Goal: Communication & Community: Answer question/provide support

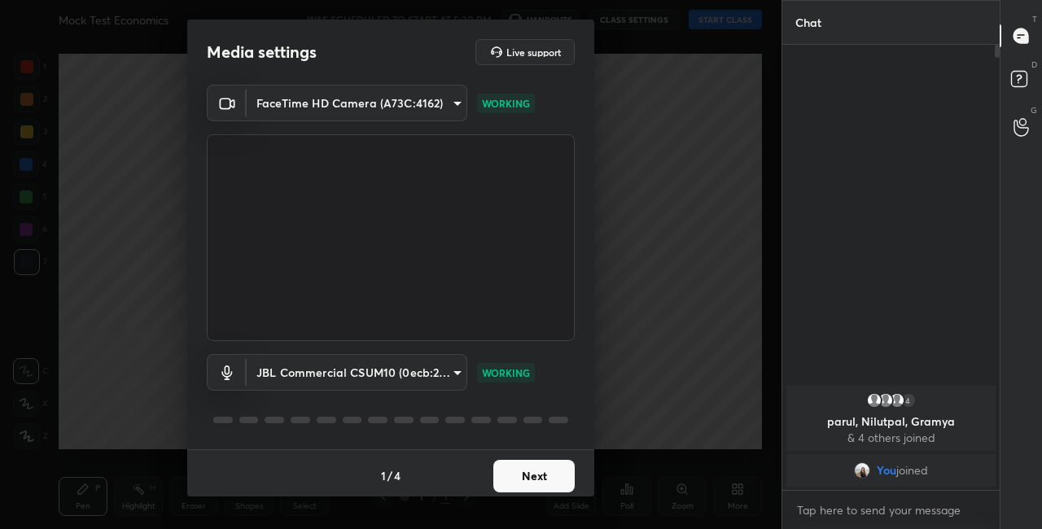
drag, startPoint x: 583, startPoint y: 450, endPoint x: 584, endPoint y: 468, distance: 18.7
click at [583, 467] on div "Media settings Live support FaceTime HD Camera (A73C:4162) 763bdeecb9074148bfab…" at bounding box center [390, 258] width 407 height 477
click at [526, 471] on button "Next" at bounding box center [533, 476] width 81 height 33
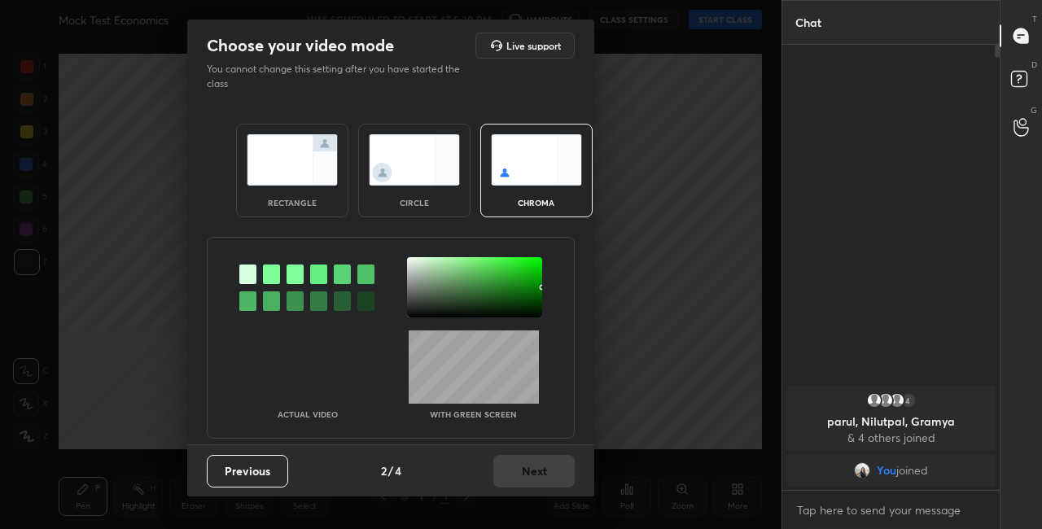
click at [443, 178] on img at bounding box center [414, 159] width 91 height 51
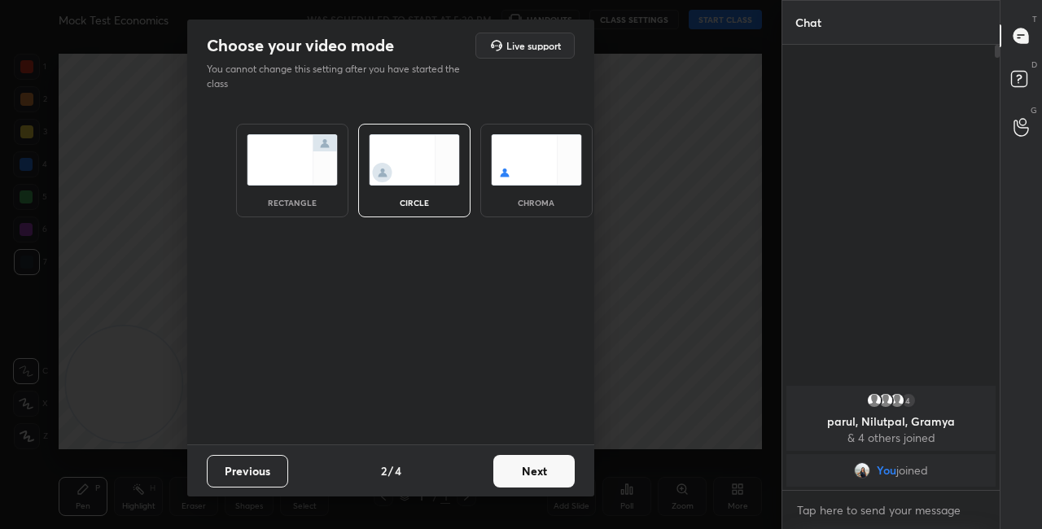
click at [571, 480] on button "Next" at bounding box center [533, 471] width 81 height 33
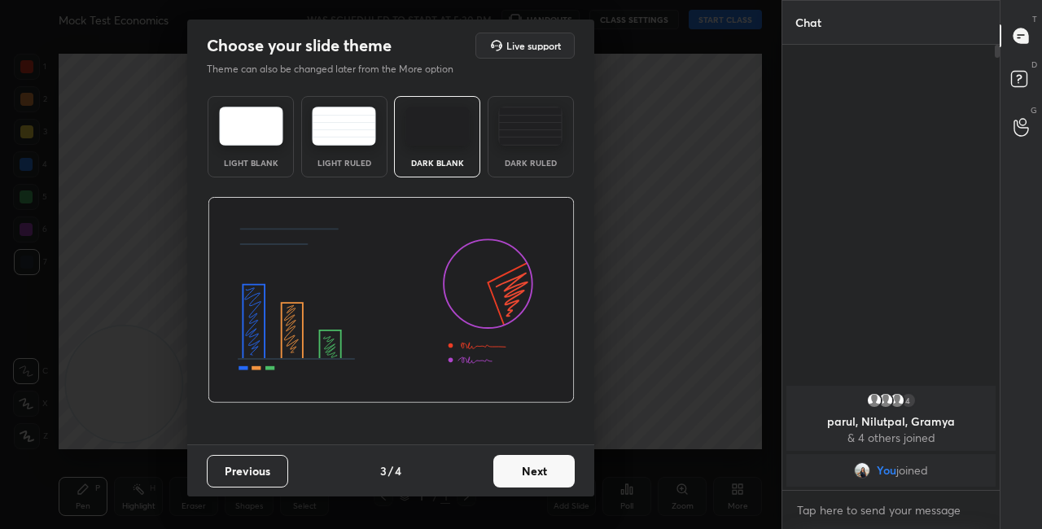
click at [571, 480] on button "Next" at bounding box center [533, 471] width 81 height 33
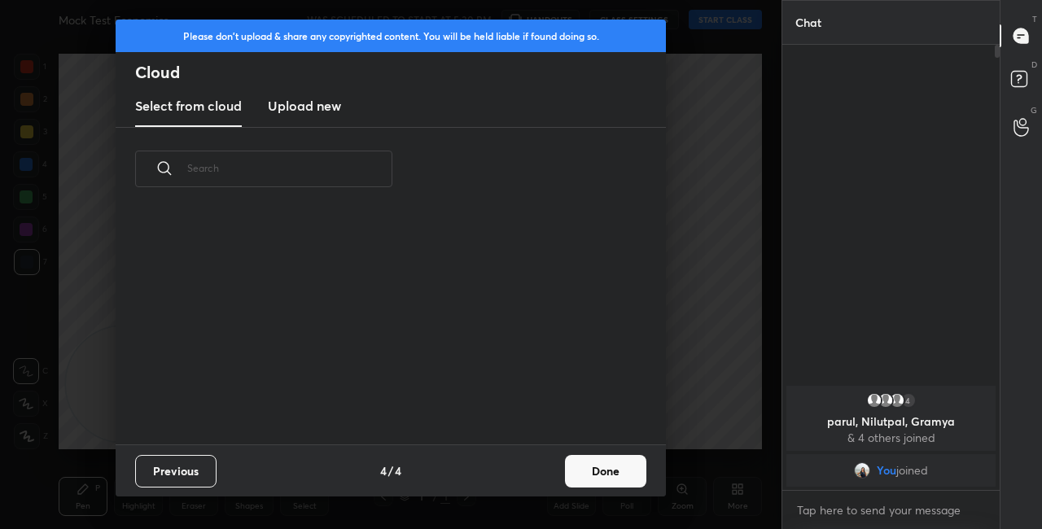
click at [588, 479] on button "Done" at bounding box center [605, 471] width 81 height 33
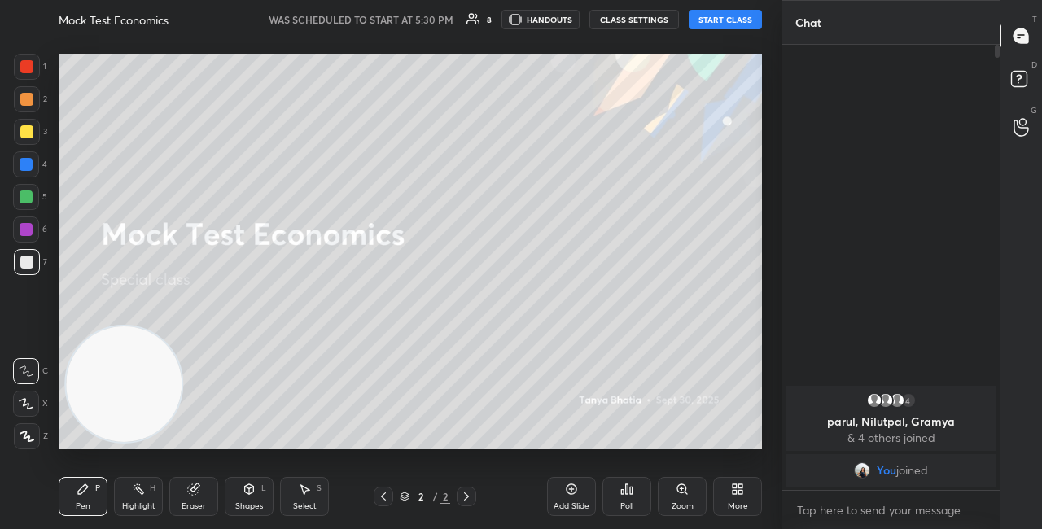
click at [735, 19] on button "START CLASS" at bounding box center [725, 20] width 73 height 20
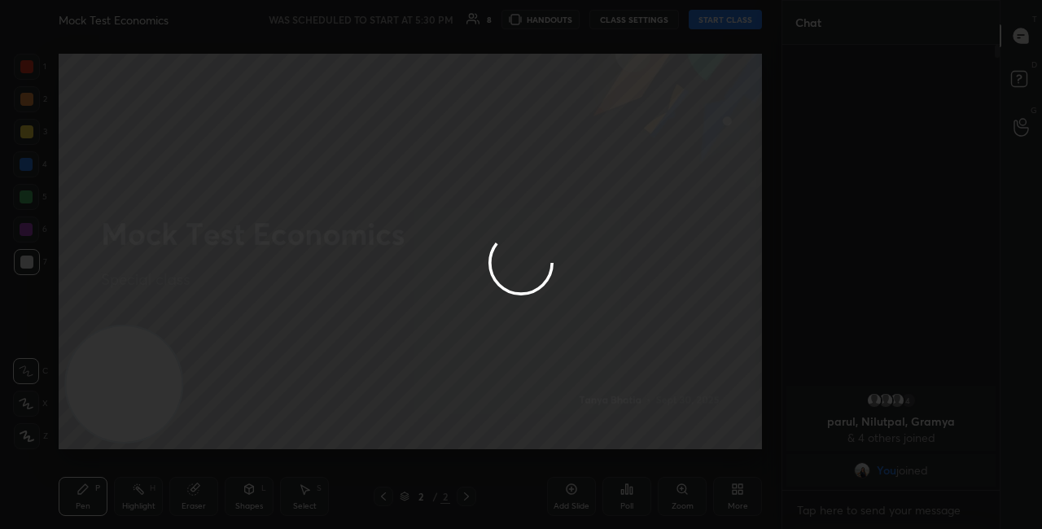
type textarea "x"
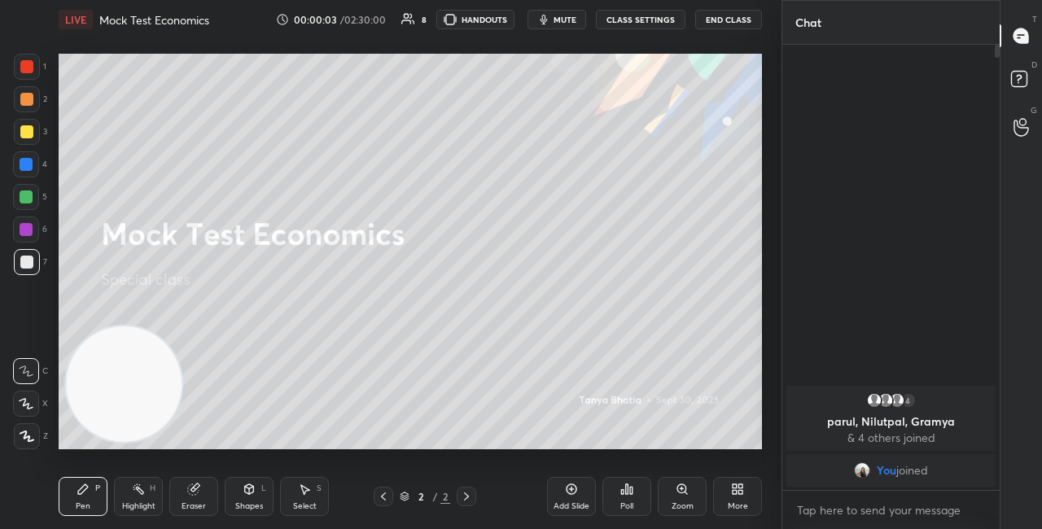
click at [727, 489] on div "More" at bounding box center [737, 496] width 49 height 39
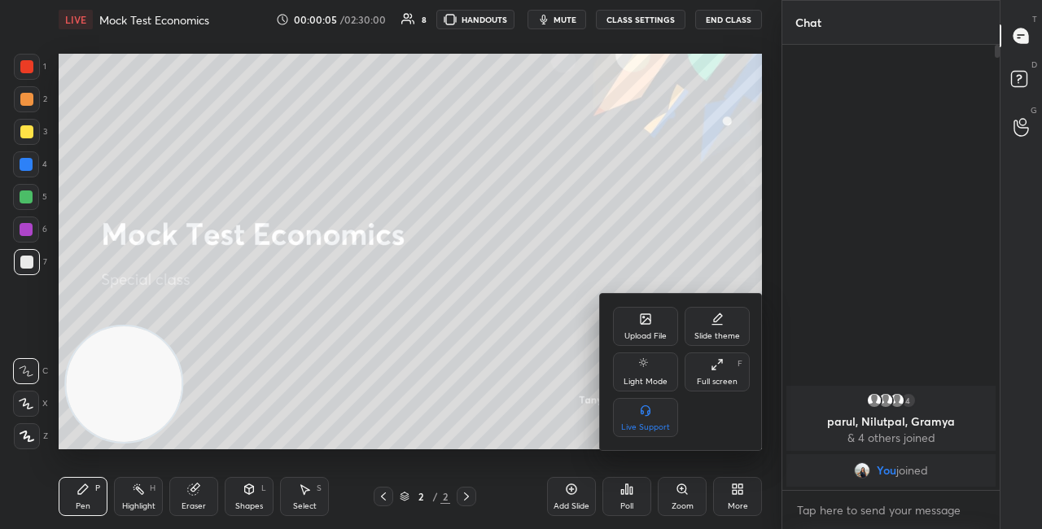
click at [644, 23] on div at bounding box center [521, 264] width 1042 height 529
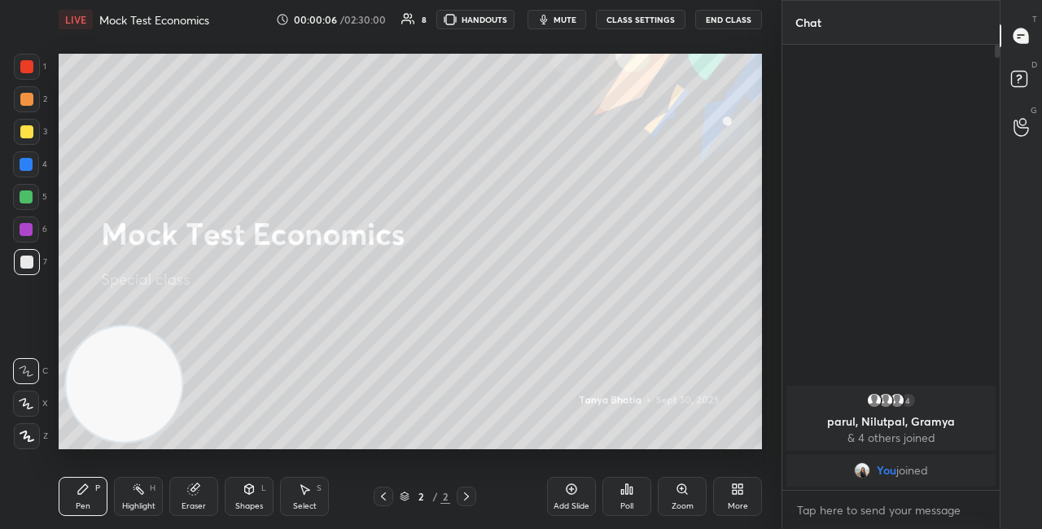
click at [647, 22] on button "CLASS SETTINGS" at bounding box center [641, 20] width 90 height 20
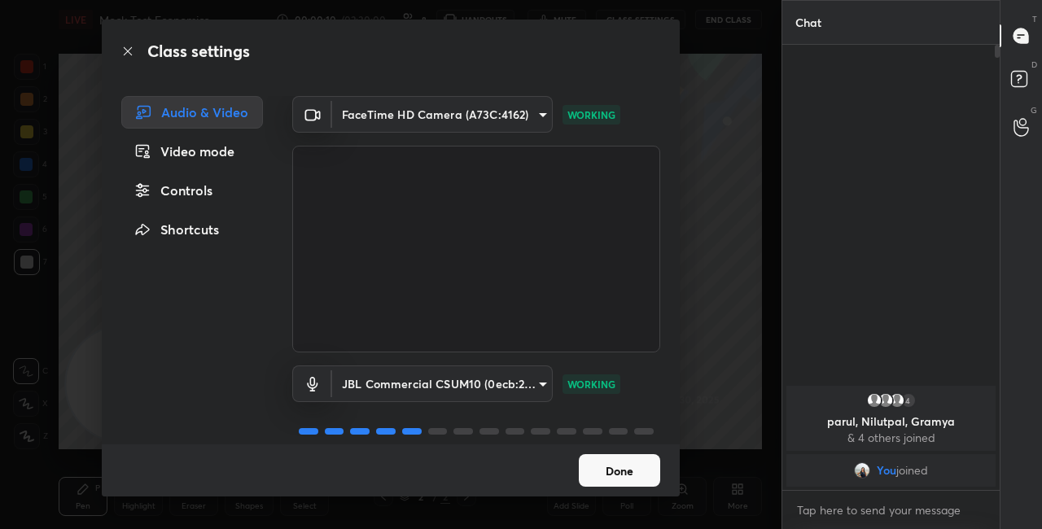
click at [615, 454] on button "Done" at bounding box center [619, 470] width 81 height 33
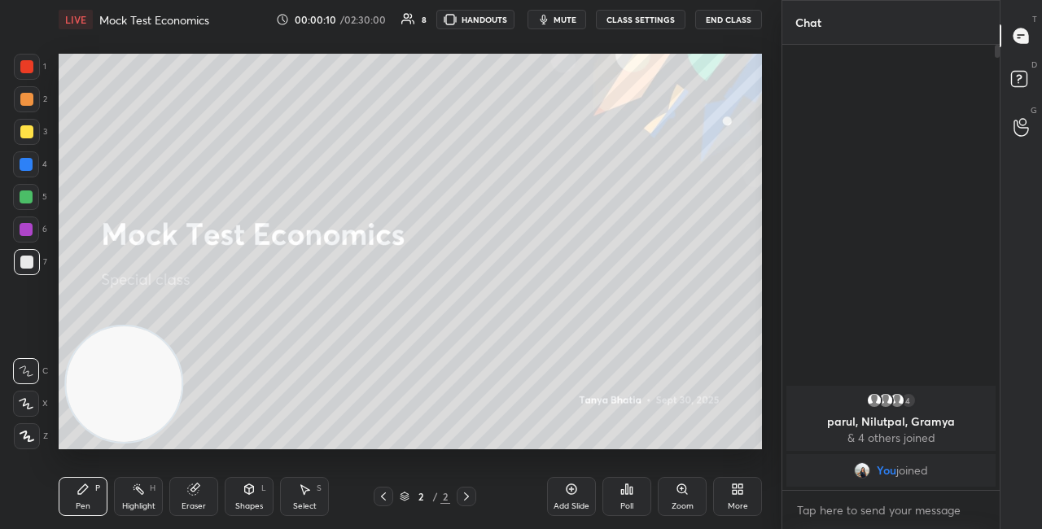
click at [733, 500] on div "More" at bounding box center [737, 496] width 49 height 39
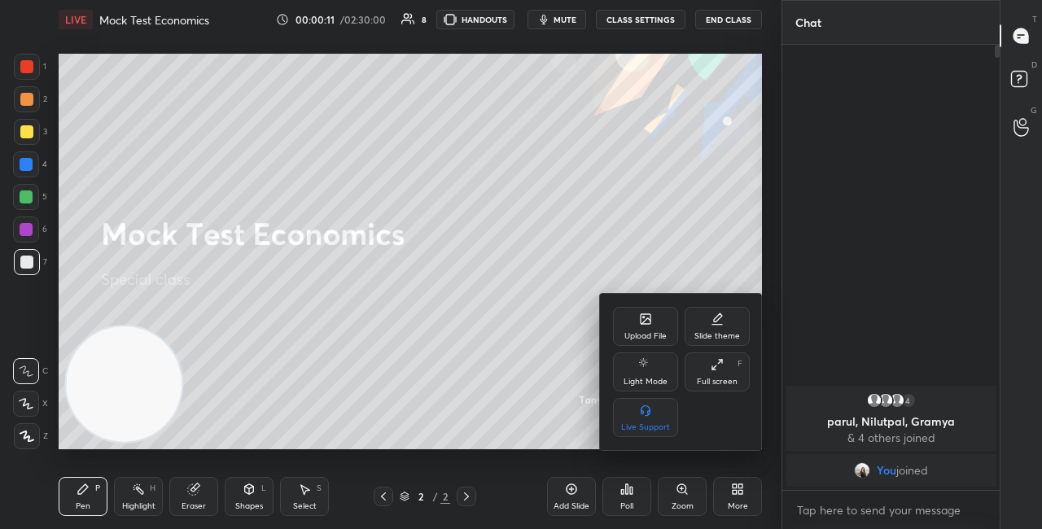
click at [651, 327] on div "Upload File" at bounding box center [645, 326] width 65 height 39
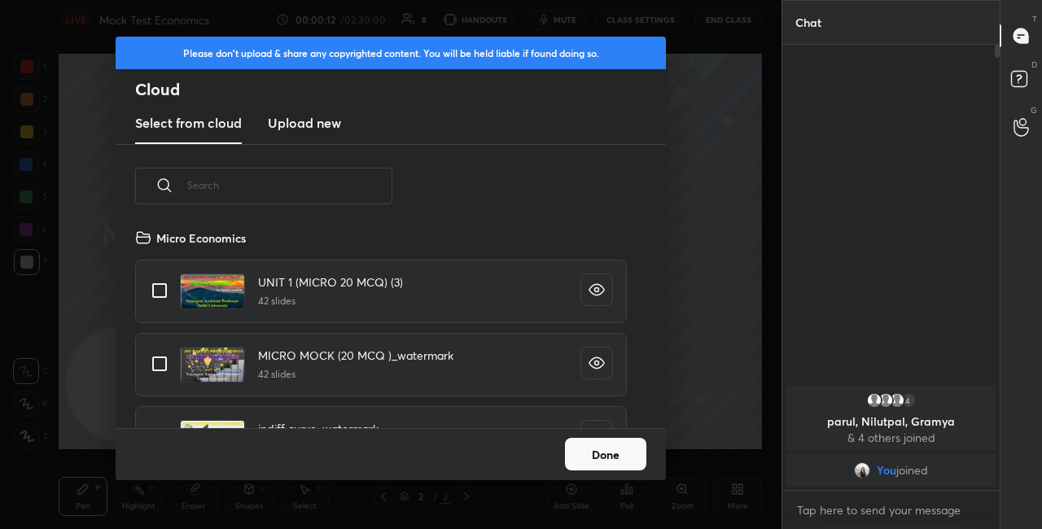
scroll to position [200, 523]
click at [300, 183] on input "text" at bounding box center [289, 185] width 205 height 69
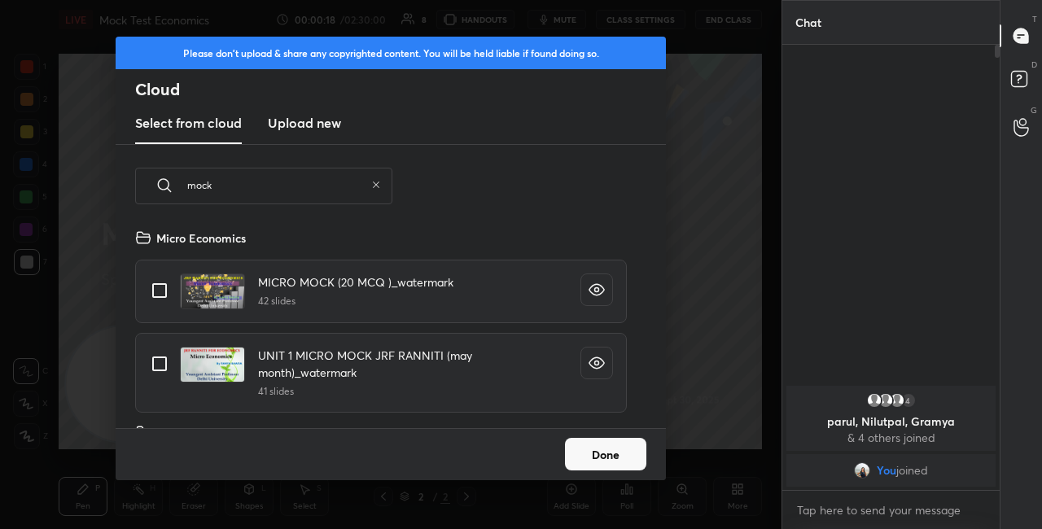
type input "mock"
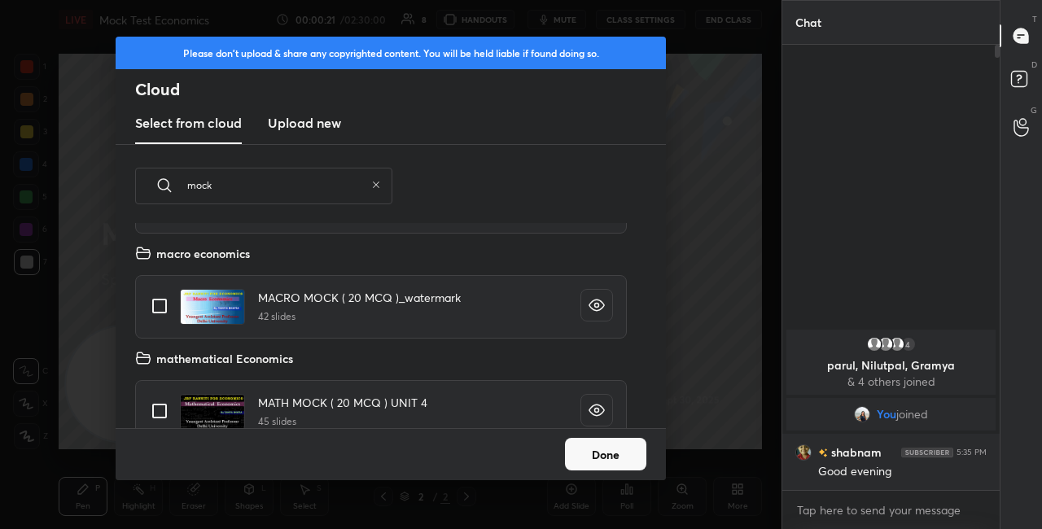
click at [638, 296] on div "MICRO MOCK (20 MCQ )_watermark 42 slides UNIT 1 MICRO MOCK JRF RANNITI (may mon…" at bounding box center [381, 325] width 531 height 205
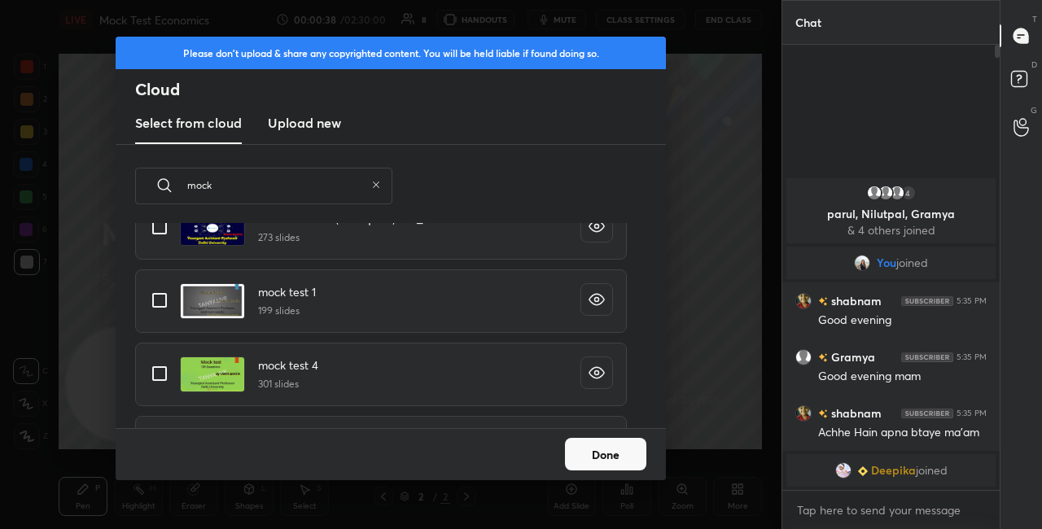
scroll to position [1720, 0]
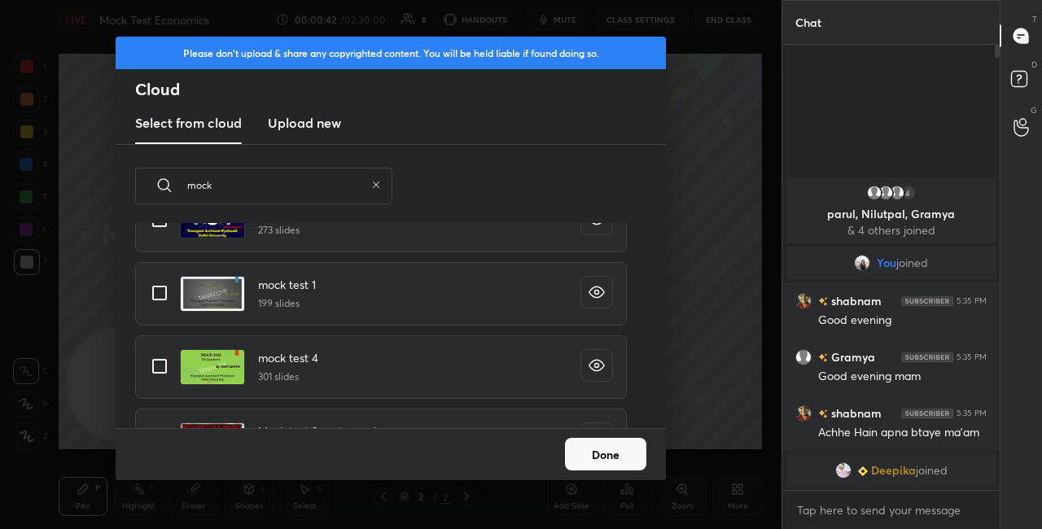
click at [166, 288] on input "grid" at bounding box center [160, 293] width 34 height 34
checkbox input "true"
click at [612, 462] on button "Done" at bounding box center [605, 454] width 81 height 33
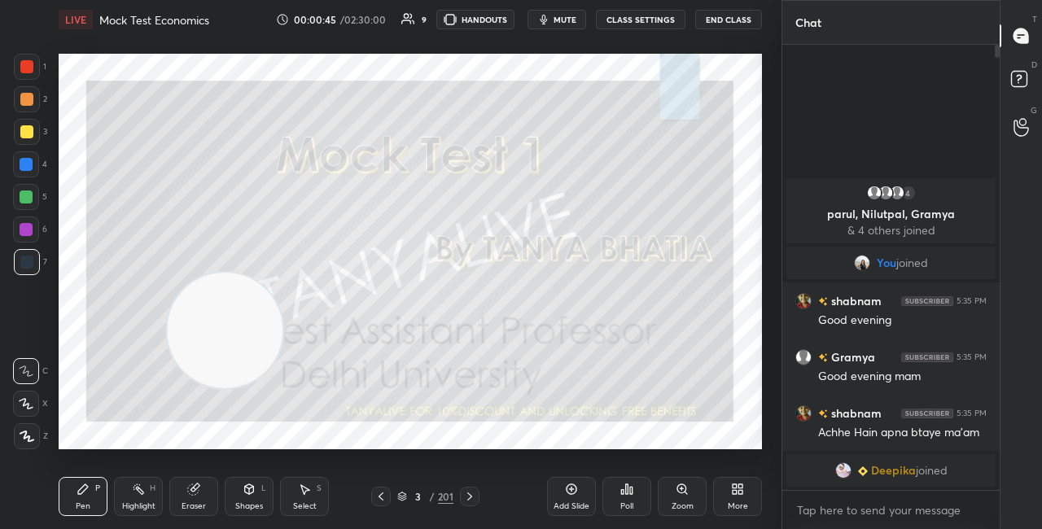
drag, startPoint x: 116, startPoint y: 370, endPoint x: 277, endPoint y: 278, distance: 184.9
click at [274, 279] on video at bounding box center [225, 331] width 116 height 116
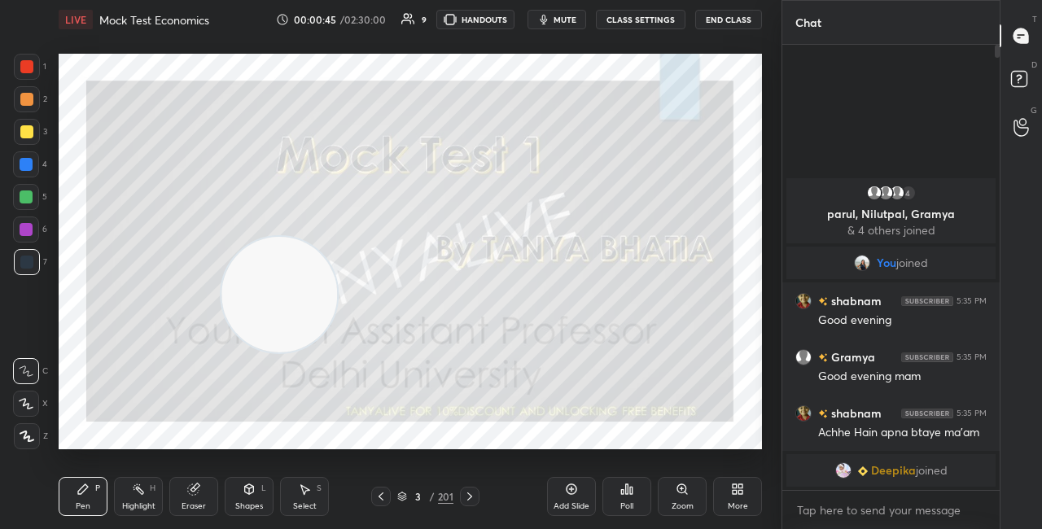
drag, startPoint x: 278, startPoint y: 293, endPoint x: 550, endPoint y: 185, distance: 293.5
click at [337, 237] on video at bounding box center [279, 295] width 116 height 116
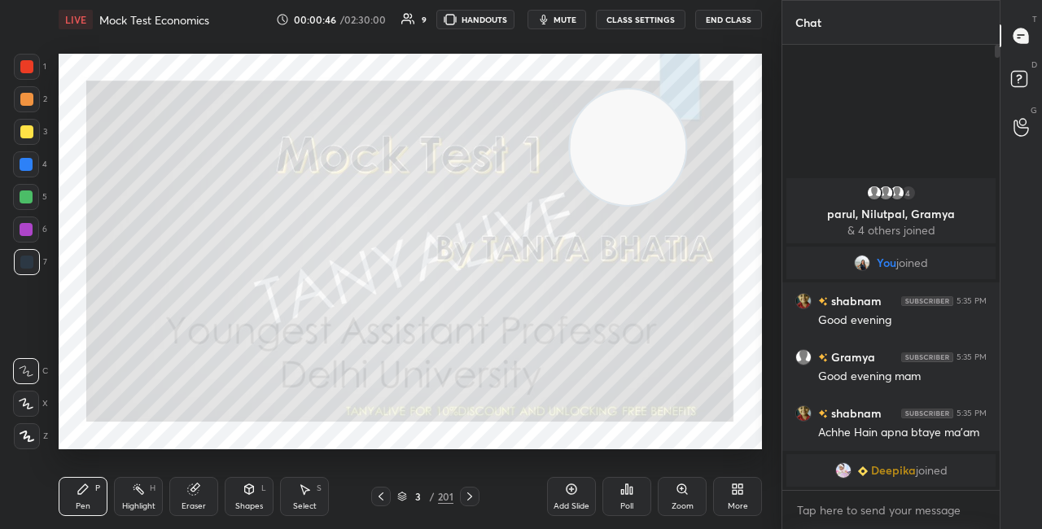
drag, startPoint x: 630, startPoint y: 156, endPoint x: 640, endPoint y: 145, distance: 14.4
click at [665, 126] on video at bounding box center [628, 148] width 116 height 116
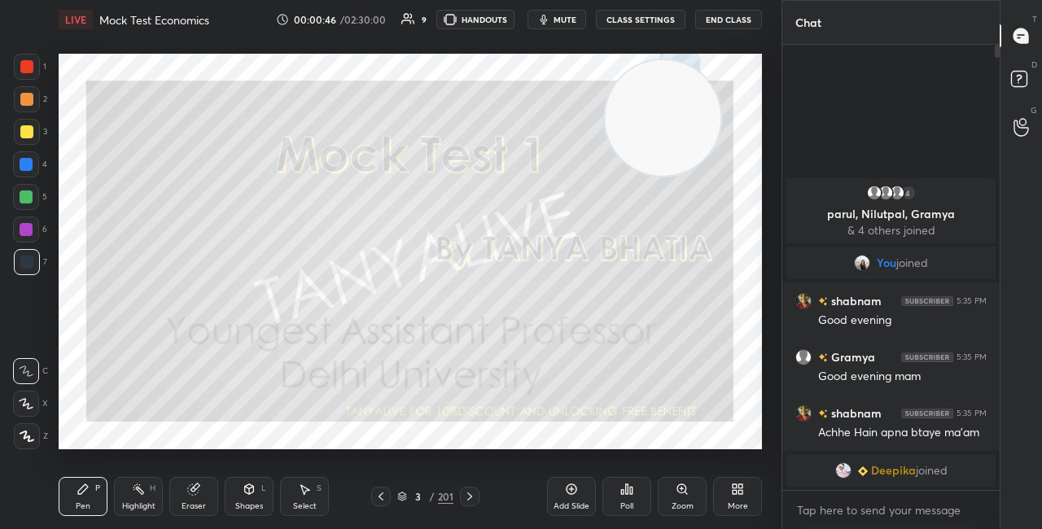
drag, startPoint x: 649, startPoint y: 138, endPoint x: 651, endPoint y: 125, distance: 14.1
click at [660, 125] on video at bounding box center [663, 118] width 116 height 116
click at [405, 498] on icon at bounding box center [402, 497] width 10 height 10
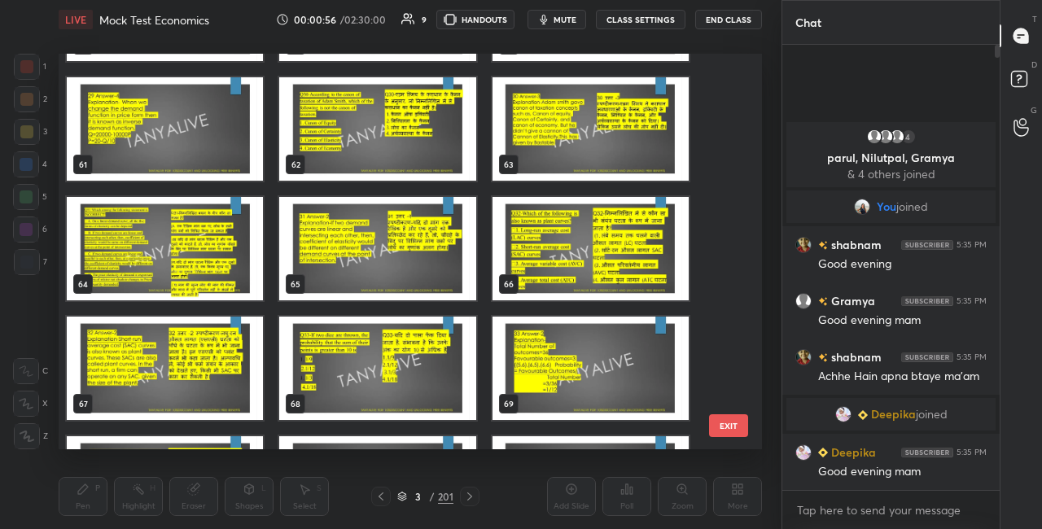
scroll to position [0, 0]
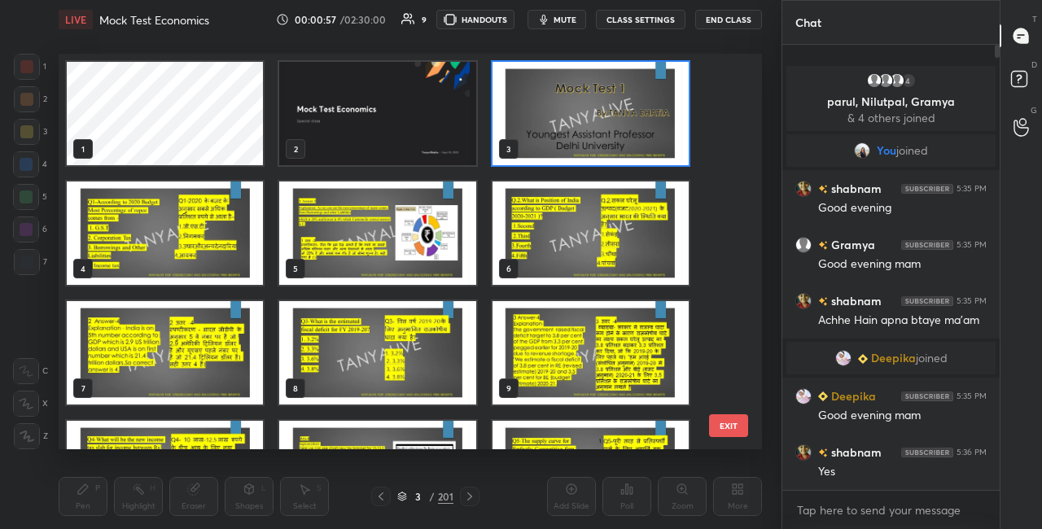
click at [656, 112] on img "grid" at bounding box center [591, 113] width 196 height 103
click at [656, 113] on img "grid" at bounding box center [591, 113] width 196 height 103
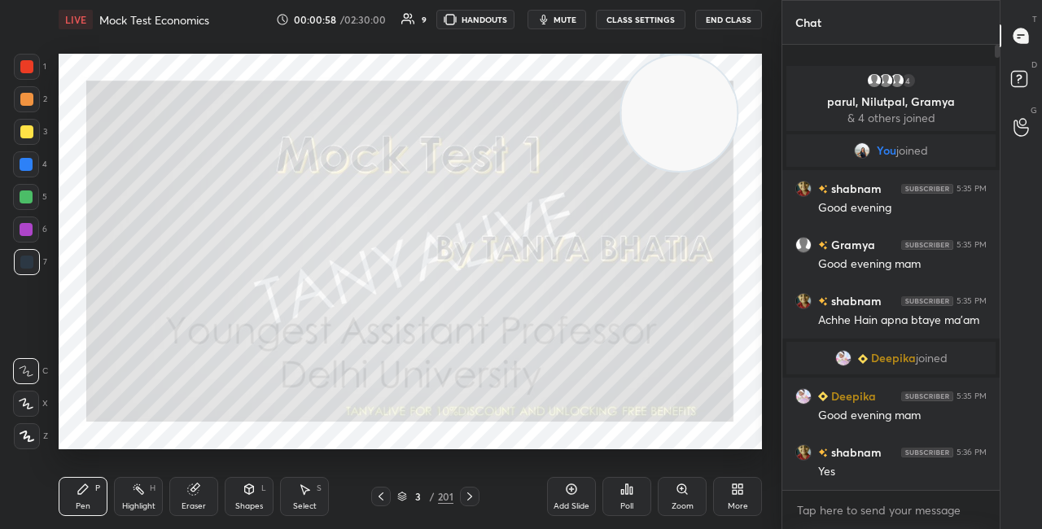
click at [735, 500] on div "More" at bounding box center [737, 496] width 49 height 39
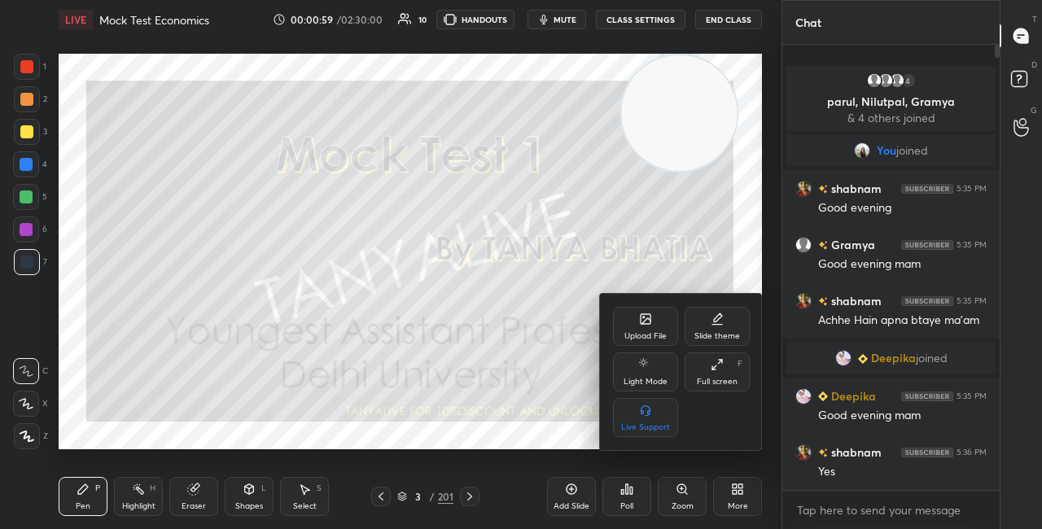
click at [637, 328] on div "Upload File" at bounding box center [645, 326] width 65 height 39
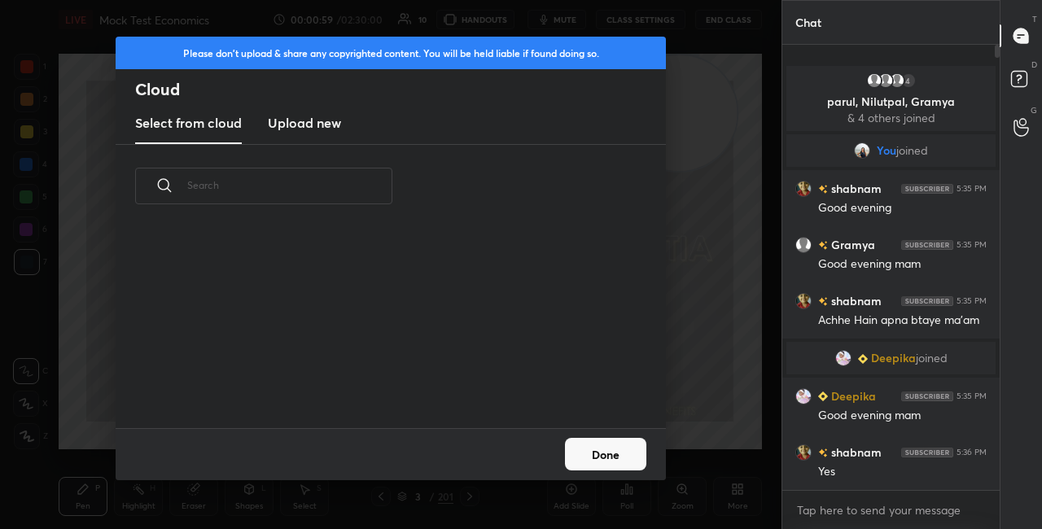
scroll to position [6, 9]
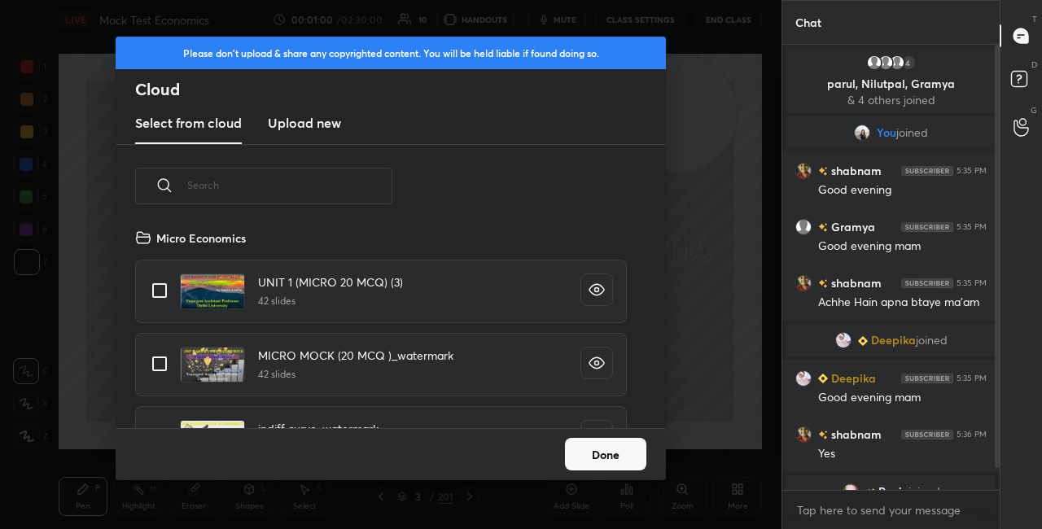
click at [305, 123] on h3 "Upload new" at bounding box center [304, 123] width 73 height 20
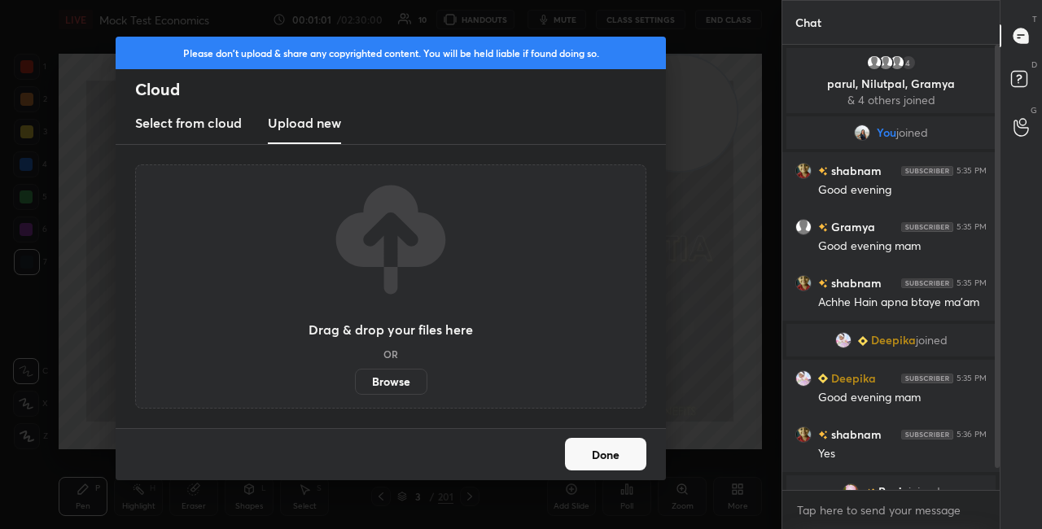
click at [403, 379] on label "Browse" at bounding box center [391, 382] width 72 height 26
click at [355, 379] on input "Browse" at bounding box center [355, 382] width 0 height 26
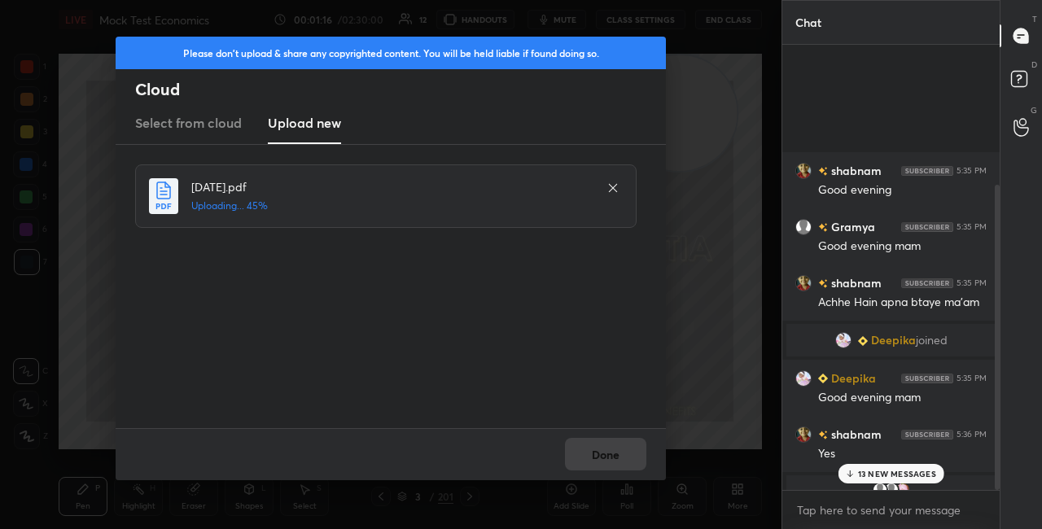
drag, startPoint x: 997, startPoint y: 353, endPoint x: 996, endPoint y: 387, distance: 33.4
click at [996, 378] on div at bounding box center [997, 337] width 5 height 305
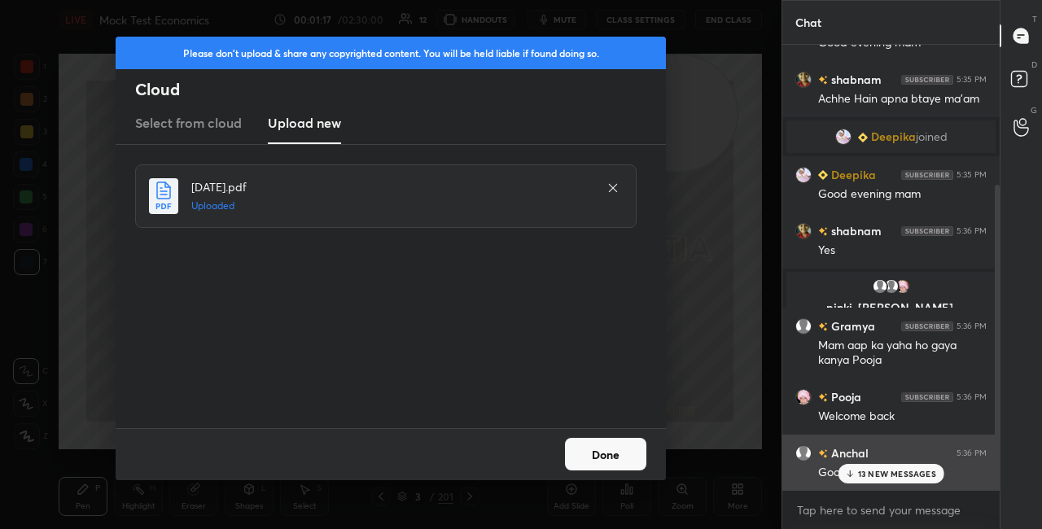
click at [894, 469] on p "13 NEW MESSAGES" at bounding box center [897, 474] width 78 height 10
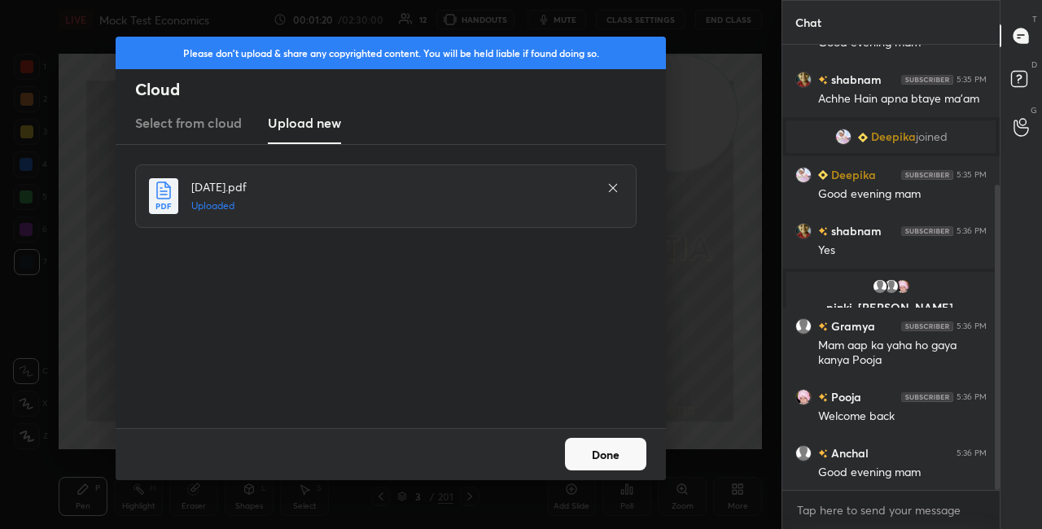
click at [603, 444] on button "Done" at bounding box center [605, 454] width 81 height 33
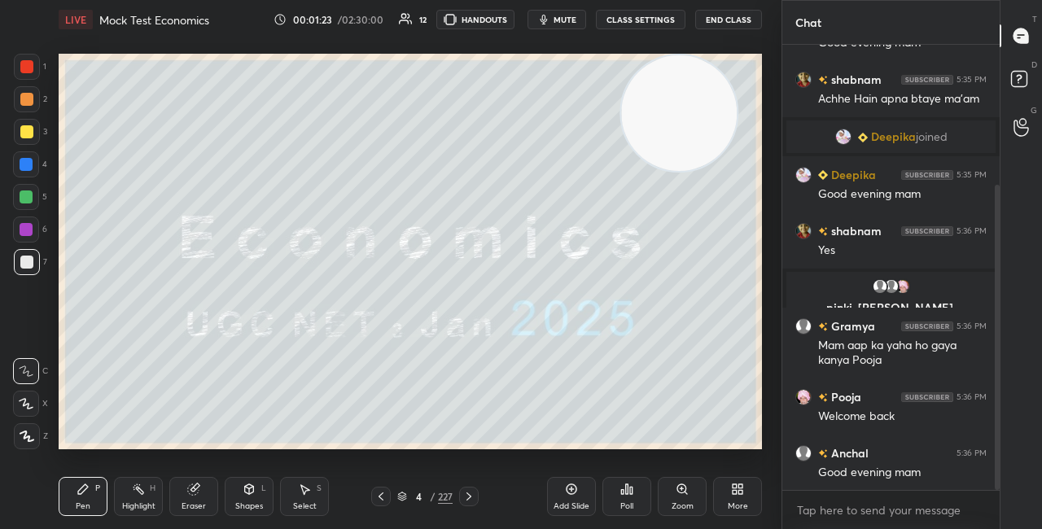
click at [400, 497] on icon at bounding box center [402, 497] width 10 height 10
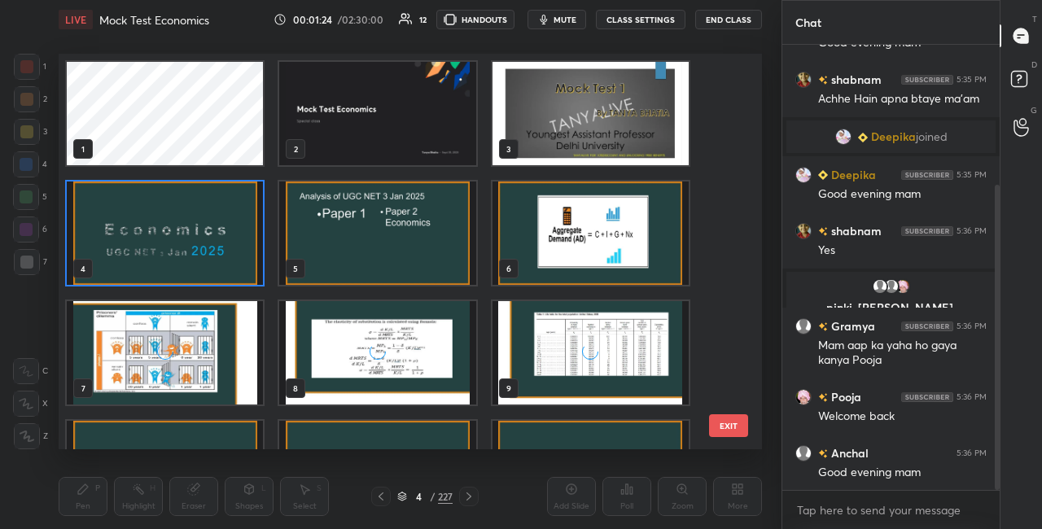
scroll to position [391, 695]
click at [218, 268] on img "grid" at bounding box center [165, 233] width 196 height 103
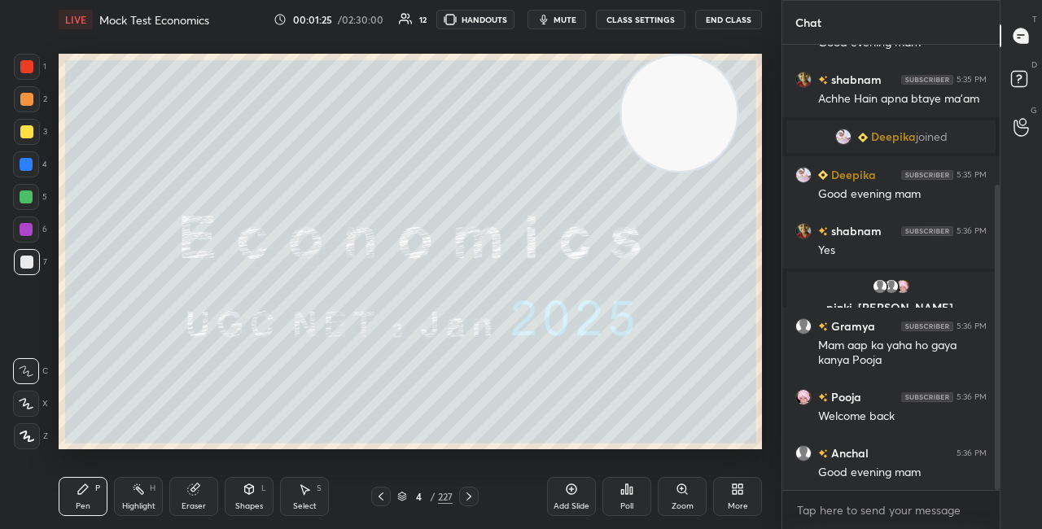
click at [220, 270] on img "grid" at bounding box center [165, 233] width 196 height 103
click at [401, 496] on icon at bounding box center [402, 495] width 8 height 4
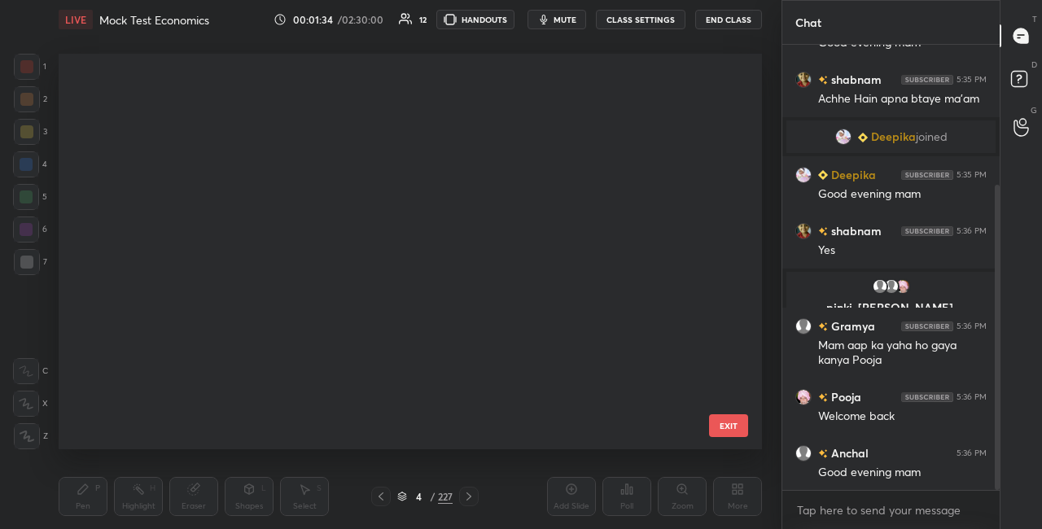
scroll to position [0, 0]
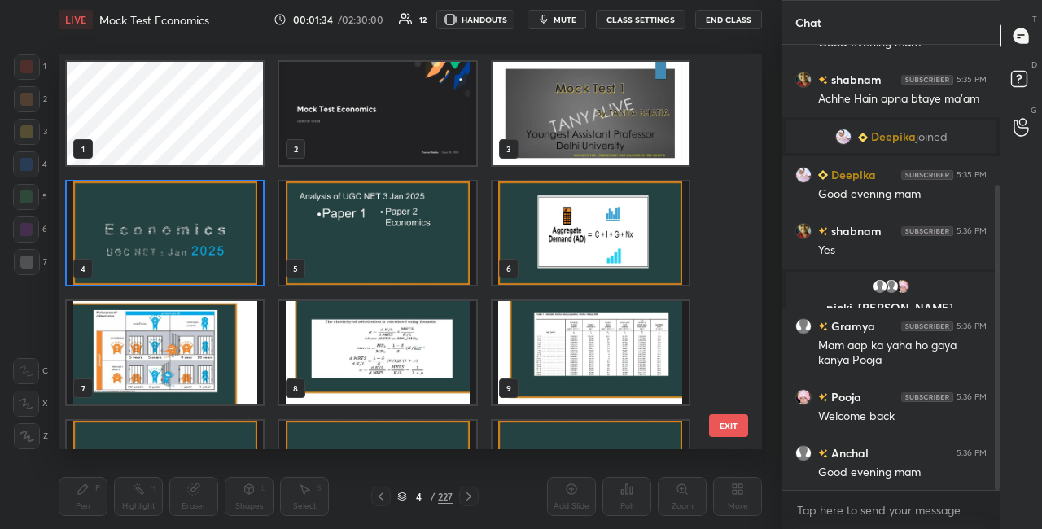
click at [594, 129] on img "grid" at bounding box center [591, 113] width 196 height 103
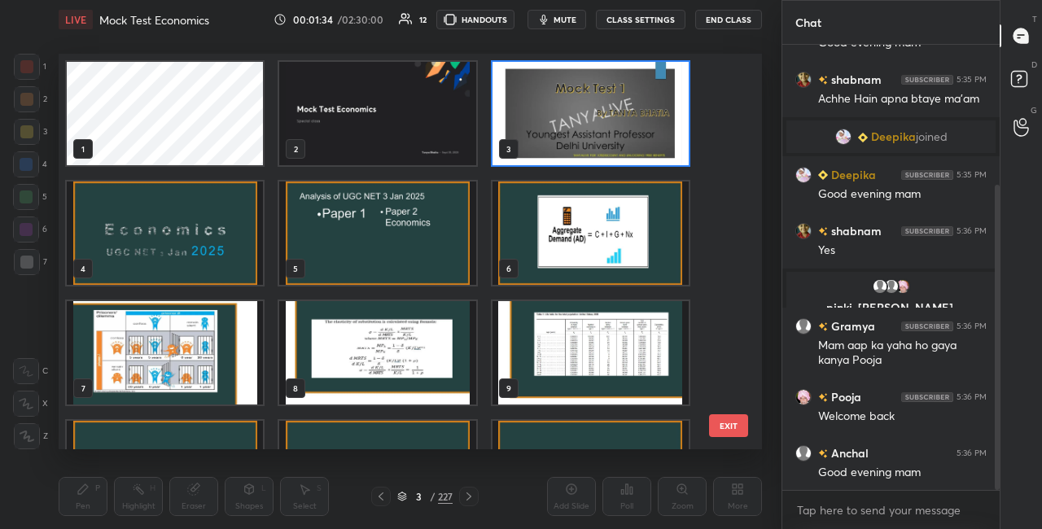
click at [594, 129] on img "grid" at bounding box center [591, 113] width 196 height 103
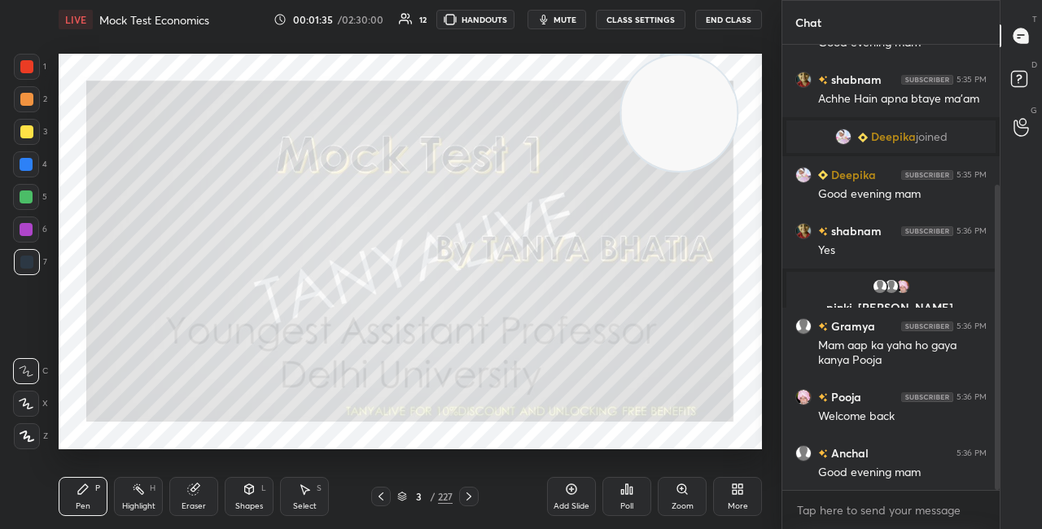
click at [745, 495] on div "More" at bounding box center [737, 496] width 49 height 39
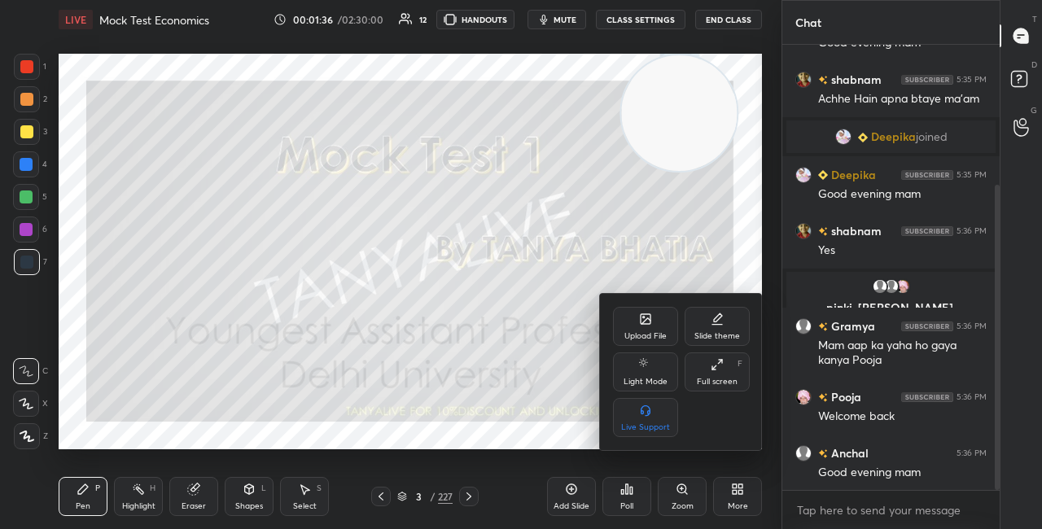
click at [647, 311] on div "Upload File" at bounding box center [645, 326] width 65 height 39
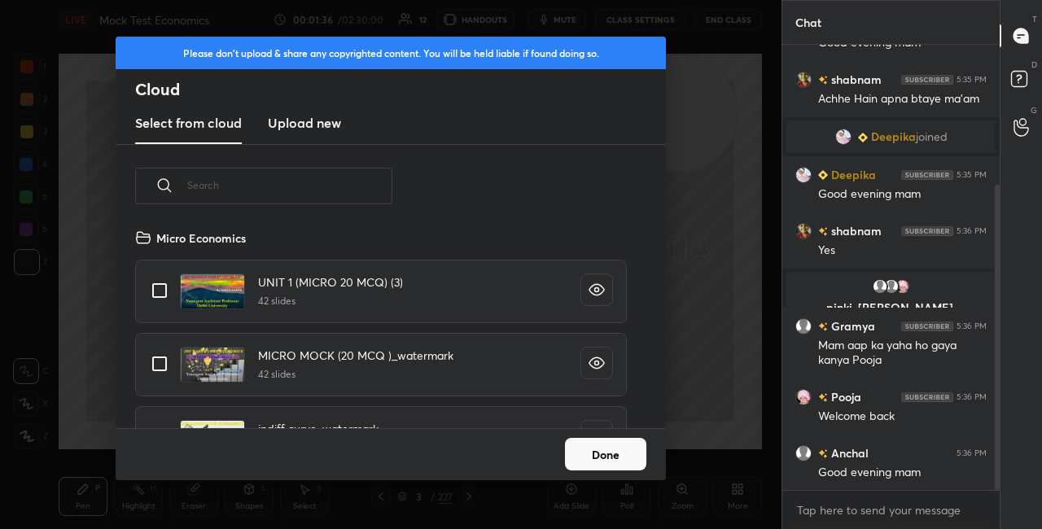
scroll to position [200, 523]
click at [337, 127] on h3 "Upload new" at bounding box center [304, 123] width 73 height 20
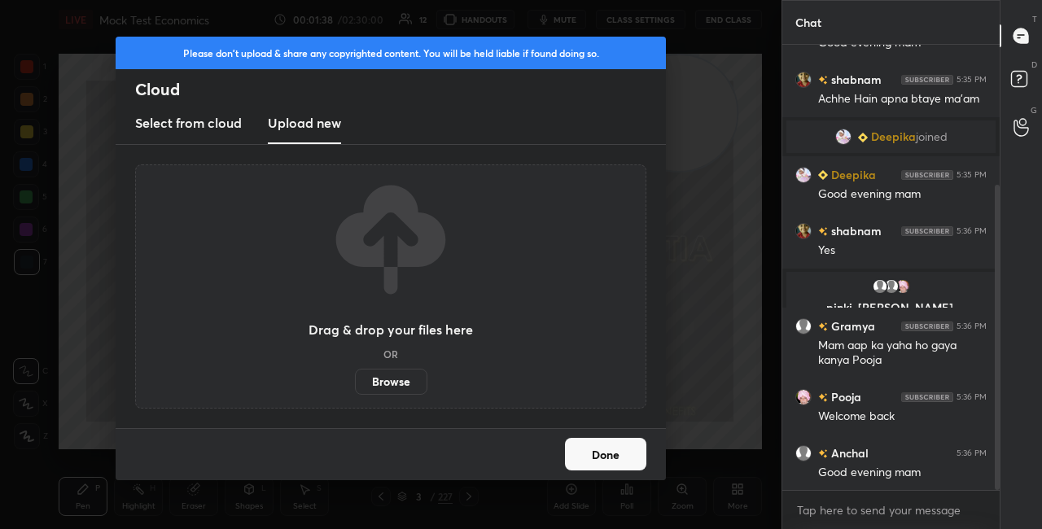
click at [396, 384] on label "Browse" at bounding box center [391, 382] width 72 height 26
click at [355, 384] on input "Browse" at bounding box center [355, 382] width 0 height 26
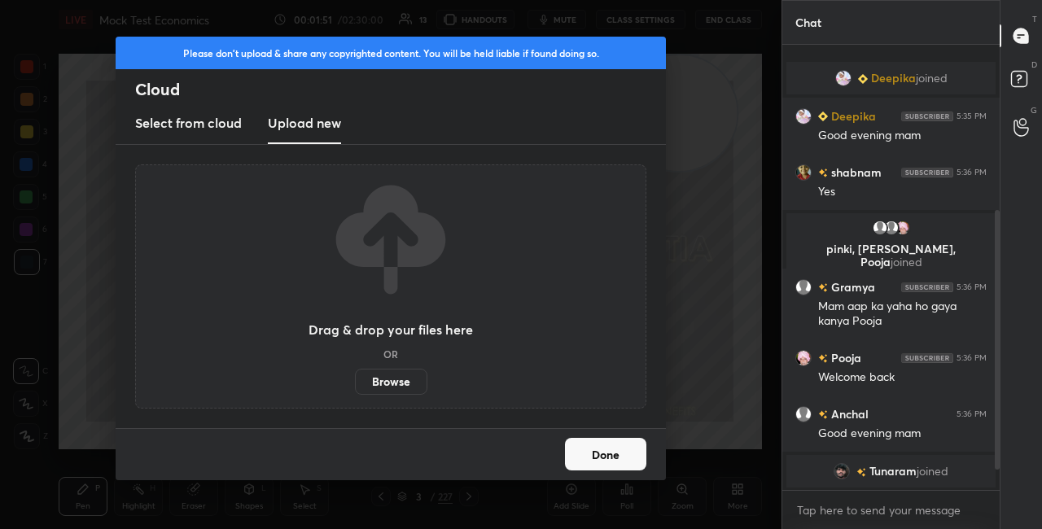
scroll to position [319, 0]
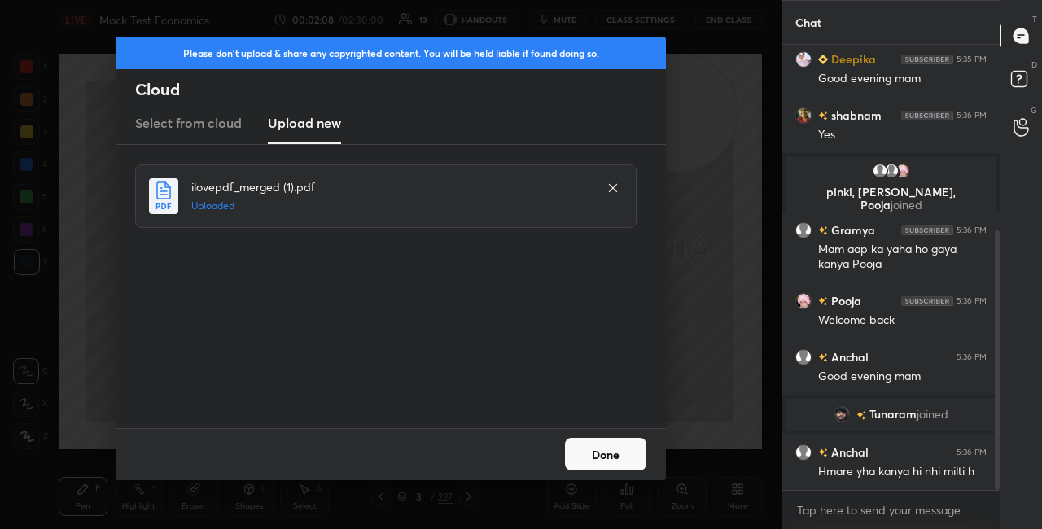
click at [599, 463] on button "Done" at bounding box center [605, 454] width 81 height 33
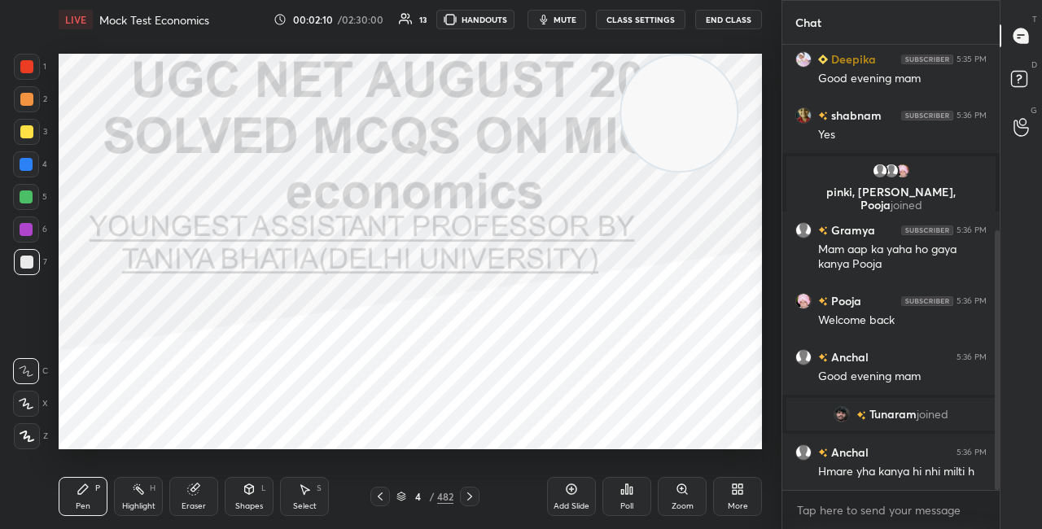
click at [406, 495] on icon at bounding box center [402, 497] width 10 height 10
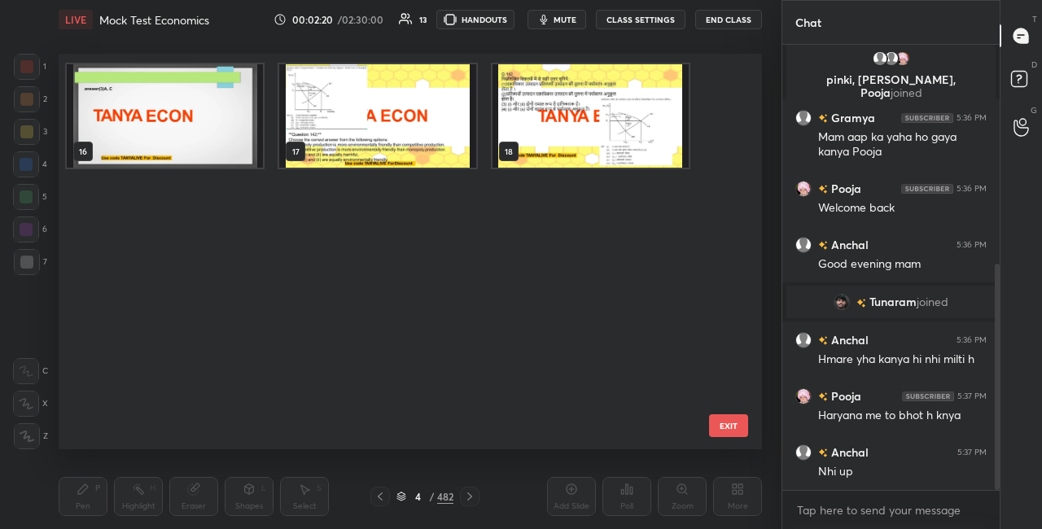
scroll to position [0, 0]
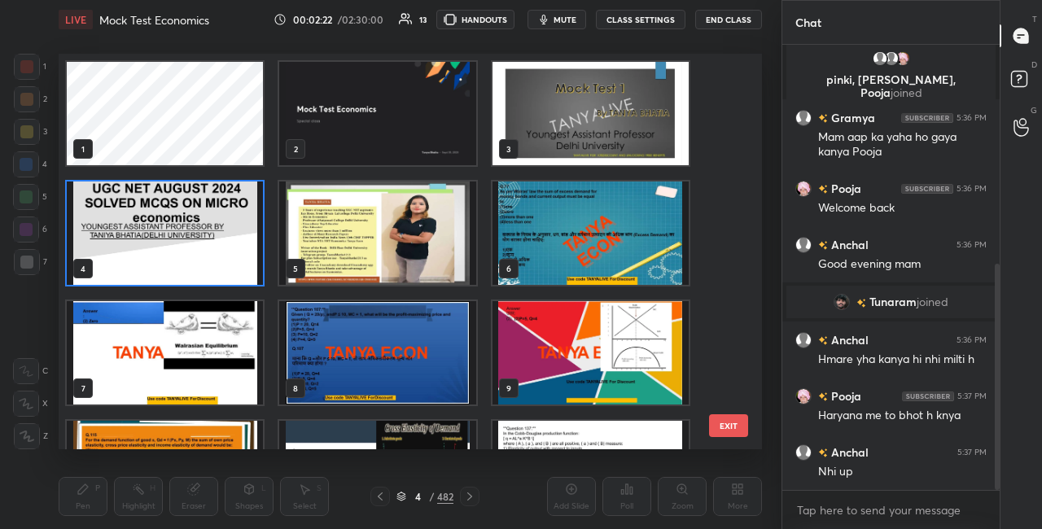
click at [212, 233] on img "grid" at bounding box center [165, 233] width 196 height 103
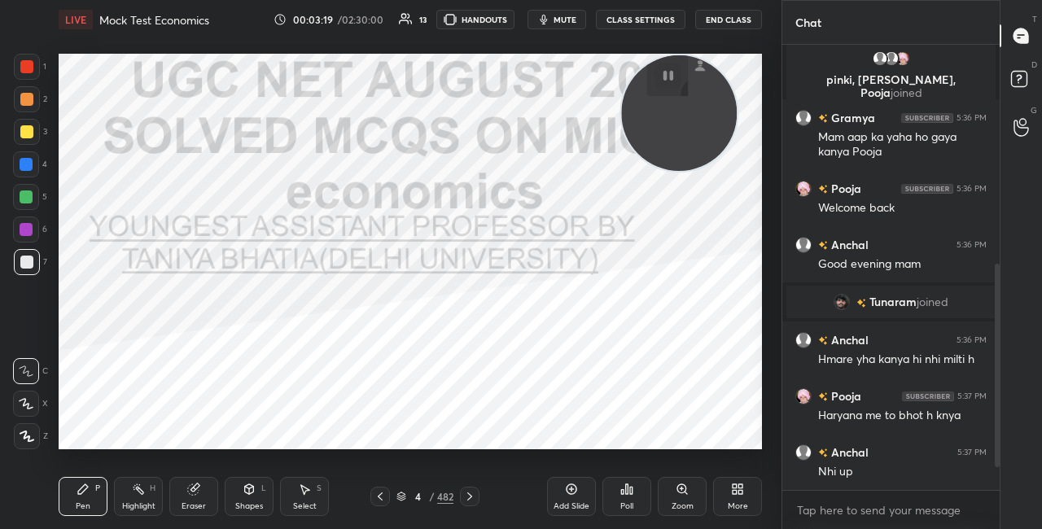
scroll to position [573, 0]
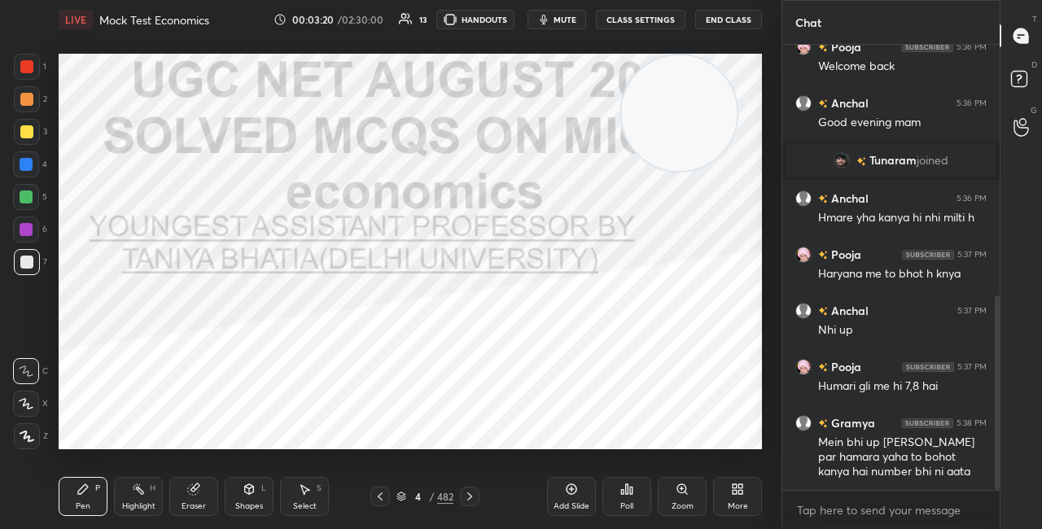
click at [739, 498] on div "More" at bounding box center [737, 496] width 49 height 39
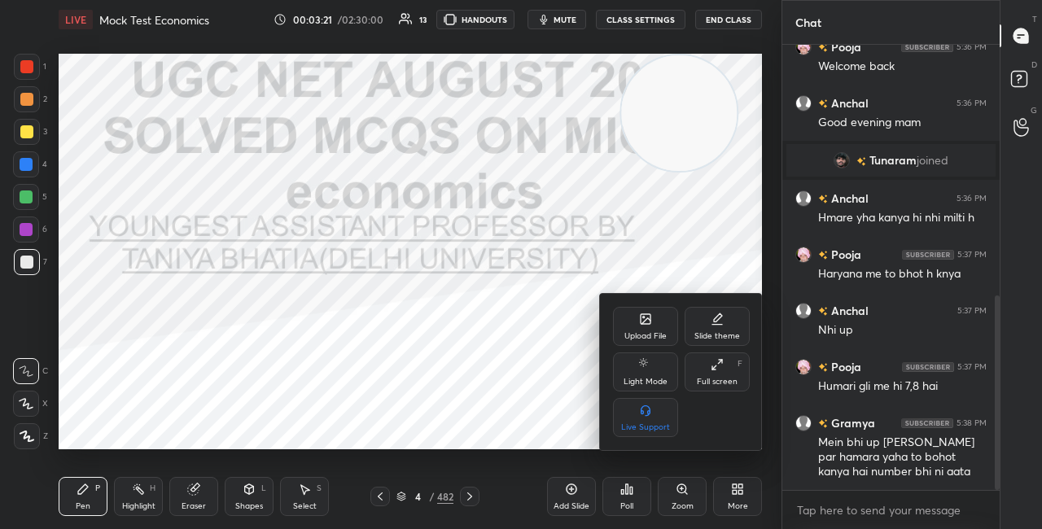
click at [627, 329] on div "Upload File" at bounding box center [645, 326] width 65 height 39
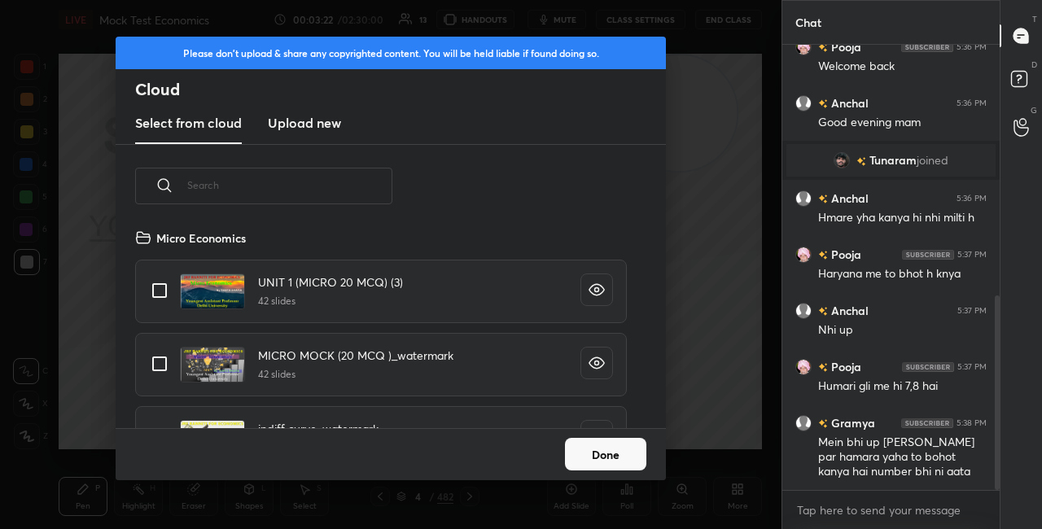
scroll to position [200, 523]
click at [303, 124] on h3 "Upload new" at bounding box center [304, 123] width 73 height 20
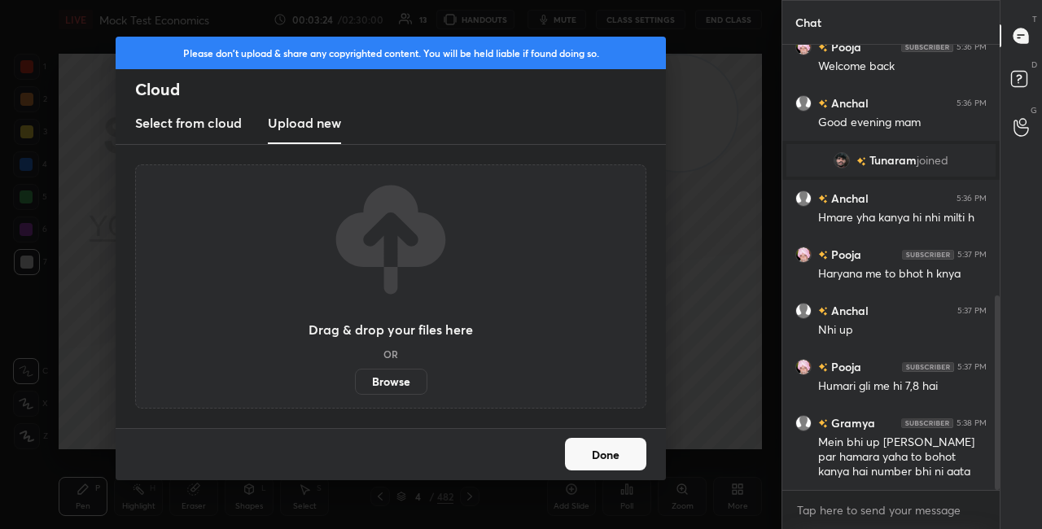
click at [406, 378] on label "Browse" at bounding box center [391, 382] width 72 height 26
click at [355, 378] on input "Browse" at bounding box center [355, 382] width 0 height 26
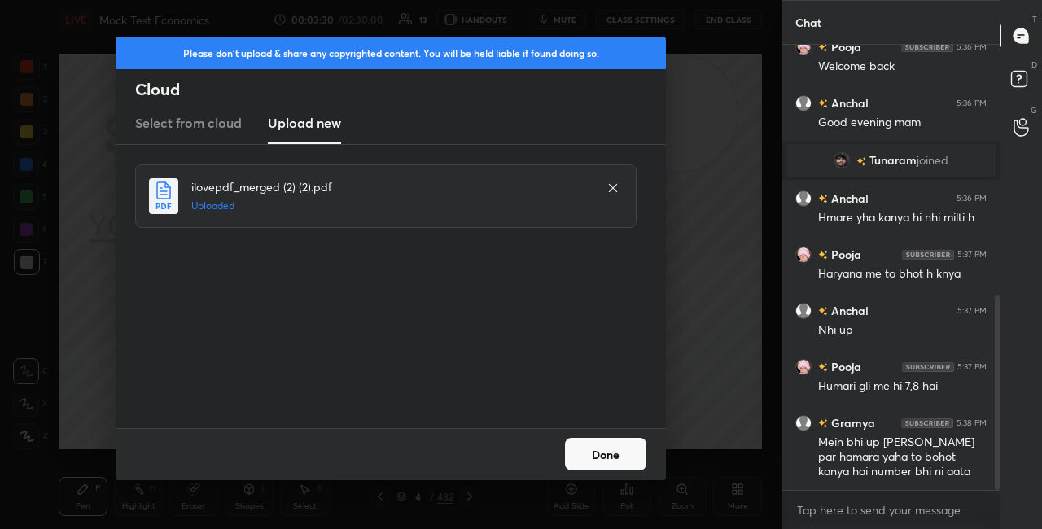
click at [607, 451] on button "Done" at bounding box center [605, 454] width 81 height 33
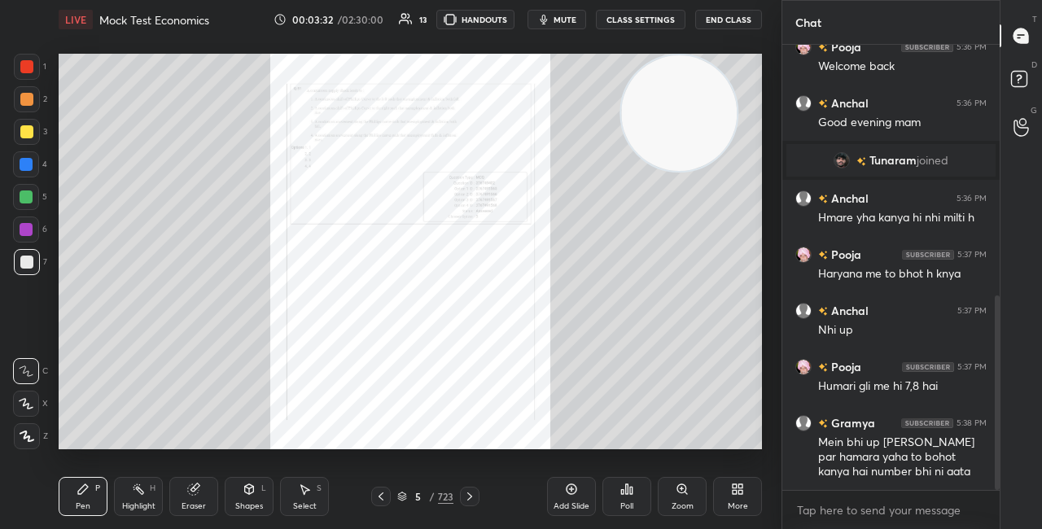
click at [398, 497] on icon at bounding box center [402, 497] width 10 height 10
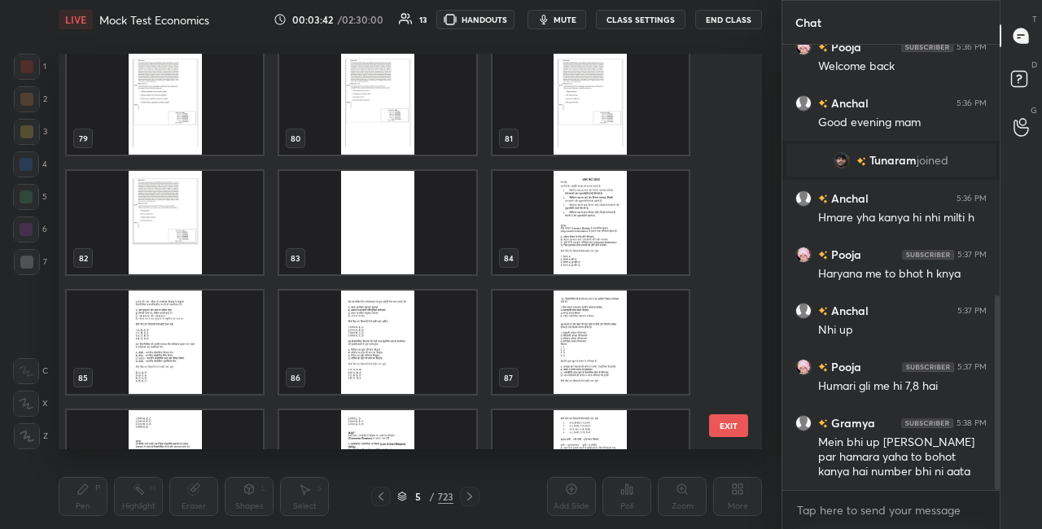
scroll to position [3102, 0]
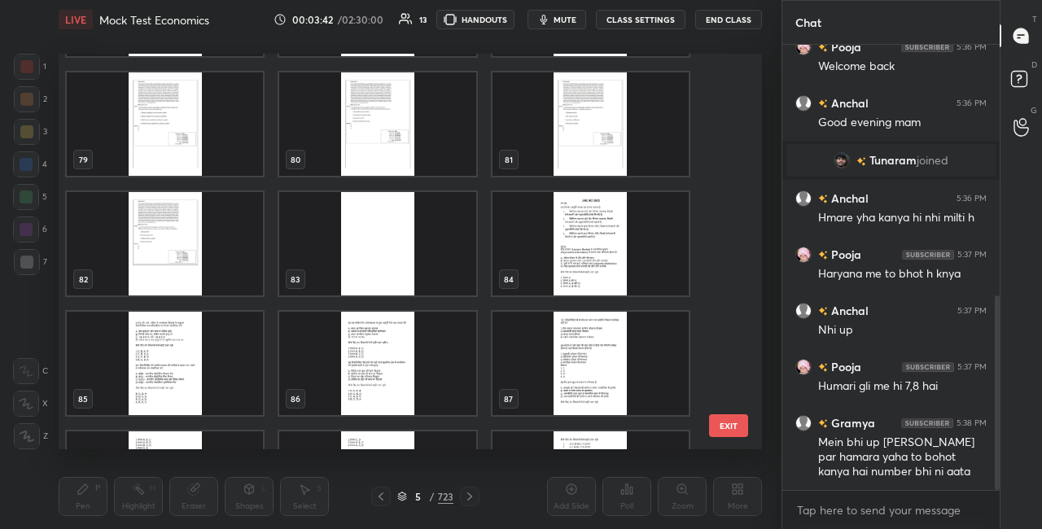
click at [604, 147] on img "grid" at bounding box center [591, 123] width 196 height 103
click at [604, 149] on img "grid" at bounding box center [591, 123] width 196 height 103
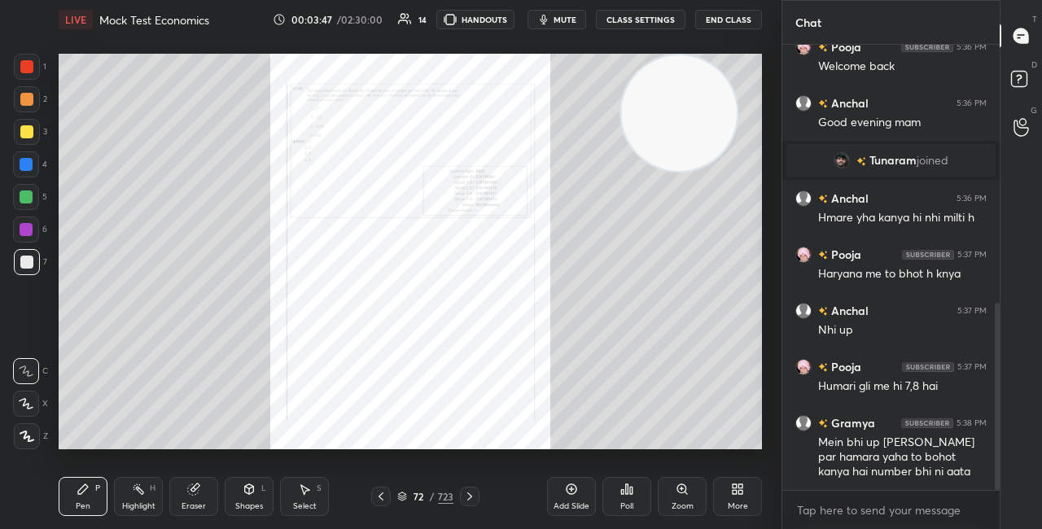
scroll to position [612, 0]
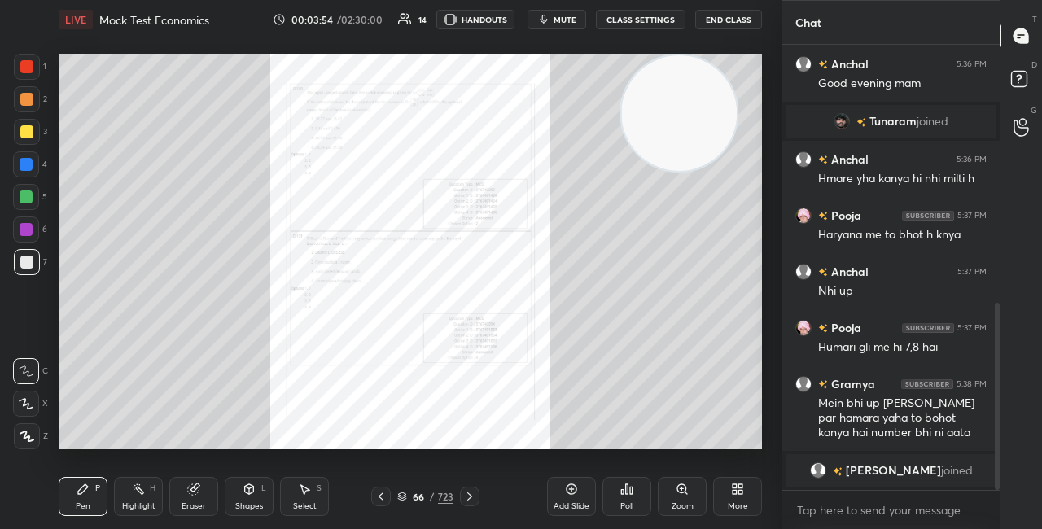
click at [675, 496] on div "Zoom" at bounding box center [682, 496] width 49 height 39
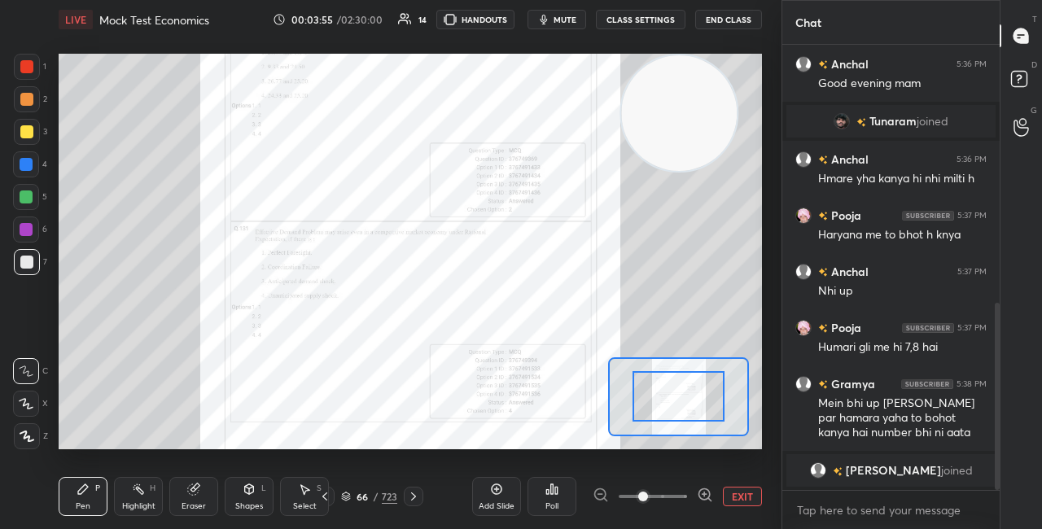
click at [706, 494] on icon at bounding box center [705, 494] width 4 height 0
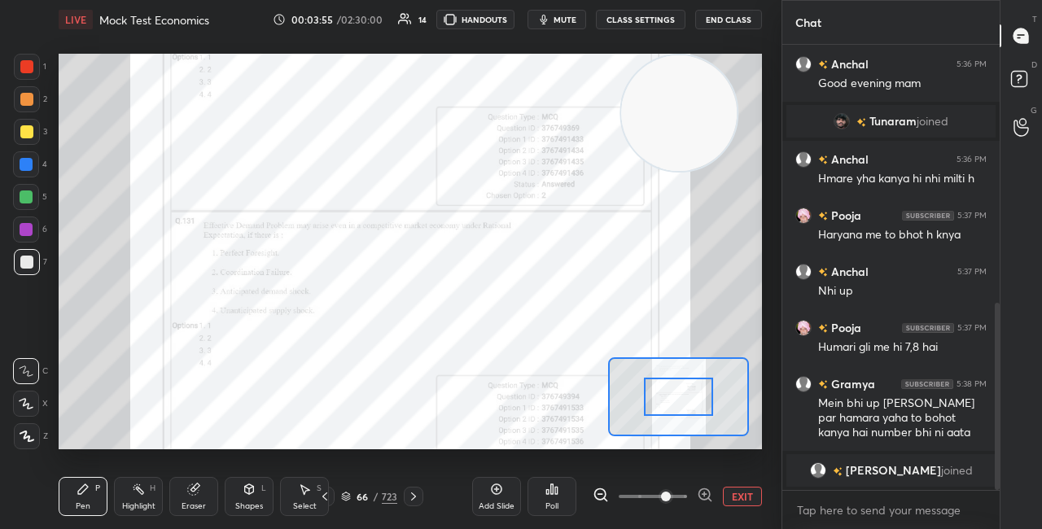
click at [707, 494] on icon at bounding box center [705, 495] width 16 height 16
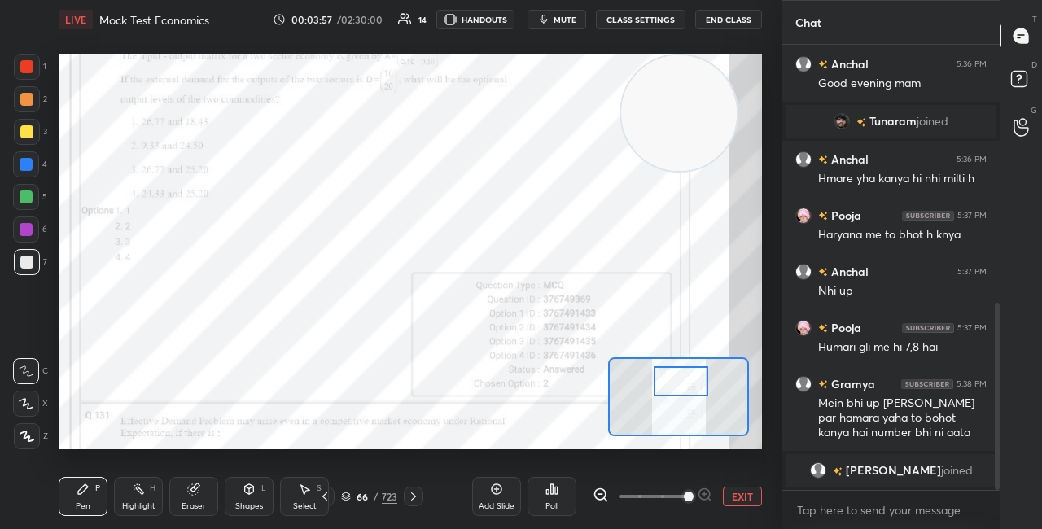
drag, startPoint x: 686, startPoint y: 391, endPoint x: 688, endPoint y: 370, distance: 21.2
click at [688, 370] on div at bounding box center [681, 381] width 55 height 30
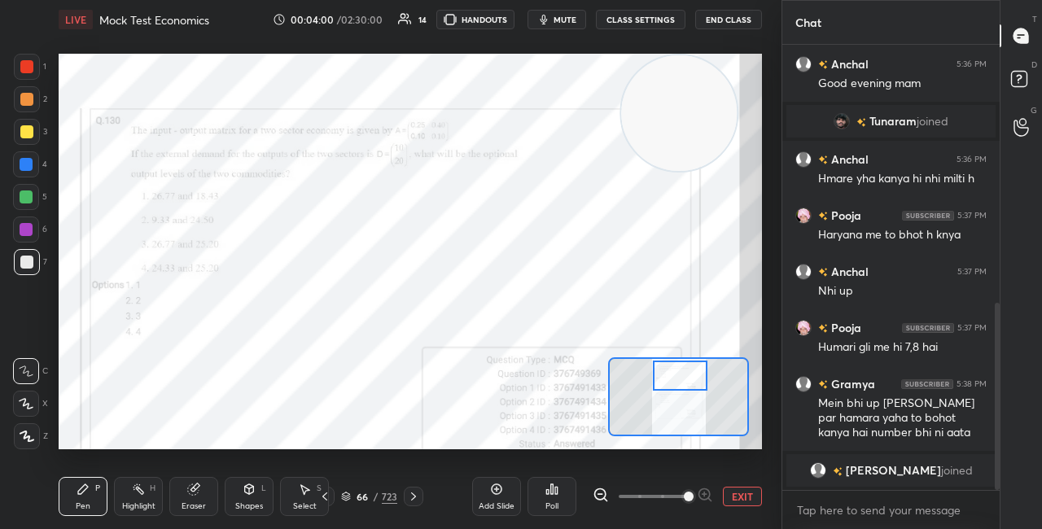
click at [24, 64] on div at bounding box center [26, 66] width 13 height 13
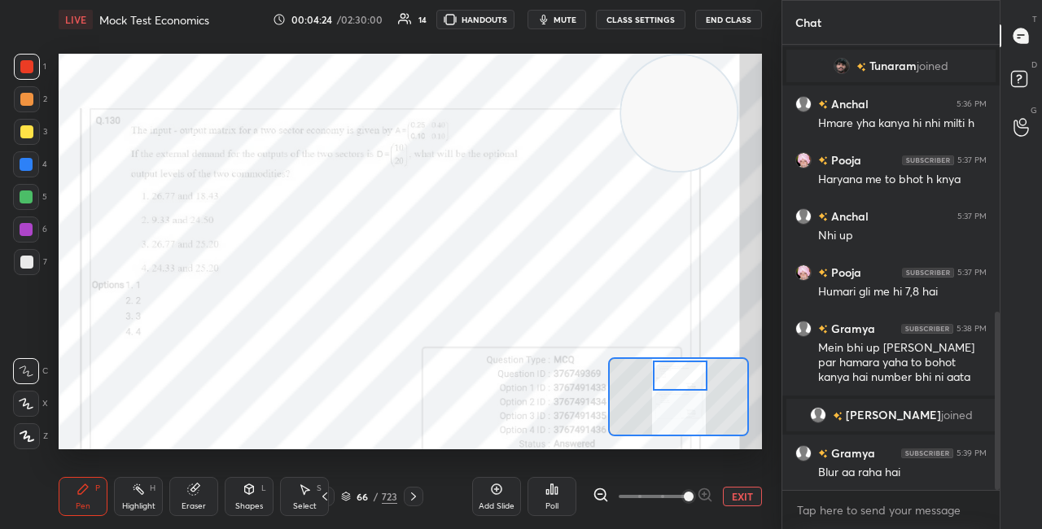
scroll to position [725, 0]
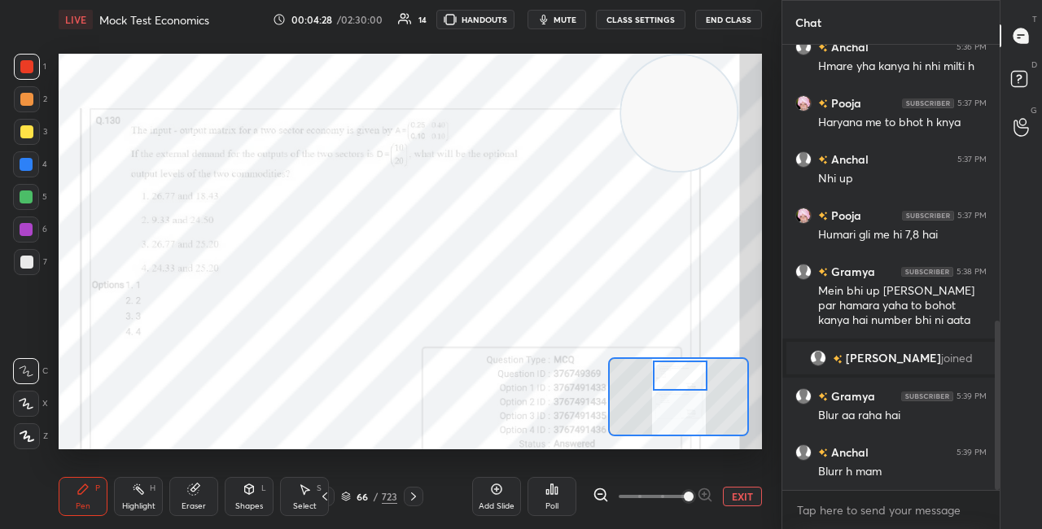
click at [29, 158] on div at bounding box center [26, 164] width 13 height 13
click at [603, 496] on icon at bounding box center [601, 495] width 16 height 16
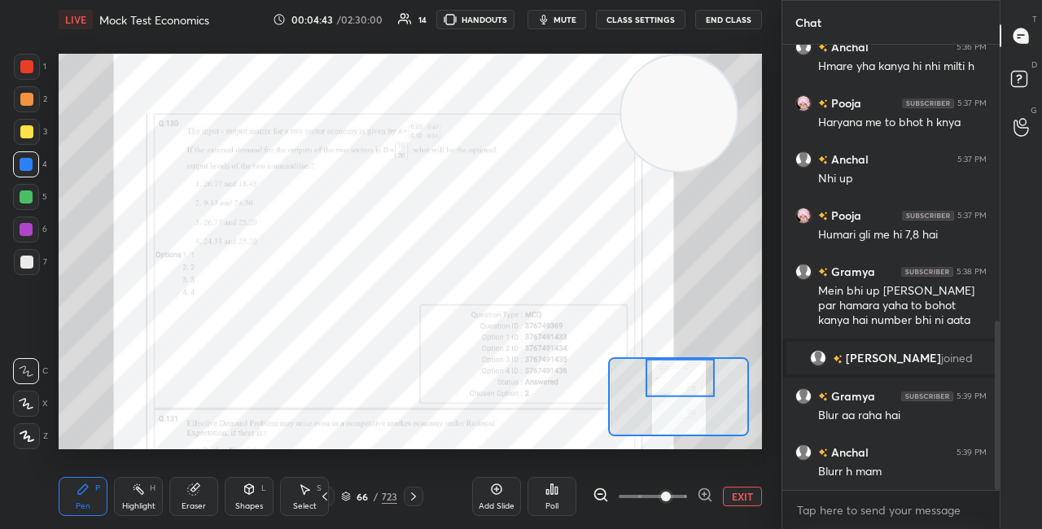
click at [195, 502] on div "Eraser" at bounding box center [194, 506] width 24 height 8
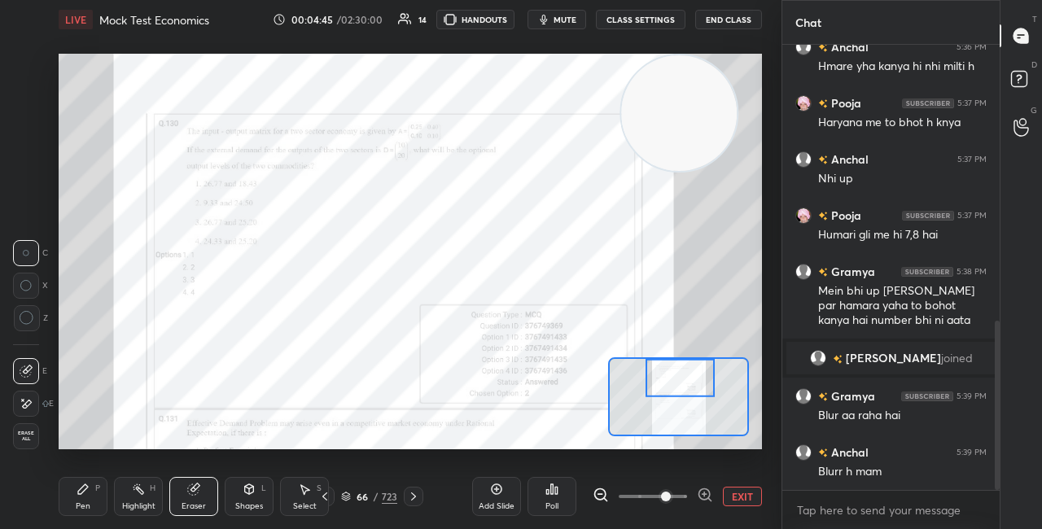
click at [93, 492] on div "Pen P" at bounding box center [83, 496] width 49 height 39
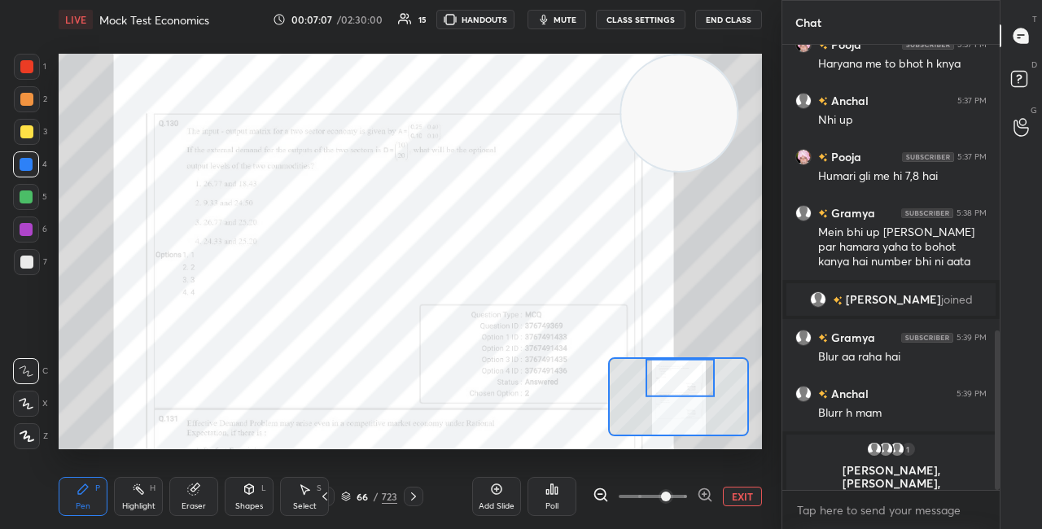
scroll to position [796, 0]
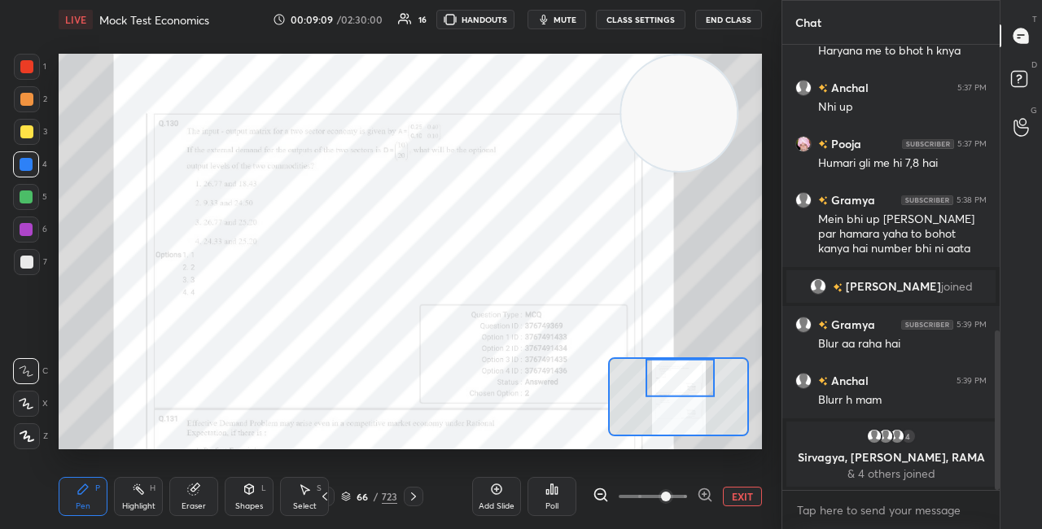
drag, startPoint x: 685, startPoint y: 135, endPoint x: 691, endPoint y: 124, distance: 12.7
click at [687, 127] on video at bounding box center [679, 113] width 116 height 116
click at [450, 235] on video at bounding box center [508, 220] width 116 height 116
drag, startPoint x: 494, startPoint y: 210, endPoint x: 282, endPoint y: 169, distance: 216.6
click at [437, 200] on video at bounding box center [495, 221] width 116 height 116
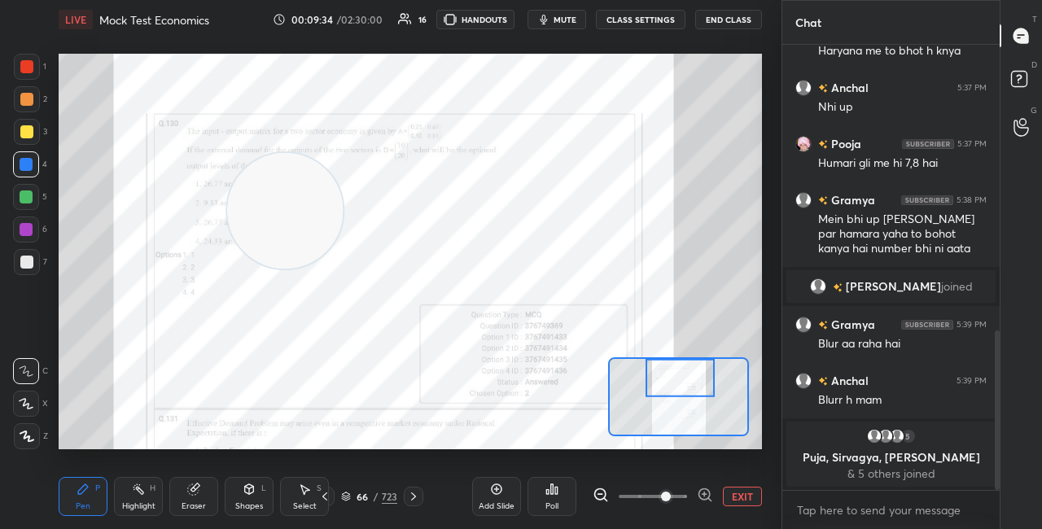
drag, startPoint x: 287, startPoint y: 181, endPoint x: 252, endPoint y: 106, distance: 82.7
click at [248, 153] on video at bounding box center [285, 211] width 116 height 116
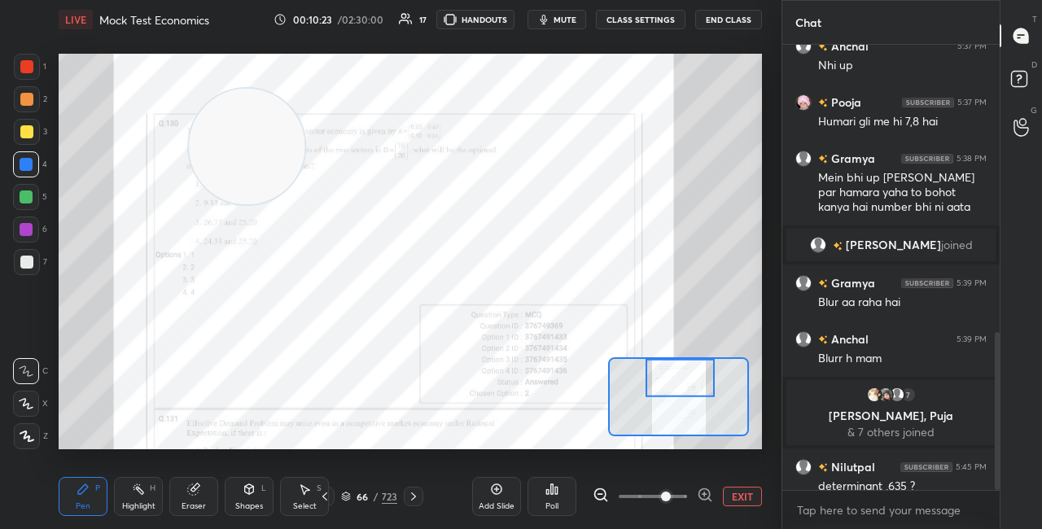
scroll to position [811, 0]
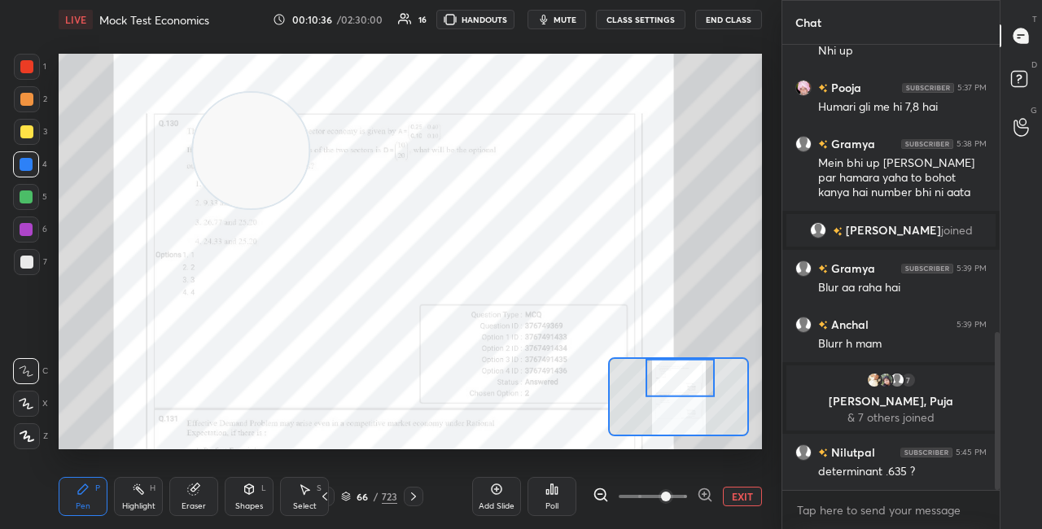
drag, startPoint x: 248, startPoint y: 133, endPoint x: 549, endPoint y: 38, distance: 315.0
click at [553, 48] on div "Setting up your live class Poll for secs No correct answer Start poll" at bounding box center [410, 251] width 717 height 425
drag, startPoint x: 575, startPoint y: 102, endPoint x: 619, endPoint y: 56, distance: 63.4
click at [625, 67] on video at bounding box center [587, 113] width 116 height 116
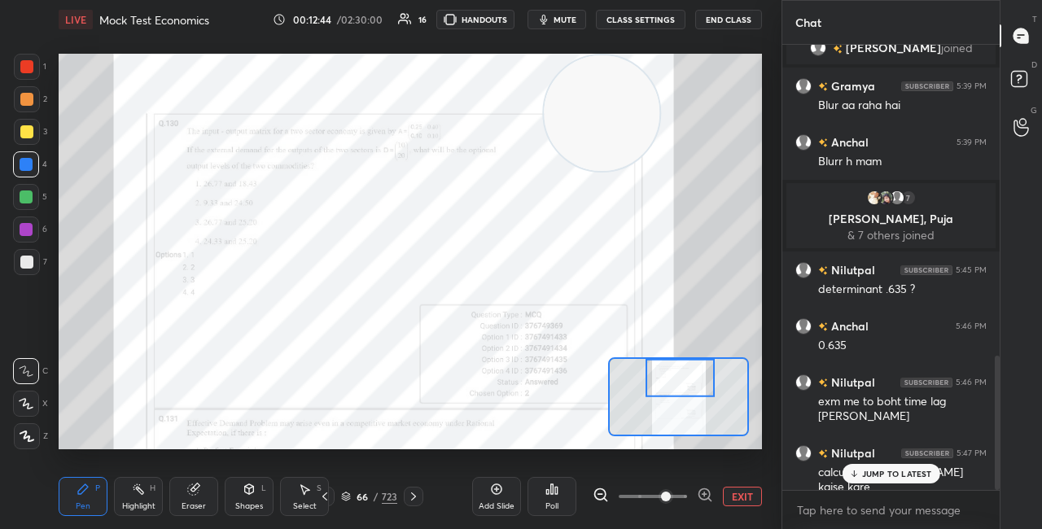
scroll to position [1033, 0]
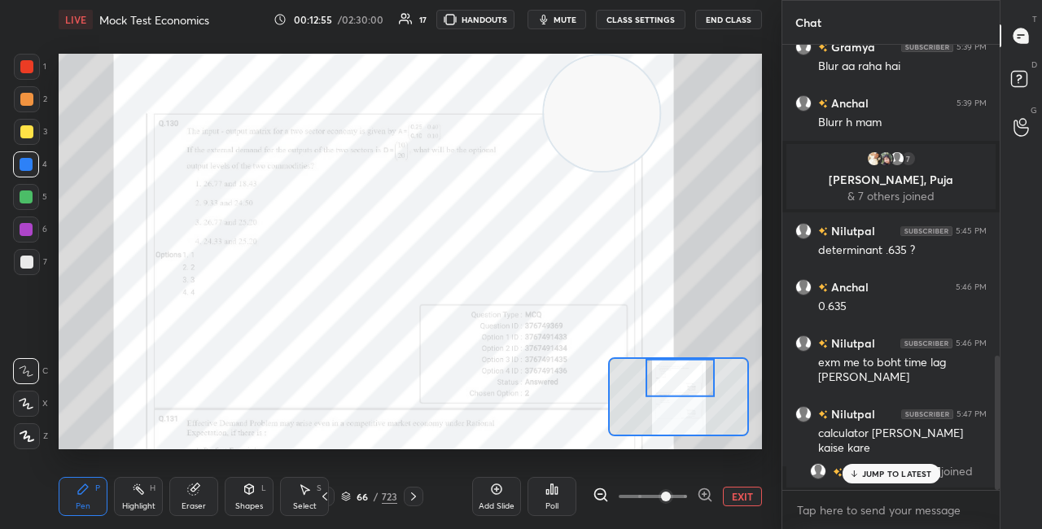
click at [884, 475] on p "JUMP TO LATEST" at bounding box center [897, 474] width 70 height 10
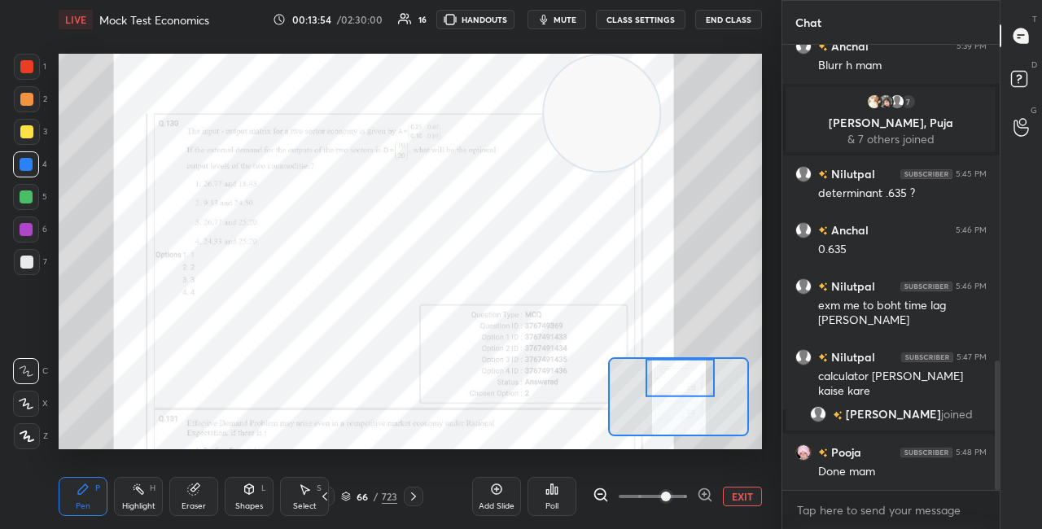
scroll to position [1160, 0]
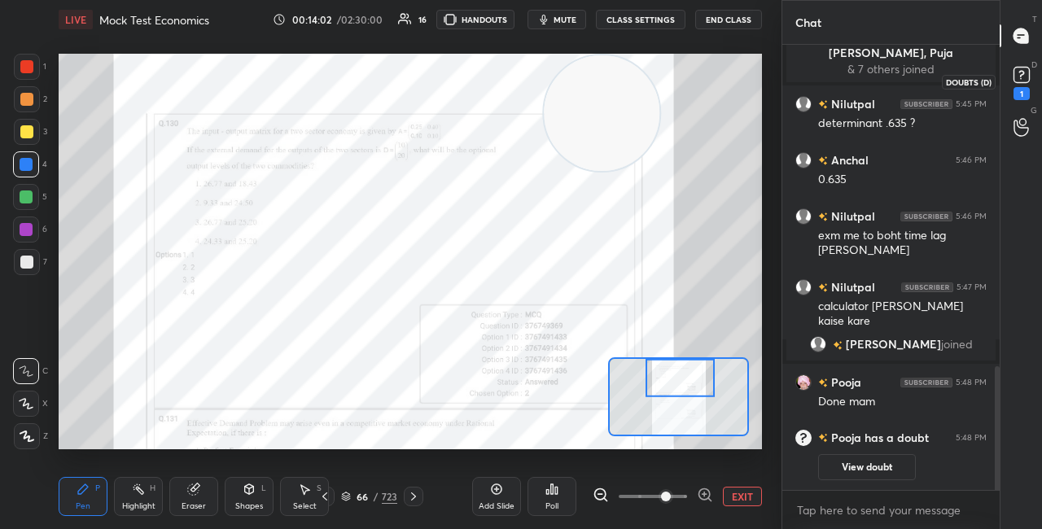
click at [1020, 75] on rect at bounding box center [1021, 75] width 15 height 15
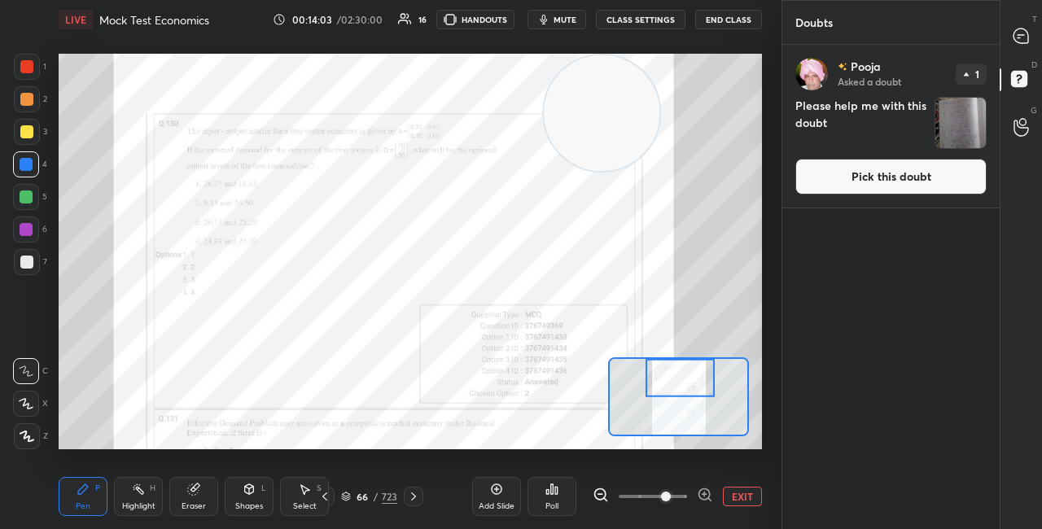
click at [844, 172] on button "Pick this doubt" at bounding box center [891, 177] width 191 height 36
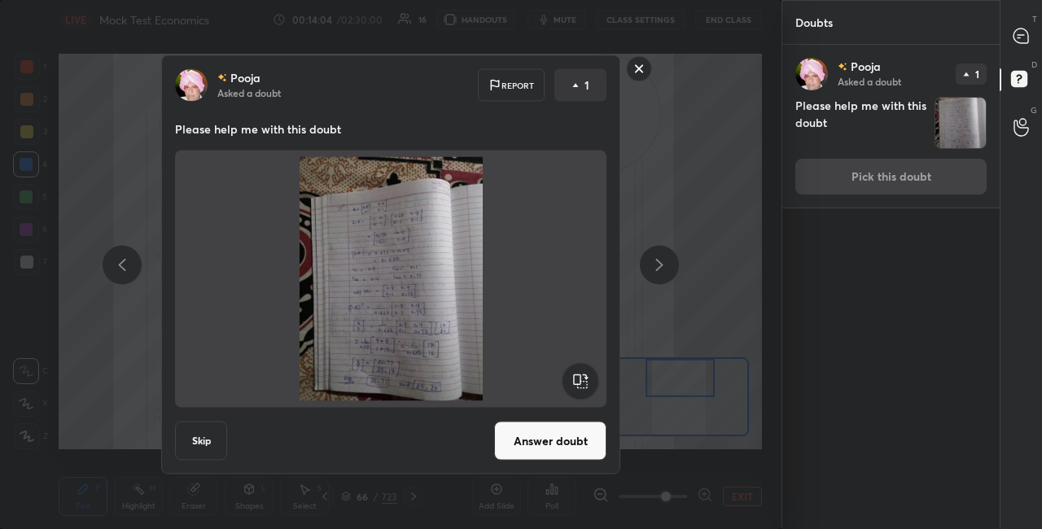
click at [571, 447] on button "Answer doubt" at bounding box center [550, 441] width 112 height 39
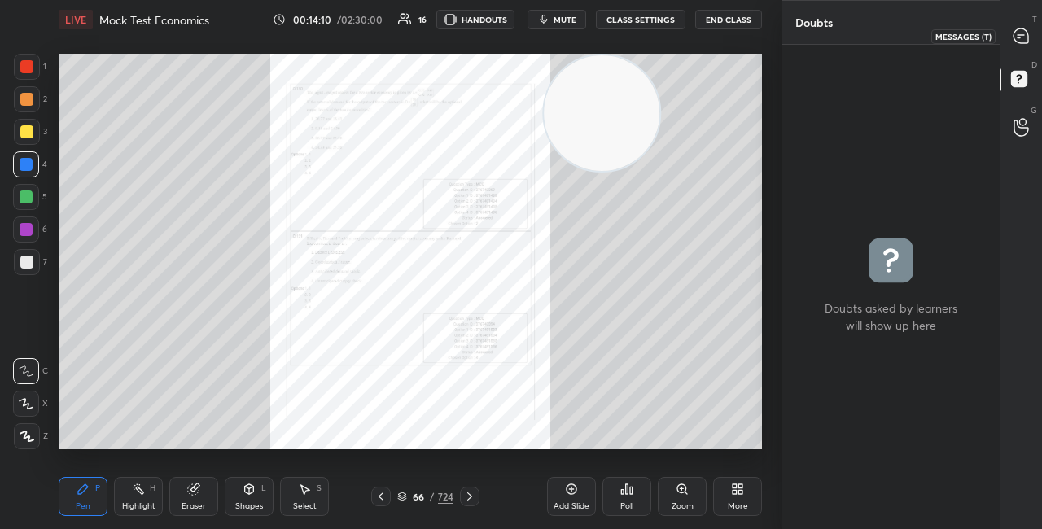
click at [1016, 35] on icon at bounding box center [1021, 36] width 15 height 15
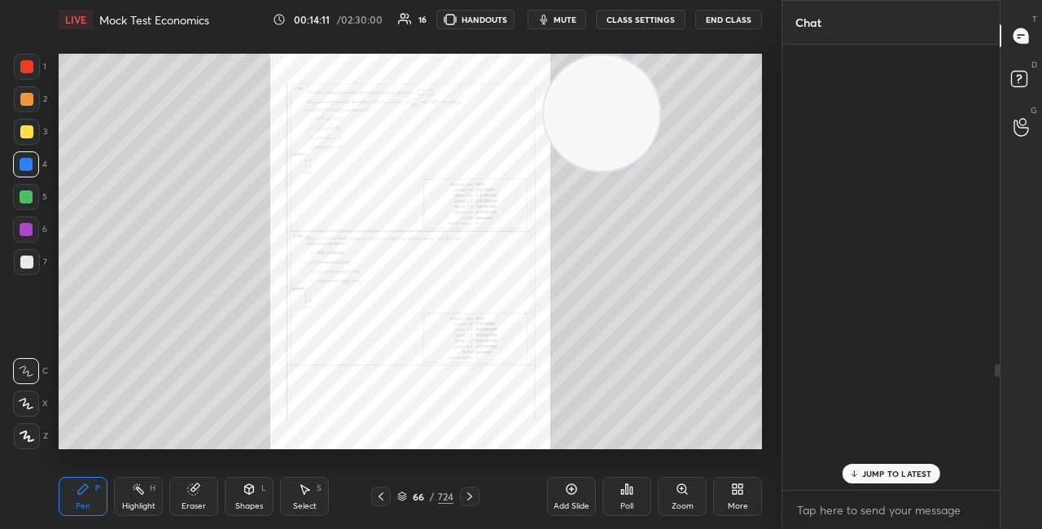
scroll to position [441, 213]
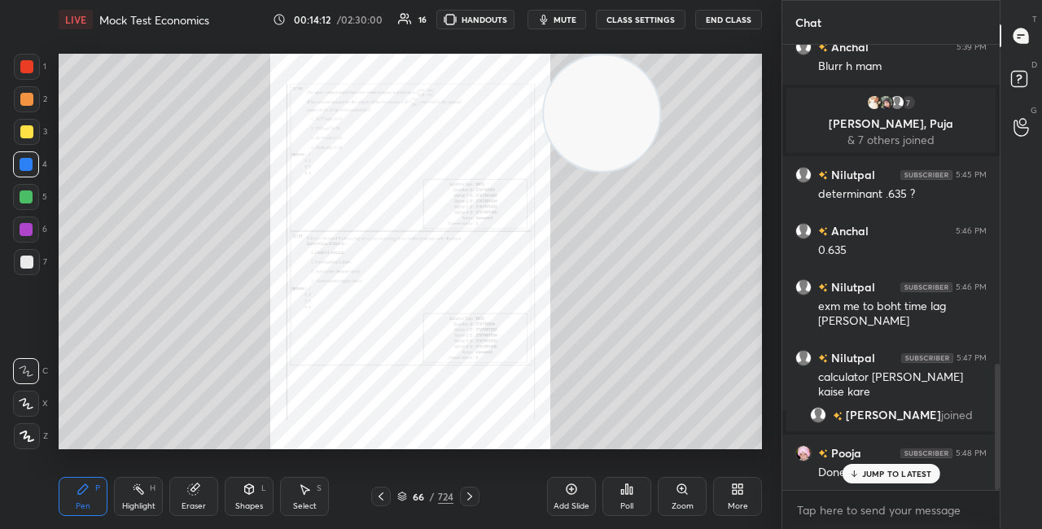
click at [874, 480] on div "JUMP TO LATEST" at bounding box center [891, 474] width 98 height 20
click at [692, 495] on div "Zoom" at bounding box center [682, 496] width 49 height 39
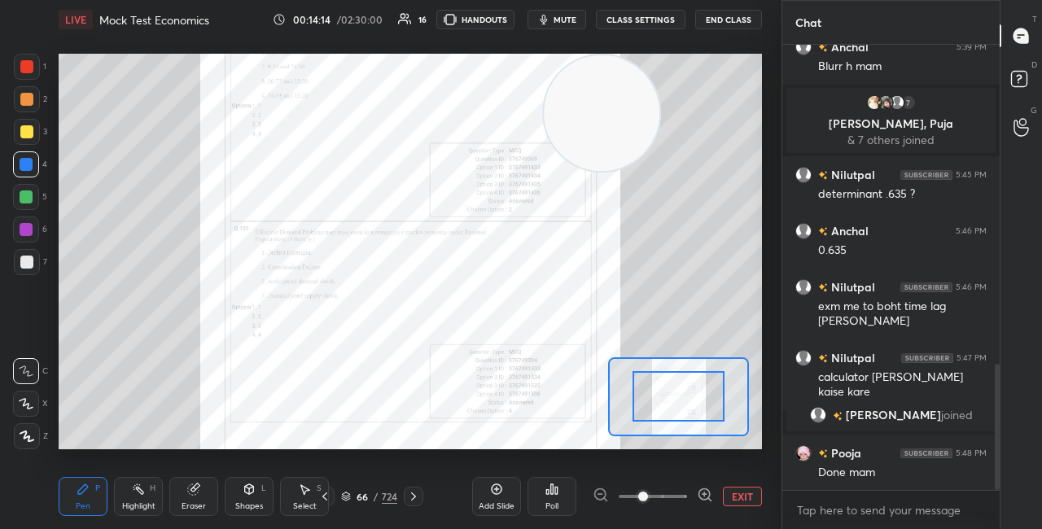
click at [710, 493] on icon at bounding box center [705, 495] width 16 height 16
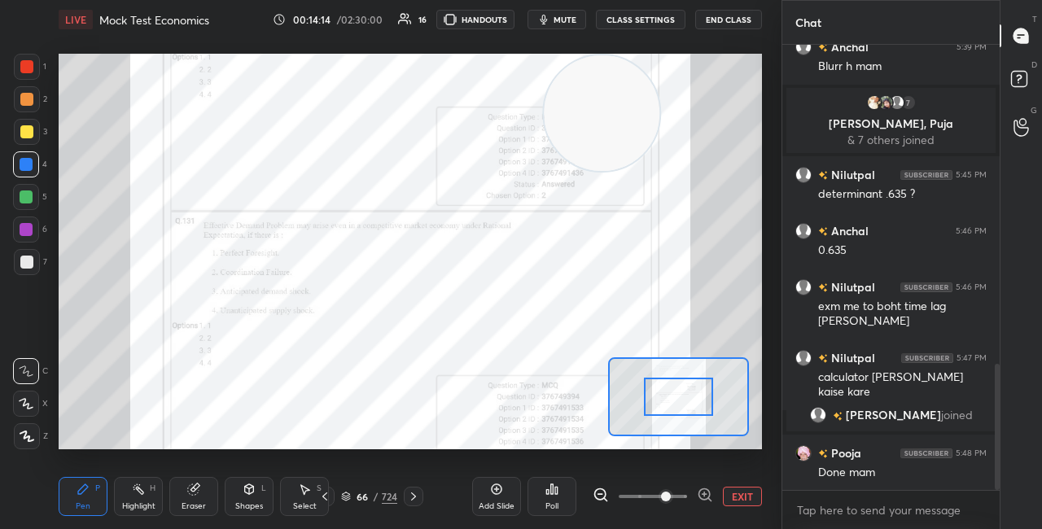
click at [708, 493] on icon at bounding box center [705, 495] width 16 height 16
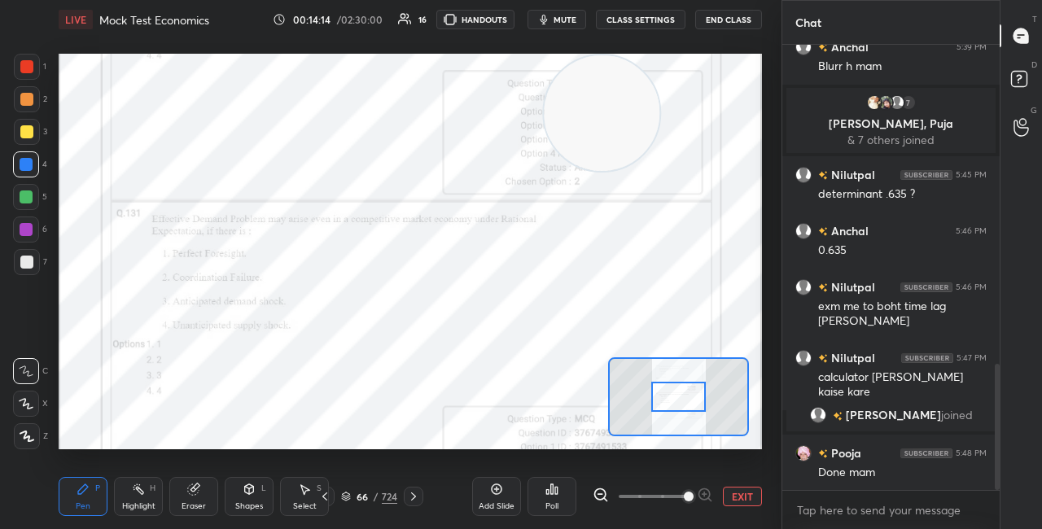
click at [708, 493] on div at bounding box center [653, 497] width 121 height 20
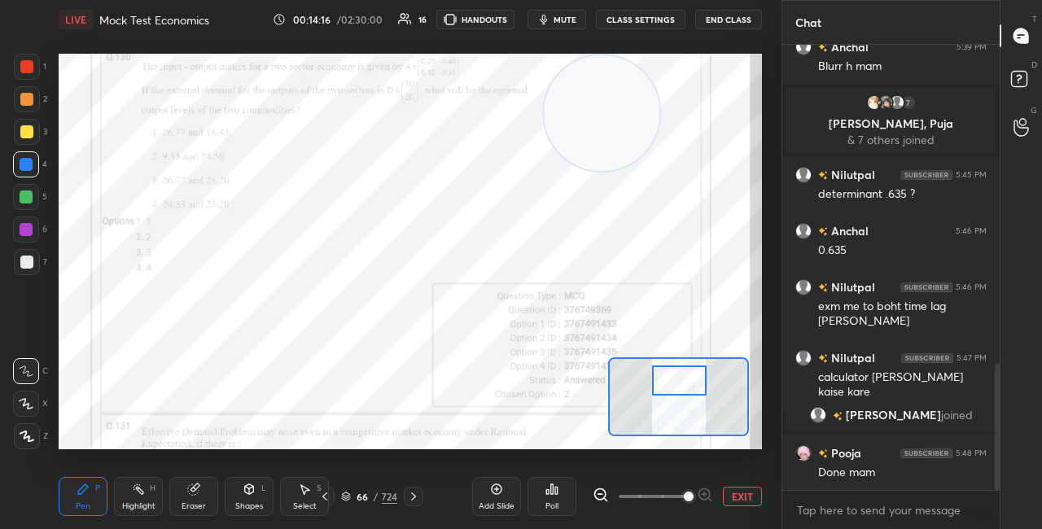
drag, startPoint x: 686, startPoint y: 390, endPoint x: 686, endPoint y: 381, distance: 9.0
click at [686, 383] on div at bounding box center [679, 381] width 55 height 30
click at [686, 388] on div at bounding box center [679, 381] width 55 height 30
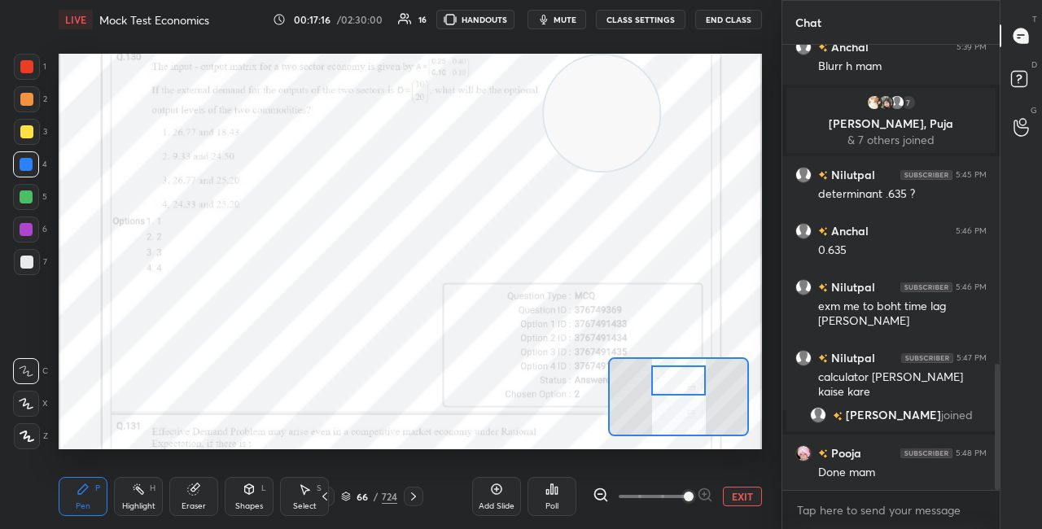
scroll to position [1200, 0]
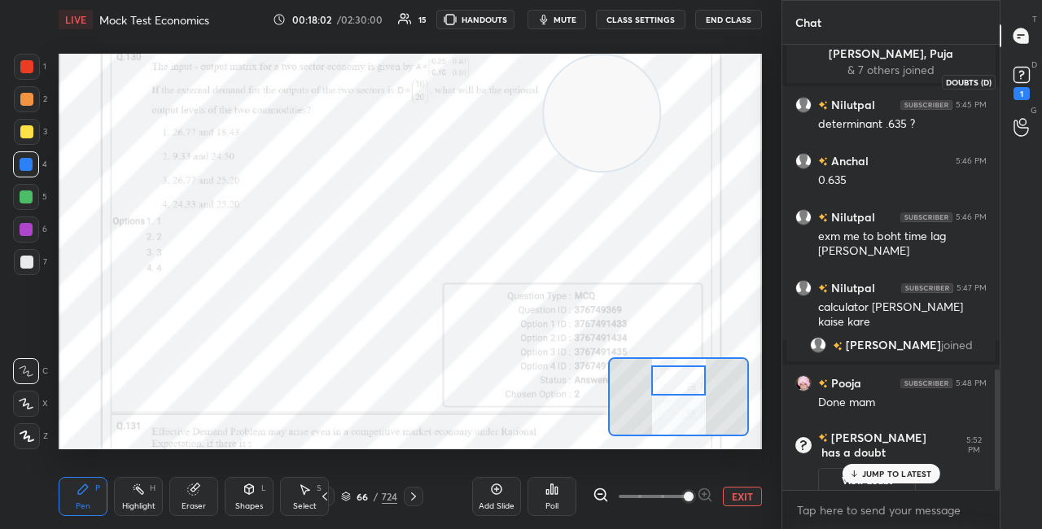
click at [1021, 81] on rect at bounding box center [1021, 75] width 15 height 15
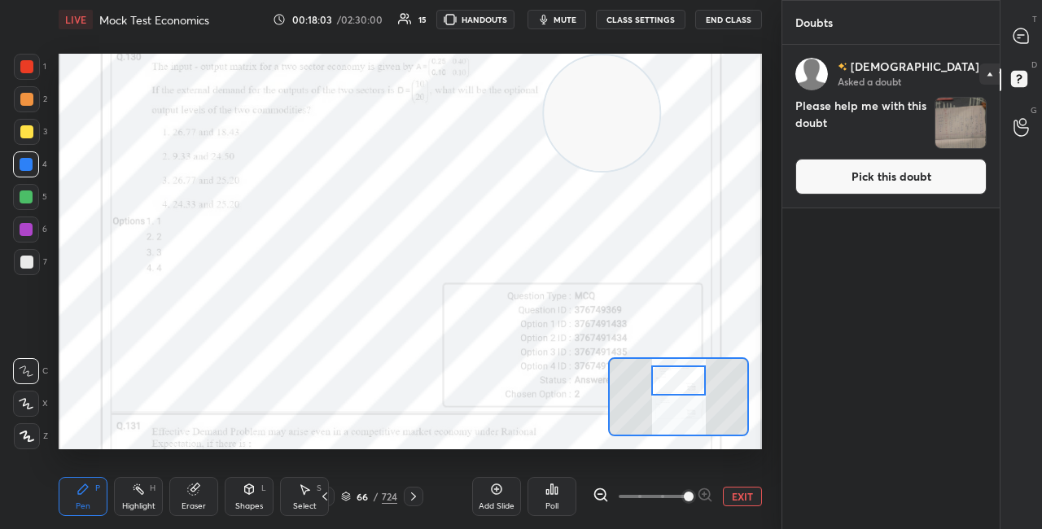
click at [879, 169] on button "Pick this doubt" at bounding box center [891, 177] width 191 height 36
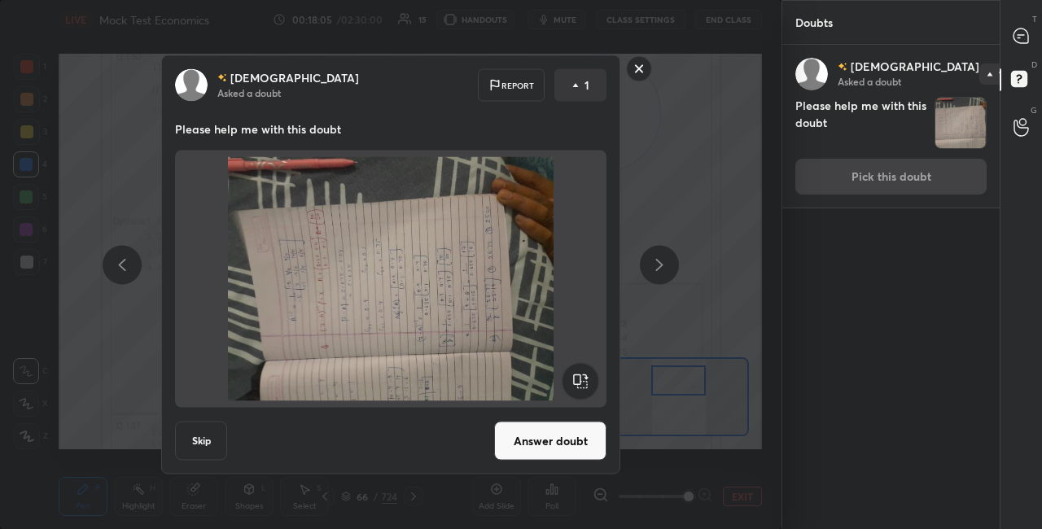
click at [582, 376] on rect at bounding box center [580, 381] width 37 height 37
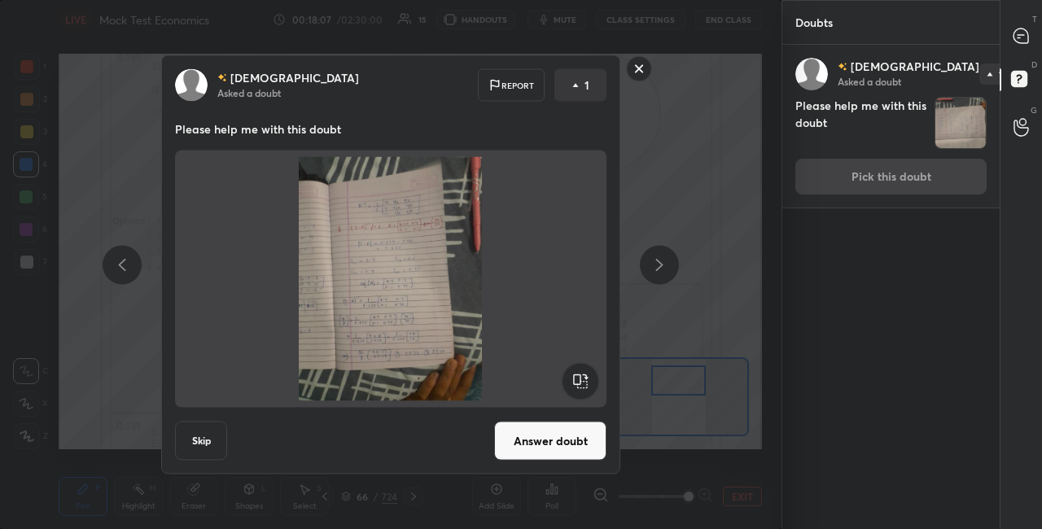
click at [572, 435] on button "Answer doubt" at bounding box center [550, 441] width 112 height 39
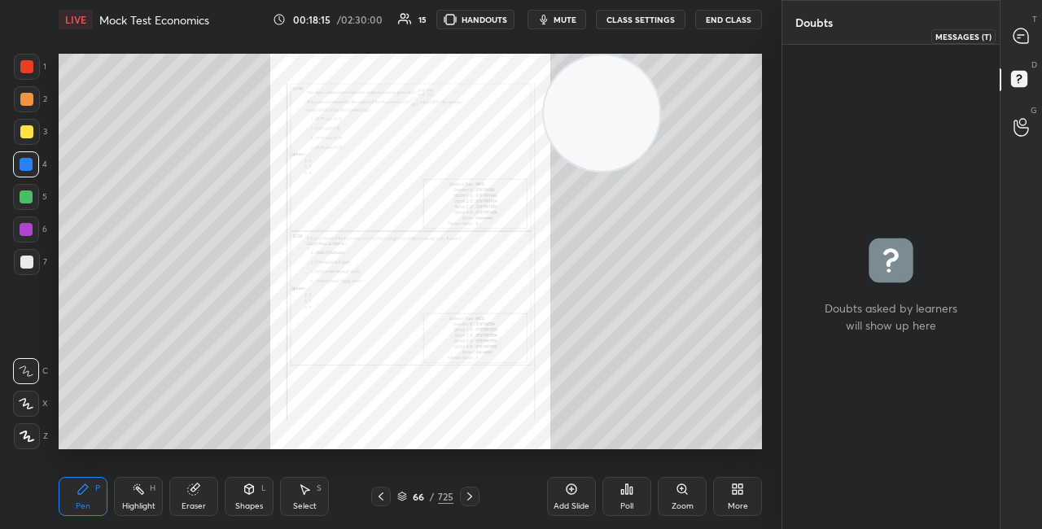
drag, startPoint x: 1014, startPoint y: 38, endPoint x: 1027, endPoint y: 26, distance: 17.9
click at [1014, 38] on icon at bounding box center [1021, 36] width 15 height 15
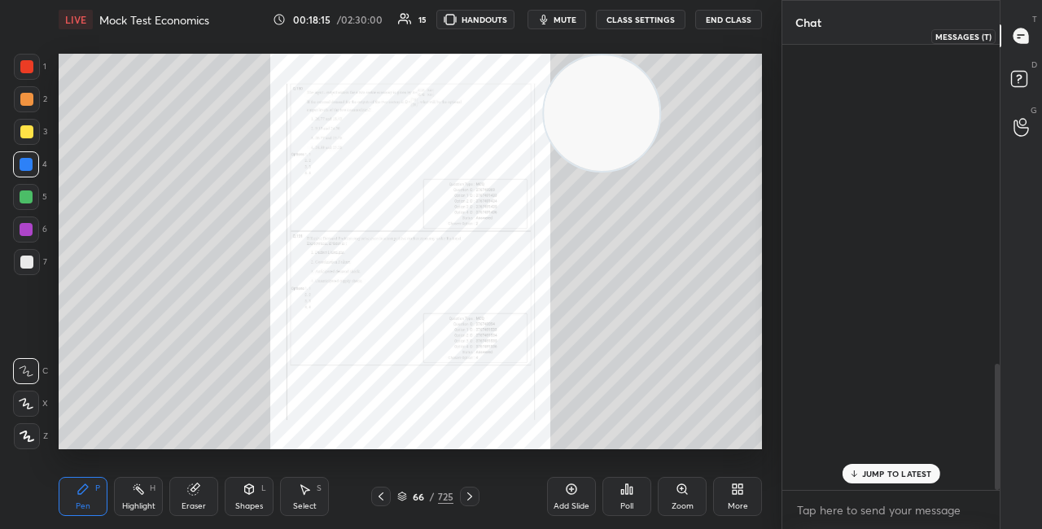
scroll to position [441, 213]
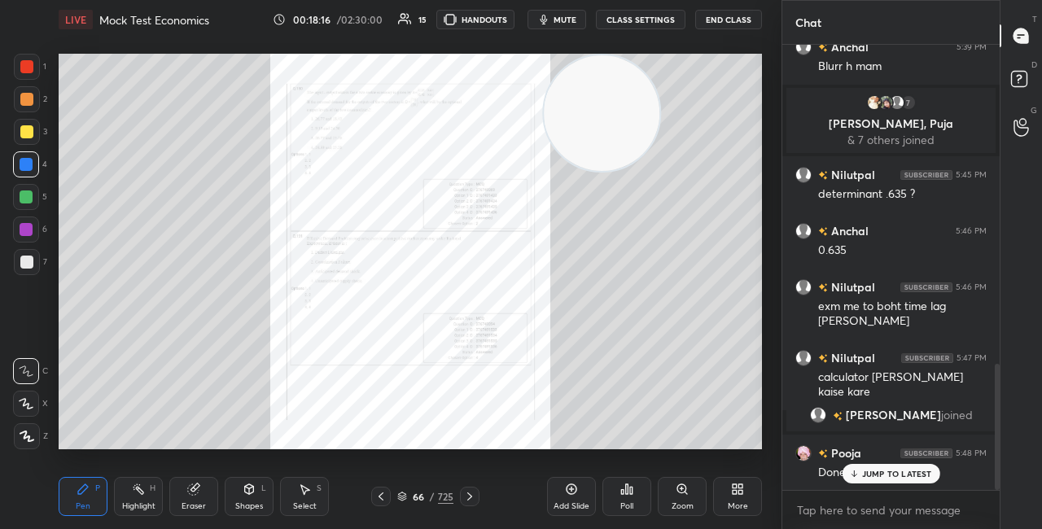
click at [862, 467] on div "JUMP TO LATEST" at bounding box center [891, 474] width 98 height 20
click at [686, 492] on icon at bounding box center [682, 489] width 13 height 13
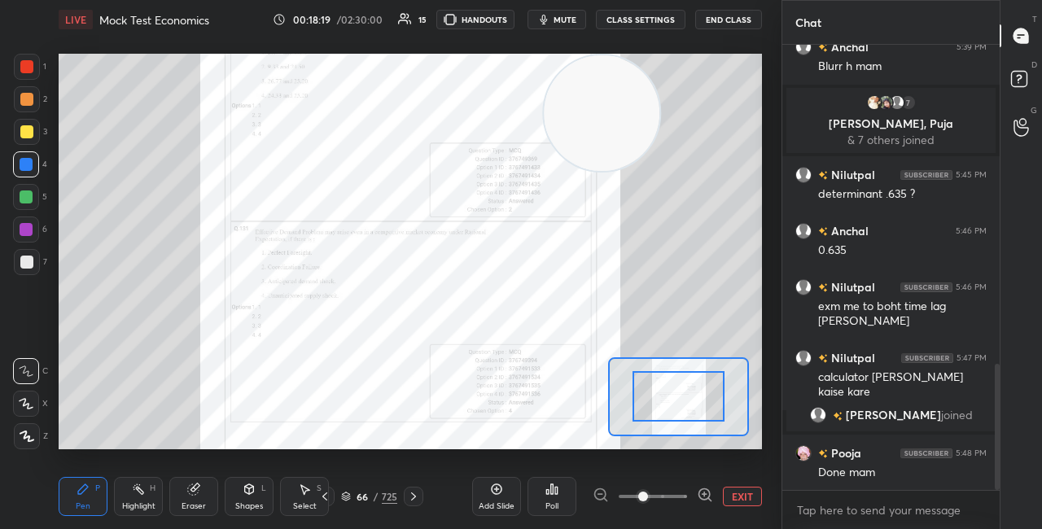
click at [702, 491] on icon at bounding box center [705, 495] width 16 height 16
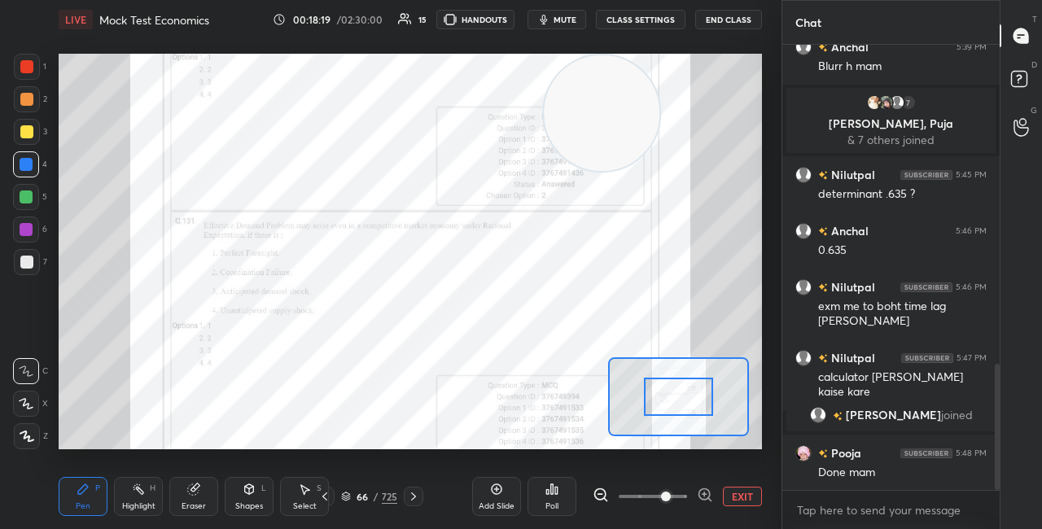
click at [705, 489] on icon at bounding box center [705, 494] width 11 height 11
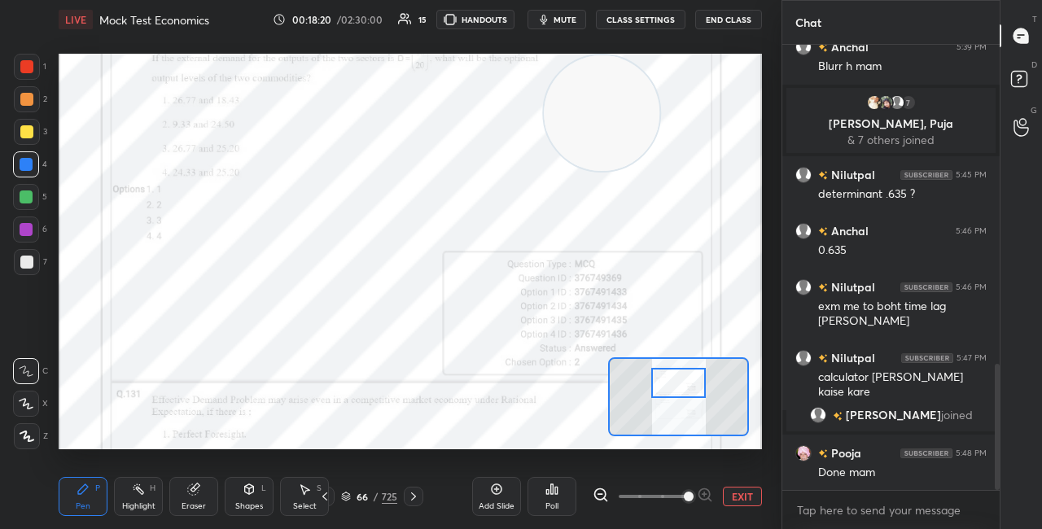
click at [682, 381] on div at bounding box center [678, 383] width 55 height 30
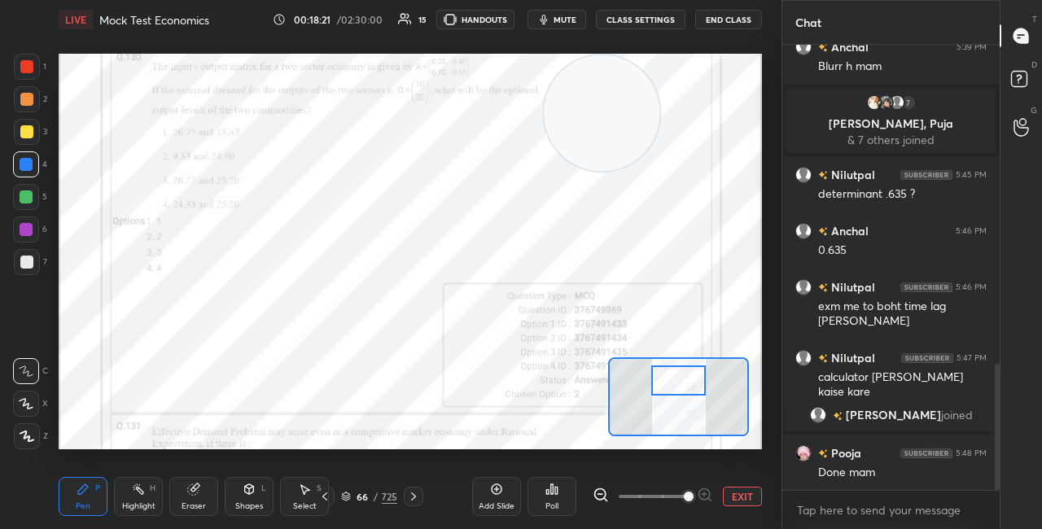
click at [682, 381] on div at bounding box center [678, 381] width 55 height 30
click at [193, 506] on div "Eraser" at bounding box center [194, 506] width 24 height 8
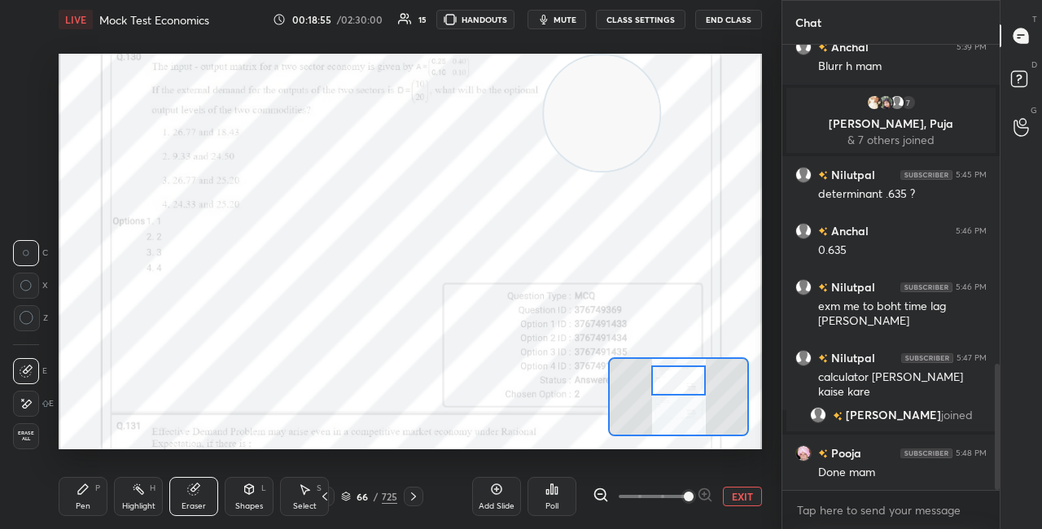
click at [85, 498] on div "Pen P" at bounding box center [83, 496] width 49 height 39
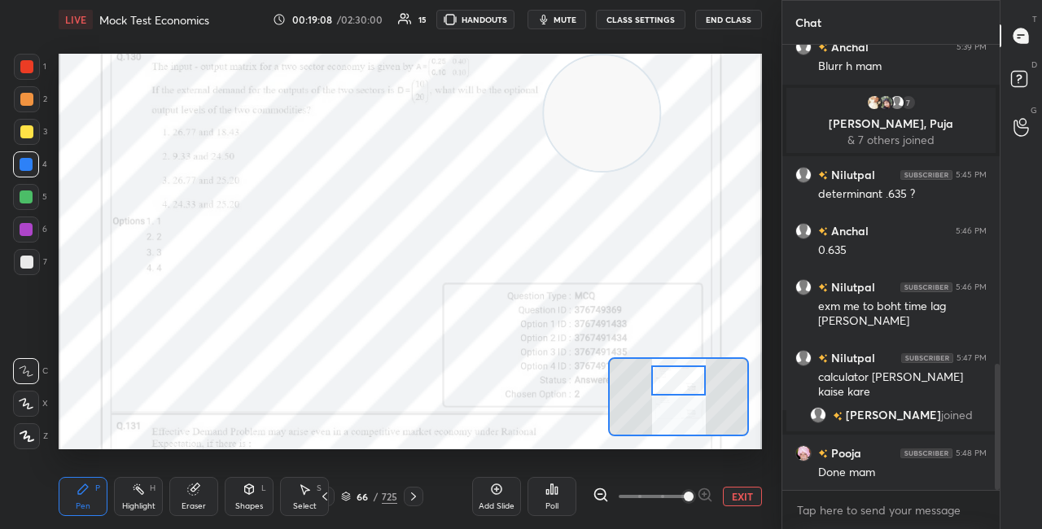
scroll to position [1187, 0]
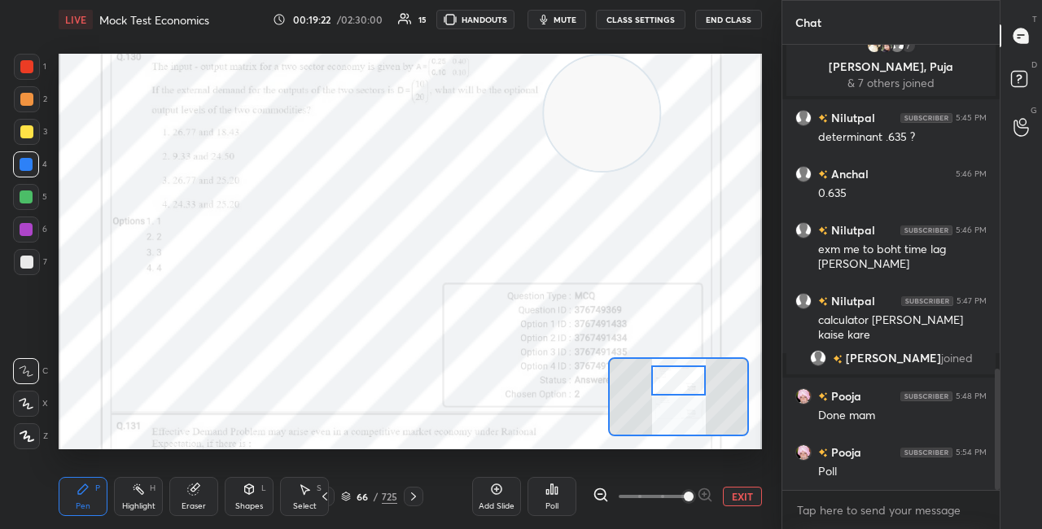
click at [547, 493] on icon at bounding box center [547, 492] width 2 height 4
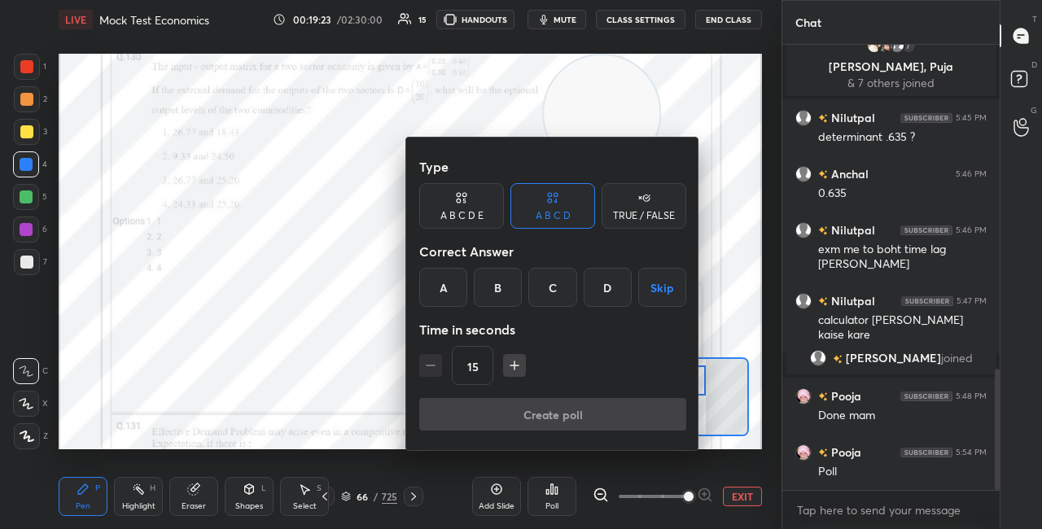
click at [552, 287] on div "C" at bounding box center [553, 287] width 48 height 39
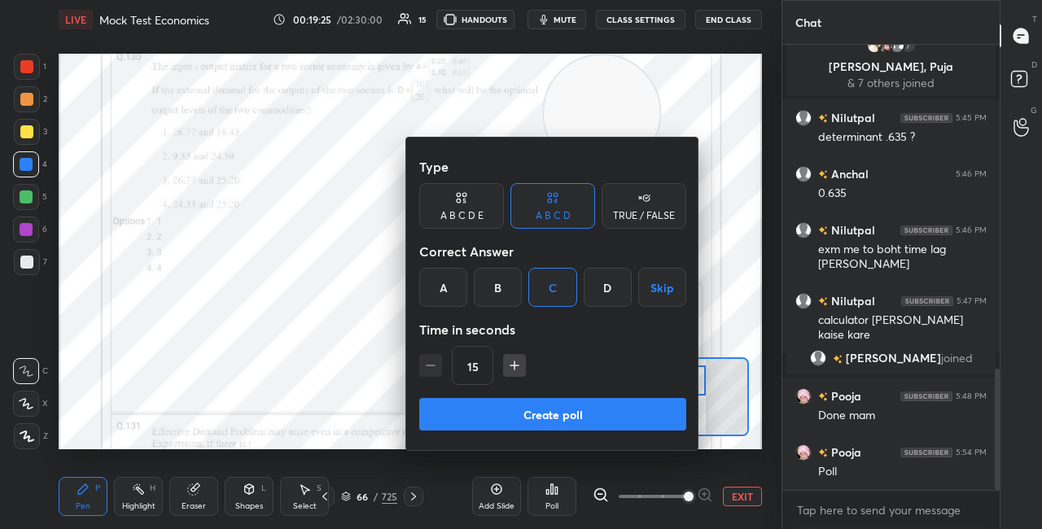
click at [518, 410] on button "Create poll" at bounding box center [552, 414] width 267 height 33
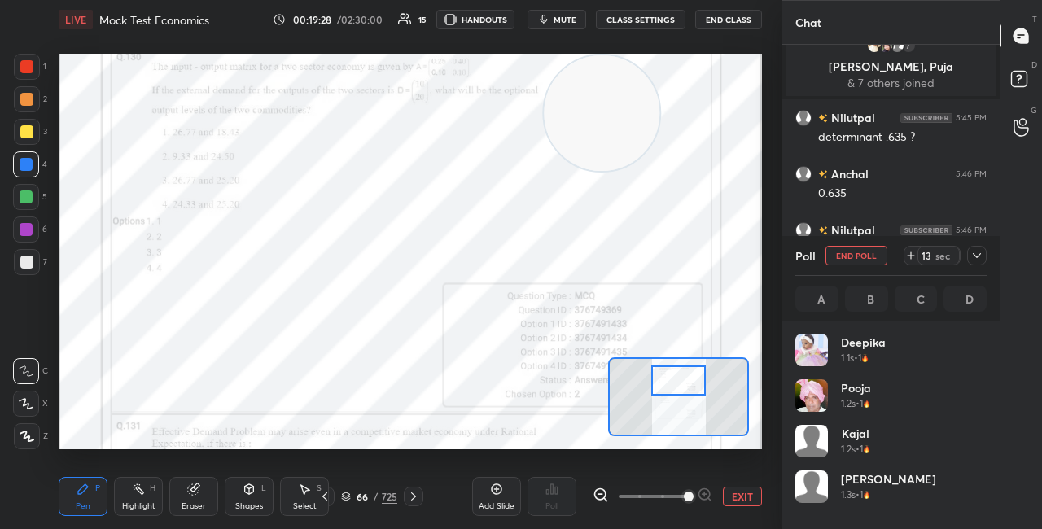
scroll to position [191, 186]
click at [653, 171] on video at bounding box center [602, 113] width 116 height 116
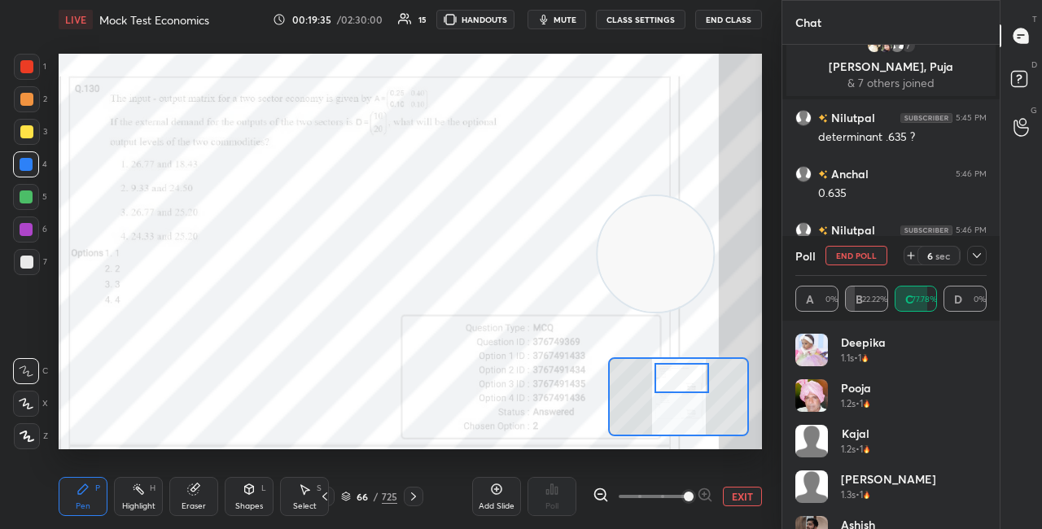
click at [682, 379] on div at bounding box center [682, 378] width 55 height 30
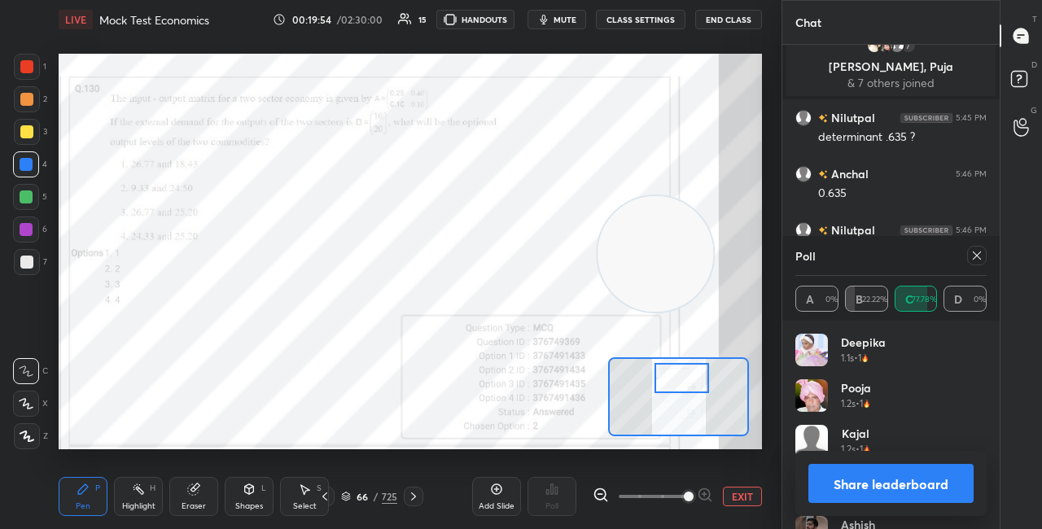
scroll to position [1327, 0]
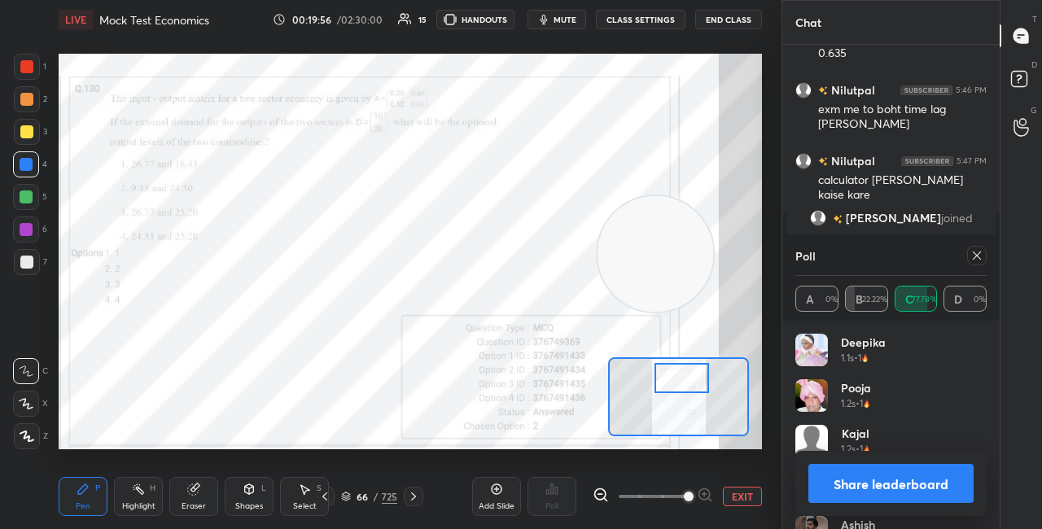
click at [851, 486] on button "Share leaderboard" at bounding box center [891, 483] width 165 height 39
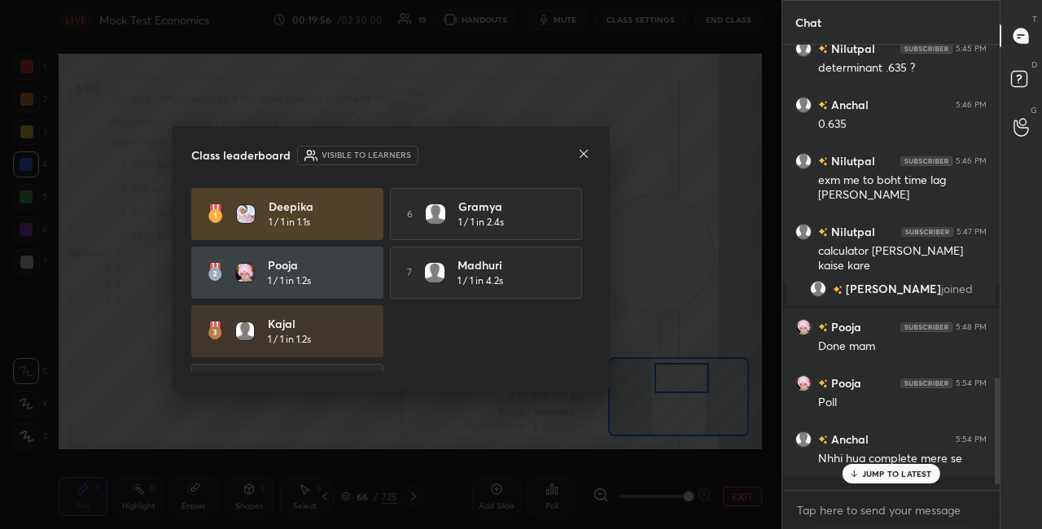
scroll to position [432, 213]
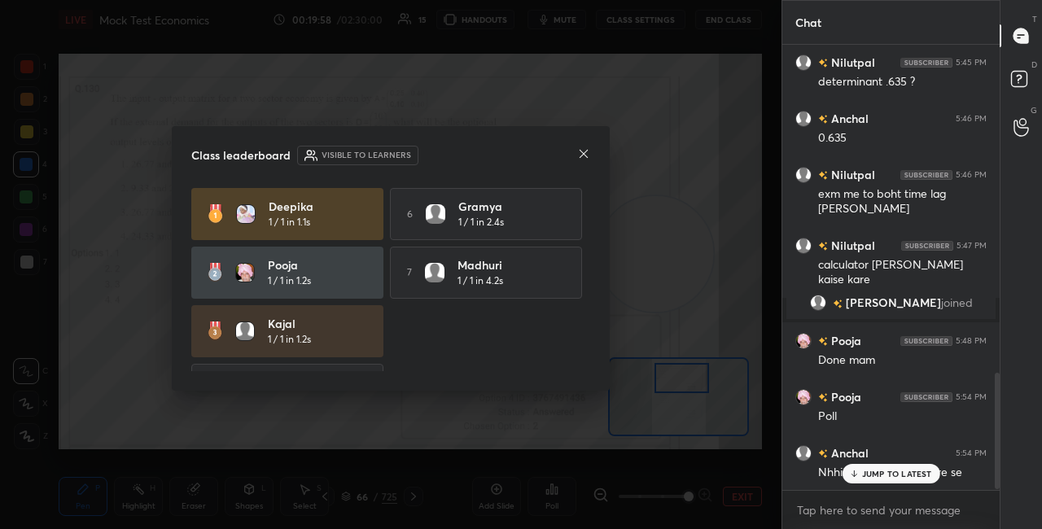
click at [589, 152] on icon at bounding box center [583, 153] width 13 height 13
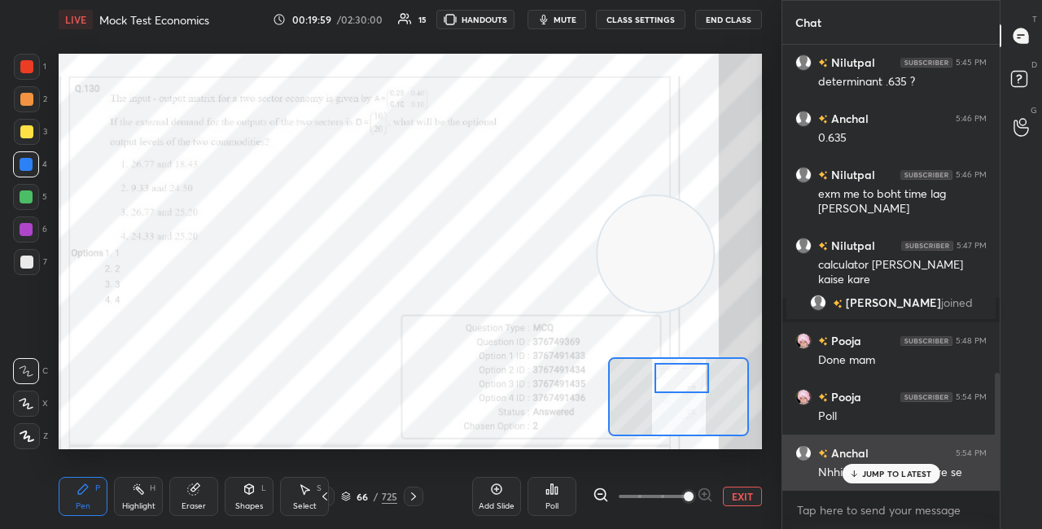
click at [863, 475] on p "JUMP TO LATEST" at bounding box center [897, 474] width 70 height 10
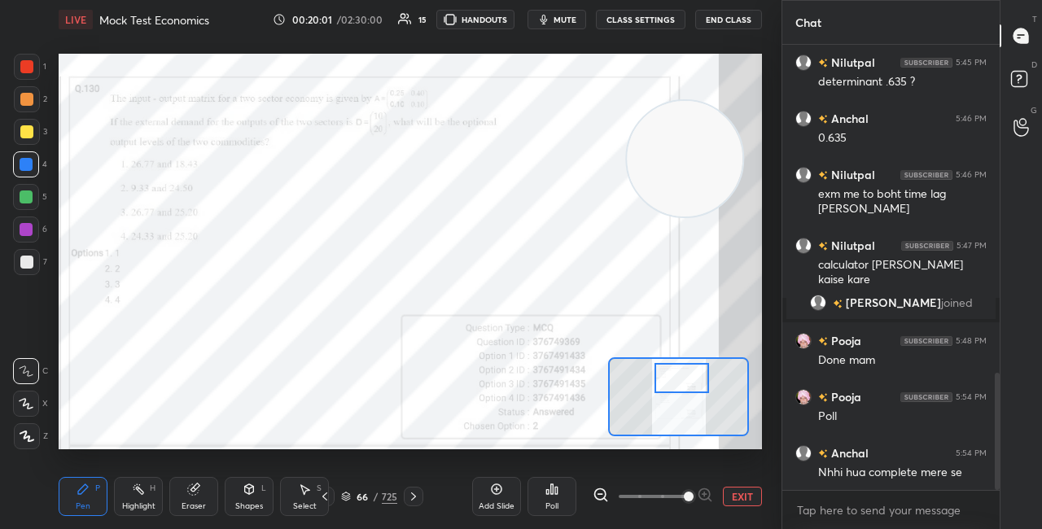
drag, startPoint x: 670, startPoint y: 261, endPoint x: 713, endPoint y: 139, distance: 128.8
click at [713, 139] on video at bounding box center [685, 159] width 116 height 116
drag, startPoint x: 691, startPoint y: 151, endPoint x: 660, endPoint y: 322, distance: 174.6
click at [662, 196] on video at bounding box center [697, 139] width 116 height 116
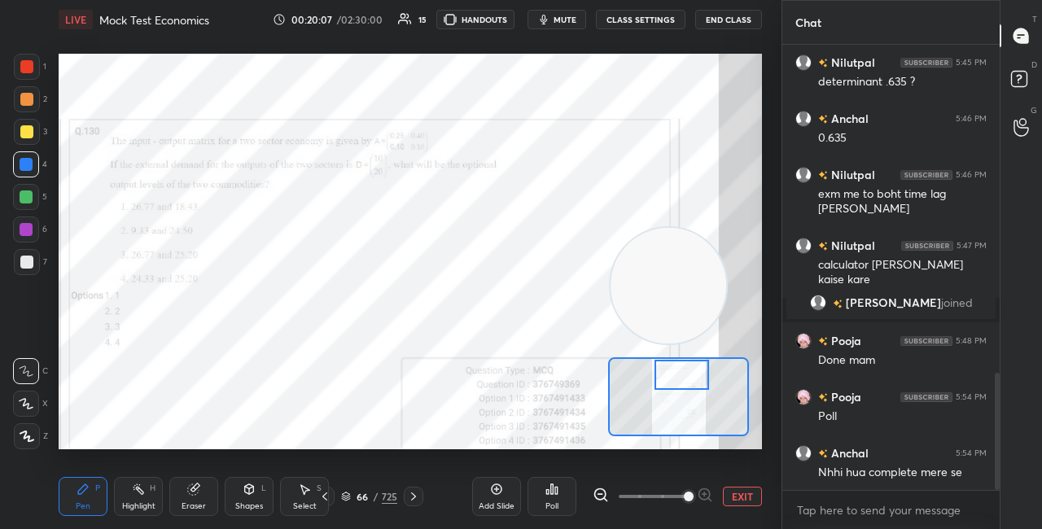
click at [682, 377] on div at bounding box center [682, 375] width 55 height 30
drag, startPoint x: 695, startPoint y: 151, endPoint x: 710, endPoint y: 118, distance: 36.8
click at [710, 228] on video at bounding box center [669, 286] width 116 height 116
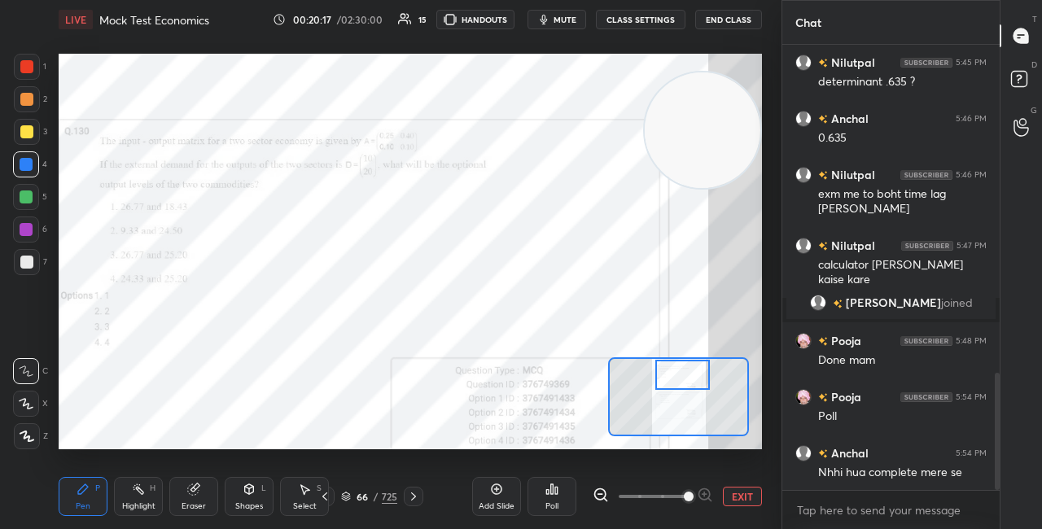
click at [32, 196] on div at bounding box center [26, 197] width 13 height 13
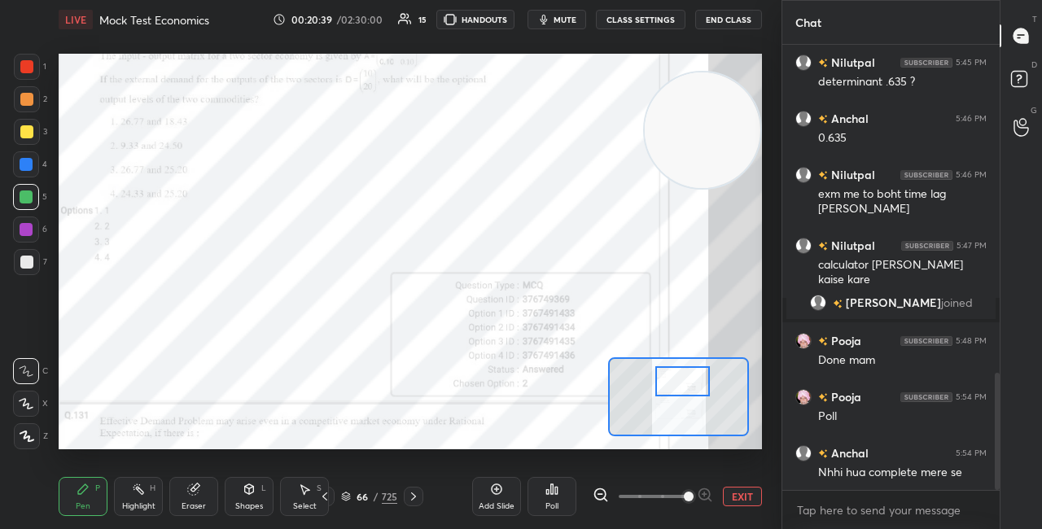
click at [678, 379] on div at bounding box center [683, 381] width 55 height 30
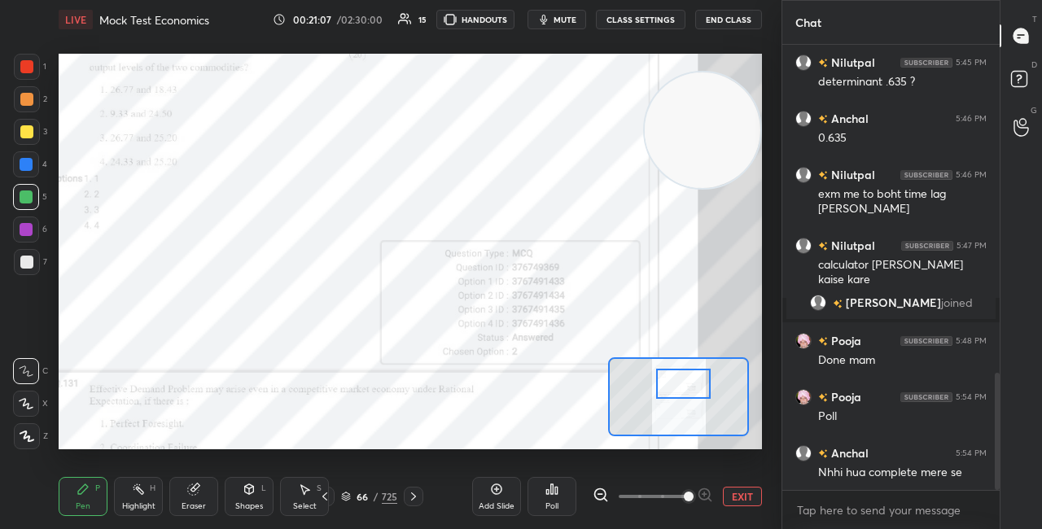
click at [685, 387] on div at bounding box center [683, 384] width 55 height 30
click at [609, 361] on div "Setting up your live class Poll for secs No correct answer Start poll" at bounding box center [411, 252] width 704 height 396
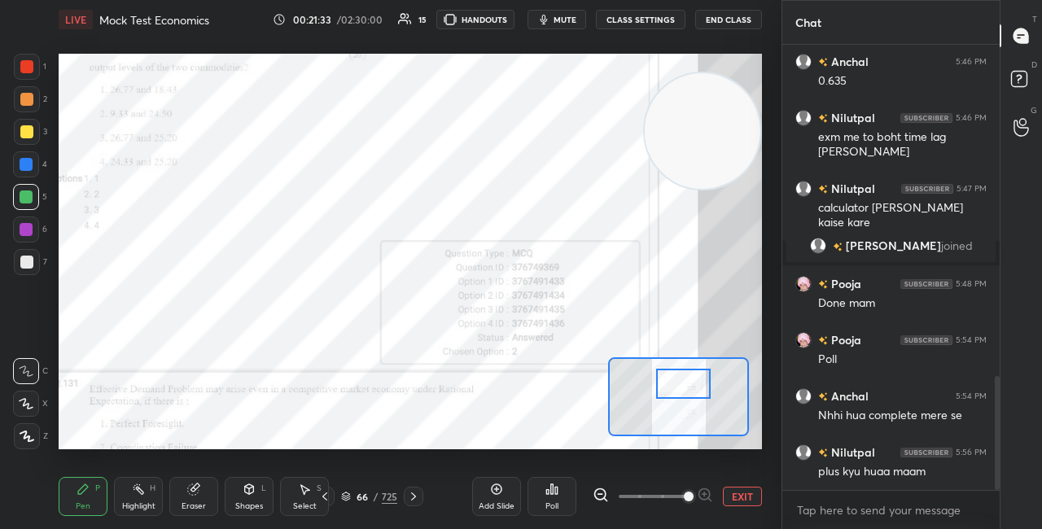
drag, startPoint x: 696, startPoint y: 122, endPoint x: 707, endPoint y: 89, distance: 35.0
click at [707, 79] on video at bounding box center [703, 131] width 116 height 116
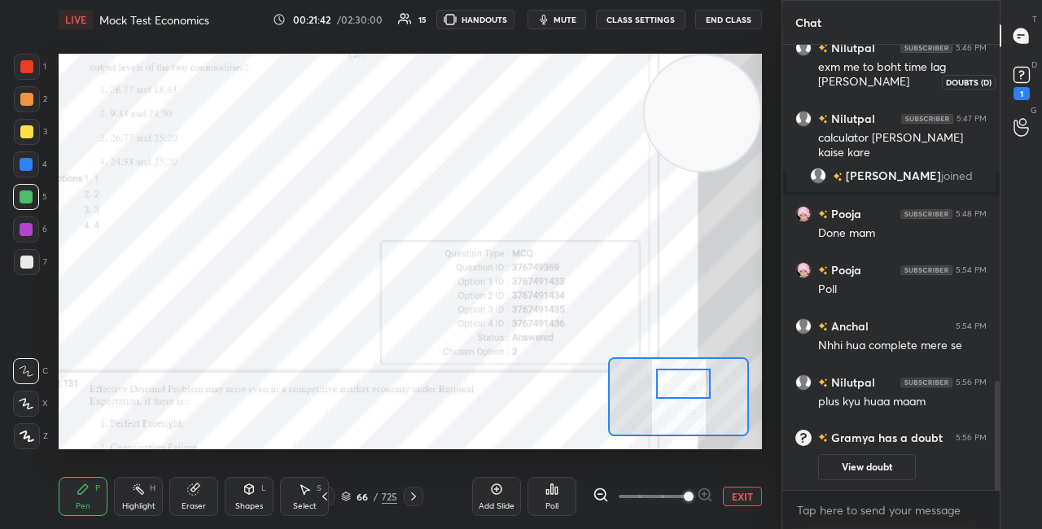
click at [1020, 83] on icon at bounding box center [1022, 75] width 24 height 24
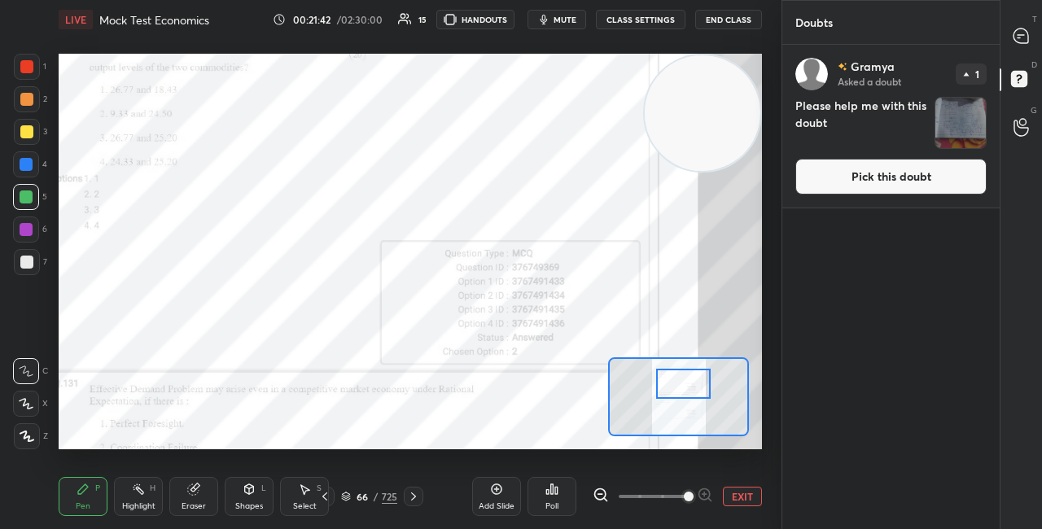
click at [862, 183] on button "Pick this doubt" at bounding box center [891, 177] width 191 height 36
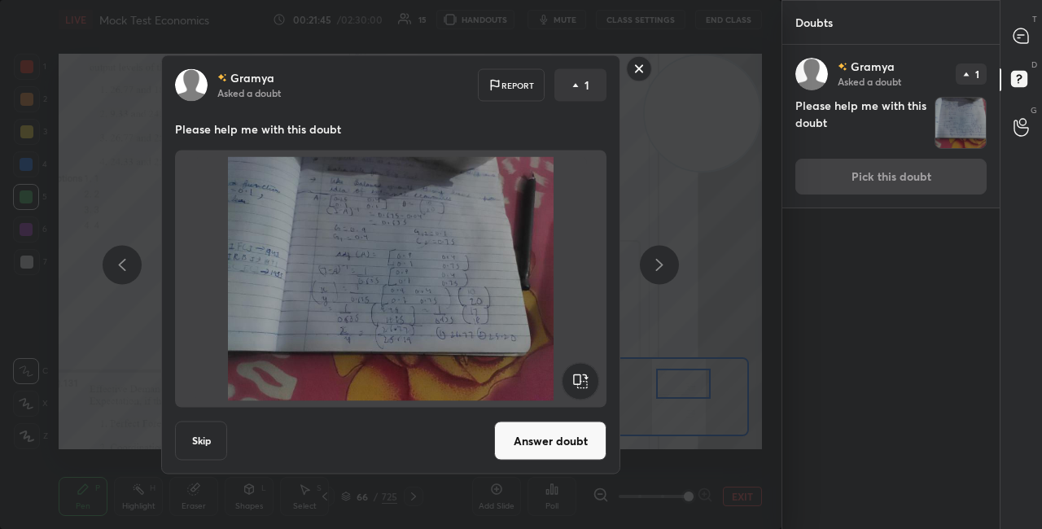
click at [646, 70] on rect at bounding box center [639, 68] width 25 height 25
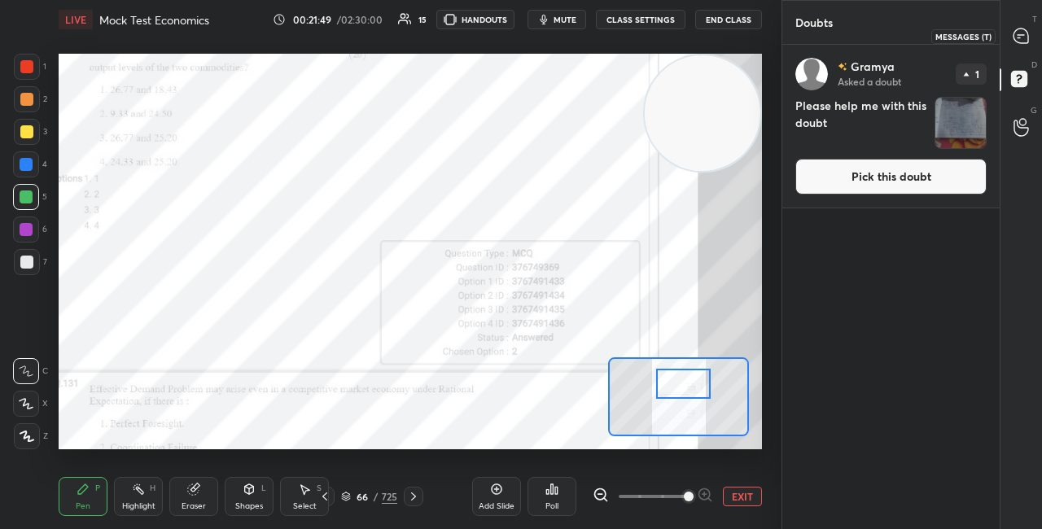
click at [1020, 32] on icon at bounding box center [1021, 36] width 15 height 15
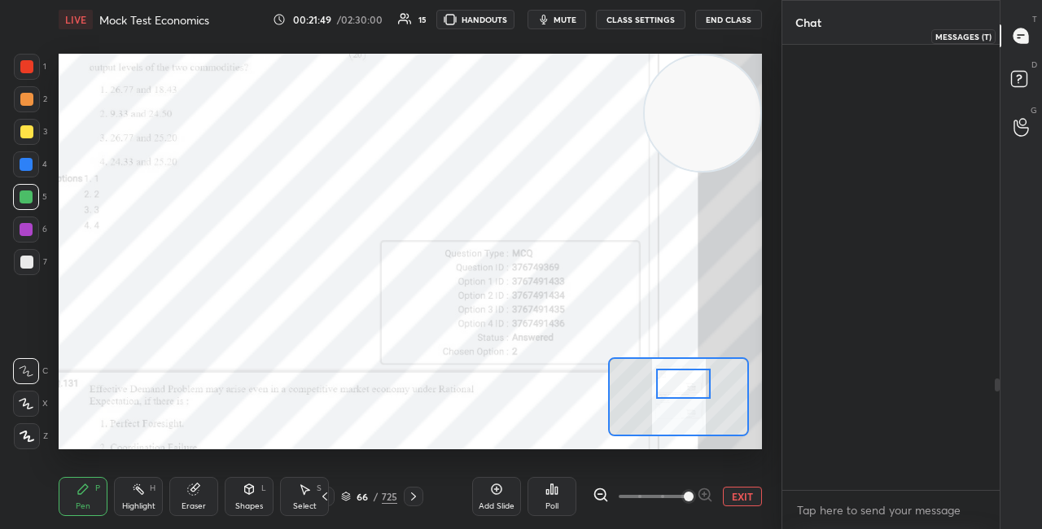
scroll to position [441, 213]
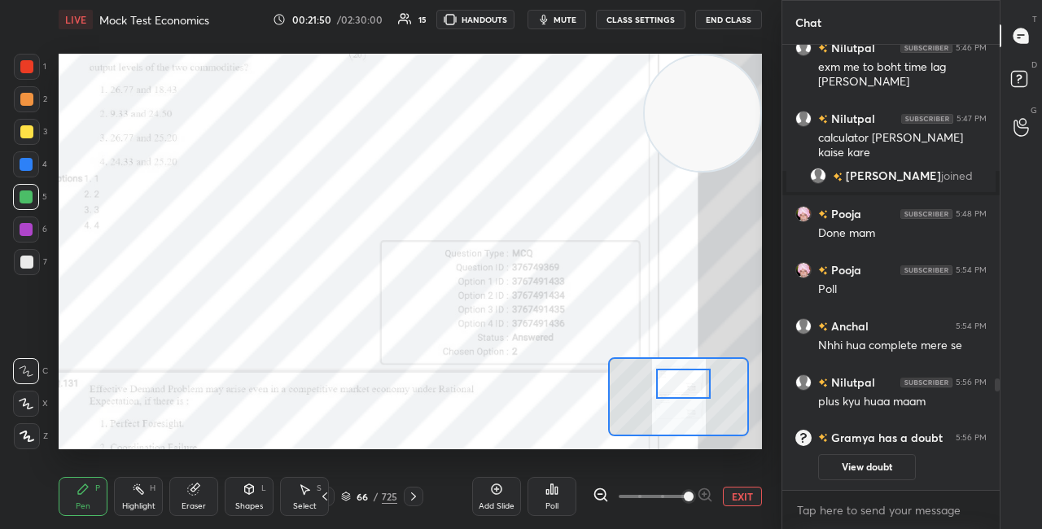
click at [836, 461] on button "View doubt" at bounding box center [867, 467] width 98 height 26
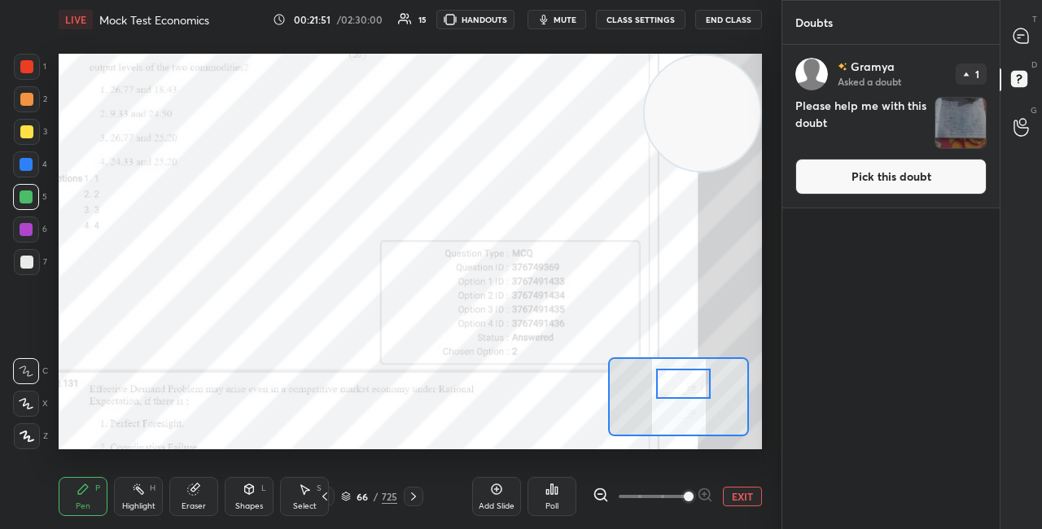
click at [851, 158] on div "[PERSON_NAME] Asked a doubt 1 Please help me with this doubt Pick this doubt" at bounding box center [891, 126] width 217 height 163
click at [825, 176] on button "Pick this doubt" at bounding box center [891, 177] width 191 height 36
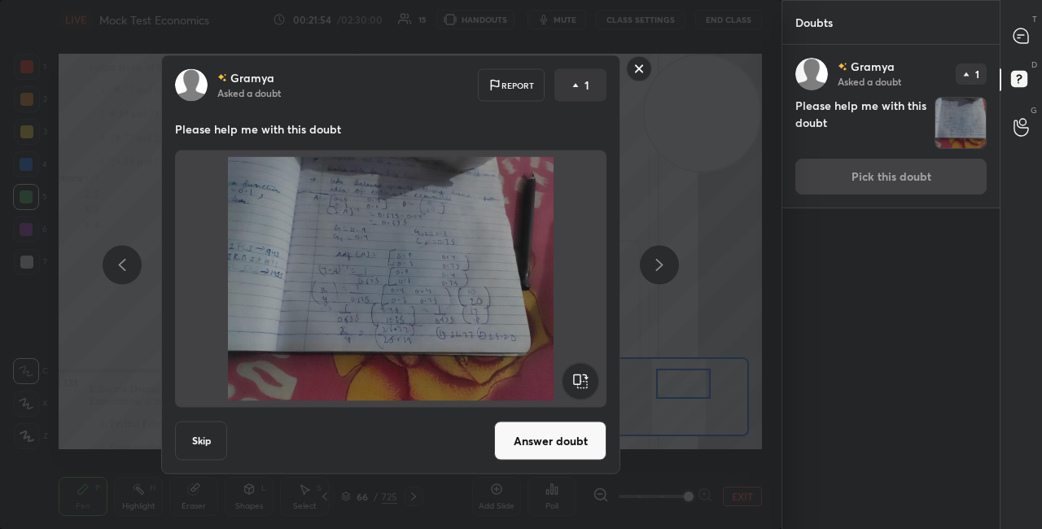
click at [509, 438] on button "Answer doubt" at bounding box center [550, 441] width 112 height 39
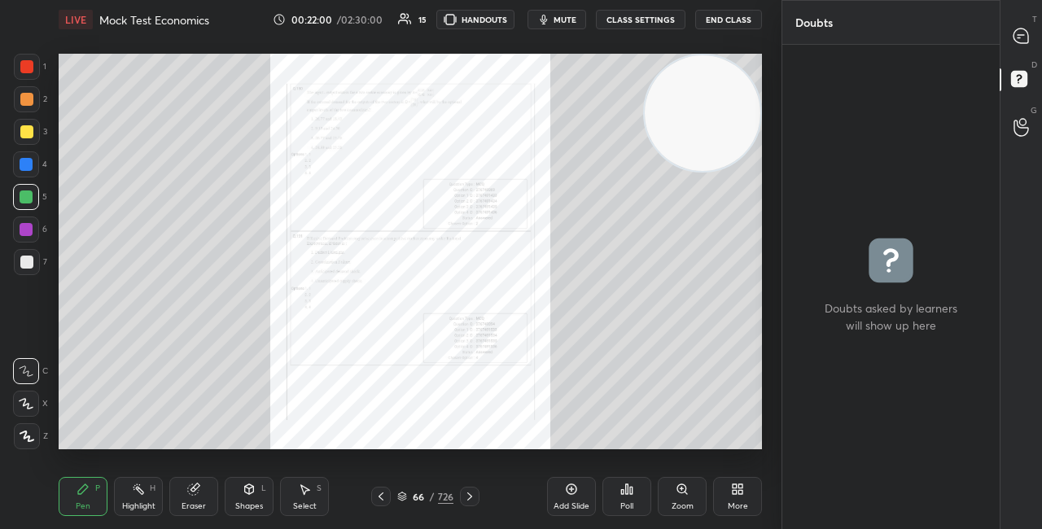
click at [684, 493] on icon at bounding box center [682, 489] width 13 height 13
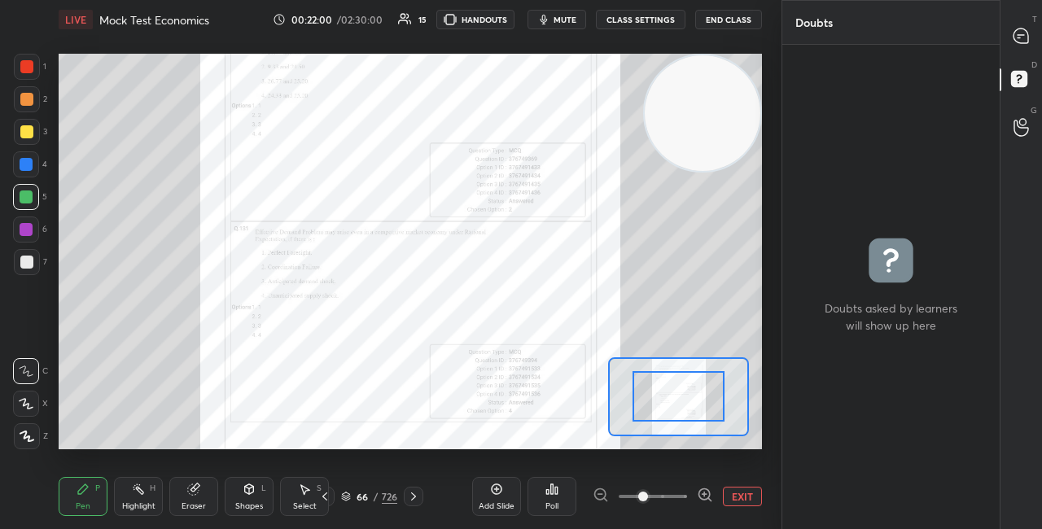
click at [710, 491] on icon at bounding box center [705, 495] width 16 height 16
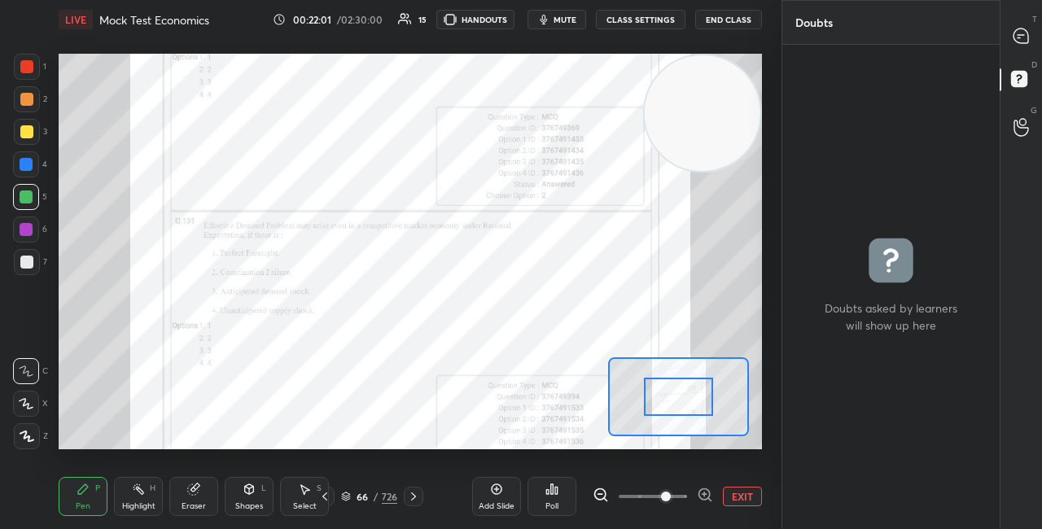
click at [709, 490] on icon at bounding box center [705, 495] width 16 height 16
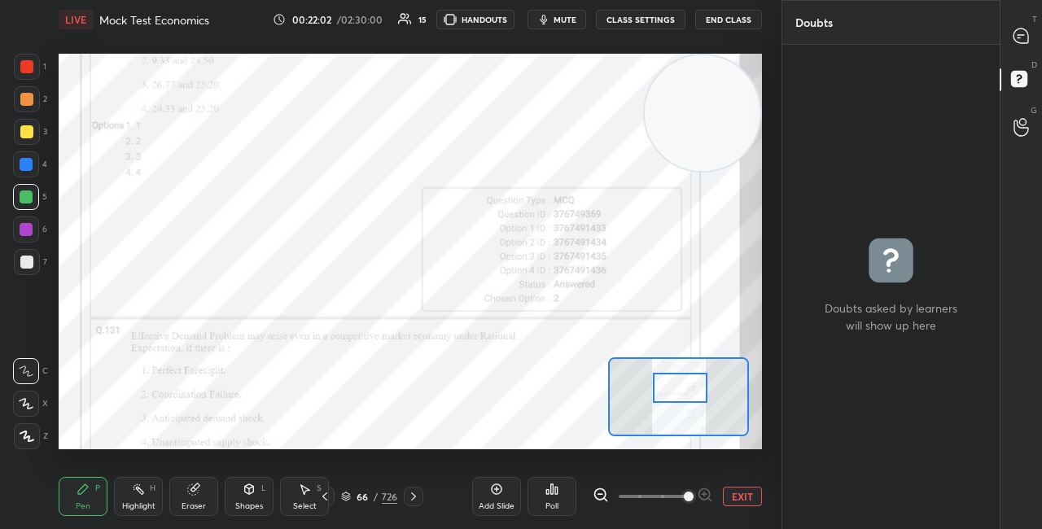
click at [697, 393] on div at bounding box center [680, 388] width 55 height 30
click at [1017, 40] on icon at bounding box center [1021, 36] width 15 height 15
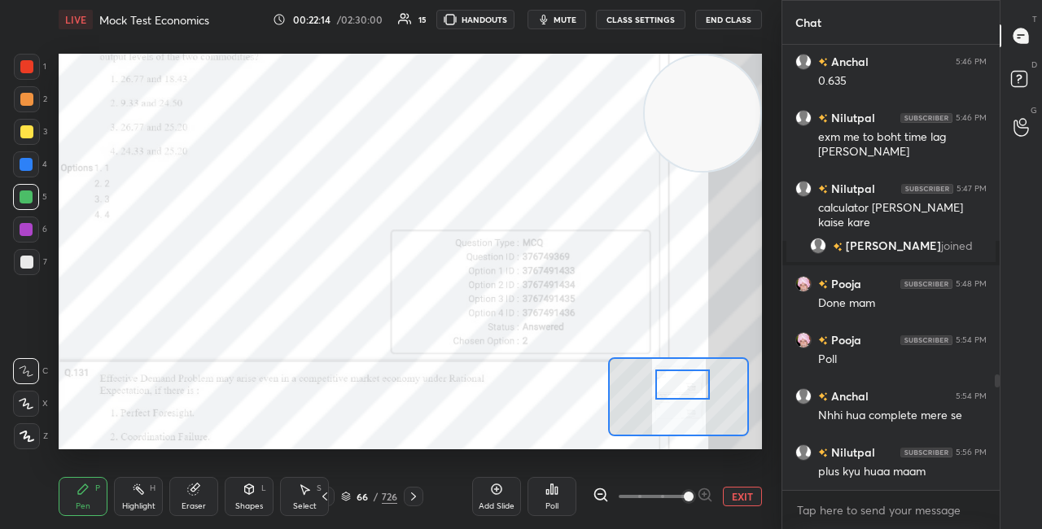
click at [676, 384] on div at bounding box center [683, 385] width 55 height 30
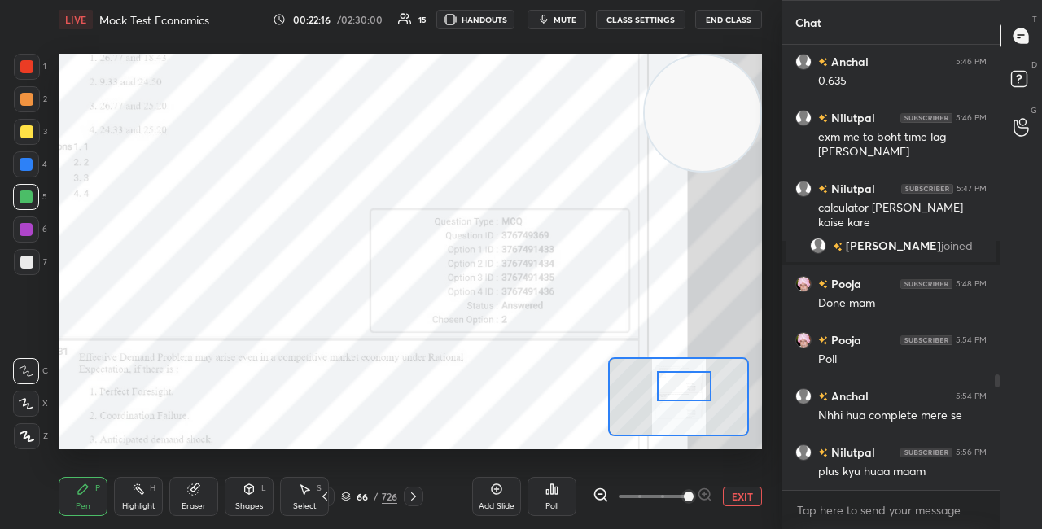
click at [682, 389] on div at bounding box center [684, 386] width 55 height 30
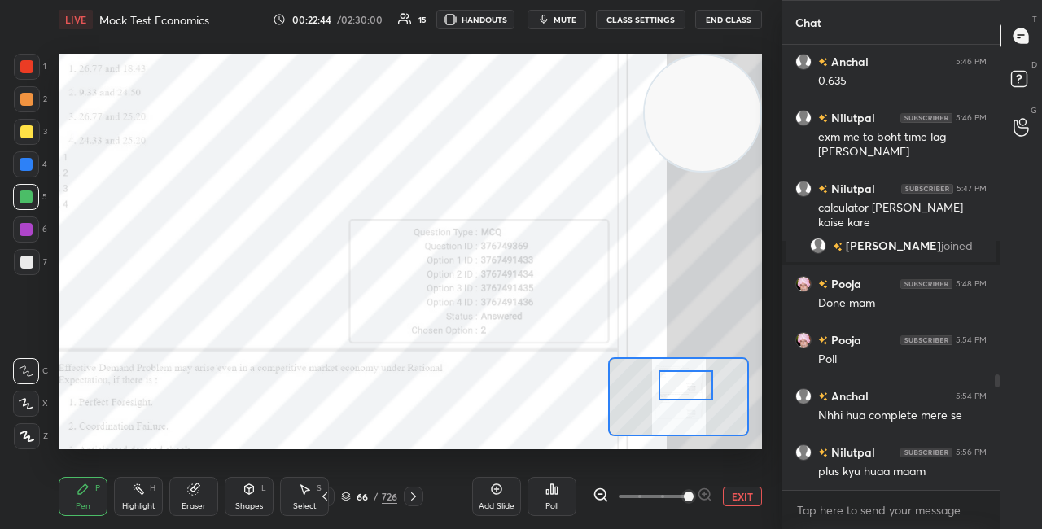
click at [668, 388] on div at bounding box center [686, 386] width 55 height 30
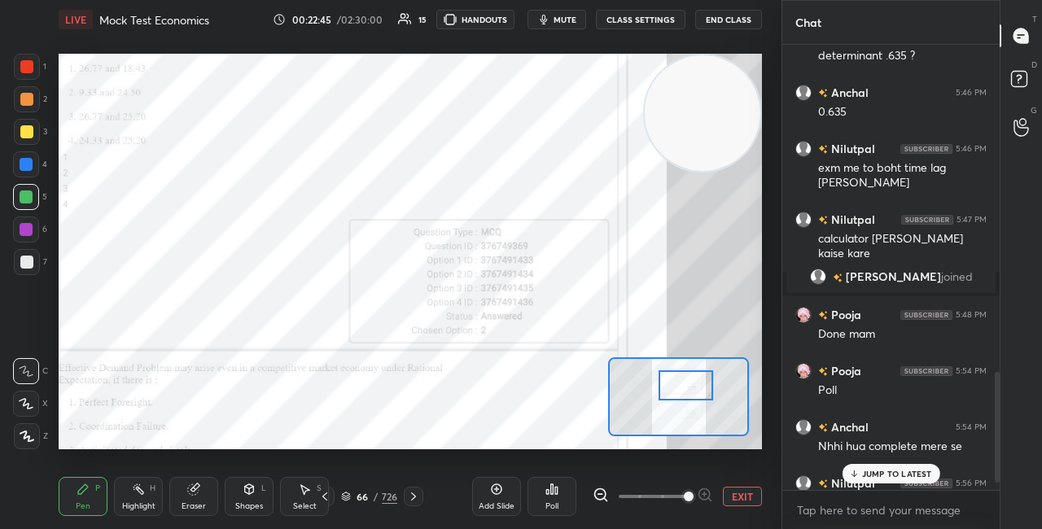
scroll to position [1324, 0]
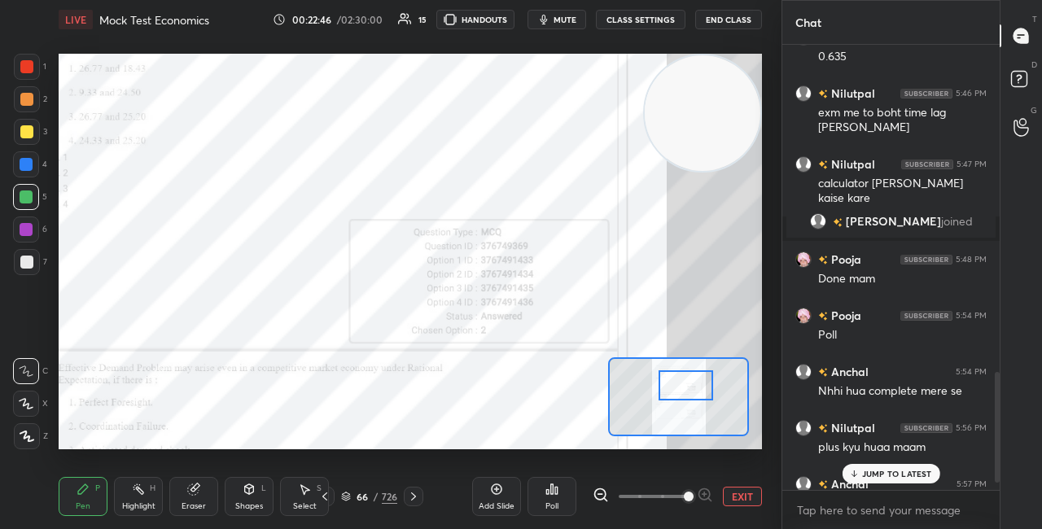
click at [869, 468] on div "JUMP TO LATEST" at bounding box center [891, 474] width 98 height 20
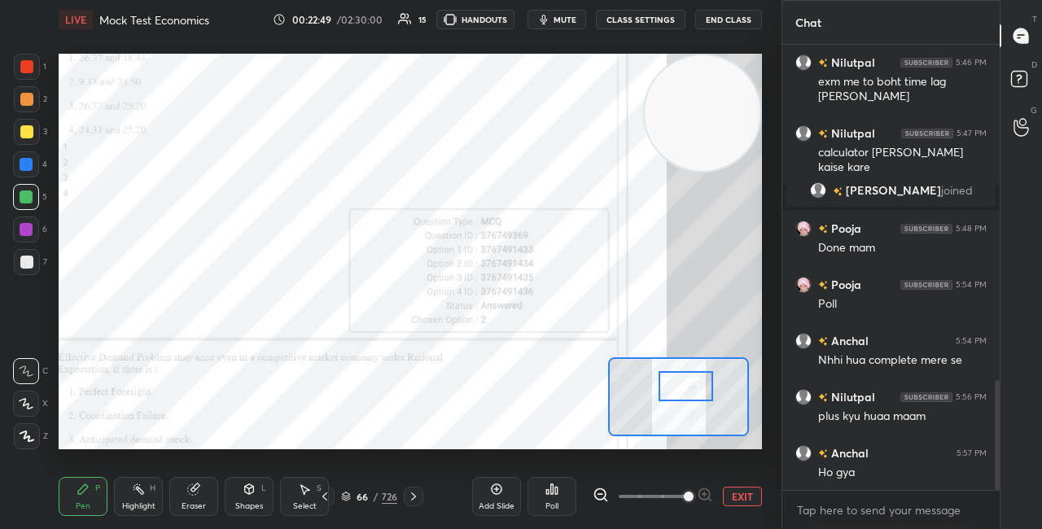
click at [682, 393] on div at bounding box center [686, 386] width 55 height 30
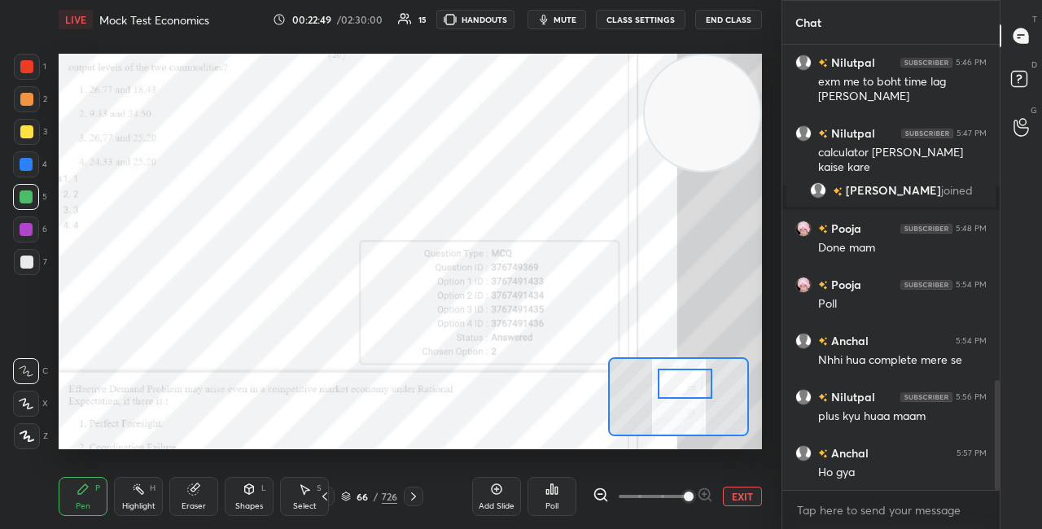
click at [679, 388] on div at bounding box center [685, 384] width 55 height 30
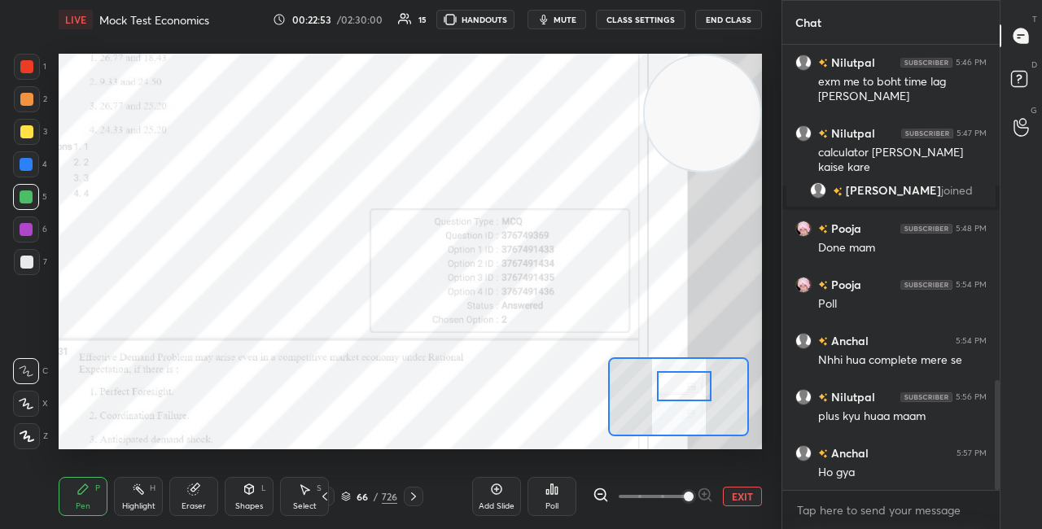
click at [683, 386] on div at bounding box center [684, 386] width 55 height 30
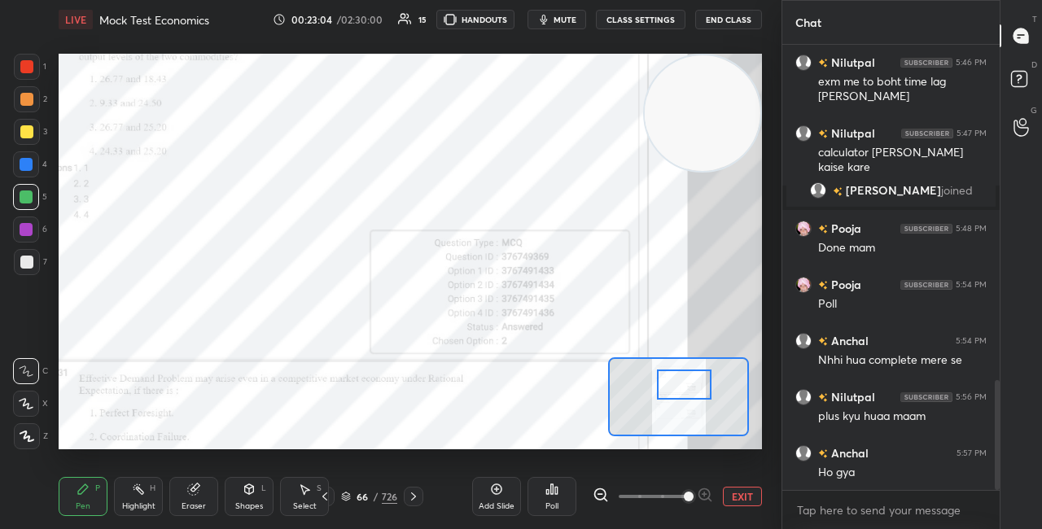
click at [686, 385] on div at bounding box center [684, 385] width 55 height 30
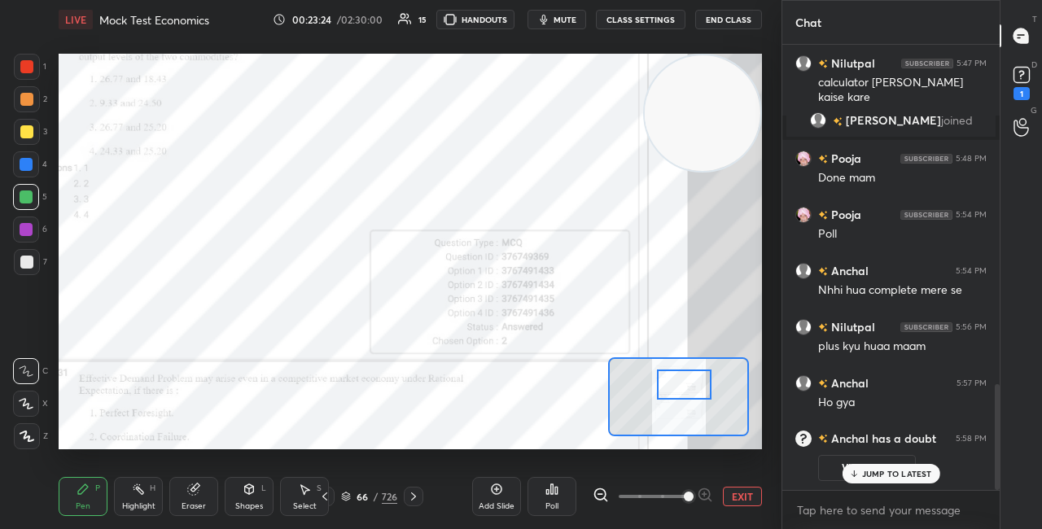
scroll to position [1272, 0]
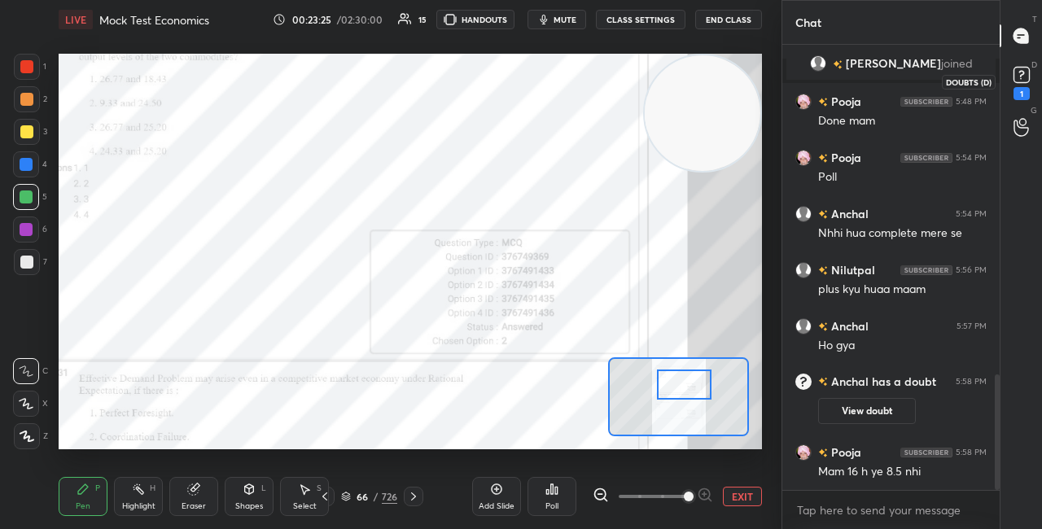
click at [1023, 68] on rect at bounding box center [1021, 75] width 15 height 15
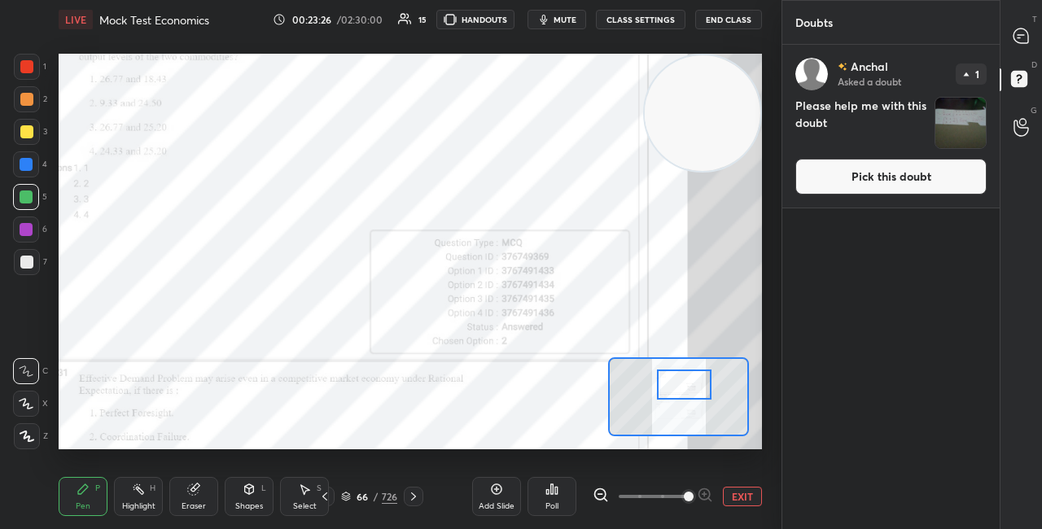
click at [843, 171] on button "Pick this doubt" at bounding box center [891, 177] width 191 height 36
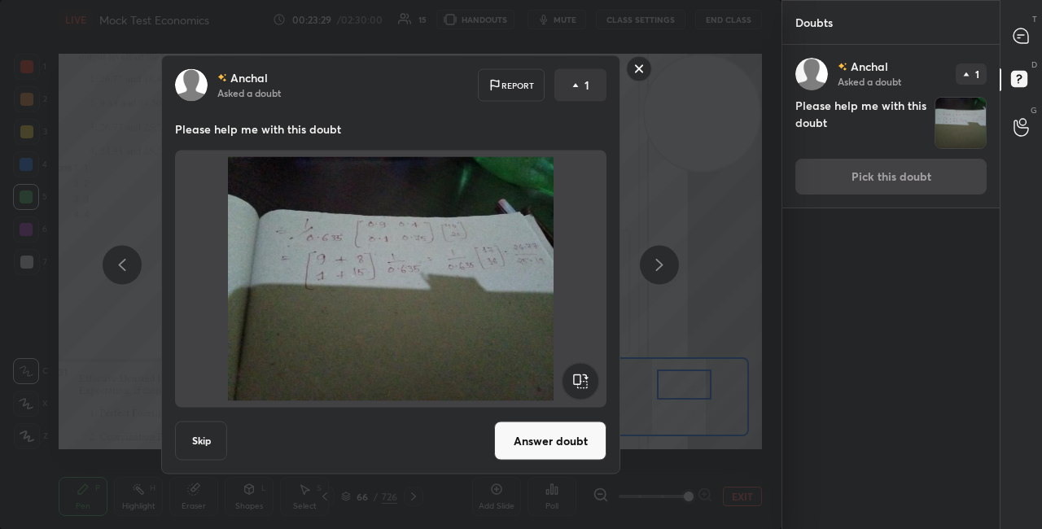
click at [553, 433] on button "Answer doubt" at bounding box center [550, 441] width 112 height 39
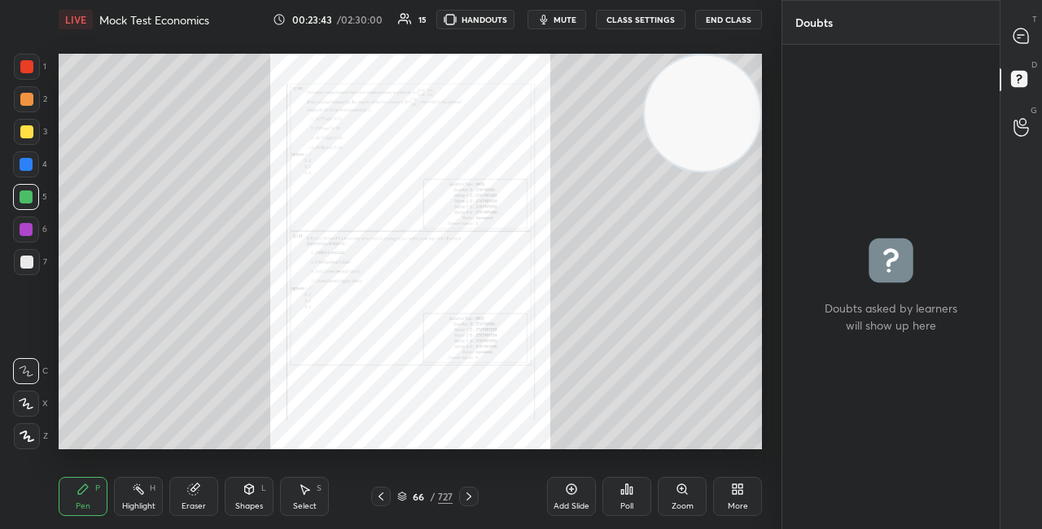
click at [679, 495] on icon at bounding box center [682, 489] width 13 height 13
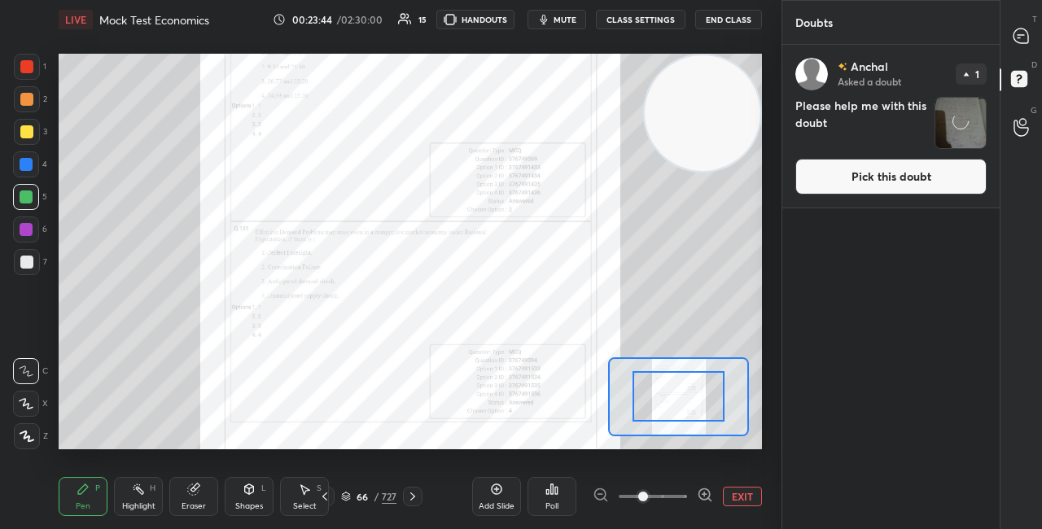
click at [703, 494] on icon at bounding box center [705, 494] width 4 height 0
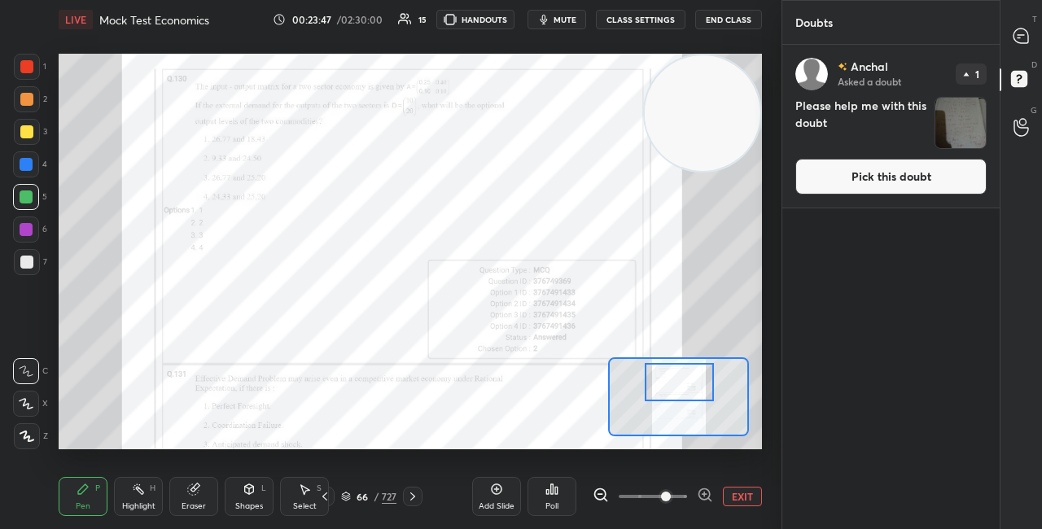
drag, startPoint x: 678, startPoint y: 380, endPoint x: 679, endPoint y: 368, distance: 12.3
click at [679, 368] on div at bounding box center [679, 382] width 68 height 38
click at [903, 169] on button "Pick this doubt" at bounding box center [891, 177] width 191 height 36
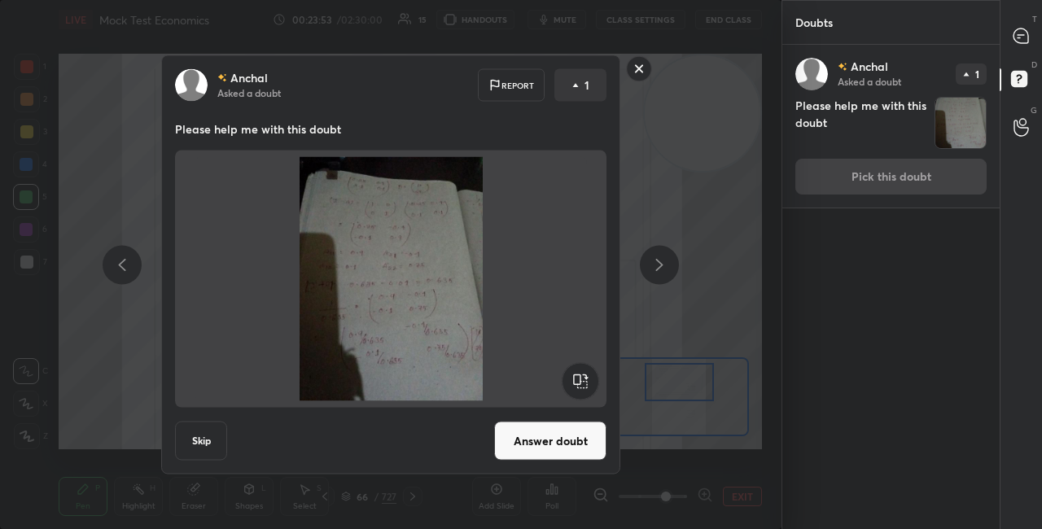
click at [533, 432] on button "Answer doubt" at bounding box center [550, 441] width 112 height 39
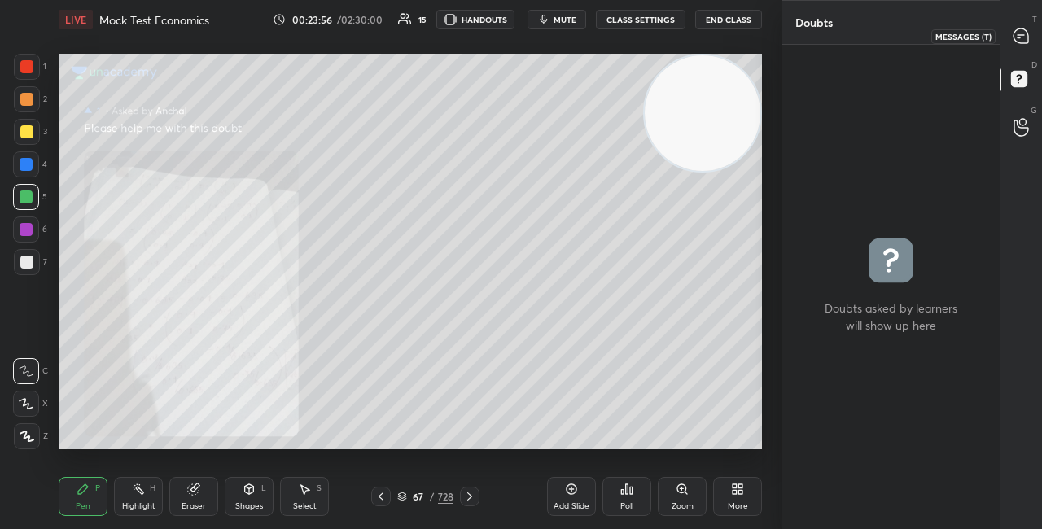
click at [1017, 42] on icon at bounding box center [1021, 36] width 17 height 17
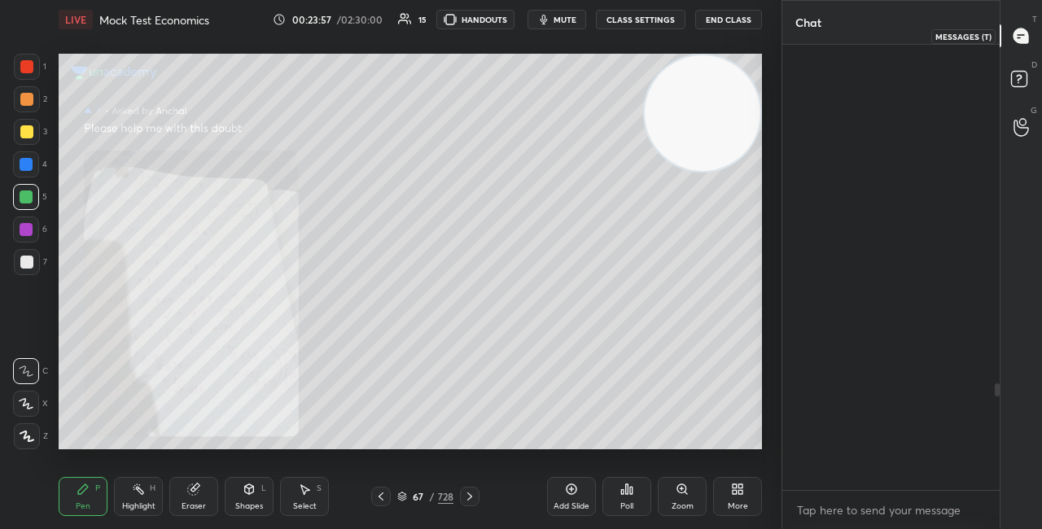
scroll to position [441, 213]
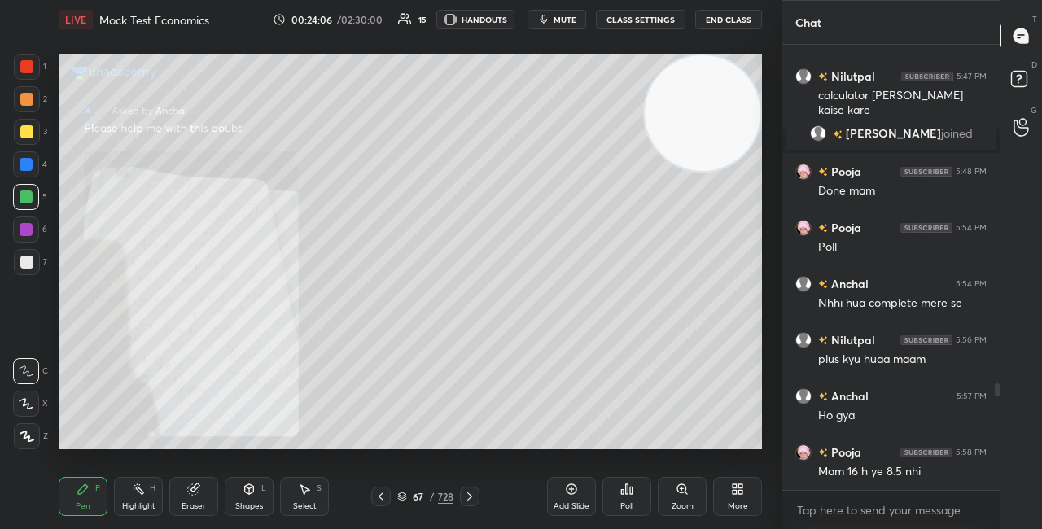
click at [688, 496] on div "Zoom" at bounding box center [682, 496] width 49 height 39
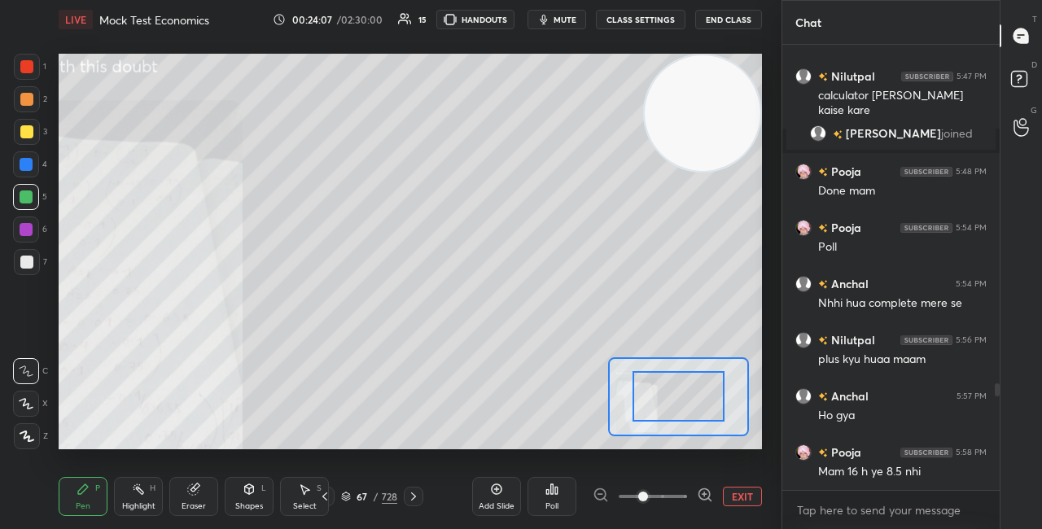
click at [703, 495] on icon at bounding box center [705, 495] width 16 height 16
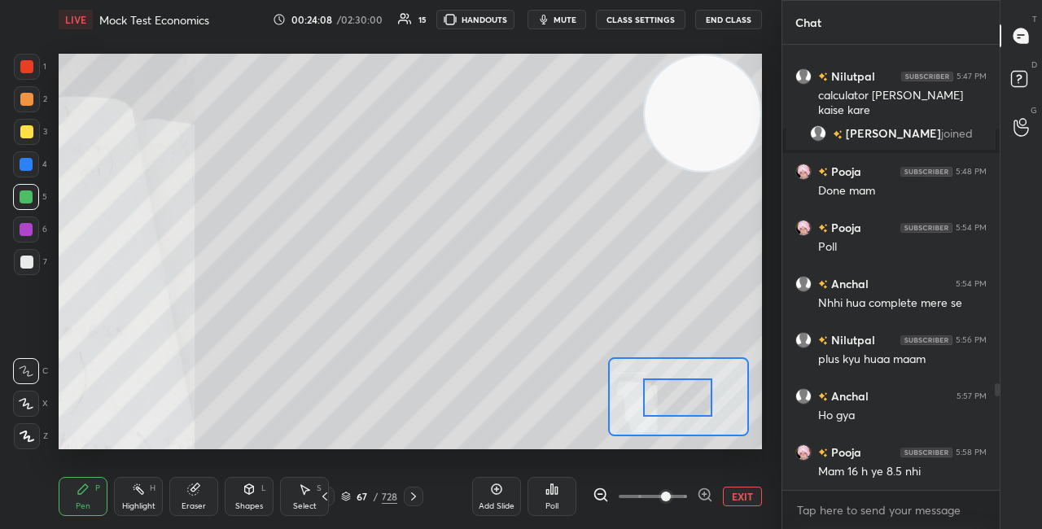
drag, startPoint x: 682, startPoint y: 400, endPoint x: 652, endPoint y: 406, distance: 30.0
click at [643, 410] on div at bounding box center [677, 398] width 68 height 38
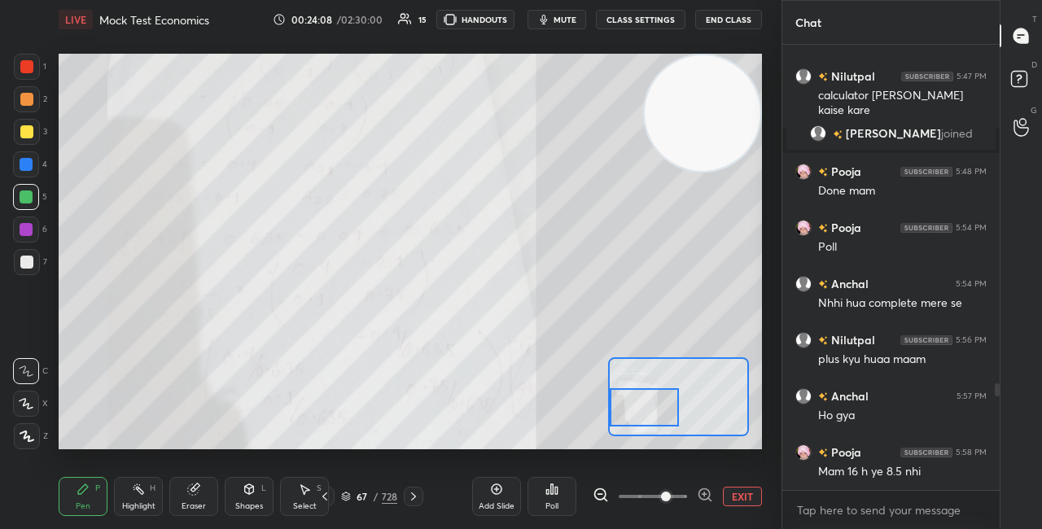
drag, startPoint x: 665, startPoint y: 407, endPoint x: 669, endPoint y: 419, distance: 12.6
click at [669, 419] on div at bounding box center [644, 407] width 68 height 38
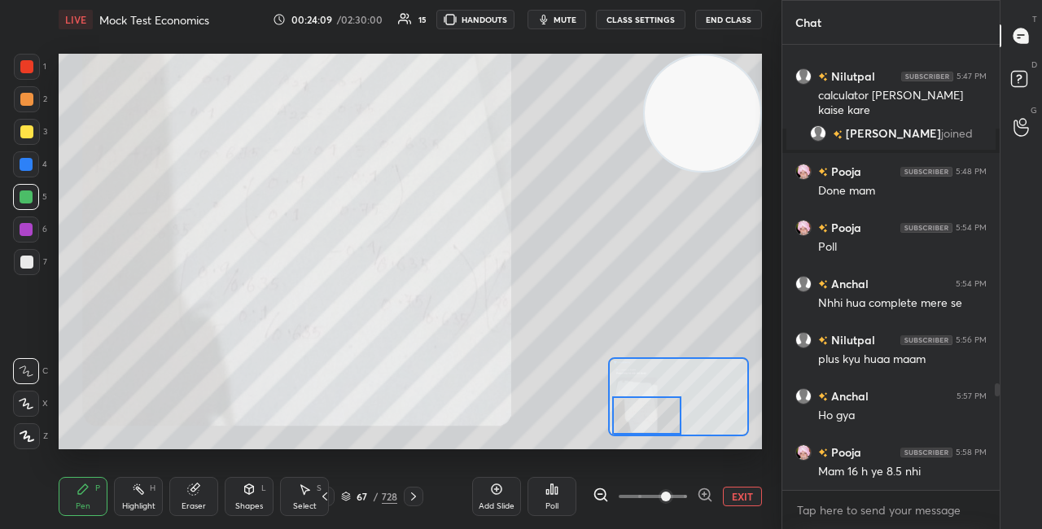
click at [410, 497] on icon at bounding box center [413, 496] width 13 height 13
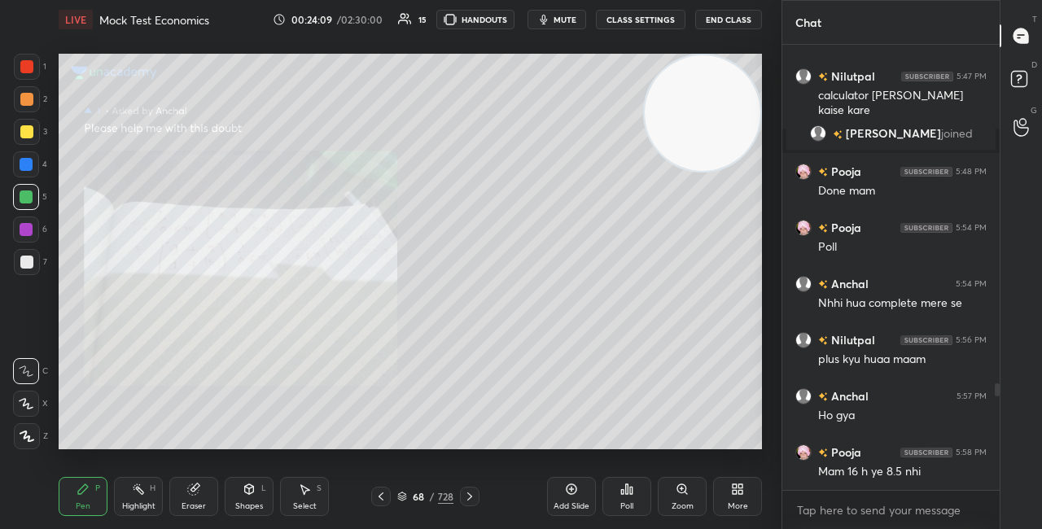
scroll to position [1451, 0]
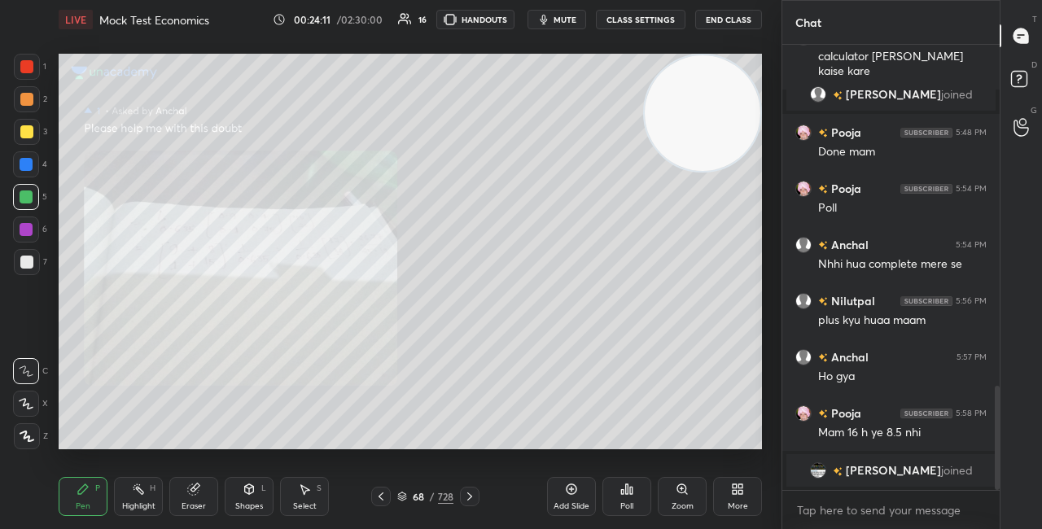
click at [467, 496] on icon at bounding box center [469, 496] width 13 height 13
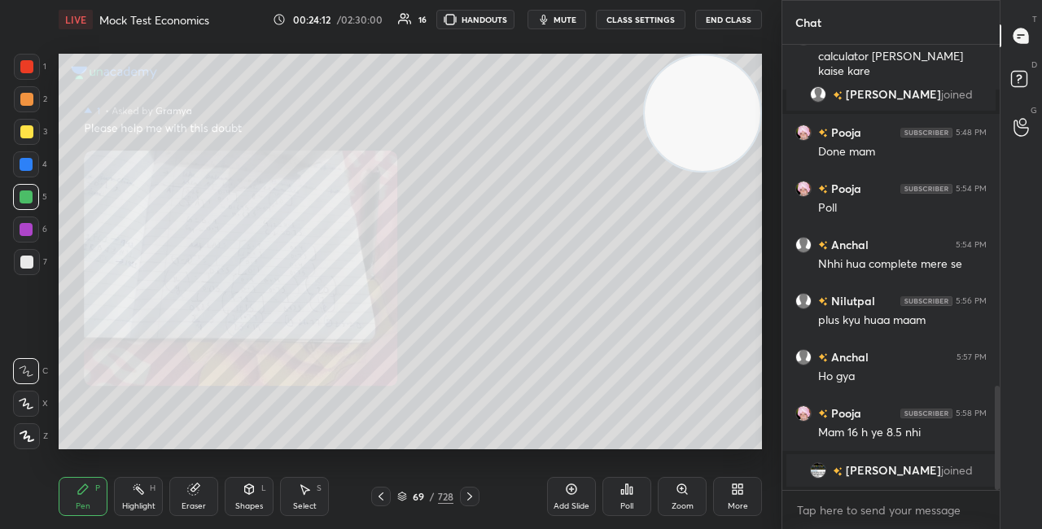
click at [472, 494] on icon at bounding box center [469, 496] width 13 height 13
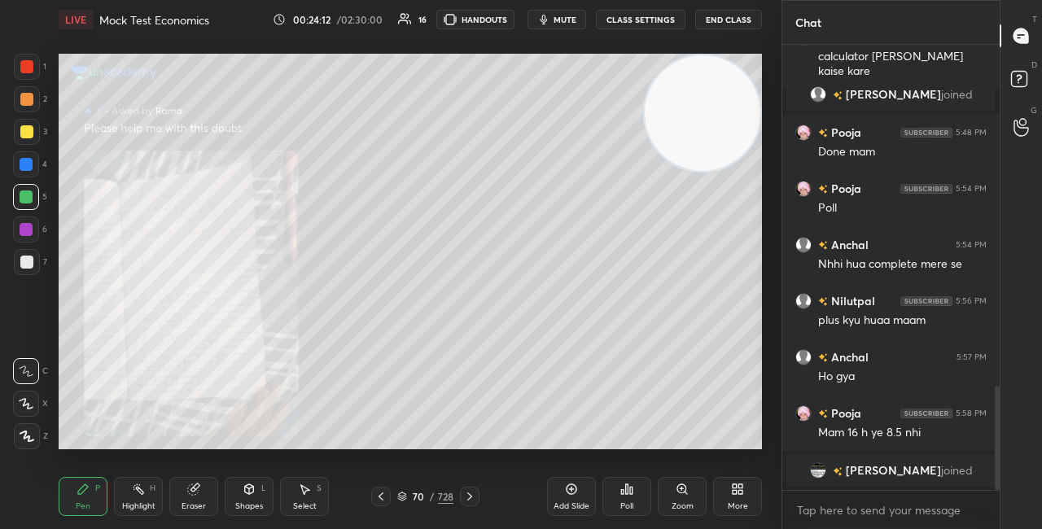
click at [473, 494] on icon at bounding box center [469, 496] width 13 height 13
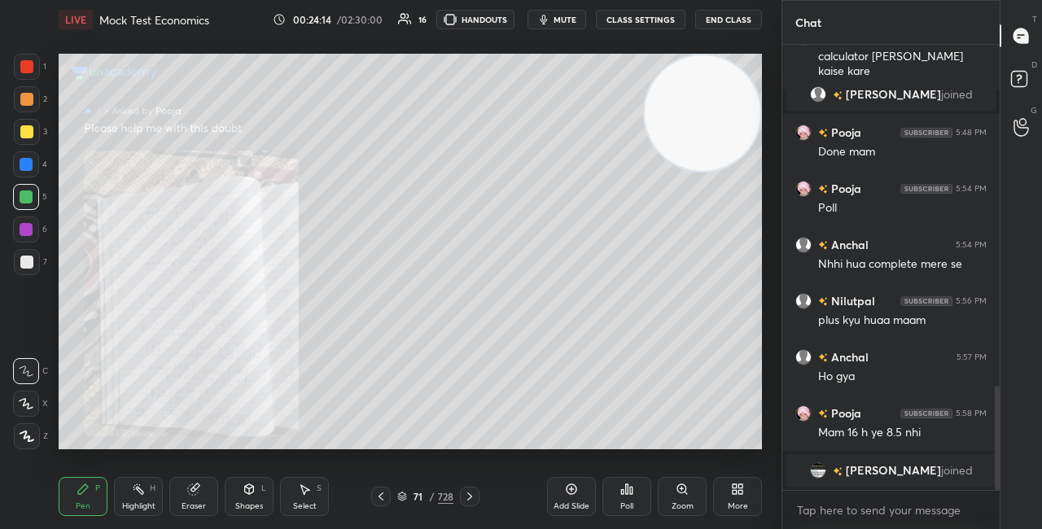
click at [473, 493] on icon at bounding box center [469, 496] width 13 height 13
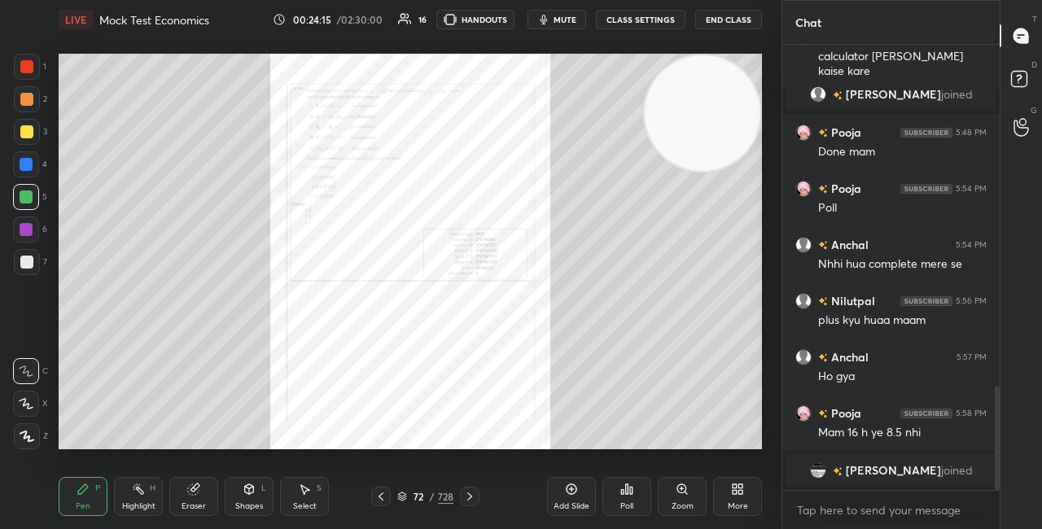
click at [403, 494] on icon at bounding box center [402, 497] width 10 height 10
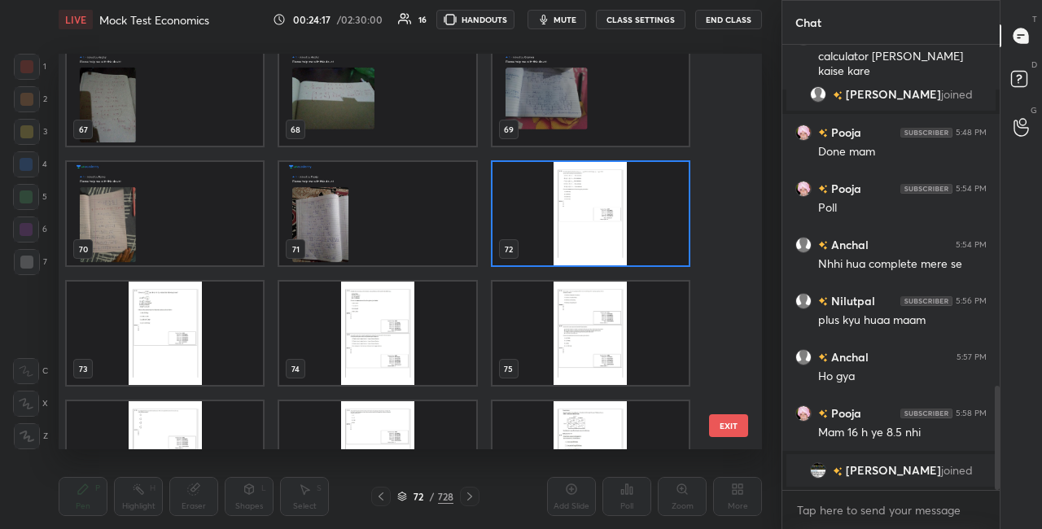
scroll to position [2761, 0]
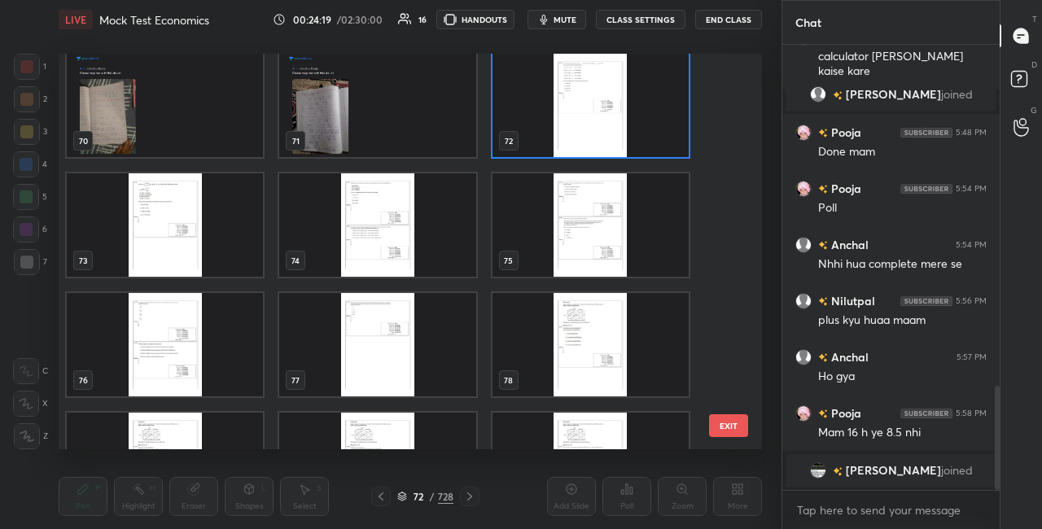
click at [401, 257] on img "grid" at bounding box center [377, 224] width 196 height 103
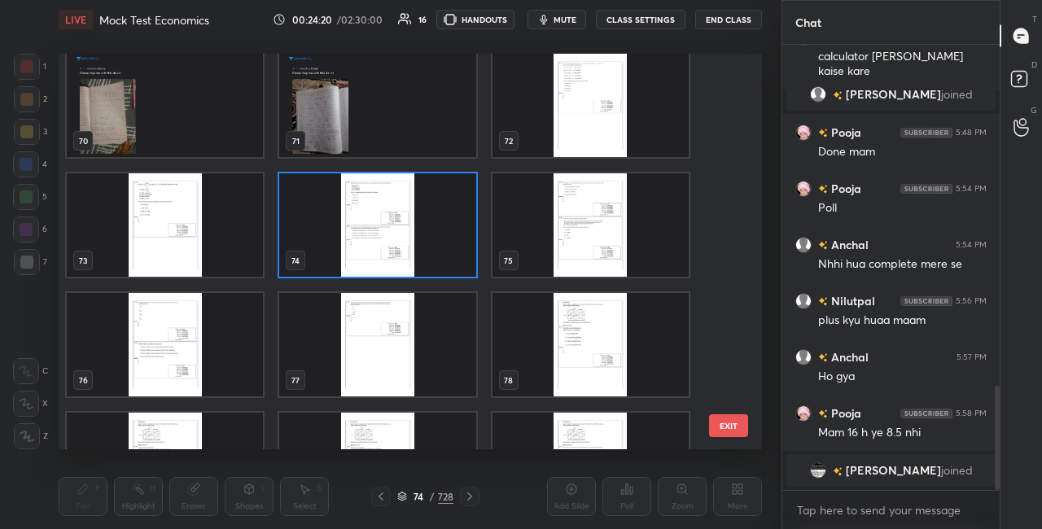
click at [401, 257] on img "grid" at bounding box center [377, 224] width 196 height 103
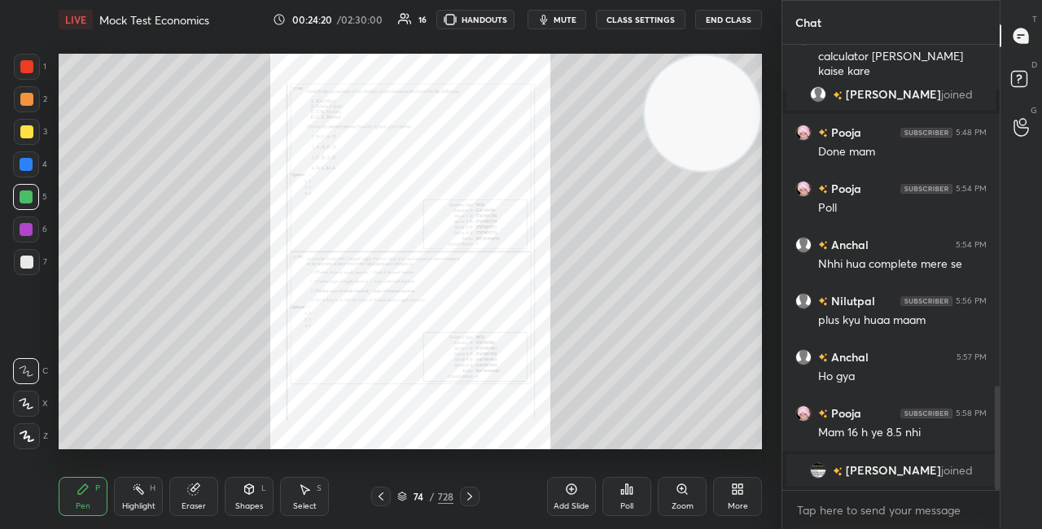
click at [402, 258] on img "grid" at bounding box center [377, 224] width 196 height 103
click at [682, 490] on icon at bounding box center [682, 488] width 0 height 3
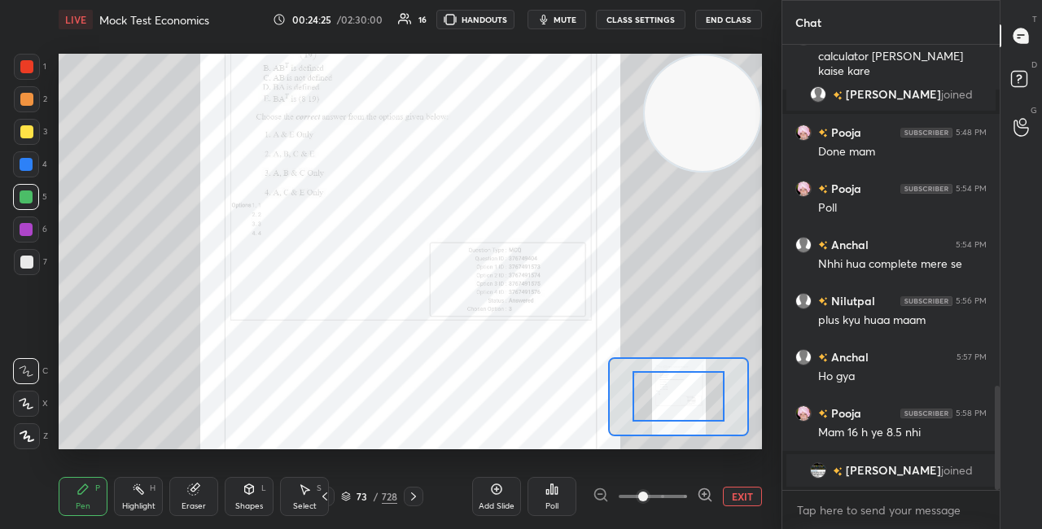
click at [707, 496] on icon at bounding box center [705, 495] width 16 height 16
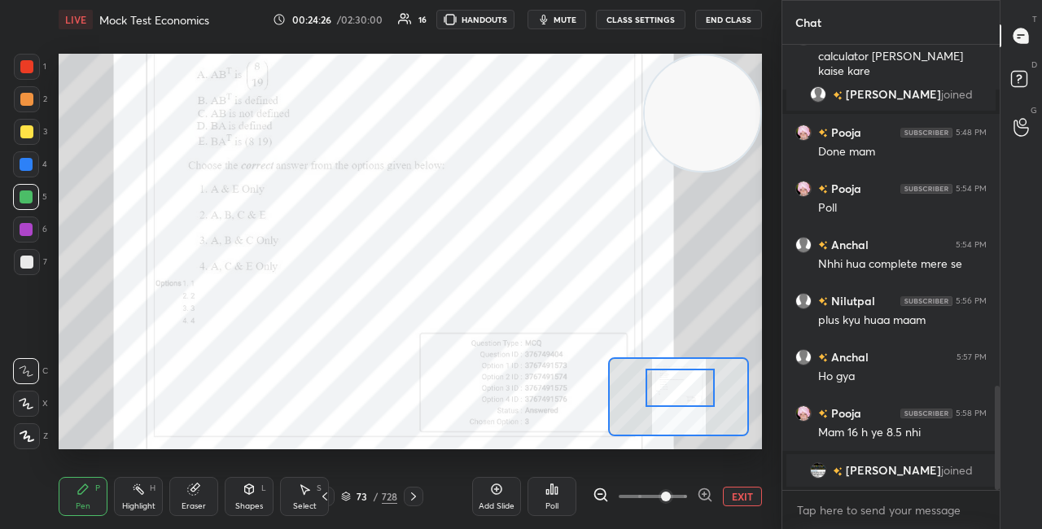
drag, startPoint x: 685, startPoint y: 400, endPoint x: 685, endPoint y: 390, distance: 9.8
click at [686, 390] on div at bounding box center [680, 388] width 68 height 38
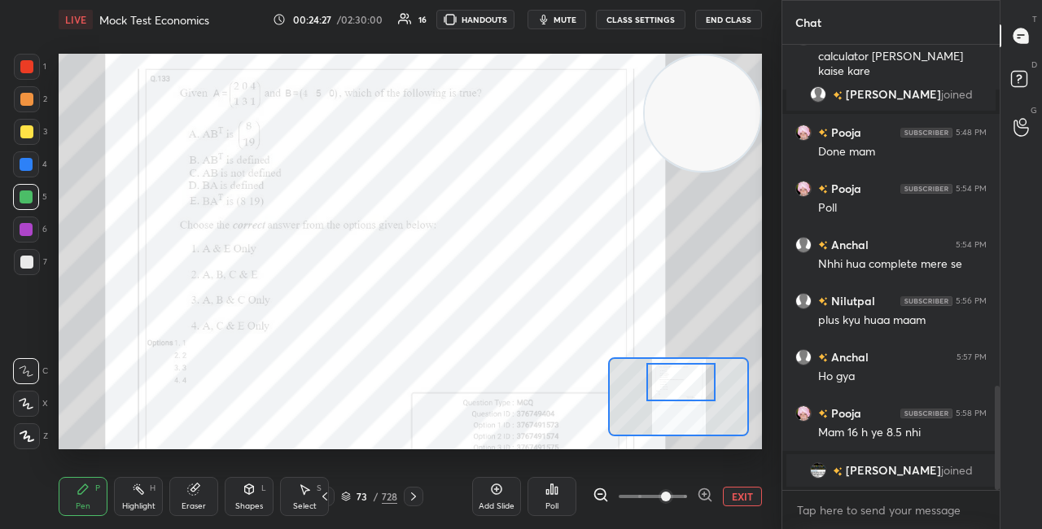
click at [686, 375] on div at bounding box center [681, 382] width 68 height 38
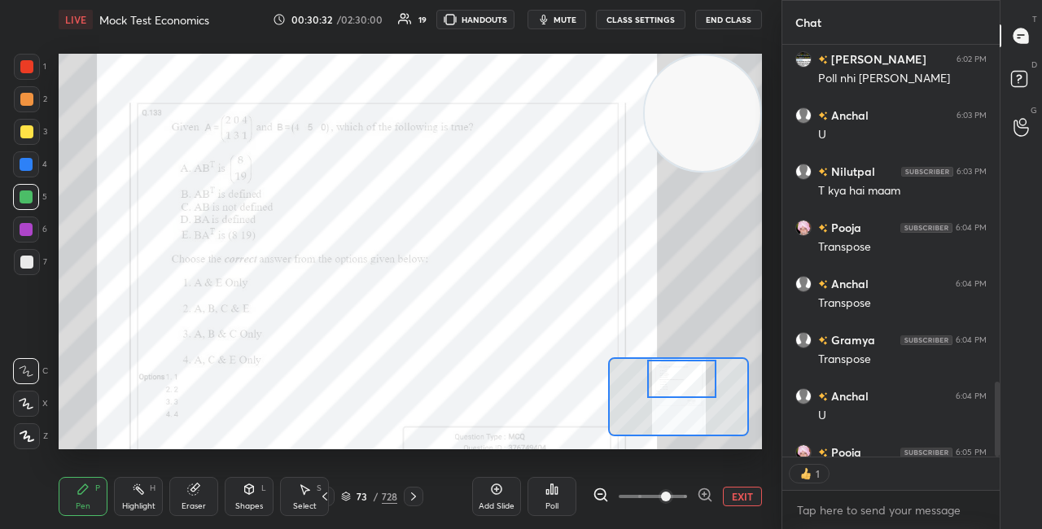
scroll to position [5, 5]
click at [555, 488] on icon at bounding box center [556, 490] width 2 height 7
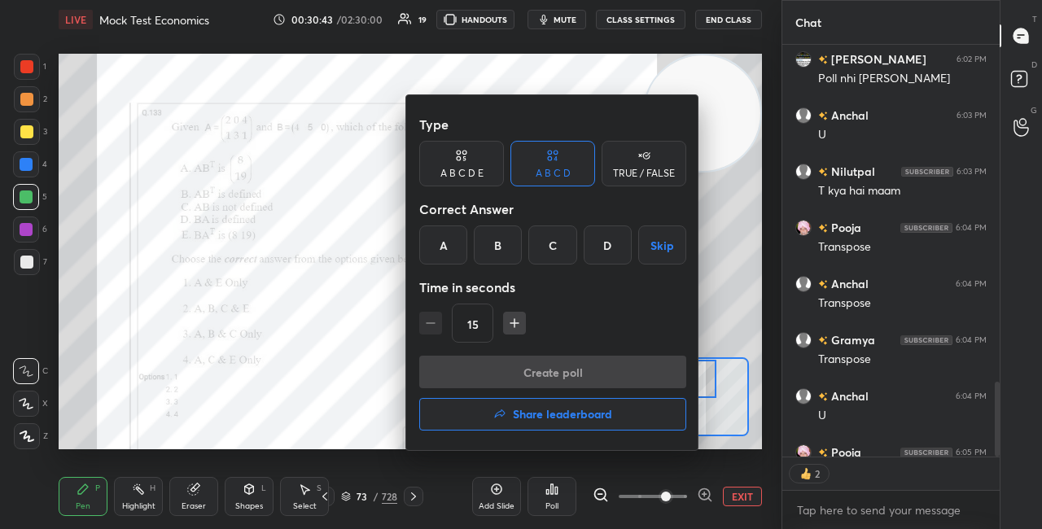
click at [493, 240] on div "B" at bounding box center [498, 245] width 48 height 39
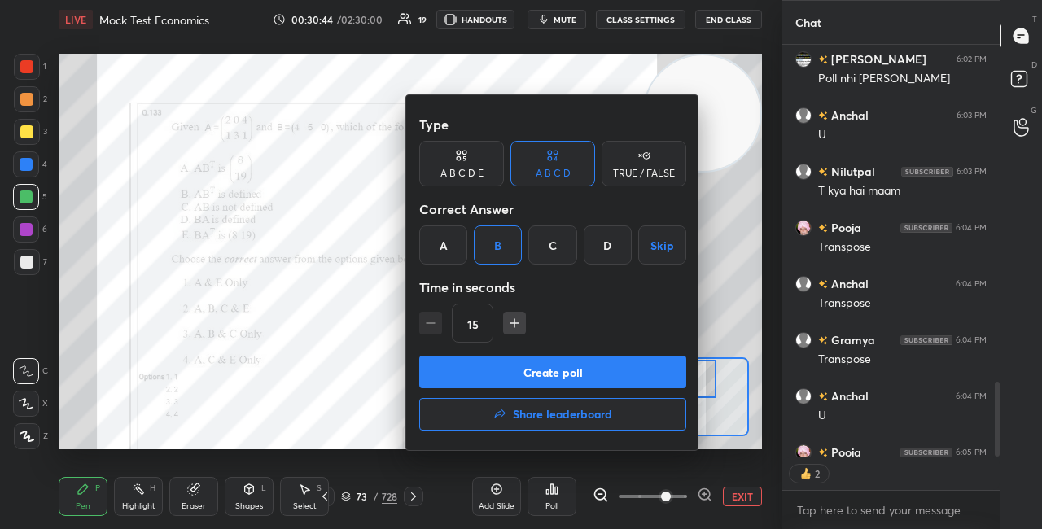
click at [511, 376] on button "Create poll" at bounding box center [552, 372] width 267 height 33
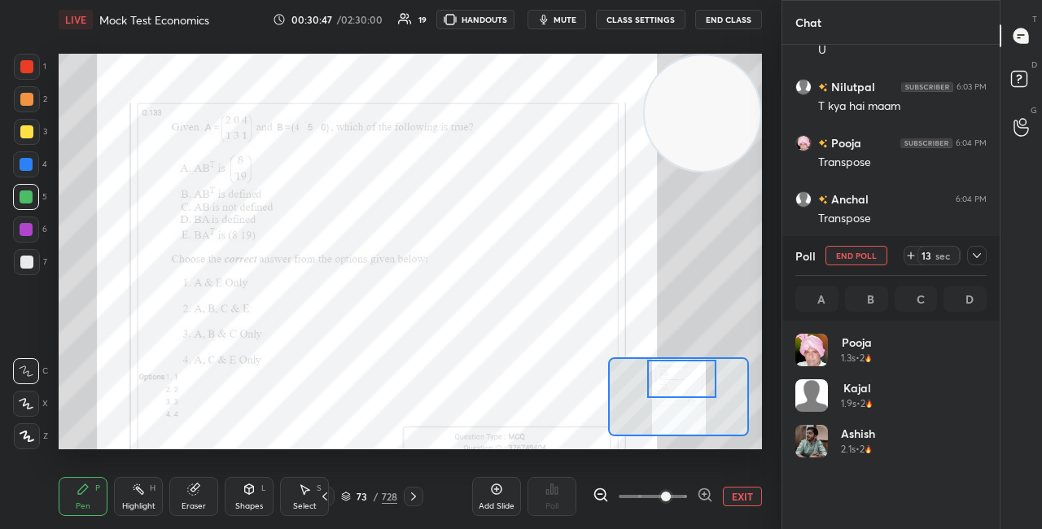
scroll to position [191, 186]
click at [975, 252] on icon at bounding box center [977, 255] width 13 height 13
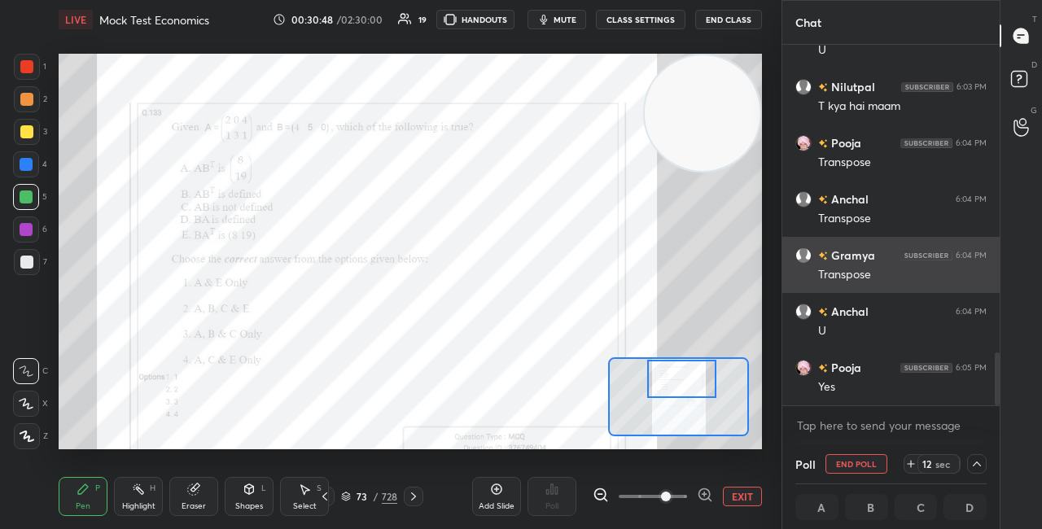
scroll to position [1, 5]
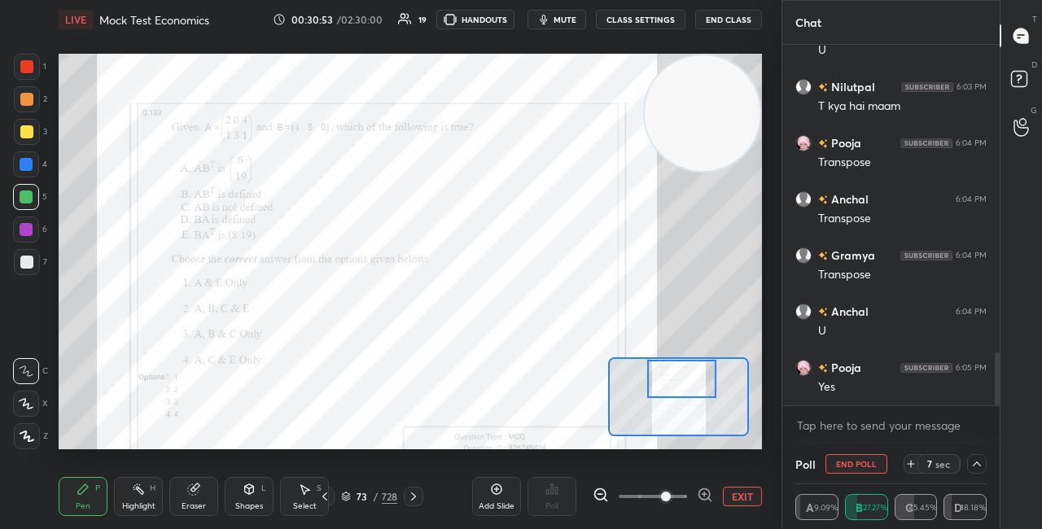
click at [248, 497] on div "Shapes L" at bounding box center [249, 496] width 49 height 39
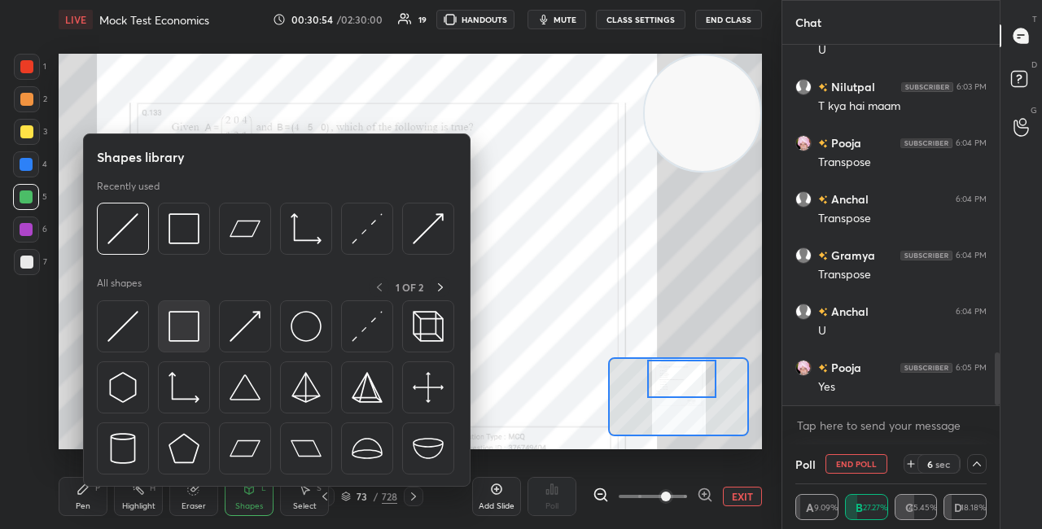
click at [189, 342] on div at bounding box center [184, 326] width 52 height 52
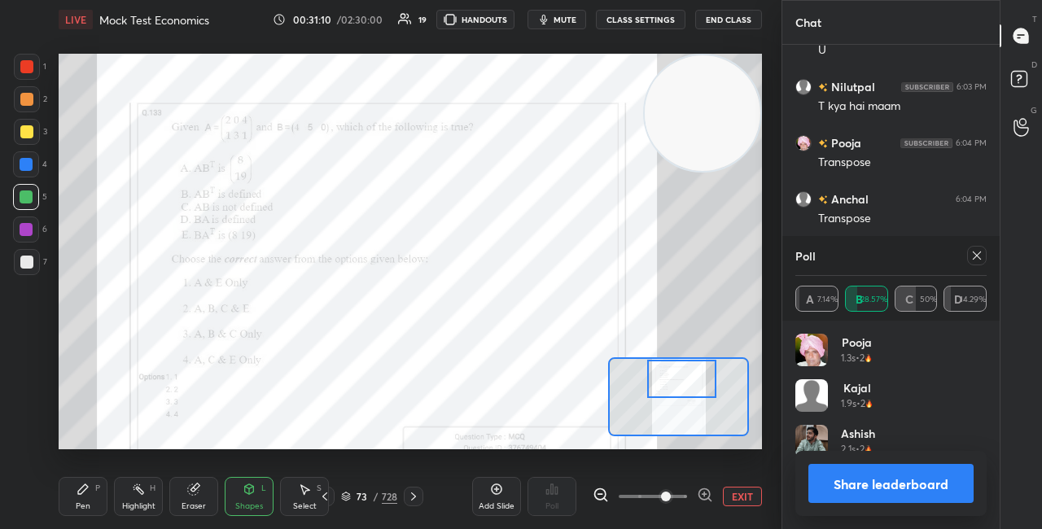
scroll to position [2138, 0]
click at [831, 478] on button "Share leaderboard" at bounding box center [891, 483] width 165 height 39
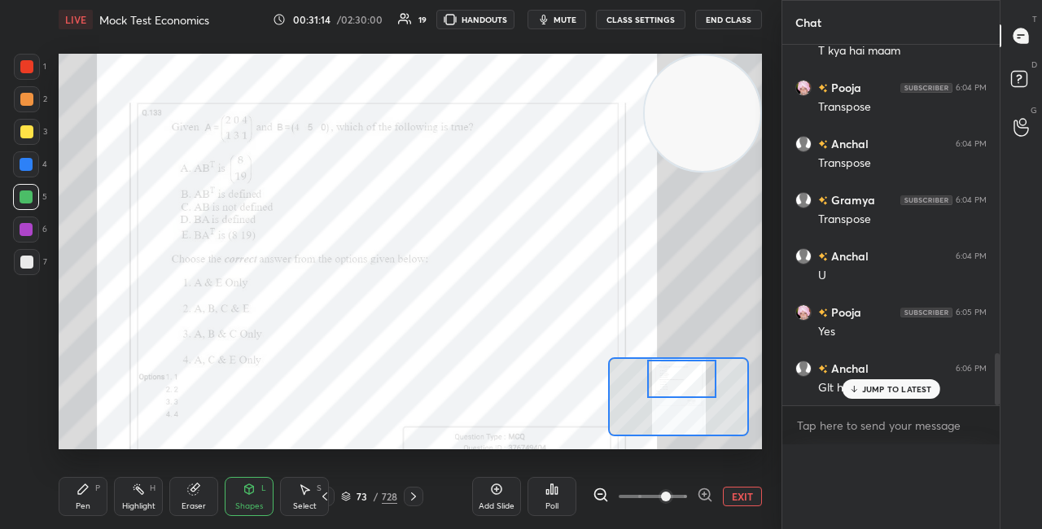
scroll to position [0, 0]
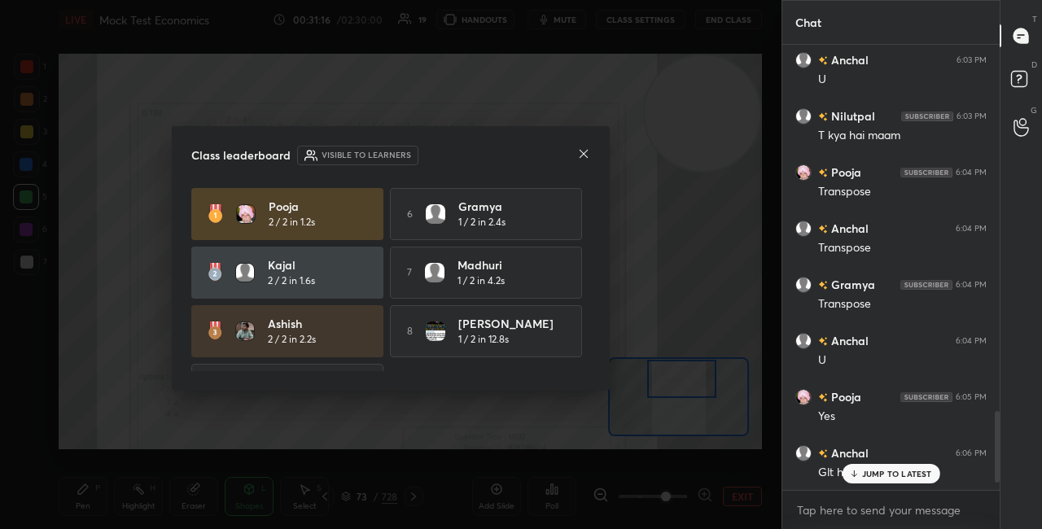
click at [586, 160] on div at bounding box center [583, 155] width 13 height 17
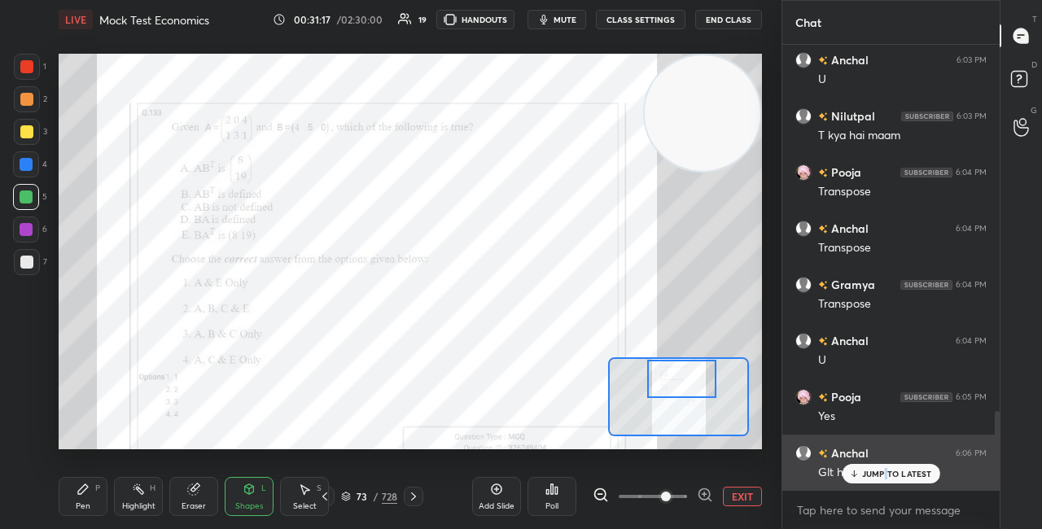
click at [886, 476] on p "JUMP TO LATEST" at bounding box center [897, 474] width 70 height 10
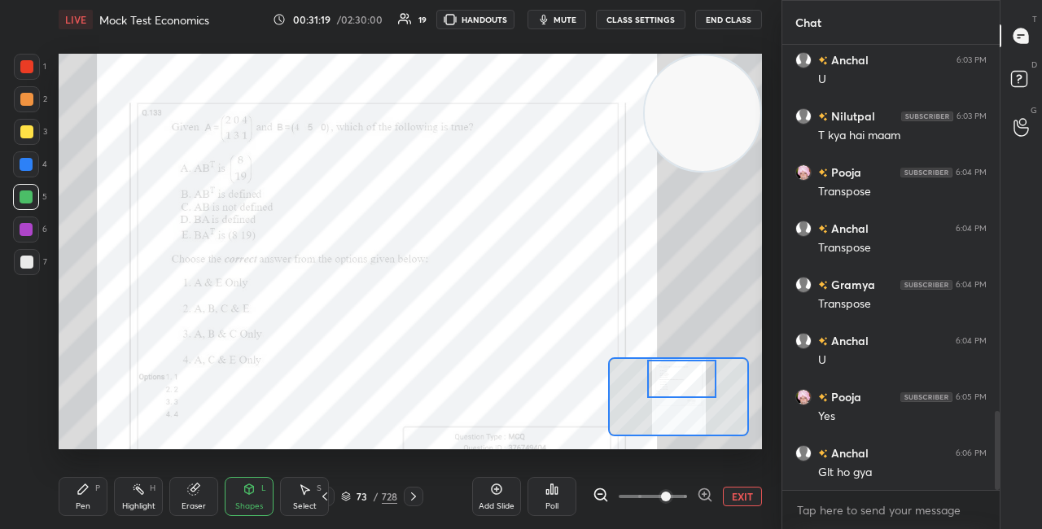
click at [96, 500] on div "Pen P" at bounding box center [83, 496] width 49 height 39
click at [33, 170] on div at bounding box center [26, 164] width 26 height 26
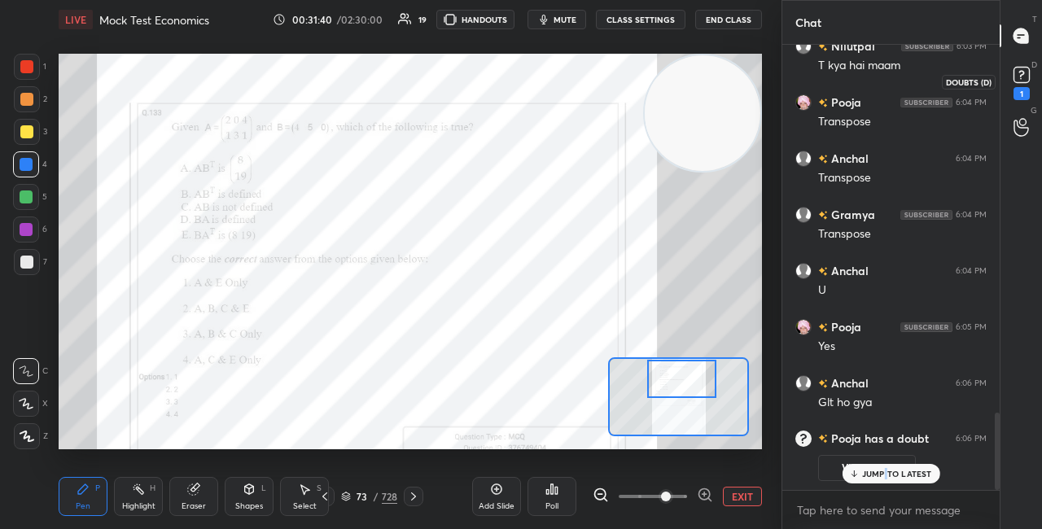
click at [1020, 77] on rect at bounding box center [1021, 75] width 15 height 15
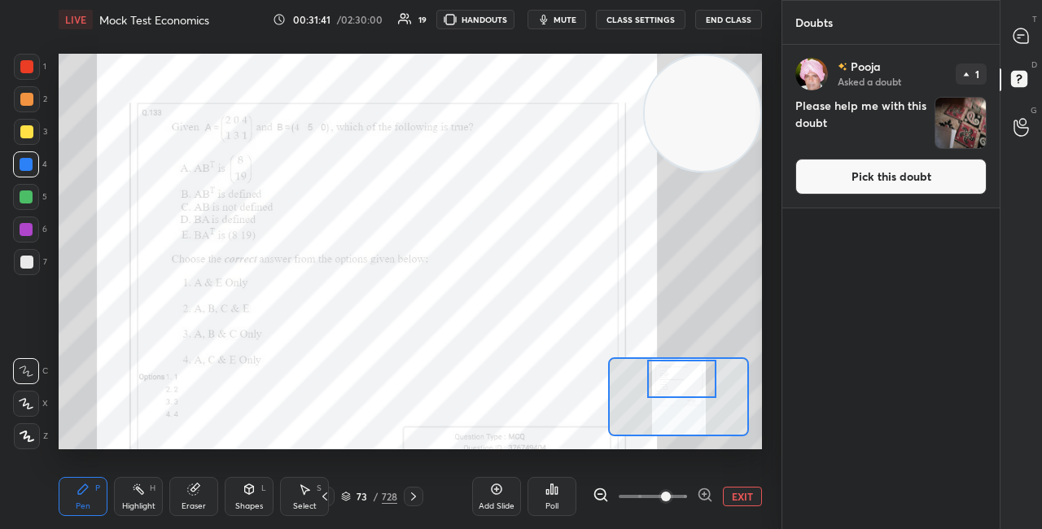
click at [823, 182] on button "Pick this doubt" at bounding box center [891, 177] width 191 height 36
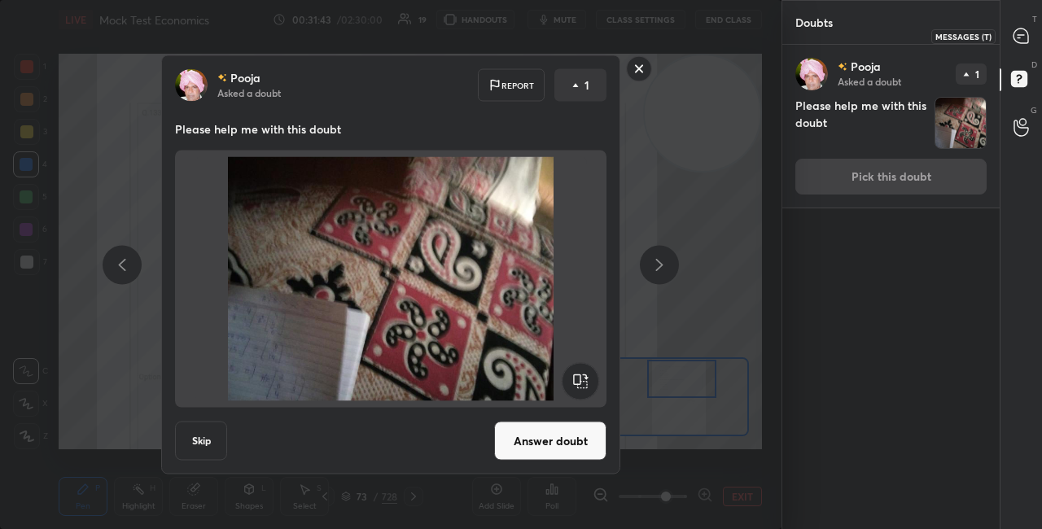
click at [1031, 44] on div at bounding box center [1022, 35] width 33 height 29
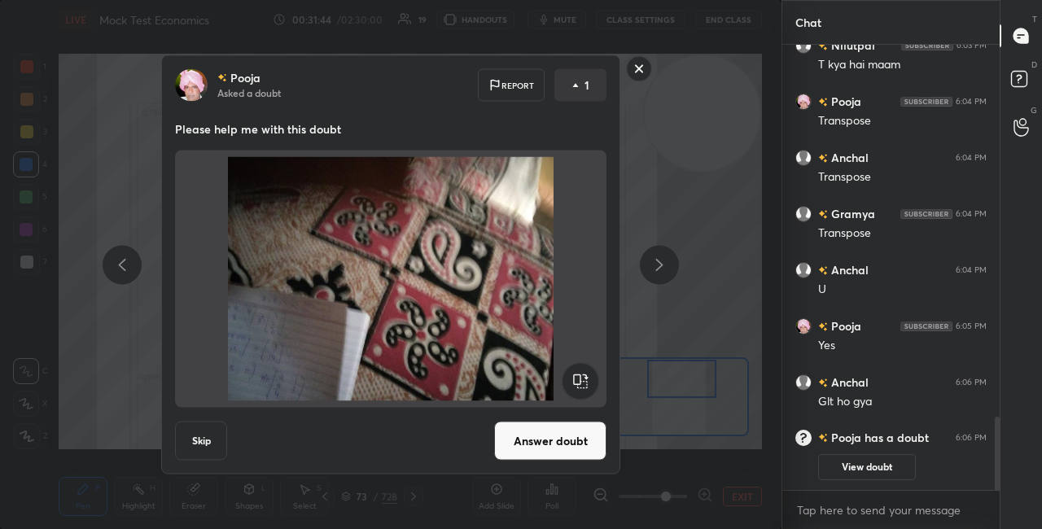
click at [643, 71] on rect at bounding box center [639, 68] width 25 height 25
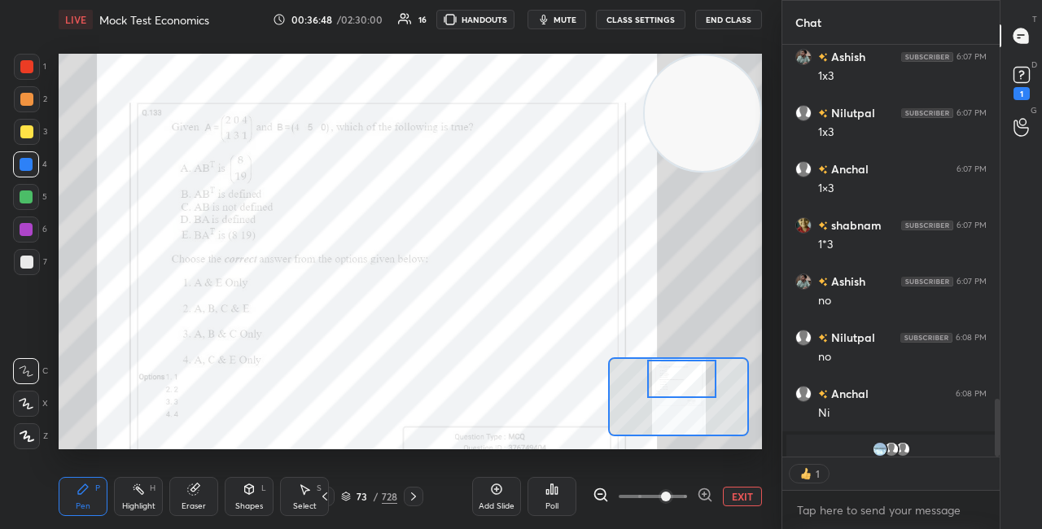
scroll to position [5, 5]
click at [1022, 72] on icon at bounding box center [1022, 74] width 6 height 7
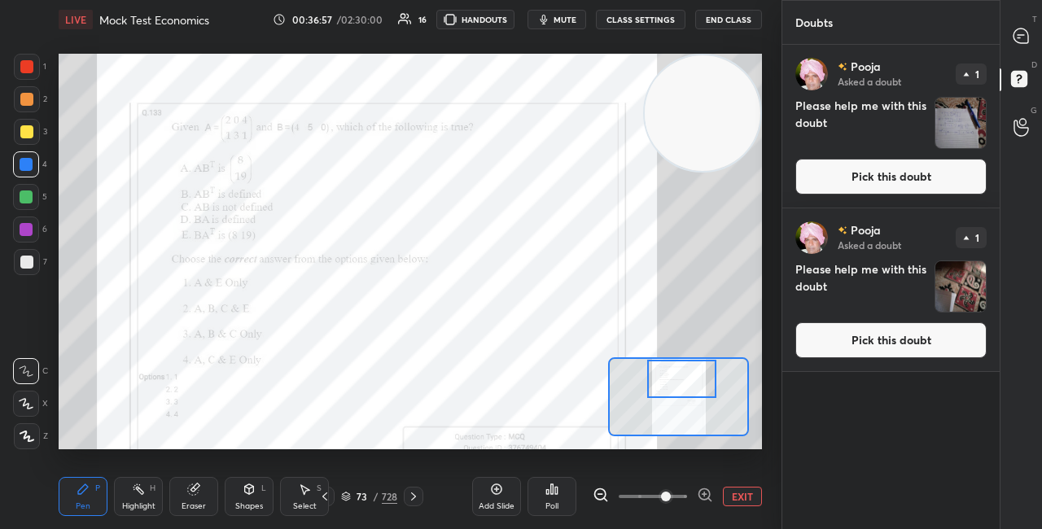
click at [861, 185] on button "Pick this doubt" at bounding box center [891, 177] width 191 height 36
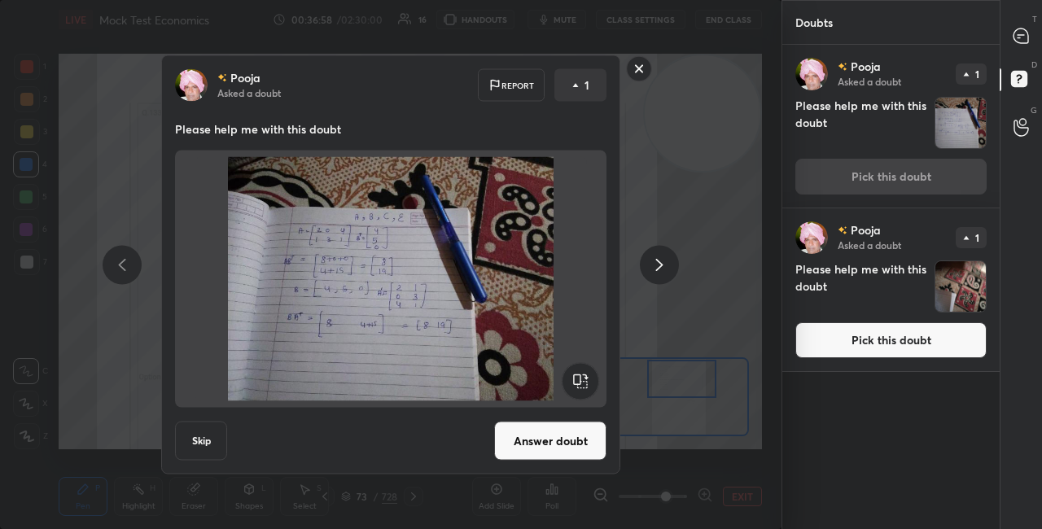
click at [542, 437] on button "Answer doubt" at bounding box center [550, 441] width 112 height 39
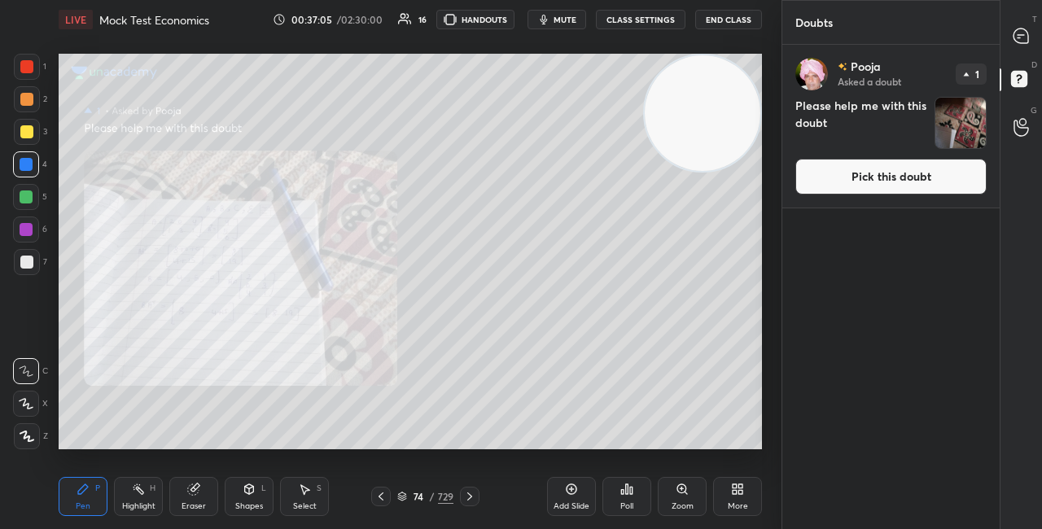
click at [833, 178] on button "Pick this doubt" at bounding box center [891, 177] width 191 height 36
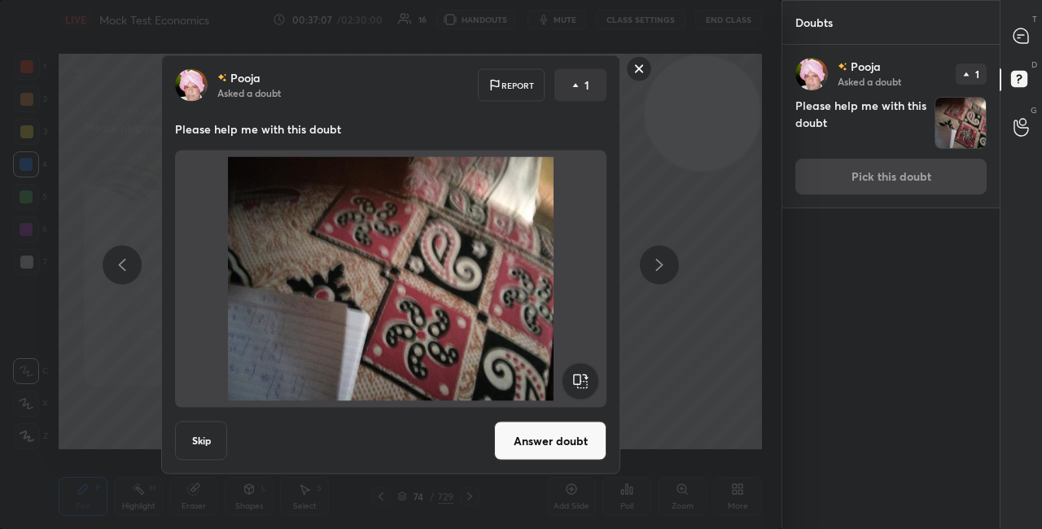
click at [519, 448] on button "Answer doubt" at bounding box center [550, 441] width 112 height 39
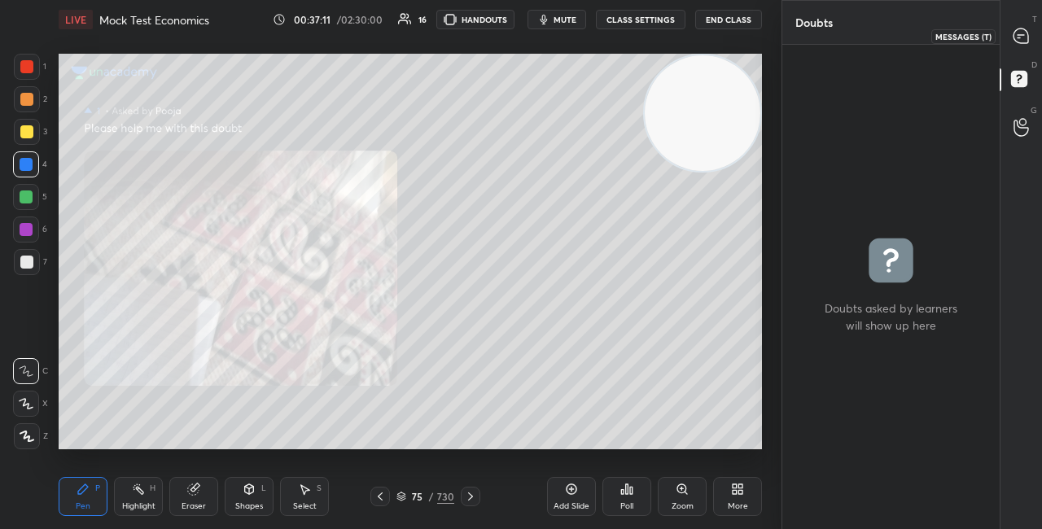
click at [1024, 35] on icon at bounding box center [1021, 35] width 7 height 0
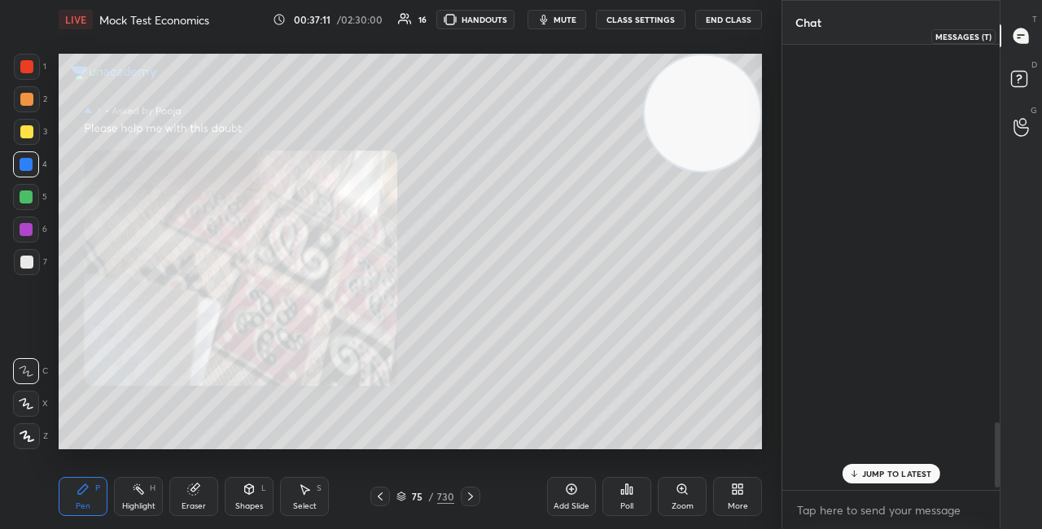
scroll to position [441, 213]
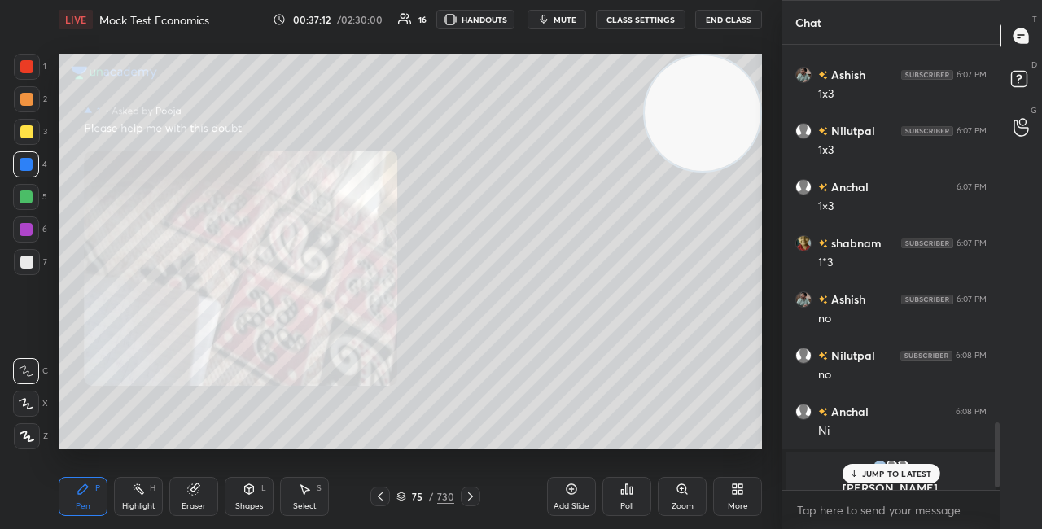
click at [864, 467] on div "JUMP TO LATEST" at bounding box center [891, 474] width 98 height 20
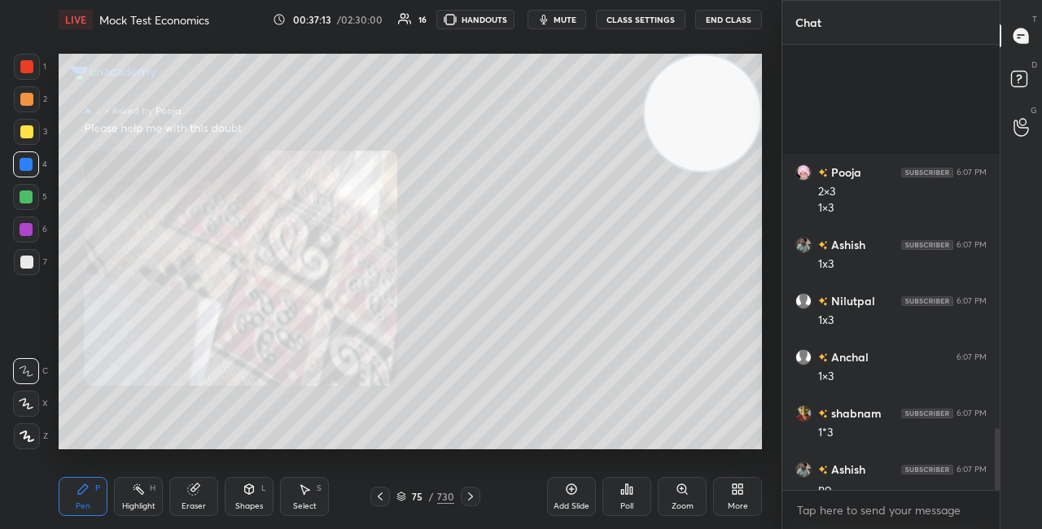
scroll to position [2779, 0]
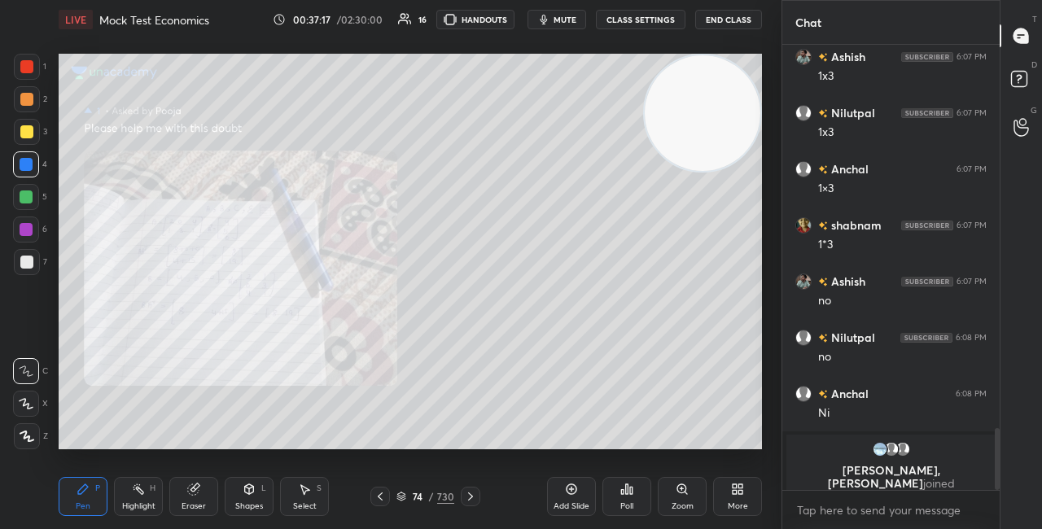
click at [684, 496] on div "Zoom" at bounding box center [682, 496] width 49 height 39
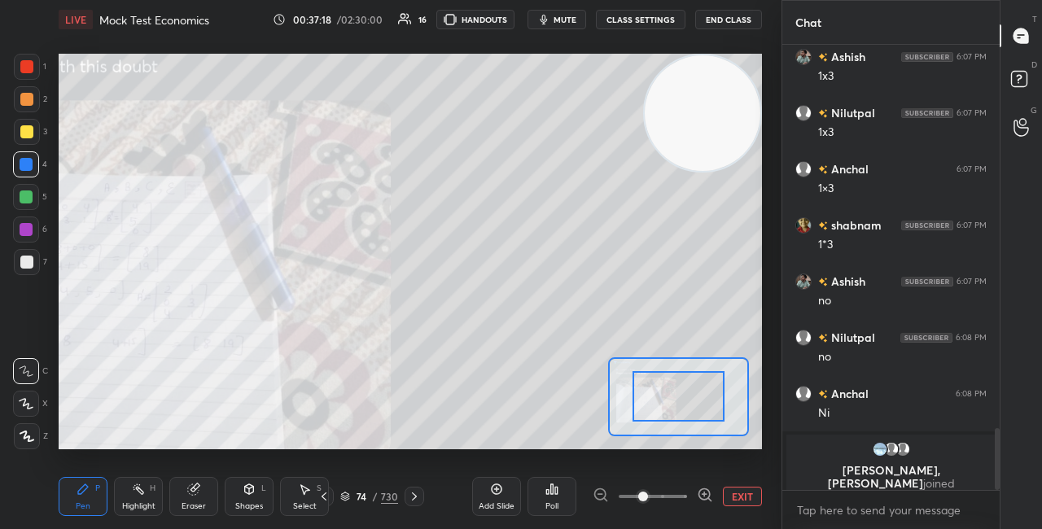
click at [704, 493] on icon at bounding box center [705, 495] width 16 height 16
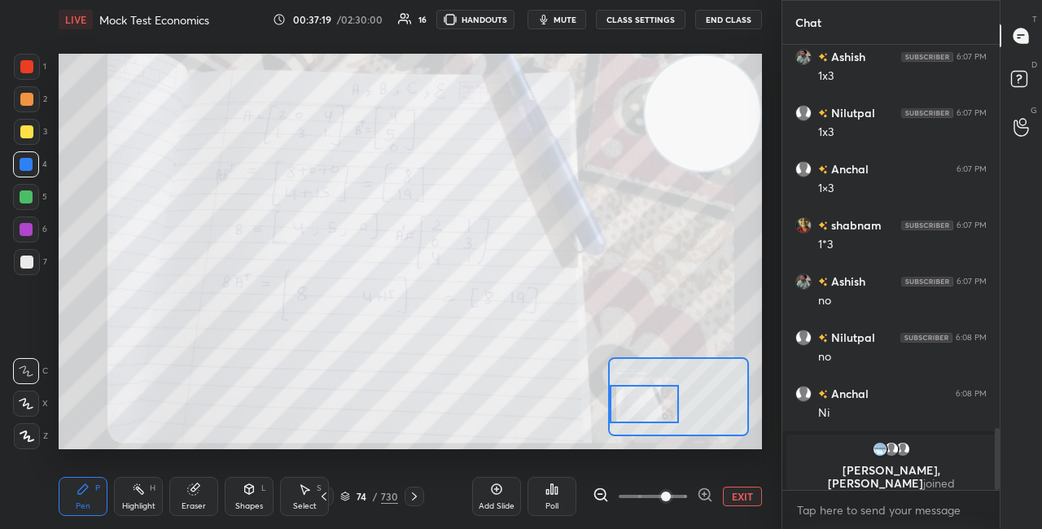
drag, startPoint x: 685, startPoint y: 405, endPoint x: 658, endPoint y: 408, distance: 27.1
click at [658, 408] on div at bounding box center [644, 404] width 68 height 38
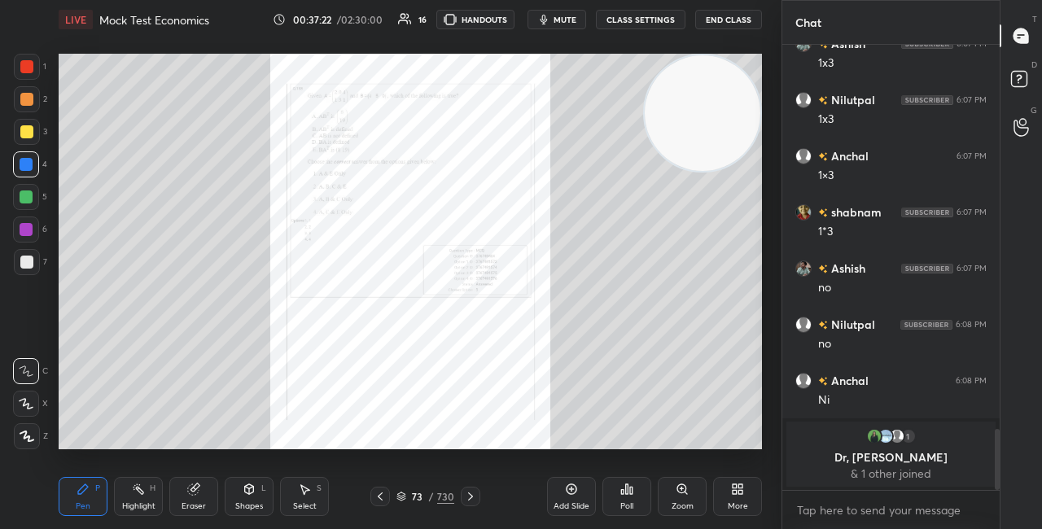
click at [678, 485] on icon at bounding box center [682, 489] width 13 height 13
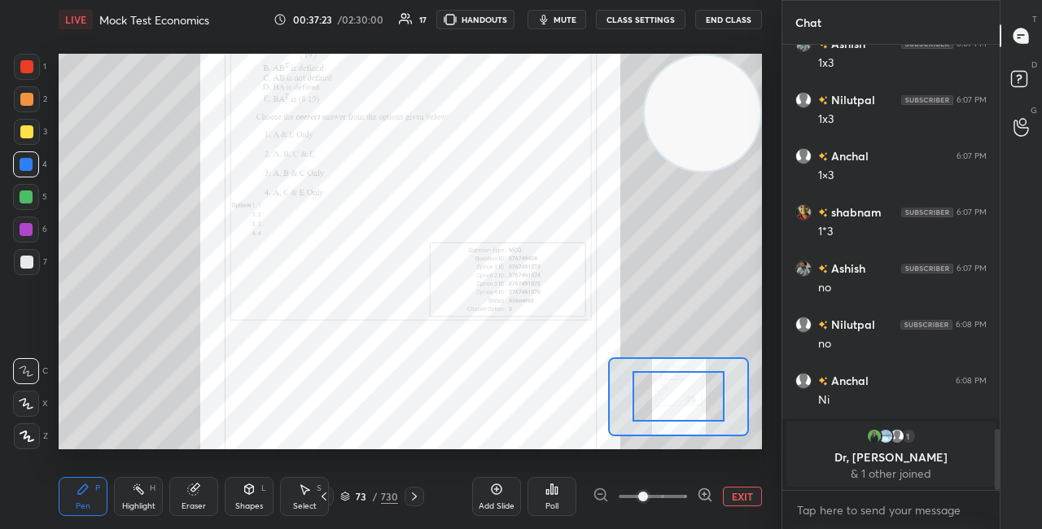
click at [703, 493] on icon at bounding box center [705, 495] width 16 height 16
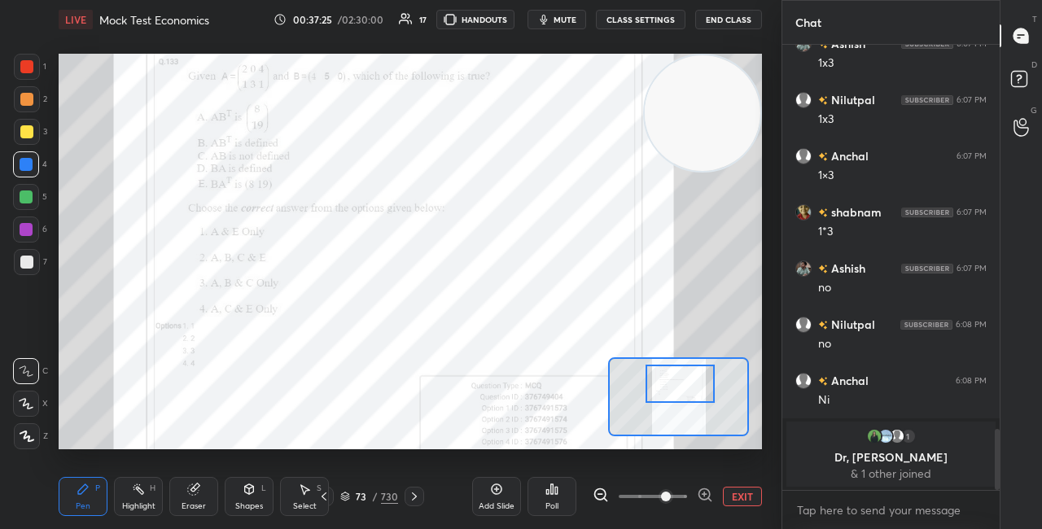
drag, startPoint x: 685, startPoint y: 402, endPoint x: 686, endPoint y: 389, distance: 13.1
click at [686, 388] on div at bounding box center [680, 384] width 68 height 38
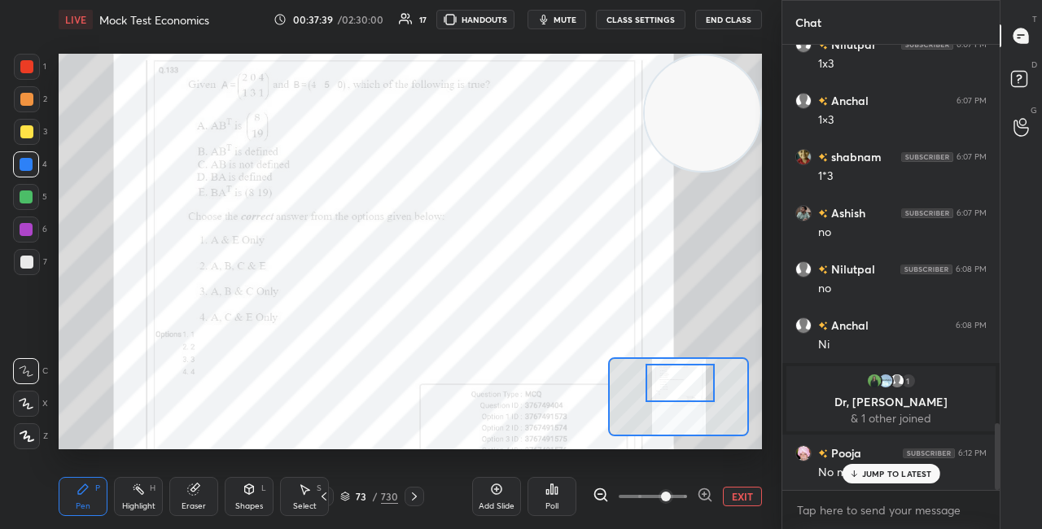
click at [349, 493] on icon at bounding box center [345, 497] width 10 height 10
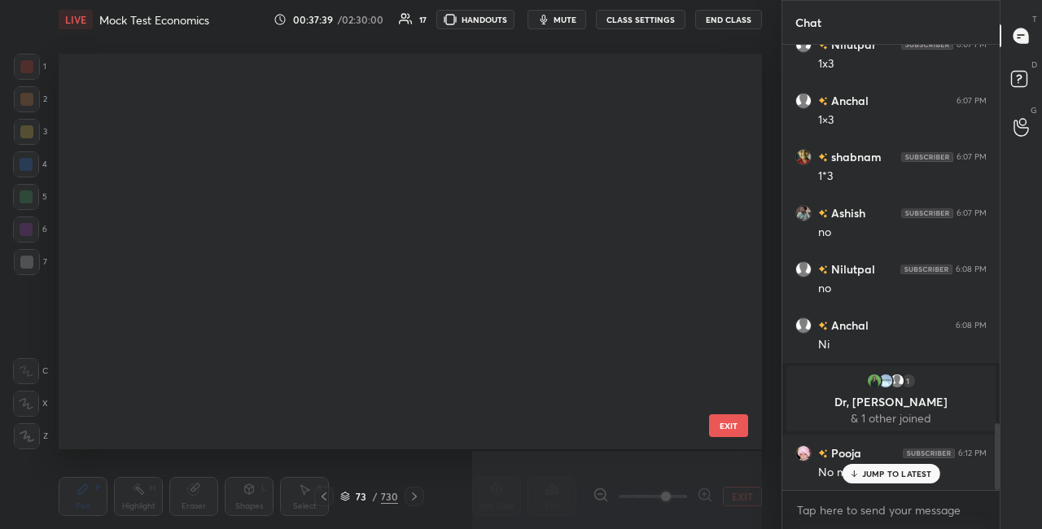
scroll to position [391, 695]
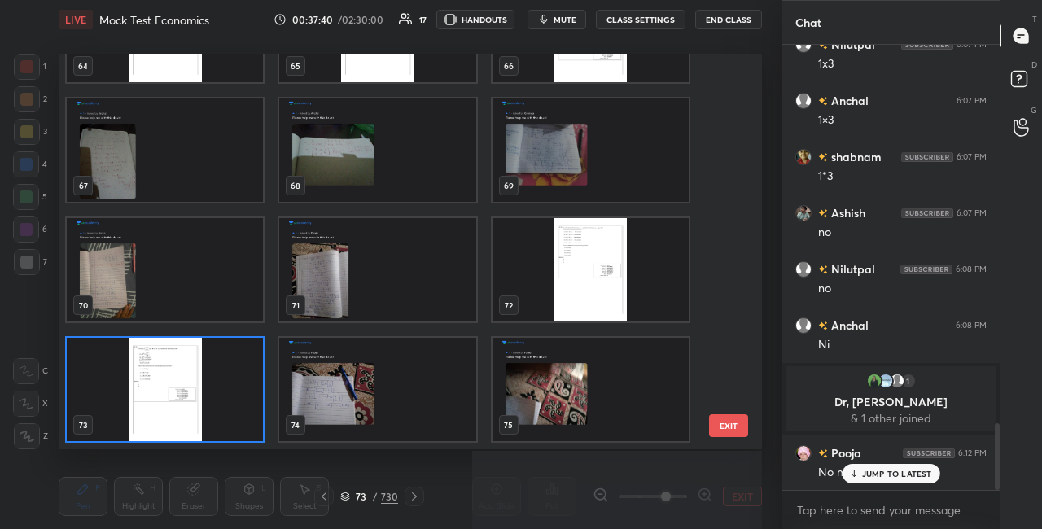
click at [229, 388] on img "grid" at bounding box center [165, 389] width 196 height 103
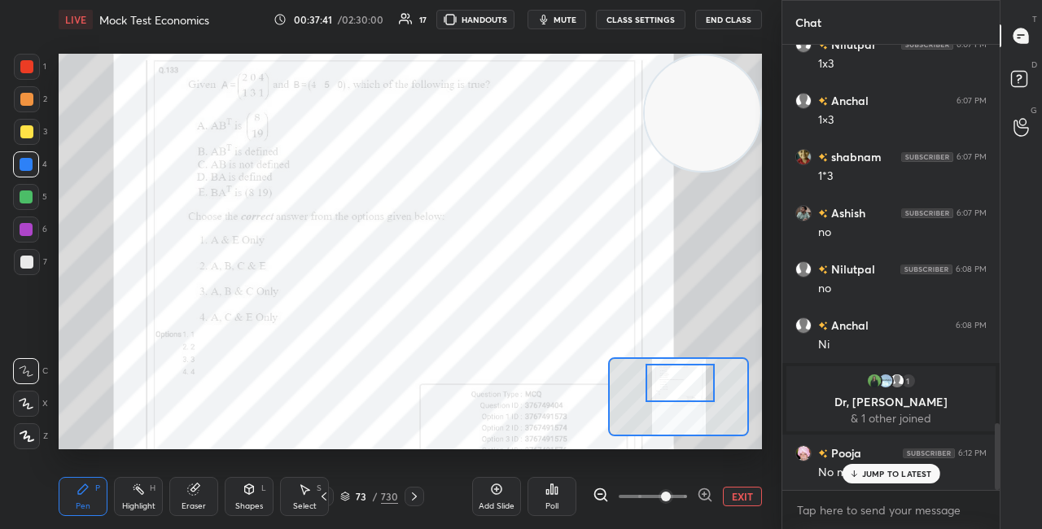
click at [227, 391] on img "grid" at bounding box center [165, 389] width 196 height 103
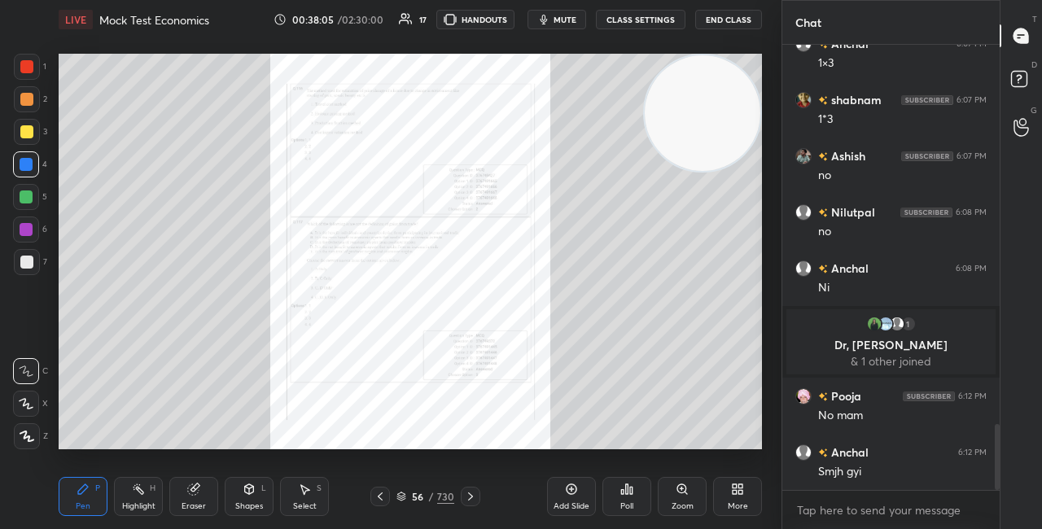
click at [405, 496] on icon at bounding box center [402, 497] width 10 height 10
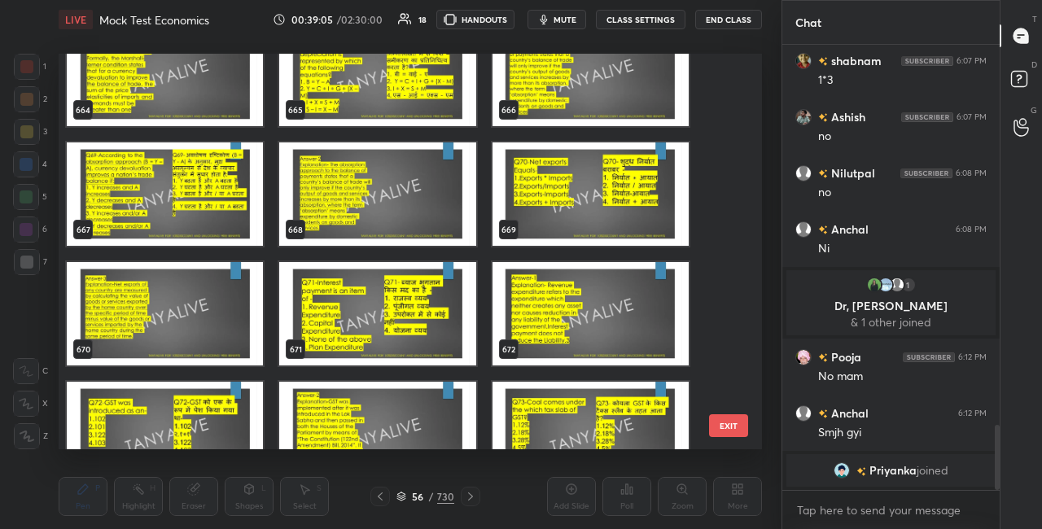
scroll to position [26516, 0]
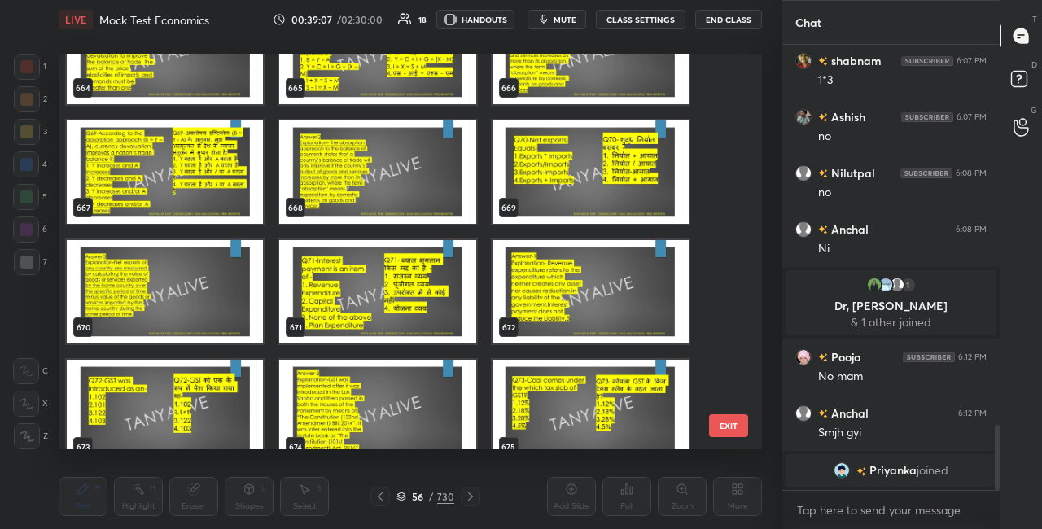
click at [545, 197] on img "grid" at bounding box center [591, 172] width 196 height 103
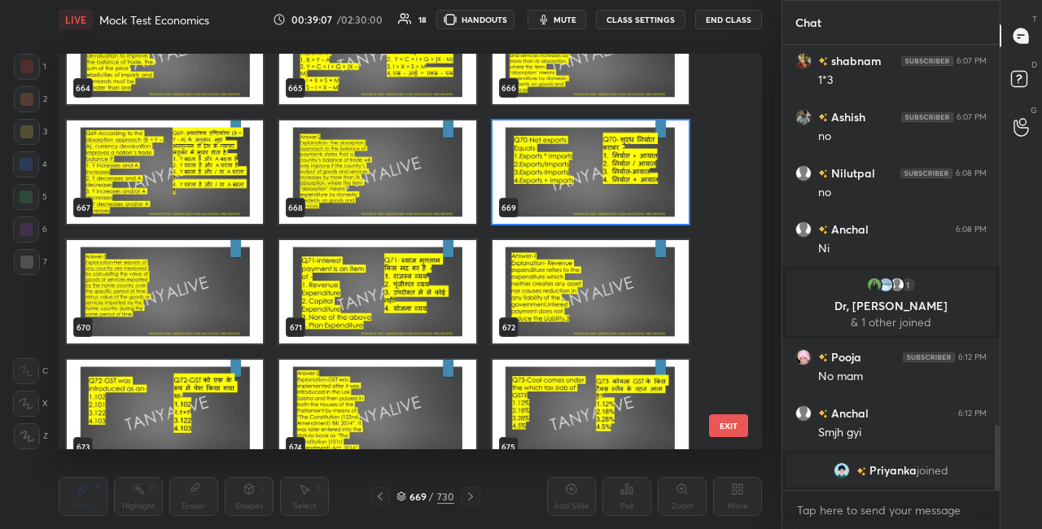
click at [543, 197] on img "grid" at bounding box center [591, 172] width 196 height 103
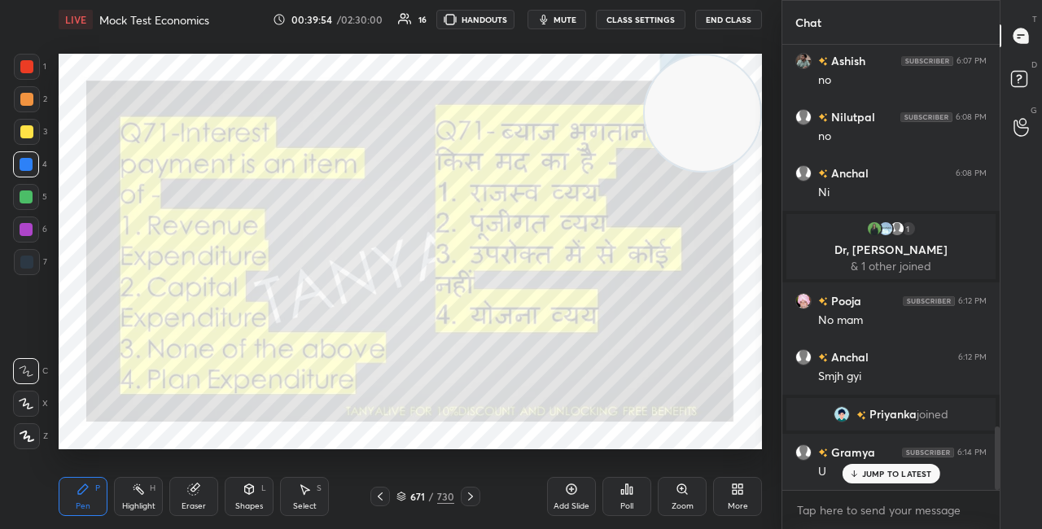
scroll to position [2678, 0]
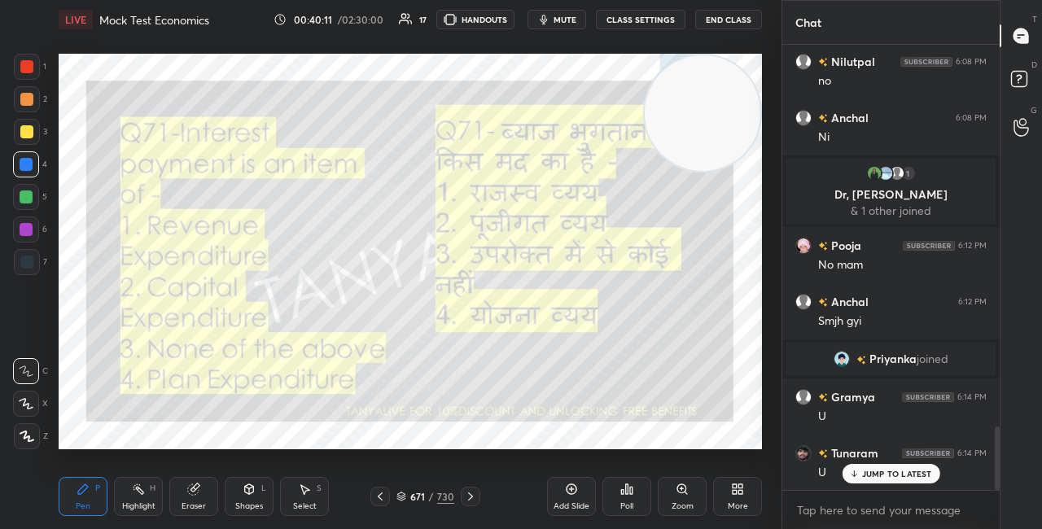
click at [708, 171] on video at bounding box center [703, 113] width 116 height 116
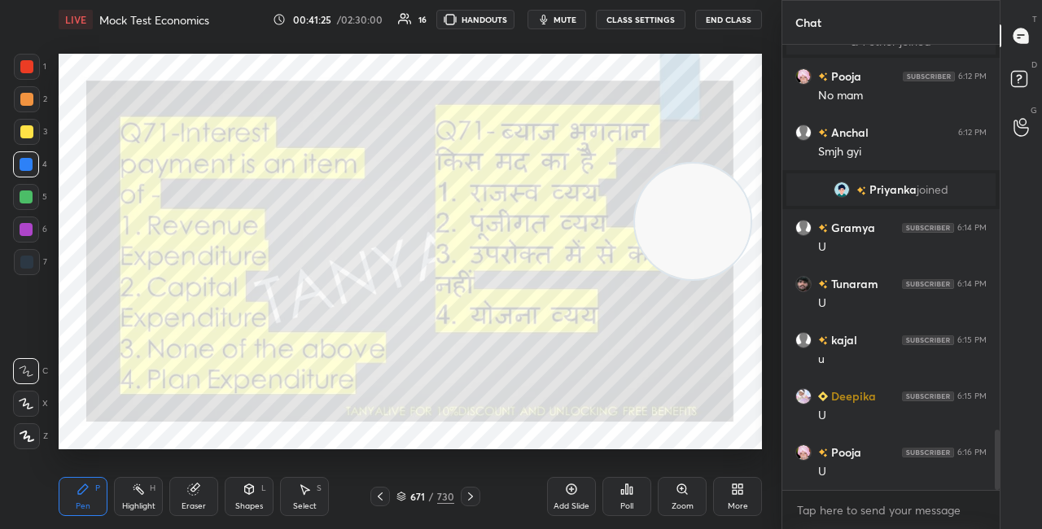
scroll to position [2902, 0]
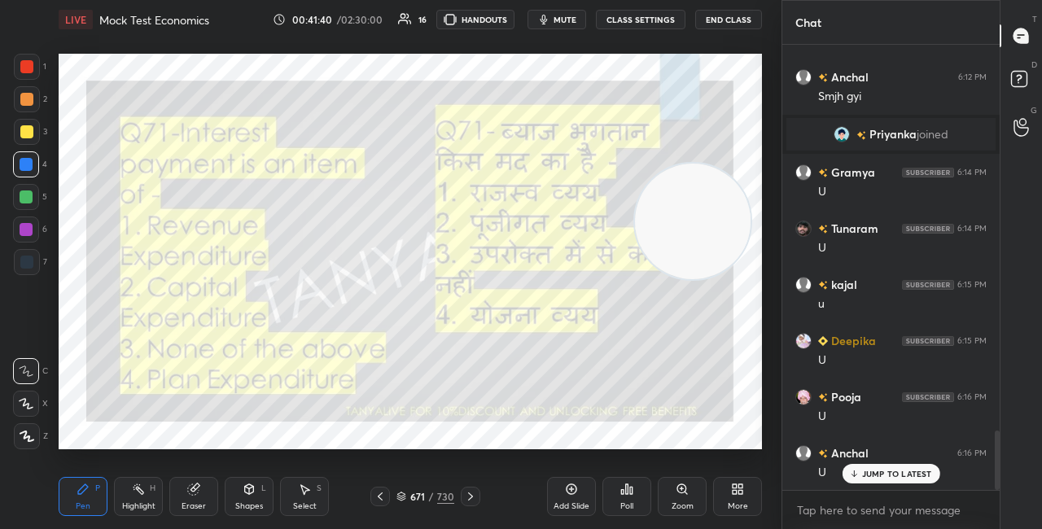
click at [397, 497] on icon at bounding box center [401, 498] width 8 height 2
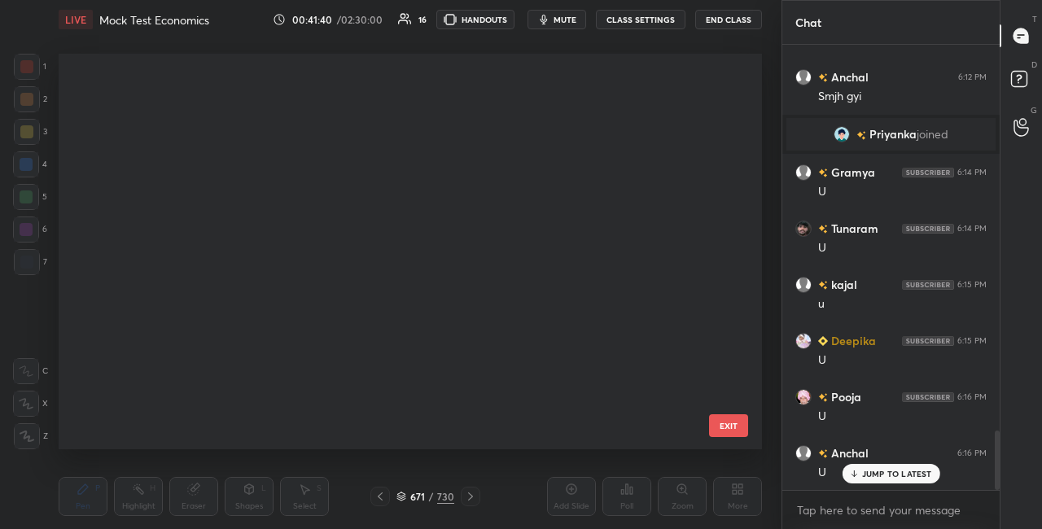
scroll to position [391, 695]
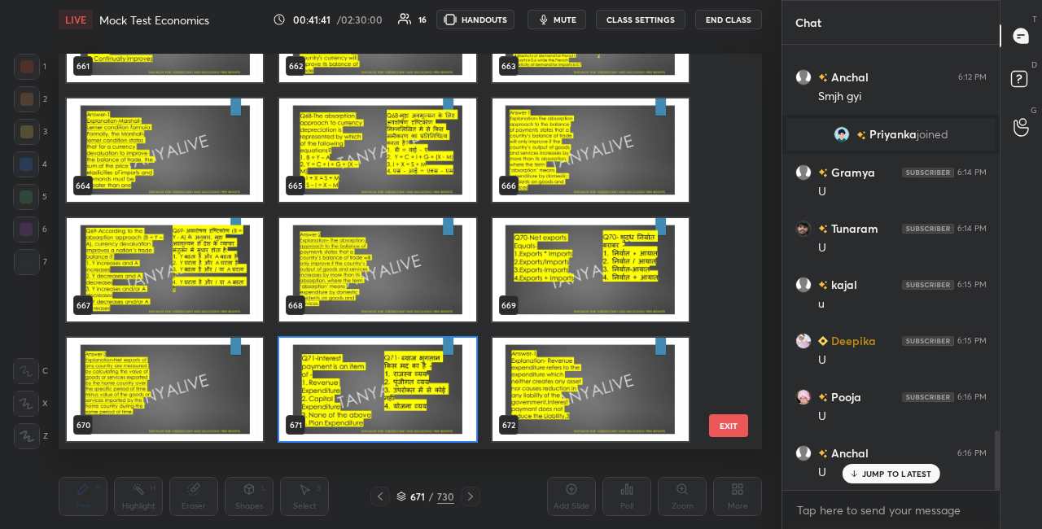
click at [378, 401] on img "grid" at bounding box center [377, 389] width 196 height 103
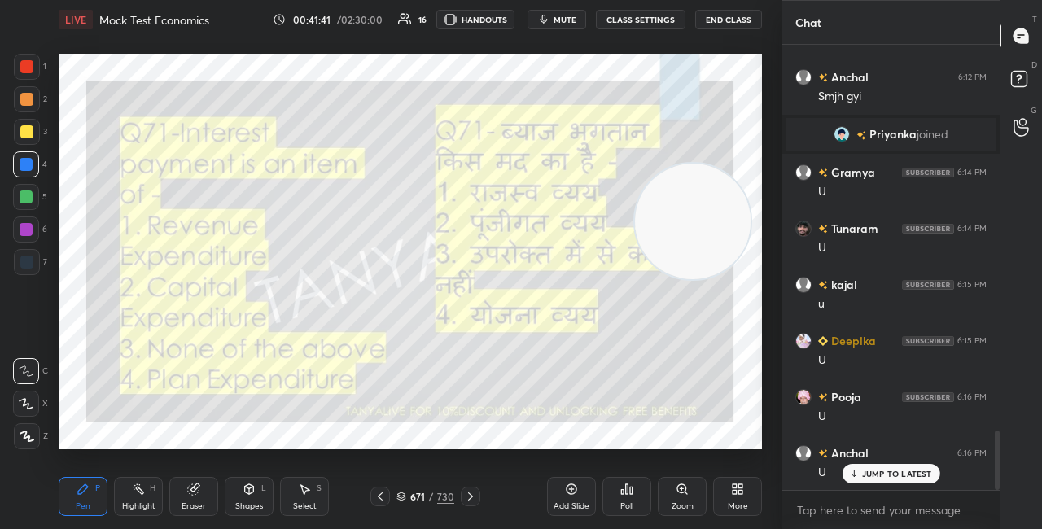
click at [378, 401] on img "grid" at bounding box center [377, 389] width 196 height 103
click at [621, 496] on div "Poll" at bounding box center [627, 496] width 49 height 39
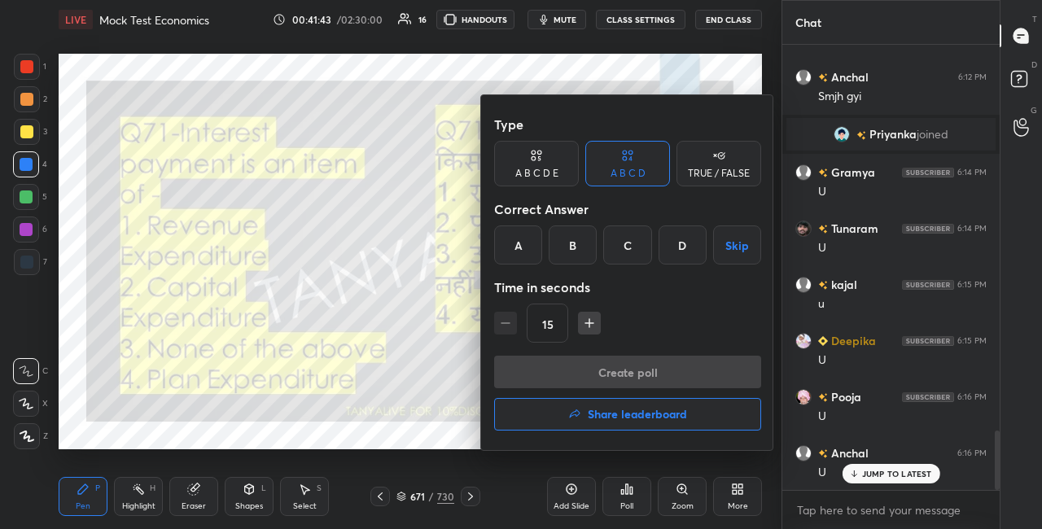
drag, startPoint x: 523, startPoint y: 255, endPoint x: 515, endPoint y: 247, distance: 11.0
click at [523, 255] on div "A" at bounding box center [518, 245] width 48 height 39
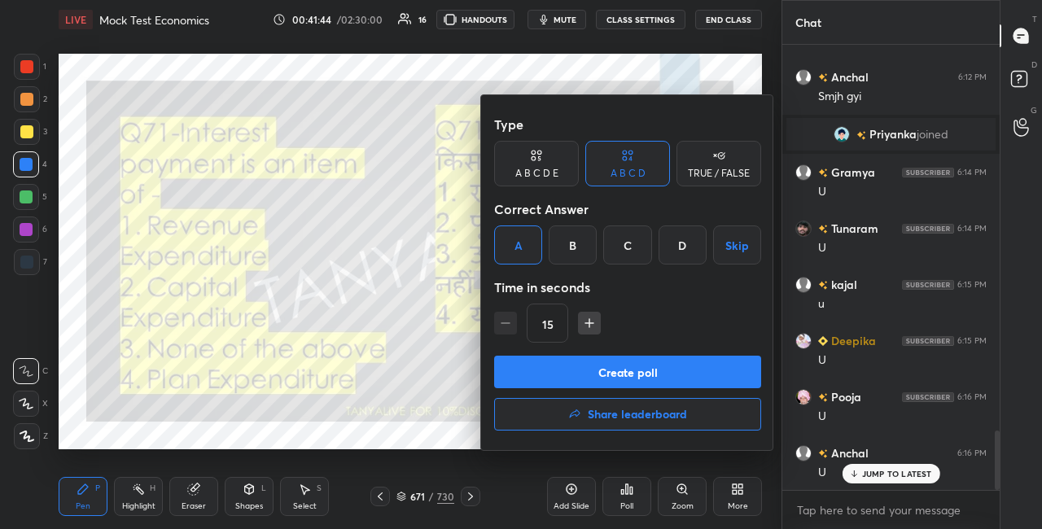
click at [534, 367] on button "Create poll" at bounding box center [627, 372] width 267 height 33
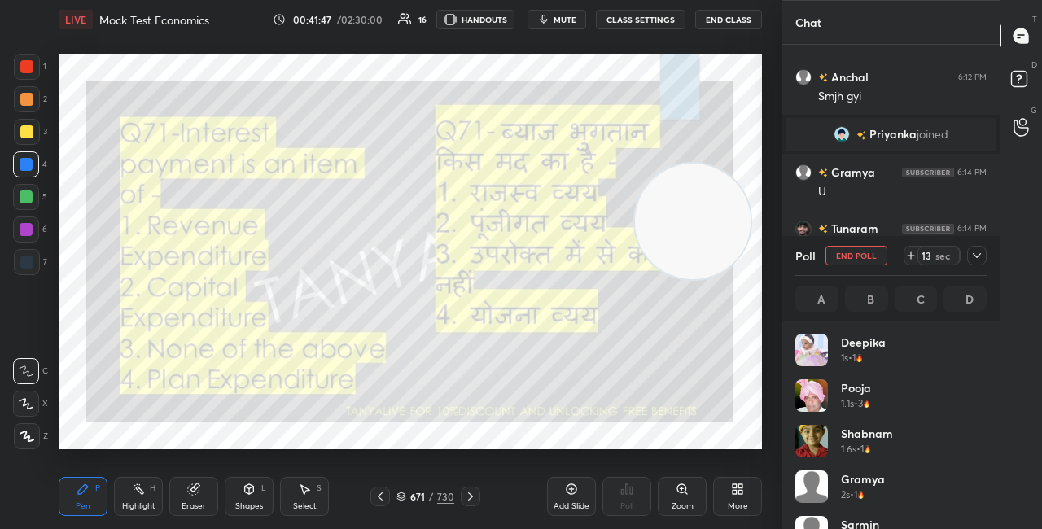
scroll to position [191, 186]
click at [247, 495] on icon at bounding box center [249, 489] width 13 height 13
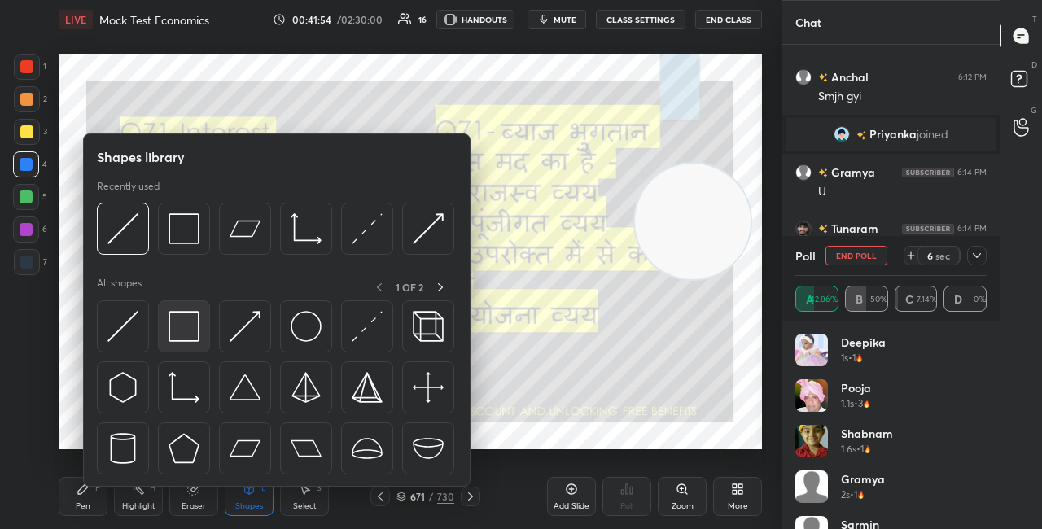
click at [191, 333] on img at bounding box center [184, 326] width 31 height 31
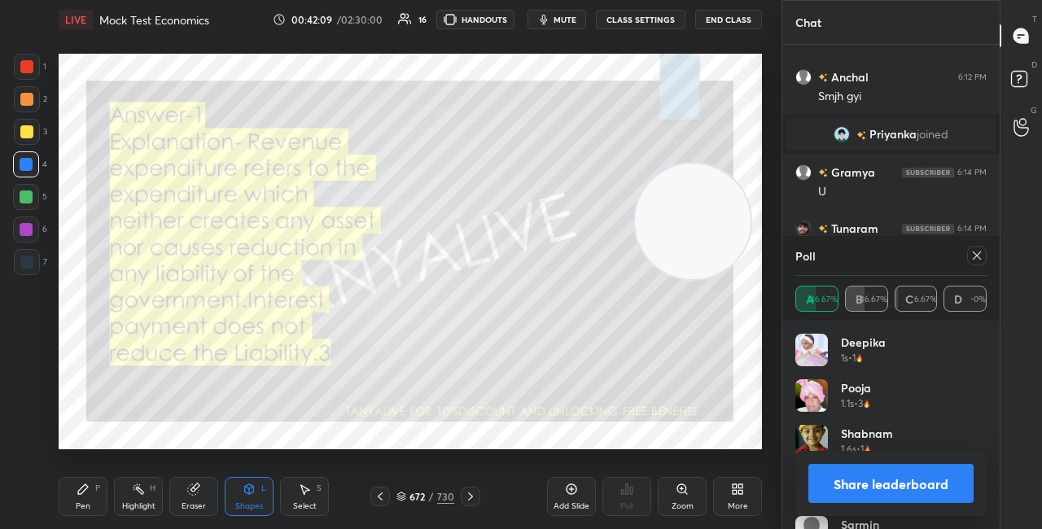
click at [99, 507] on div "Pen P" at bounding box center [83, 496] width 49 height 39
click at [29, 67] on div at bounding box center [26, 66] width 13 height 13
click at [880, 485] on button "Share leaderboard" at bounding box center [891, 483] width 165 height 39
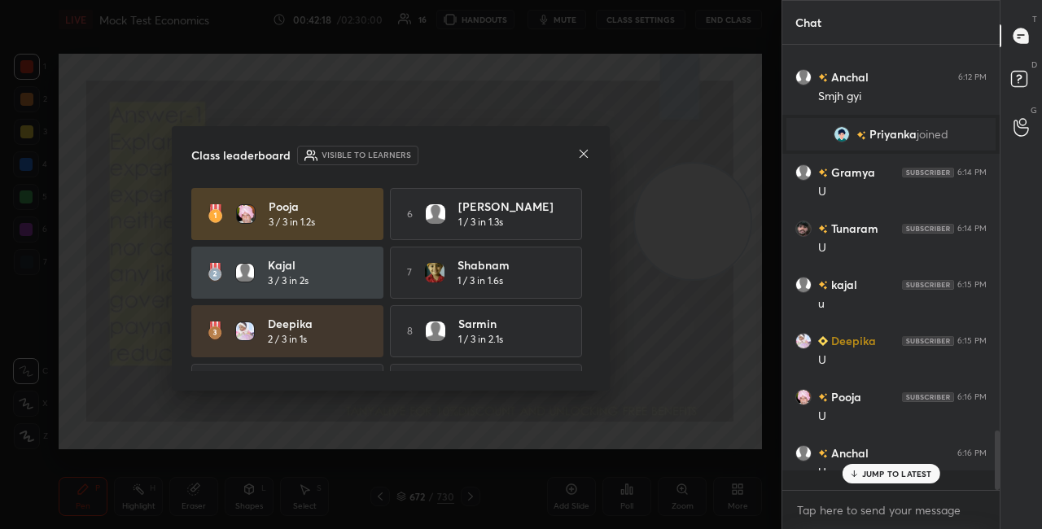
scroll to position [475, 213]
click at [588, 156] on icon at bounding box center [583, 153] width 13 height 13
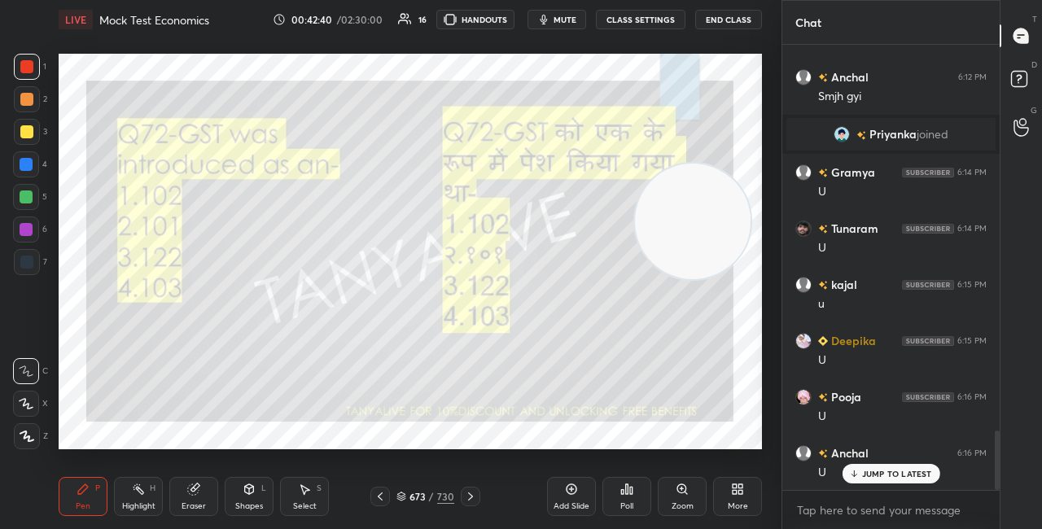
click at [31, 201] on div at bounding box center [26, 197] width 13 height 13
click at [25, 163] on div at bounding box center [26, 164] width 13 height 13
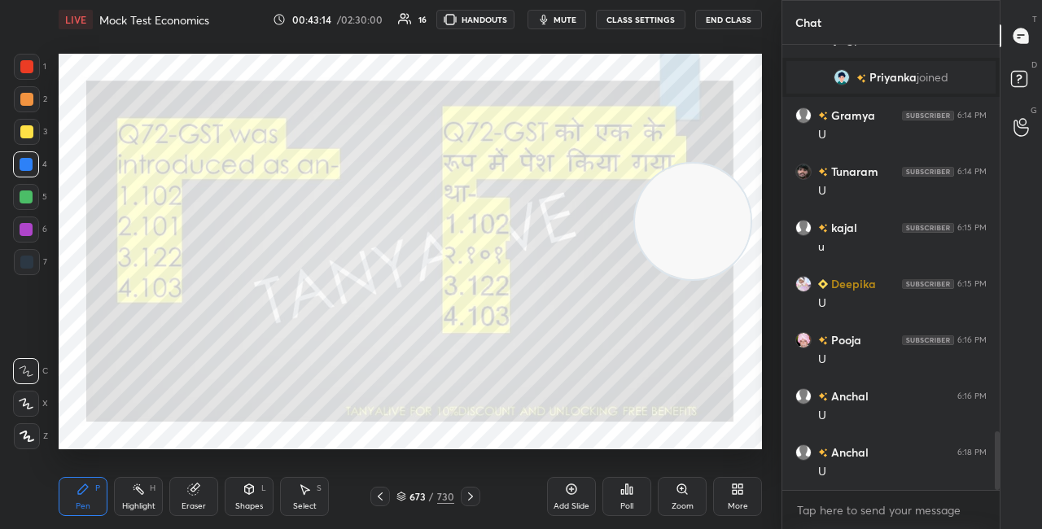
scroll to position [3015, 0]
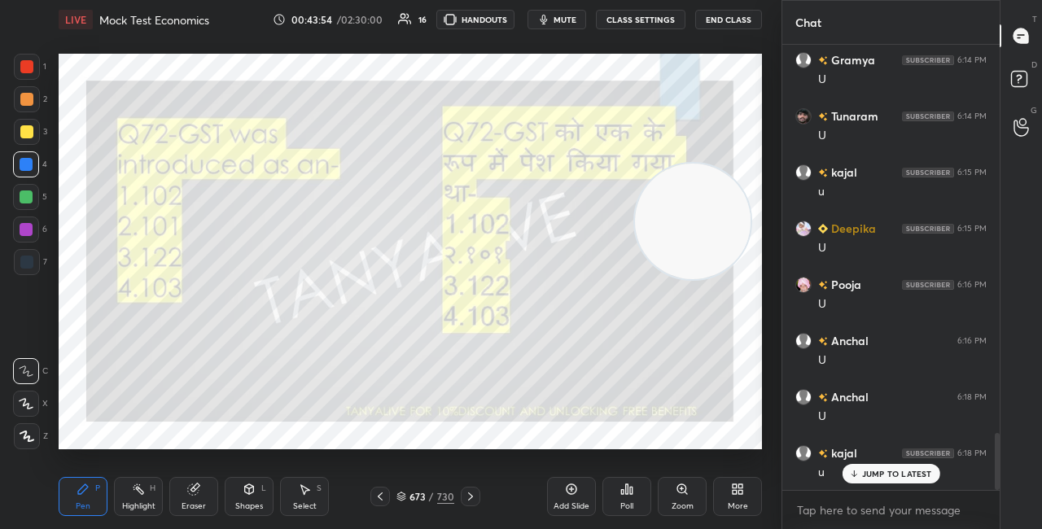
click at [403, 490] on div "673 / 730" at bounding box center [426, 496] width 58 height 15
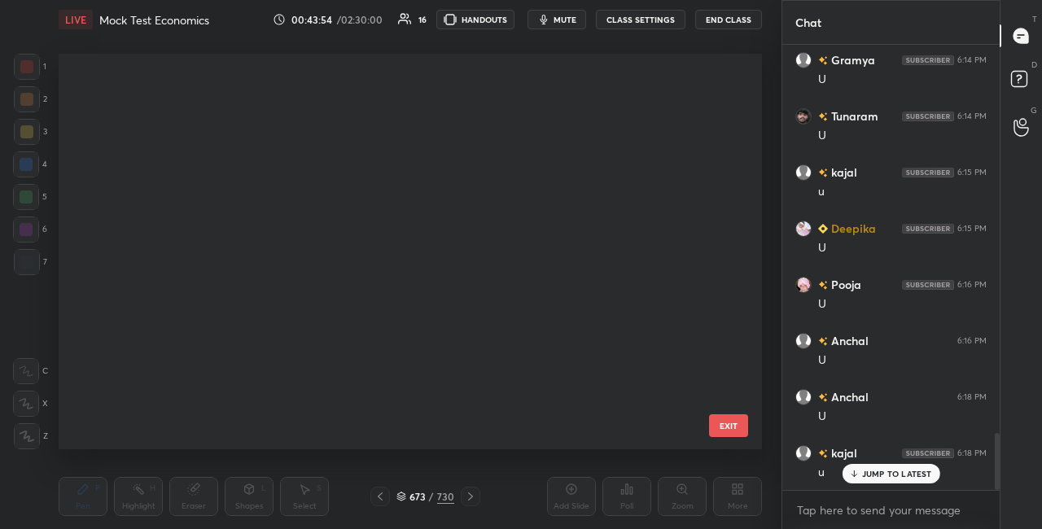
scroll to position [391, 695]
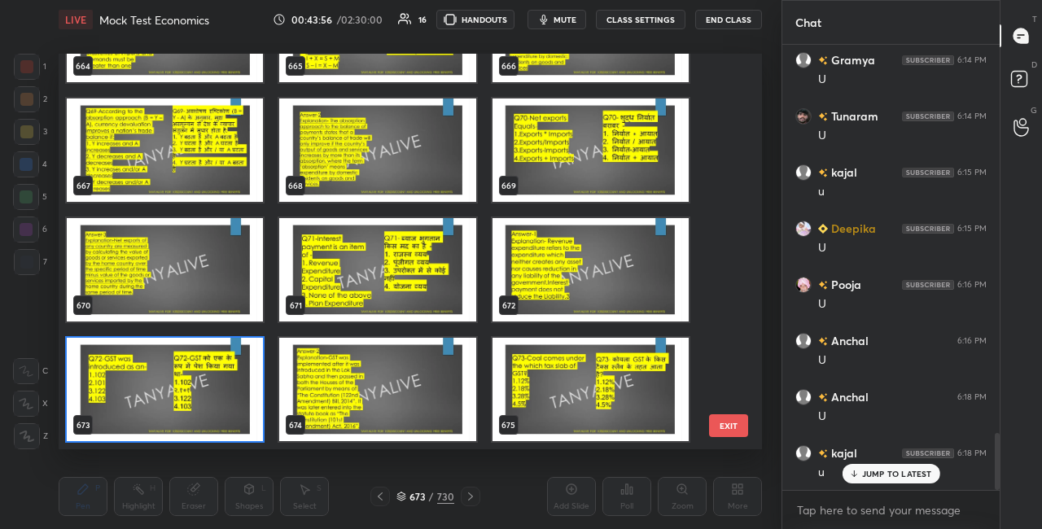
click at [243, 390] on img "grid" at bounding box center [165, 389] width 196 height 103
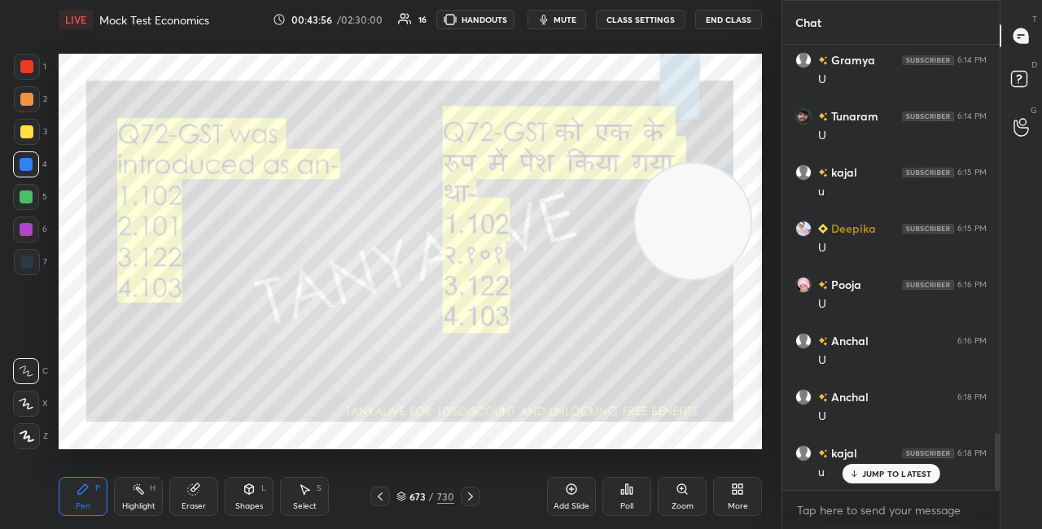
click at [243, 390] on img "grid" at bounding box center [165, 389] width 196 height 103
click at [610, 488] on div "Poll" at bounding box center [627, 496] width 49 height 39
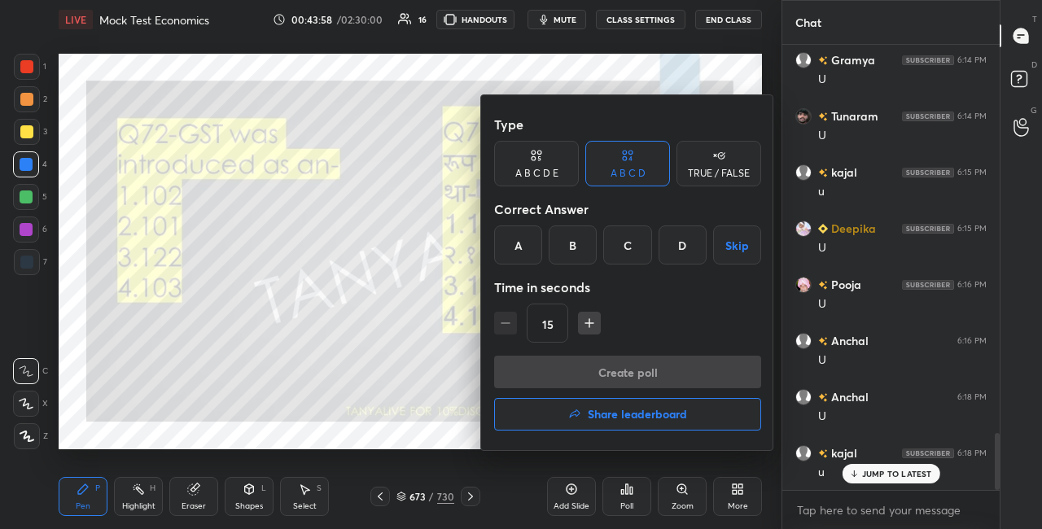
click at [577, 248] on div "B" at bounding box center [573, 245] width 48 height 39
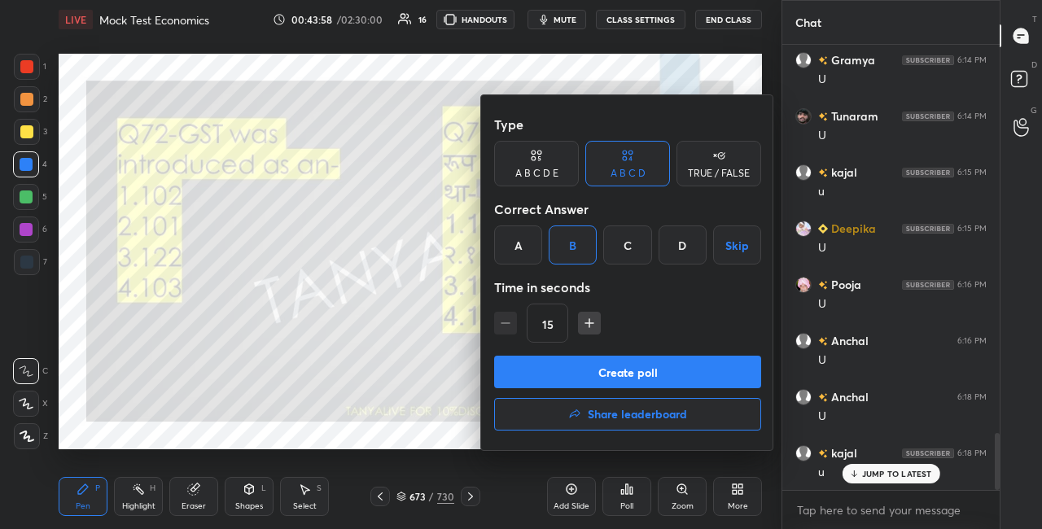
click at [584, 366] on button "Create poll" at bounding box center [627, 372] width 267 height 33
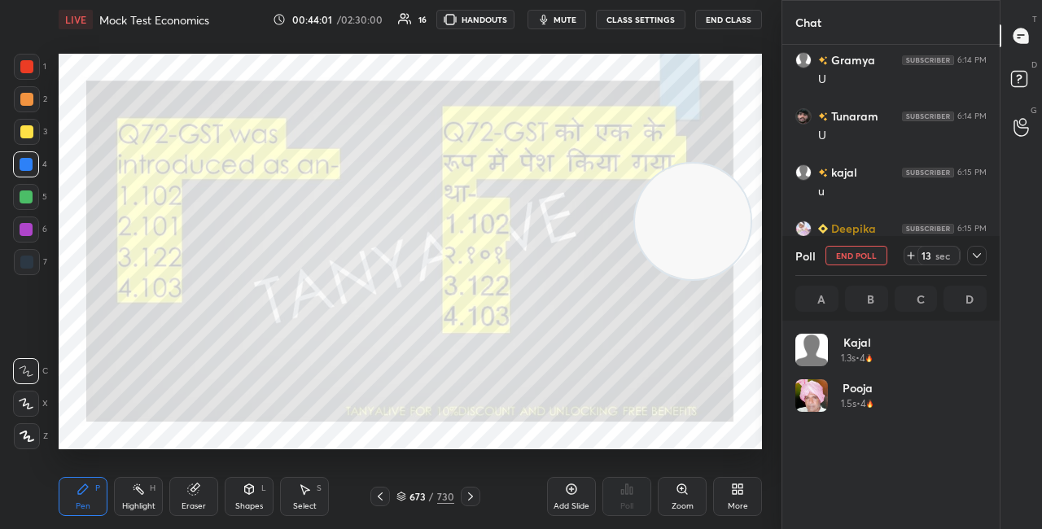
scroll to position [6, 5]
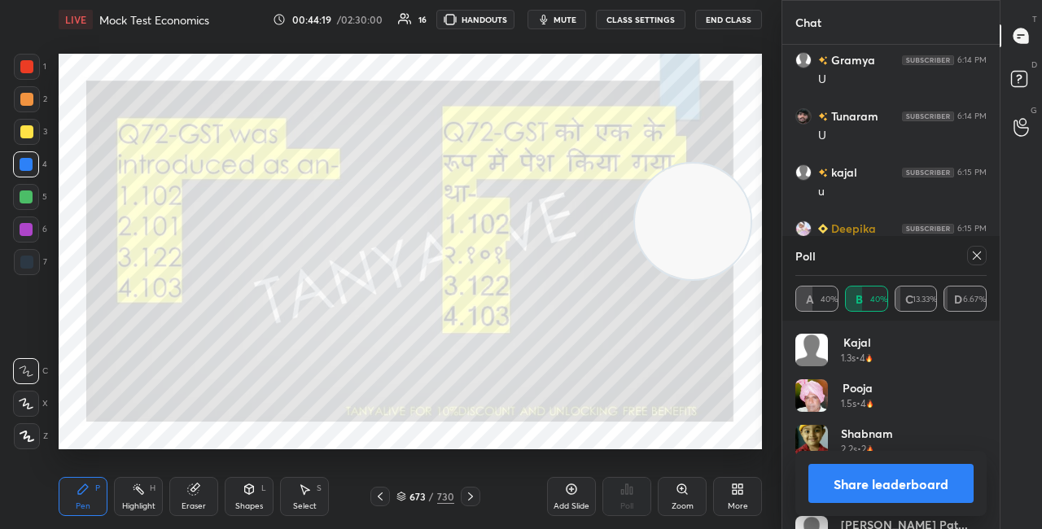
click at [877, 493] on button "Share leaderboard" at bounding box center [891, 483] width 165 height 39
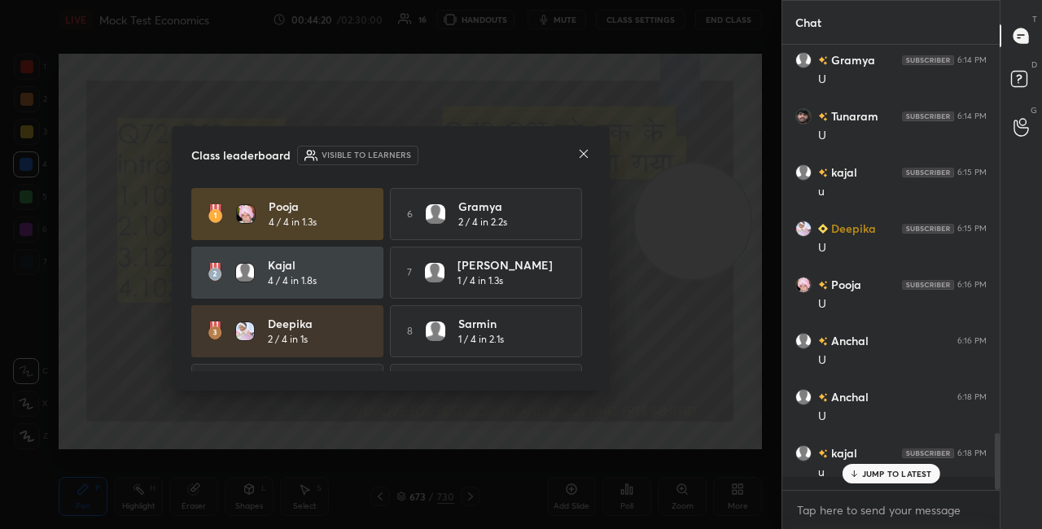
scroll to position [441, 213]
click at [582, 159] on icon at bounding box center [583, 153] width 13 height 13
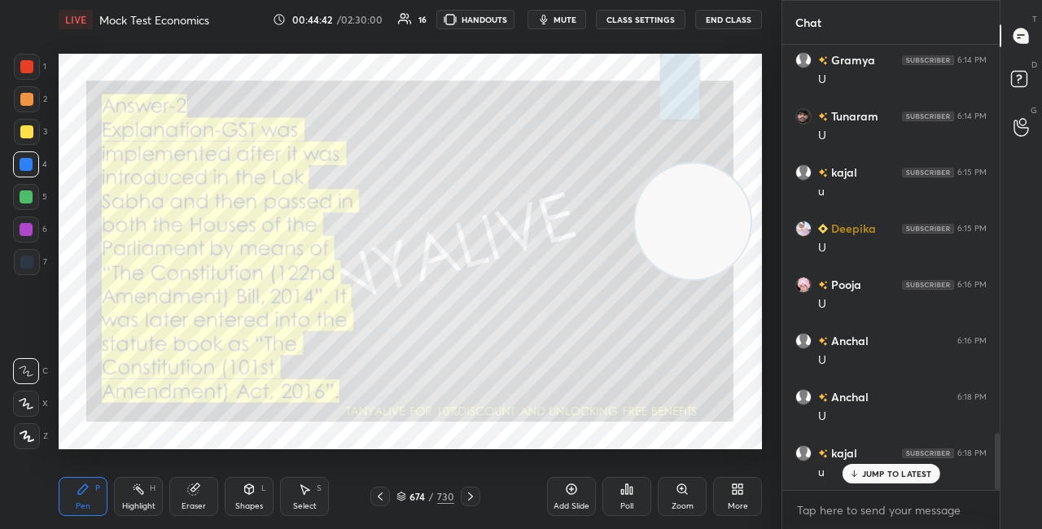
scroll to position [3054, 0]
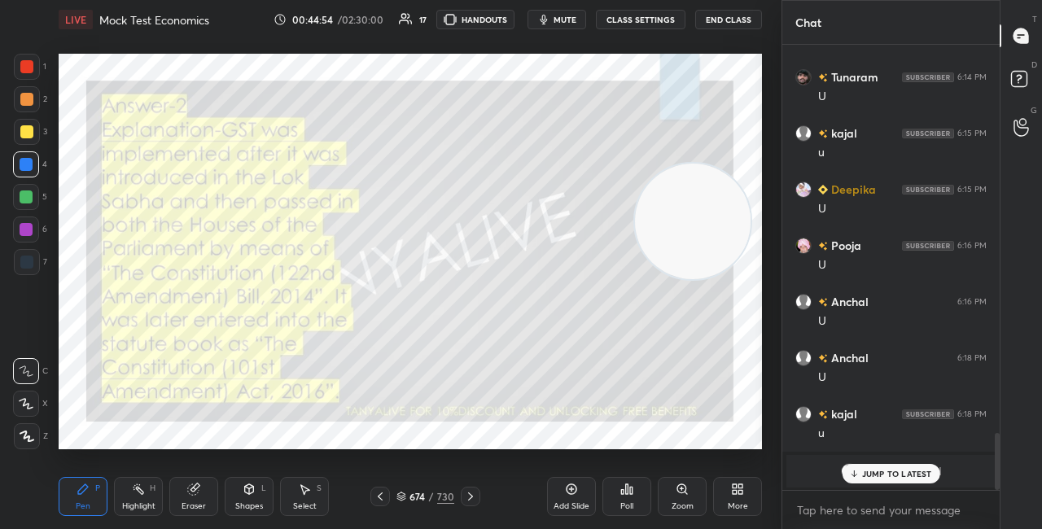
click at [857, 478] on icon at bounding box center [854, 474] width 11 height 10
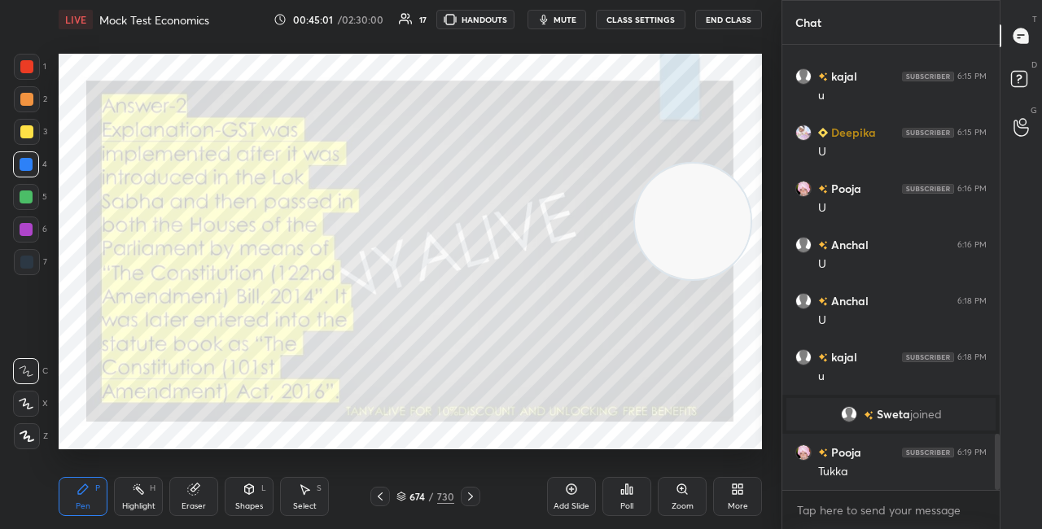
click at [33, 134] on div at bounding box center [27, 132] width 26 height 26
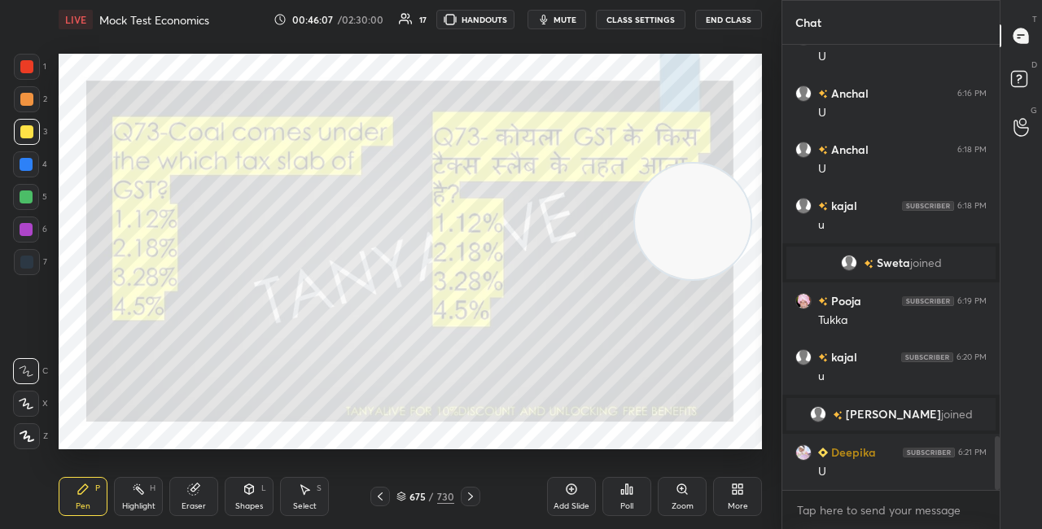
scroll to position [3318, 0]
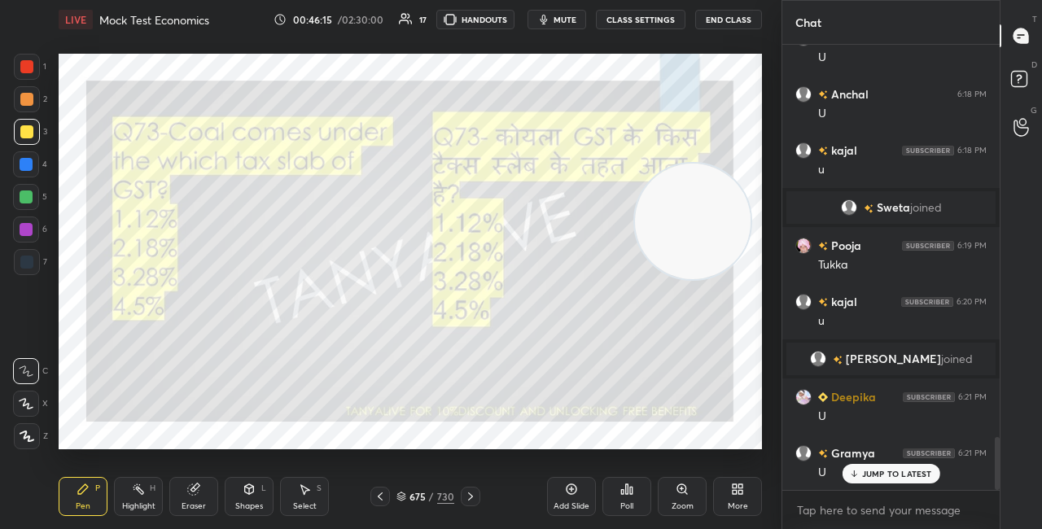
click at [401, 497] on icon at bounding box center [402, 497] width 10 height 10
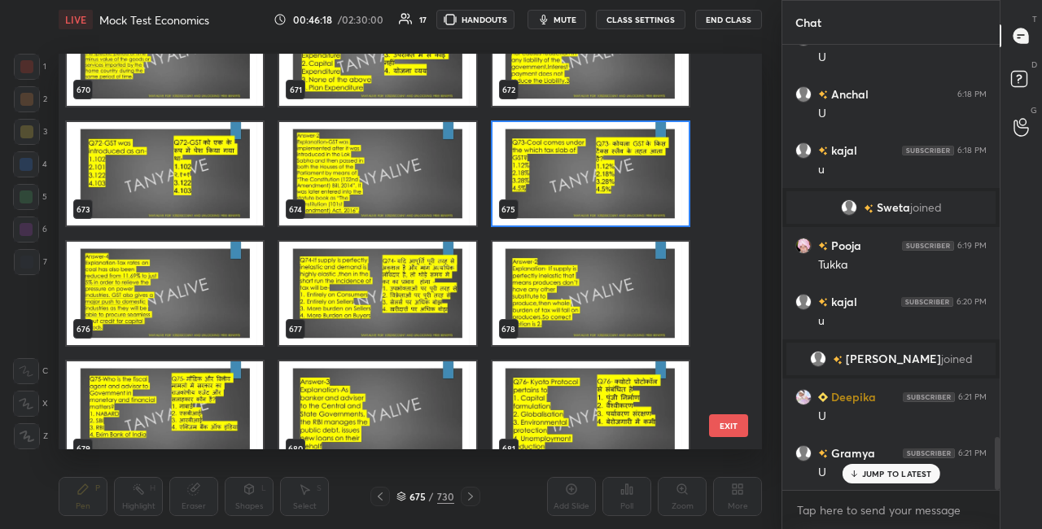
scroll to position [26819, 0]
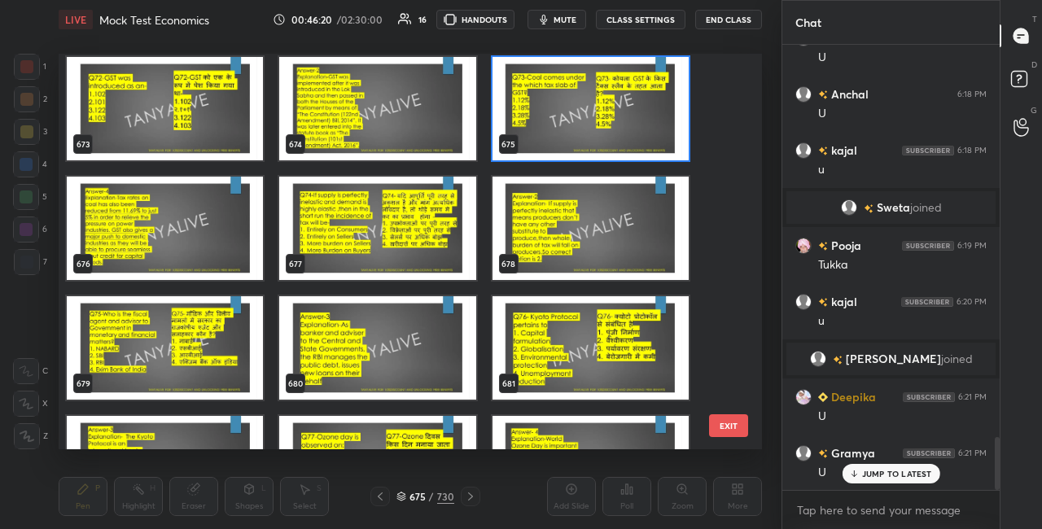
click at [622, 135] on img "grid" at bounding box center [591, 108] width 196 height 103
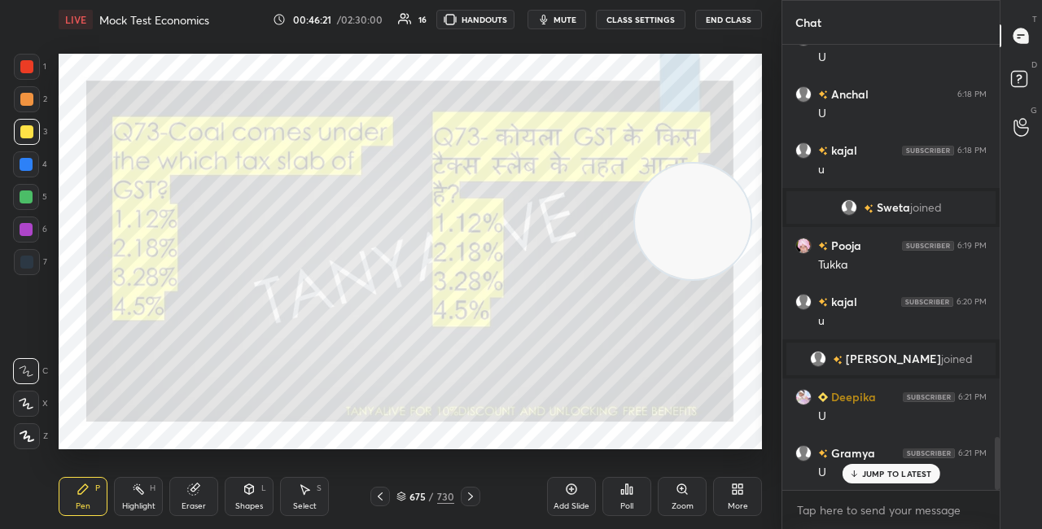
click at [622, 135] on img "grid" at bounding box center [591, 108] width 196 height 103
click at [406, 499] on icon at bounding box center [402, 497] width 10 height 10
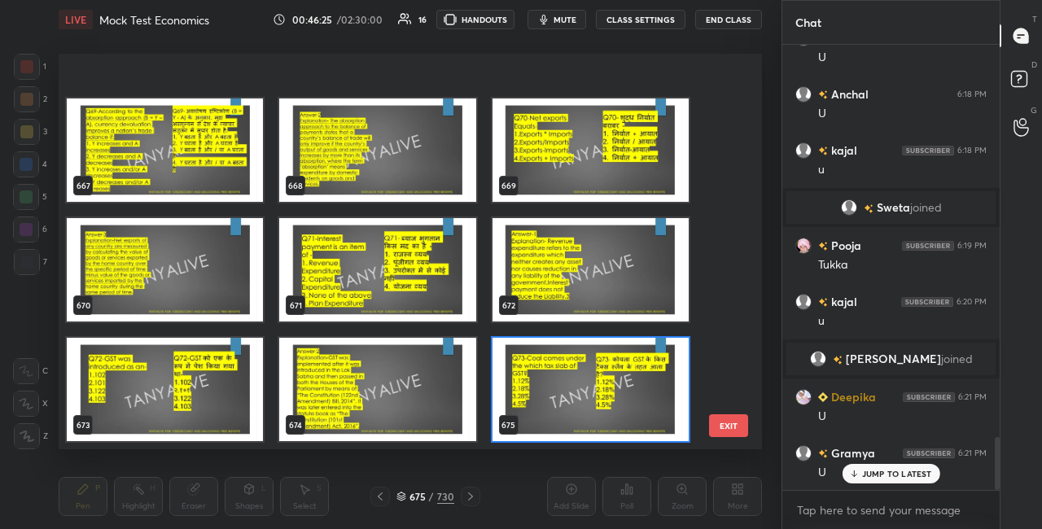
scroll to position [26798, 0]
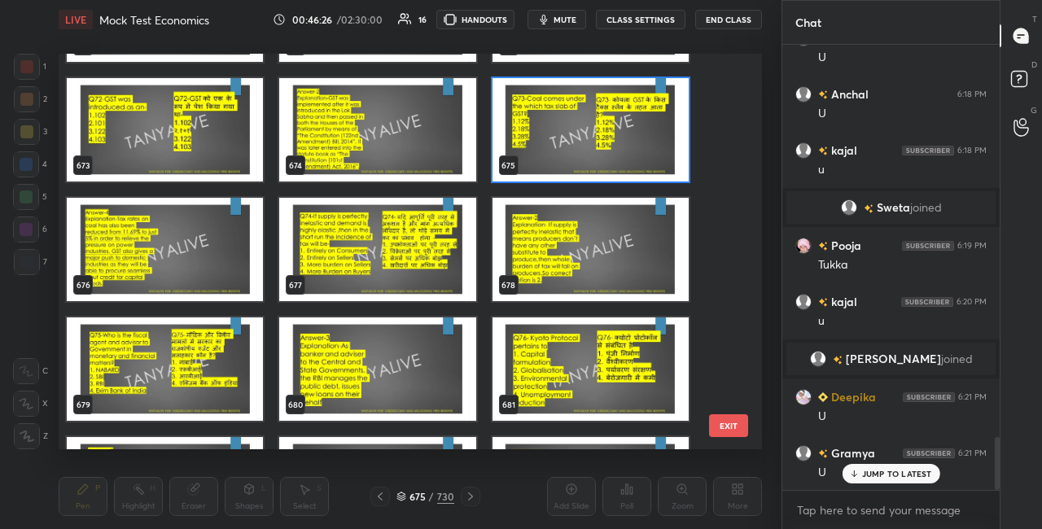
click at [614, 142] on img "grid" at bounding box center [591, 129] width 196 height 103
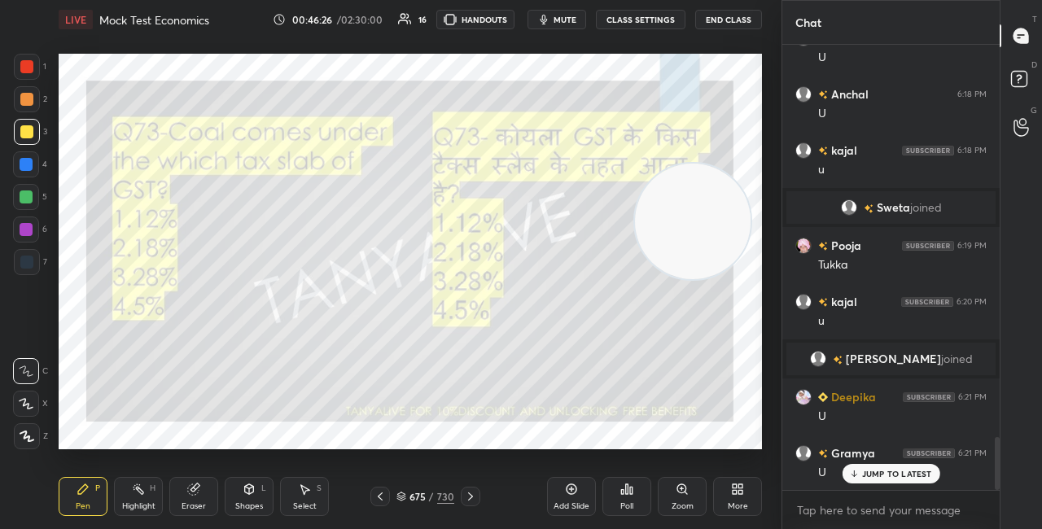
click at [613, 143] on img "grid" at bounding box center [591, 129] width 196 height 103
drag, startPoint x: 692, startPoint y: 244, endPoint x: 700, endPoint y: 265, distance: 21.6
click at [700, 265] on video at bounding box center [693, 222] width 116 height 116
click at [405, 491] on div "675 / 730" at bounding box center [426, 496] width 58 height 15
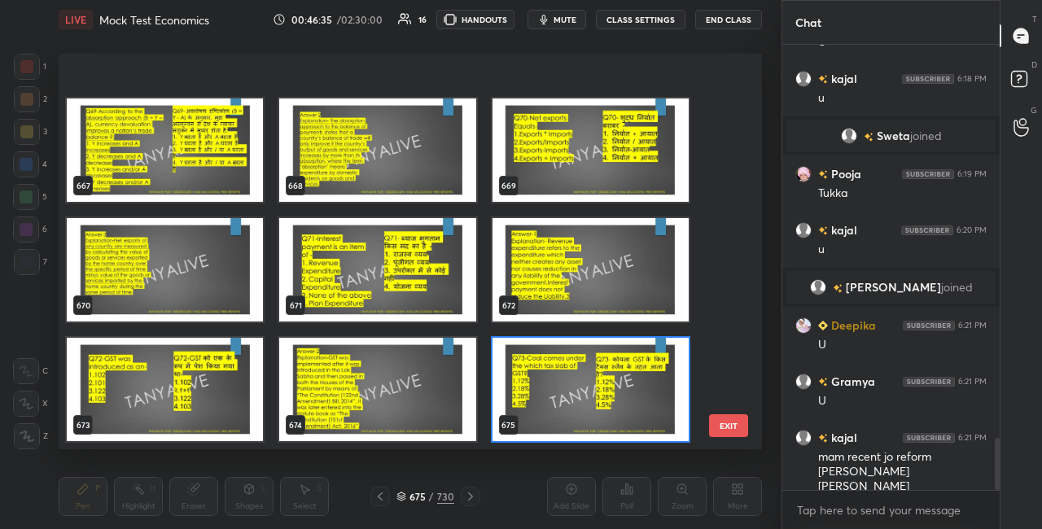
scroll to position [26711, 0]
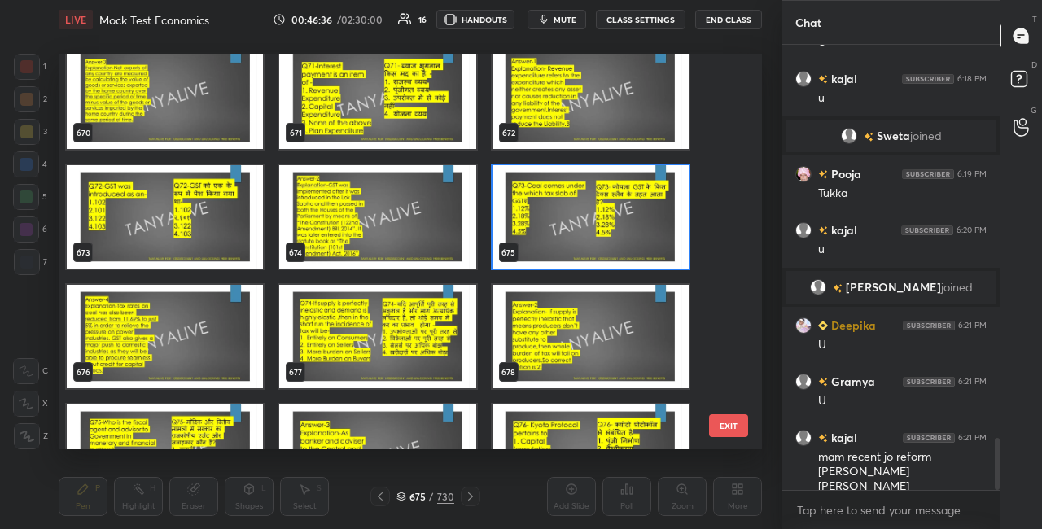
click at [648, 225] on img "grid" at bounding box center [591, 216] width 196 height 103
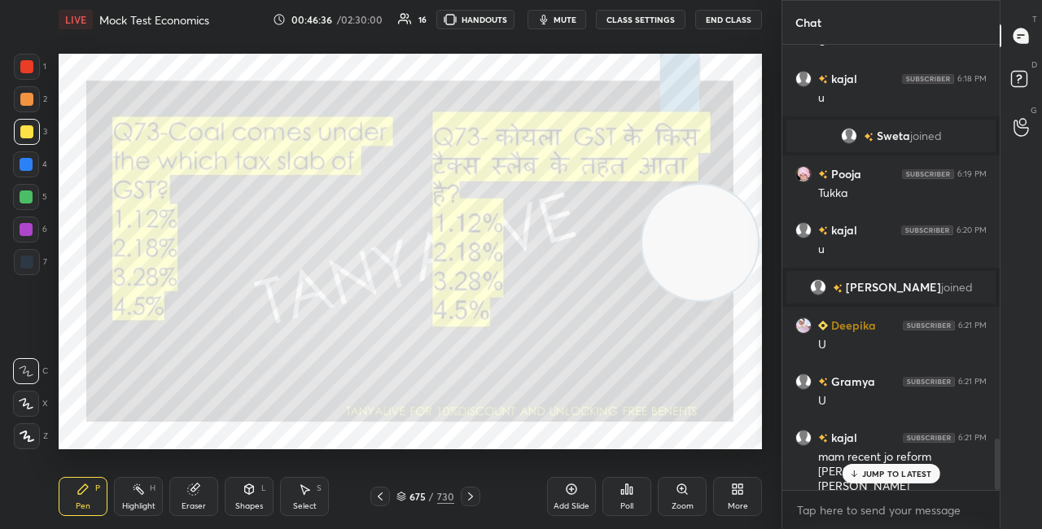
scroll to position [3445, 0]
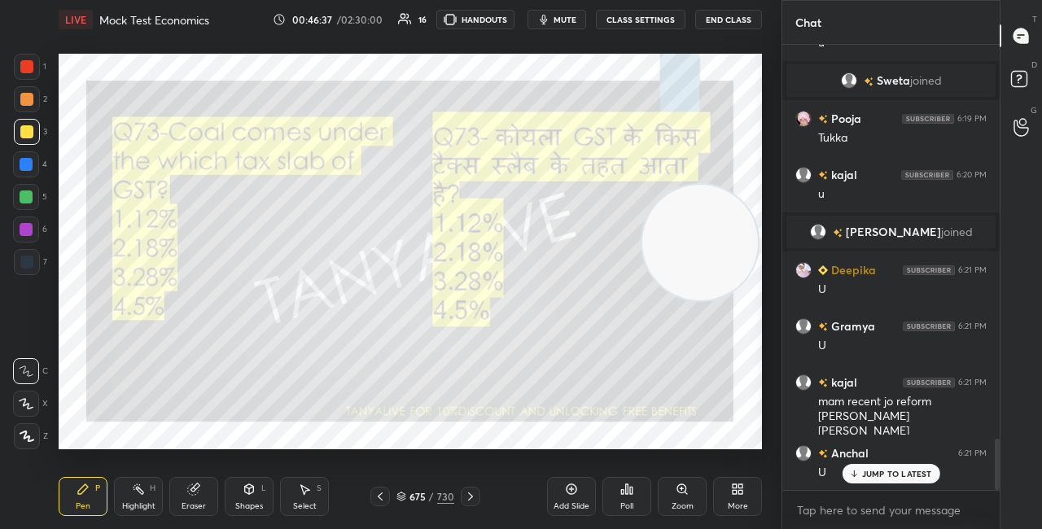
click at [640, 500] on div "Poll" at bounding box center [627, 496] width 49 height 39
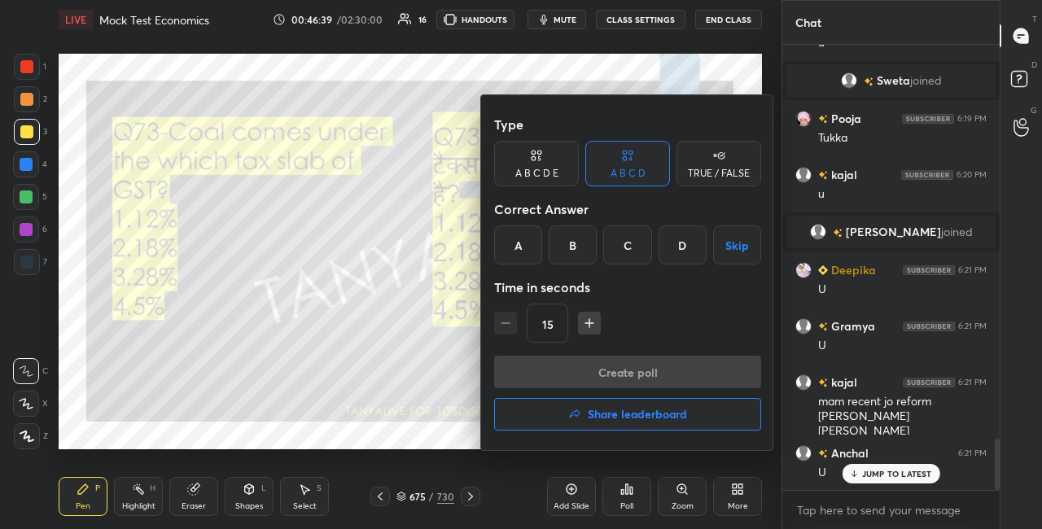
click at [698, 252] on div "D" at bounding box center [683, 245] width 48 height 39
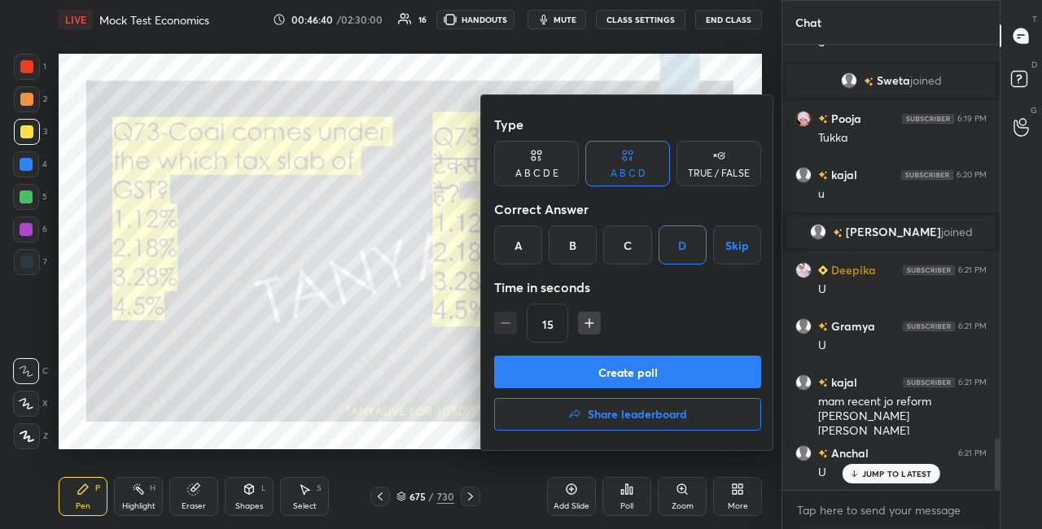
click at [624, 363] on button "Create poll" at bounding box center [627, 372] width 267 height 33
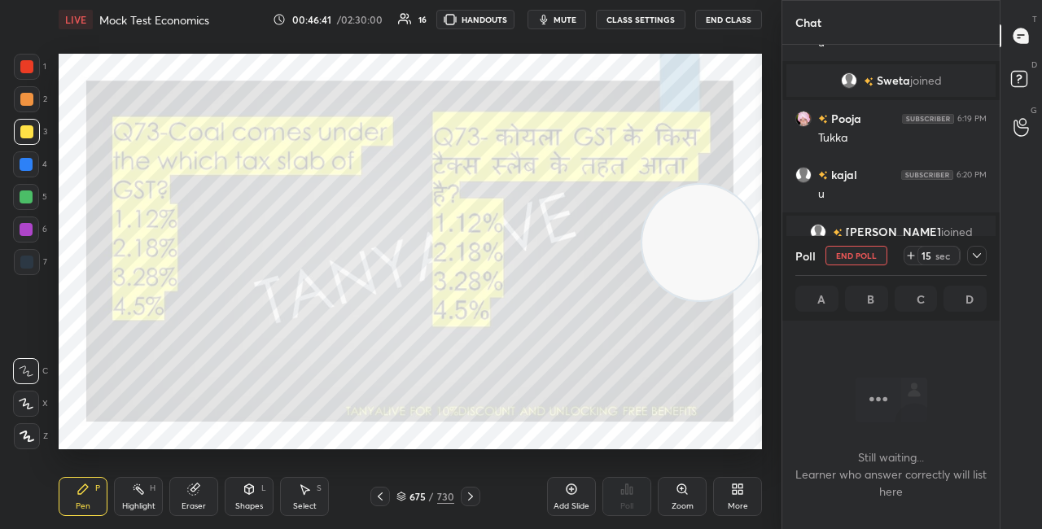
scroll to position [5, 5]
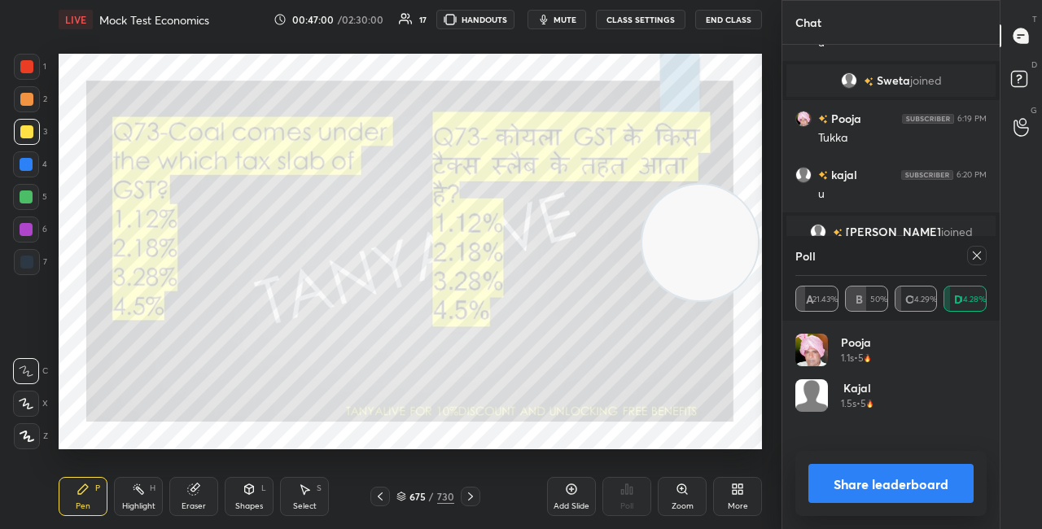
click at [248, 485] on icon at bounding box center [249, 490] width 9 height 10
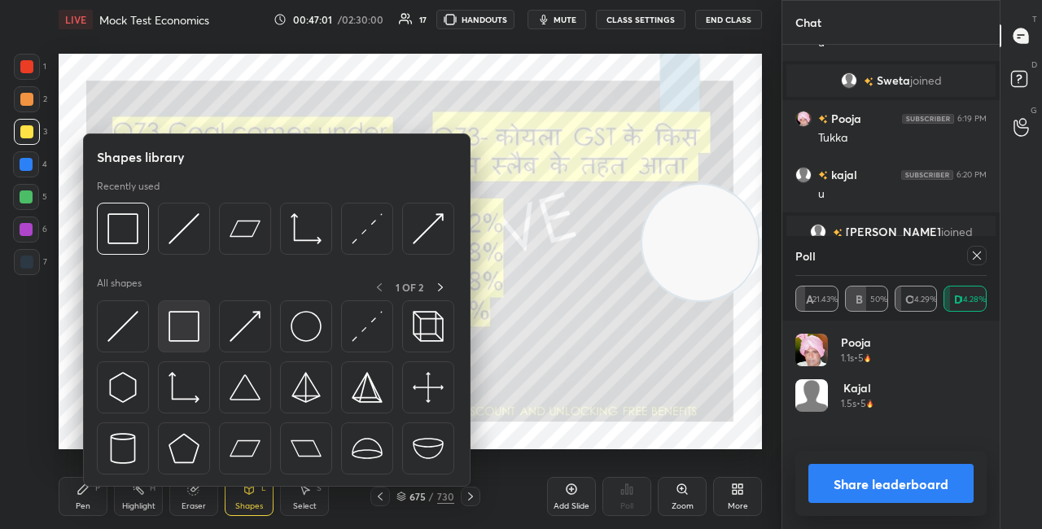
click at [192, 336] on img at bounding box center [184, 326] width 31 height 31
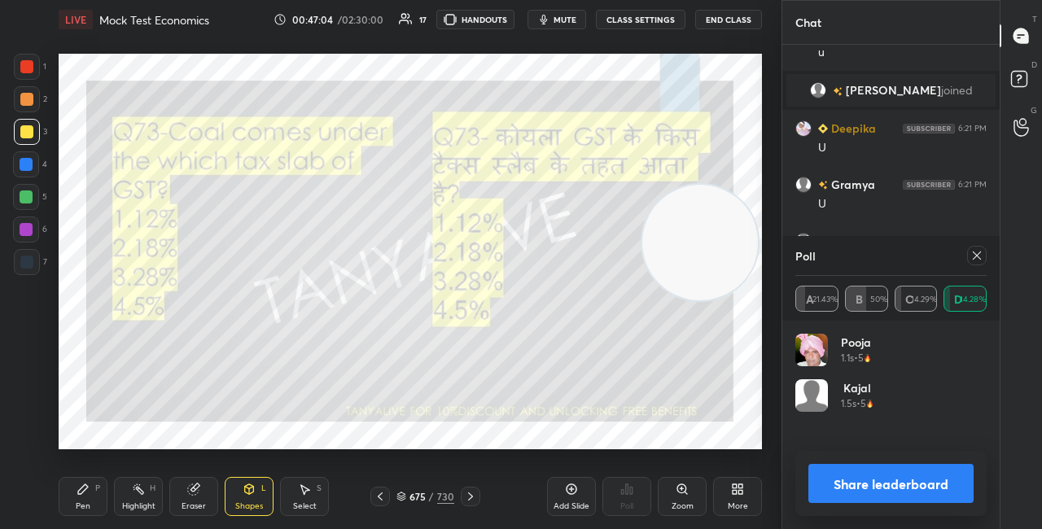
click at [819, 480] on button "Share leaderboard" at bounding box center [891, 483] width 165 height 39
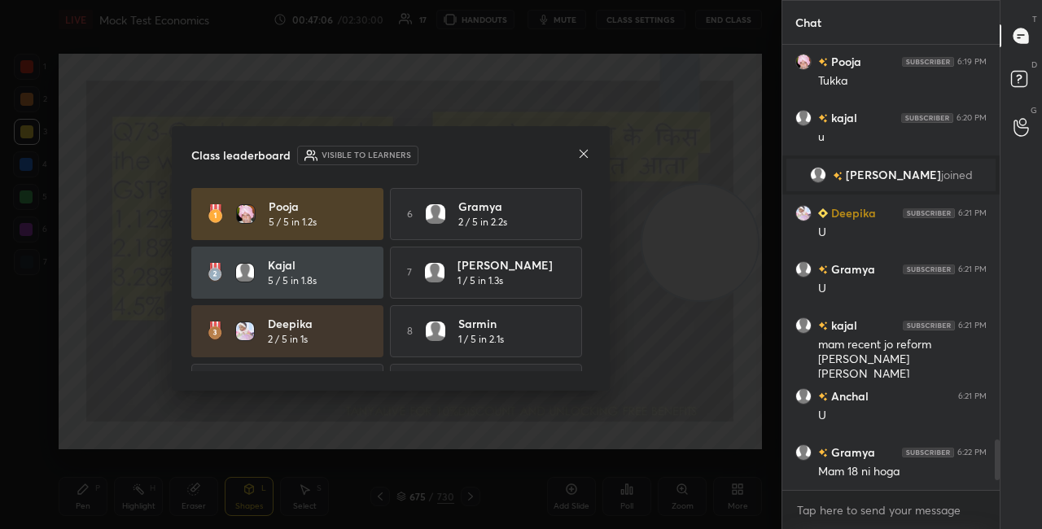
click at [585, 157] on icon at bounding box center [583, 153] width 13 height 13
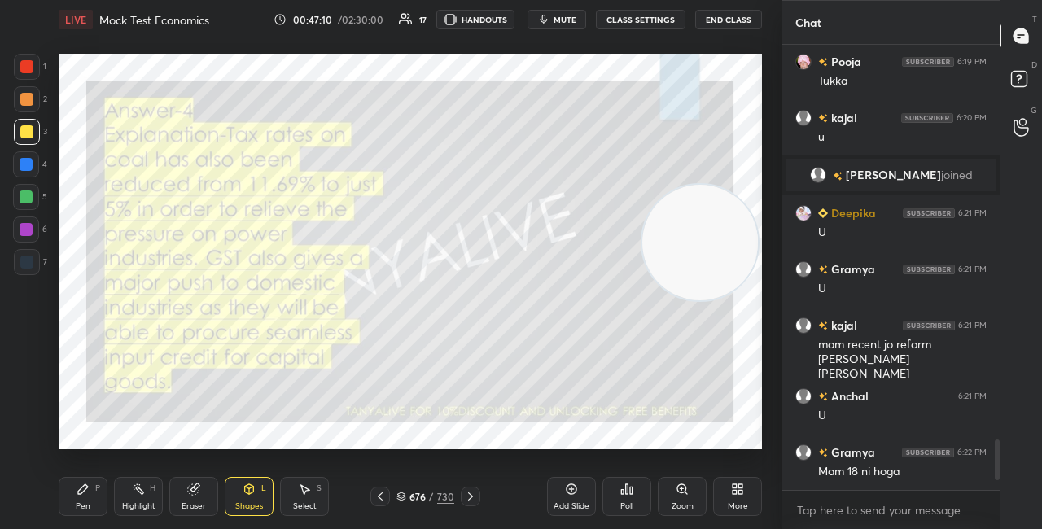
click at [64, 502] on div "Pen P" at bounding box center [83, 496] width 49 height 39
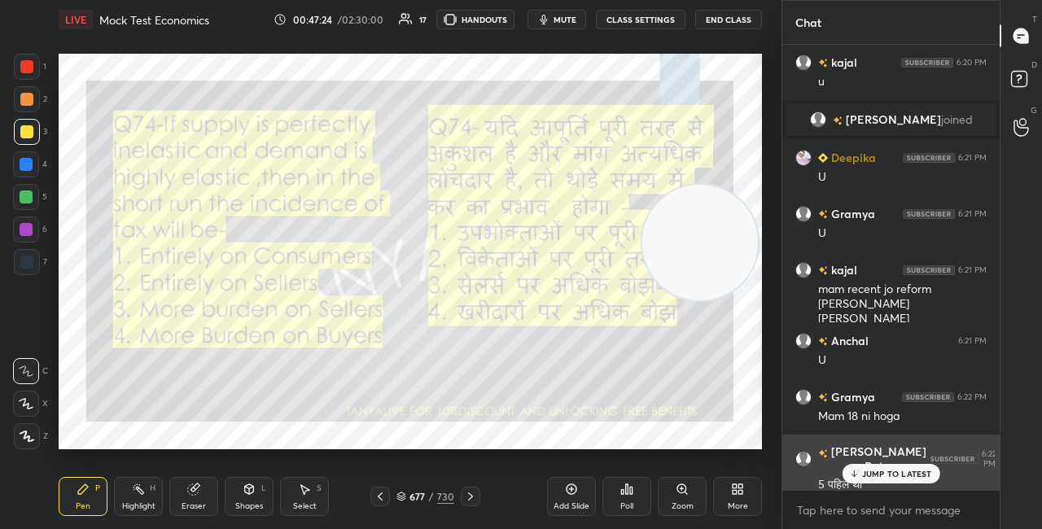
click at [850, 472] on icon at bounding box center [854, 474] width 11 height 10
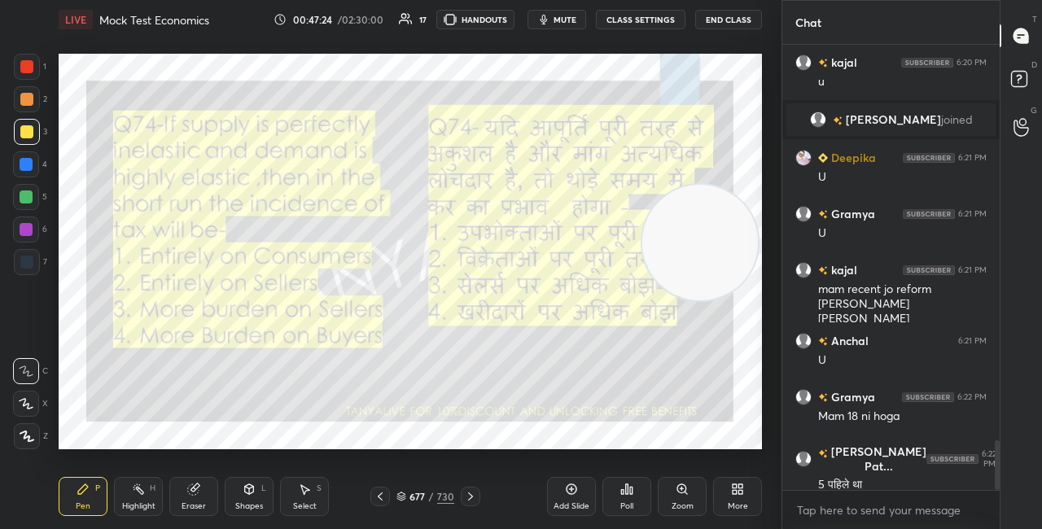
drag, startPoint x: 690, startPoint y: 274, endPoint x: 700, endPoint y: 339, distance: 65.1
click at [695, 300] on video at bounding box center [701, 243] width 116 height 116
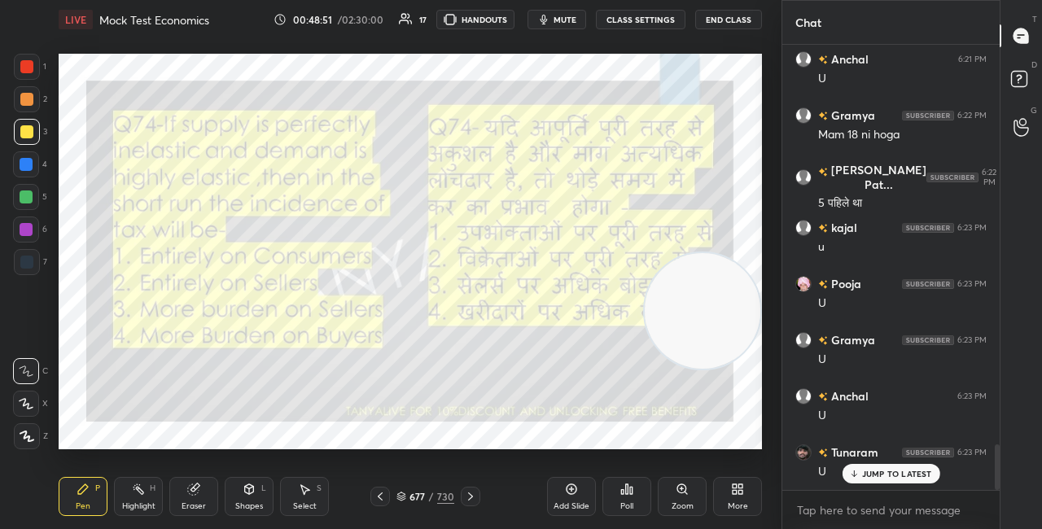
scroll to position [3894, 0]
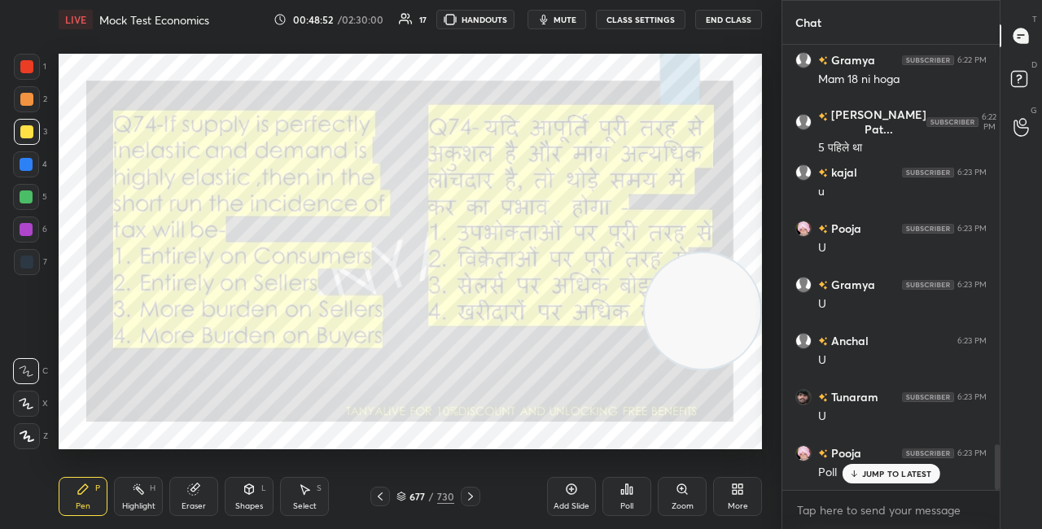
click at [406, 499] on div "677 / 730" at bounding box center [426, 496] width 58 height 15
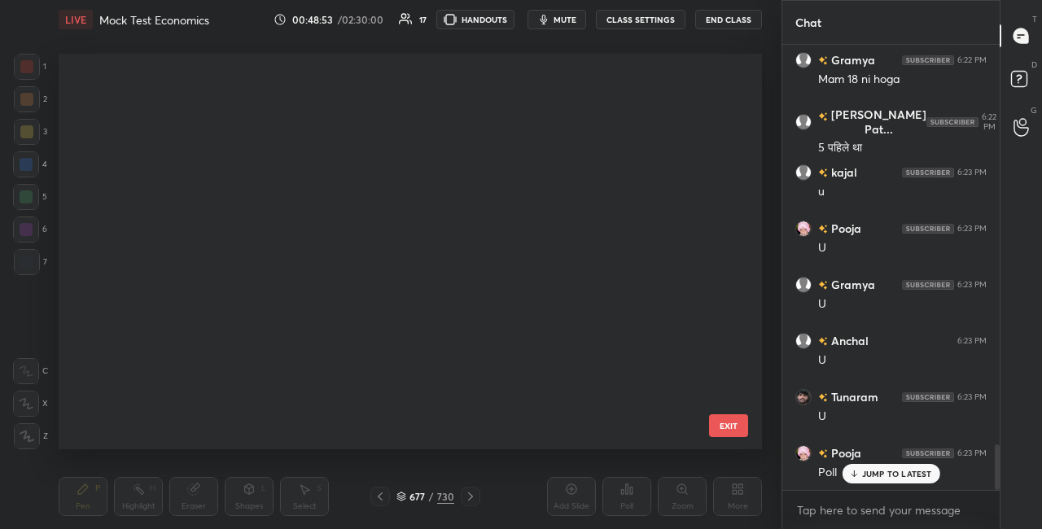
scroll to position [6, 9]
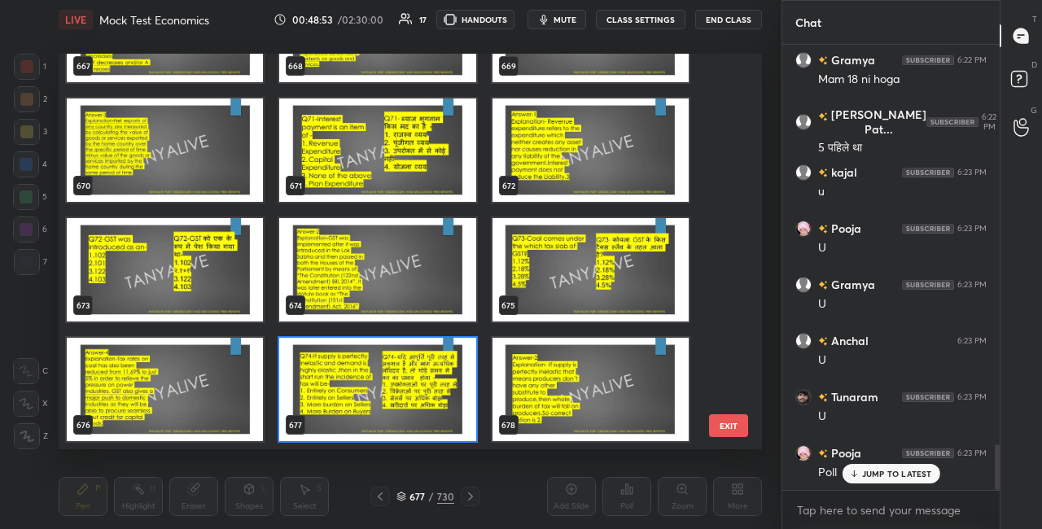
click at [401, 406] on img "grid" at bounding box center [377, 389] width 196 height 103
click at [401, 407] on img "grid" at bounding box center [377, 389] width 196 height 103
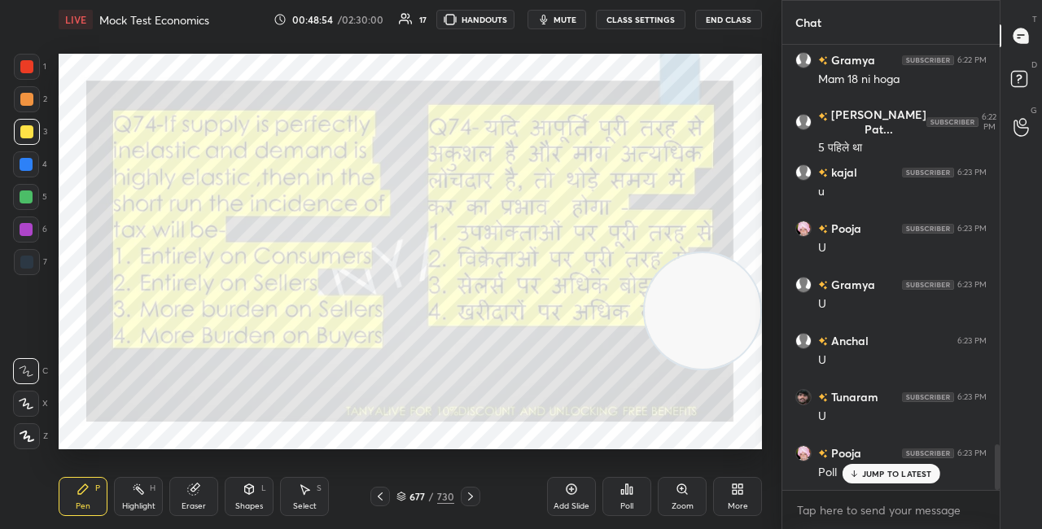
scroll to position [0, 0]
click at [626, 506] on div "Poll" at bounding box center [627, 506] width 13 height 8
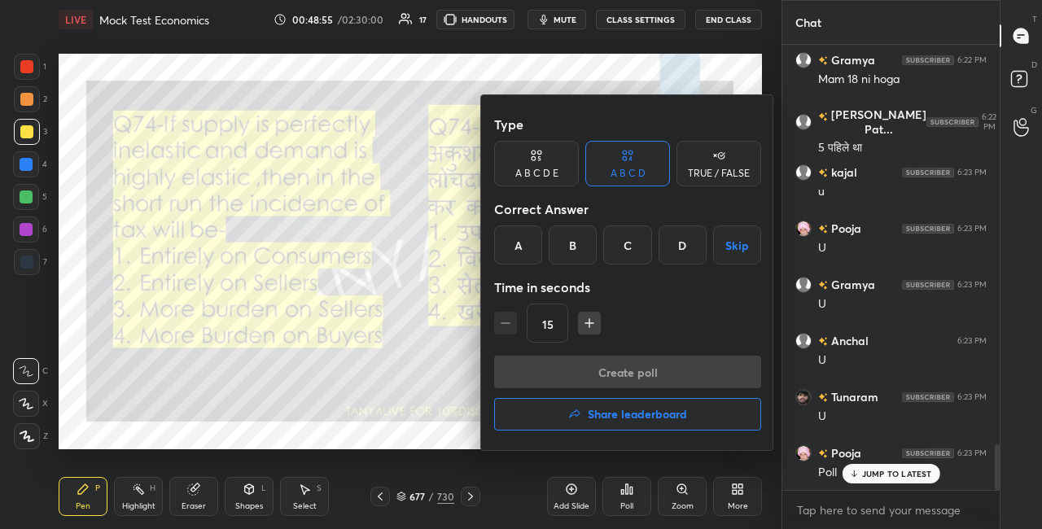
click at [558, 256] on div "B" at bounding box center [573, 245] width 48 height 39
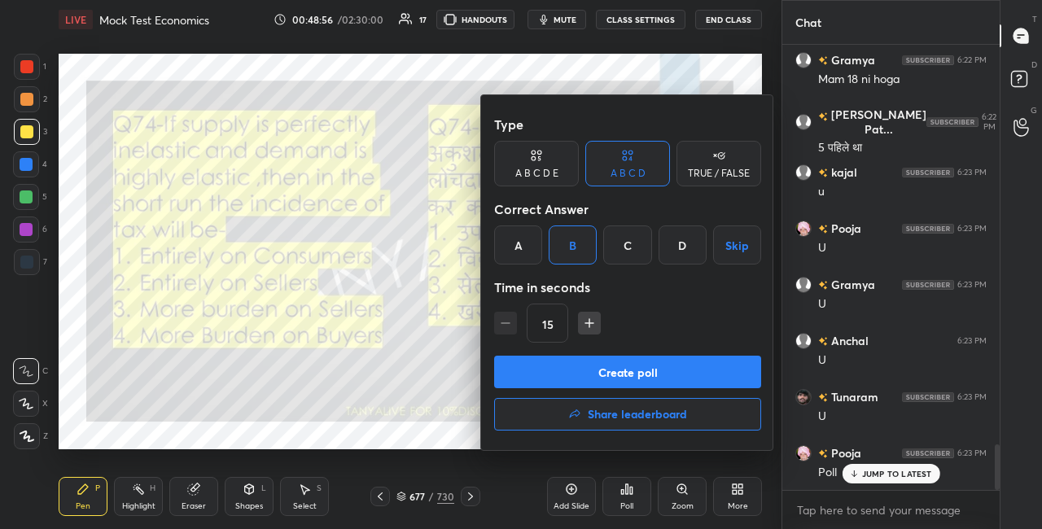
click at [554, 375] on button "Create poll" at bounding box center [627, 372] width 267 height 33
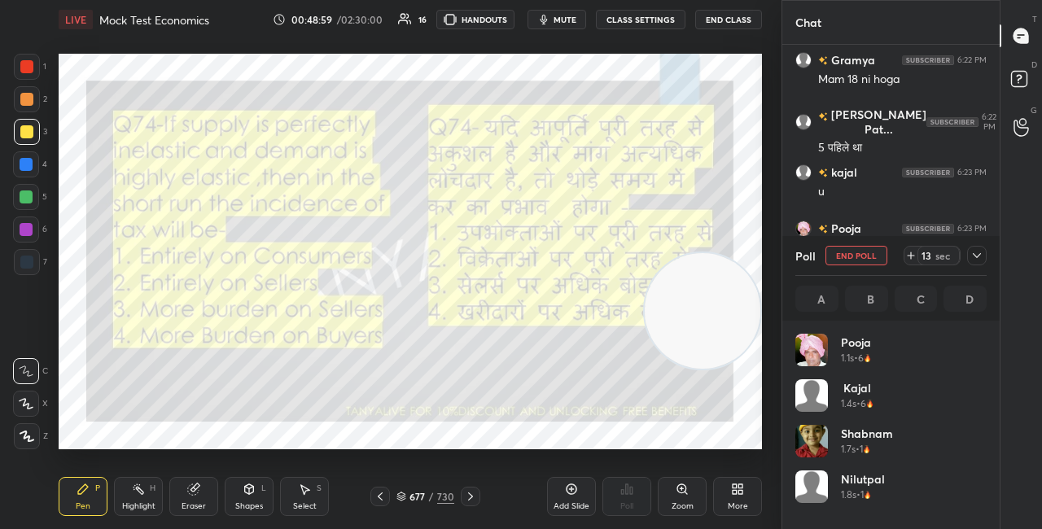
scroll to position [6, 5]
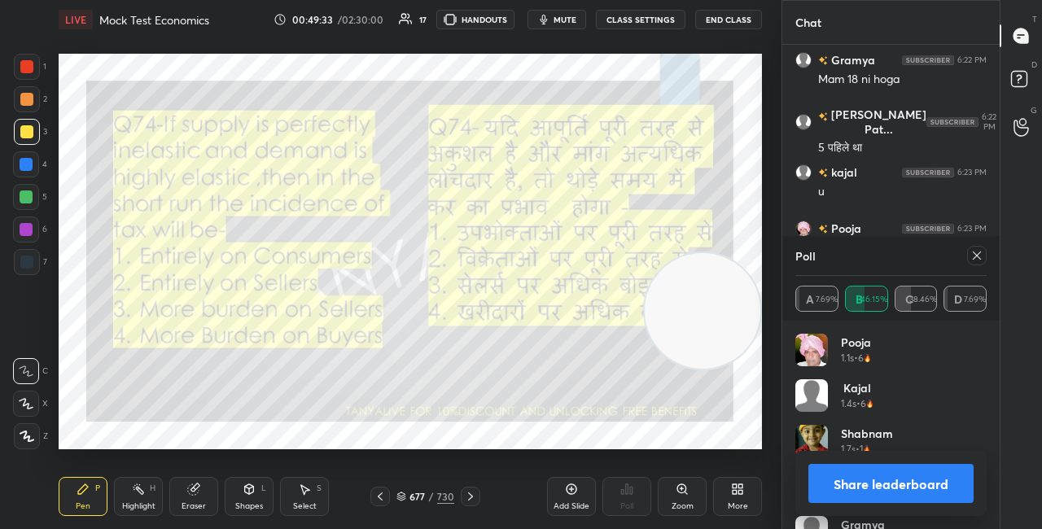
click at [837, 491] on button "Share leaderboard" at bounding box center [891, 483] width 165 height 39
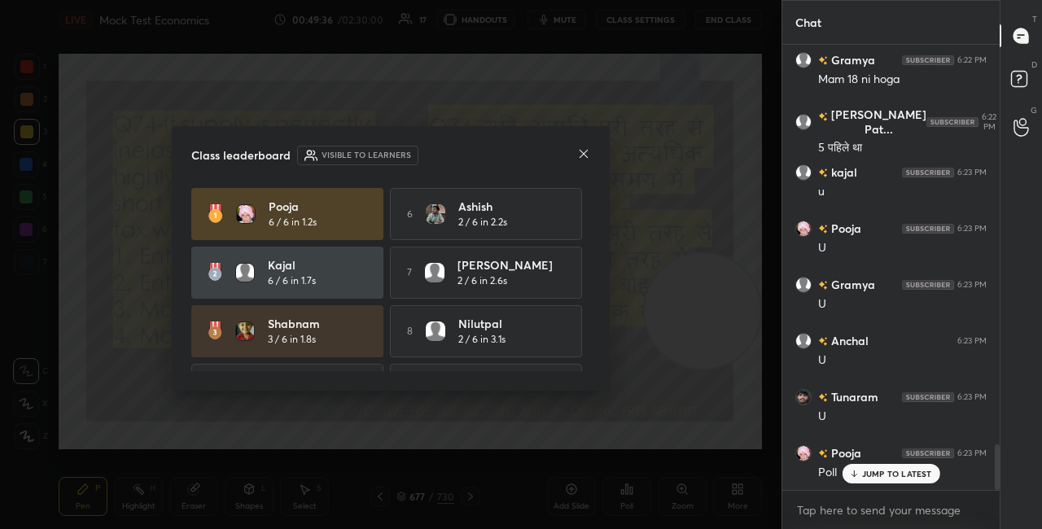
click at [581, 148] on icon at bounding box center [583, 153] width 13 height 13
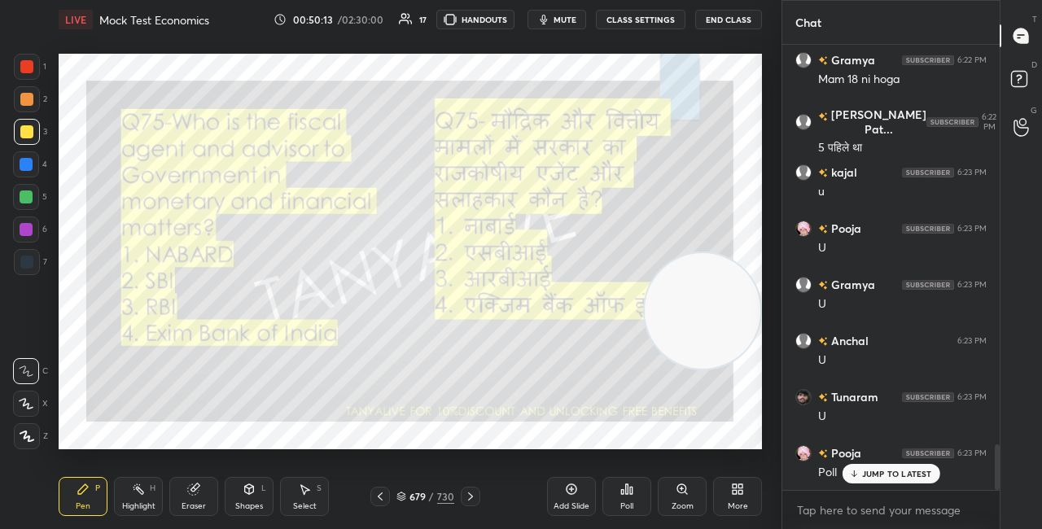
click at [572, 27] on button "mute" at bounding box center [557, 20] width 59 height 20
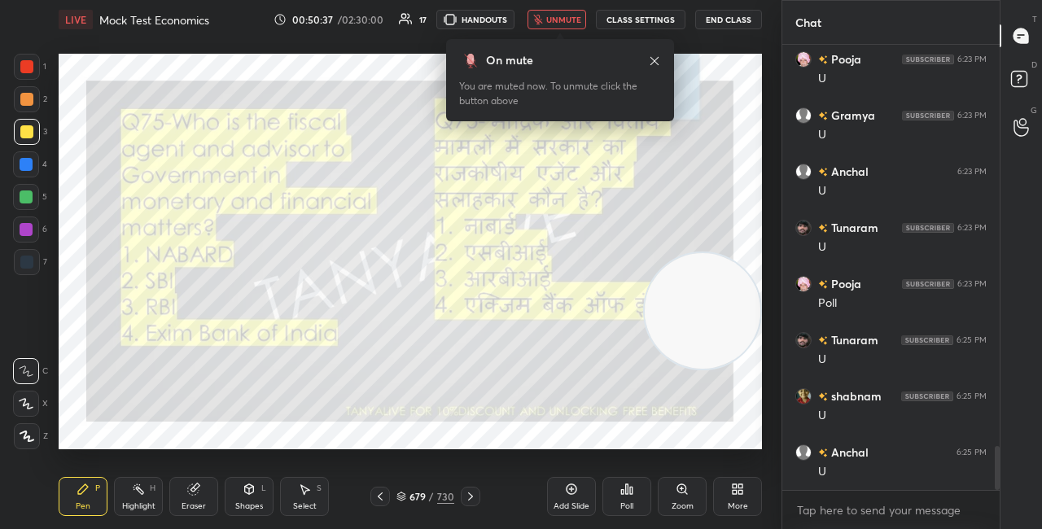
scroll to position [4119, 0]
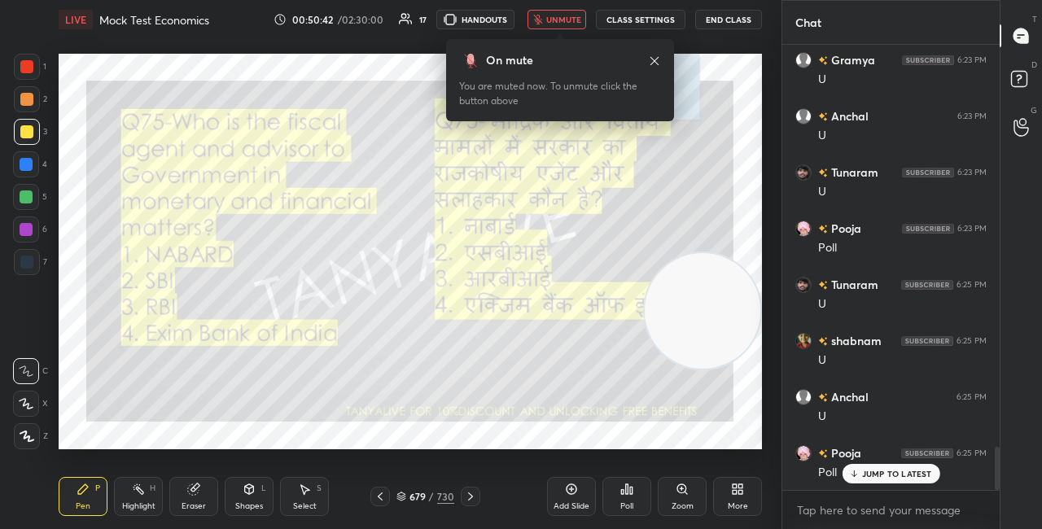
click at [573, 17] on span "unmute" at bounding box center [563, 19] width 35 height 11
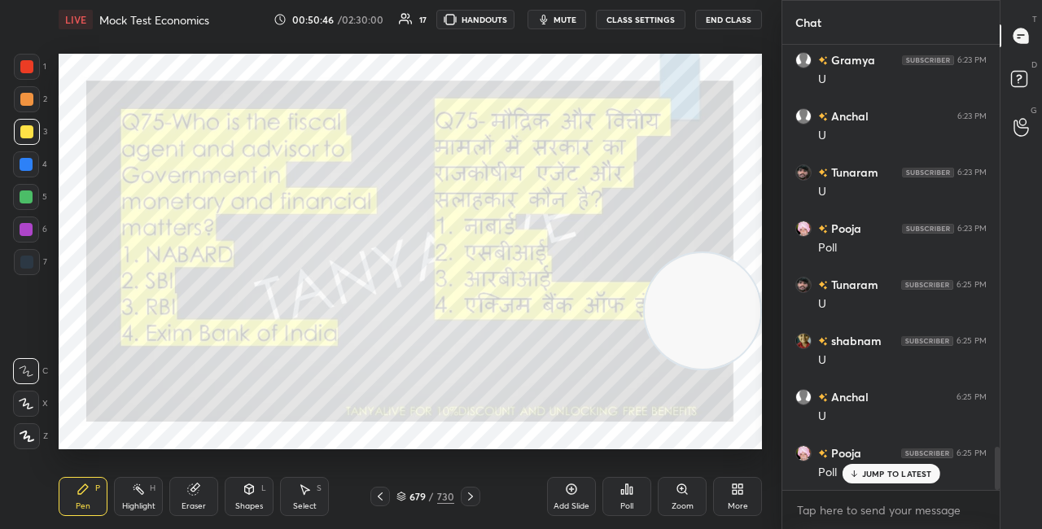
click at [405, 495] on icon at bounding box center [401, 495] width 8 height 4
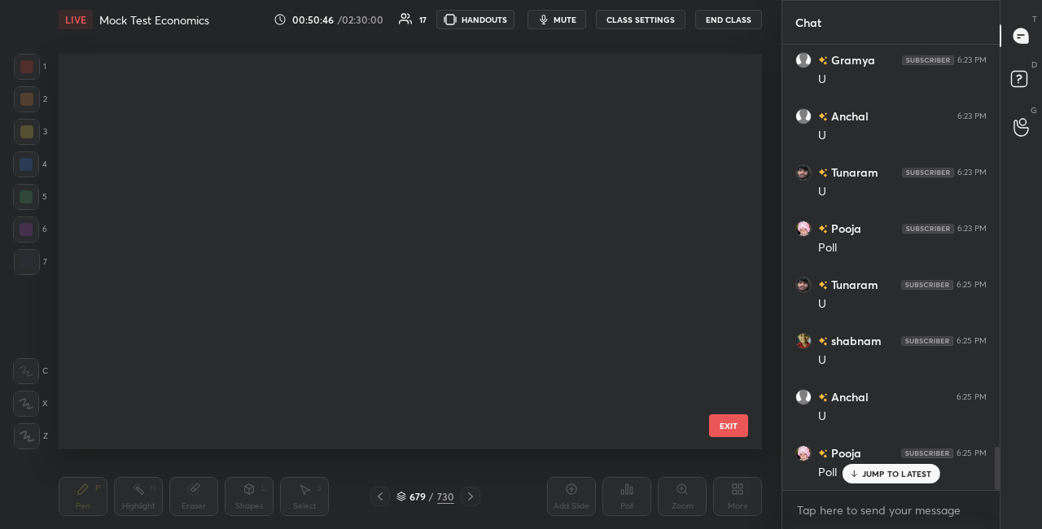
scroll to position [391, 695]
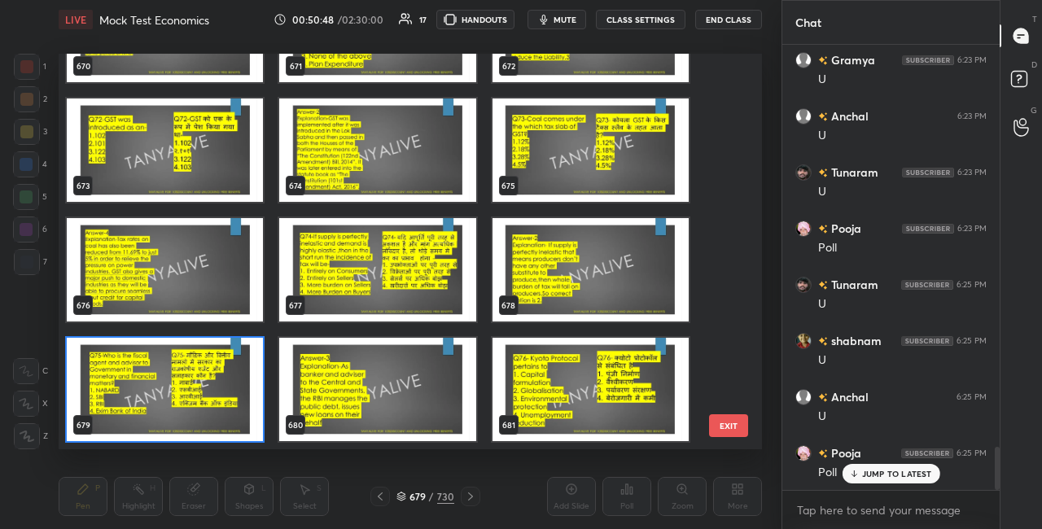
click at [231, 397] on img "grid" at bounding box center [165, 389] width 196 height 103
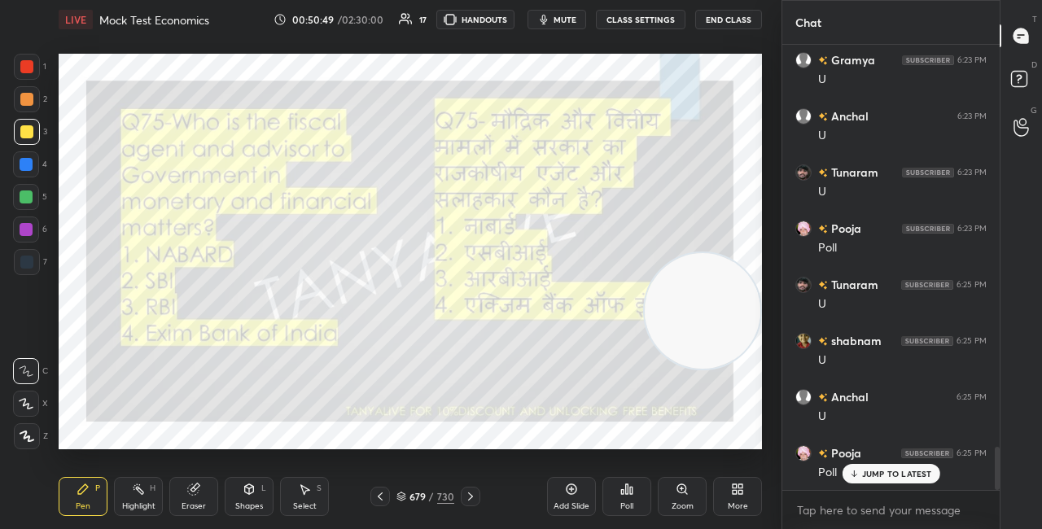
click at [634, 498] on div "Poll" at bounding box center [627, 496] width 49 height 39
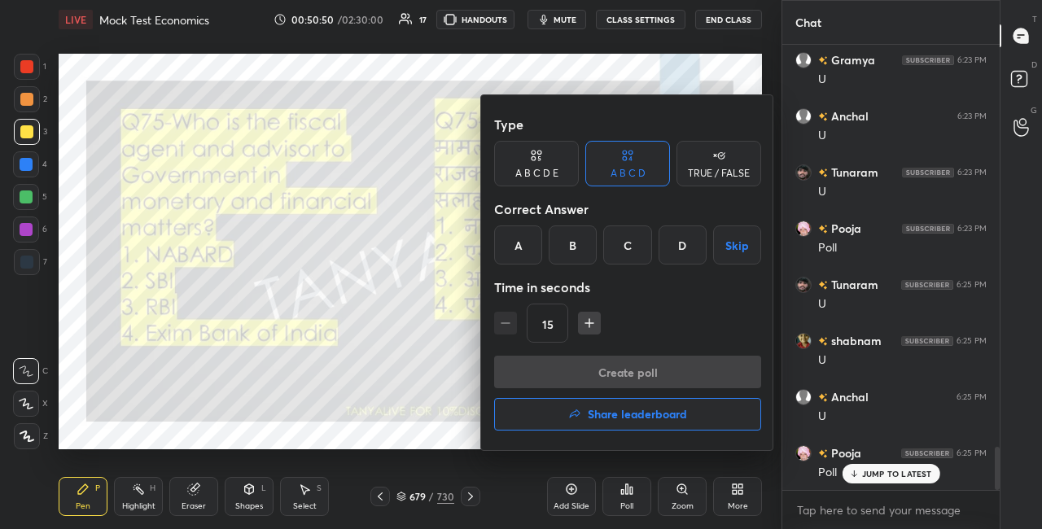
click at [643, 248] on div "C" at bounding box center [627, 245] width 48 height 39
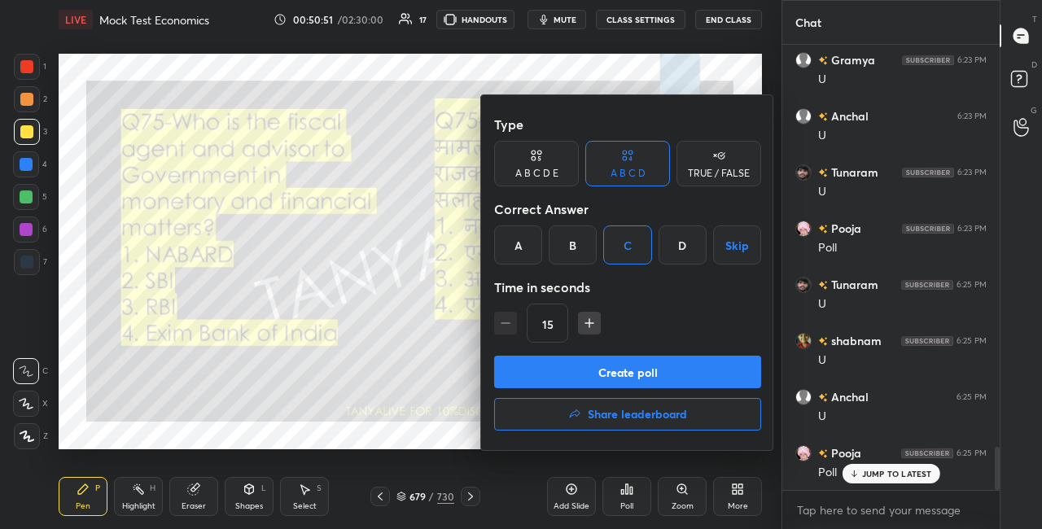
click at [604, 363] on button "Create poll" at bounding box center [627, 372] width 267 height 33
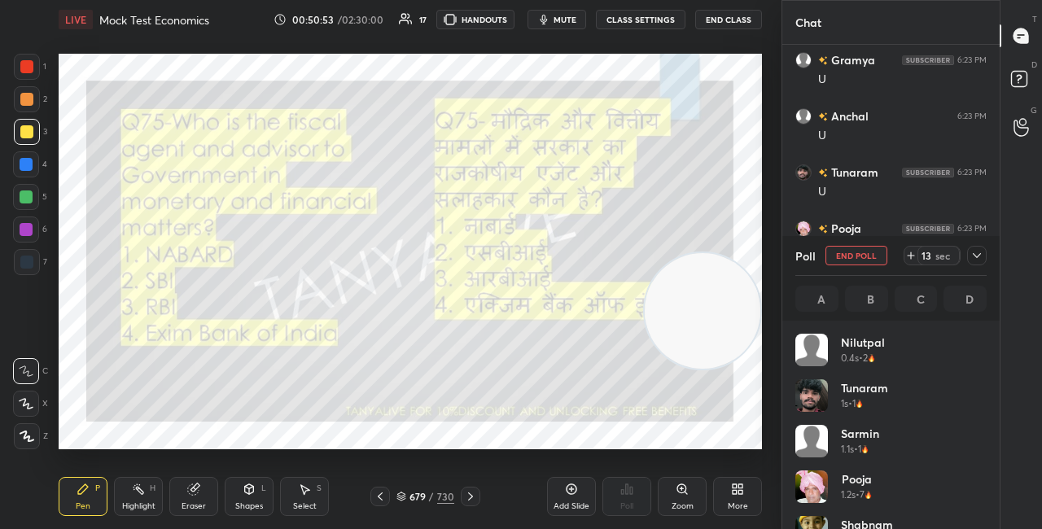
scroll to position [191, 186]
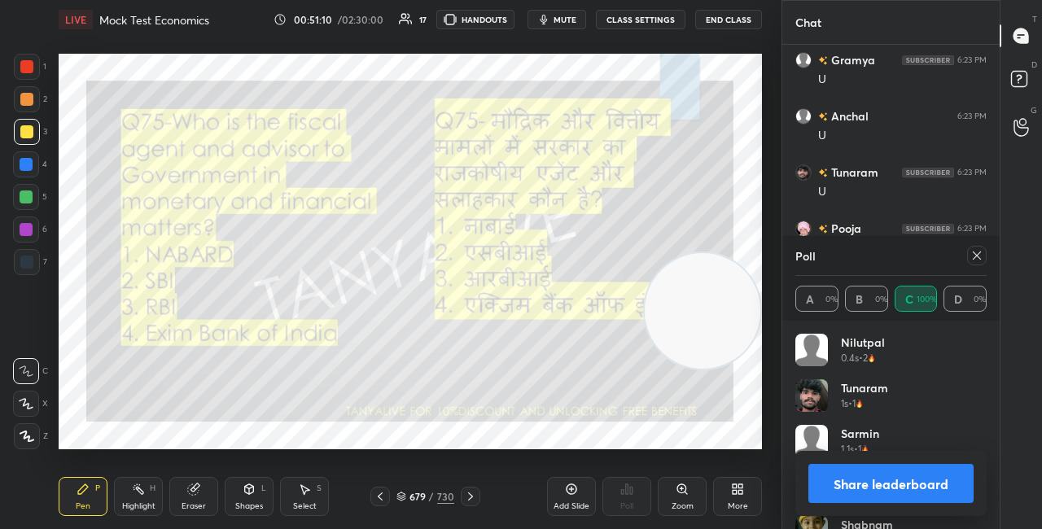
click at [257, 489] on div "Shapes L" at bounding box center [249, 496] width 49 height 39
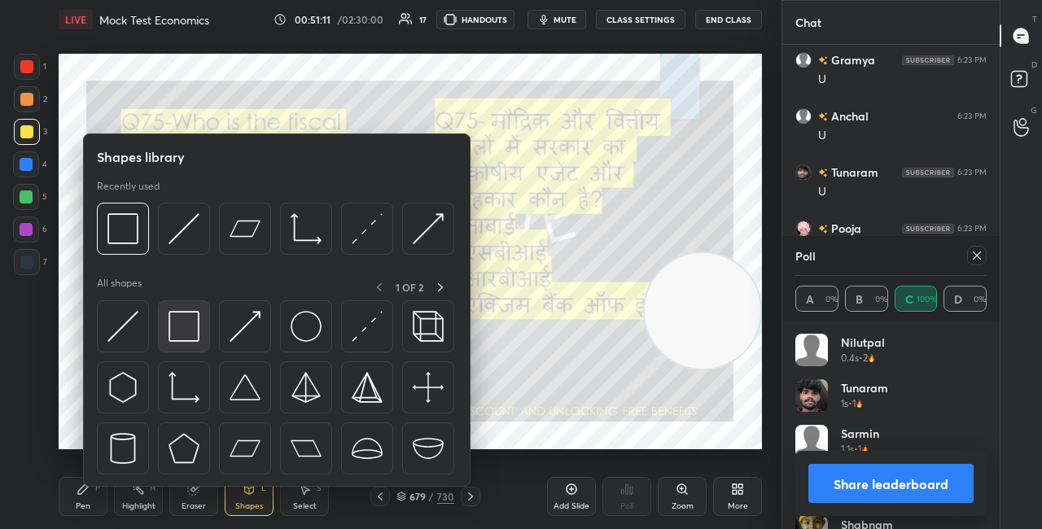
click at [200, 330] on div at bounding box center [184, 326] width 52 height 52
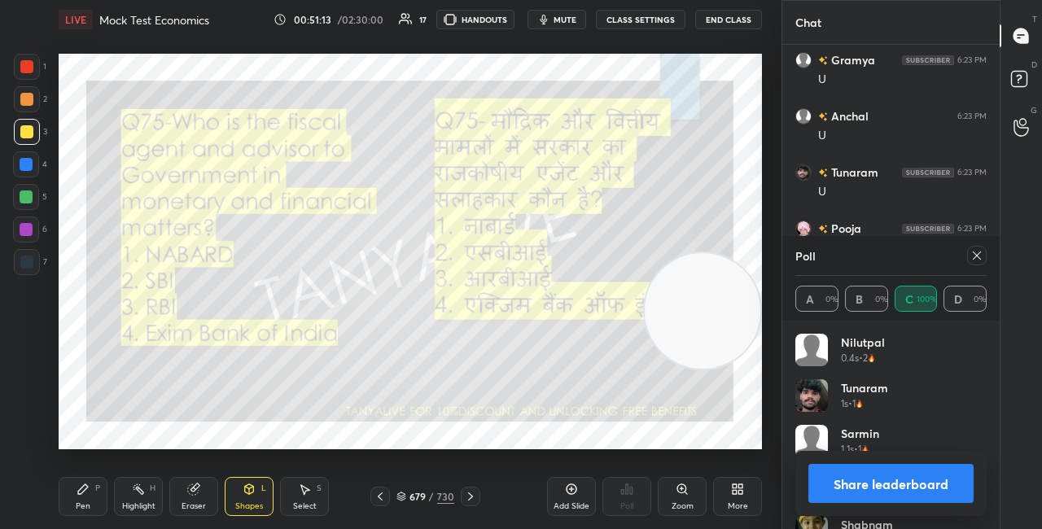
scroll to position [4261, 0]
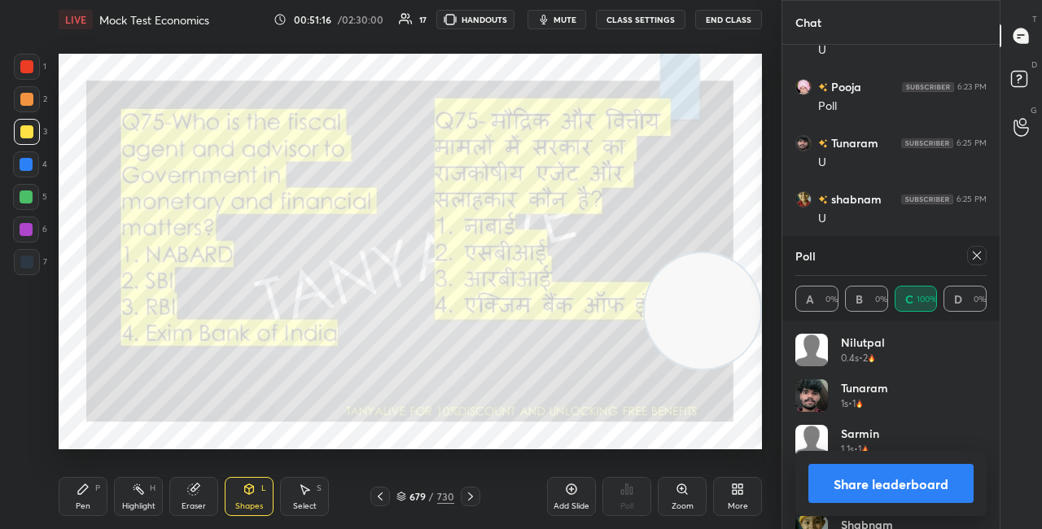
click at [838, 489] on button "Share leaderboard" at bounding box center [891, 483] width 165 height 39
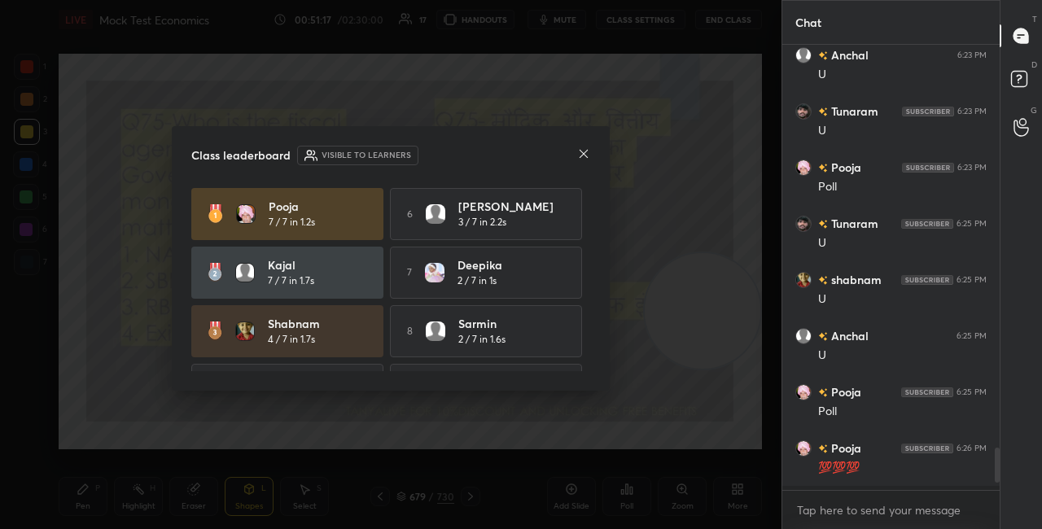
scroll to position [441, 213]
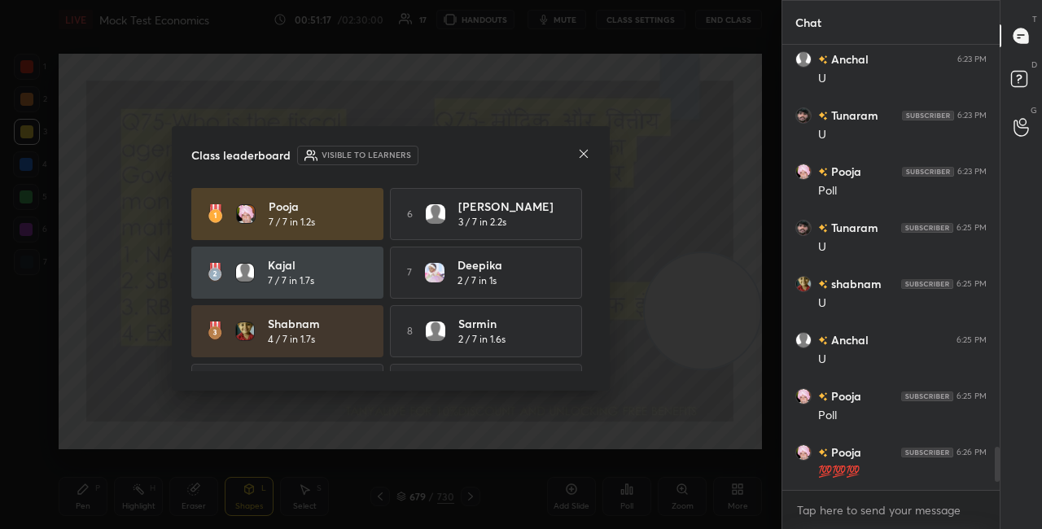
click at [590, 157] on div "Class leaderboard Visible to learners Pooja 7 / 7 in 1.2s 6 RAMA 3 / 7 in 2.2s …" at bounding box center [391, 258] width 438 height 265
click at [585, 151] on icon at bounding box center [583, 153] width 13 height 13
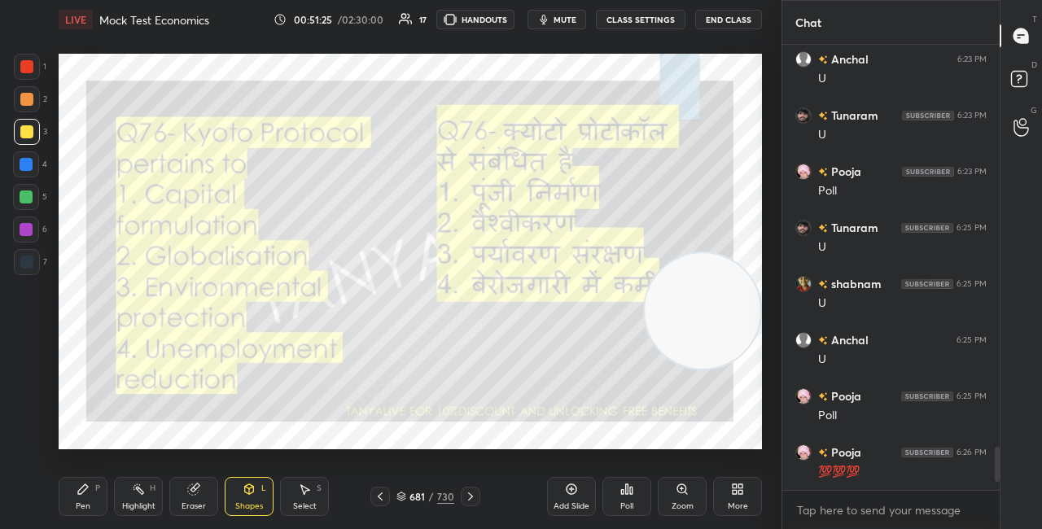
click at [81, 499] on div "Pen P" at bounding box center [83, 496] width 49 height 39
click at [32, 192] on div at bounding box center [26, 197] width 13 height 13
drag, startPoint x: 29, startPoint y: 104, endPoint x: 20, endPoint y: 93, distance: 14.5
click at [29, 104] on div at bounding box center [26, 99] width 13 height 13
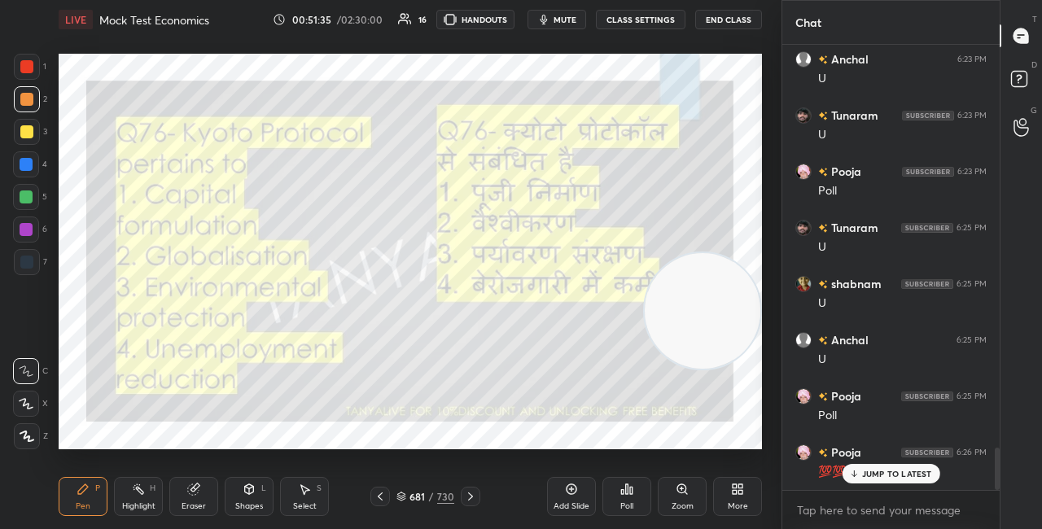
scroll to position [4231, 0]
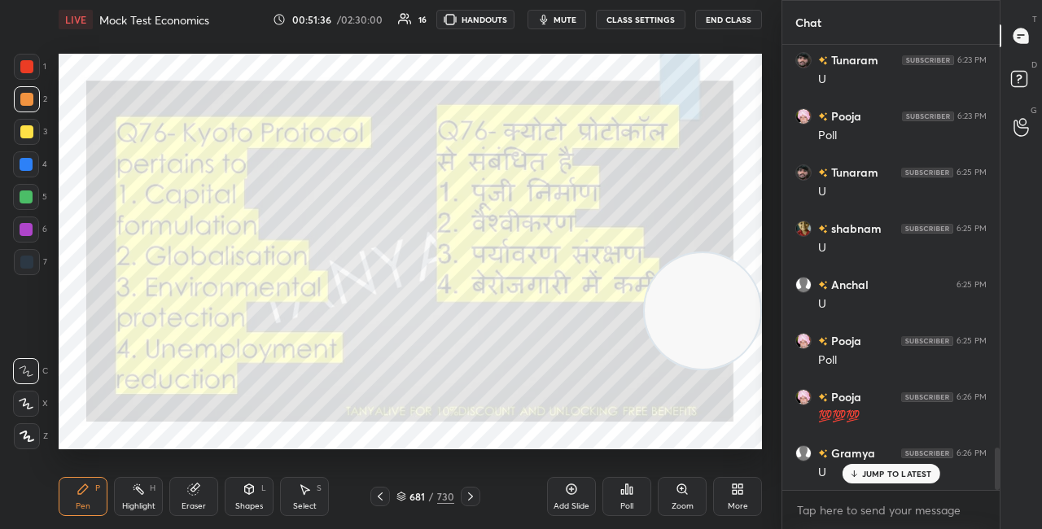
click at [401, 497] on icon at bounding box center [401, 495] width 8 height 4
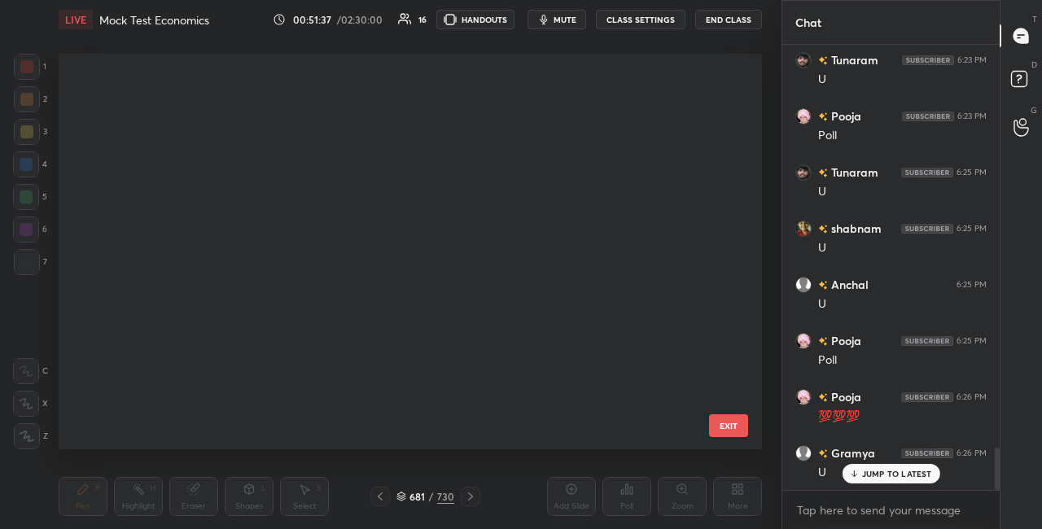
scroll to position [391, 695]
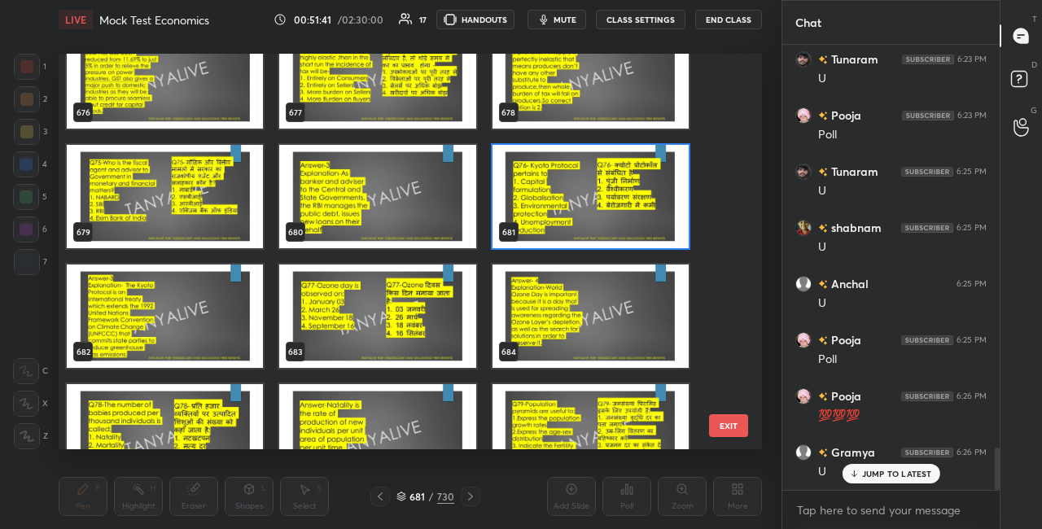
click at [633, 212] on img "grid" at bounding box center [591, 196] width 196 height 103
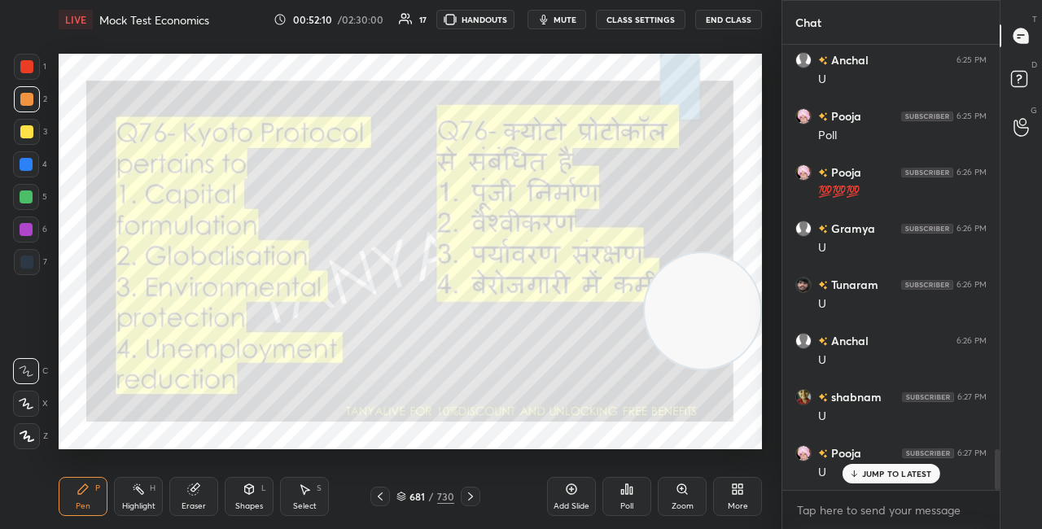
scroll to position [4513, 0]
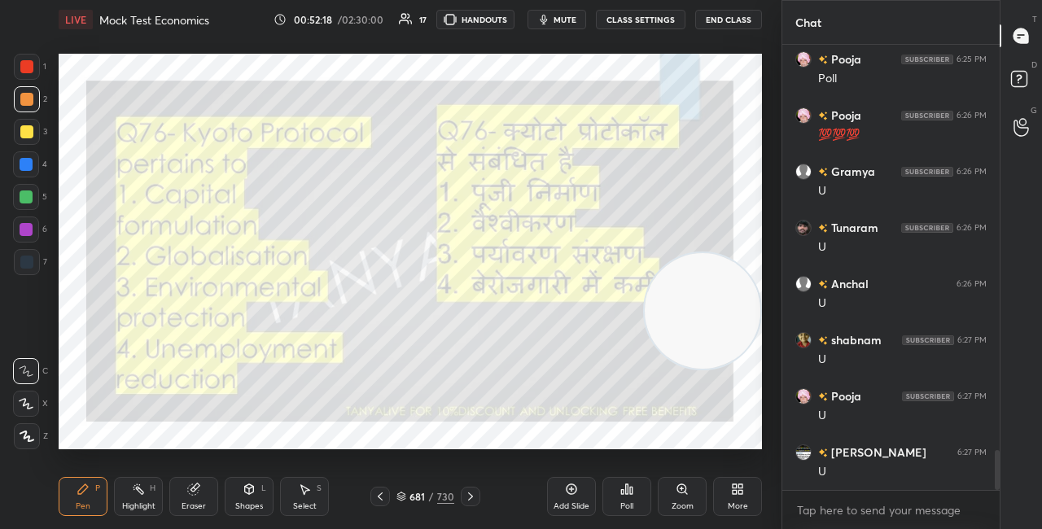
click at [403, 493] on icon at bounding box center [402, 497] width 10 height 10
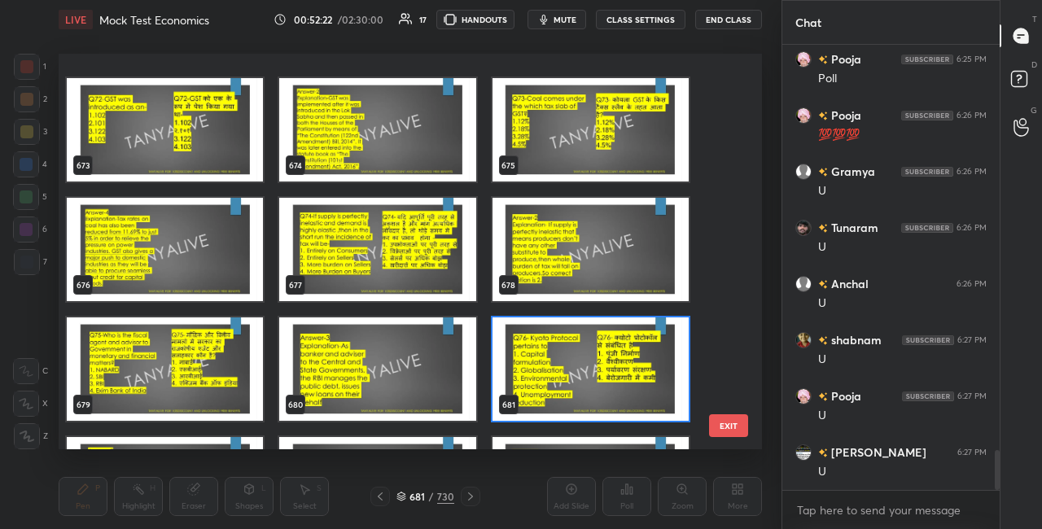
scroll to position [26862, 0]
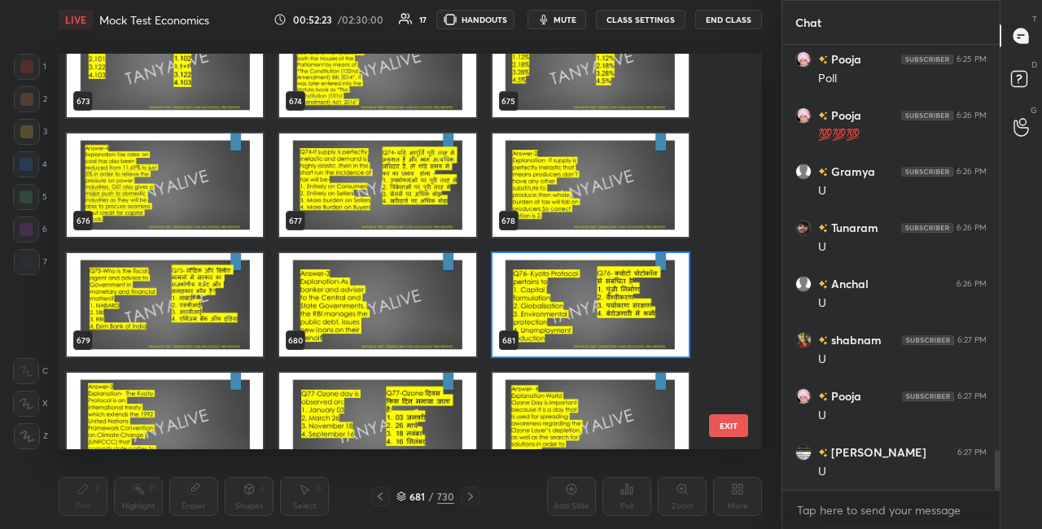
click at [657, 330] on img "grid" at bounding box center [591, 304] width 196 height 103
click at [656, 331] on img "grid" at bounding box center [591, 304] width 196 height 103
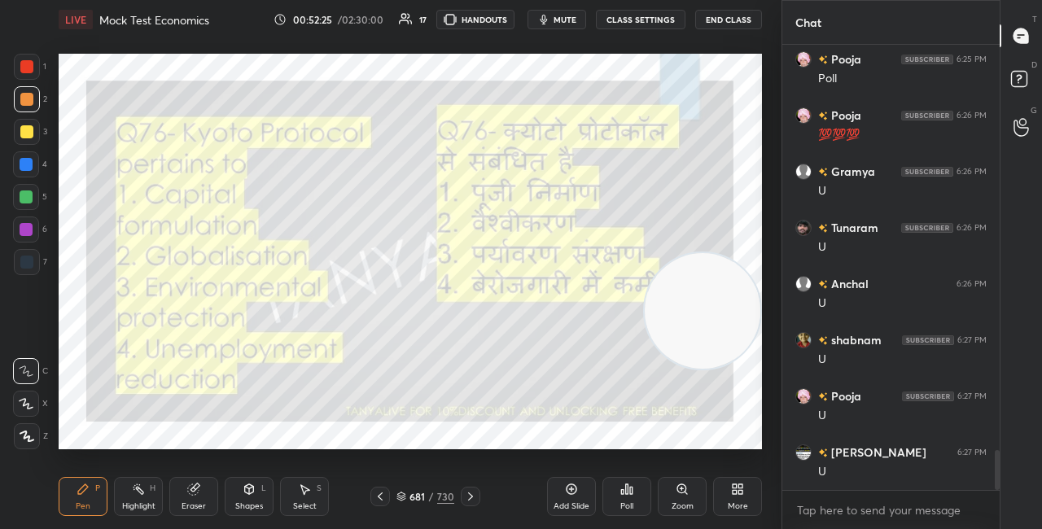
click at [625, 493] on icon at bounding box center [627, 489] width 13 height 13
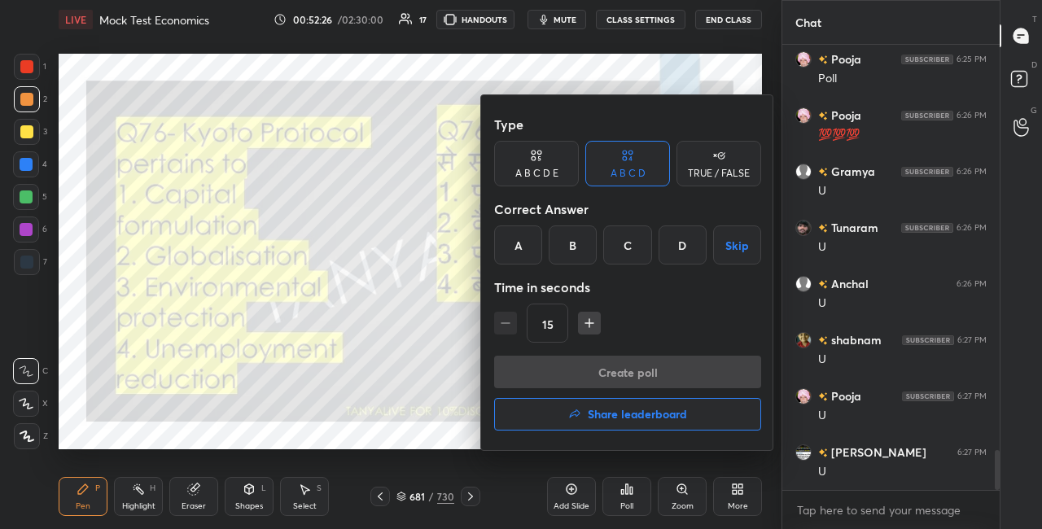
click at [619, 243] on div "C" at bounding box center [627, 245] width 48 height 39
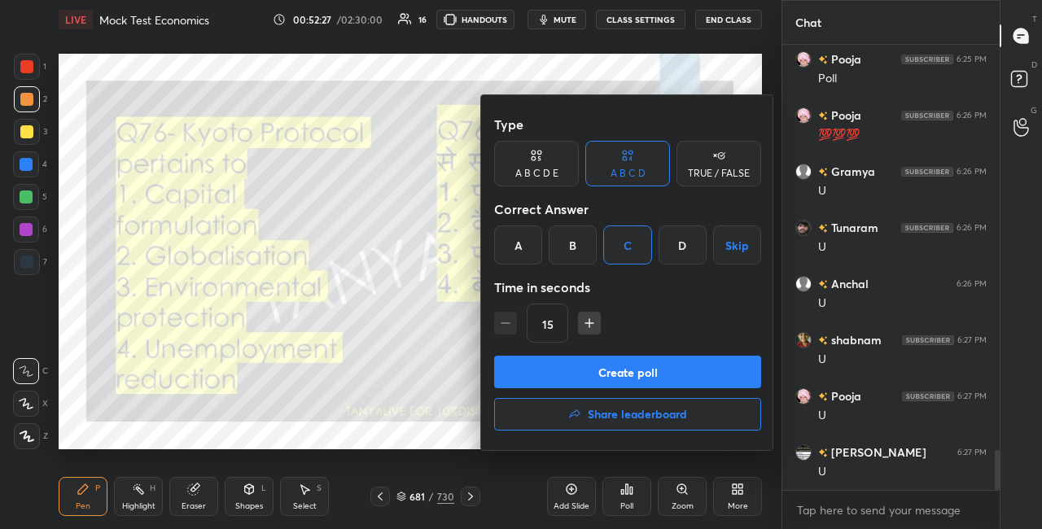
click at [584, 375] on button "Create poll" at bounding box center [627, 372] width 267 height 33
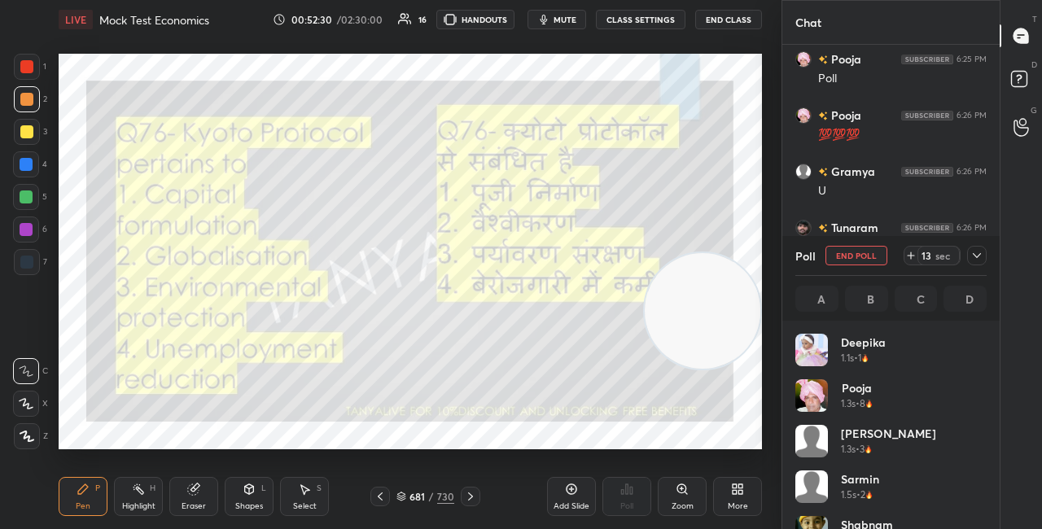
scroll to position [191, 186]
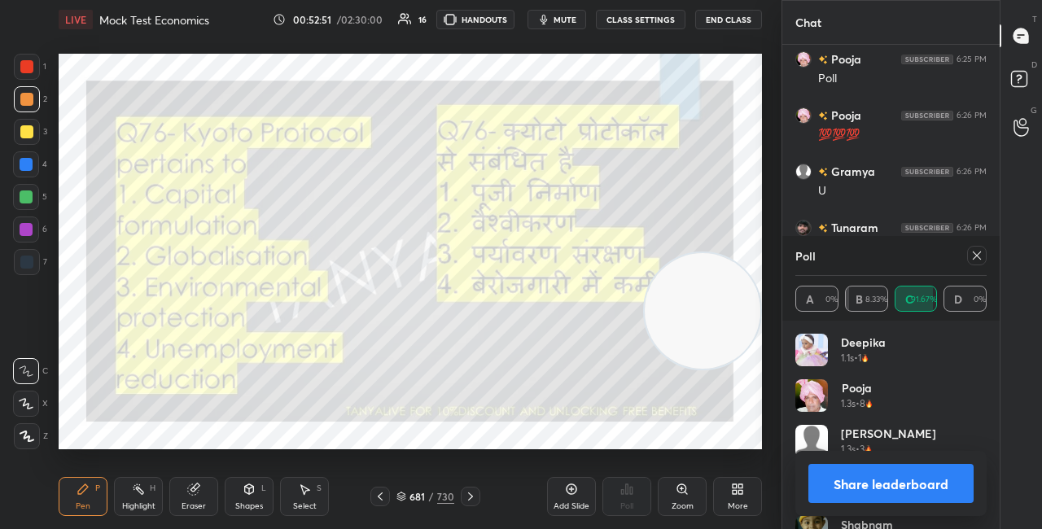
click at [229, 498] on div "Shapes L" at bounding box center [249, 496] width 49 height 39
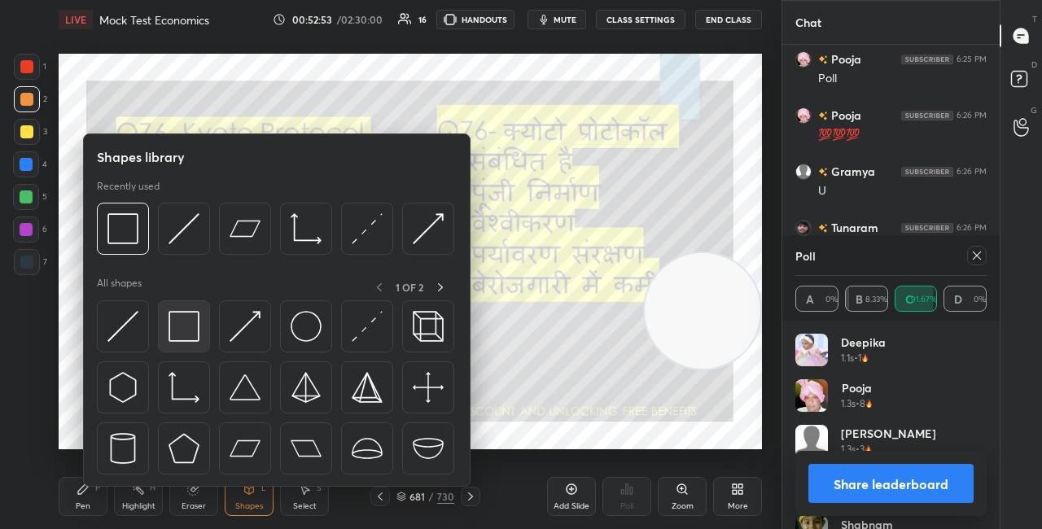
click at [178, 329] on img at bounding box center [184, 326] width 31 height 31
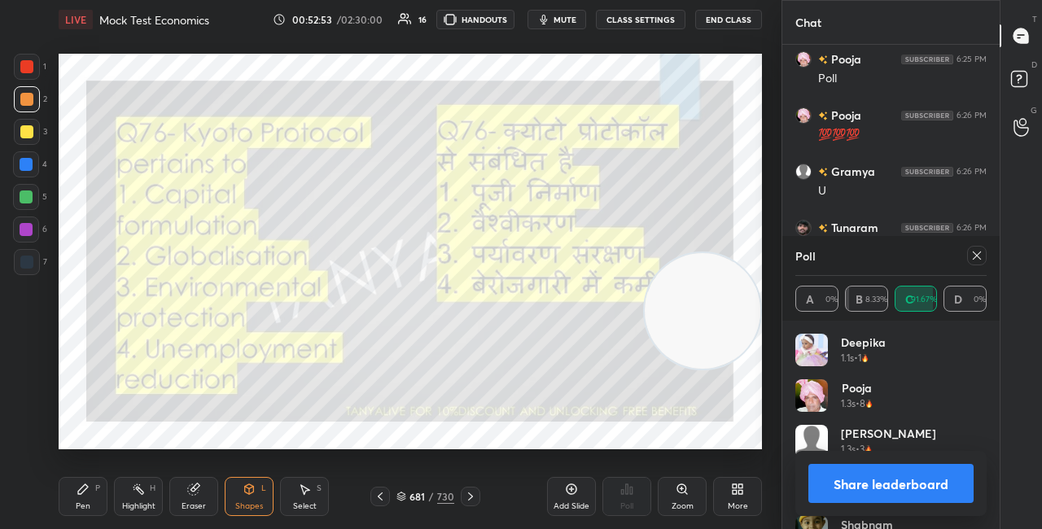
scroll to position [4614, 0]
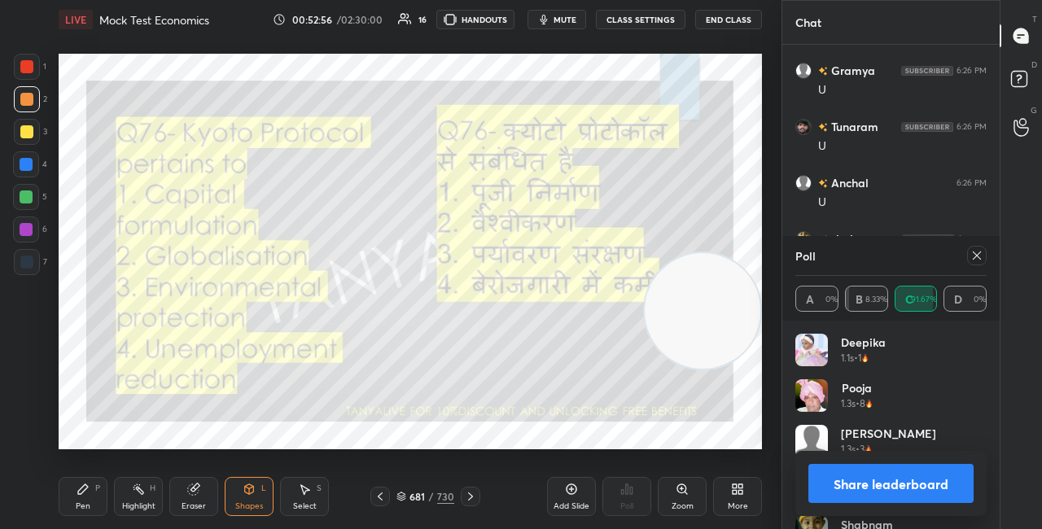
click at [875, 470] on button "Share leaderboard" at bounding box center [891, 483] width 165 height 39
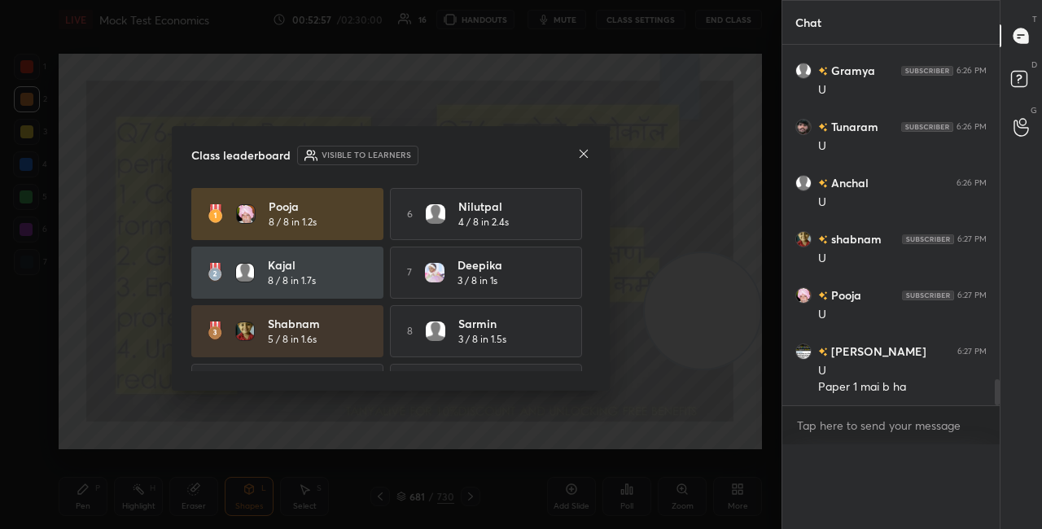
scroll to position [422, 213]
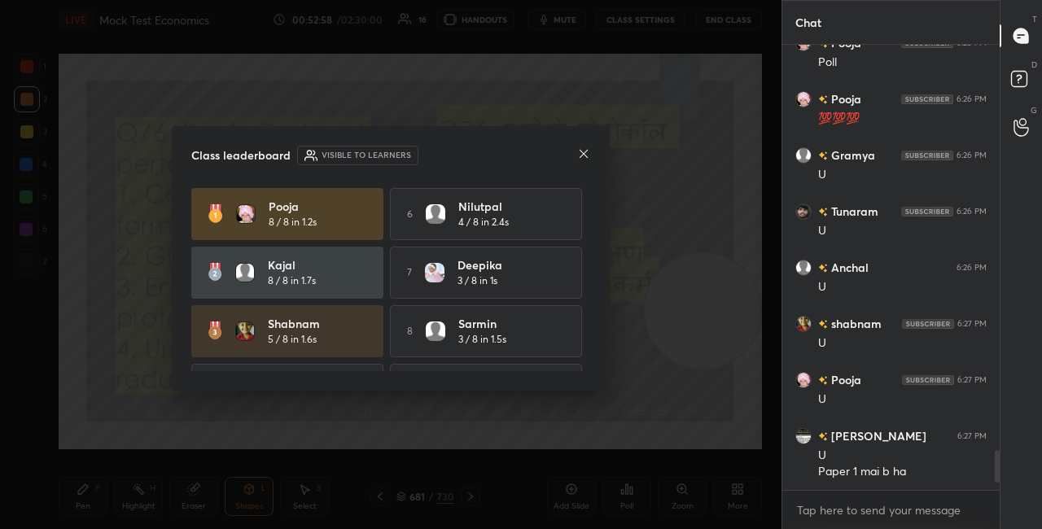
click at [585, 157] on icon at bounding box center [583, 153] width 13 height 13
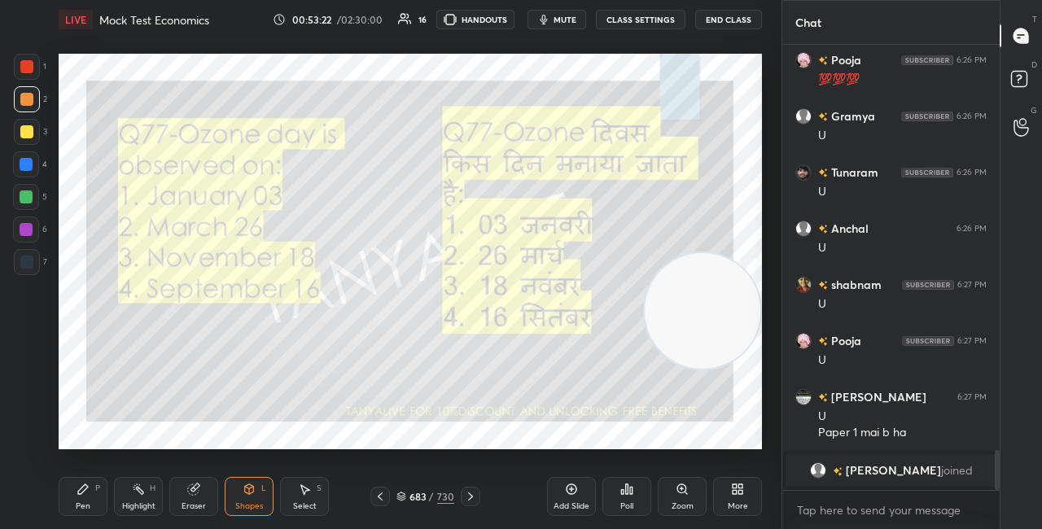
click at [98, 486] on div "P" at bounding box center [97, 489] width 5 height 8
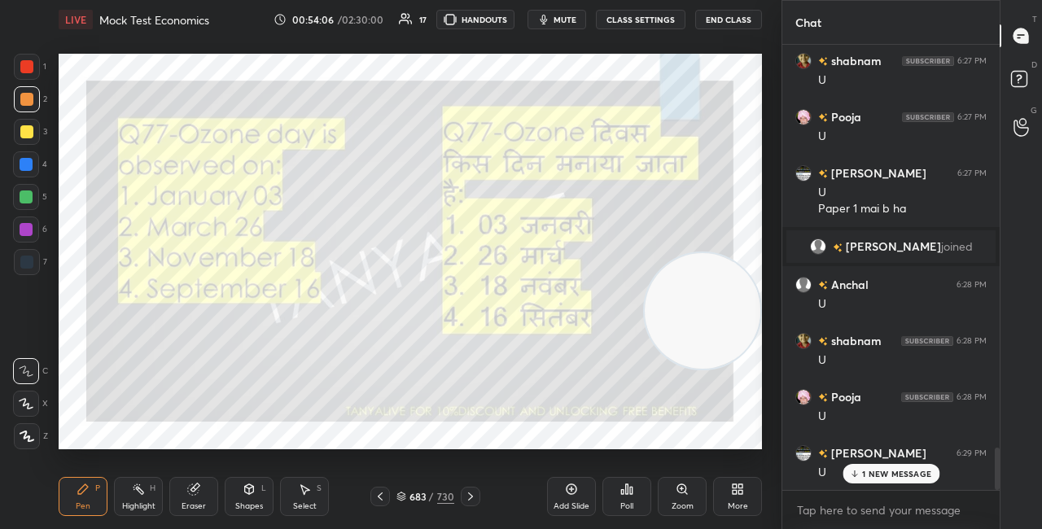
scroll to position [4282, 0]
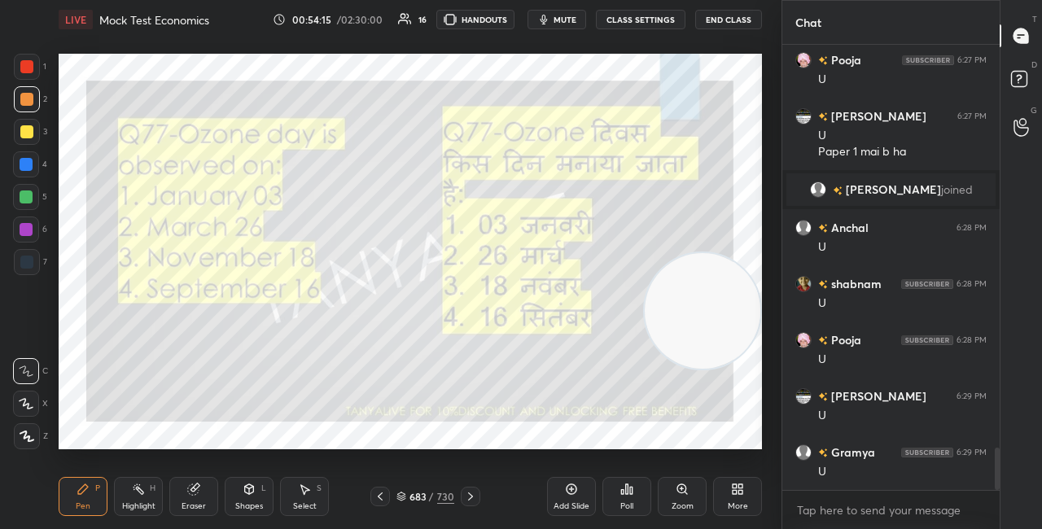
click at [406, 494] on icon at bounding box center [402, 497] width 10 height 10
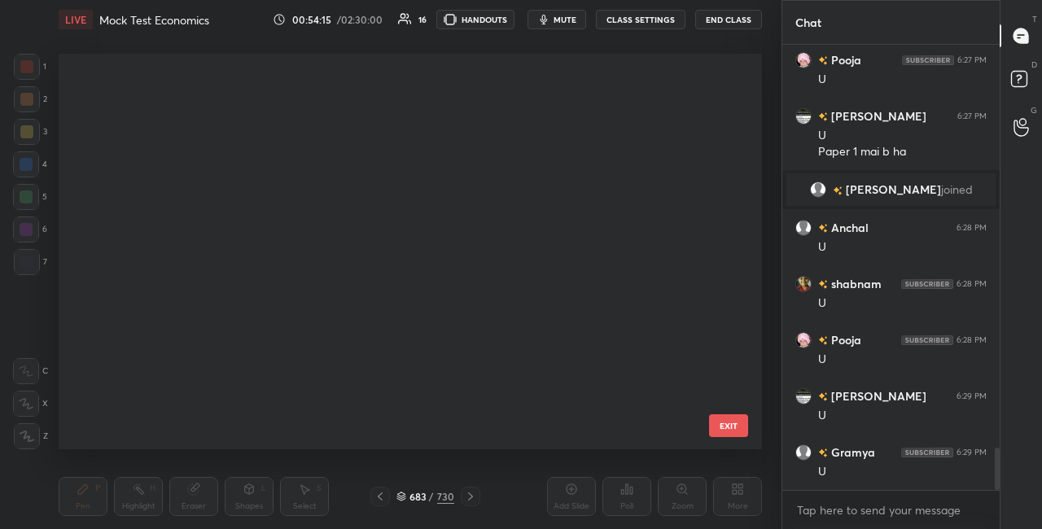
scroll to position [391, 695]
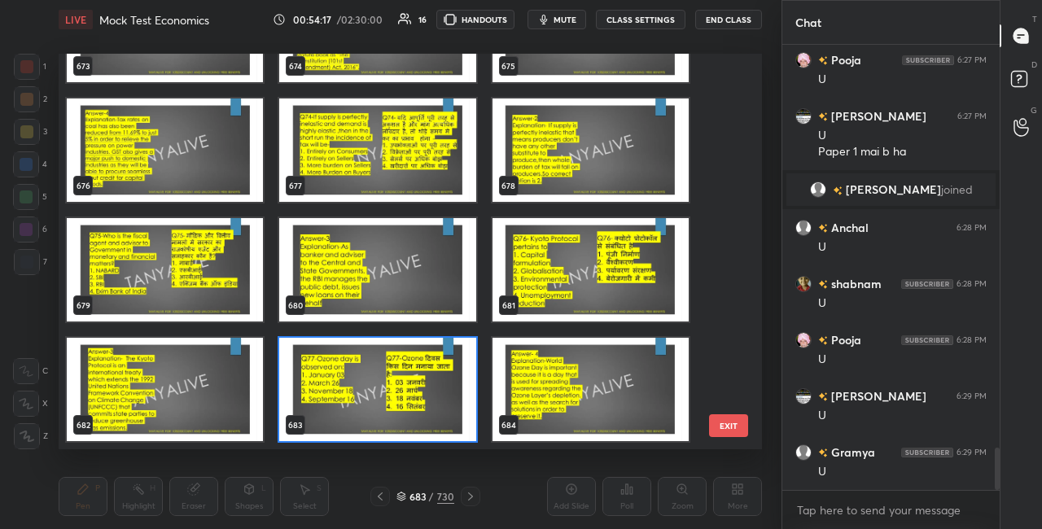
click at [341, 386] on img "grid" at bounding box center [377, 389] width 196 height 103
click at [341, 387] on img "grid" at bounding box center [377, 389] width 196 height 103
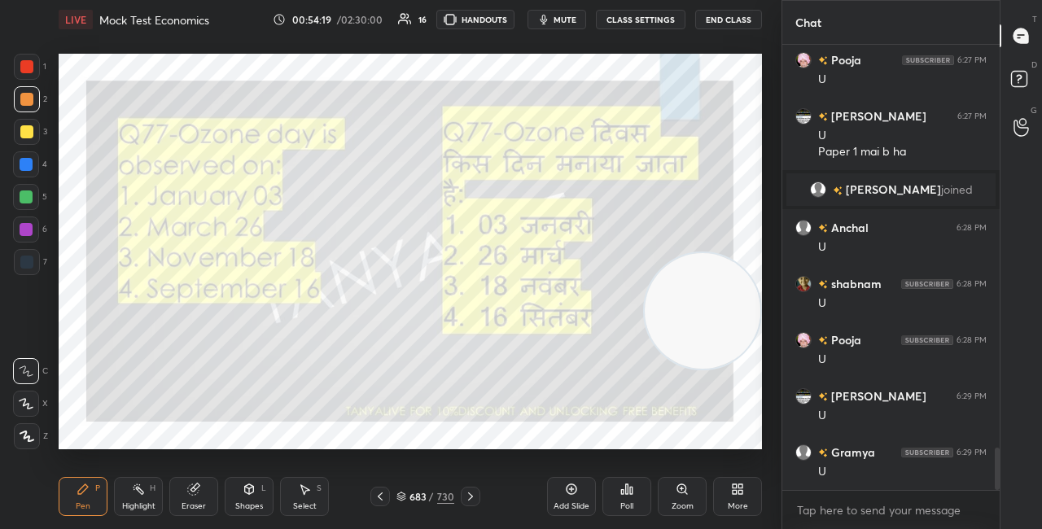
click at [642, 493] on div "Poll" at bounding box center [627, 496] width 49 height 39
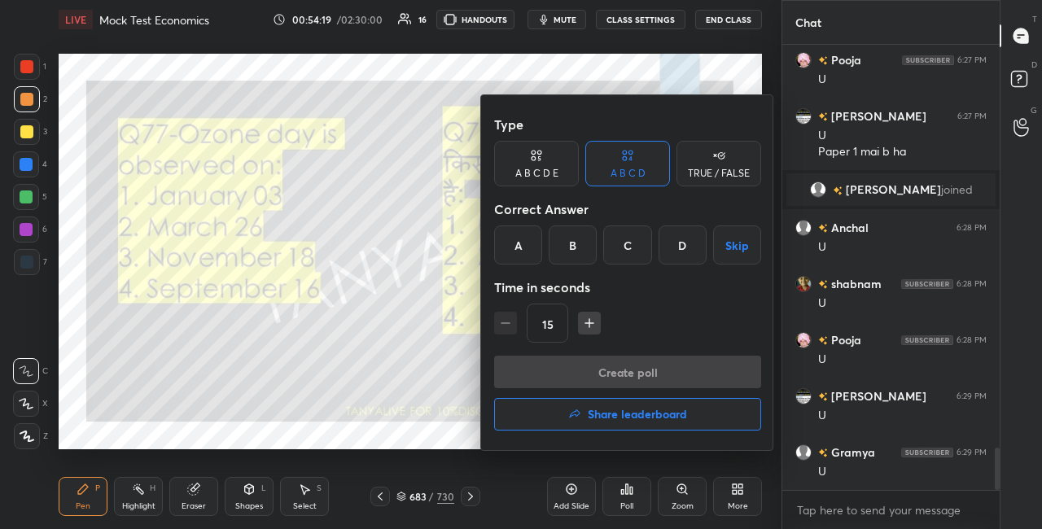
click at [678, 260] on div "D" at bounding box center [683, 245] width 48 height 39
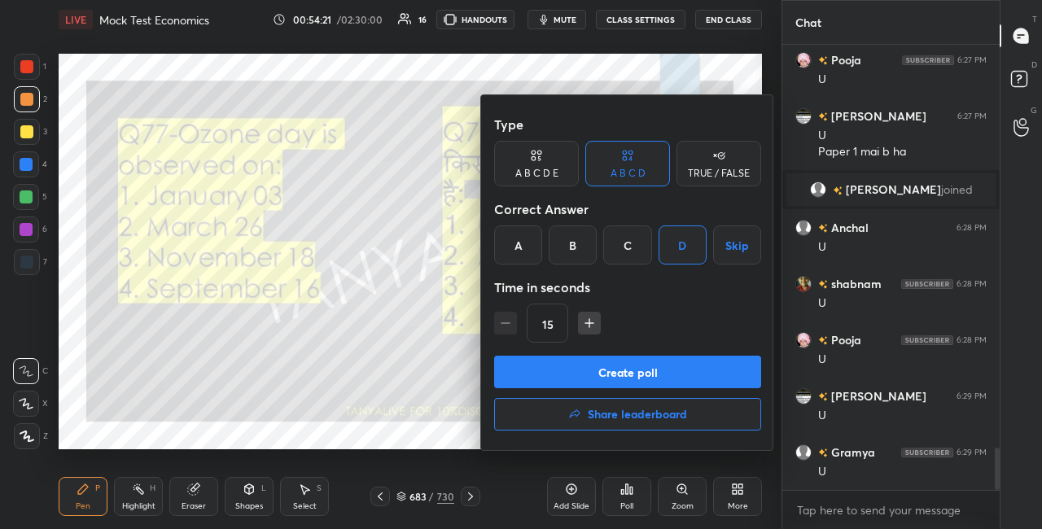
click at [594, 377] on button "Create poll" at bounding box center [627, 372] width 267 height 33
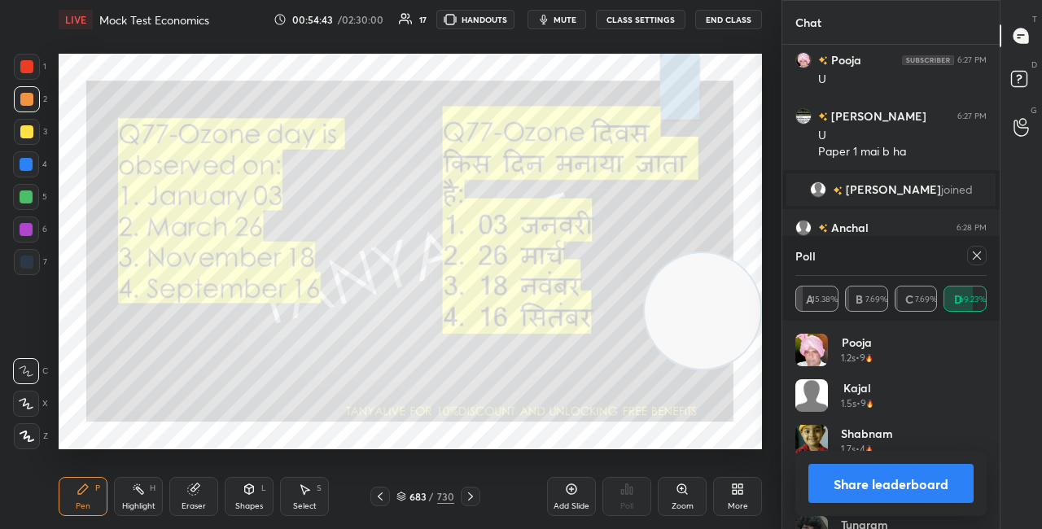
scroll to position [4406, 0]
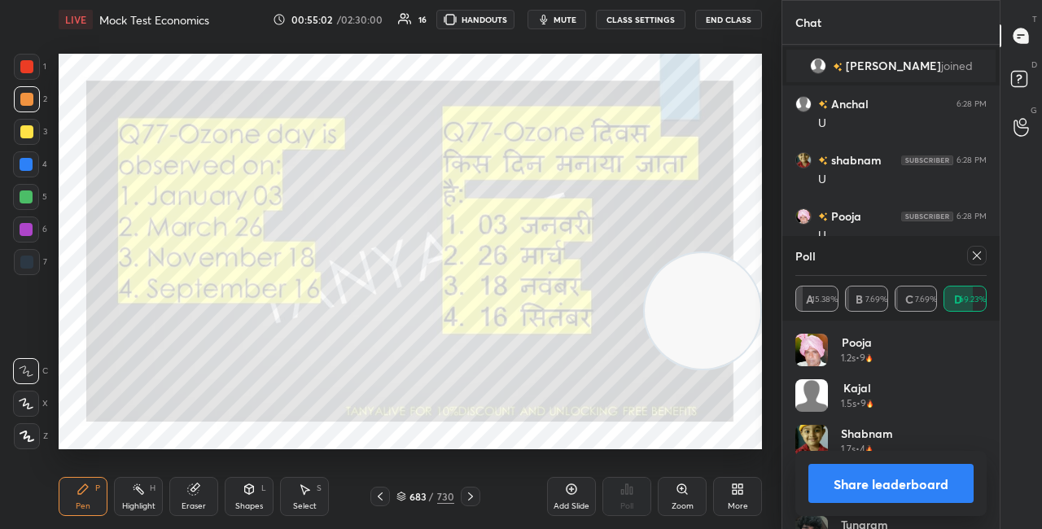
click at [866, 485] on button "Share leaderboard" at bounding box center [891, 483] width 165 height 39
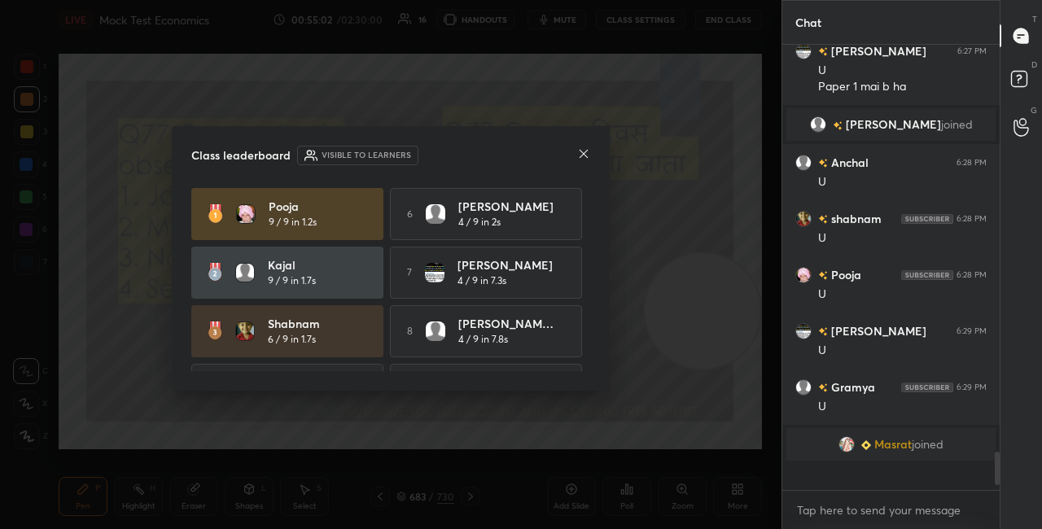
scroll to position [471, 213]
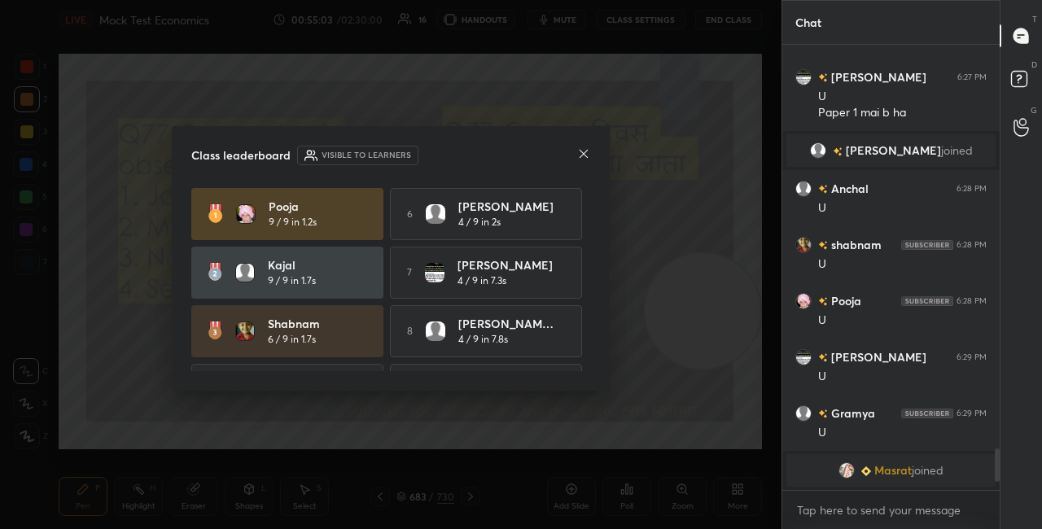
click at [583, 156] on icon at bounding box center [583, 153] width 13 height 13
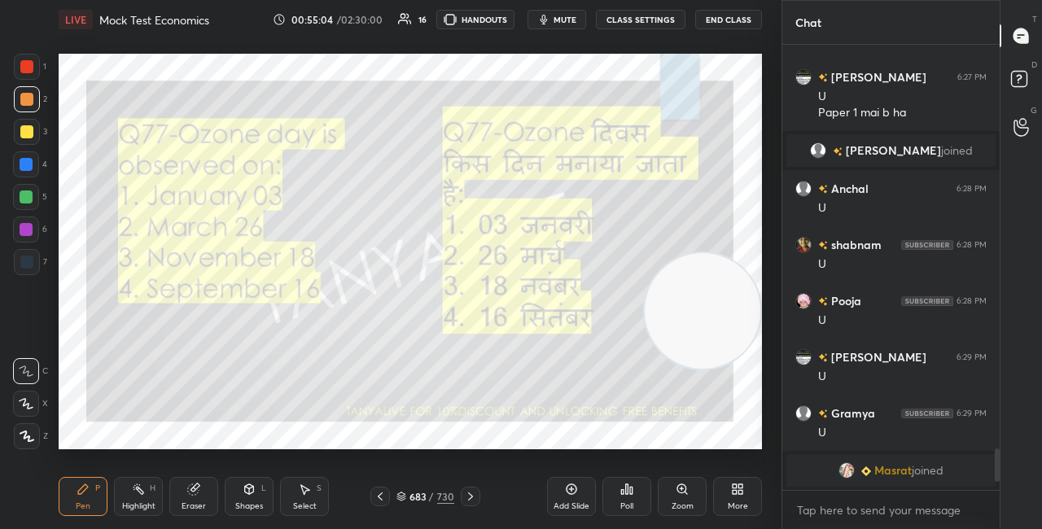
click at [248, 493] on icon at bounding box center [249, 490] width 9 height 10
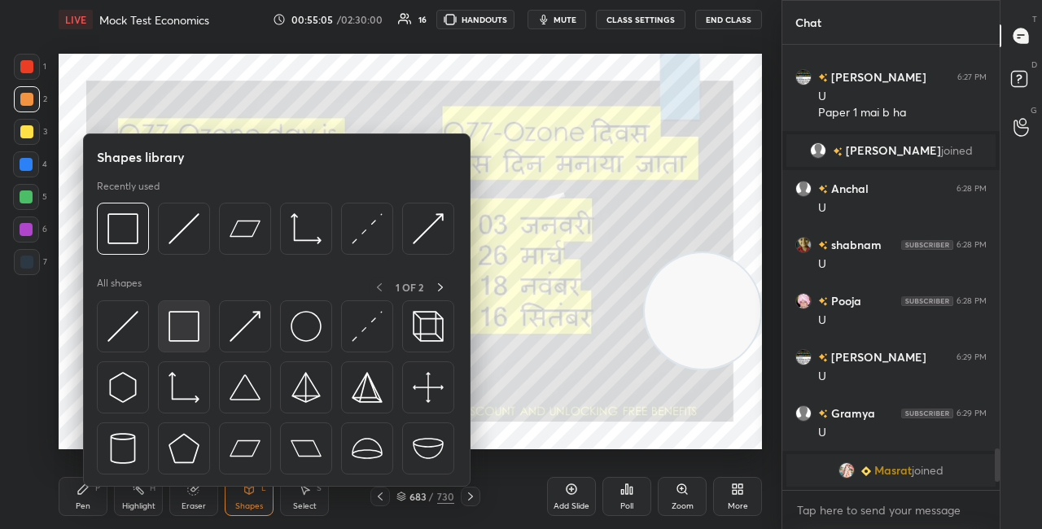
click at [200, 331] on div at bounding box center [184, 326] width 52 height 52
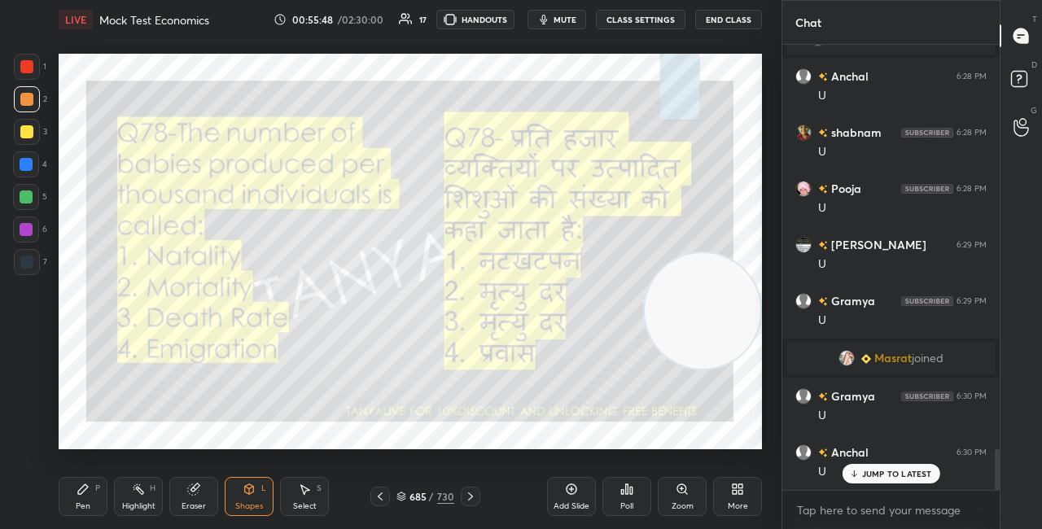
scroll to position [4396, 0]
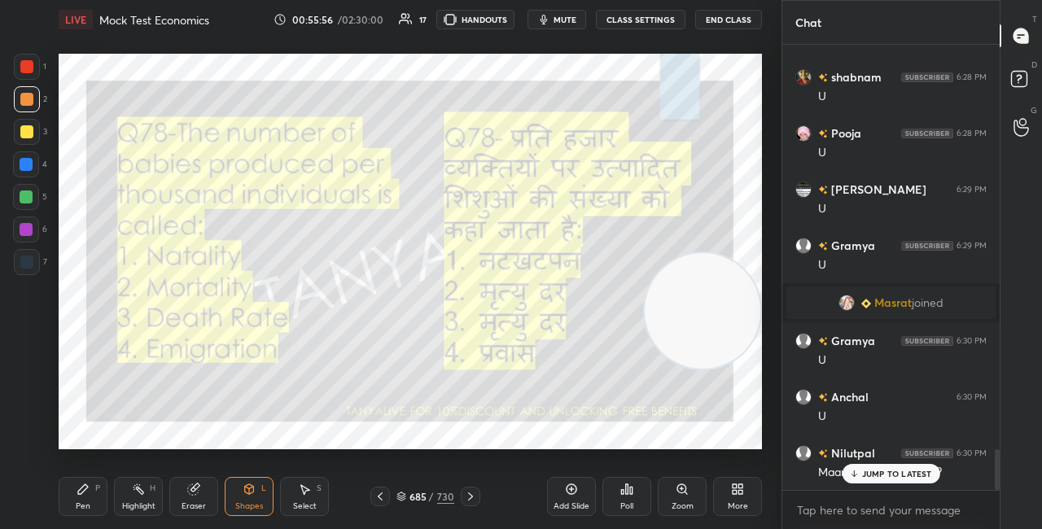
click at [875, 474] on p "JUMP TO LATEST" at bounding box center [897, 474] width 70 height 10
click at [716, 292] on video at bounding box center [703, 311] width 116 height 116
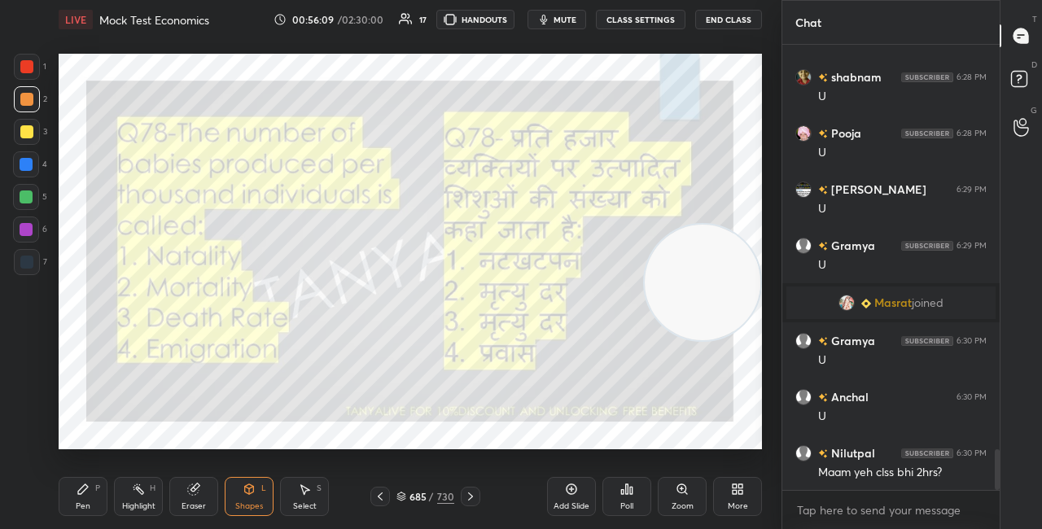
click at [94, 493] on div "Pen P" at bounding box center [83, 496] width 49 height 39
click at [406, 495] on div "685 / 730" at bounding box center [426, 496] width 58 height 15
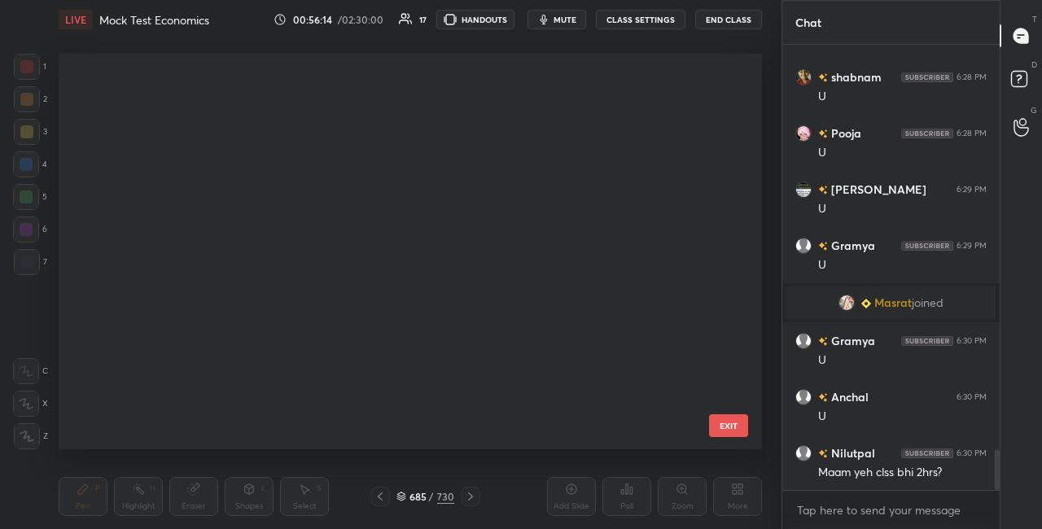
scroll to position [391, 695]
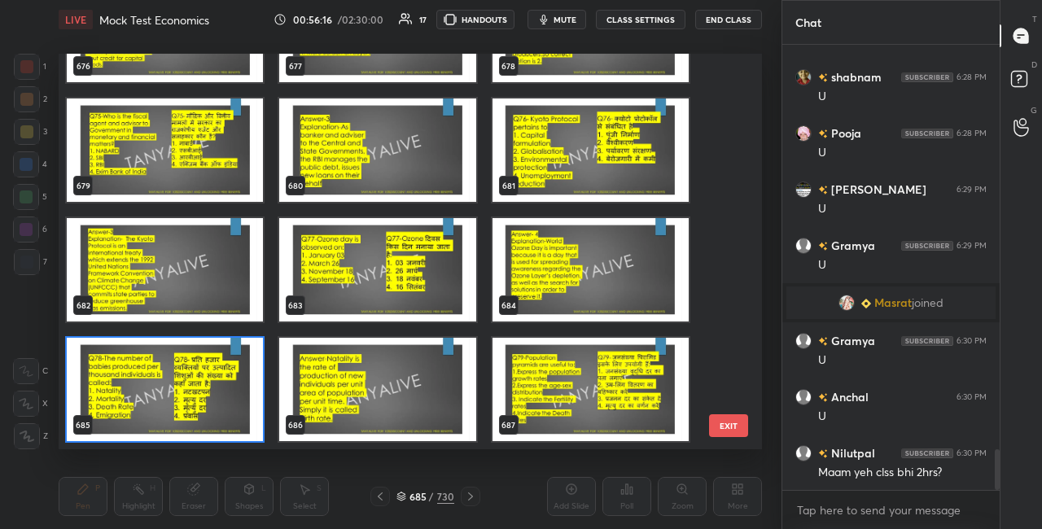
click at [245, 419] on img "grid" at bounding box center [165, 389] width 196 height 103
click at [246, 419] on img "grid" at bounding box center [165, 389] width 196 height 103
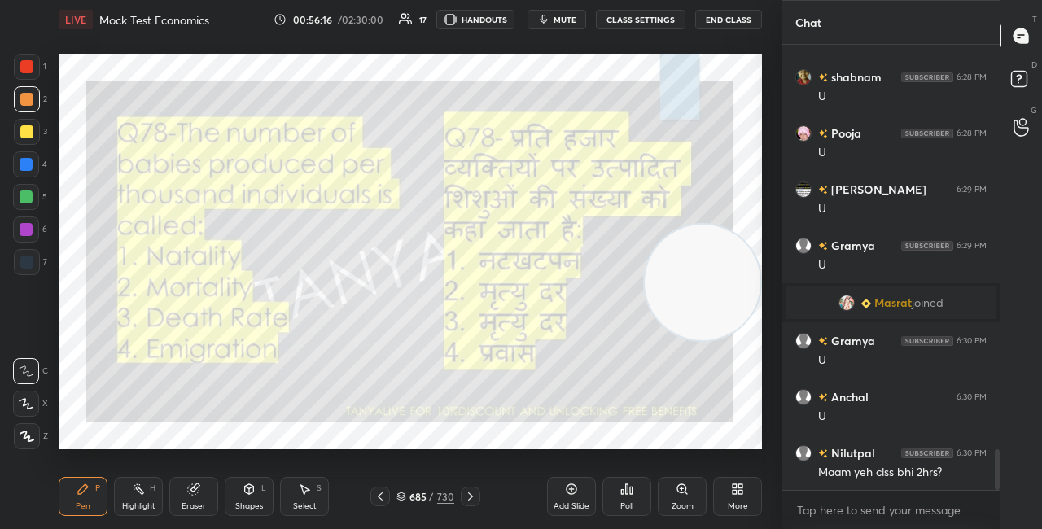
scroll to position [0, 0]
click at [625, 494] on icon at bounding box center [627, 489] width 13 height 13
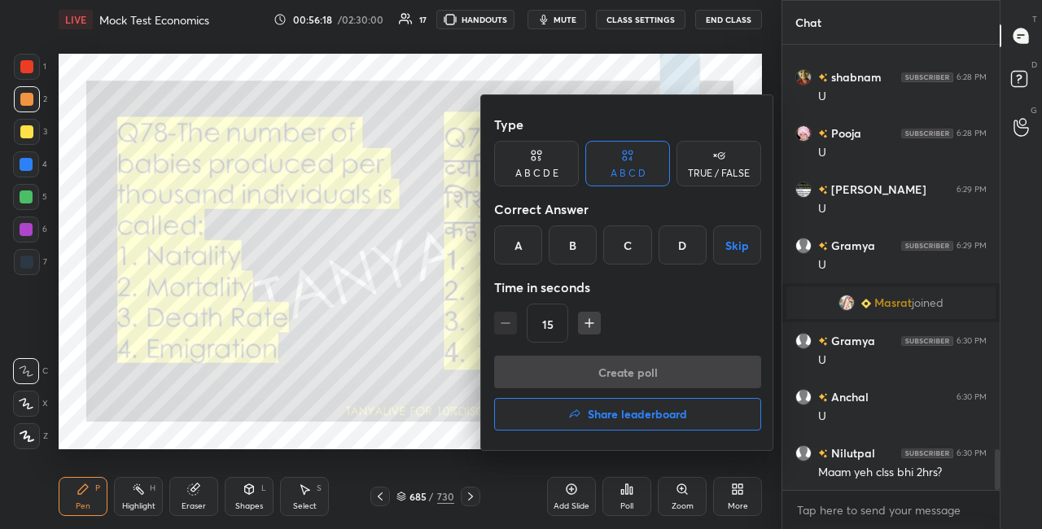
click at [522, 251] on div "A" at bounding box center [518, 245] width 48 height 39
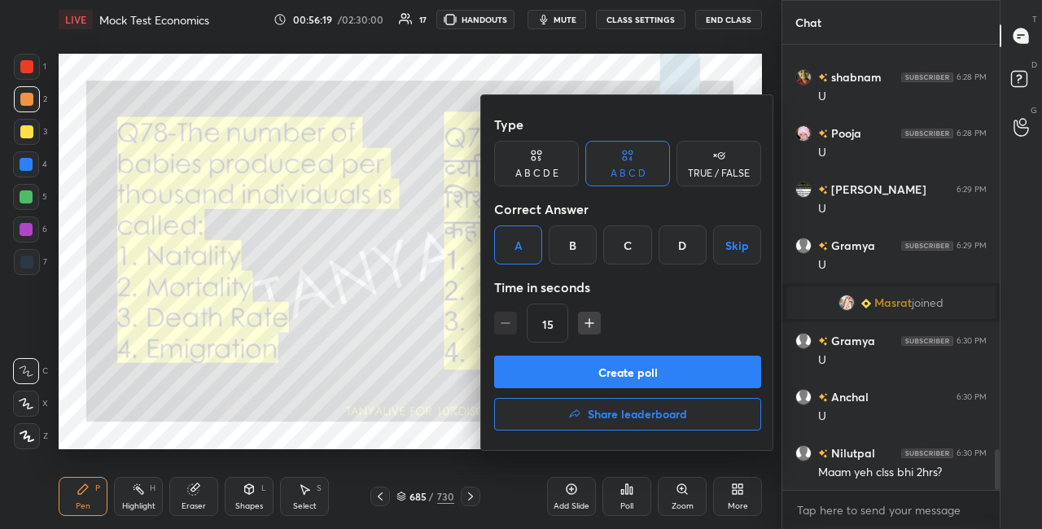
click at [560, 368] on button "Create poll" at bounding box center [627, 372] width 267 height 33
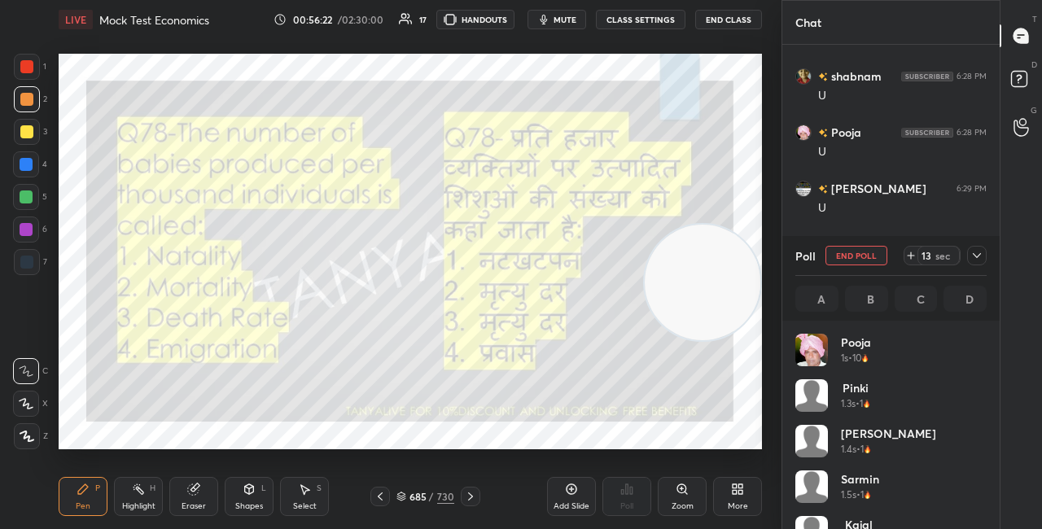
scroll to position [191, 186]
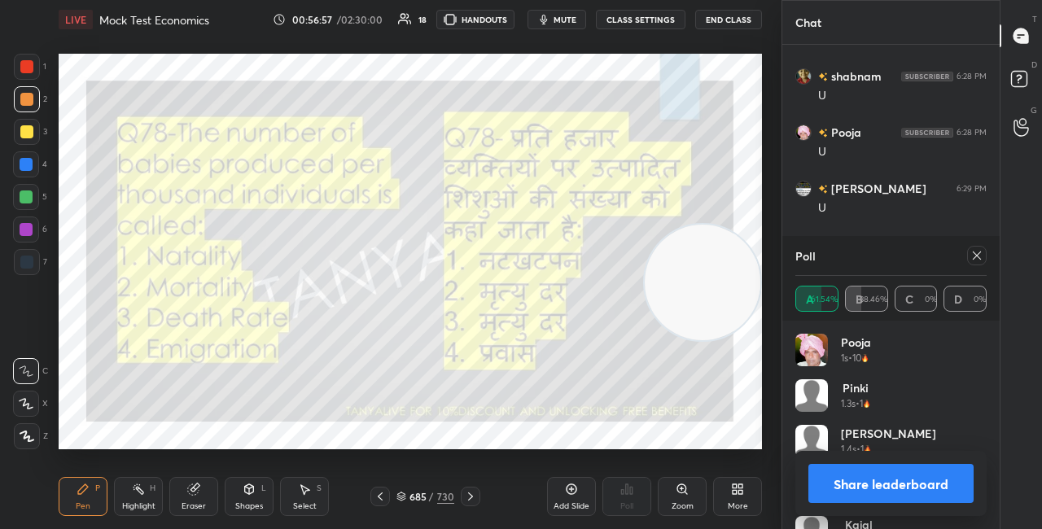
click at [834, 490] on button "Share leaderboard" at bounding box center [891, 483] width 165 height 39
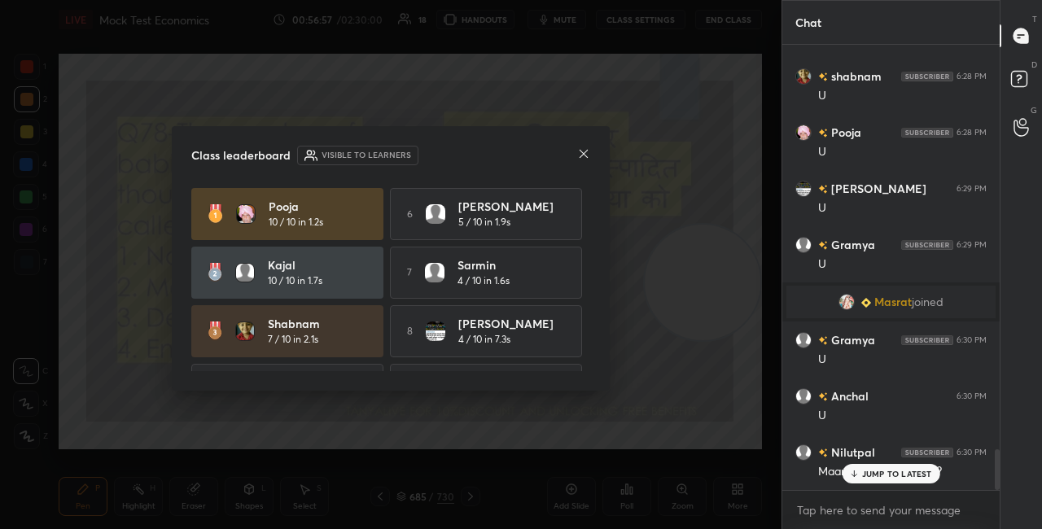
scroll to position [480, 213]
click at [581, 159] on icon at bounding box center [583, 153] width 13 height 13
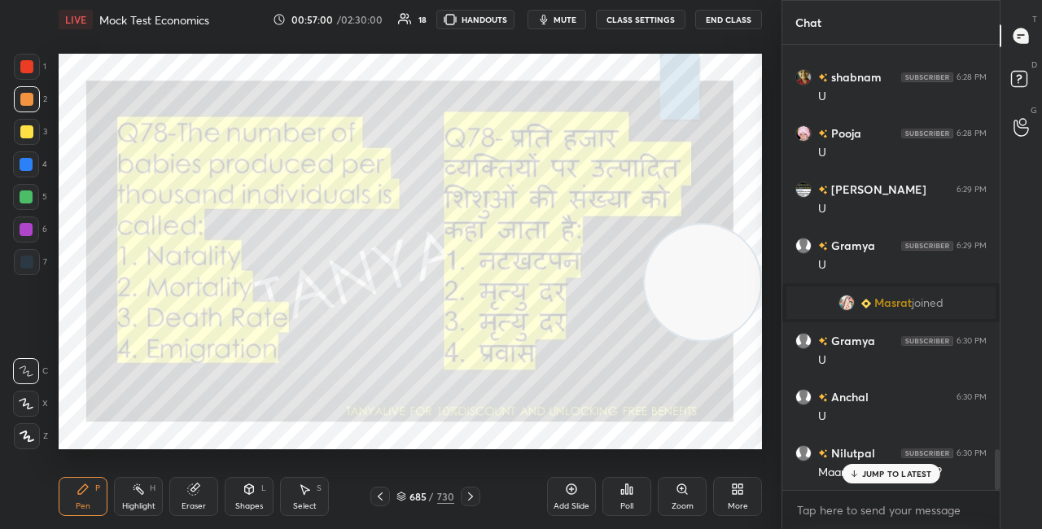
click at [252, 504] on div "Shapes" at bounding box center [249, 506] width 28 height 8
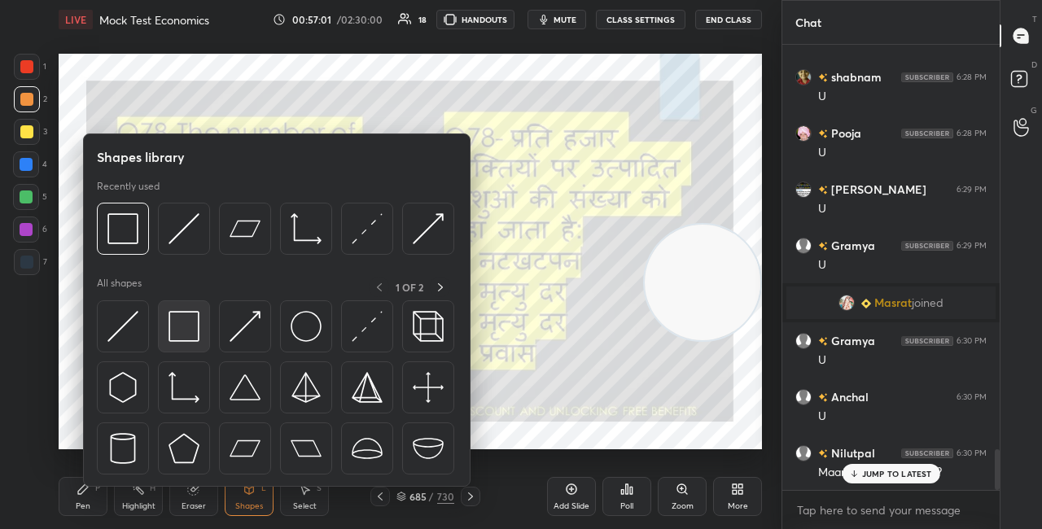
click at [199, 319] on img at bounding box center [184, 326] width 31 height 31
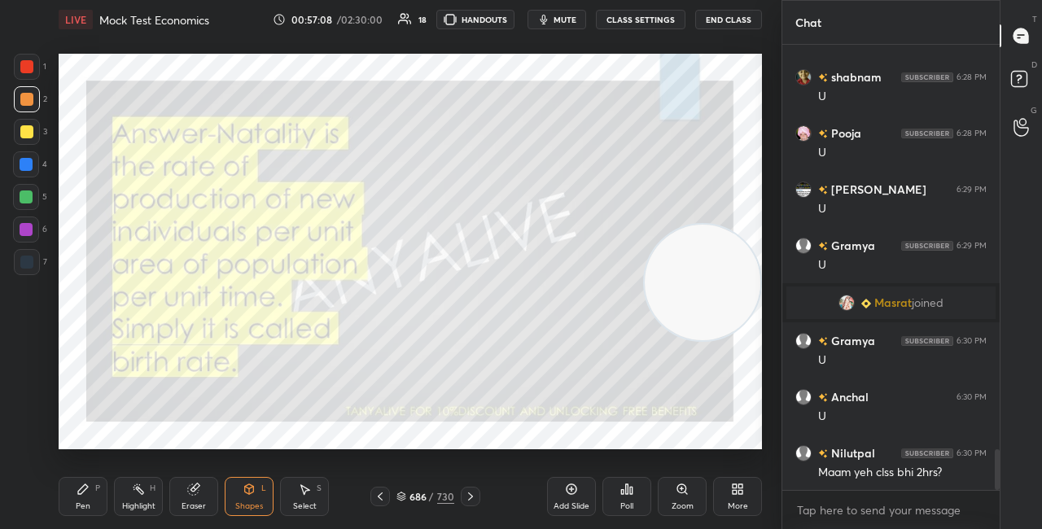
scroll to position [4453, 0]
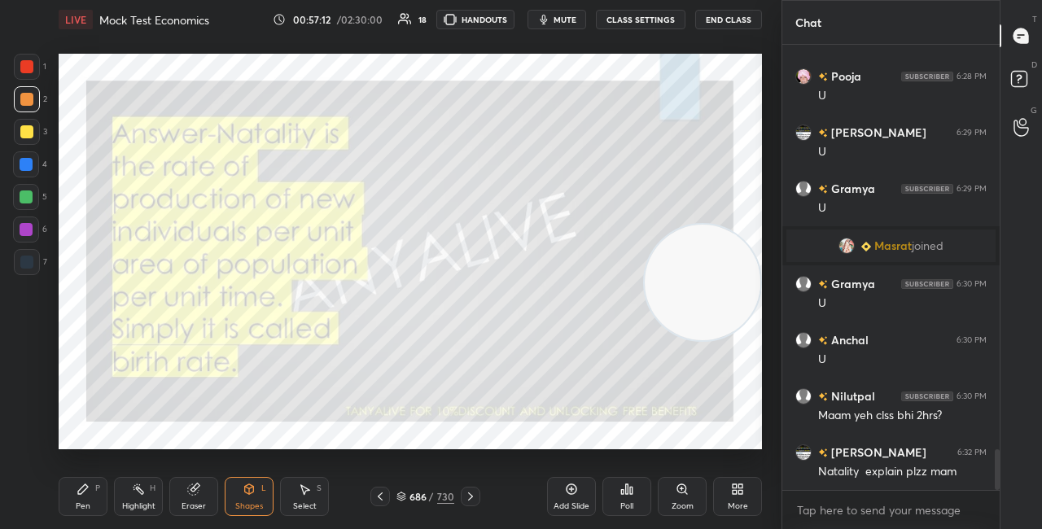
click at [99, 497] on div "Pen P" at bounding box center [83, 496] width 49 height 39
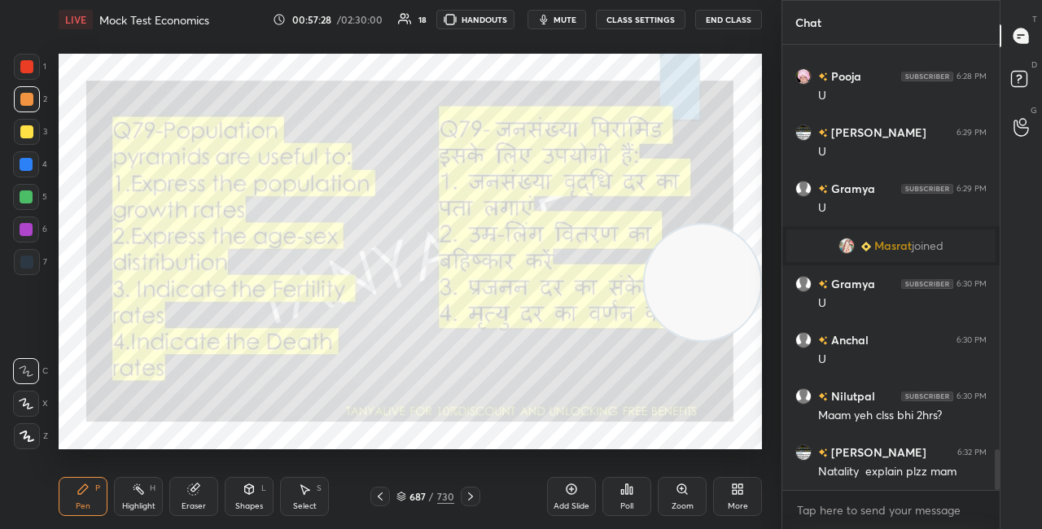
click at [33, 133] on div at bounding box center [27, 132] width 26 height 26
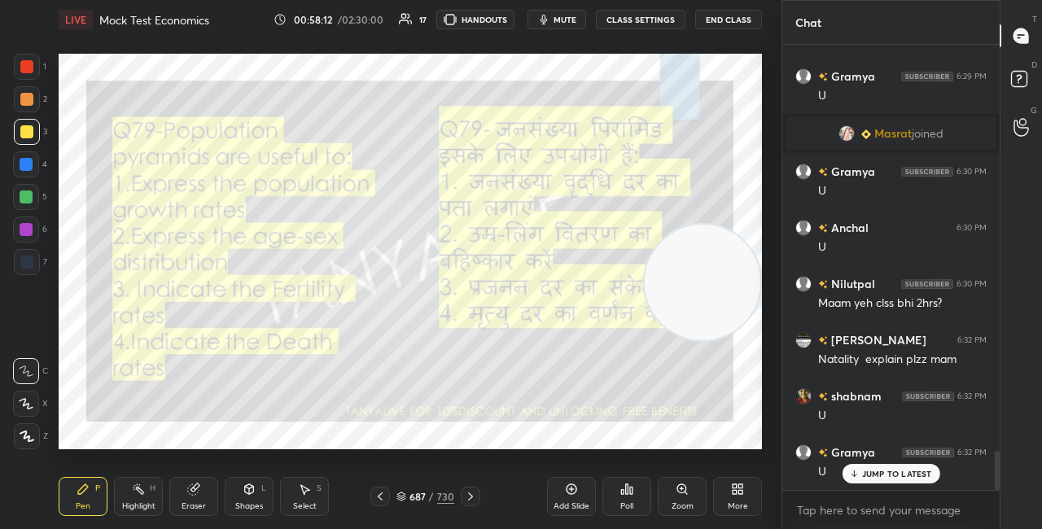
scroll to position [4621, 0]
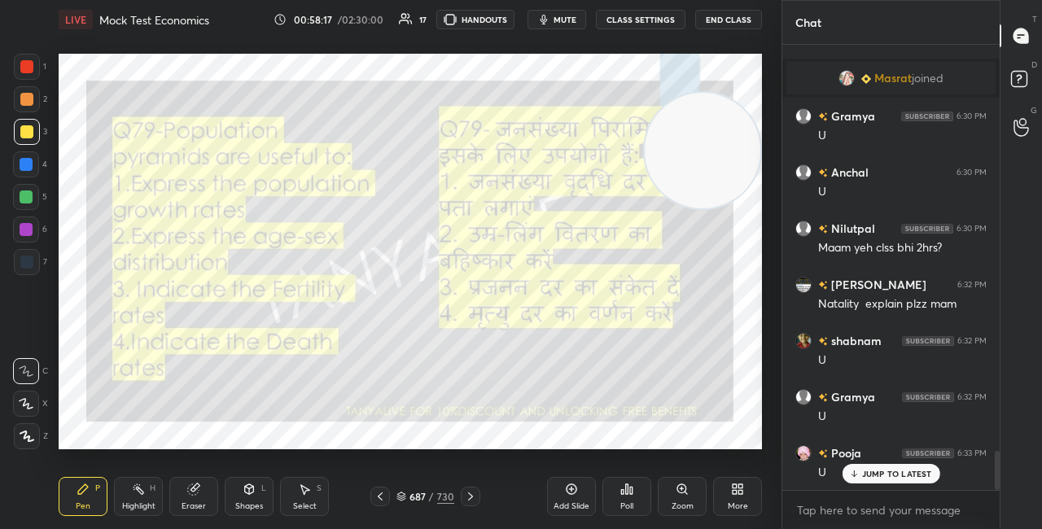
drag, startPoint x: 695, startPoint y: 191, endPoint x: 699, endPoint y: 147, distance: 44.9
click at [707, 137] on video at bounding box center [703, 151] width 116 height 116
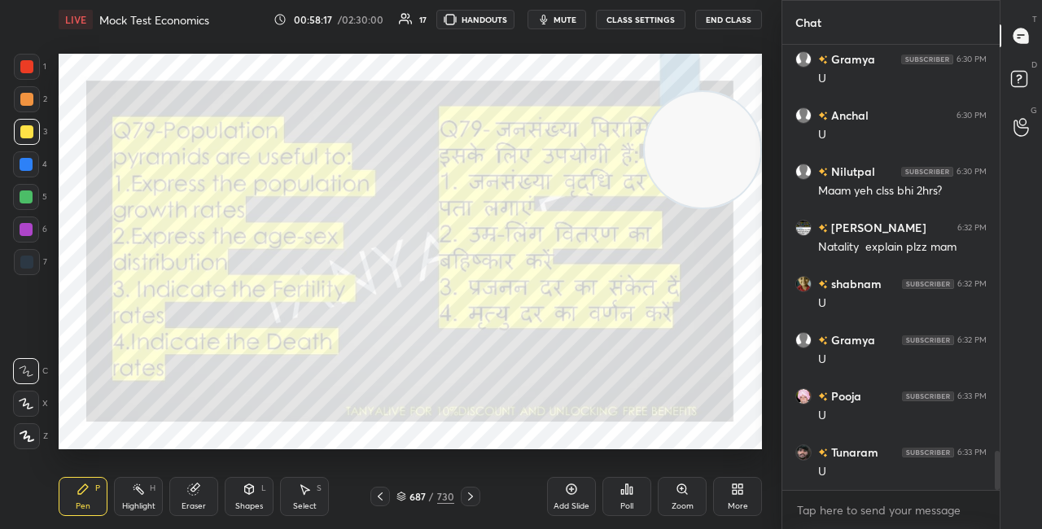
drag, startPoint x: 704, startPoint y: 164, endPoint x: 714, endPoint y: 143, distance: 23.7
click at [714, 143] on video at bounding box center [703, 150] width 116 height 116
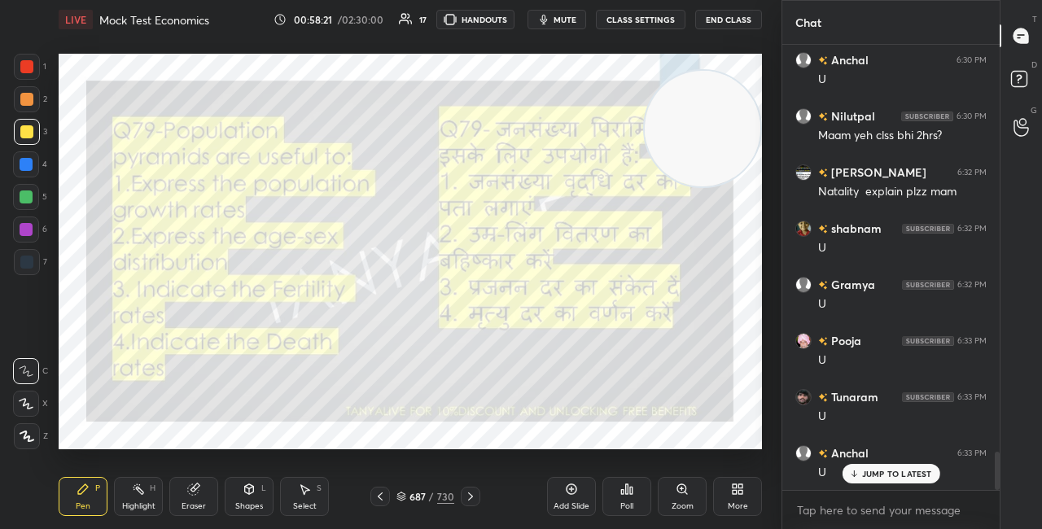
click at [406, 495] on div "687 / 730" at bounding box center [426, 496] width 58 height 15
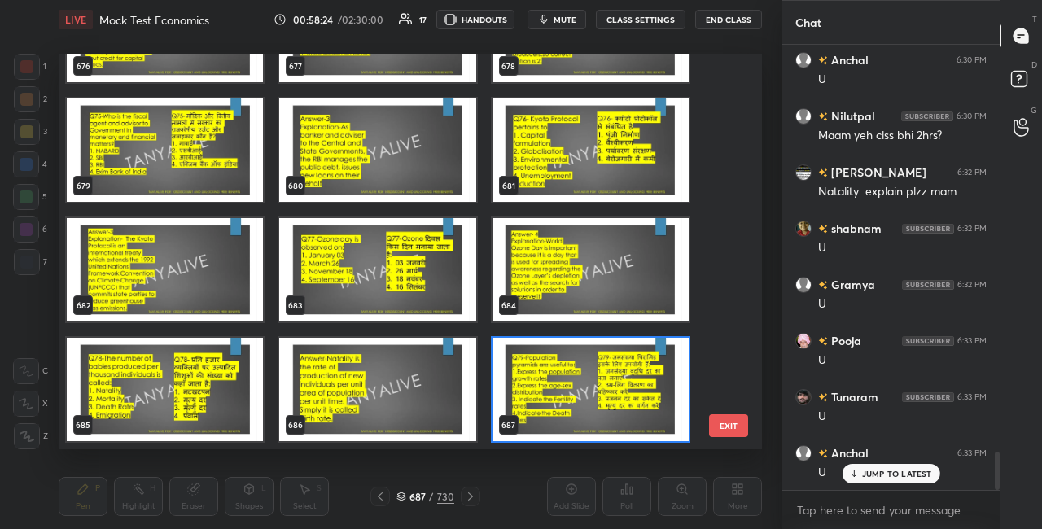
scroll to position [27166, 0]
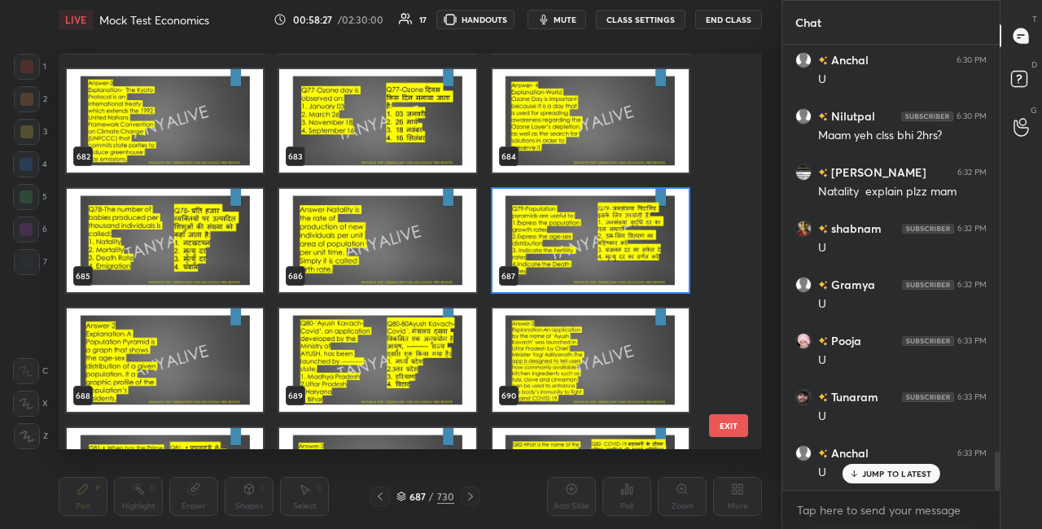
click at [596, 243] on img "grid" at bounding box center [591, 240] width 196 height 103
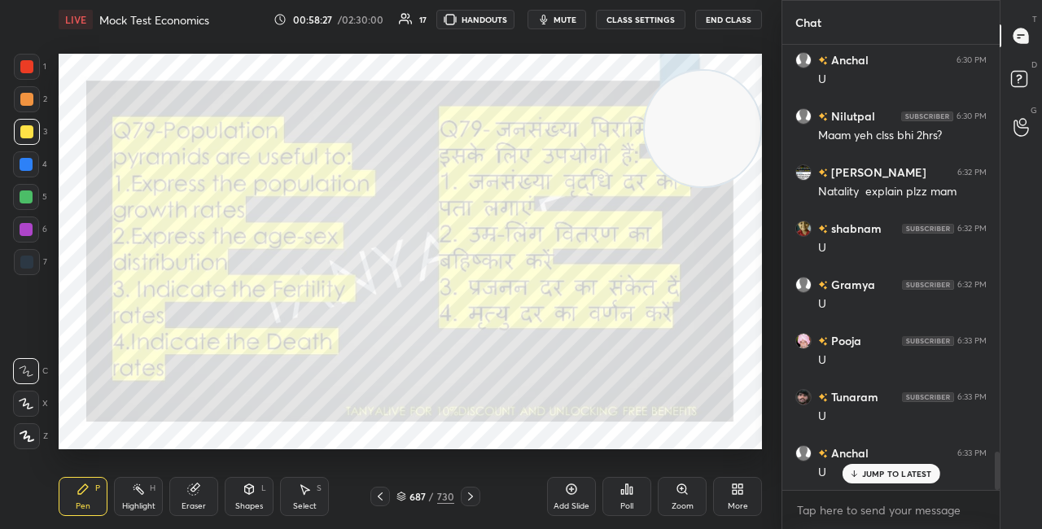
click at [596, 243] on img "grid" at bounding box center [591, 240] width 196 height 103
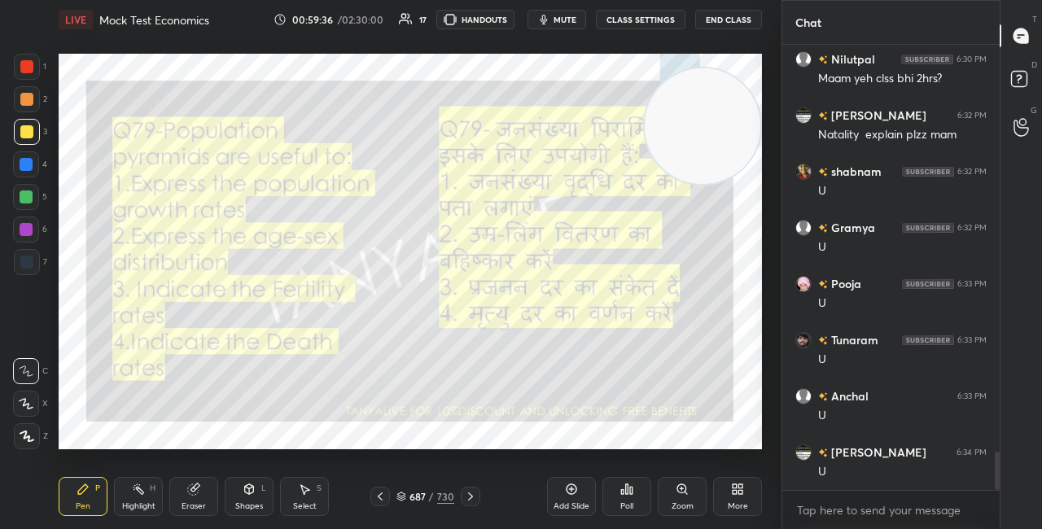
click at [691, 132] on video at bounding box center [703, 126] width 116 height 116
click at [690, 184] on video at bounding box center [703, 126] width 116 height 116
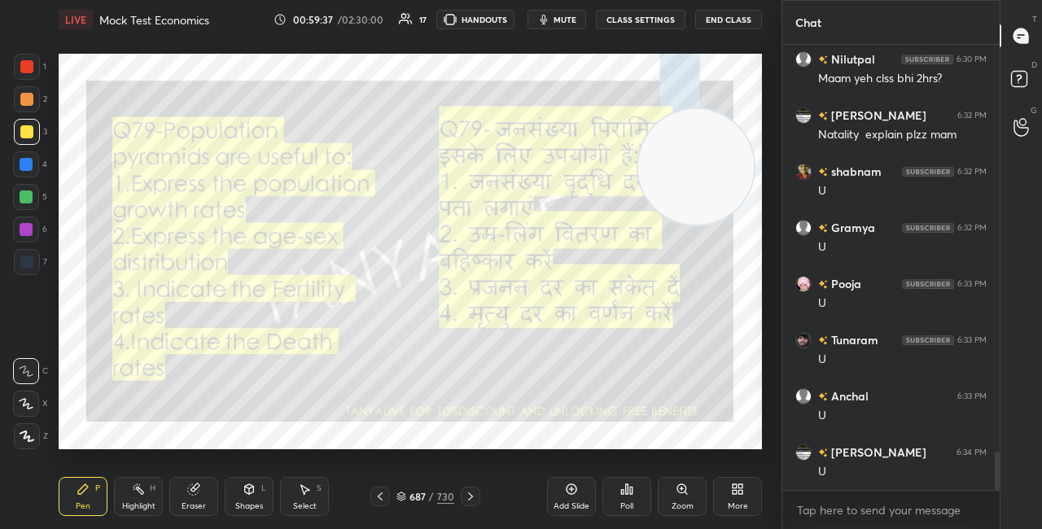
click at [406, 493] on div "687 / 730" at bounding box center [426, 496] width 58 height 15
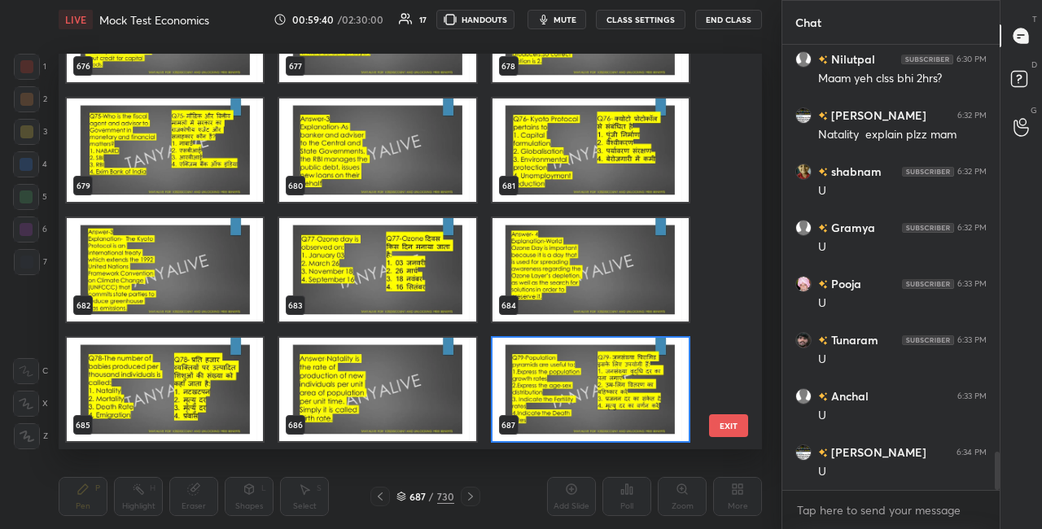
scroll to position [27144, 0]
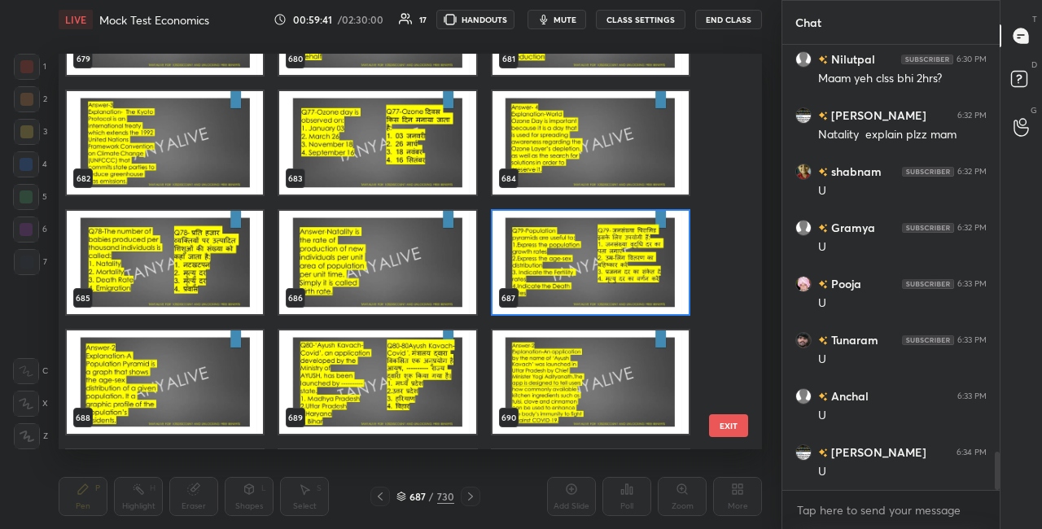
click at [651, 290] on img "grid" at bounding box center [591, 262] width 196 height 103
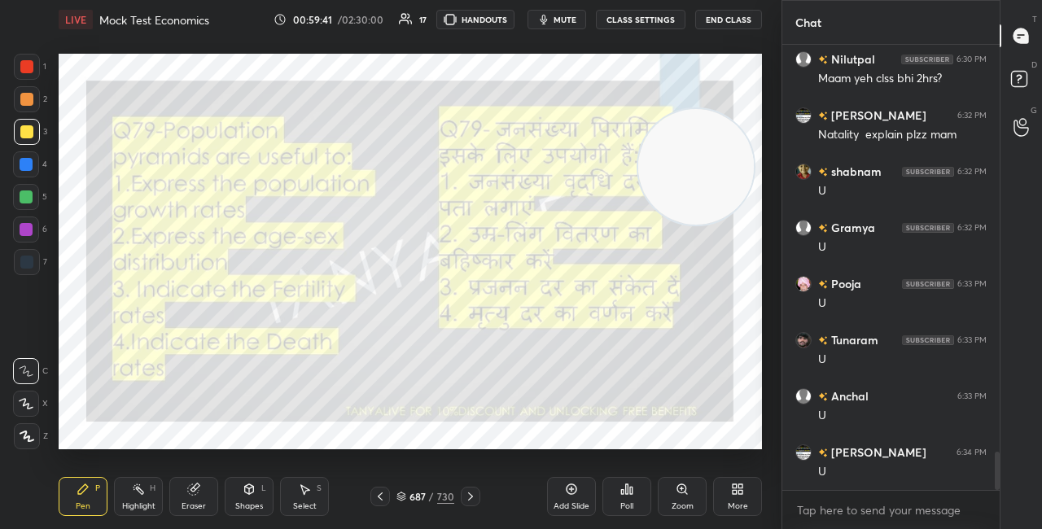
scroll to position [0, 0]
click at [626, 483] on icon at bounding box center [627, 489] width 13 height 13
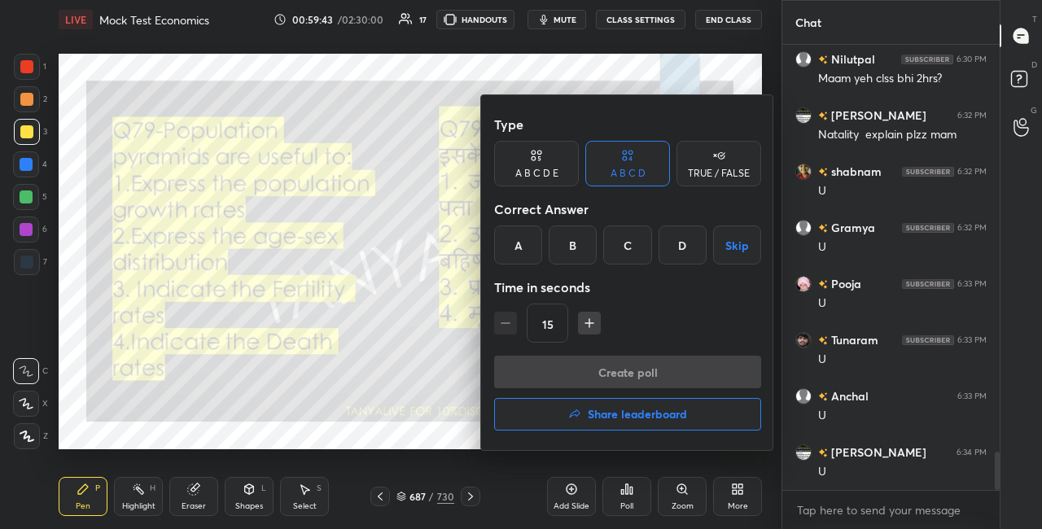
click at [591, 241] on div "B" at bounding box center [573, 245] width 48 height 39
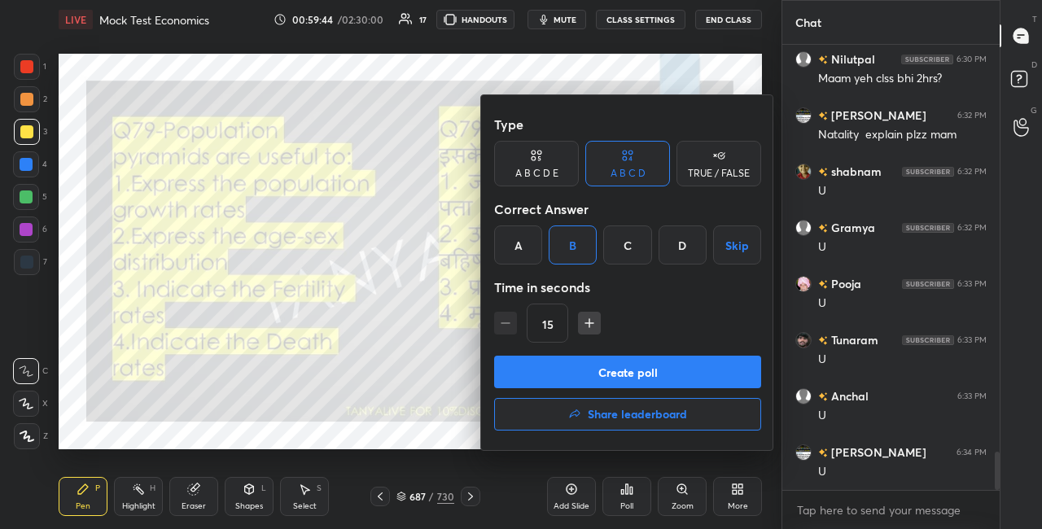
click at [600, 367] on button "Create poll" at bounding box center [627, 372] width 267 height 33
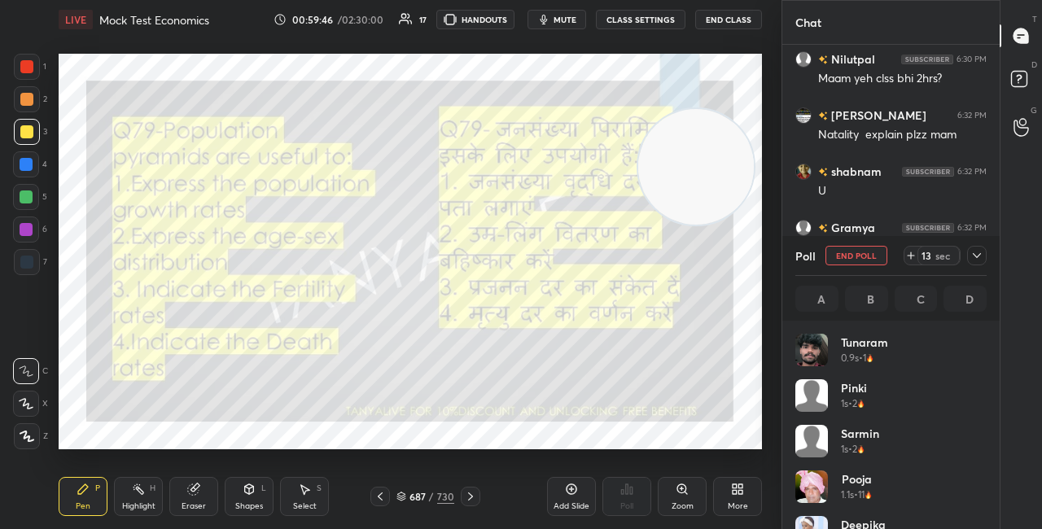
scroll to position [191, 186]
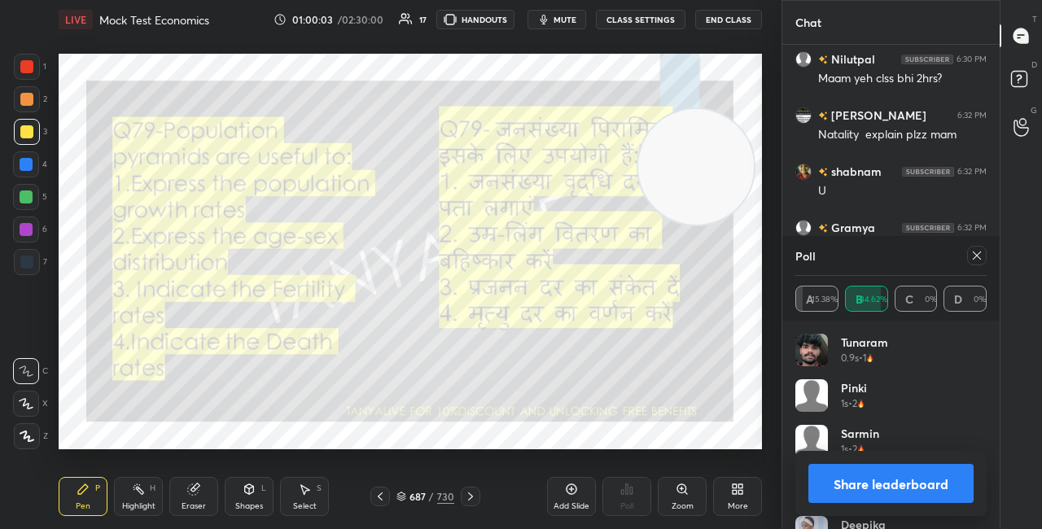
click at [835, 481] on button "Share leaderboard" at bounding box center [891, 483] width 165 height 39
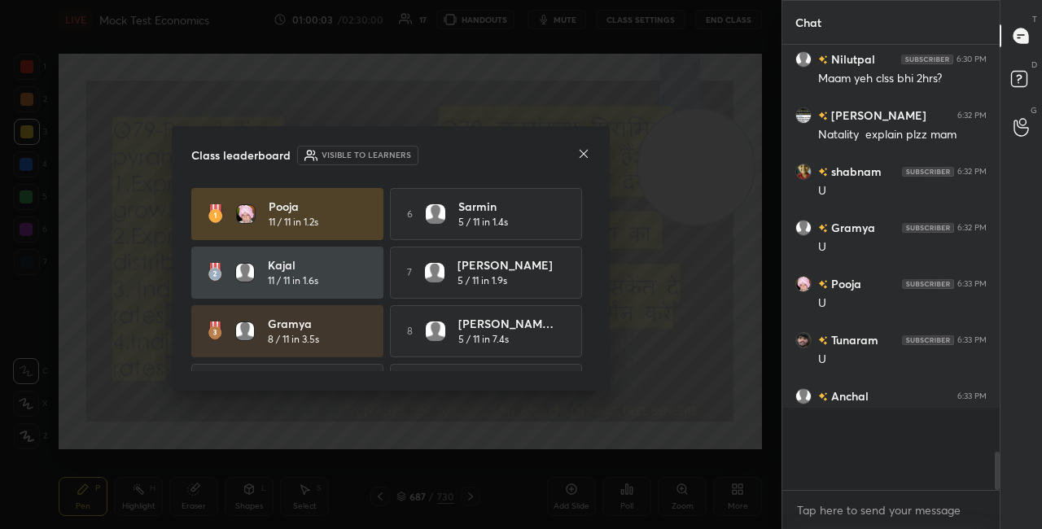
scroll to position [466, 213]
click at [581, 151] on icon at bounding box center [584, 154] width 8 height 8
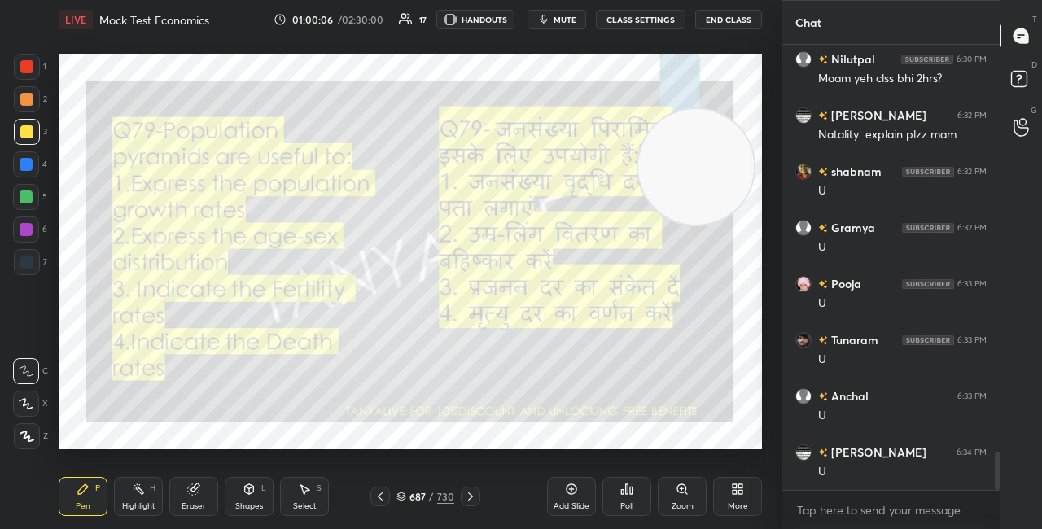
click at [250, 507] on div "Shapes" at bounding box center [249, 506] width 28 height 8
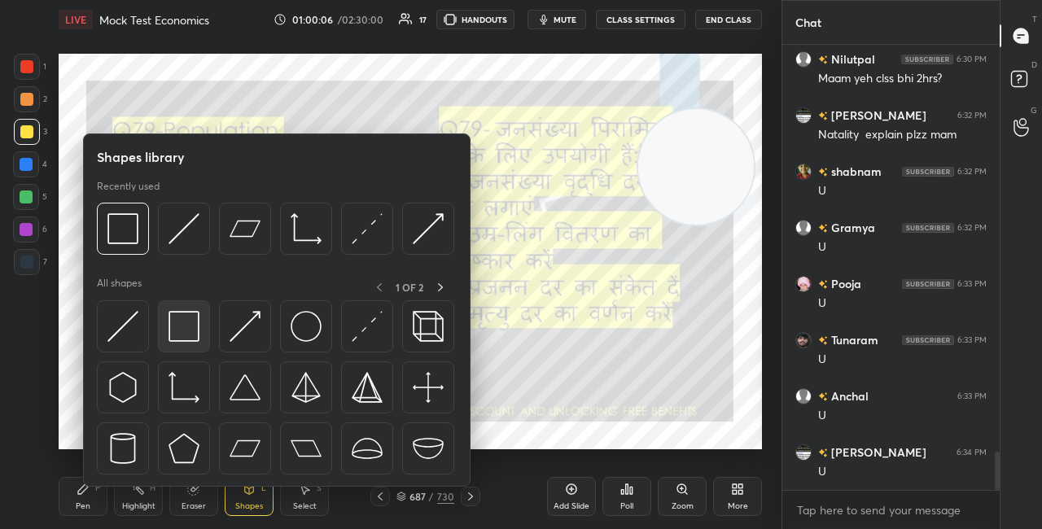
click at [181, 318] on img at bounding box center [184, 326] width 31 height 31
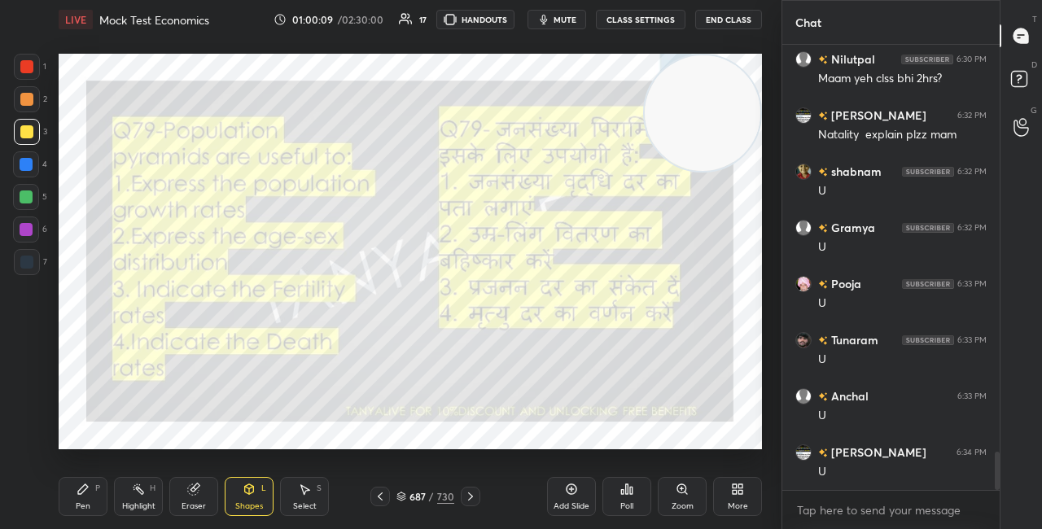
drag, startPoint x: 696, startPoint y: 137, endPoint x: 705, endPoint y: 127, distance: 13.3
click at [701, 119] on video at bounding box center [703, 113] width 116 height 116
click at [467, 500] on icon at bounding box center [470, 496] width 13 height 13
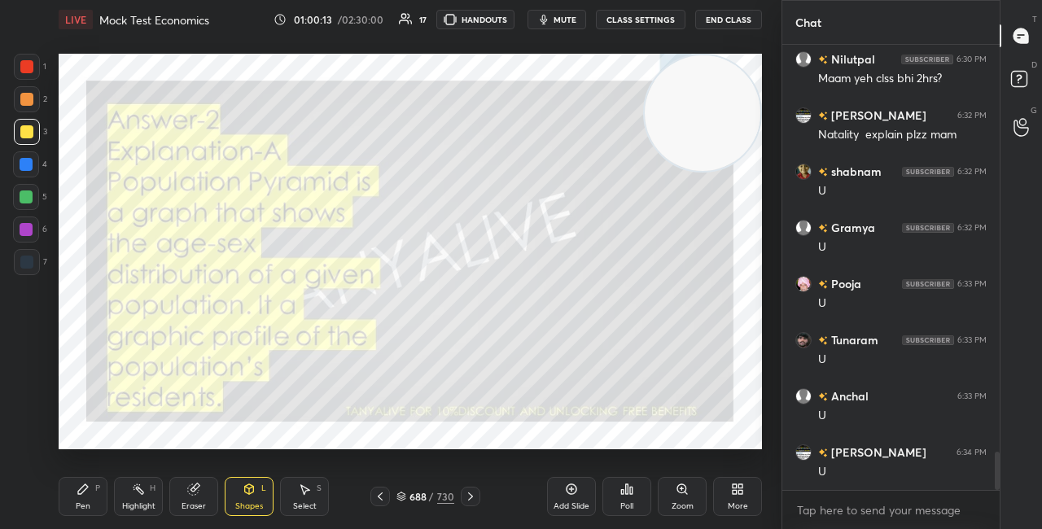
click at [81, 492] on icon at bounding box center [83, 490] width 10 height 10
click at [26, 161] on div at bounding box center [26, 164] width 13 height 13
click at [32, 195] on div at bounding box center [26, 197] width 13 height 13
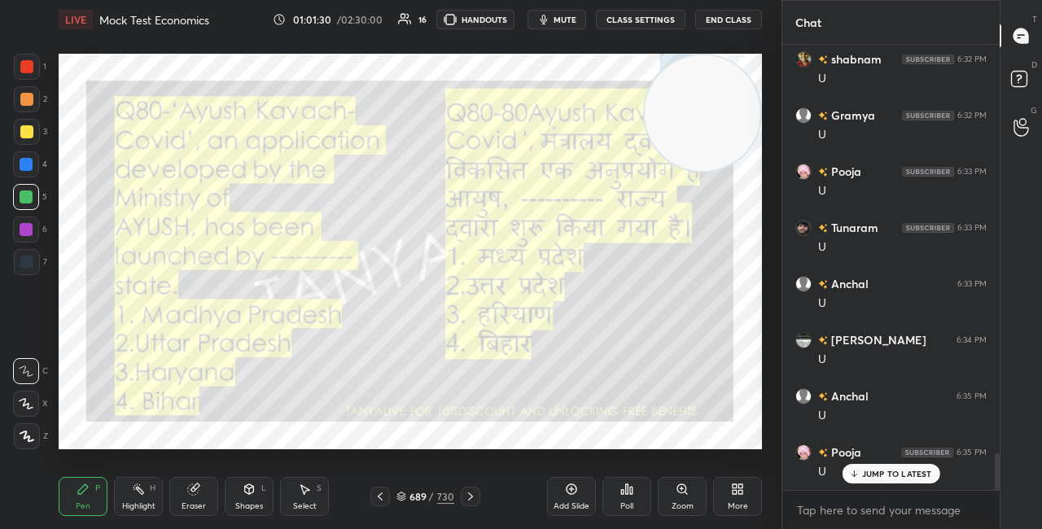
scroll to position [4958, 0]
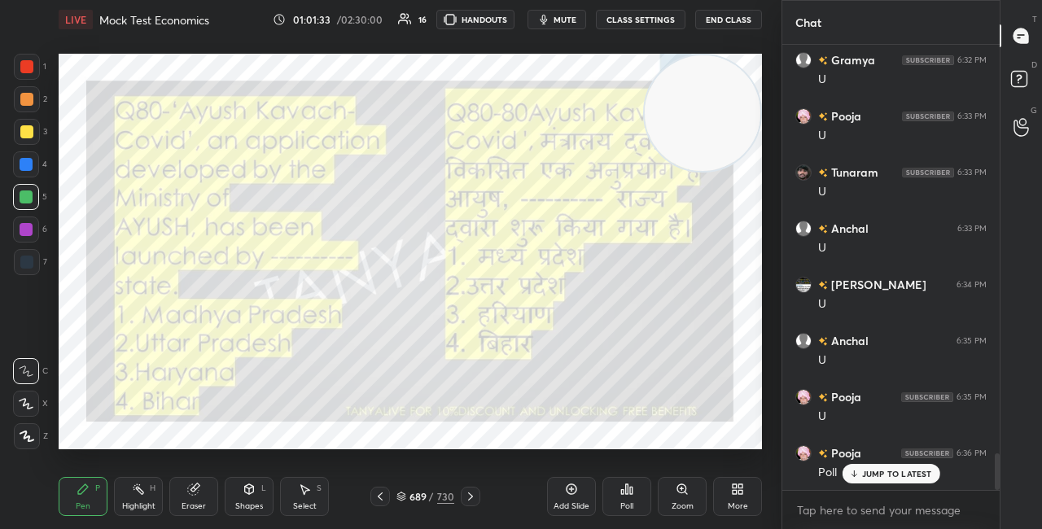
click at [398, 497] on icon at bounding box center [401, 498] width 8 height 2
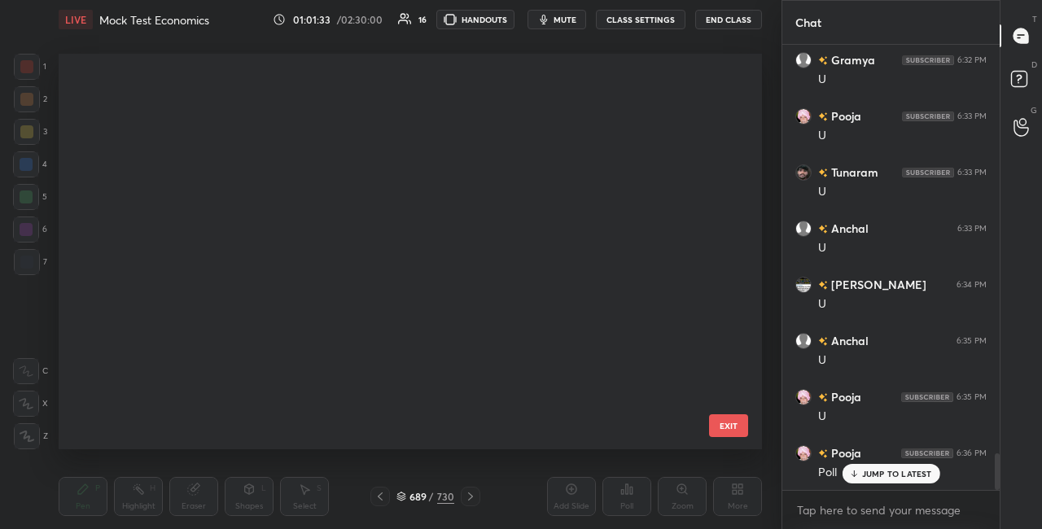
scroll to position [391, 695]
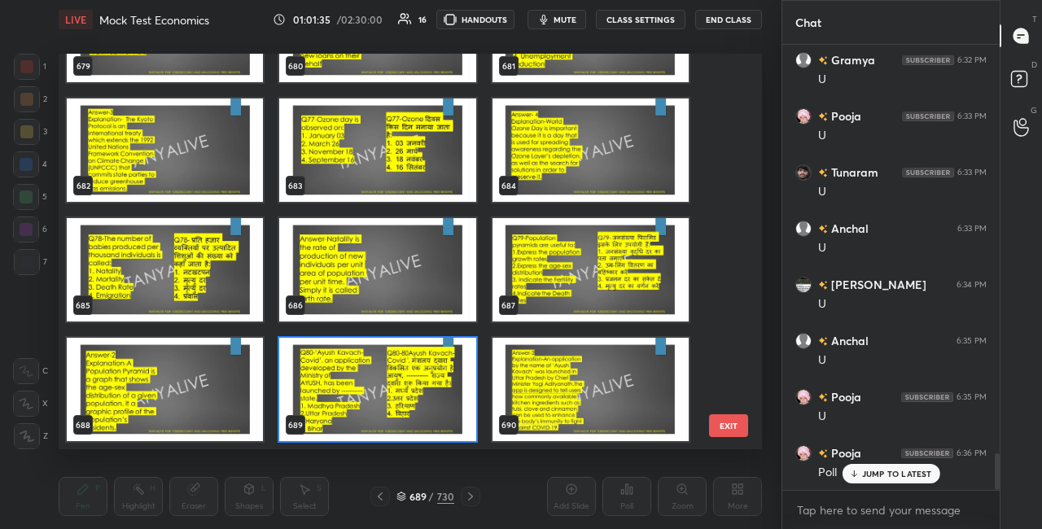
click at [411, 406] on img "grid" at bounding box center [377, 389] width 196 height 103
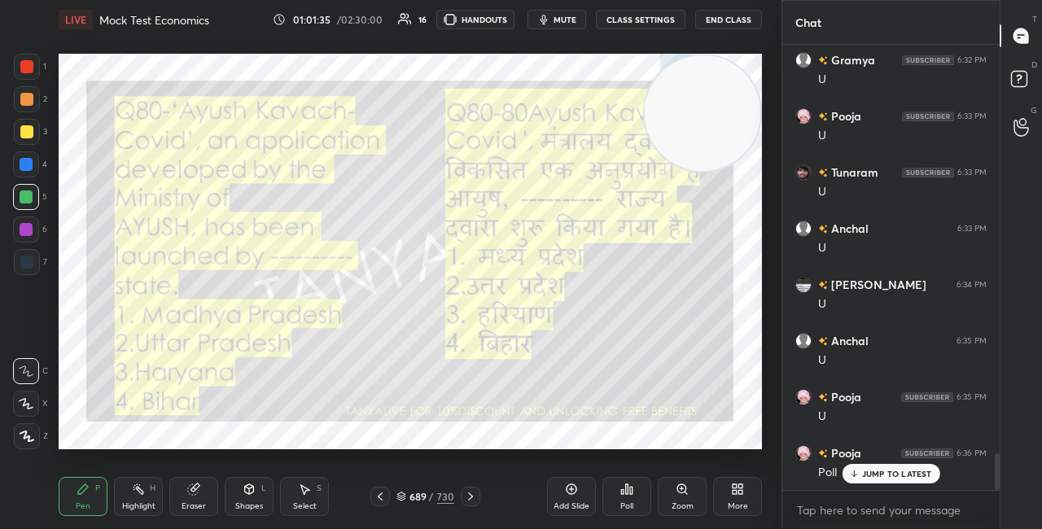
click at [411, 406] on img "grid" at bounding box center [377, 389] width 196 height 103
click at [634, 492] on div "Poll" at bounding box center [627, 496] width 49 height 39
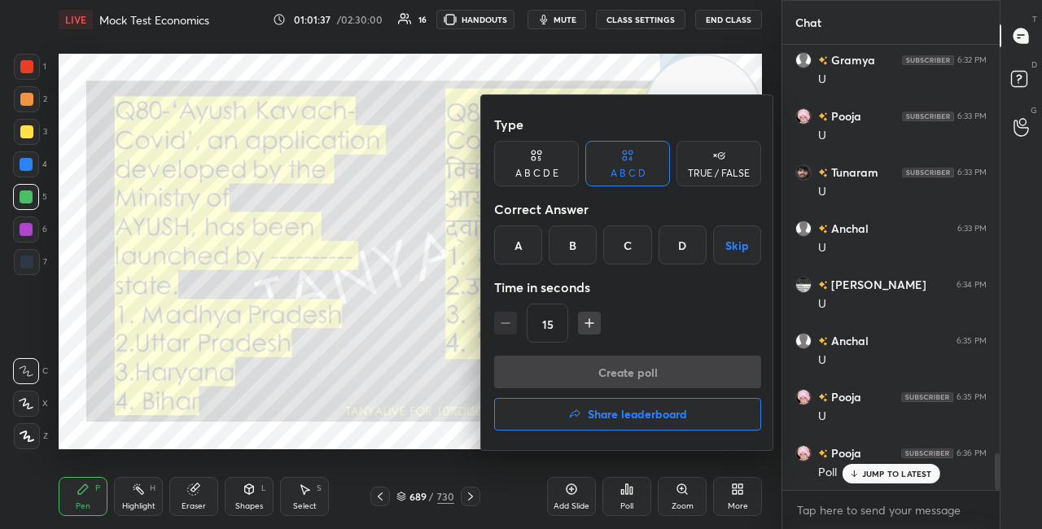
drag, startPoint x: 577, startPoint y: 246, endPoint x: 577, endPoint y: 237, distance: 9.0
click at [577, 246] on div "B" at bounding box center [573, 245] width 48 height 39
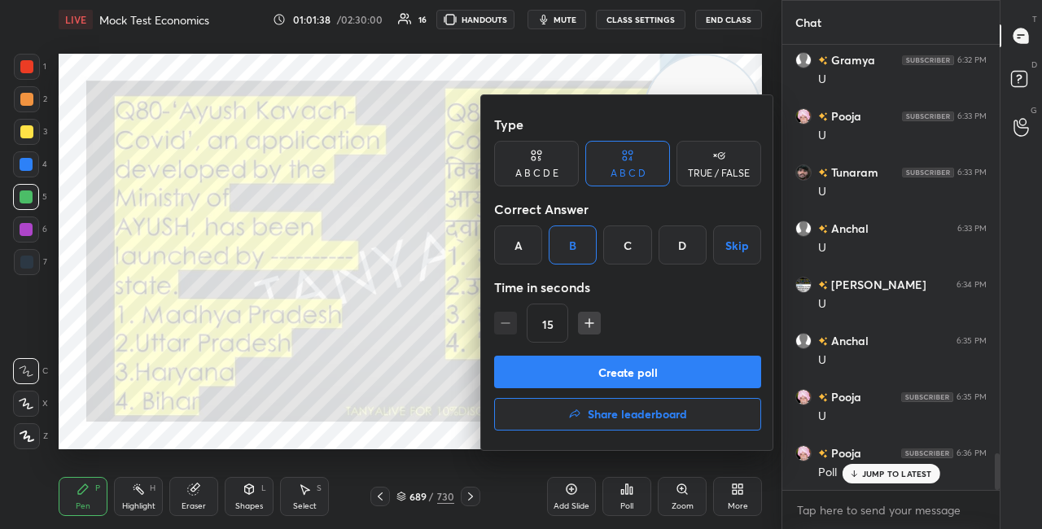
click at [593, 366] on button "Create poll" at bounding box center [627, 372] width 267 height 33
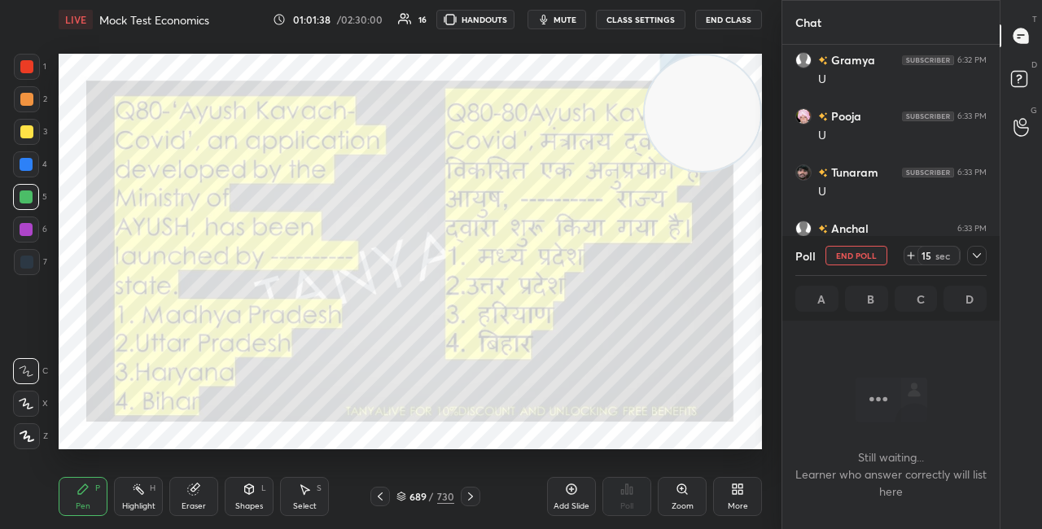
scroll to position [395, 213]
click at [244, 500] on div "Shapes L" at bounding box center [249, 496] width 49 height 39
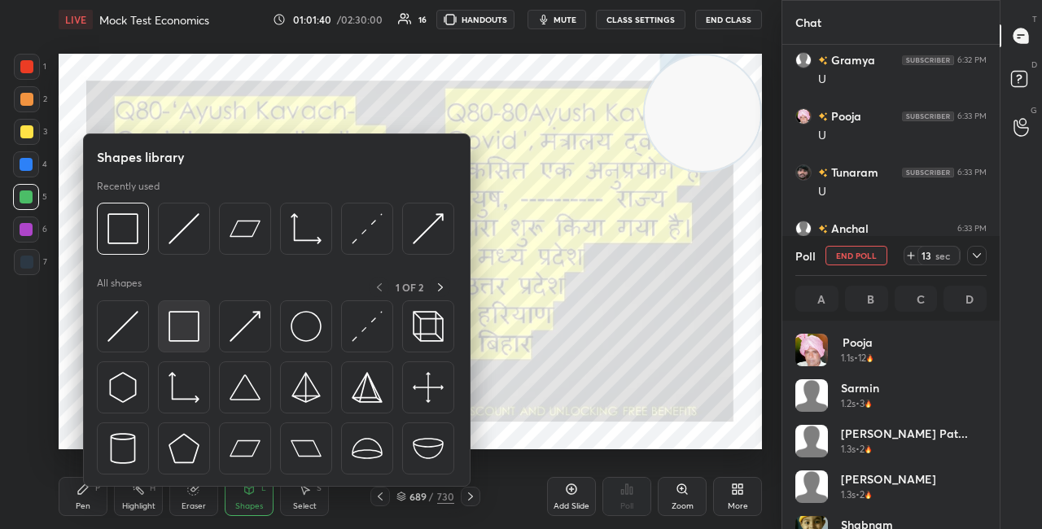
scroll to position [191, 186]
click at [180, 331] on img at bounding box center [184, 326] width 31 height 31
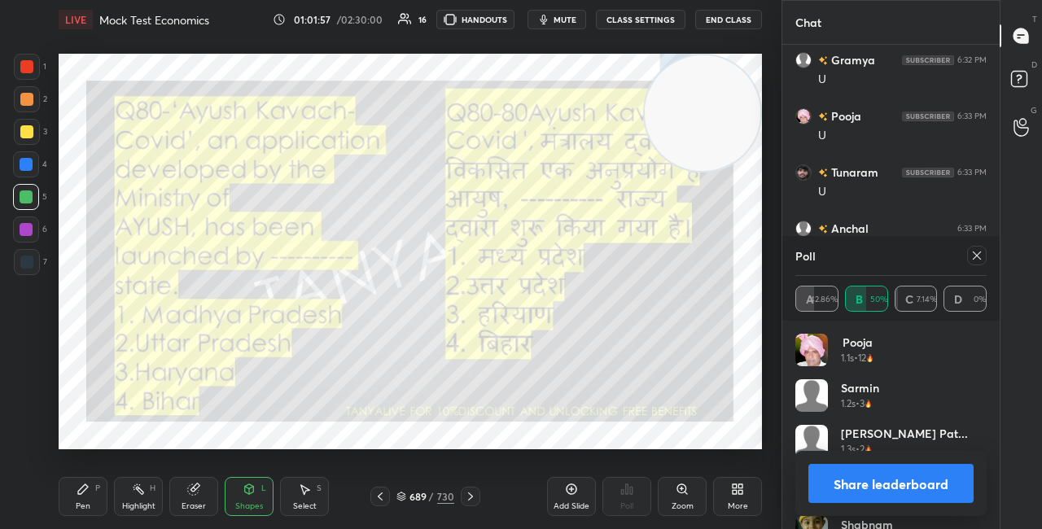
click at [845, 488] on button "Share leaderboard" at bounding box center [891, 483] width 165 height 39
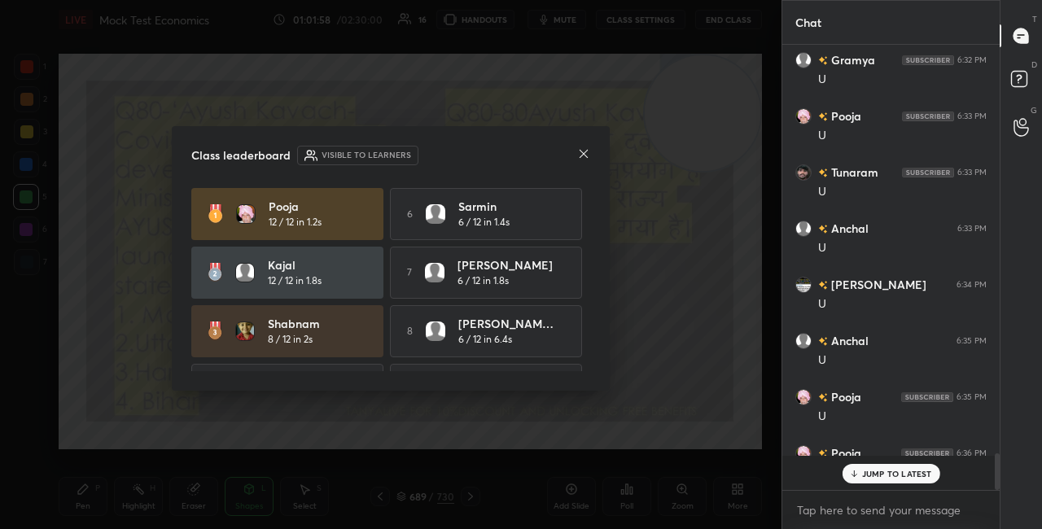
scroll to position [6, 5]
click at [586, 152] on icon at bounding box center [583, 153] width 13 height 13
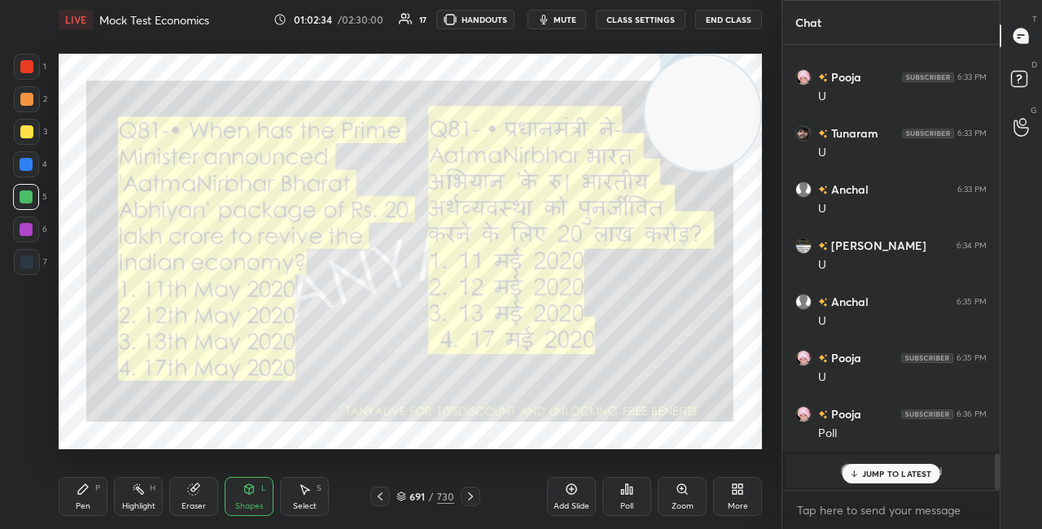
click at [879, 471] on p "JUMP TO LATEST" at bounding box center [897, 474] width 70 height 10
click at [94, 487] on div "Pen P" at bounding box center [83, 496] width 49 height 39
click at [846, 469] on img "grid" at bounding box center [848, 471] width 16 height 16
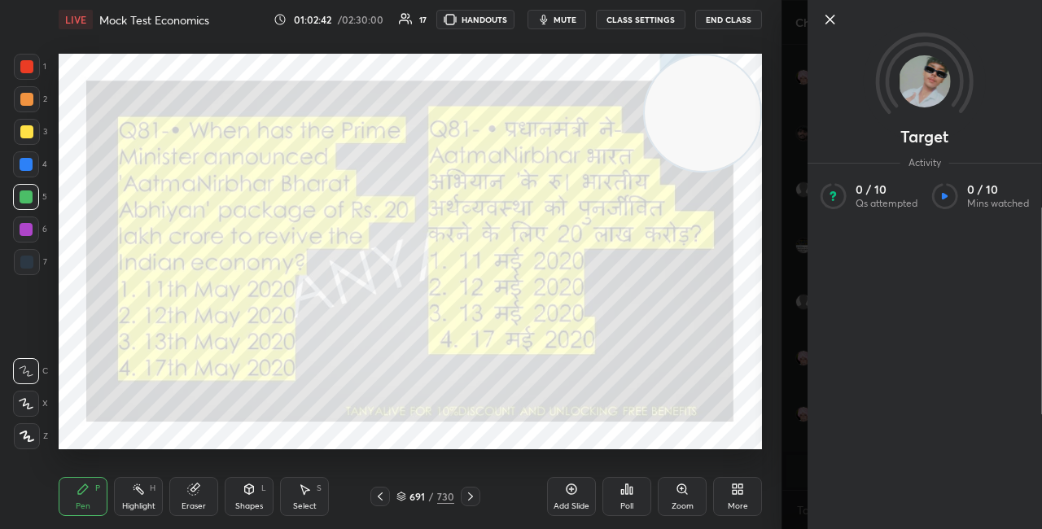
click at [836, 16] on icon at bounding box center [831, 20] width 20 height 20
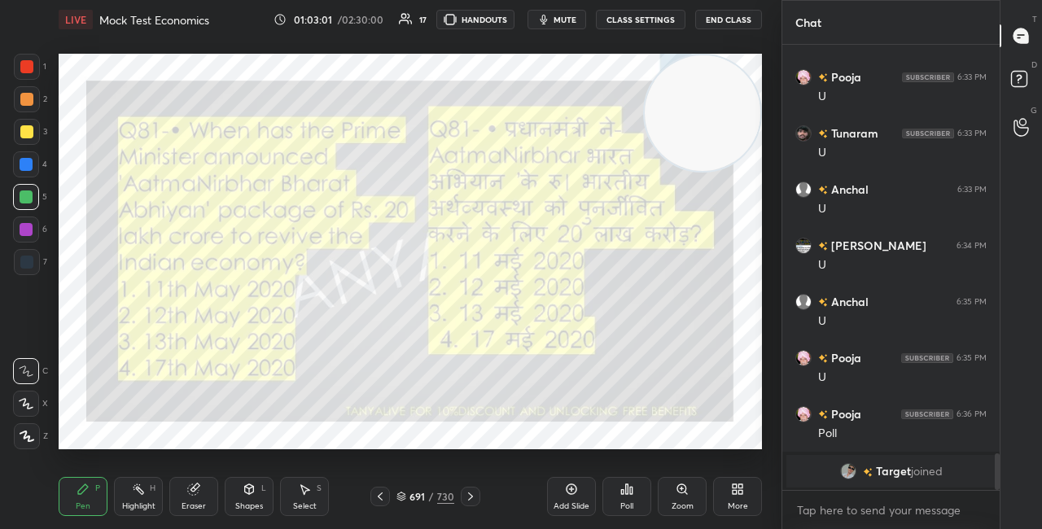
scroll to position [5054, 0]
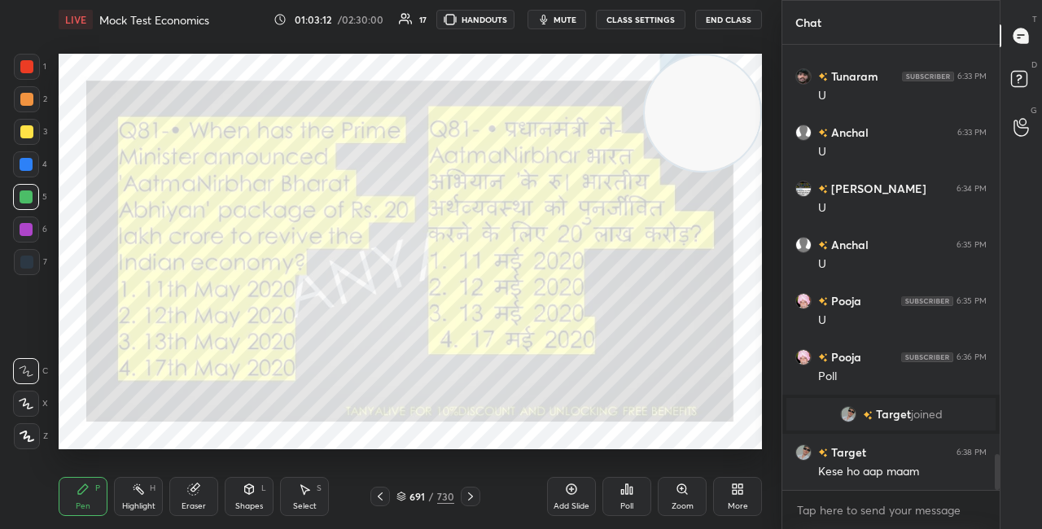
click at [402, 498] on icon at bounding box center [402, 497] width 10 height 10
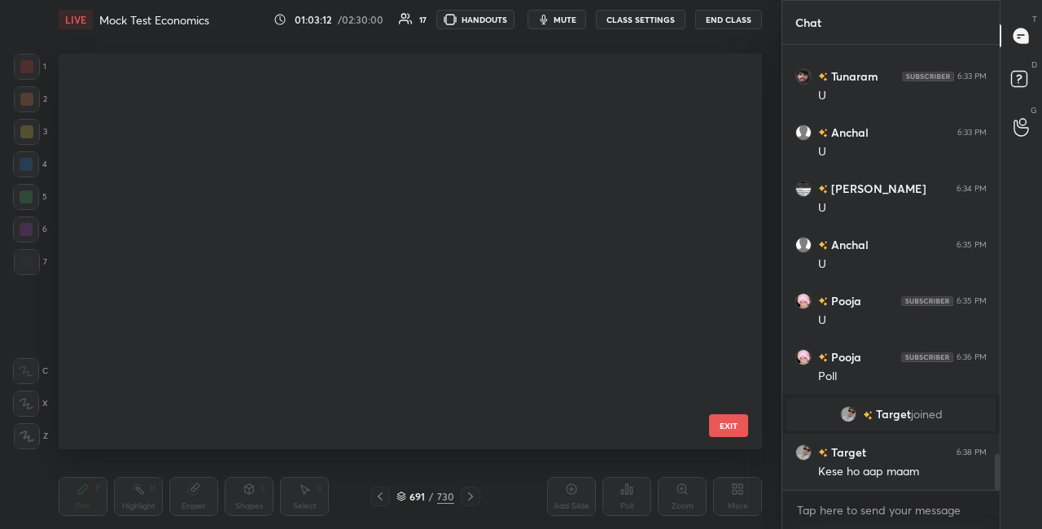
scroll to position [391, 695]
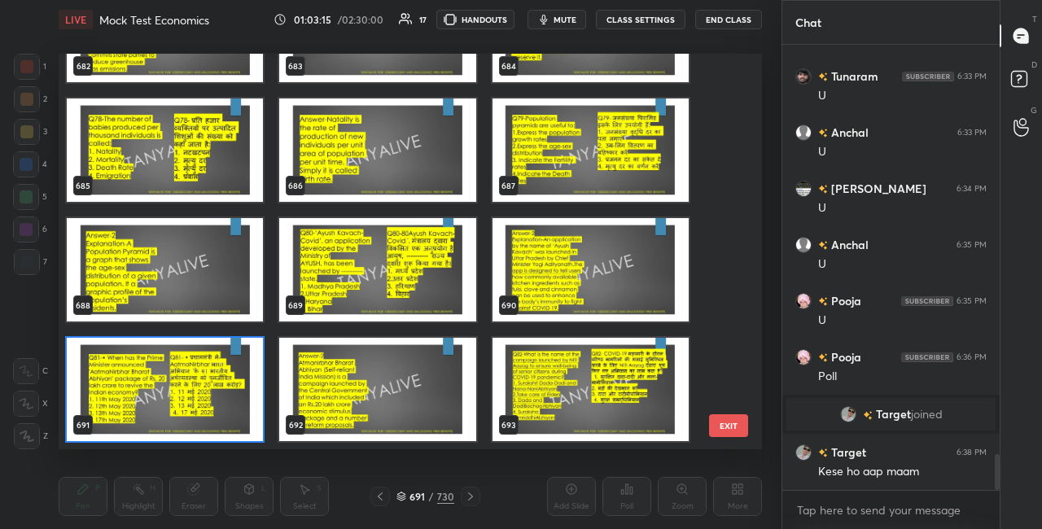
click at [236, 366] on img "grid" at bounding box center [165, 389] width 196 height 103
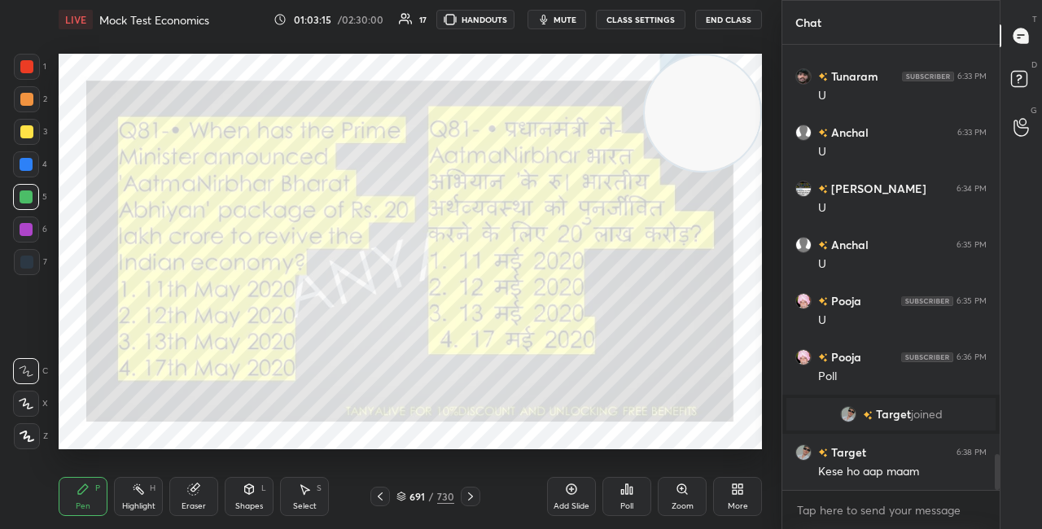
scroll to position [0, 0]
click at [402, 493] on icon at bounding box center [401, 495] width 8 height 4
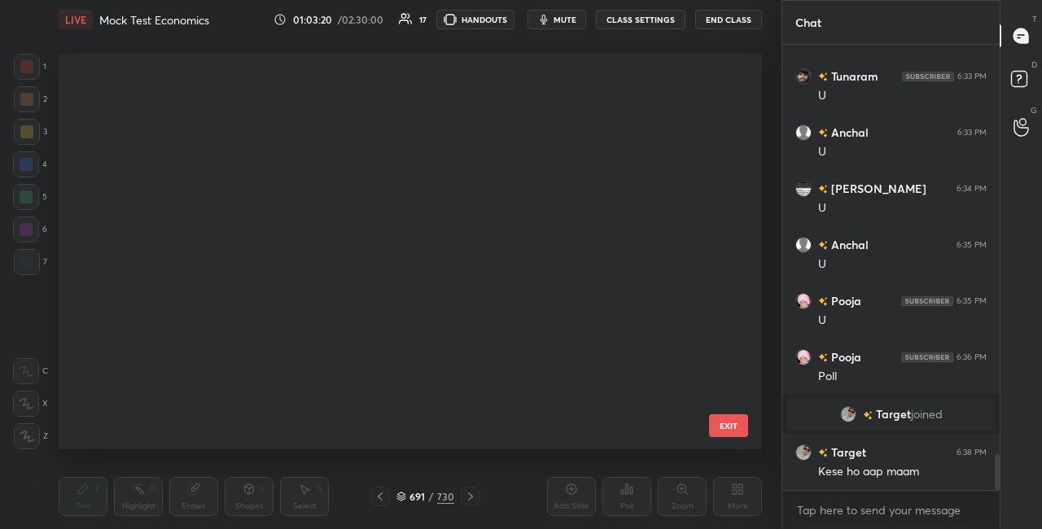
scroll to position [391, 695]
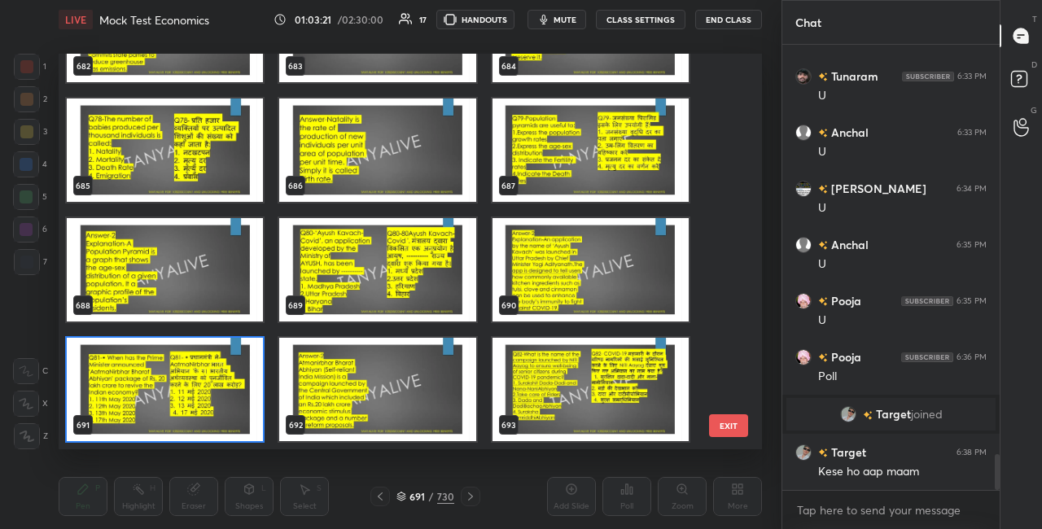
click at [242, 408] on img "grid" at bounding box center [165, 389] width 196 height 103
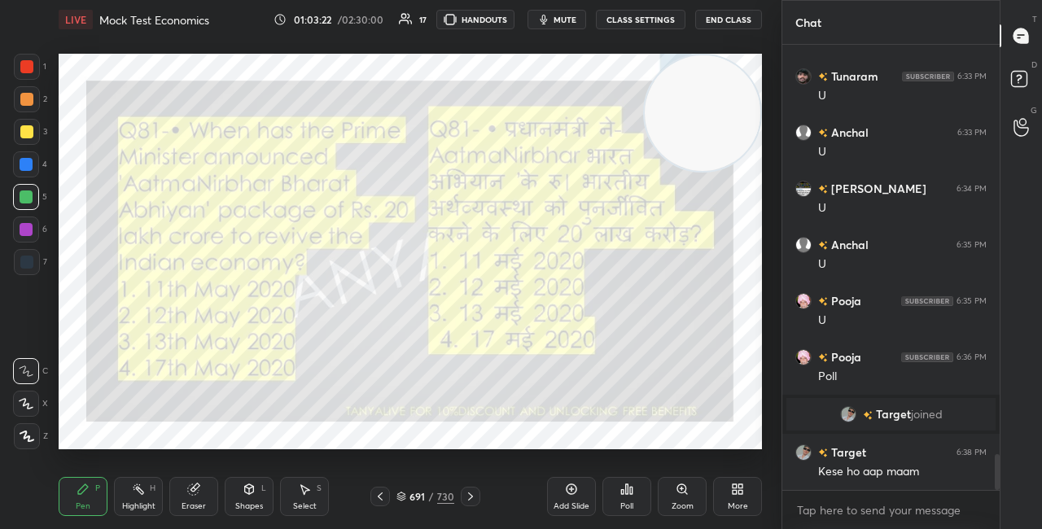
scroll to position [0, 0]
click at [618, 500] on div "Poll" at bounding box center [627, 496] width 49 height 39
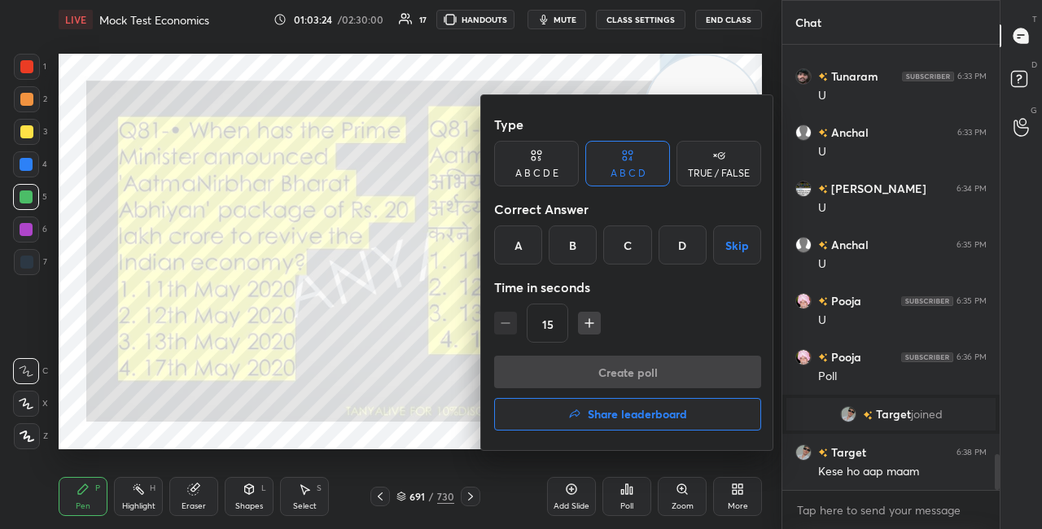
drag, startPoint x: 570, startPoint y: 245, endPoint x: 564, endPoint y: 226, distance: 19.8
click at [571, 245] on div "B" at bounding box center [573, 245] width 48 height 39
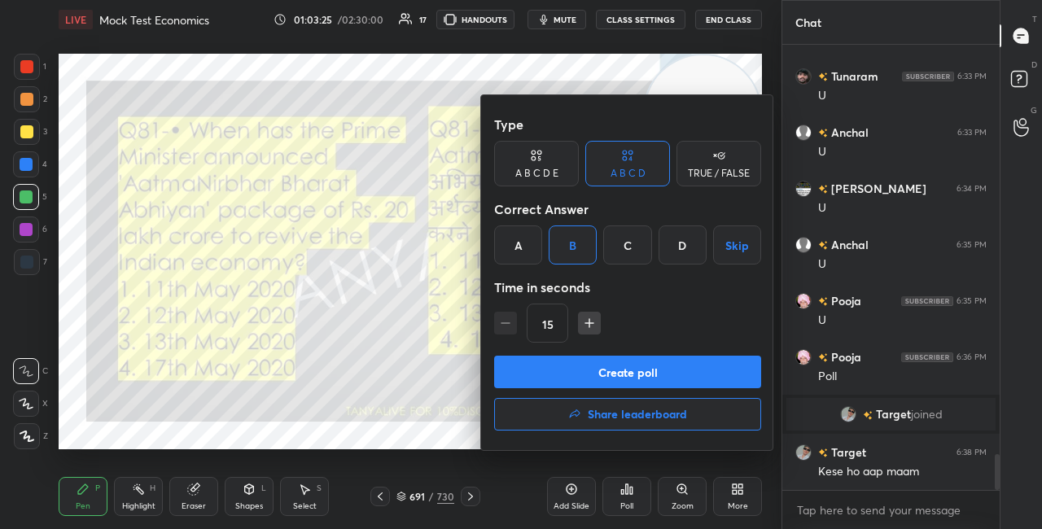
click at [552, 372] on button "Create poll" at bounding box center [627, 372] width 267 height 33
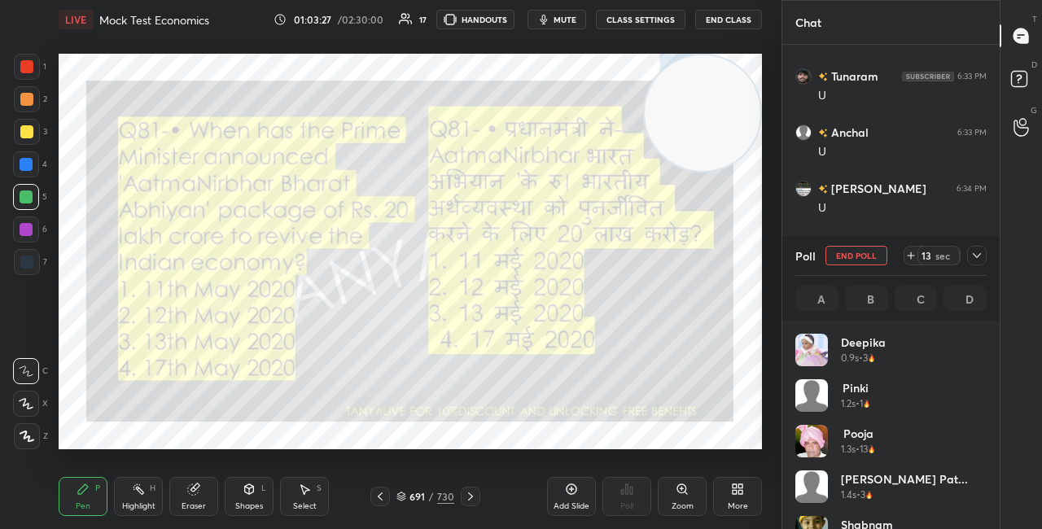
scroll to position [6, 5]
click at [982, 261] on icon at bounding box center [977, 255] width 13 height 13
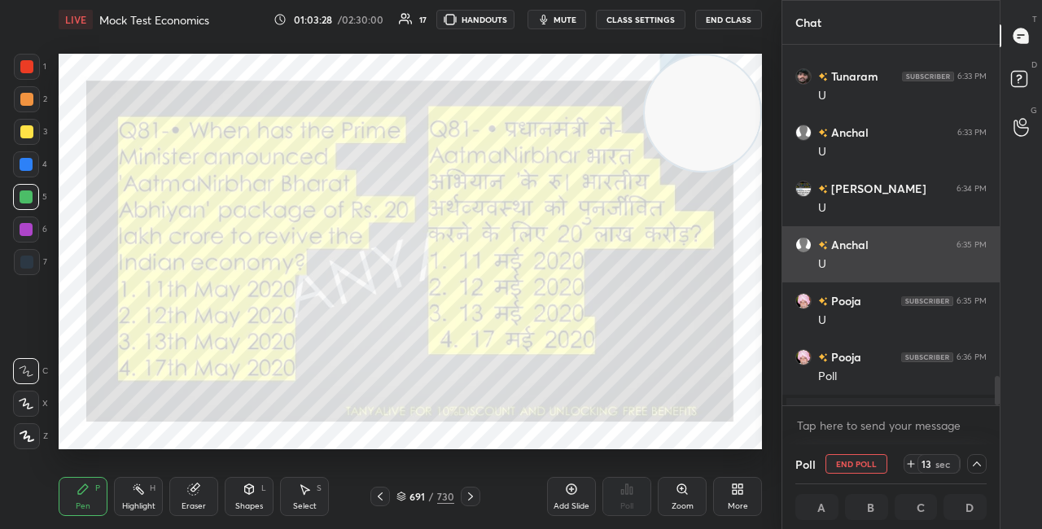
scroll to position [1, 5]
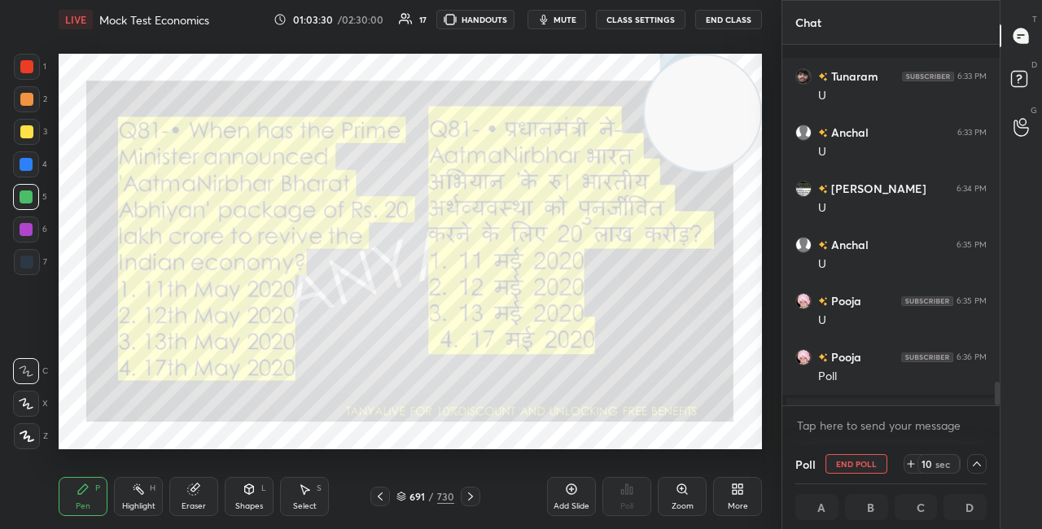
drag, startPoint x: 998, startPoint y: 390, endPoint x: 997, endPoint y: 408, distance: 18.0
click at [999, 410] on div "Tunaram 6:33 PM U [PERSON_NAME] 6:33 PM U [PERSON_NAME] 6:34 PM U [PERSON_NAME]…" at bounding box center [891, 245] width 217 height 400
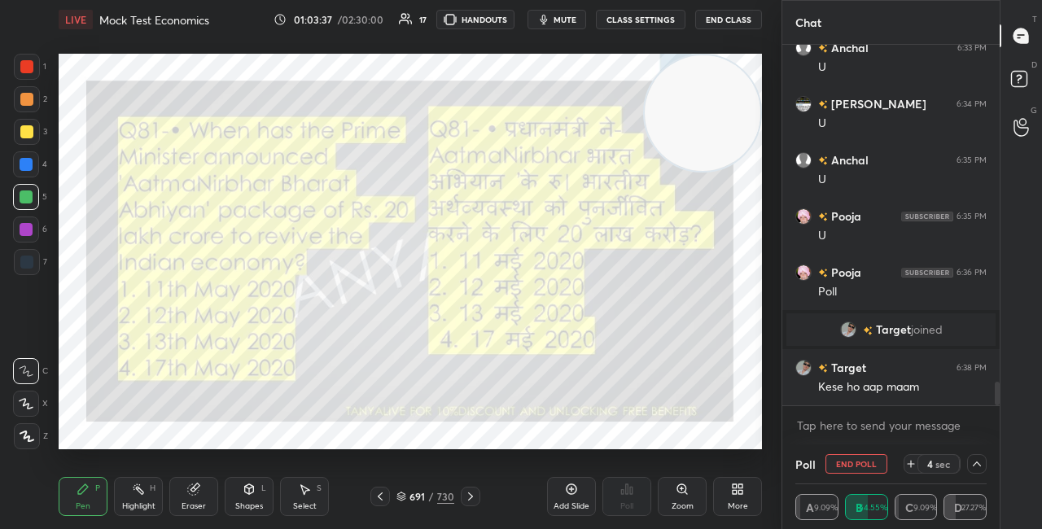
click at [247, 492] on icon at bounding box center [249, 490] width 9 height 10
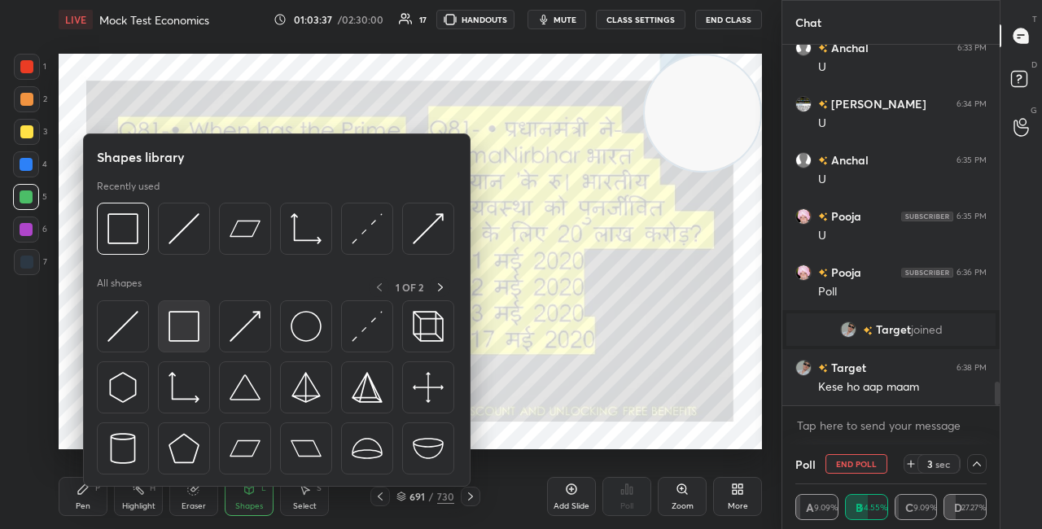
click at [191, 326] on img at bounding box center [184, 326] width 31 height 31
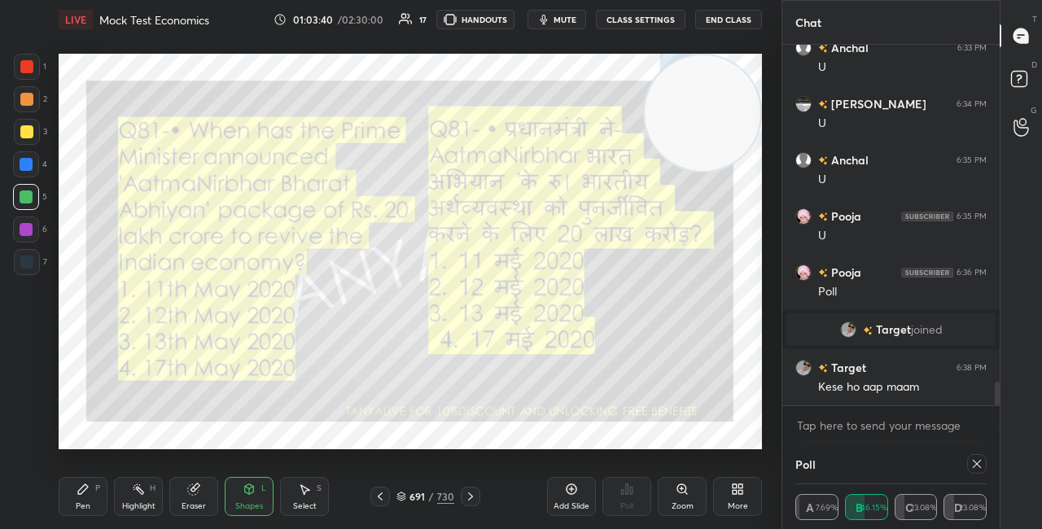
scroll to position [106, 186]
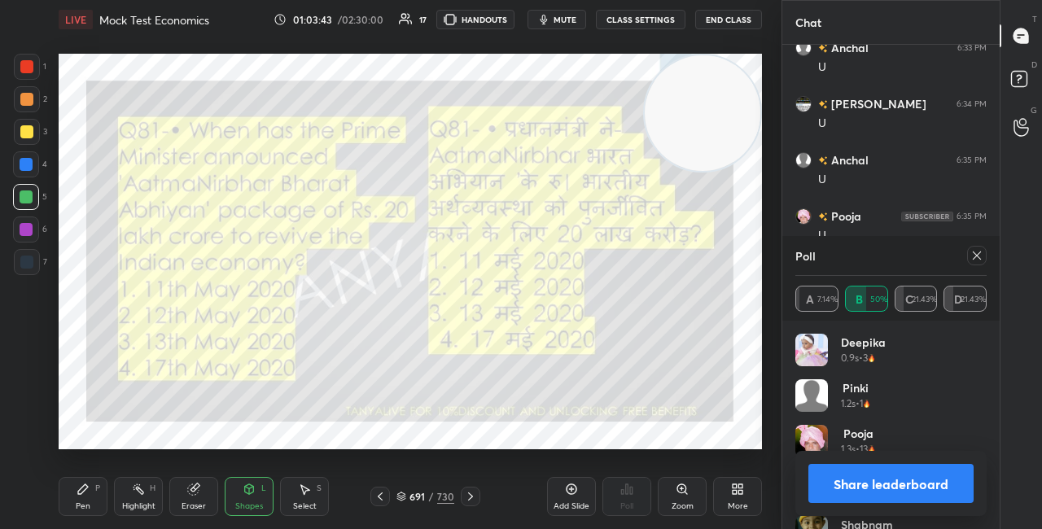
click at [844, 484] on button "Share leaderboard" at bounding box center [891, 483] width 165 height 39
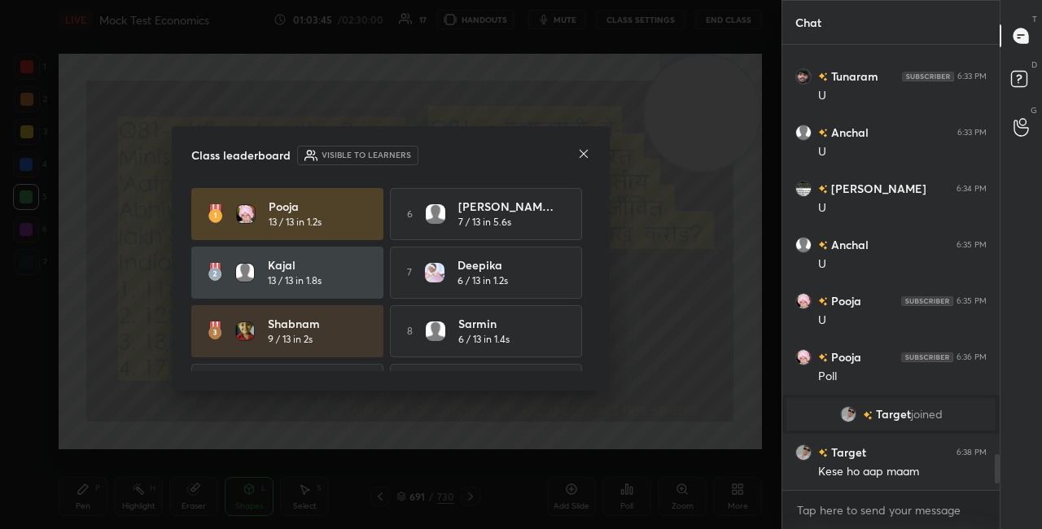
click at [590, 144] on div "Class leaderboard Visible to learners Pooja 13 / 13 in 1.2s 6 [PERSON_NAME] Pat…" at bounding box center [391, 258] width 438 height 265
click at [586, 152] on icon at bounding box center [584, 154] width 8 height 8
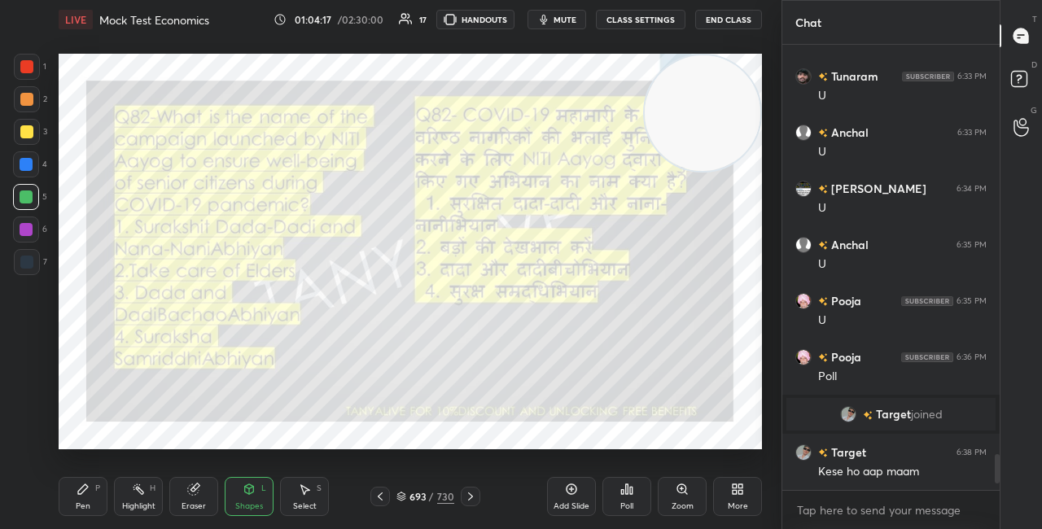
click at [86, 494] on icon at bounding box center [83, 489] width 13 height 13
click at [680, 171] on video at bounding box center [703, 113] width 116 height 116
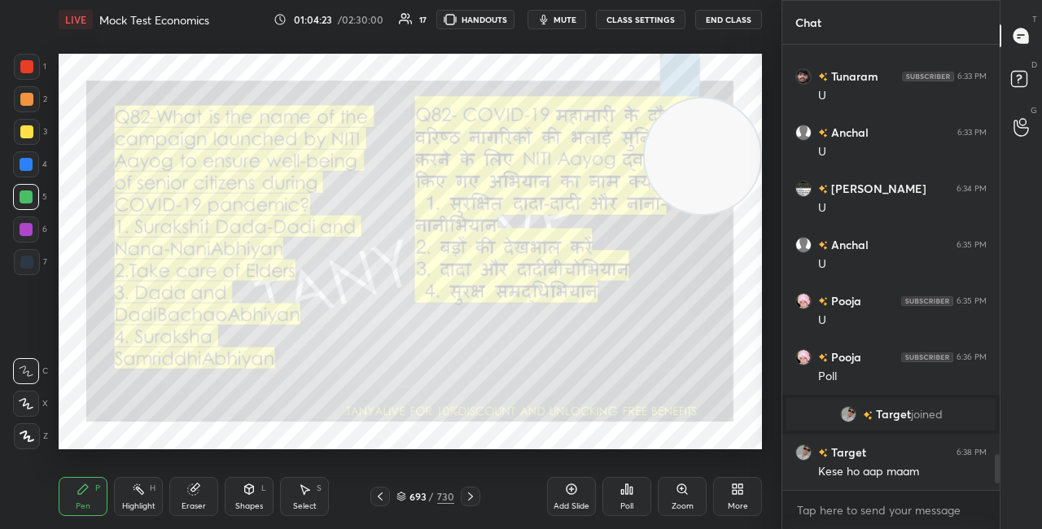
drag, startPoint x: 705, startPoint y: 163, endPoint x: 712, endPoint y: 211, distance: 48.5
click at [711, 206] on video at bounding box center [703, 157] width 116 height 116
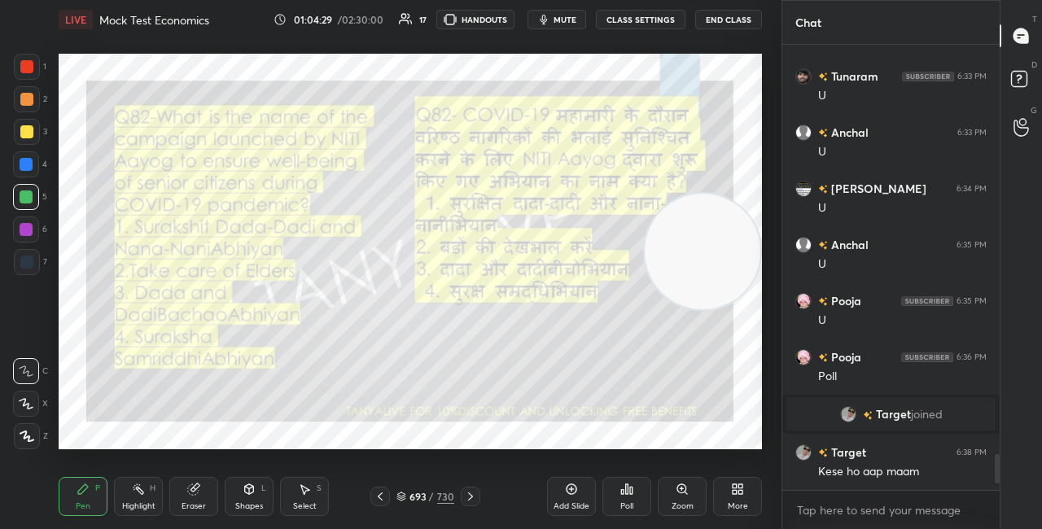
drag, startPoint x: 733, startPoint y: 259, endPoint x: 735, endPoint y: 268, distance: 9.1
click at [734, 268] on video at bounding box center [703, 252] width 116 height 116
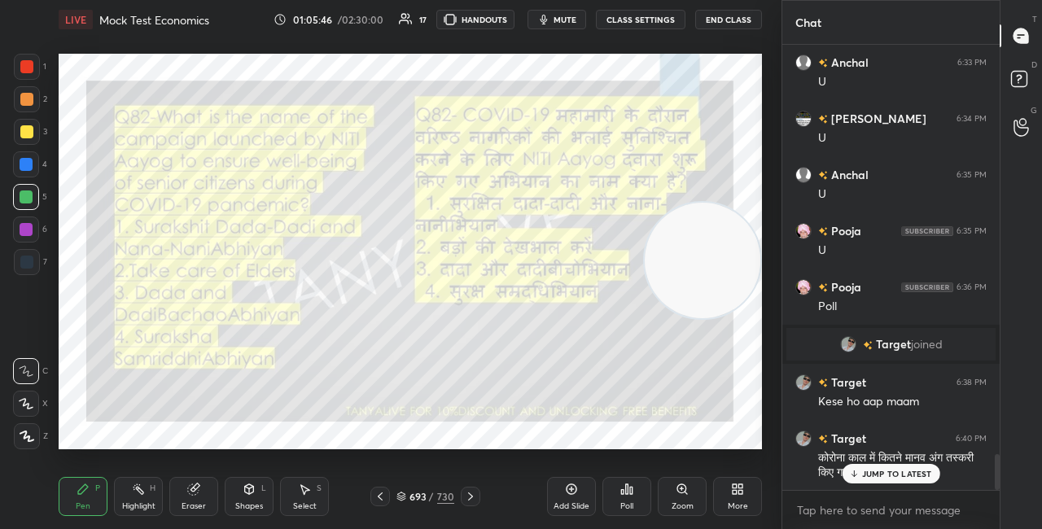
click at [903, 482] on div "JUMP TO LATEST" at bounding box center [891, 474] width 98 height 20
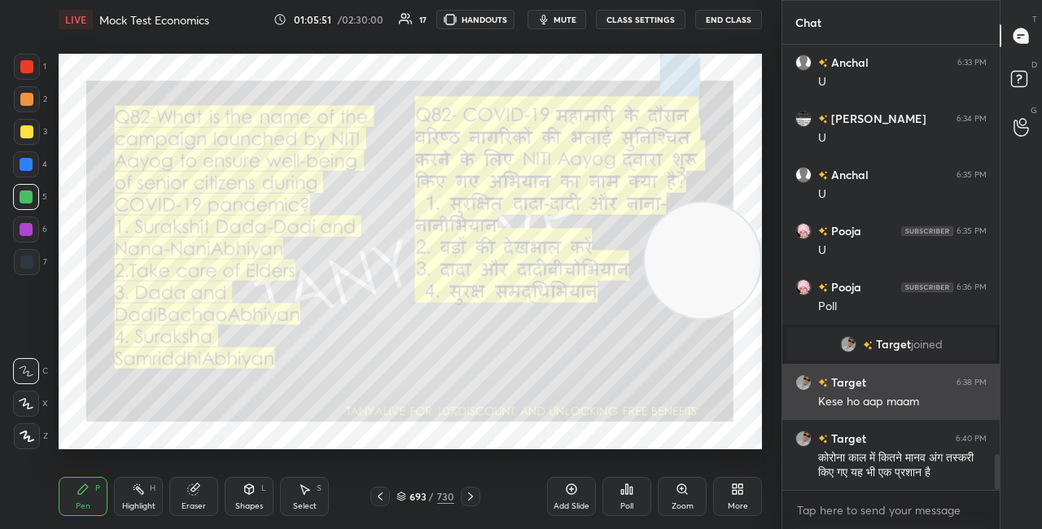
click at [805, 382] on img "grid" at bounding box center [804, 383] width 16 height 16
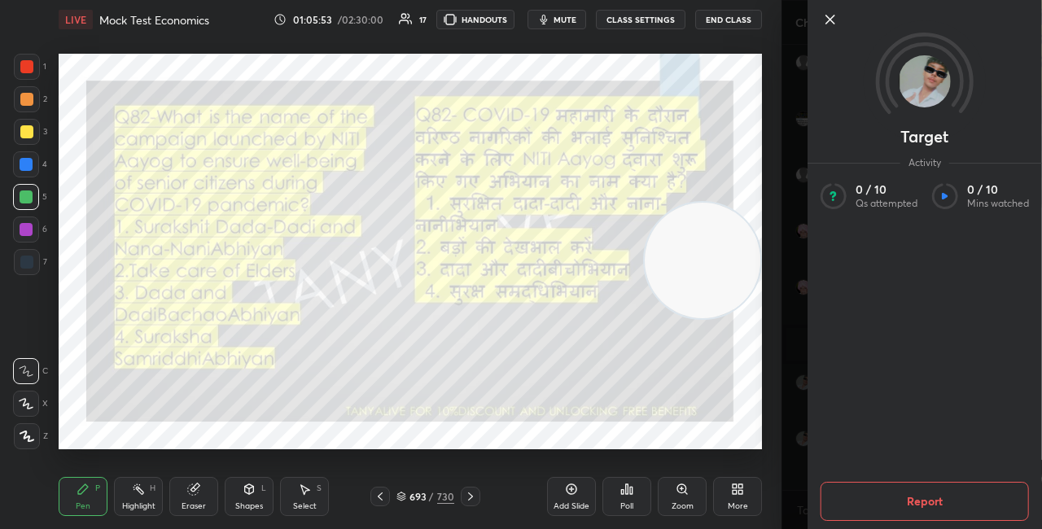
click at [917, 79] on img at bounding box center [925, 81] width 52 height 52
click at [831, 19] on icon at bounding box center [831, 20] width 20 height 20
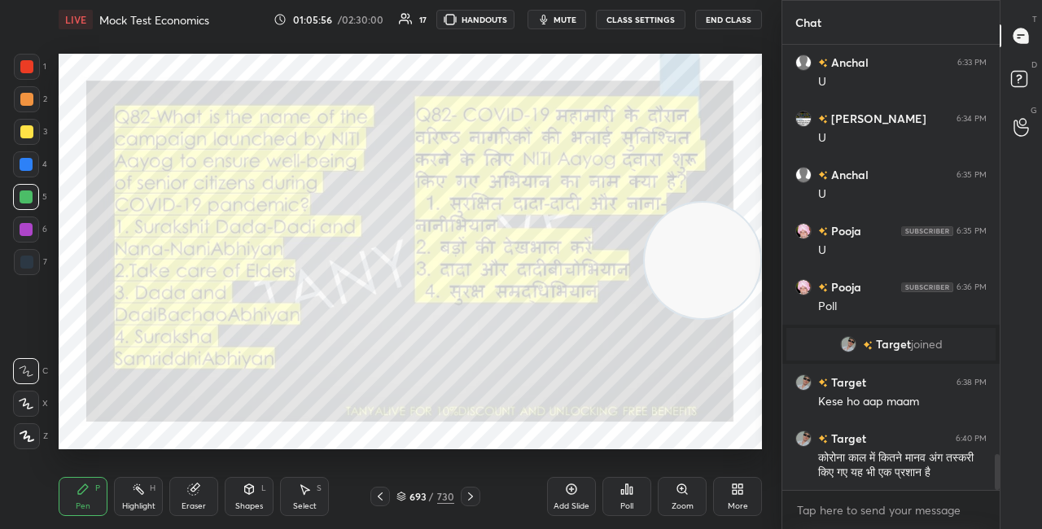
click at [405, 497] on icon at bounding box center [401, 498] width 8 height 2
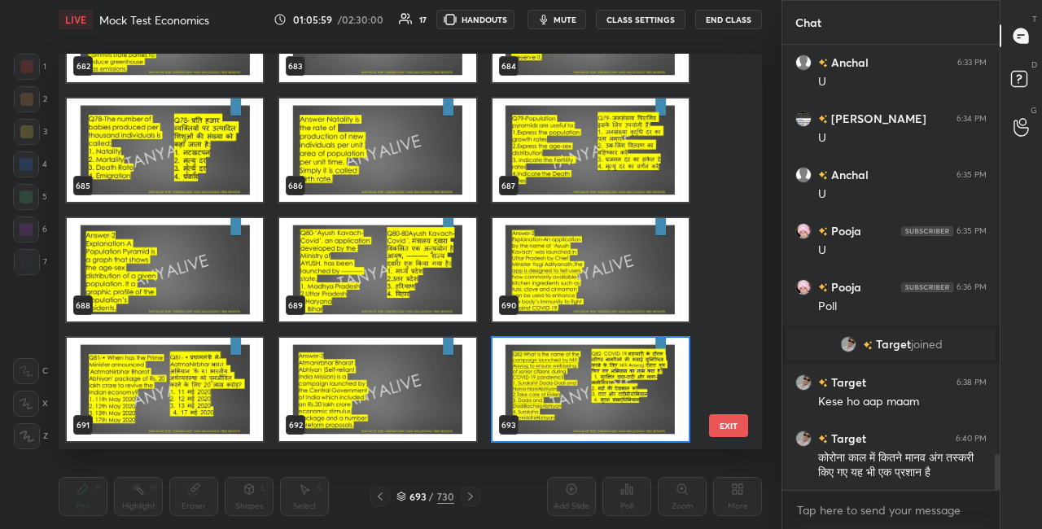
scroll to position [27361, 0]
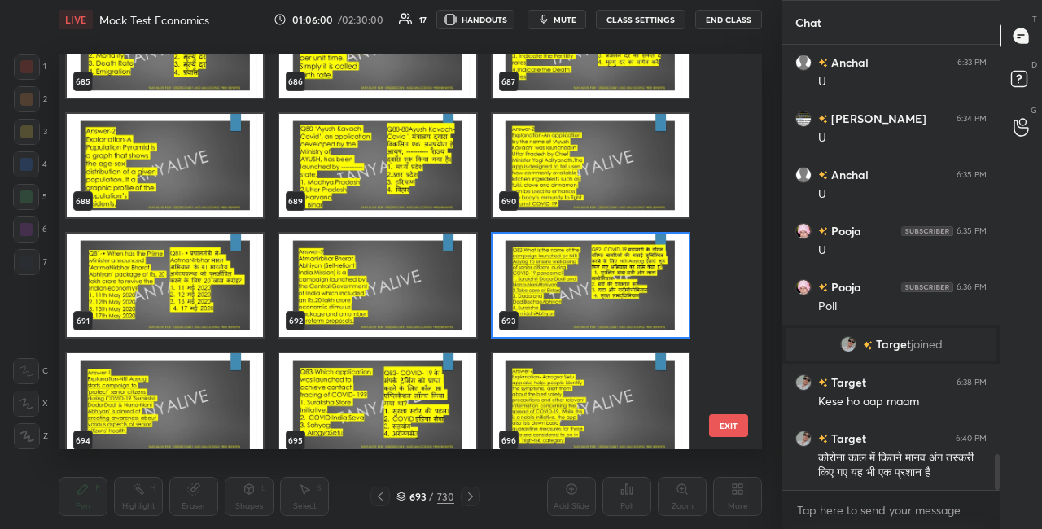
click at [680, 310] on img "grid" at bounding box center [591, 285] width 196 height 103
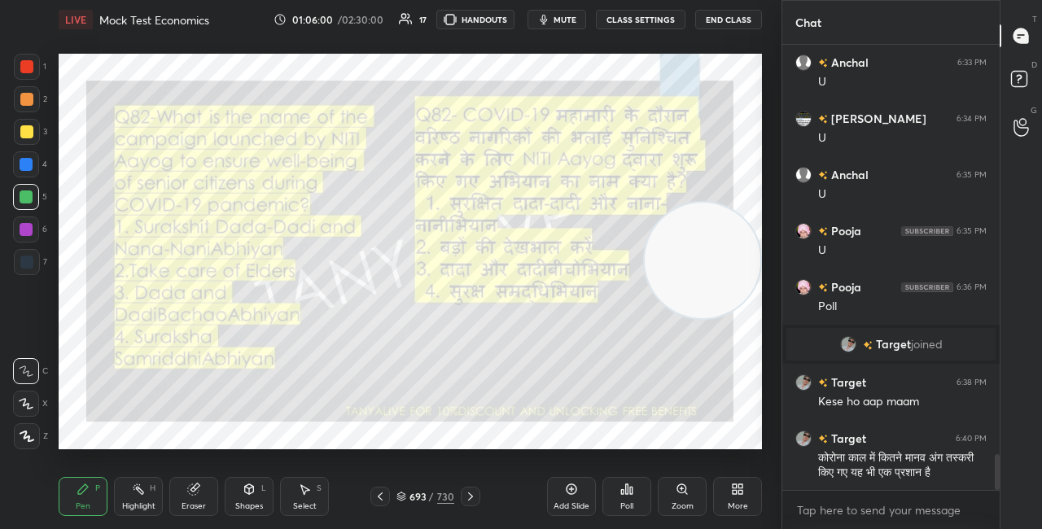
click at [680, 311] on img "grid" at bounding box center [591, 285] width 196 height 103
click at [629, 509] on div "Poll" at bounding box center [627, 506] width 13 height 8
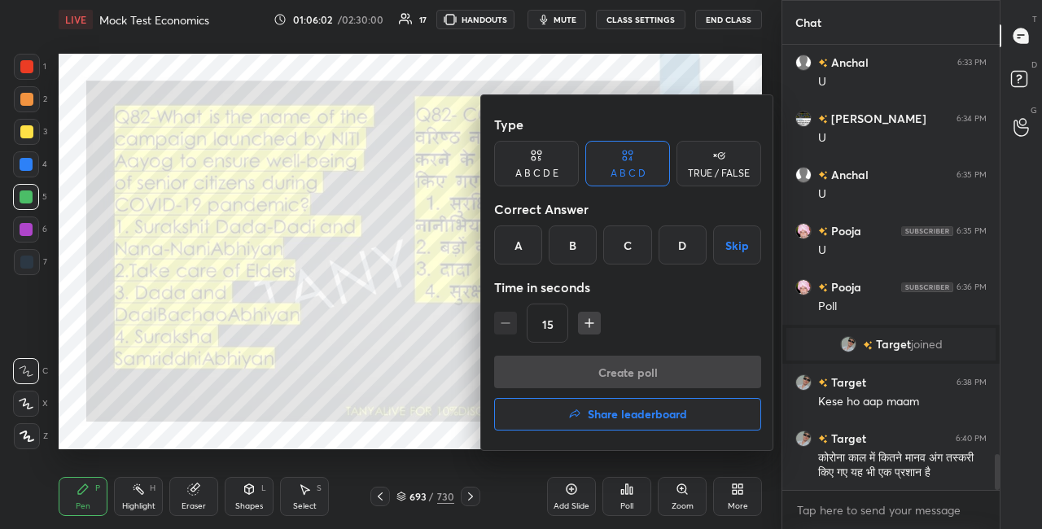
drag, startPoint x: 520, startPoint y: 256, endPoint x: 514, endPoint y: 244, distance: 13.1
click at [520, 256] on div "A" at bounding box center [518, 245] width 48 height 39
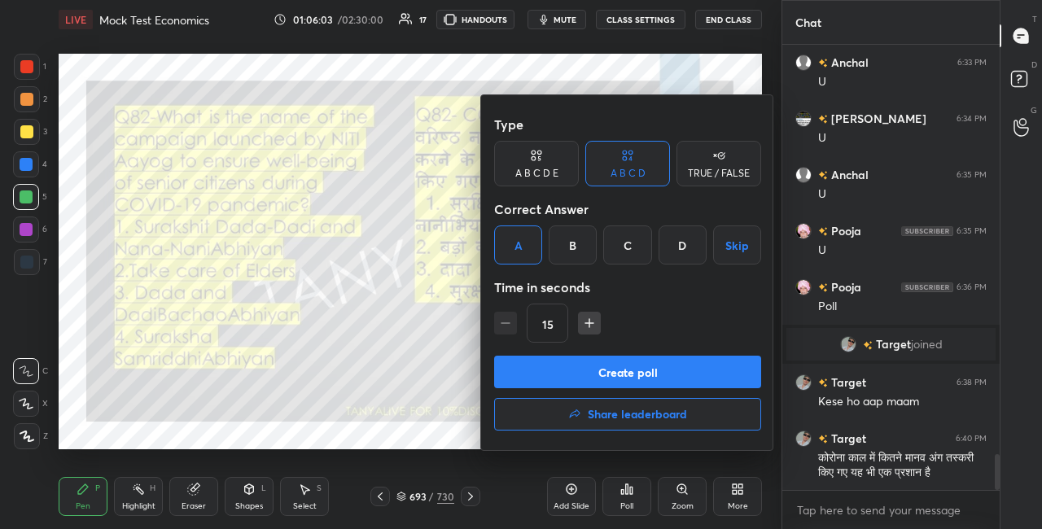
click at [547, 364] on button "Create poll" at bounding box center [627, 372] width 267 height 33
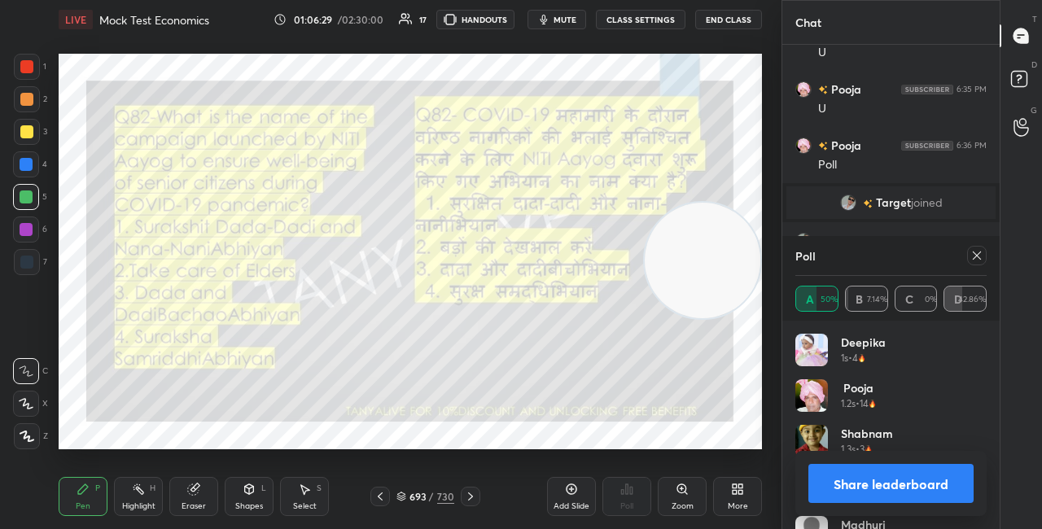
scroll to position [5305, 0]
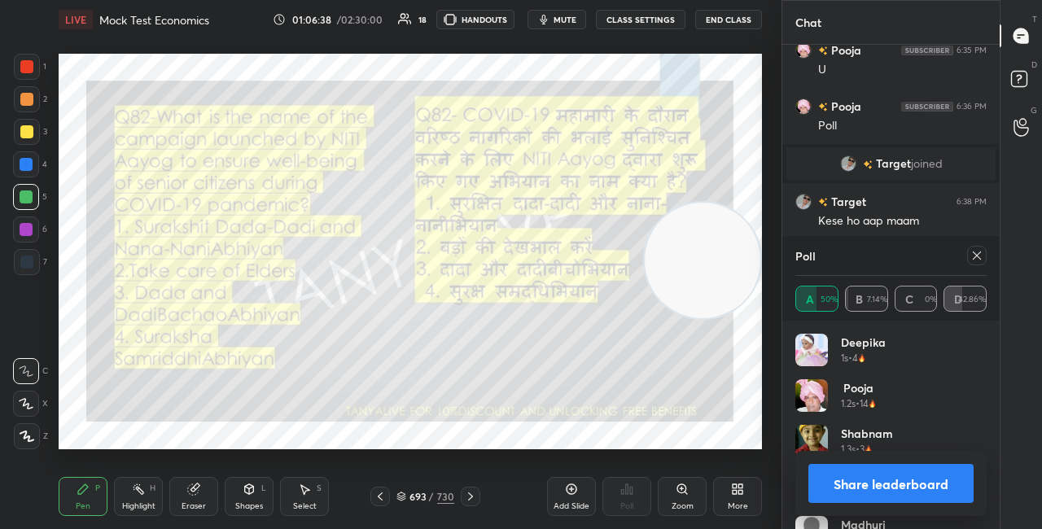
click at [254, 498] on div "Shapes L" at bounding box center [249, 496] width 49 height 39
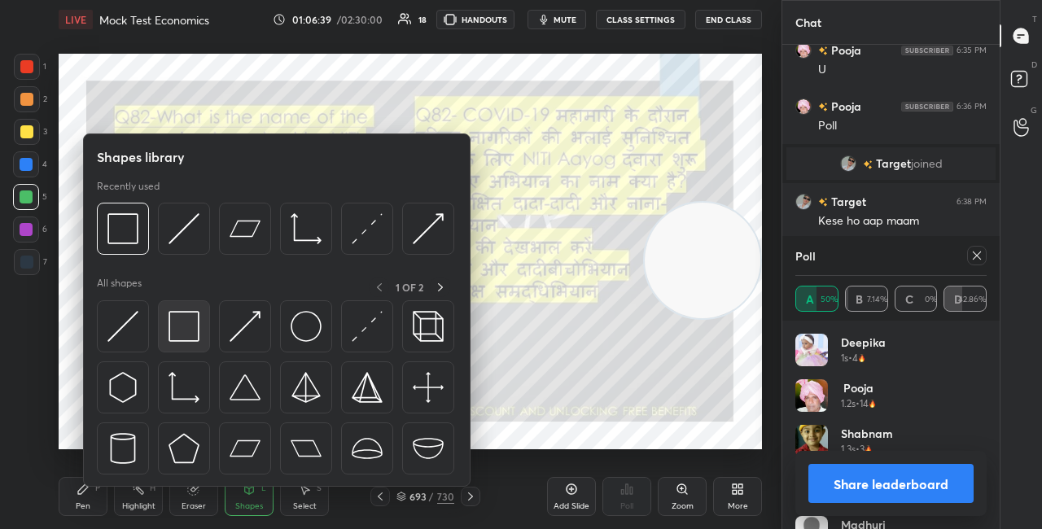
click at [187, 336] on img at bounding box center [184, 326] width 31 height 31
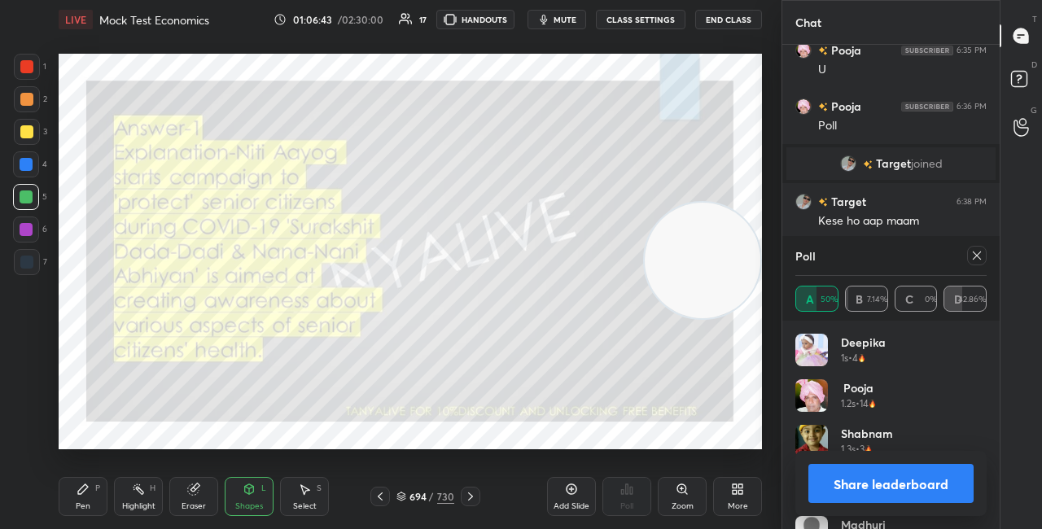
click at [840, 485] on button "Share leaderboard" at bounding box center [891, 483] width 165 height 39
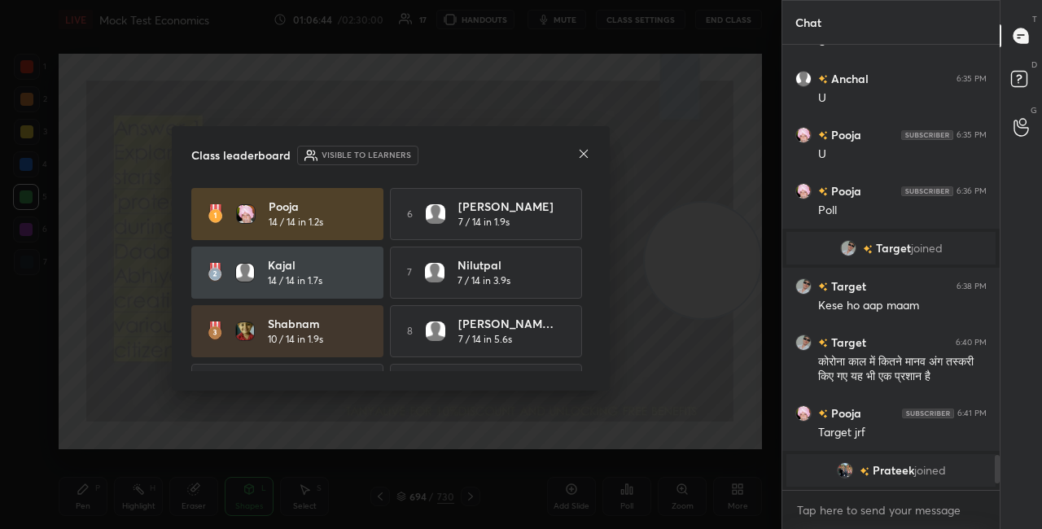
scroll to position [441, 213]
click at [581, 158] on icon at bounding box center [583, 153] width 13 height 13
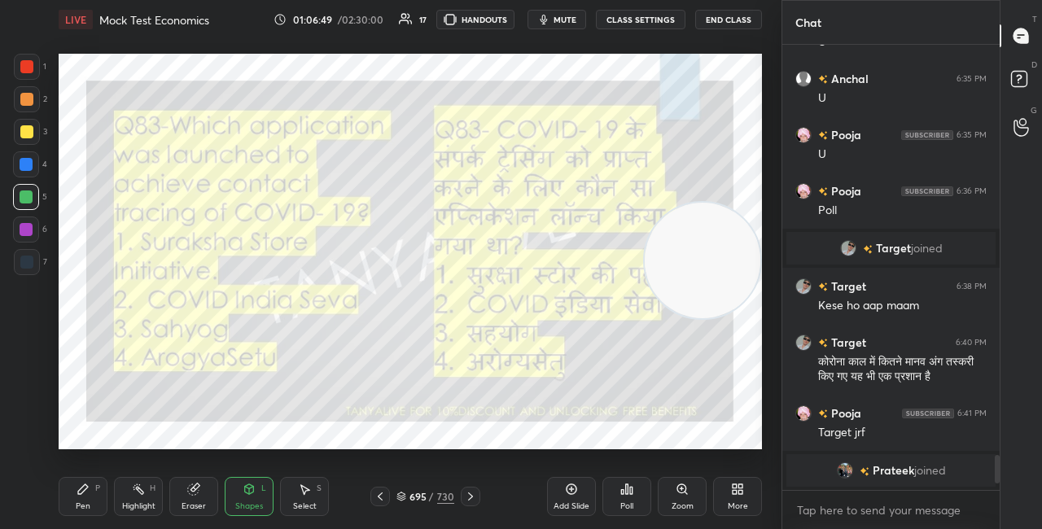
click at [99, 500] on div "Pen P" at bounding box center [83, 496] width 49 height 39
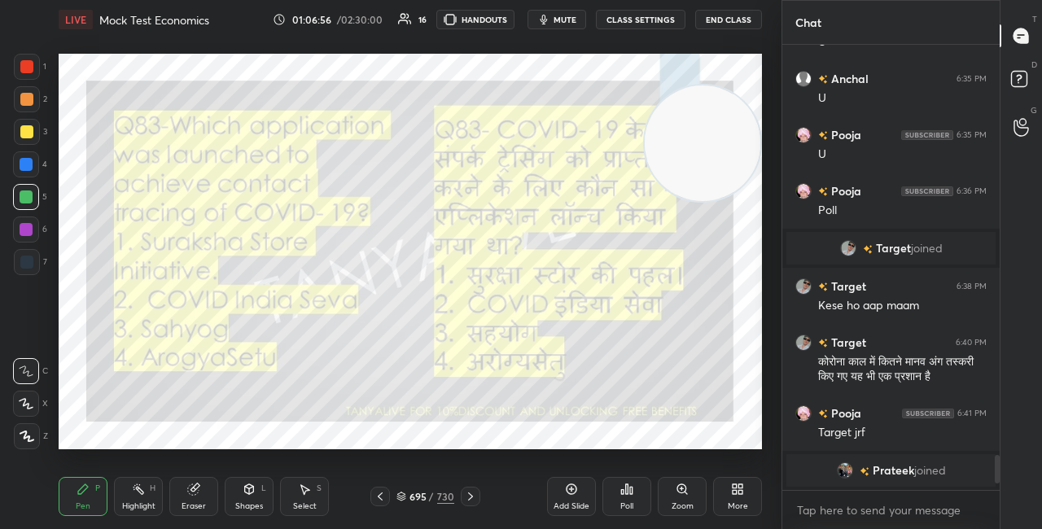
drag, startPoint x: 710, startPoint y: 175, endPoint x: 718, endPoint y: 115, distance: 60.8
click at [723, 107] on video at bounding box center [703, 144] width 116 height 116
click at [401, 497] on icon at bounding box center [401, 495] width 8 height 4
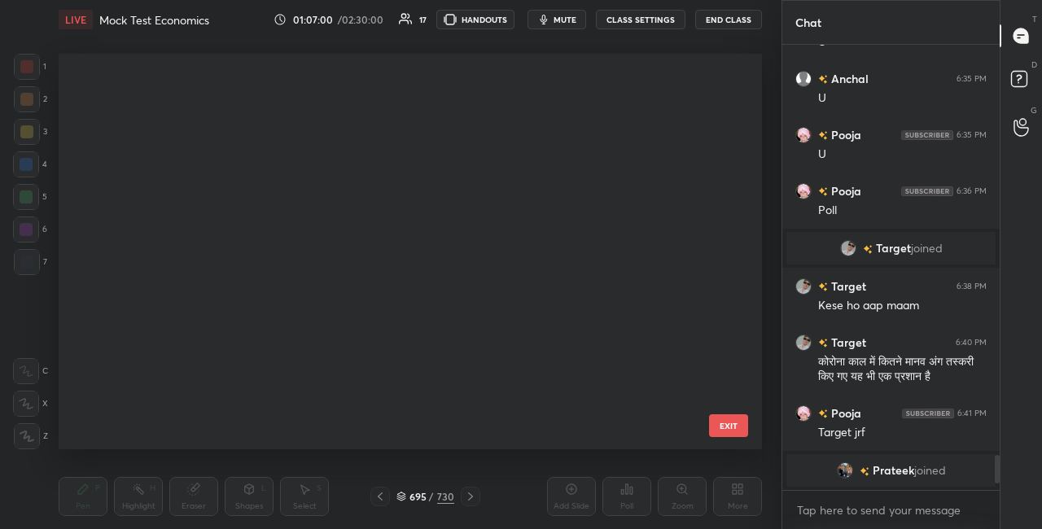
scroll to position [391, 695]
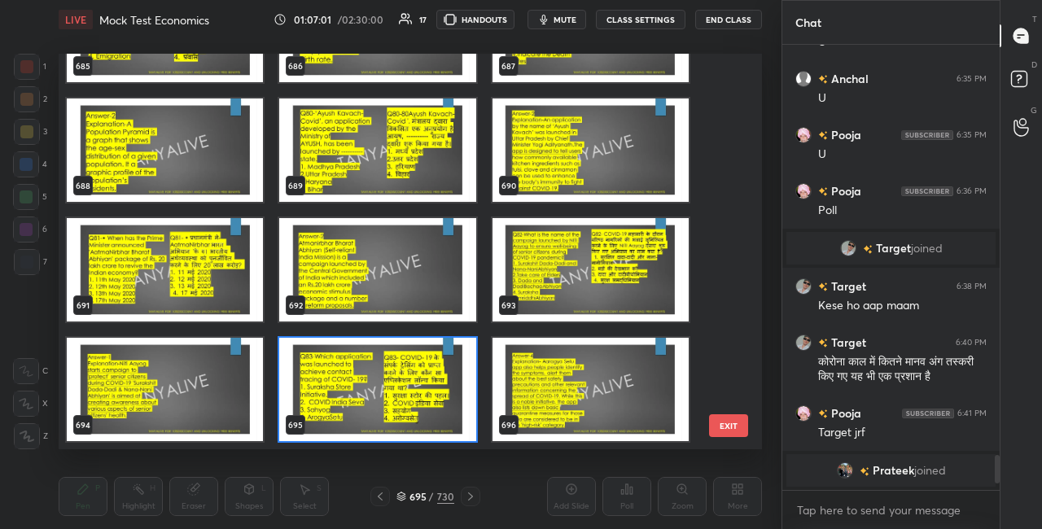
click at [360, 375] on img "grid" at bounding box center [377, 389] width 196 height 103
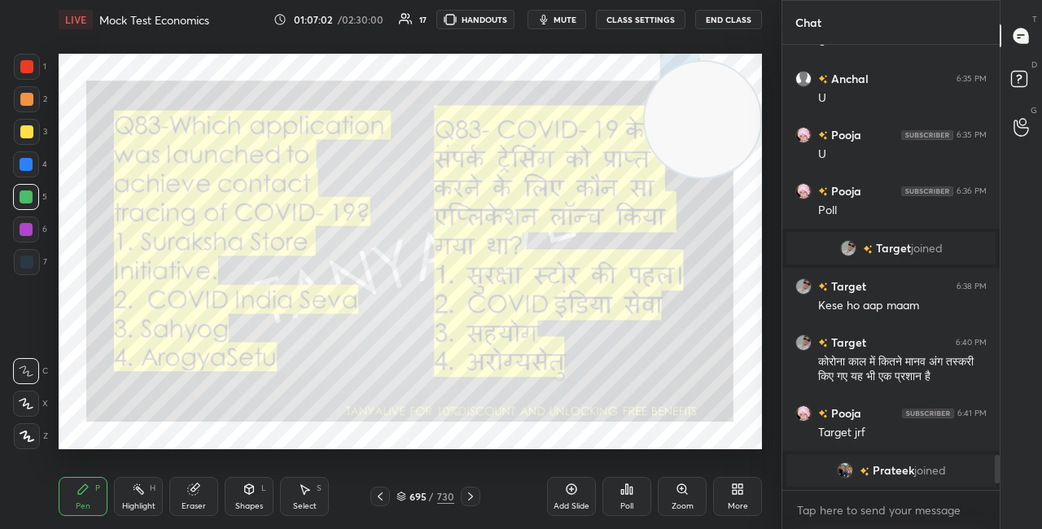
click at [360, 375] on img "grid" at bounding box center [377, 389] width 196 height 103
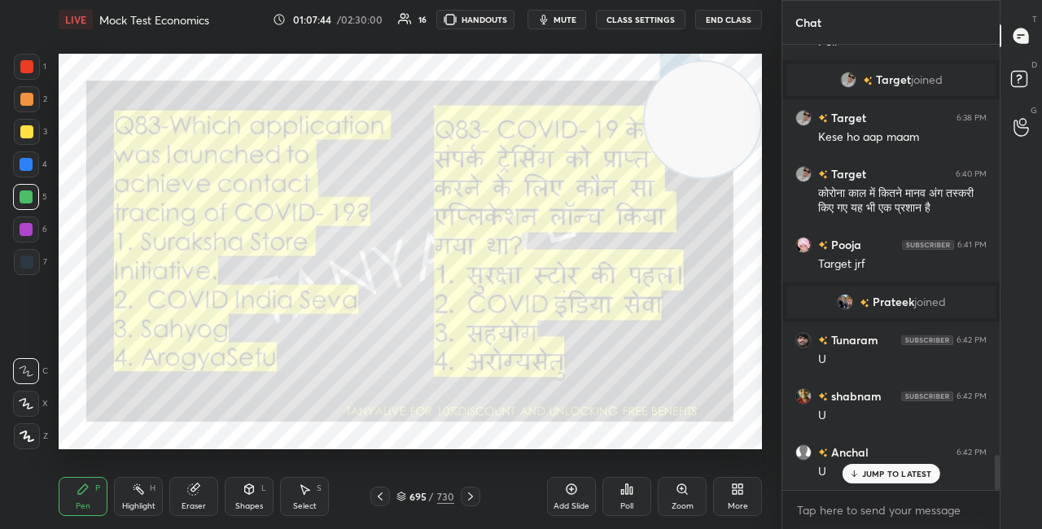
scroll to position [5181, 0]
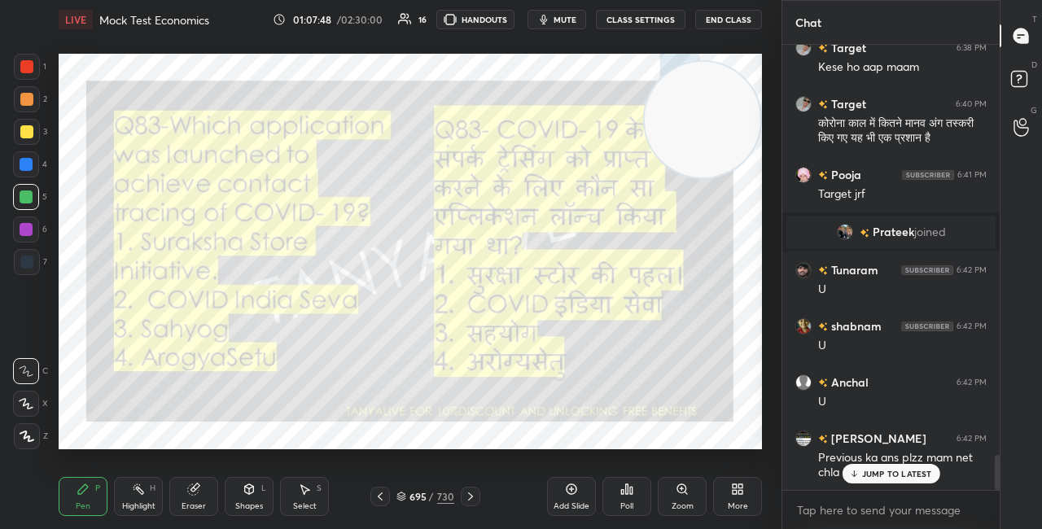
click at [875, 479] on p "JUMP TO LATEST" at bounding box center [897, 474] width 70 height 10
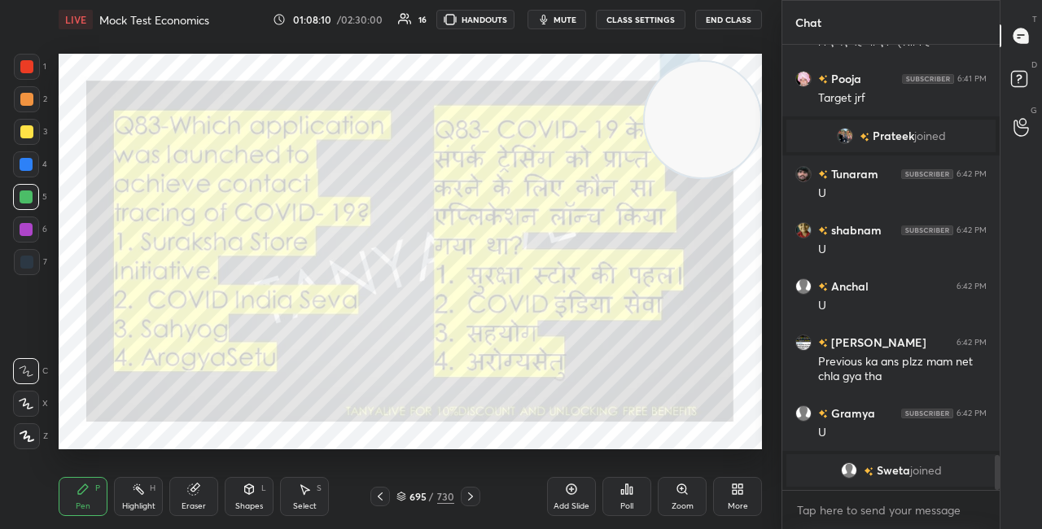
scroll to position [5272, 0]
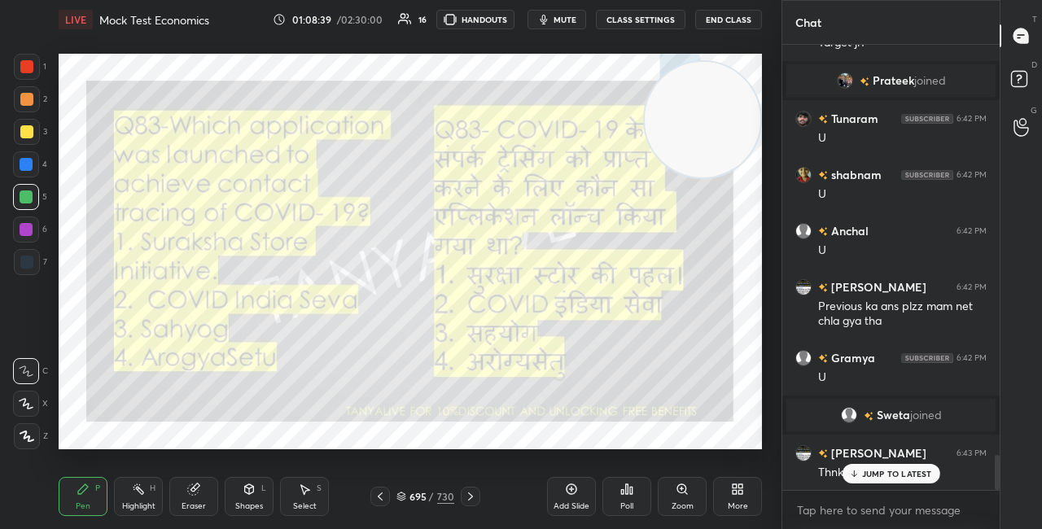
click at [399, 494] on icon at bounding box center [402, 497] width 10 height 10
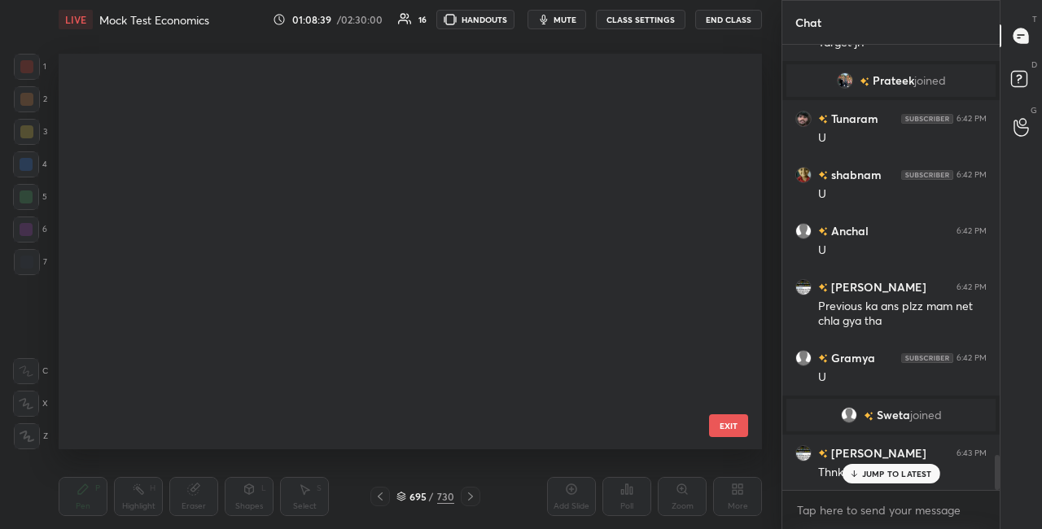
scroll to position [391, 695]
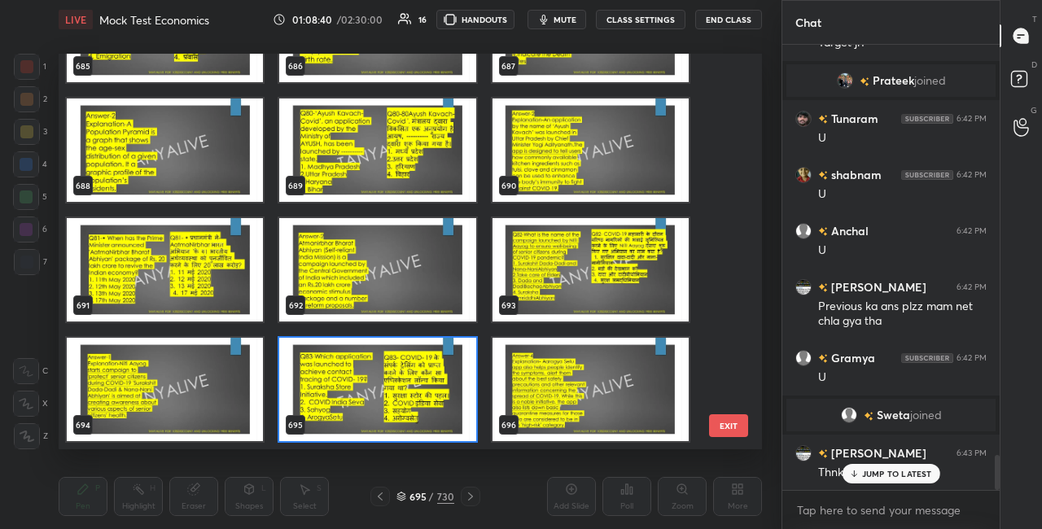
click at [379, 380] on img "grid" at bounding box center [377, 389] width 196 height 103
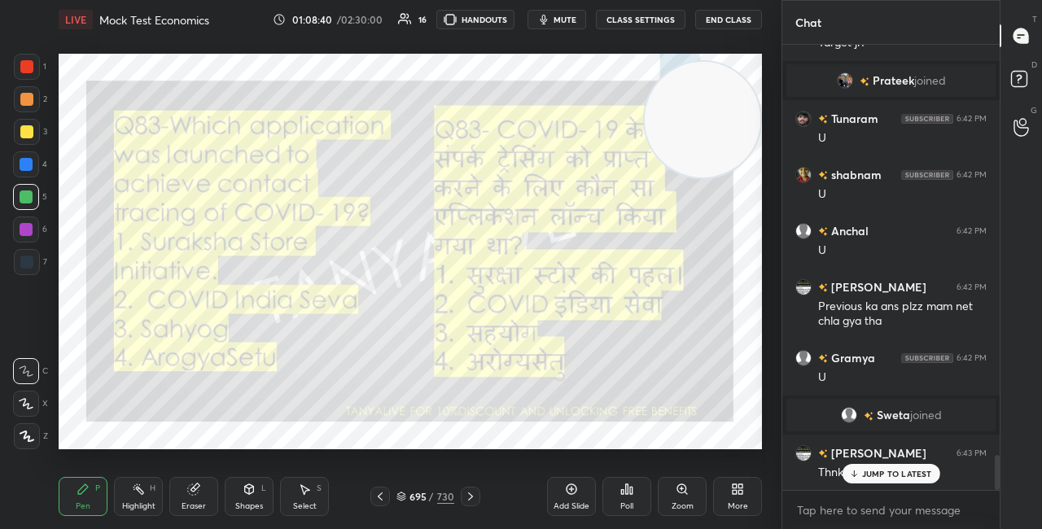
click at [380, 381] on img "grid" at bounding box center [377, 389] width 196 height 103
click at [615, 489] on div "Poll" at bounding box center [627, 496] width 49 height 39
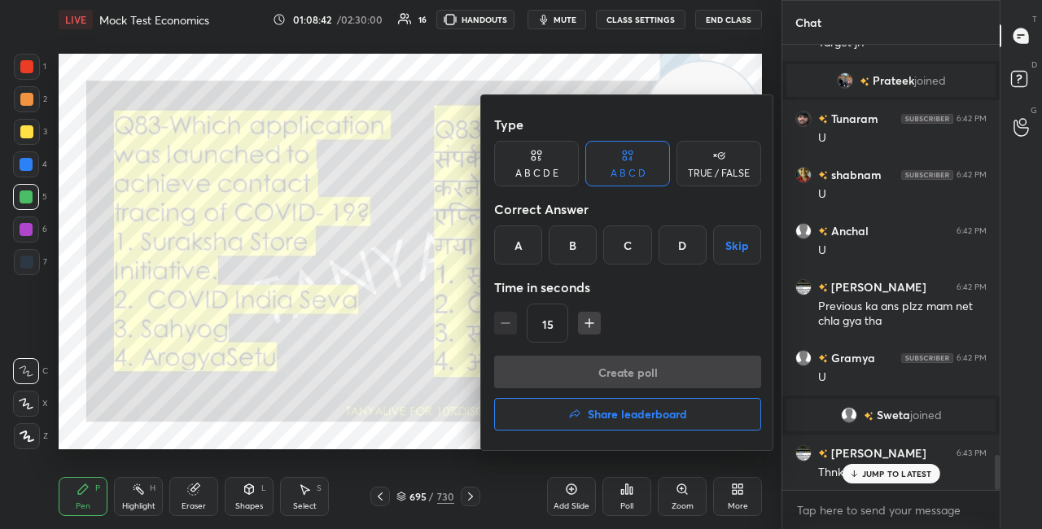
click at [683, 254] on div "D" at bounding box center [683, 245] width 48 height 39
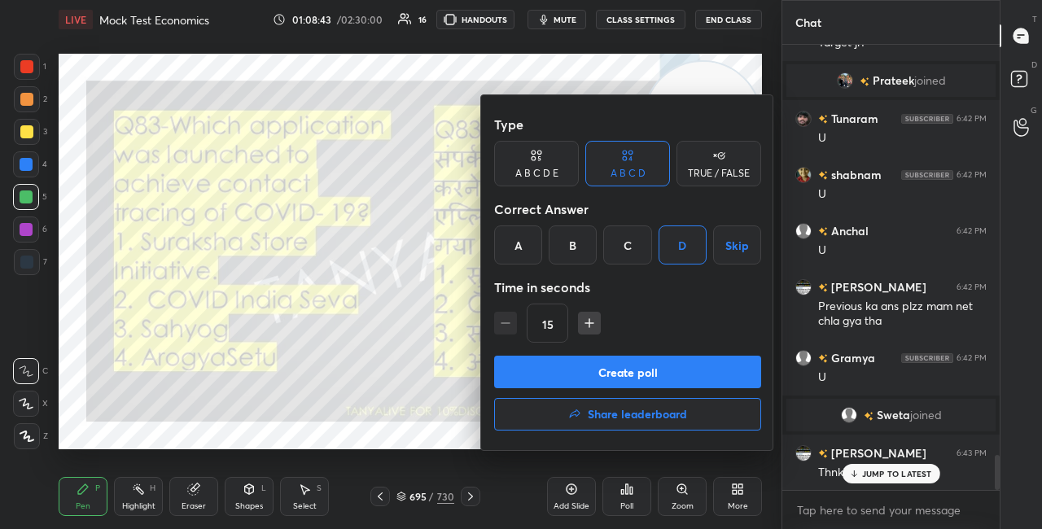
click at [616, 358] on button "Create poll" at bounding box center [627, 372] width 267 height 33
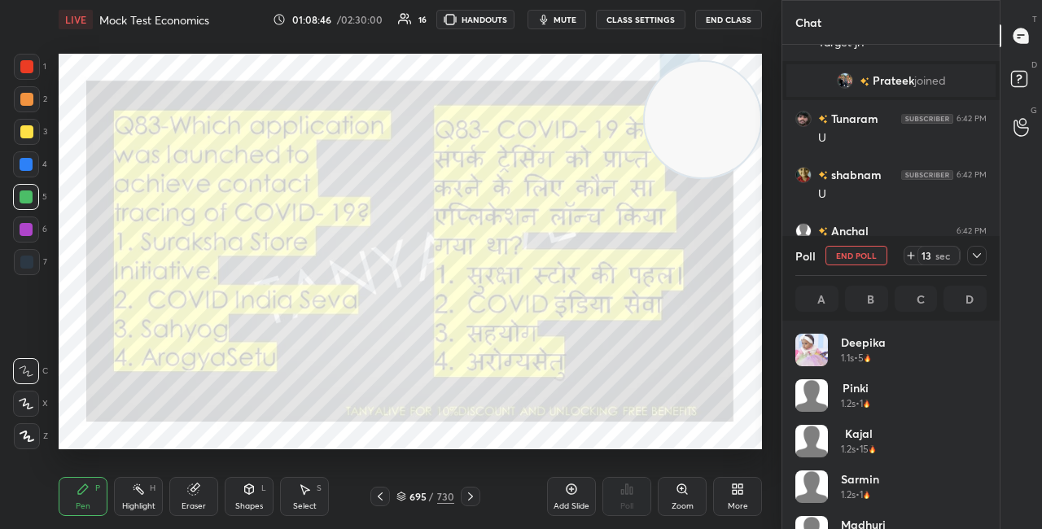
scroll to position [191, 186]
click at [980, 257] on icon at bounding box center [977, 255] width 13 height 13
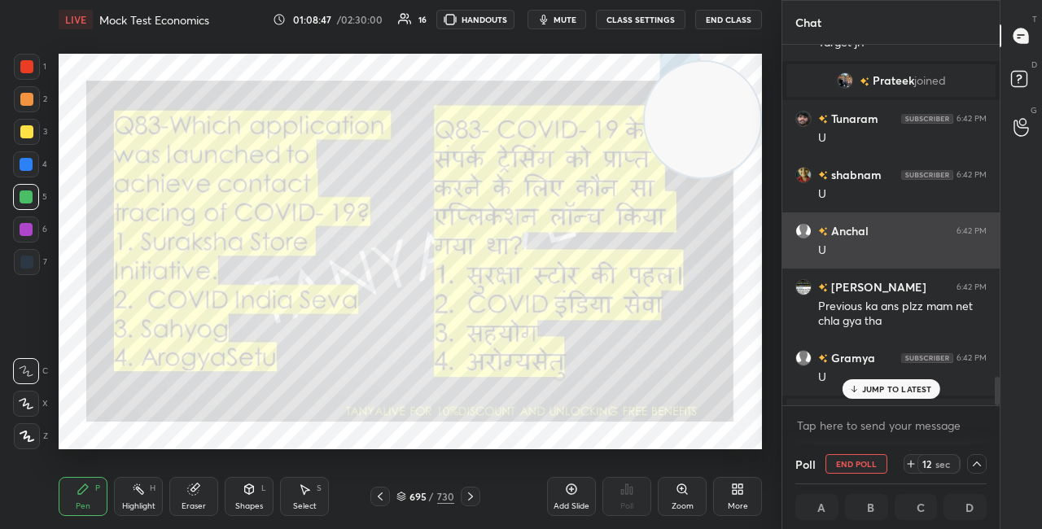
scroll to position [1, 5]
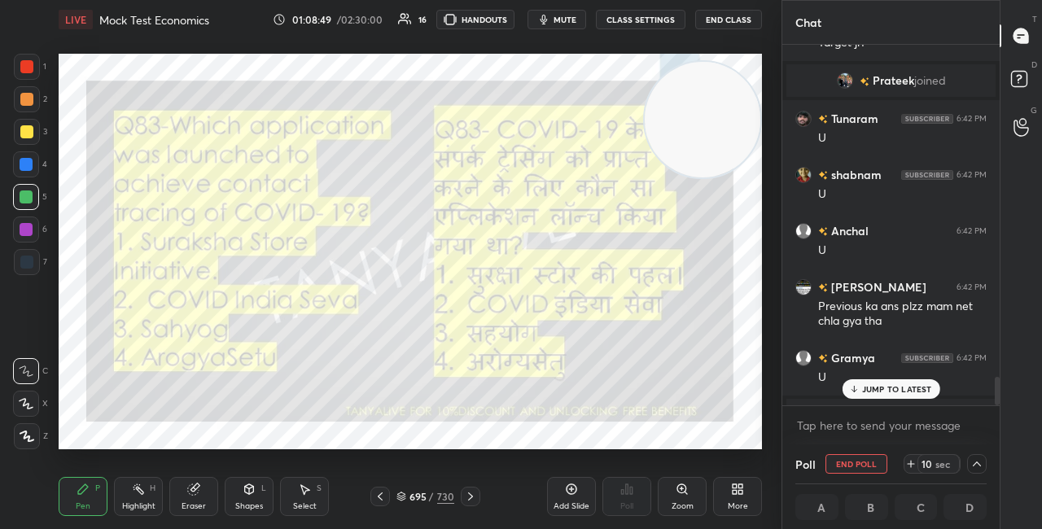
click at [885, 389] on p "JUMP TO LATEST" at bounding box center [897, 389] width 70 height 10
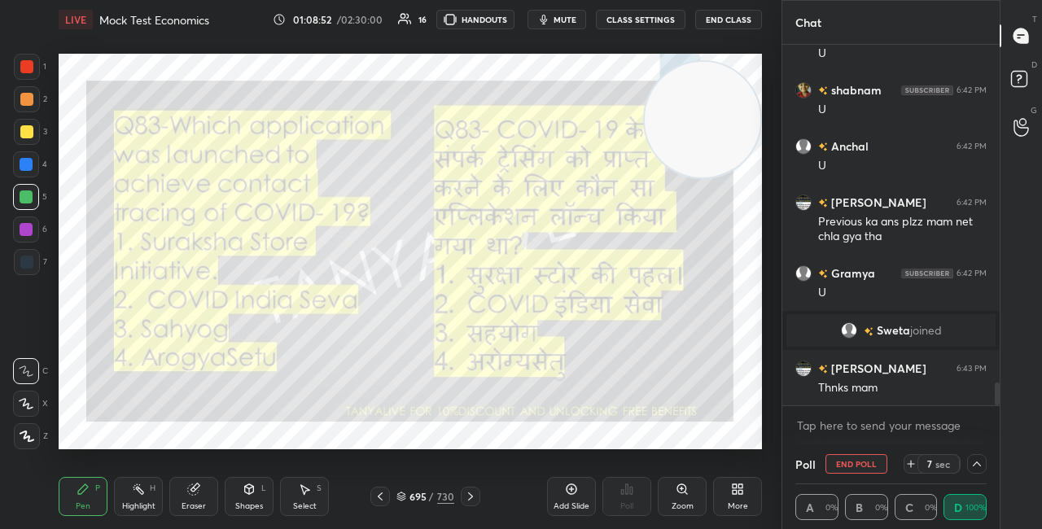
click at [245, 494] on icon at bounding box center [249, 489] width 13 height 13
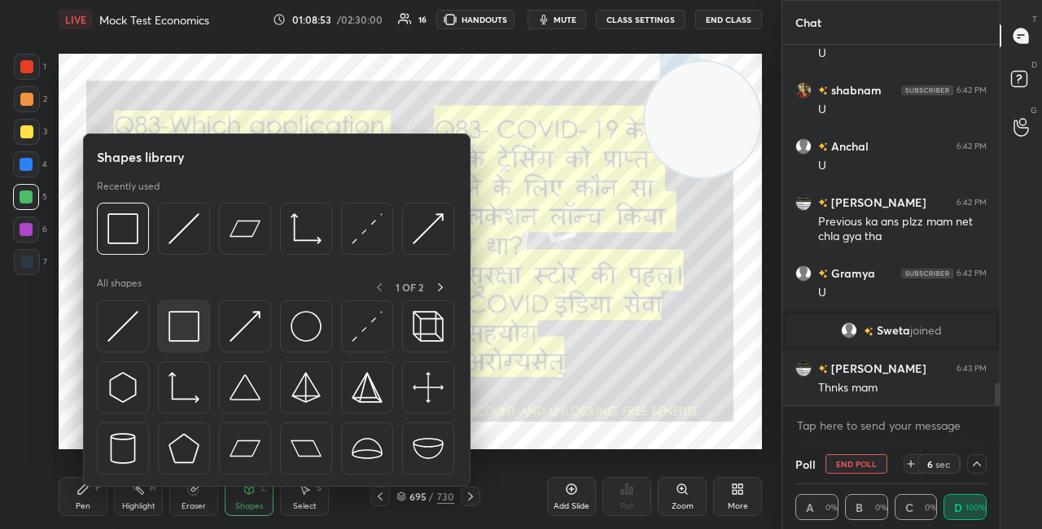
click at [181, 327] on img at bounding box center [184, 326] width 31 height 31
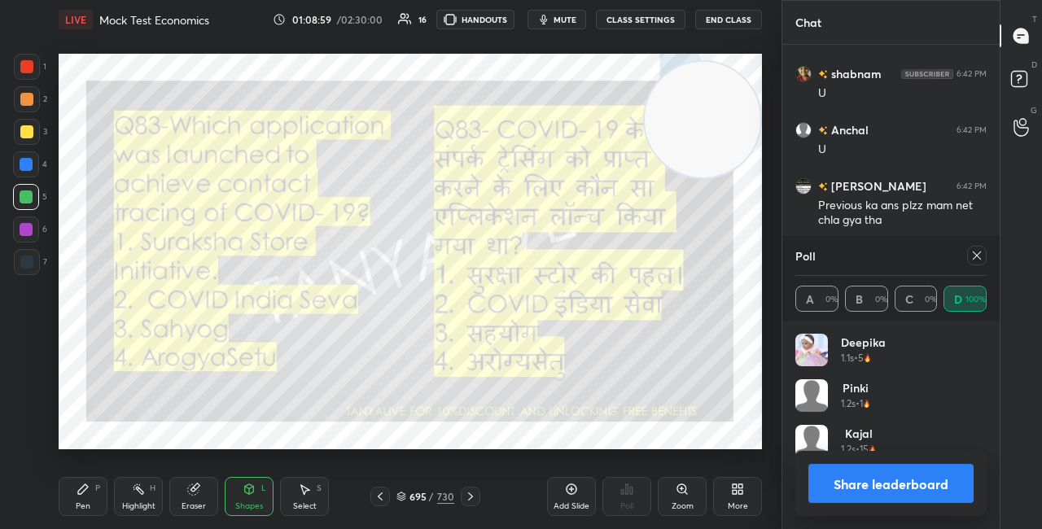
scroll to position [0, 0]
click at [846, 485] on button "Share leaderboard" at bounding box center [891, 483] width 165 height 39
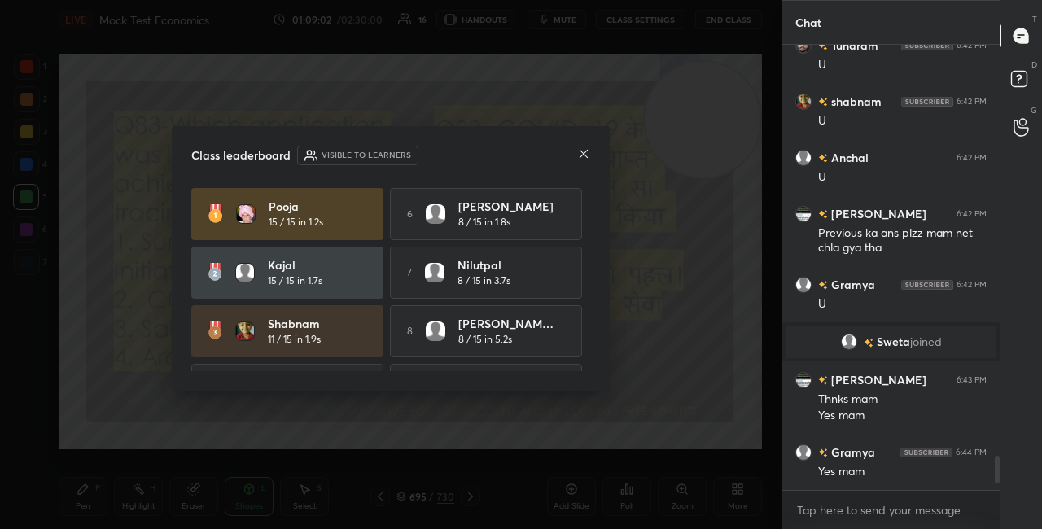
click at [587, 153] on icon at bounding box center [583, 153] width 13 height 13
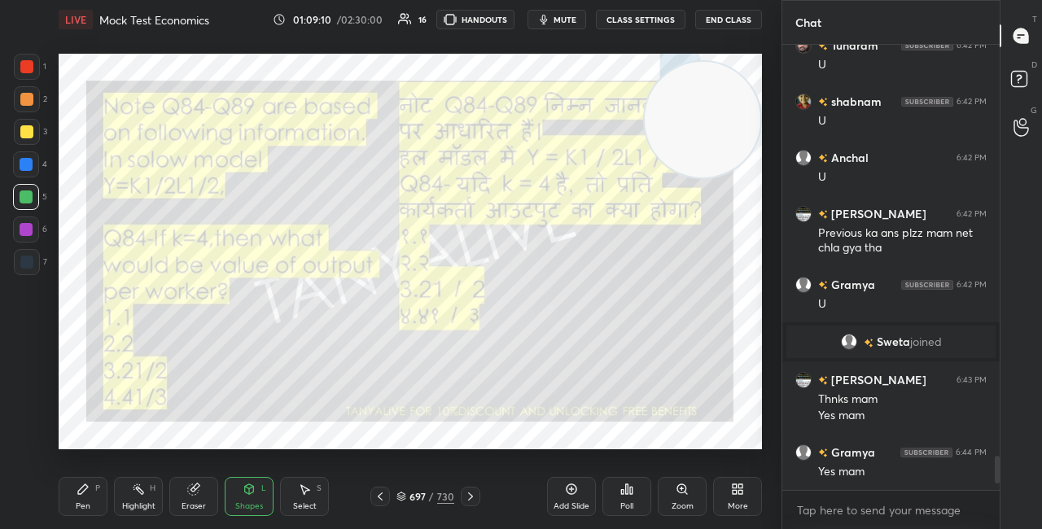
click at [94, 502] on div "Pen P" at bounding box center [83, 496] width 49 height 39
click at [407, 492] on div "697 / 730" at bounding box center [426, 496] width 58 height 15
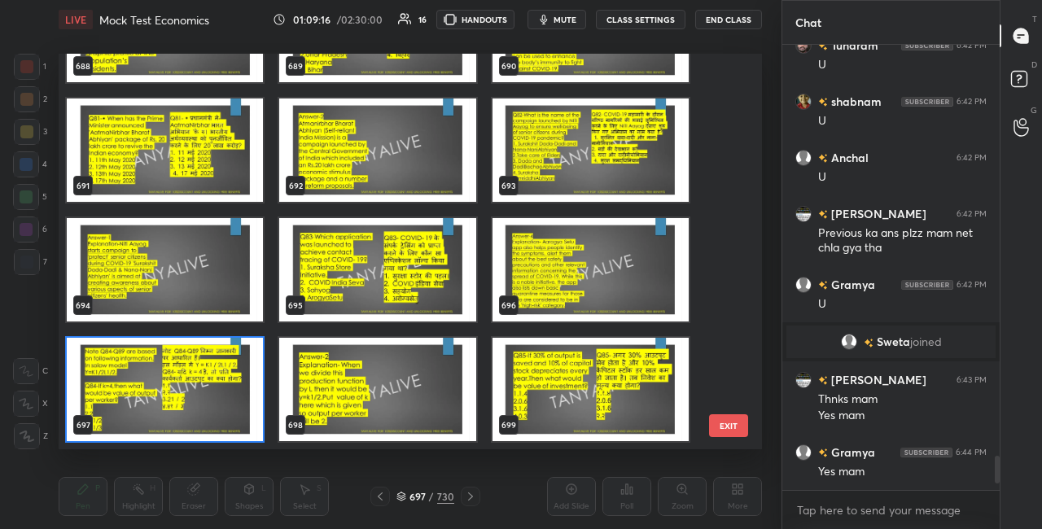
click at [236, 384] on img "grid" at bounding box center [165, 389] width 196 height 103
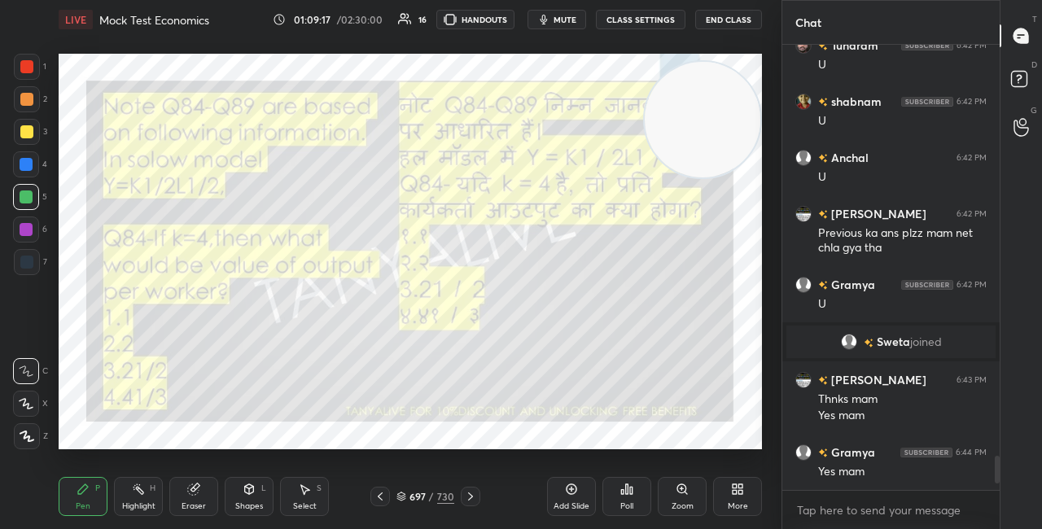
click at [237, 384] on img "grid" at bounding box center [165, 389] width 196 height 103
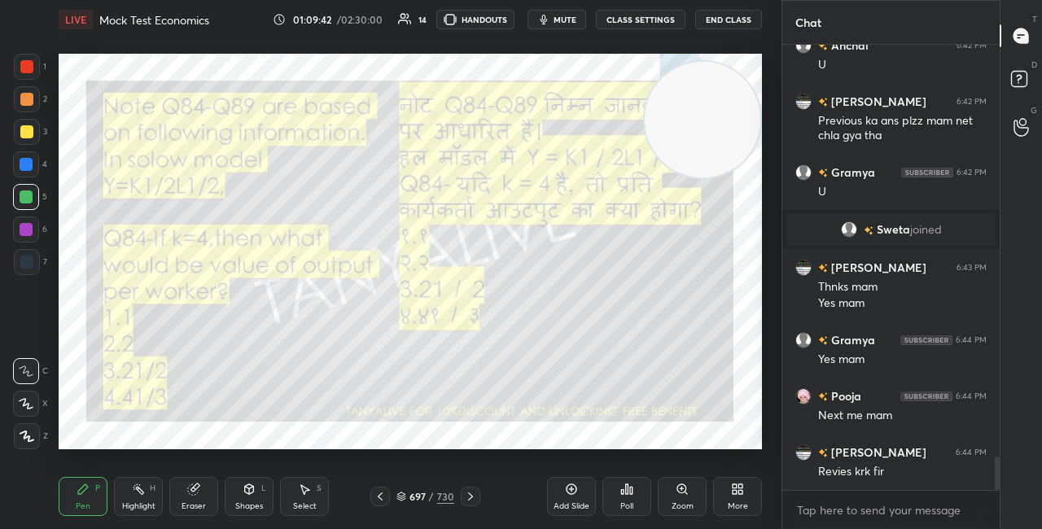
click at [403, 495] on icon at bounding box center [401, 495] width 8 height 4
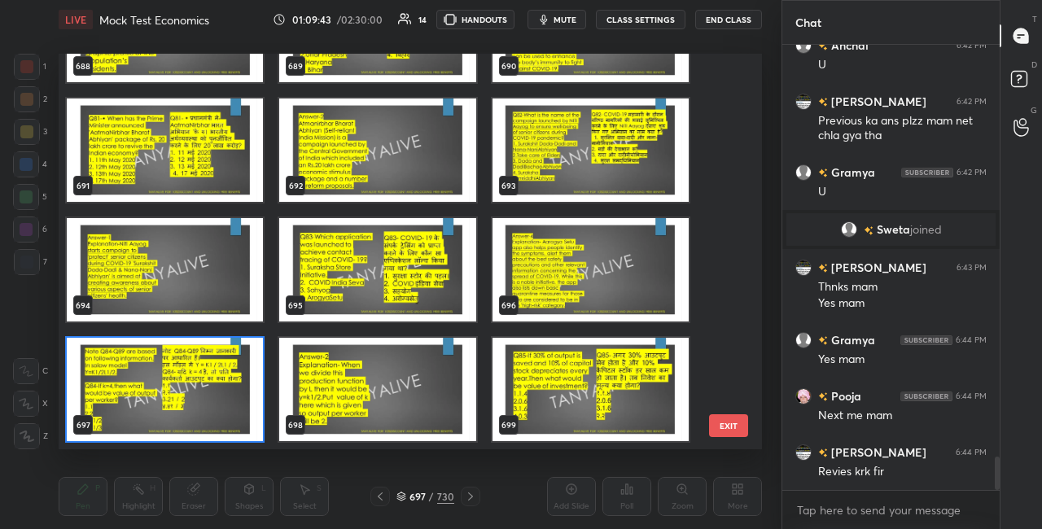
click at [524, 393] on img "grid" at bounding box center [591, 389] width 196 height 103
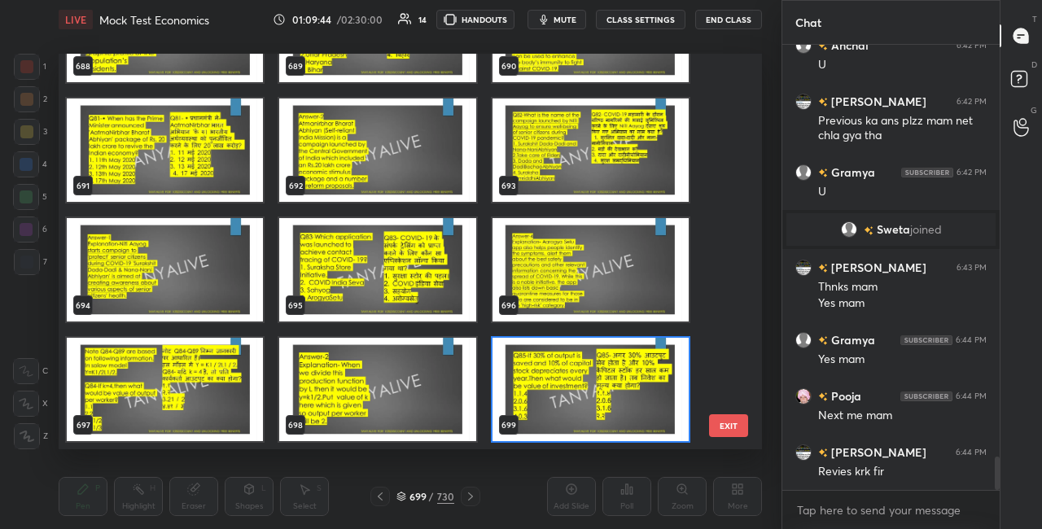
click at [524, 393] on img "grid" at bounding box center [591, 389] width 196 height 103
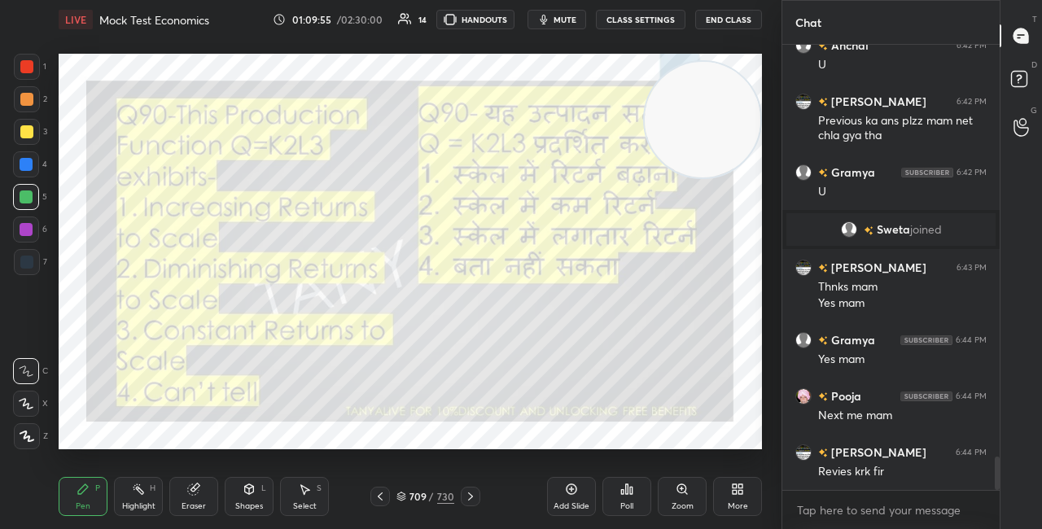
click at [191, 498] on div "Eraser" at bounding box center [193, 496] width 49 height 39
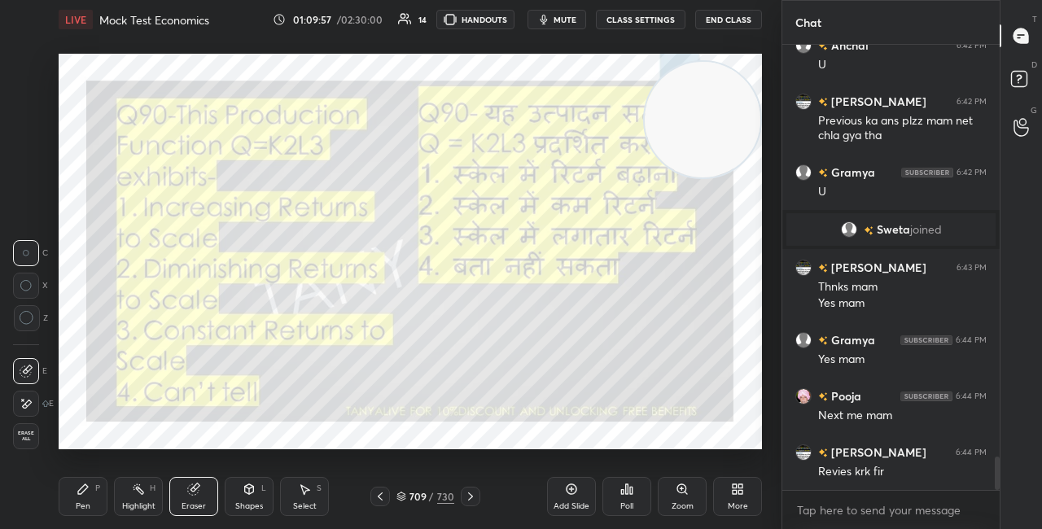
click at [86, 498] on div "Pen P" at bounding box center [83, 496] width 49 height 39
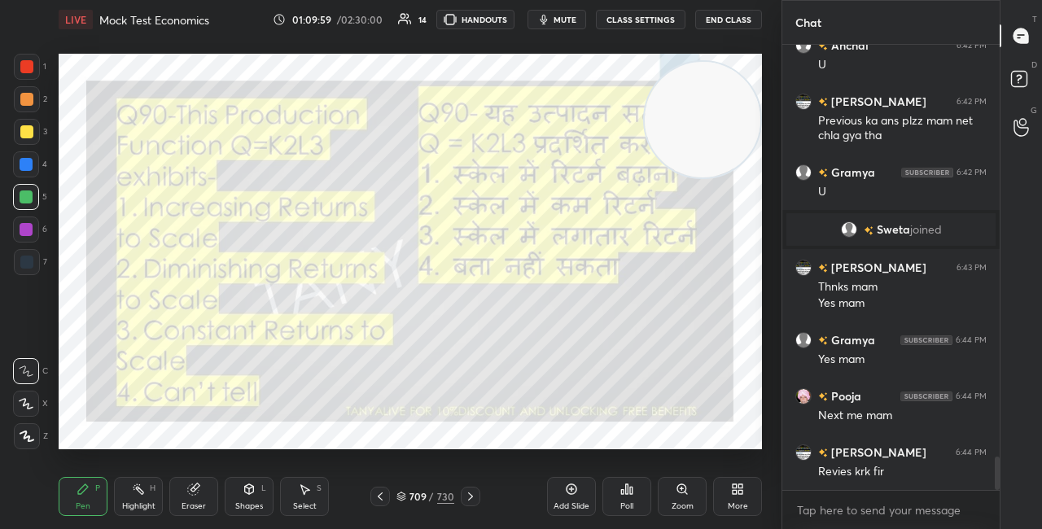
scroll to position [5528, 0]
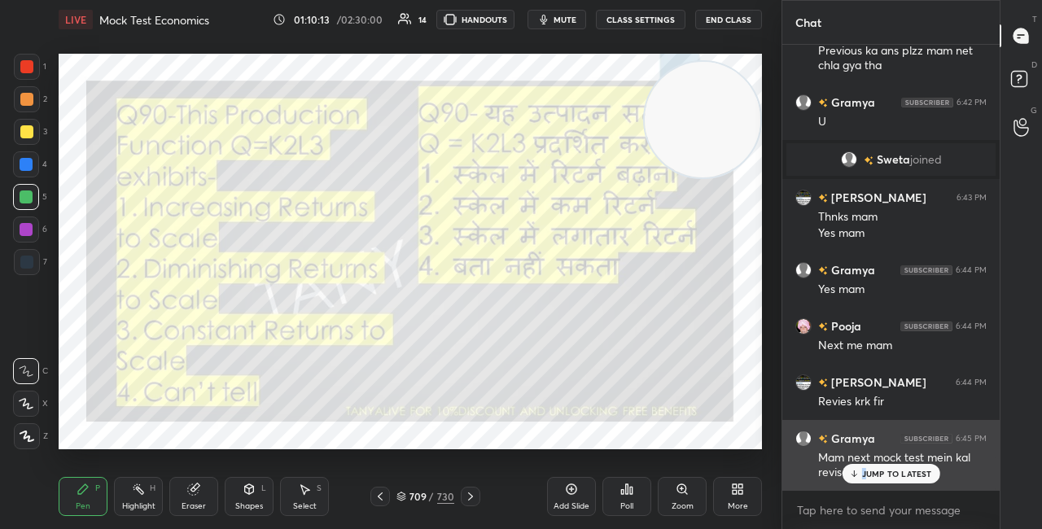
click at [865, 474] on p "JUMP TO LATEST" at bounding box center [897, 474] width 70 height 10
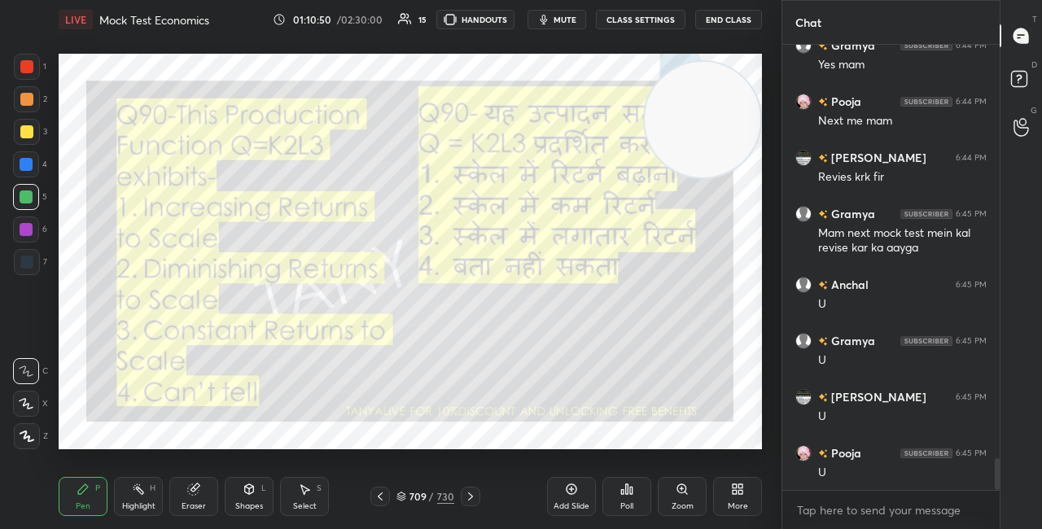
scroll to position [5809, 0]
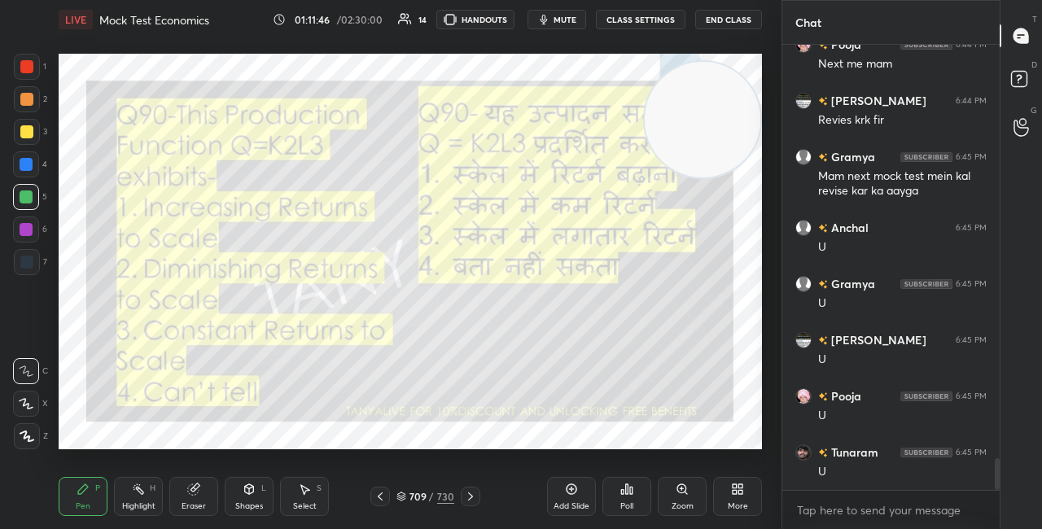
click at [402, 502] on div "709 / 730" at bounding box center [426, 496] width 58 height 15
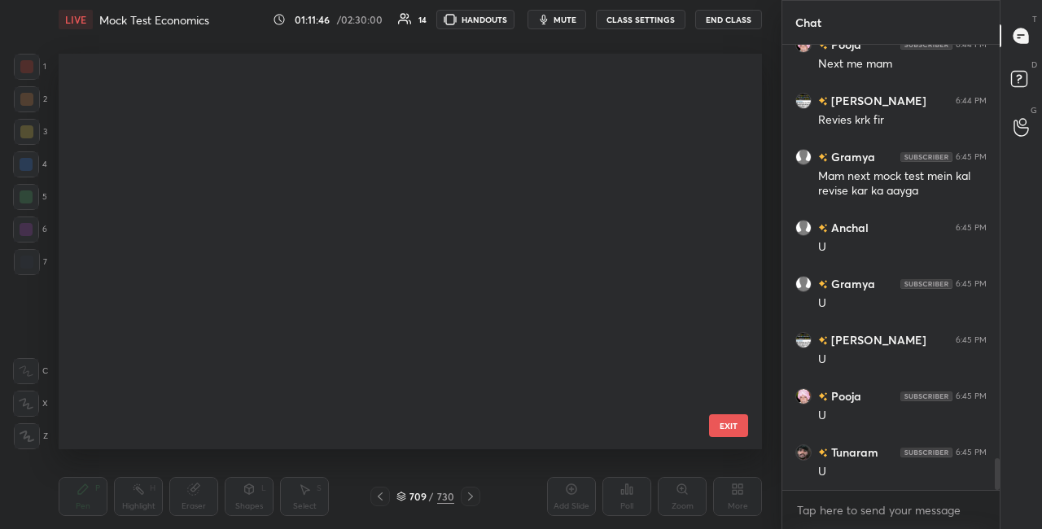
scroll to position [27975, 0]
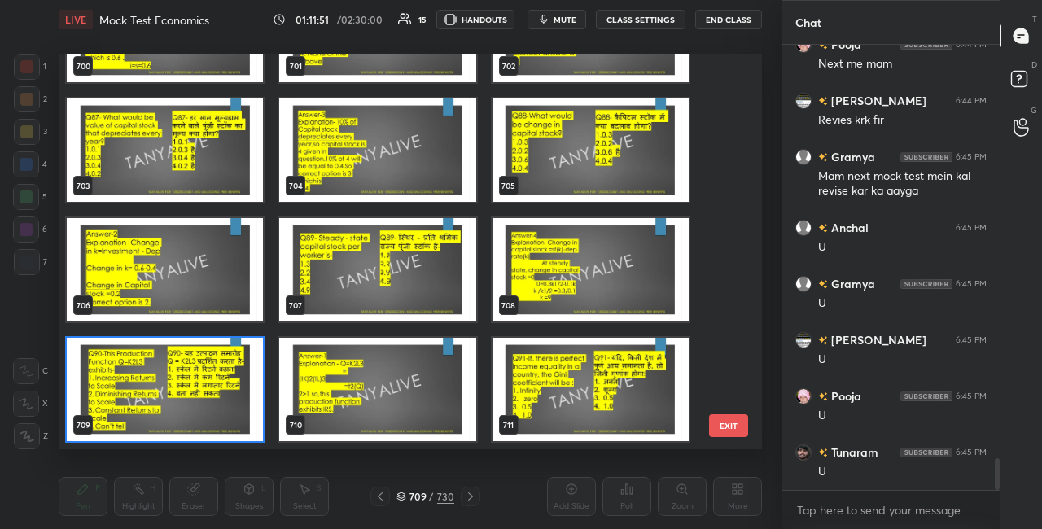
click at [219, 414] on img "grid" at bounding box center [165, 389] width 196 height 103
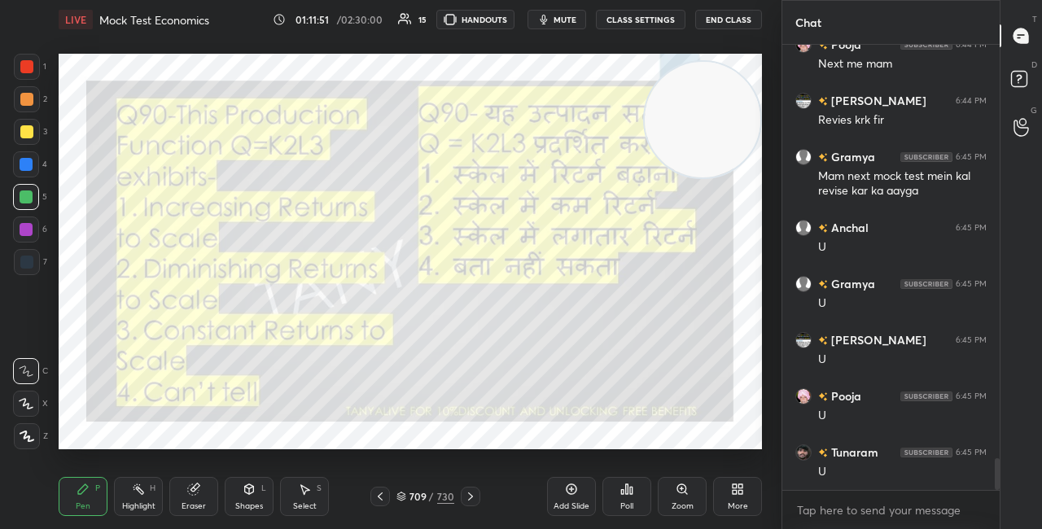
click at [218, 414] on img "grid" at bounding box center [165, 389] width 196 height 103
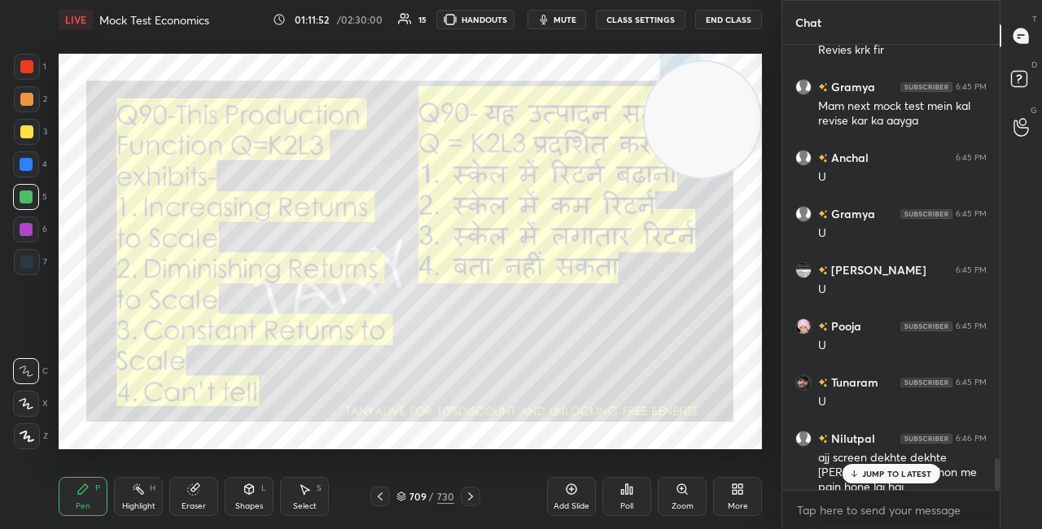
click at [621, 498] on div "Poll" at bounding box center [627, 496] width 49 height 39
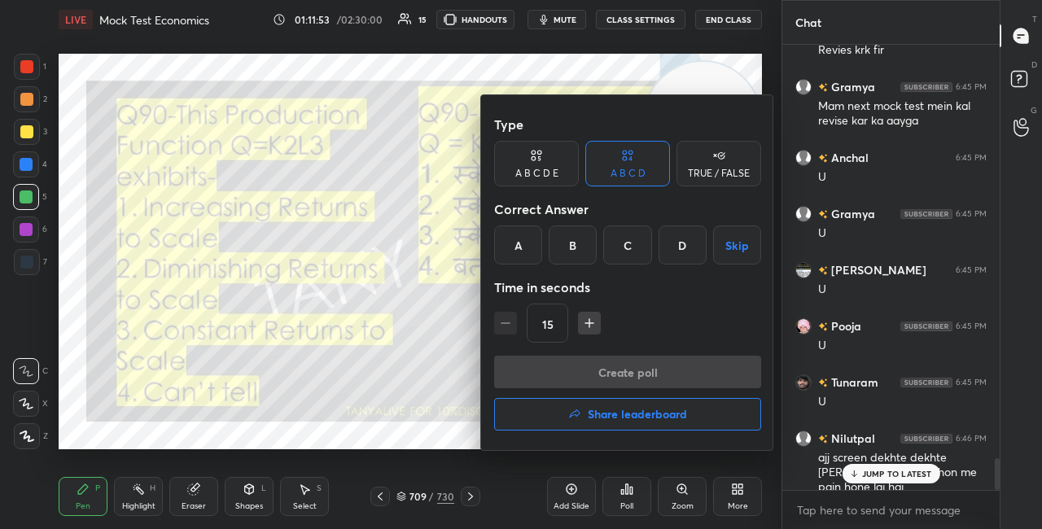
click at [875, 472] on div at bounding box center [521, 264] width 1042 height 529
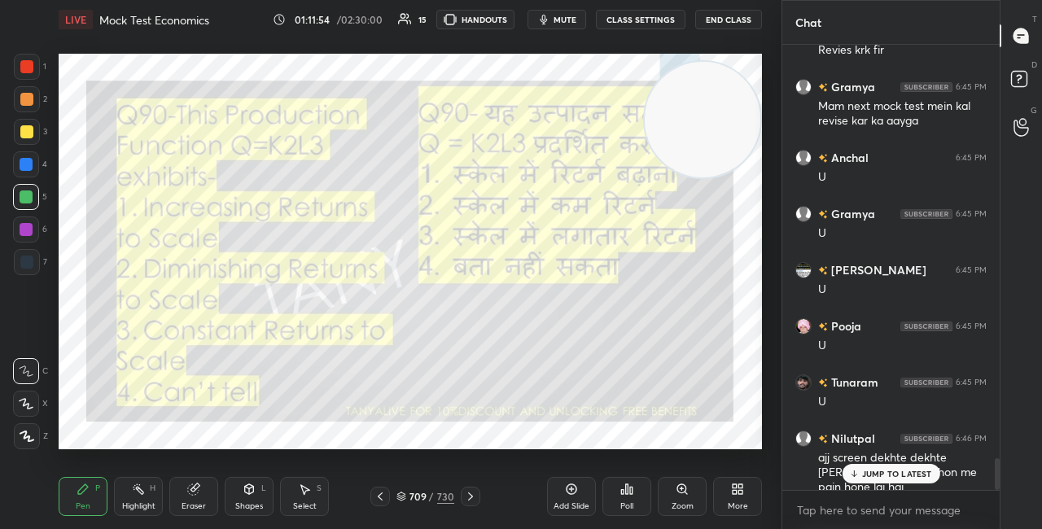
click at [853, 472] on icon at bounding box center [854, 474] width 11 height 10
click at [634, 495] on div "Poll" at bounding box center [627, 496] width 49 height 39
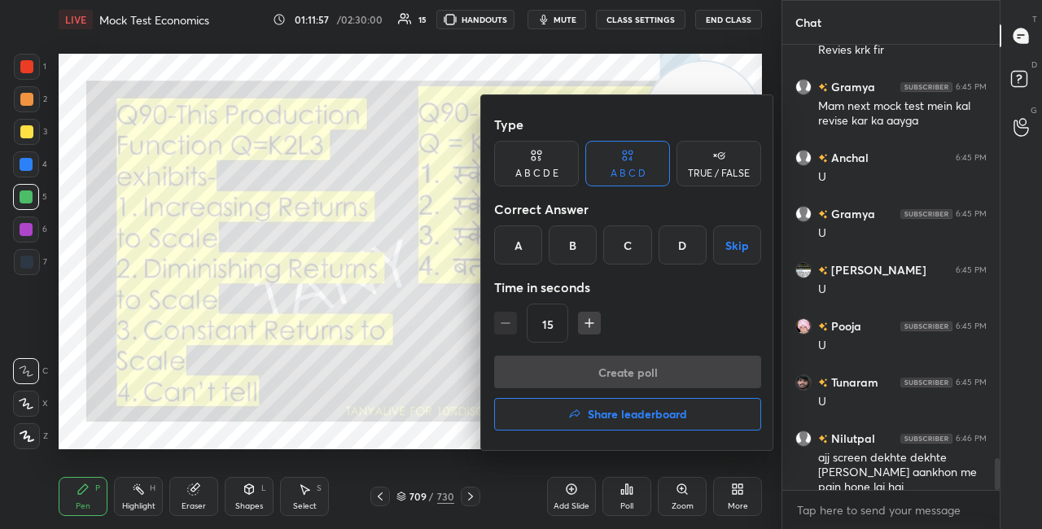
click at [529, 248] on div "A" at bounding box center [518, 245] width 48 height 39
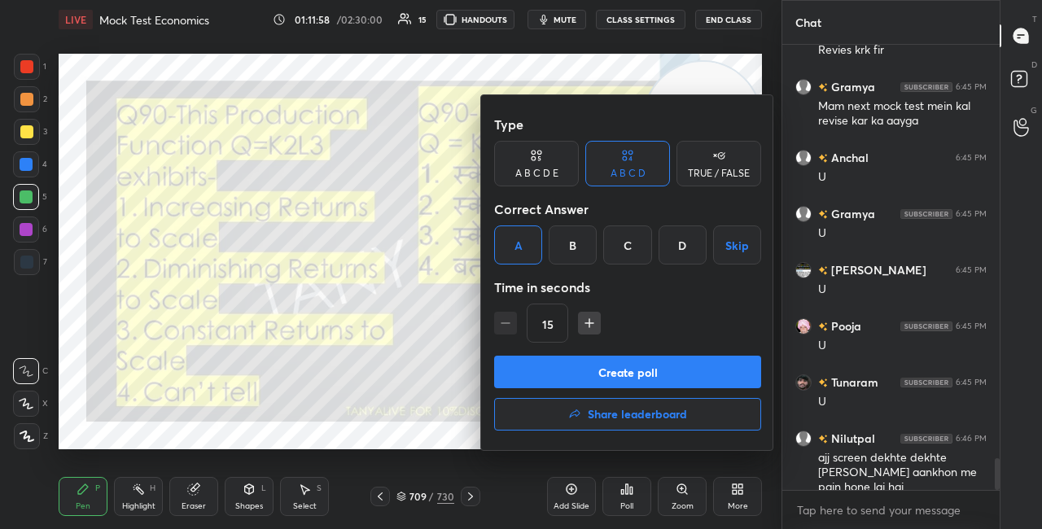
click at [546, 370] on button "Create poll" at bounding box center [627, 372] width 267 height 33
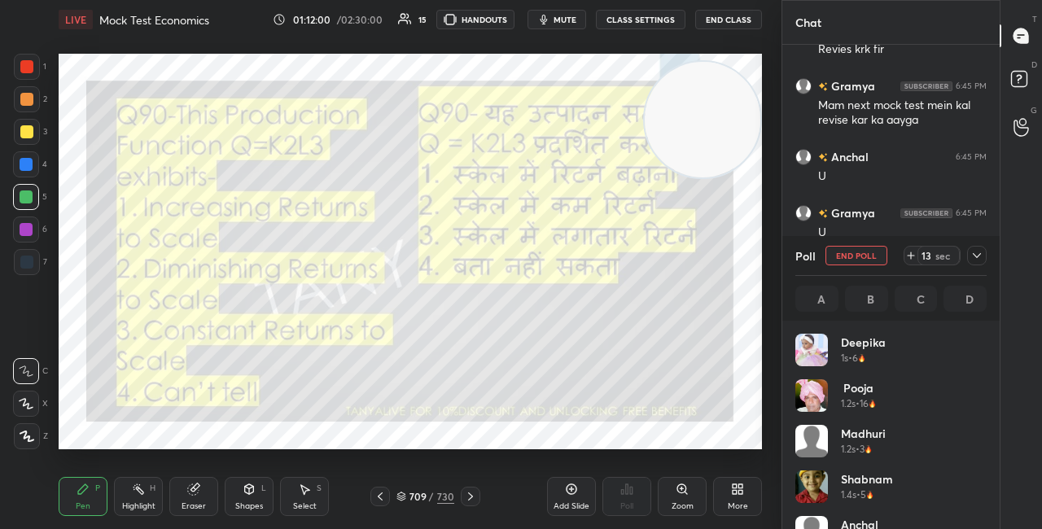
scroll to position [191, 186]
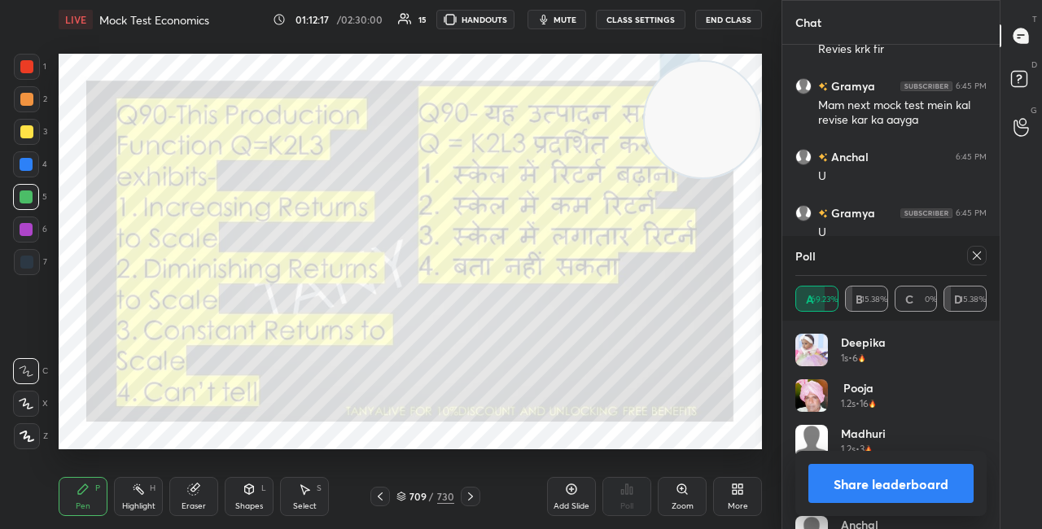
click at [25, 100] on div at bounding box center [26, 99] width 13 height 13
click at [852, 478] on button "Share leaderboard" at bounding box center [891, 483] width 165 height 39
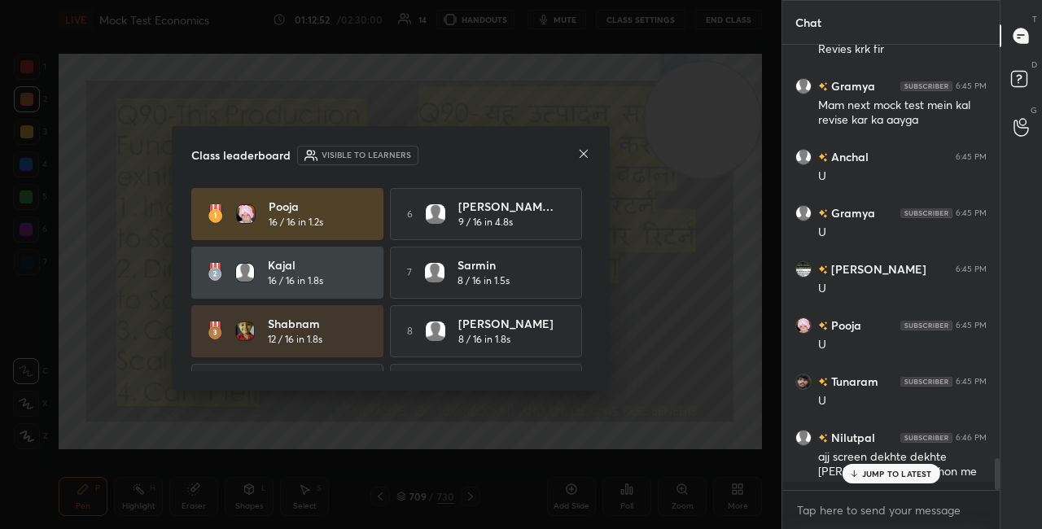
scroll to position [441, 213]
click at [583, 155] on icon at bounding box center [583, 153] width 13 height 13
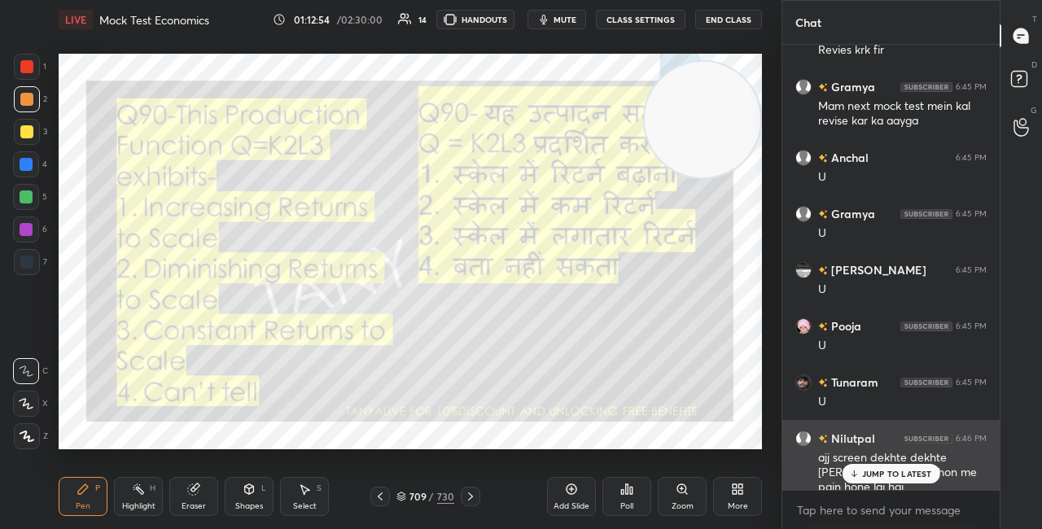
click at [857, 467] on div "JUMP TO LATEST" at bounding box center [891, 474] width 98 height 20
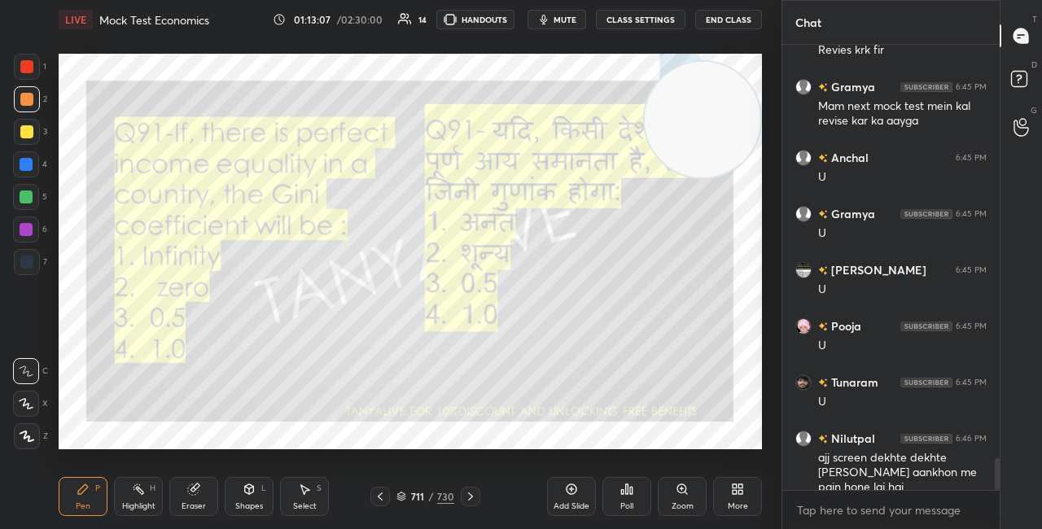
click at [717, 178] on video at bounding box center [703, 120] width 116 height 116
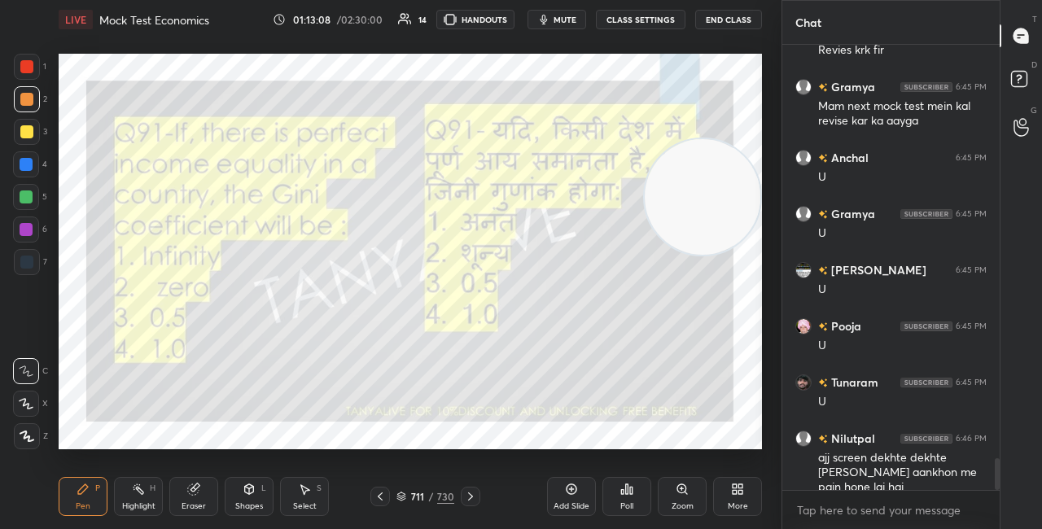
drag, startPoint x: 676, startPoint y: 254, endPoint x: 673, endPoint y: 270, distance: 15.8
click at [676, 255] on video at bounding box center [703, 197] width 116 height 116
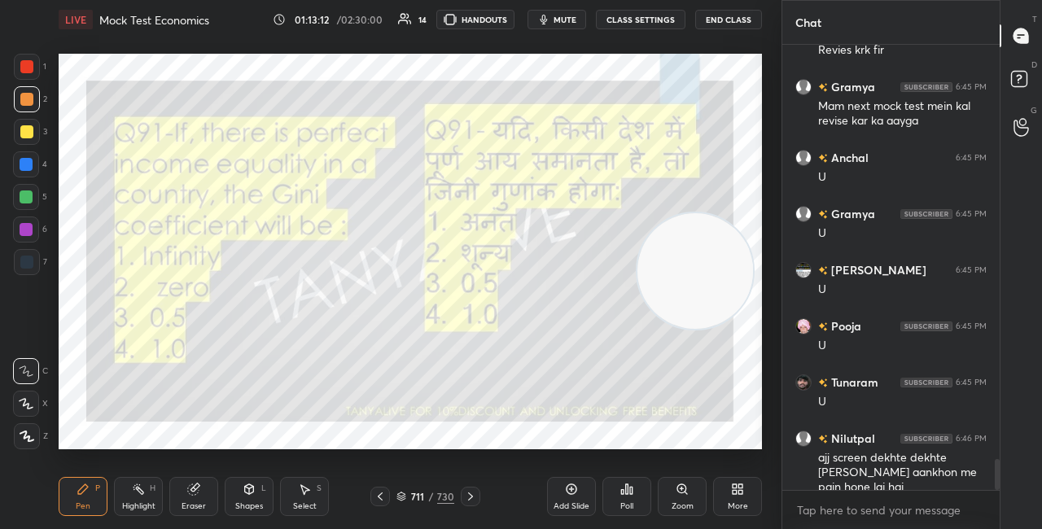
scroll to position [5936, 0]
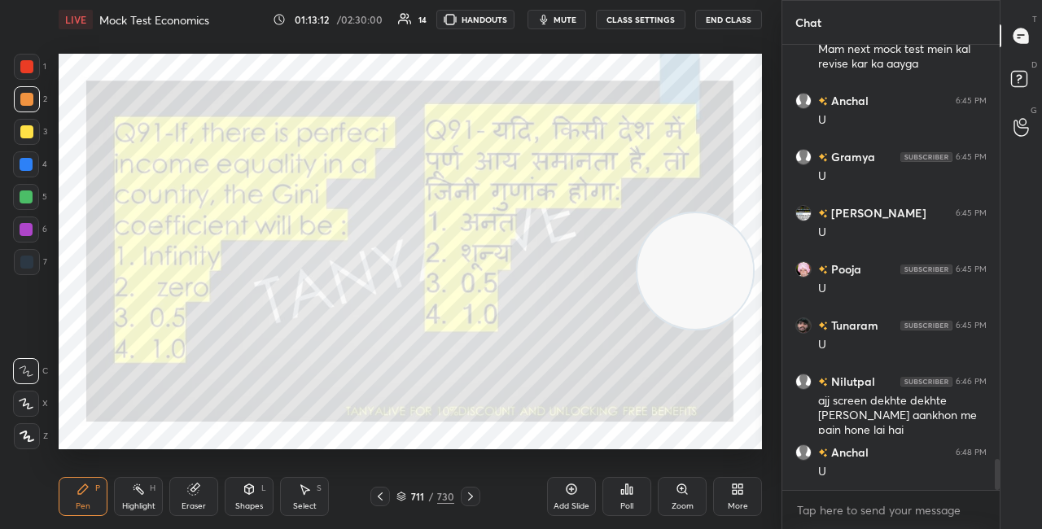
click at [401, 499] on icon at bounding box center [402, 497] width 10 height 10
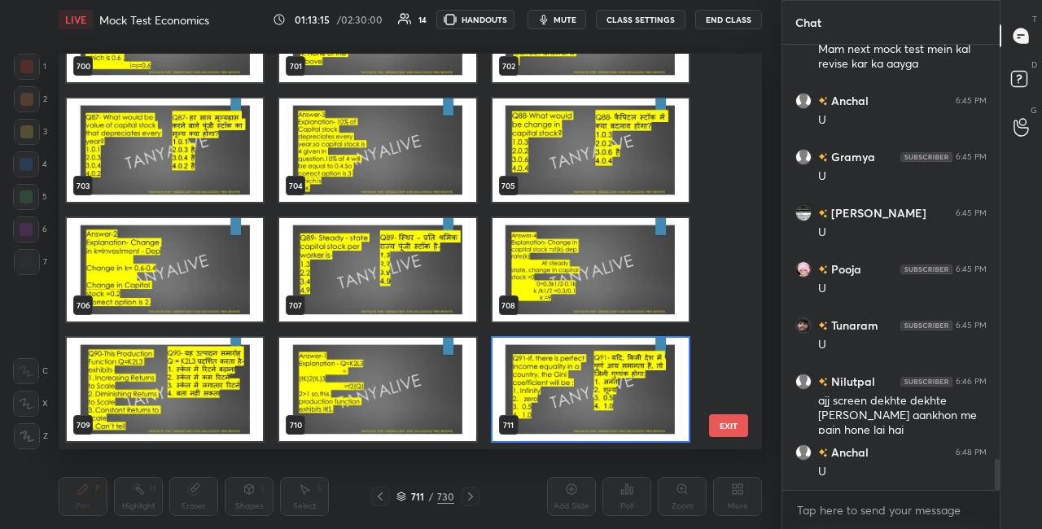
scroll to position [28163, 0]
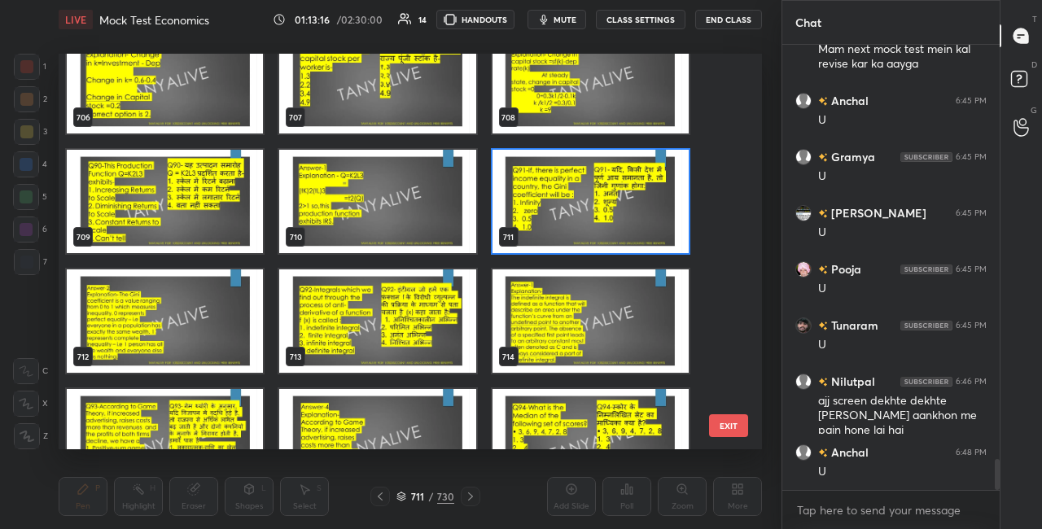
click at [631, 213] on img "grid" at bounding box center [591, 201] width 196 height 103
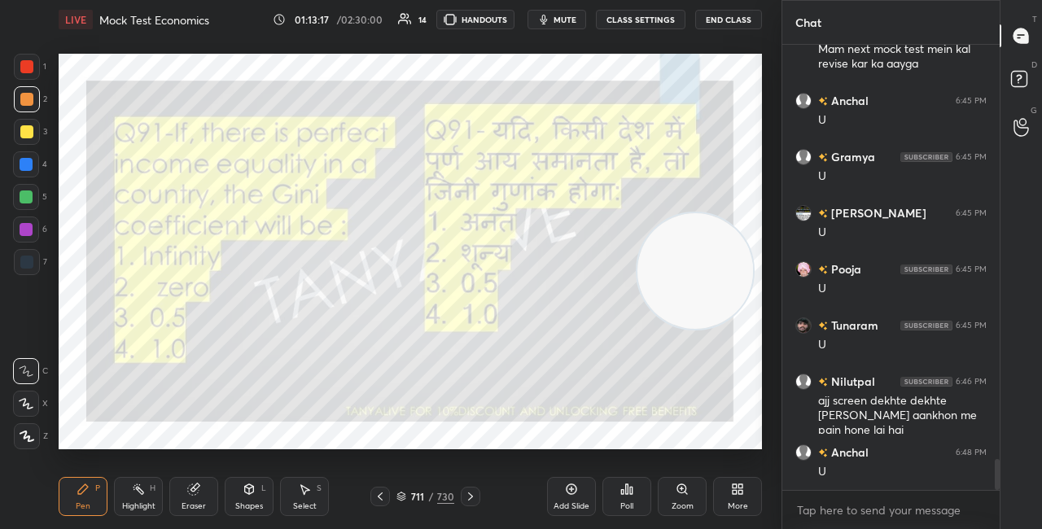
click at [631, 215] on img "grid" at bounding box center [591, 201] width 196 height 103
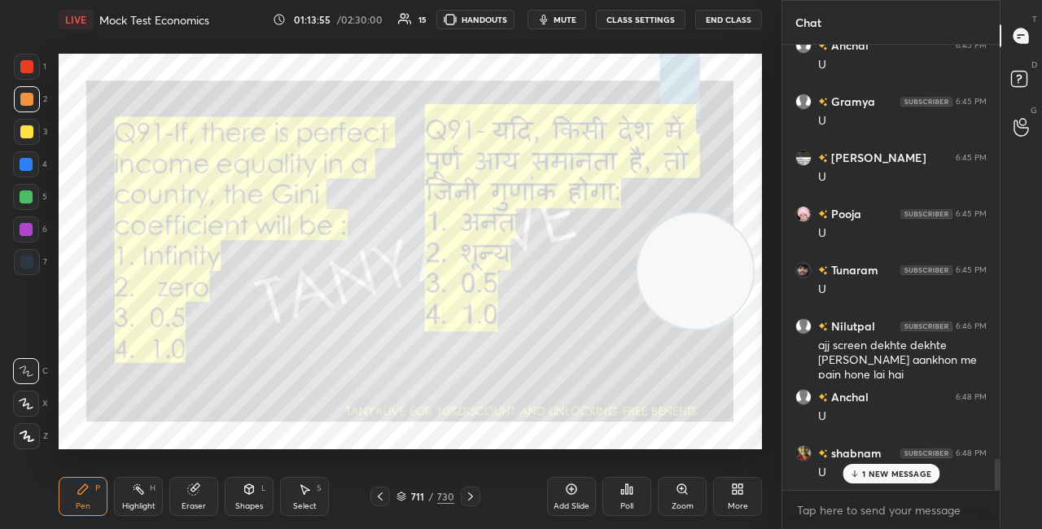
scroll to position [6049, 0]
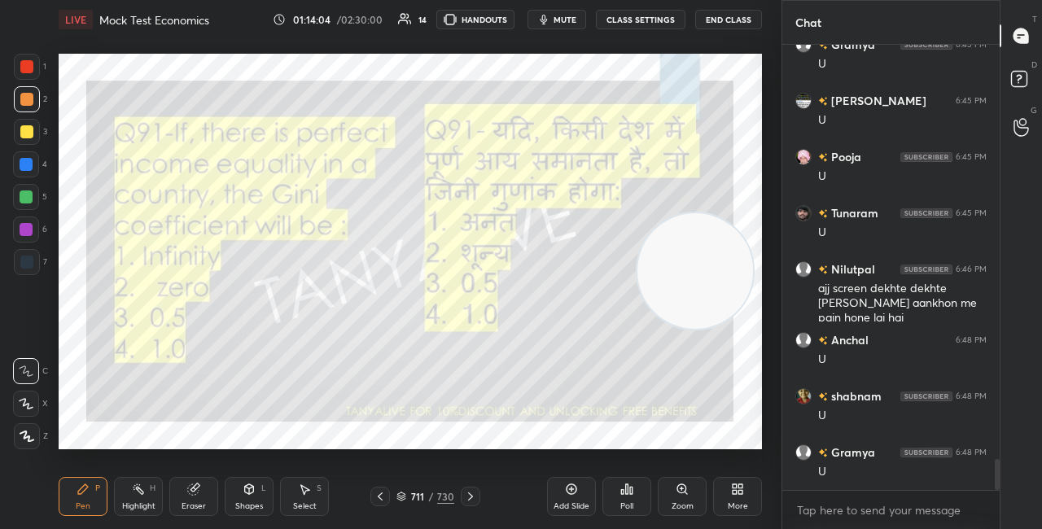
click at [408, 497] on div "711 / 730" at bounding box center [426, 496] width 58 height 15
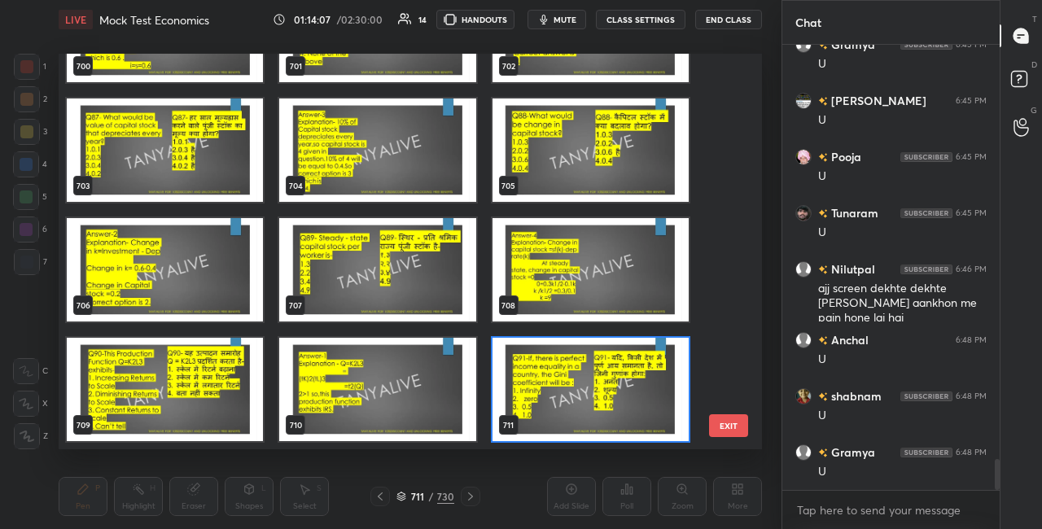
scroll to position [28098, 0]
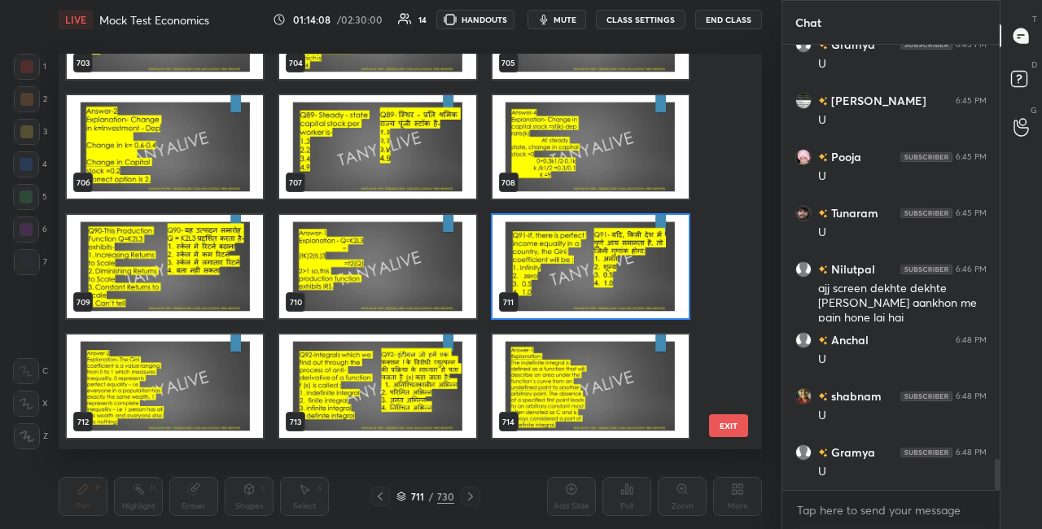
click at [650, 296] on img "grid" at bounding box center [591, 266] width 196 height 103
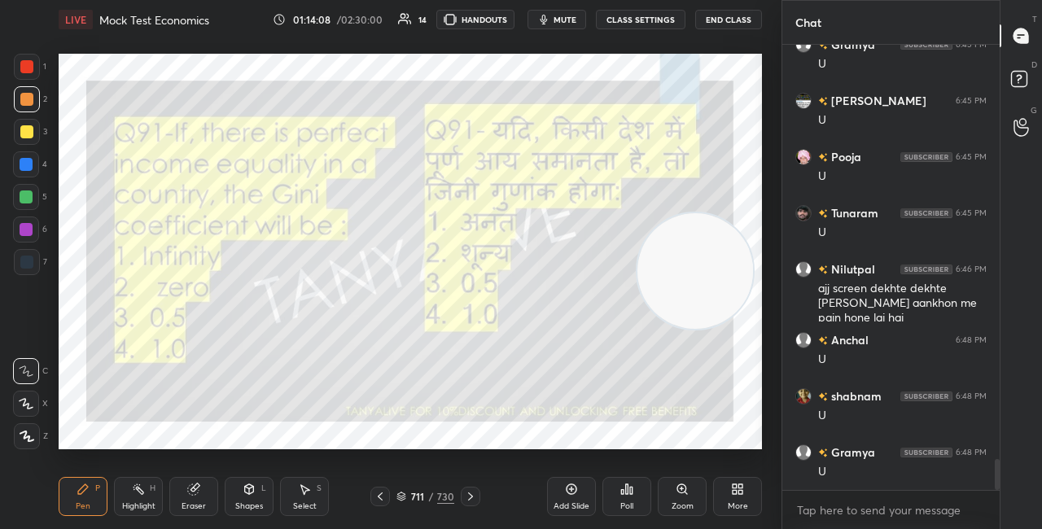
click at [650, 298] on img "grid" at bounding box center [591, 266] width 196 height 103
click at [640, 489] on div "Poll" at bounding box center [627, 496] width 49 height 39
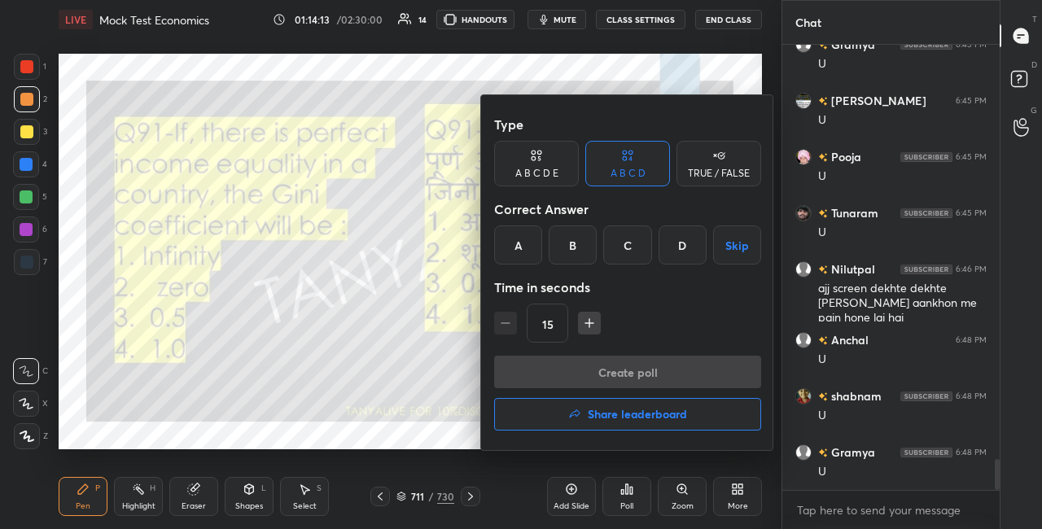
click at [573, 253] on div "B" at bounding box center [573, 245] width 48 height 39
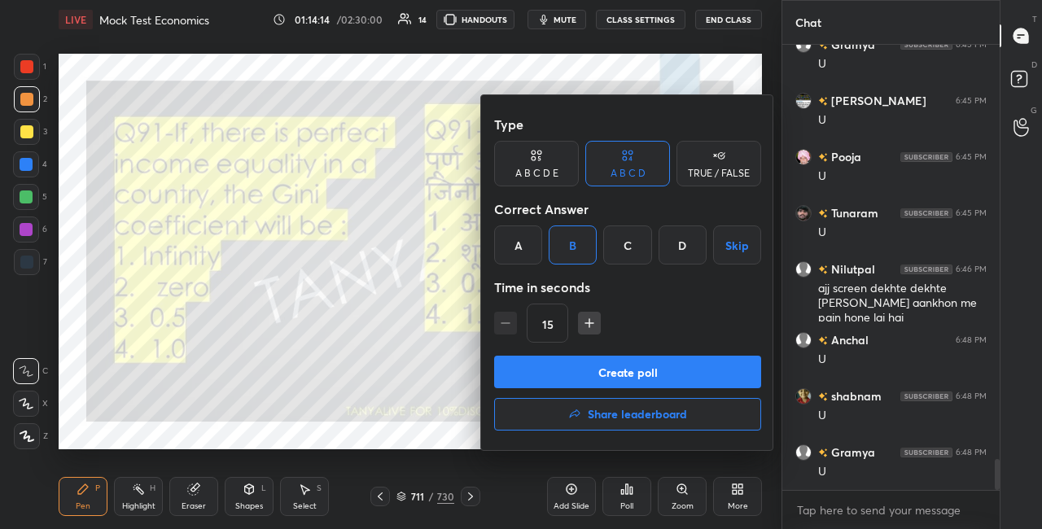
click at [563, 362] on button "Create poll" at bounding box center [627, 372] width 267 height 33
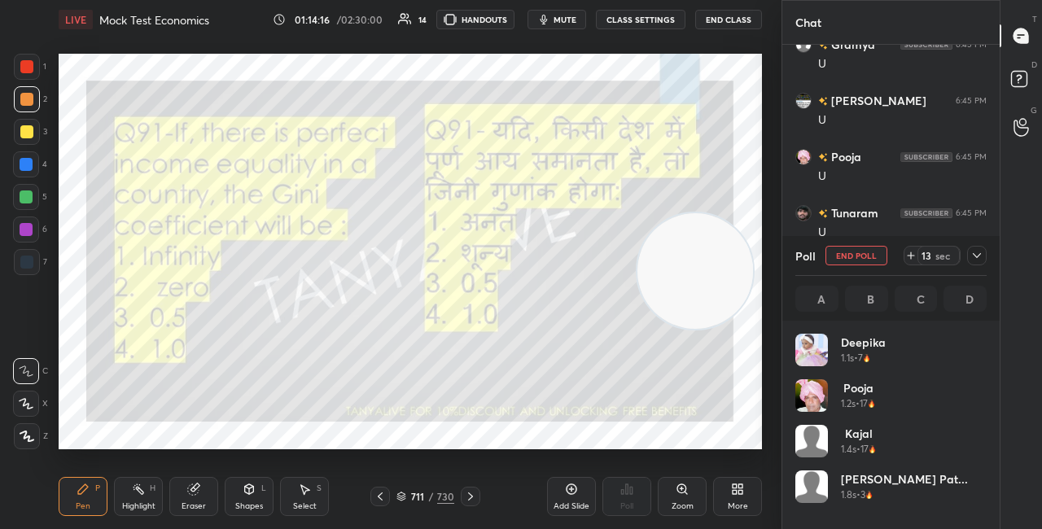
scroll to position [191, 186]
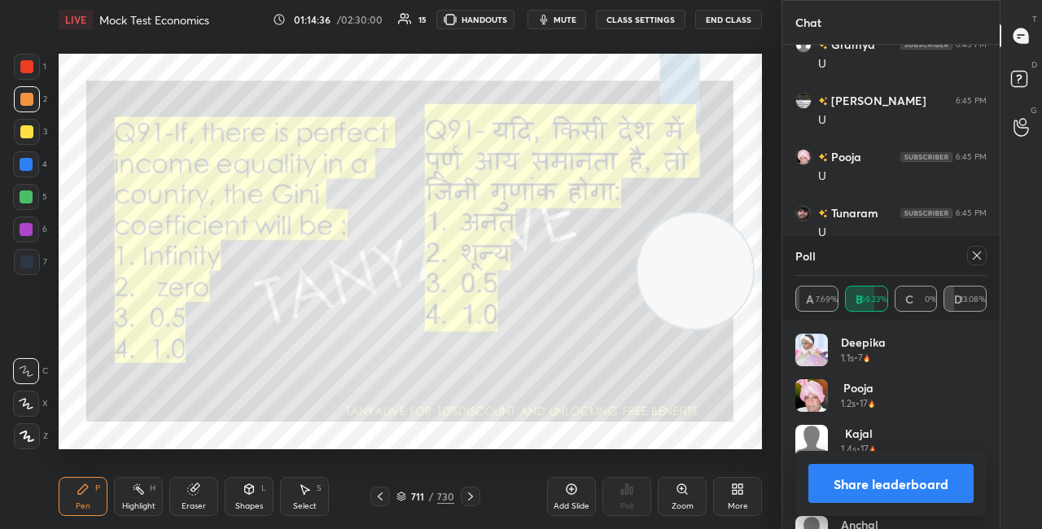
click at [266, 489] on div "Shapes L" at bounding box center [249, 496] width 49 height 39
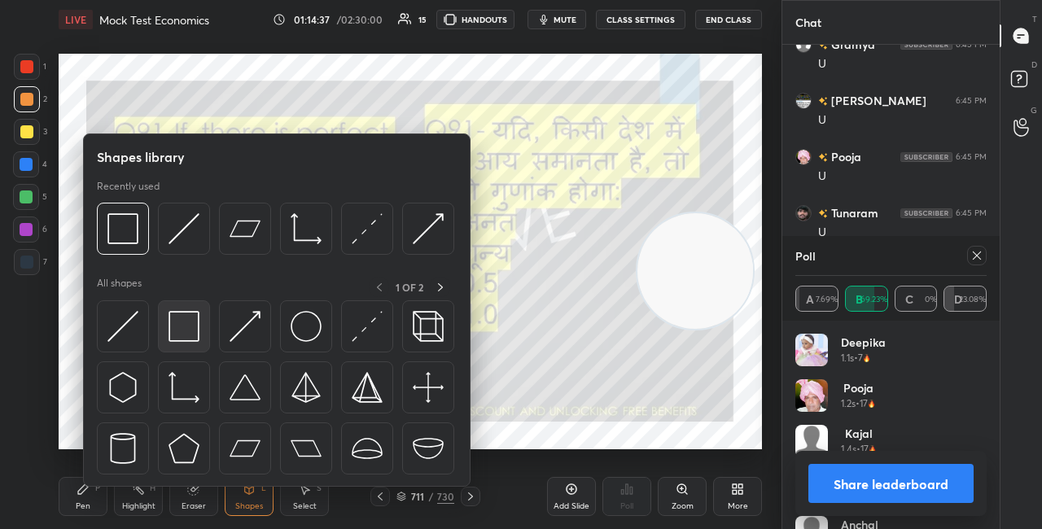
click at [196, 334] on img at bounding box center [184, 326] width 31 height 31
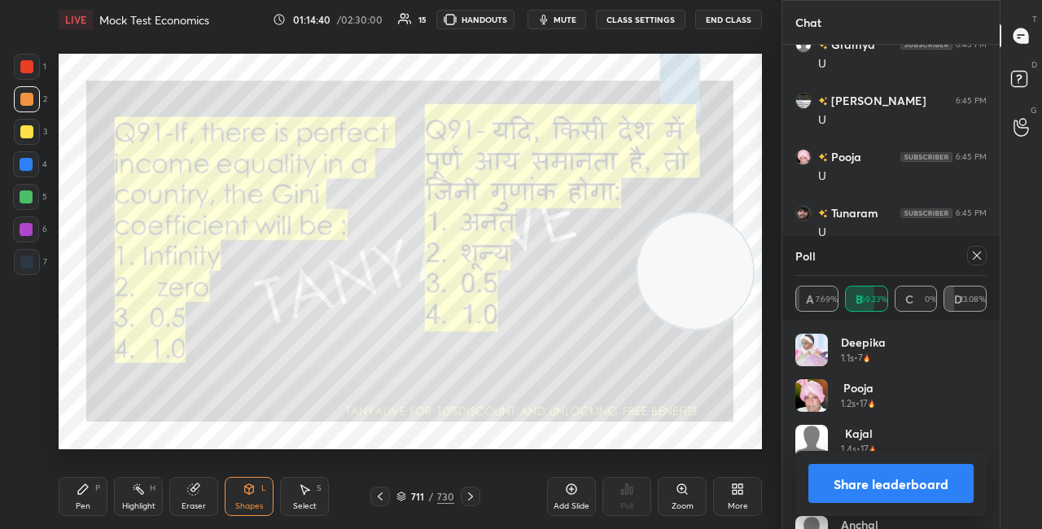
click at [845, 480] on button "Share leaderboard" at bounding box center [891, 483] width 165 height 39
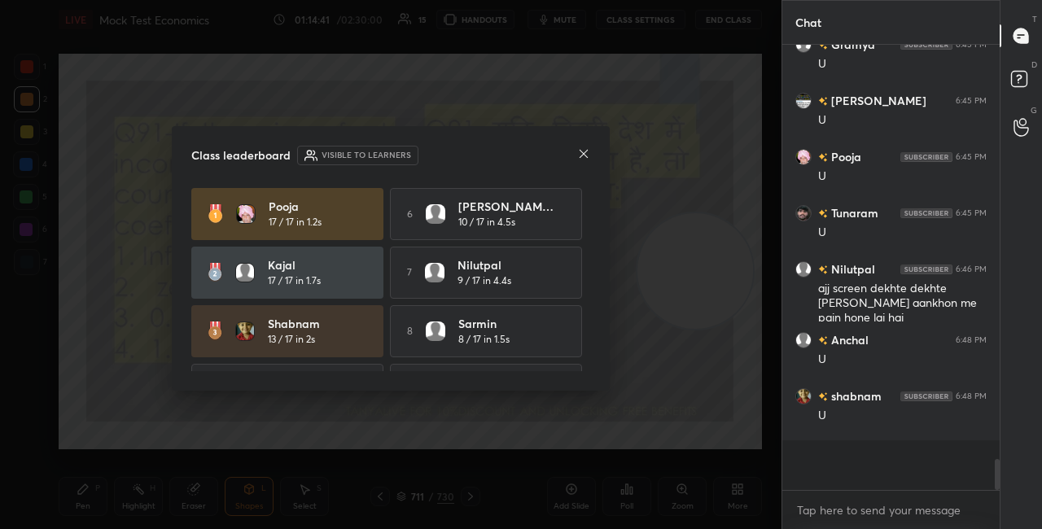
scroll to position [432, 213]
click at [584, 160] on div at bounding box center [583, 155] width 13 height 17
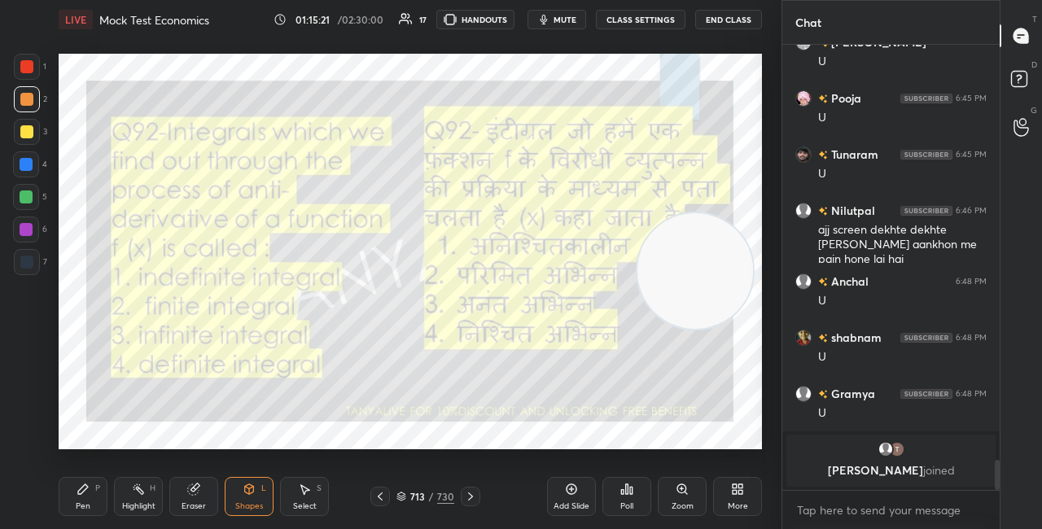
scroll to position [5966, 0]
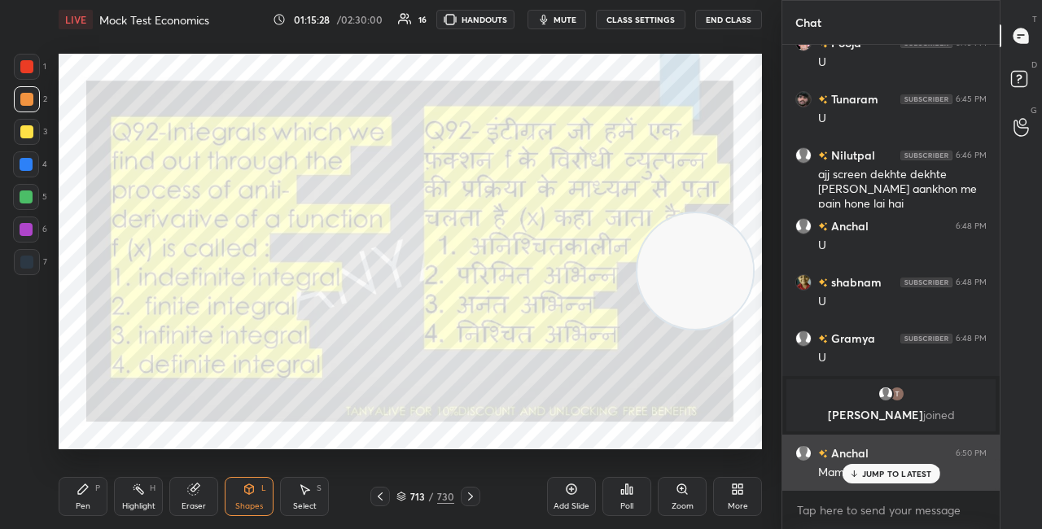
click at [874, 471] on p "JUMP TO LATEST" at bounding box center [897, 474] width 70 height 10
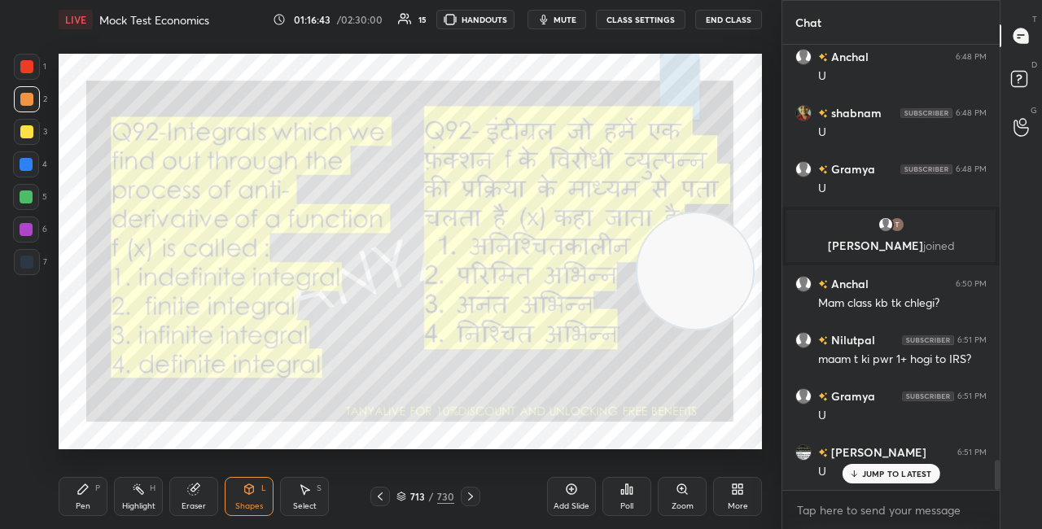
scroll to position [6191, 0]
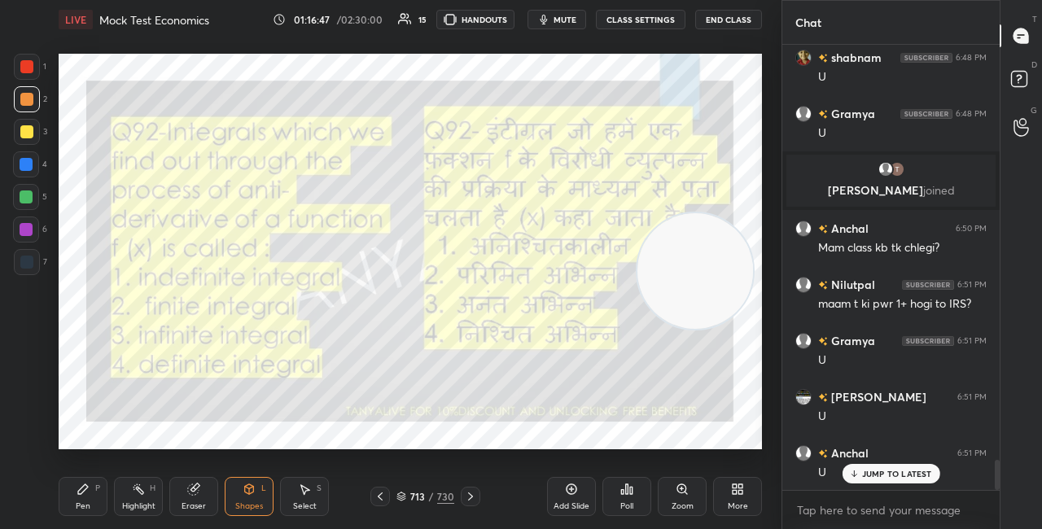
click at [406, 495] on div "713 / 730" at bounding box center [426, 496] width 58 height 15
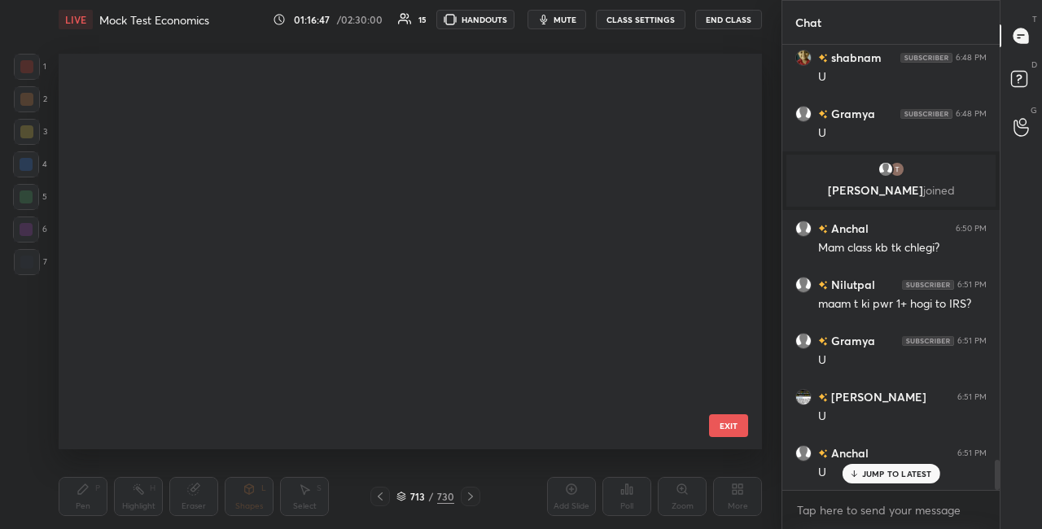
scroll to position [391, 695]
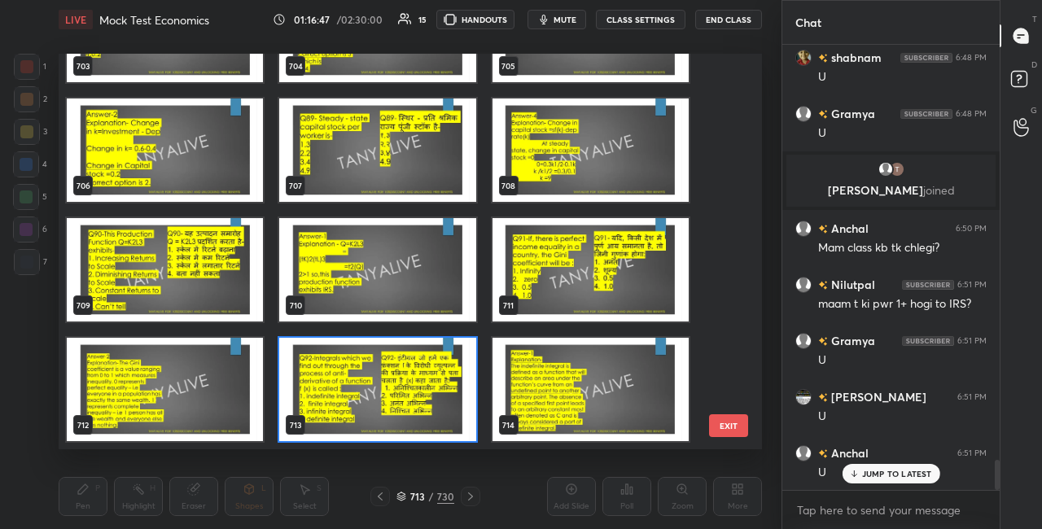
click at [365, 402] on img "grid" at bounding box center [377, 389] width 196 height 103
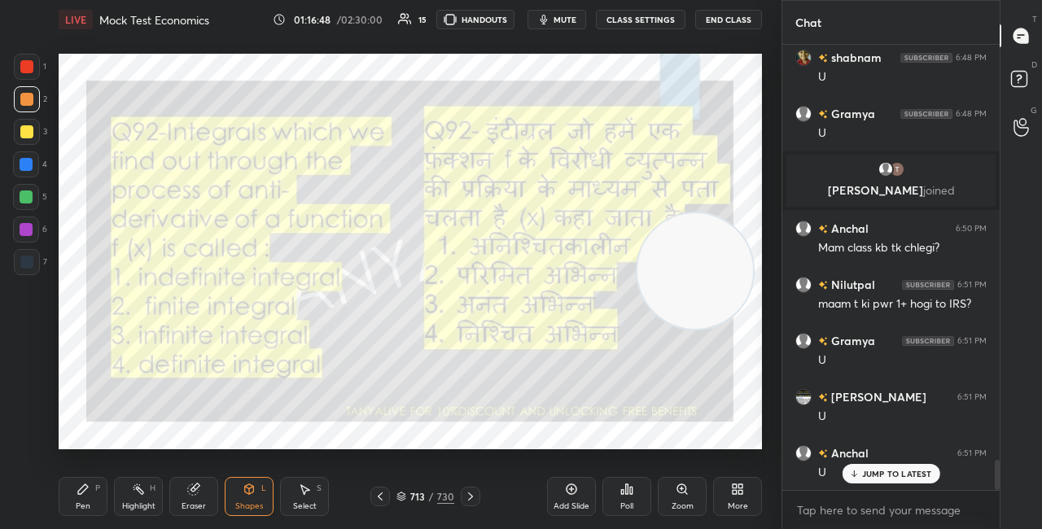
click at [365, 402] on img "grid" at bounding box center [377, 389] width 196 height 103
click at [643, 500] on div "Poll" at bounding box center [627, 496] width 49 height 39
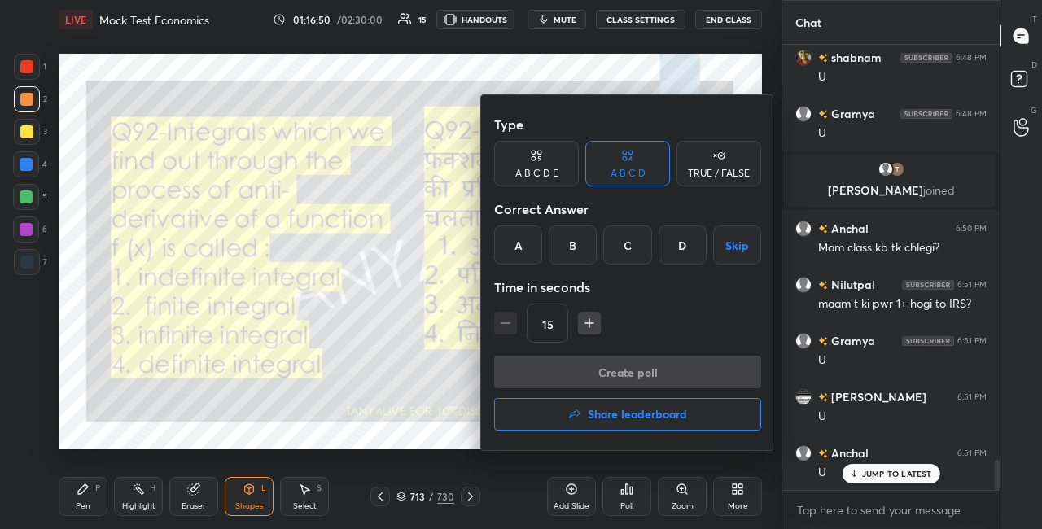
click at [530, 249] on div "A" at bounding box center [518, 245] width 48 height 39
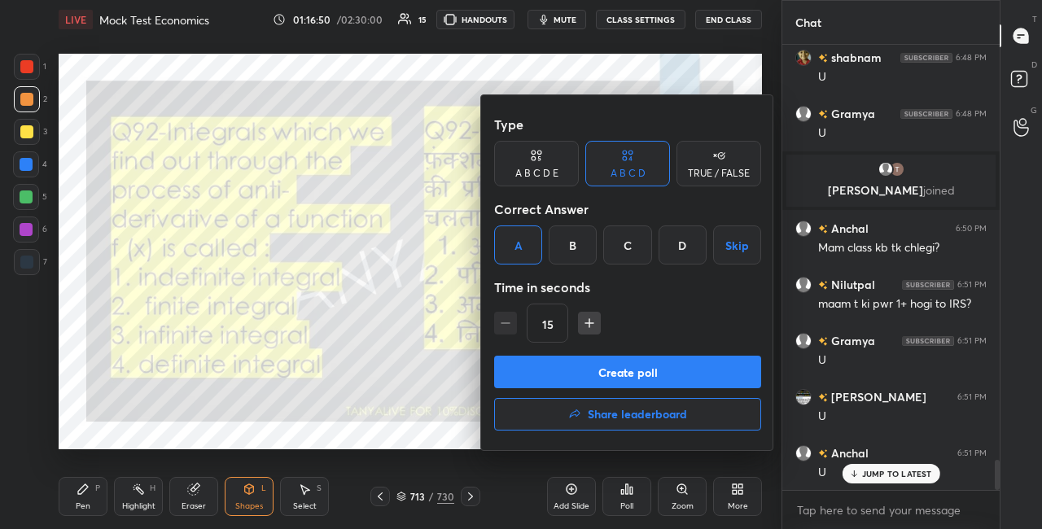
click at [536, 358] on button "Create poll" at bounding box center [627, 372] width 267 height 33
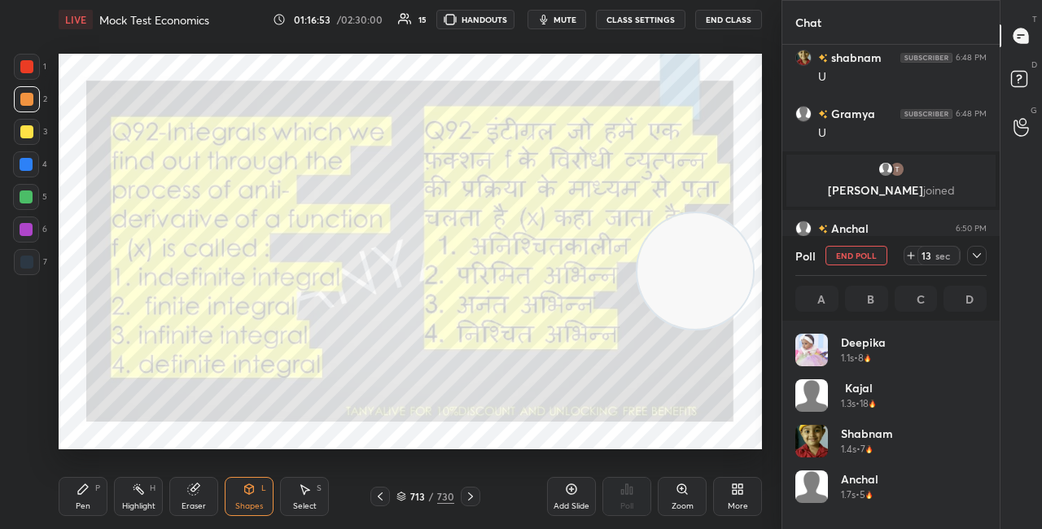
scroll to position [191, 186]
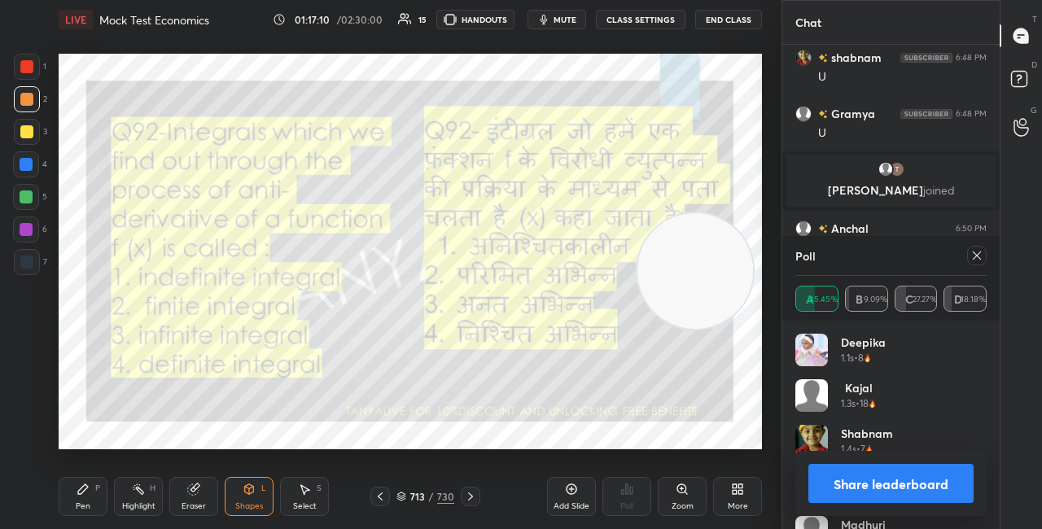
click at [848, 480] on button "Share leaderboard" at bounding box center [891, 483] width 165 height 39
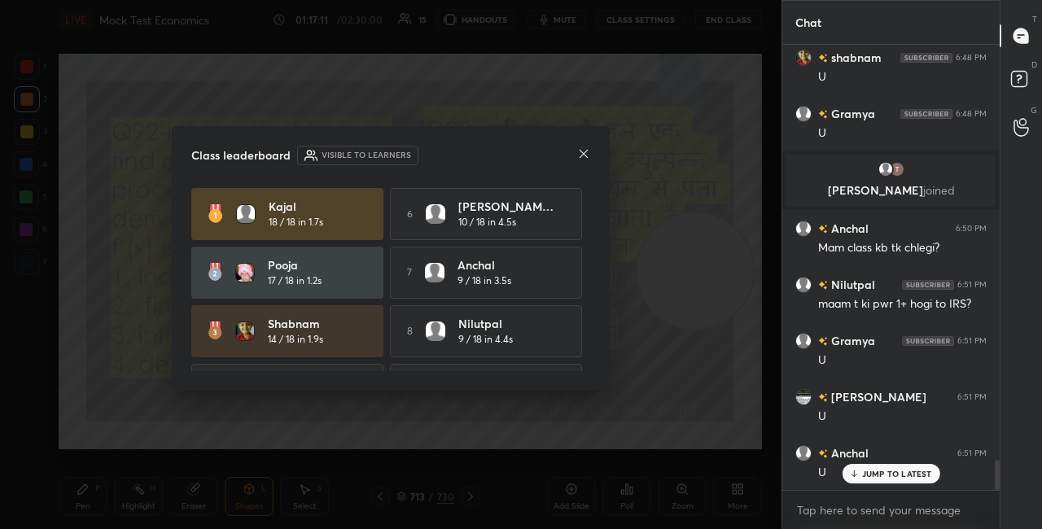
scroll to position [441, 213]
click at [586, 155] on icon at bounding box center [584, 154] width 8 height 8
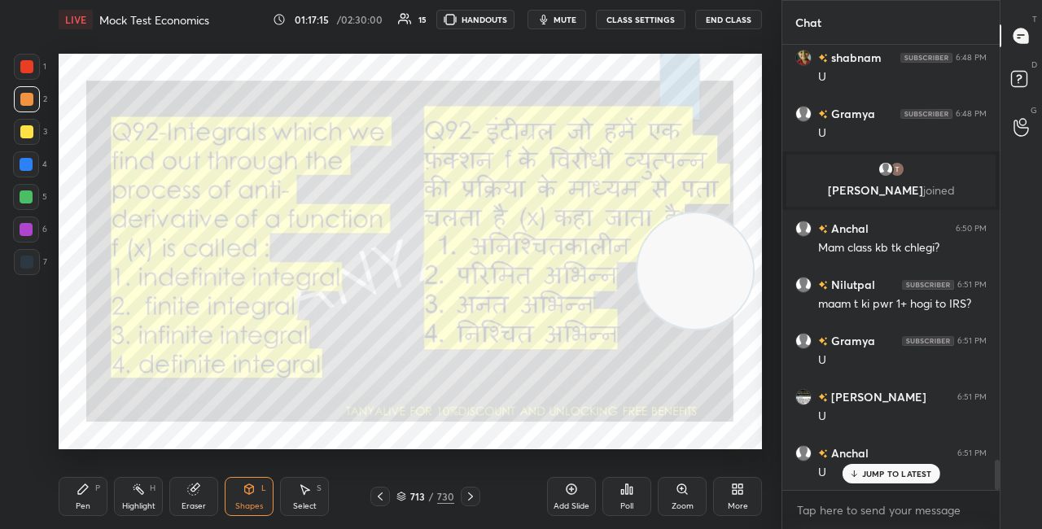
click at [247, 497] on div "Shapes L" at bounding box center [249, 496] width 49 height 39
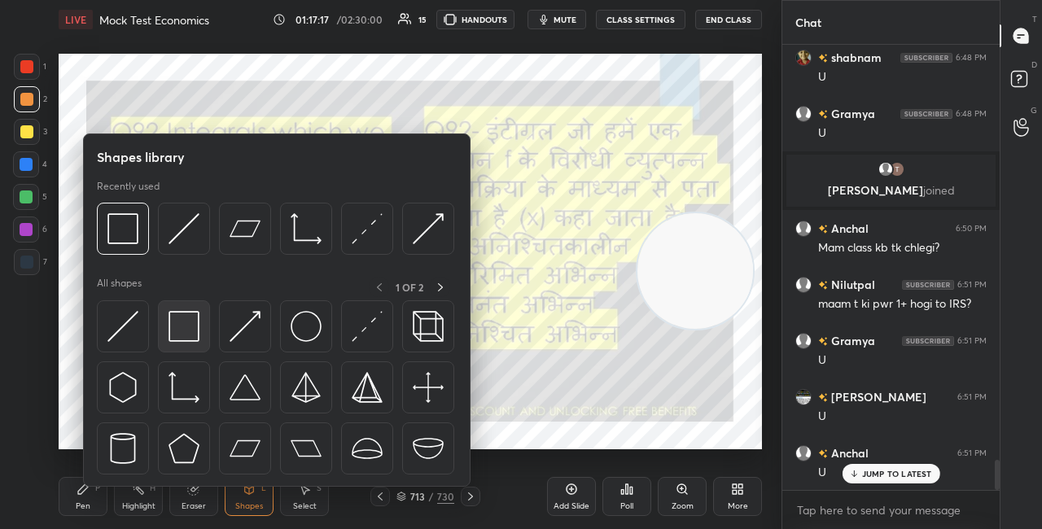
click at [178, 321] on img at bounding box center [184, 326] width 31 height 31
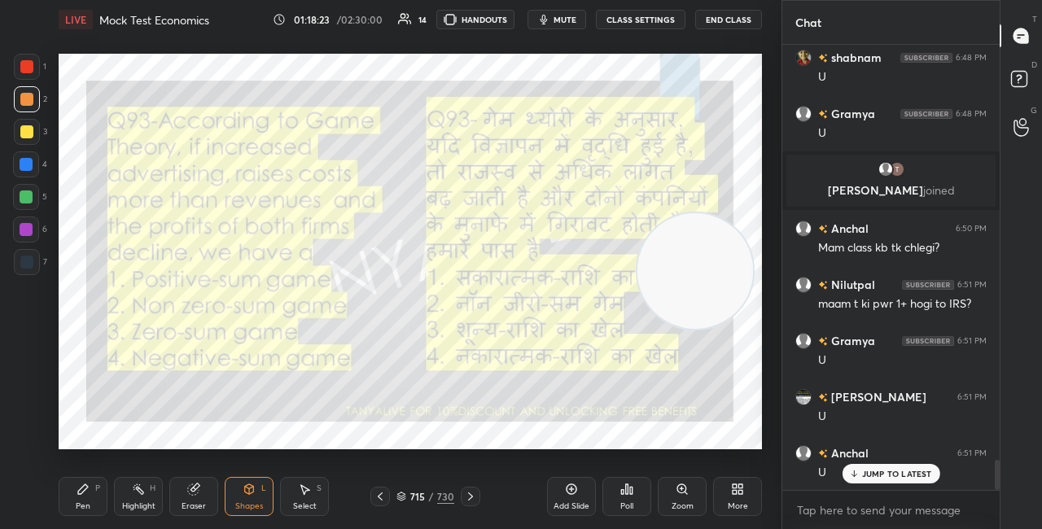
click at [406, 498] on icon at bounding box center [402, 497] width 10 height 10
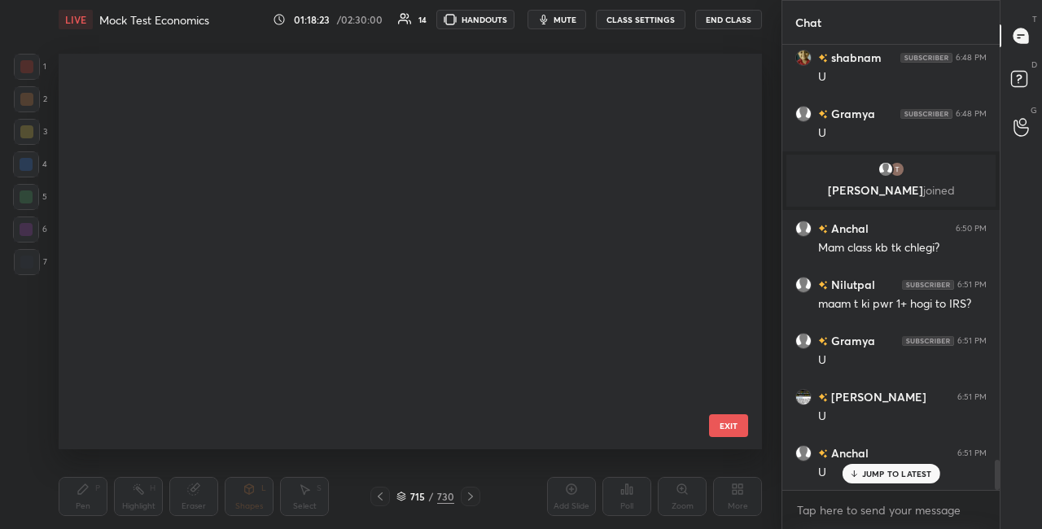
scroll to position [391, 695]
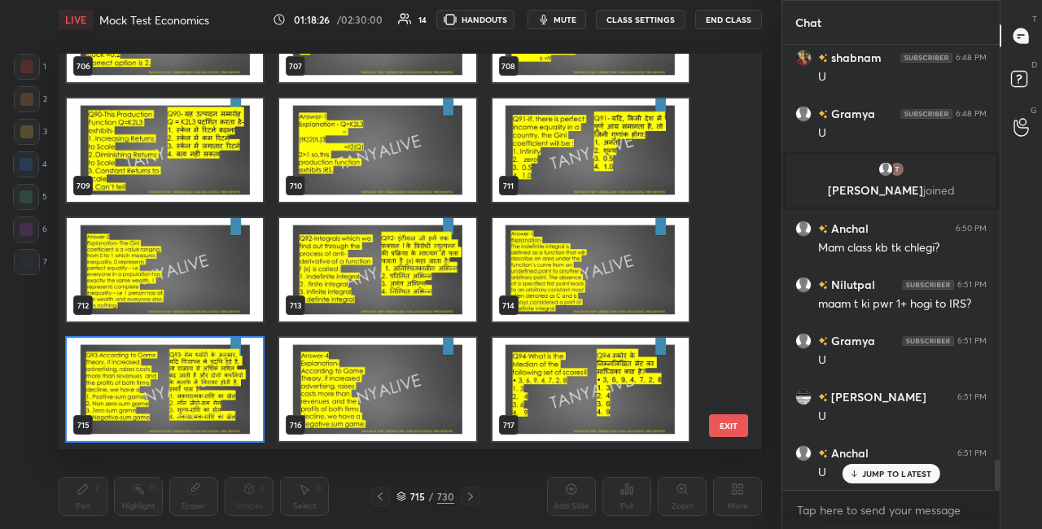
click at [242, 397] on img "grid" at bounding box center [165, 389] width 196 height 103
click at [243, 397] on img "grid" at bounding box center [165, 389] width 196 height 103
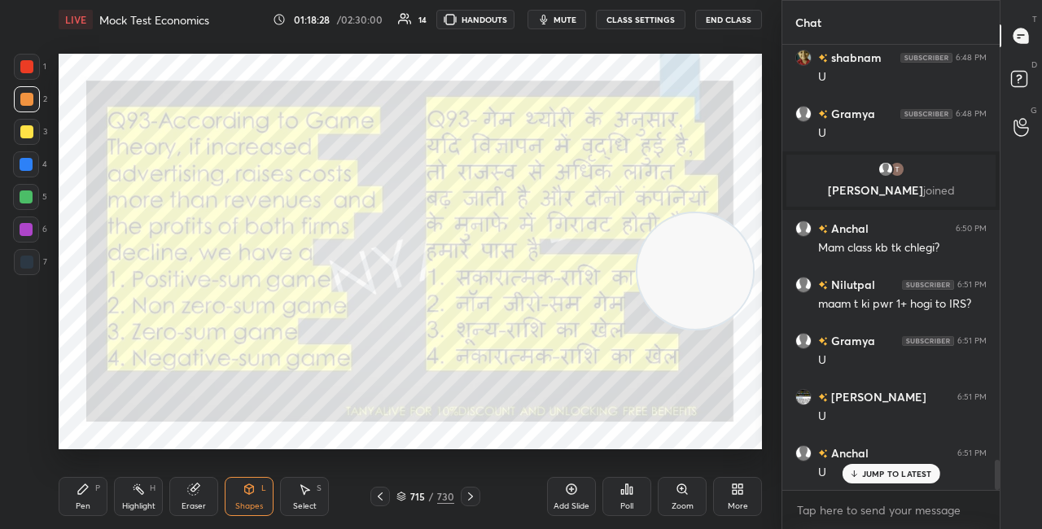
click at [621, 495] on icon at bounding box center [627, 489] width 13 height 13
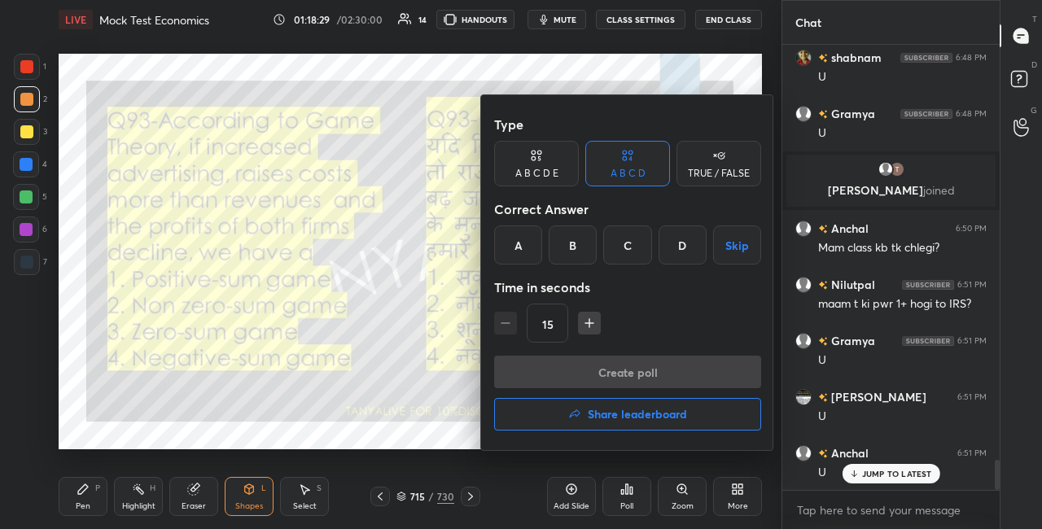
click at [696, 244] on div "D" at bounding box center [683, 245] width 48 height 39
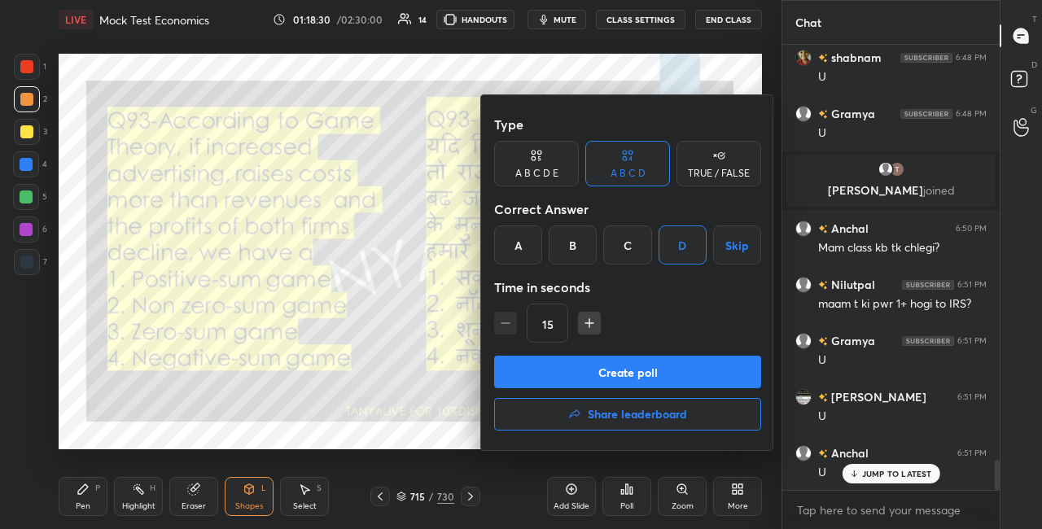
drag, startPoint x: 625, startPoint y: 361, endPoint x: 621, endPoint y: 352, distance: 9.8
click at [625, 361] on button "Create poll" at bounding box center [627, 372] width 267 height 33
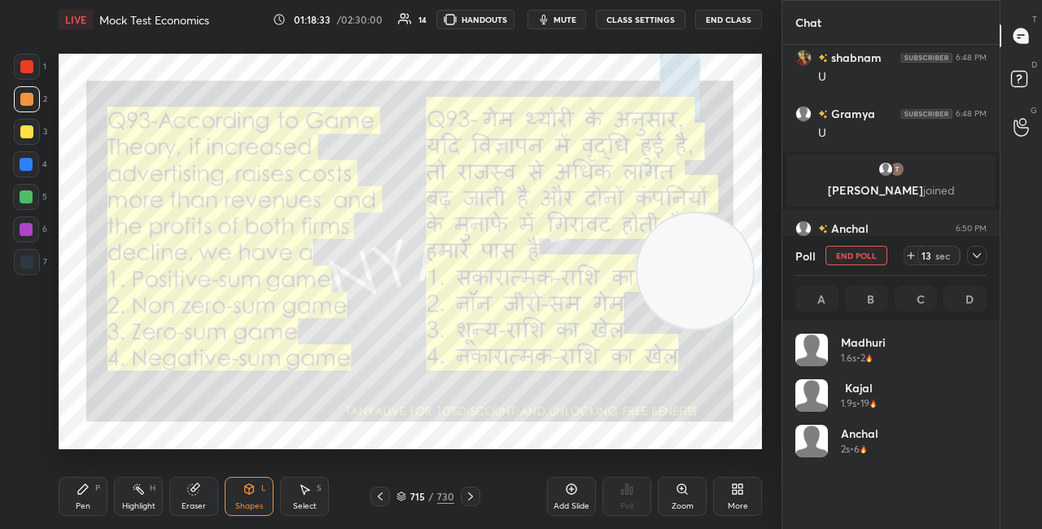
scroll to position [191, 186]
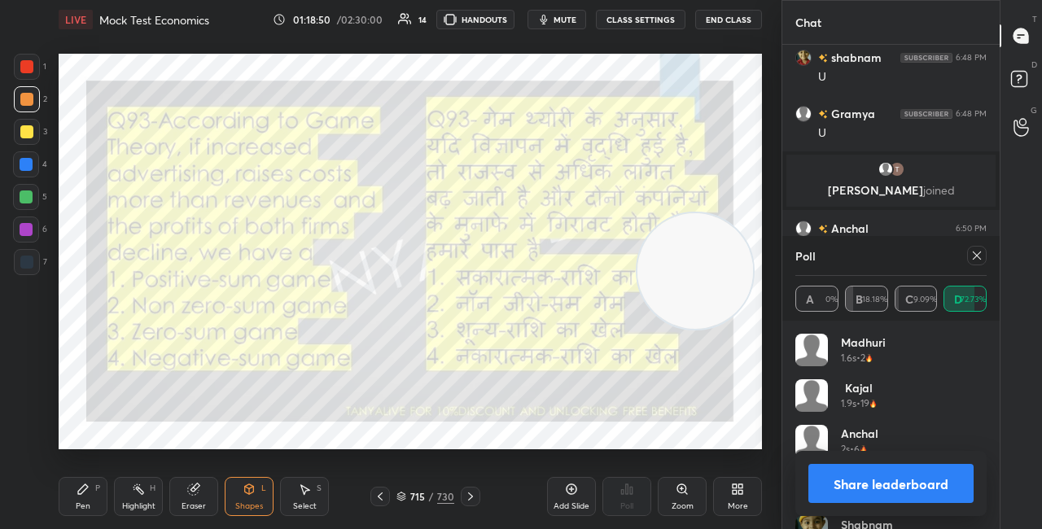
click at [230, 510] on div "Shapes L" at bounding box center [249, 496] width 49 height 39
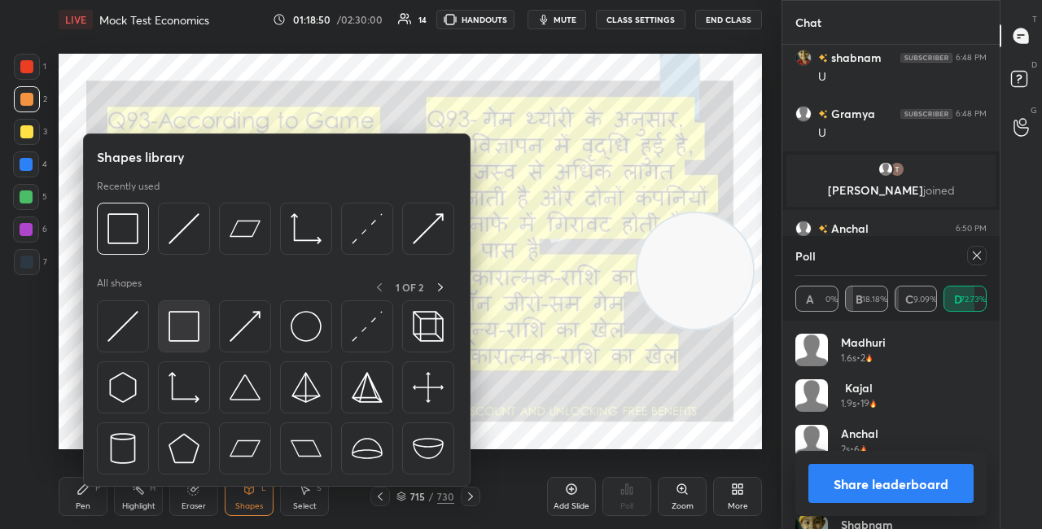
click at [183, 349] on div at bounding box center [184, 326] width 52 height 52
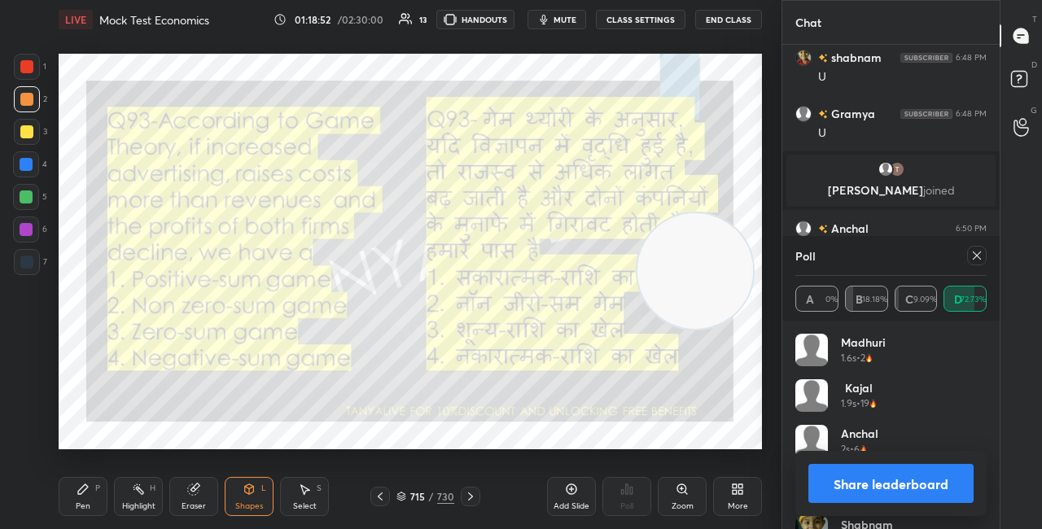
click at [24, 132] on div at bounding box center [26, 131] width 13 height 13
click at [29, 195] on div at bounding box center [26, 197] width 13 height 13
click at [822, 483] on button "Share leaderboard" at bounding box center [891, 483] width 165 height 39
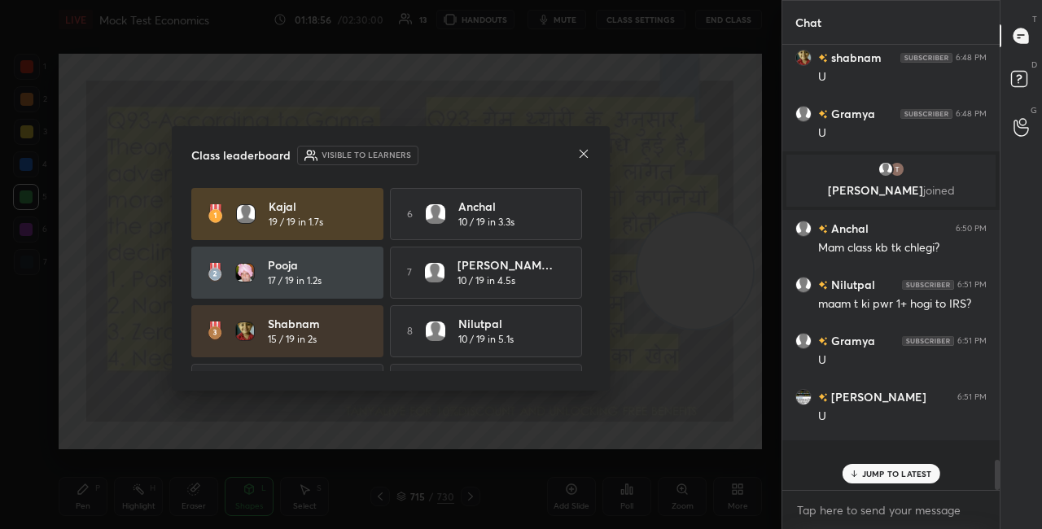
scroll to position [5, 5]
click at [581, 155] on icon at bounding box center [583, 153] width 13 height 13
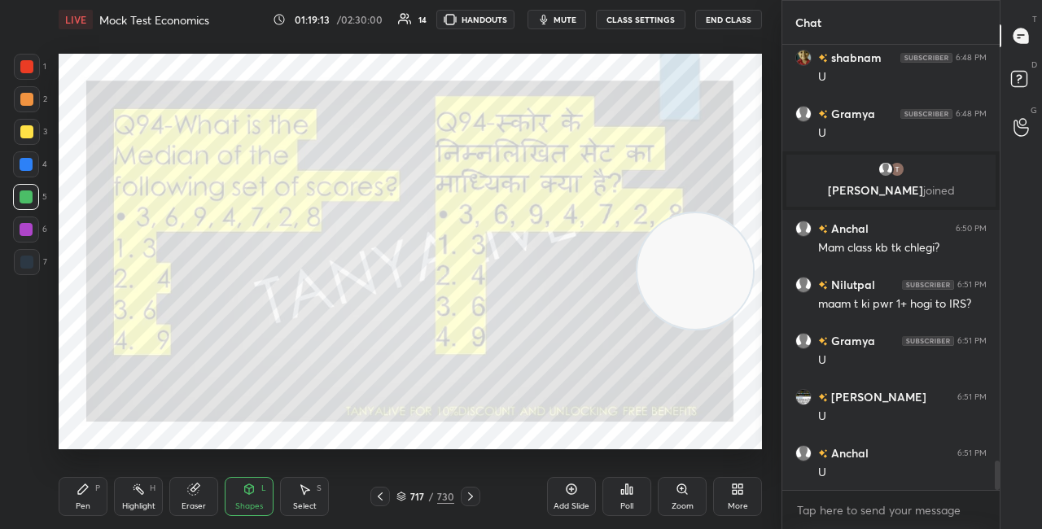
scroll to position [6248, 0]
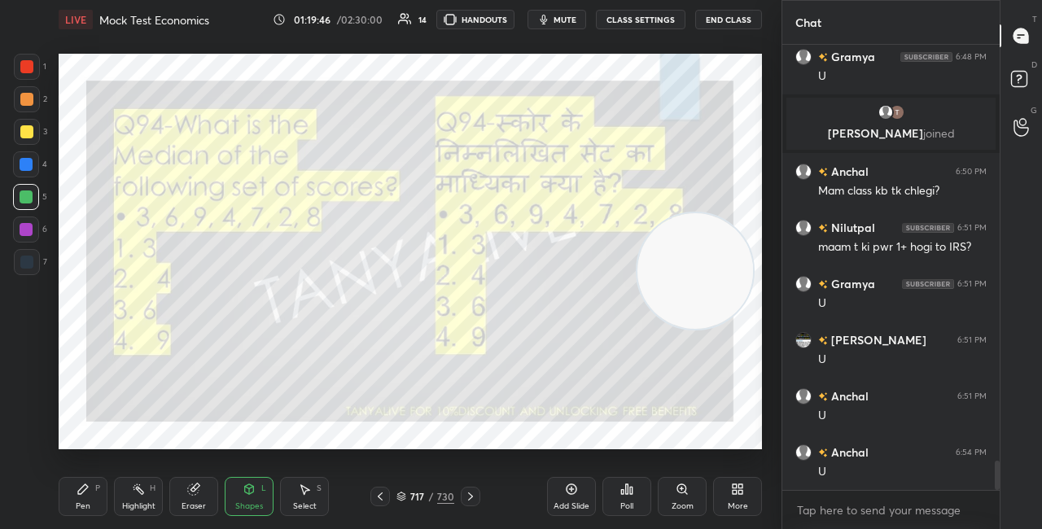
click at [569, 24] on span "mute" at bounding box center [565, 19] width 23 height 11
click at [406, 491] on div "717 / 730" at bounding box center [426, 496] width 58 height 15
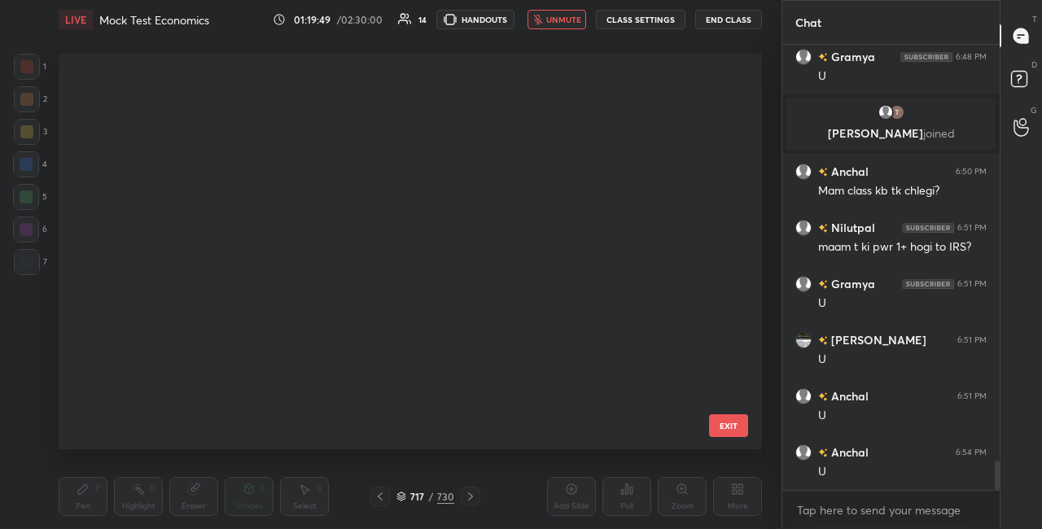
scroll to position [391, 695]
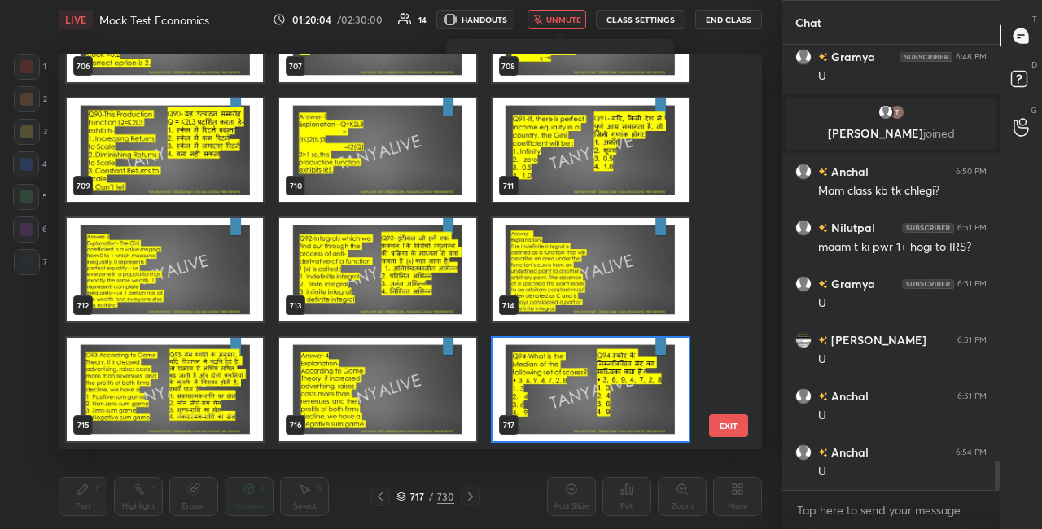
click at [687, 362] on div "717" at bounding box center [591, 390] width 213 height 120
click at [648, 366] on img "grid" at bounding box center [591, 389] width 196 height 103
click at [647, 366] on img "grid" at bounding box center [591, 389] width 196 height 103
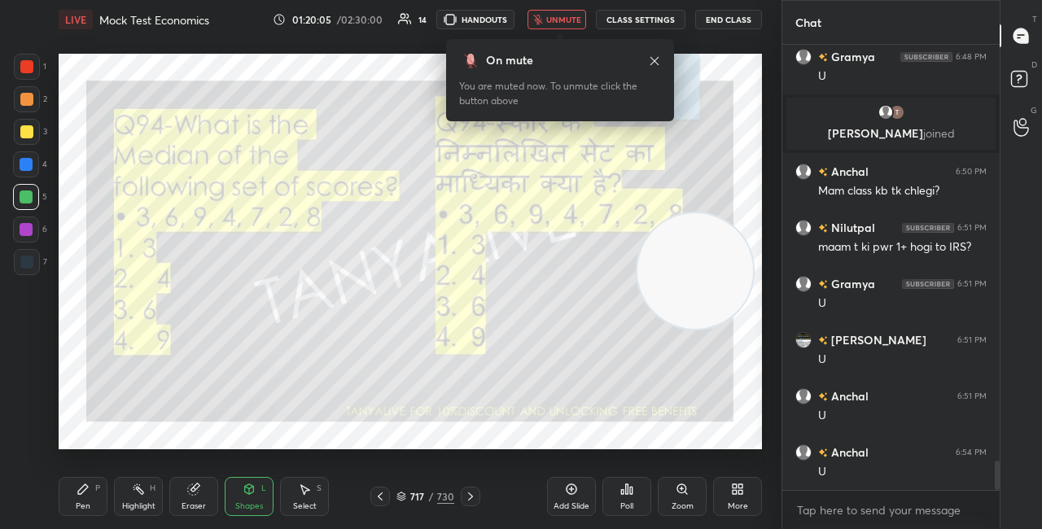
scroll to position [0, 0]
click at [575, 20] on span "unmute" at bounding box center [563, 19] width 35 height 11
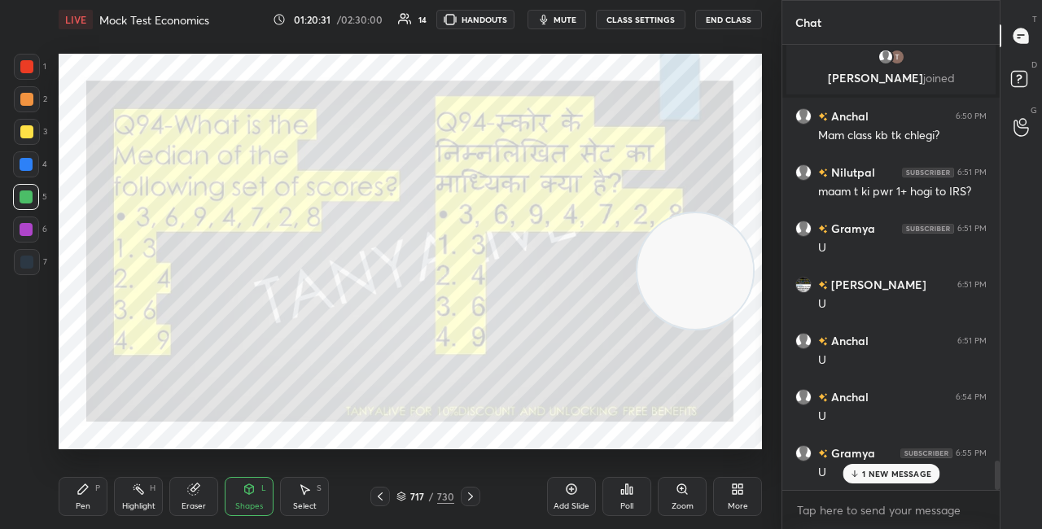
scroll to position [6360, 0]
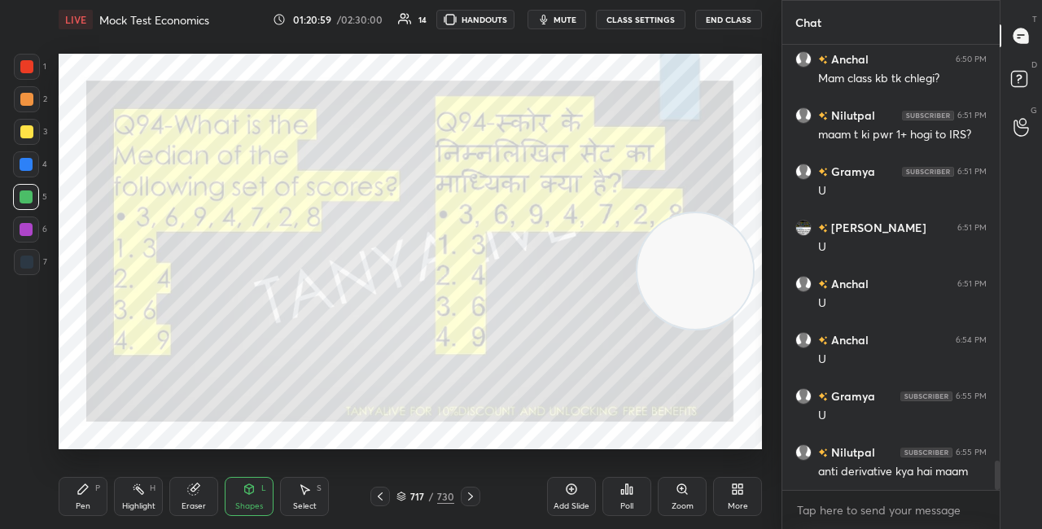
click at [404, 496] on icon at bounding box center [402, 497] width 10 height 10
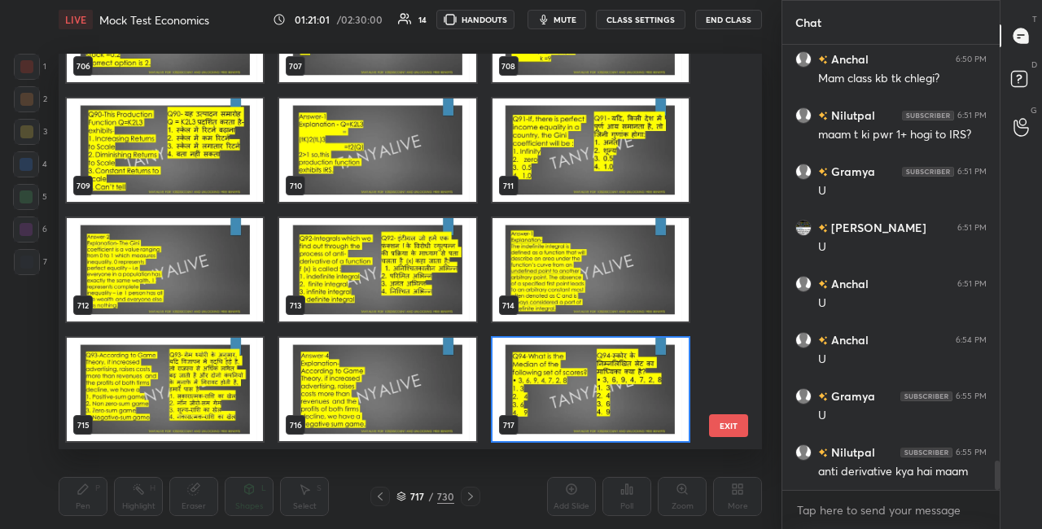
scroll to position [28314, 0]
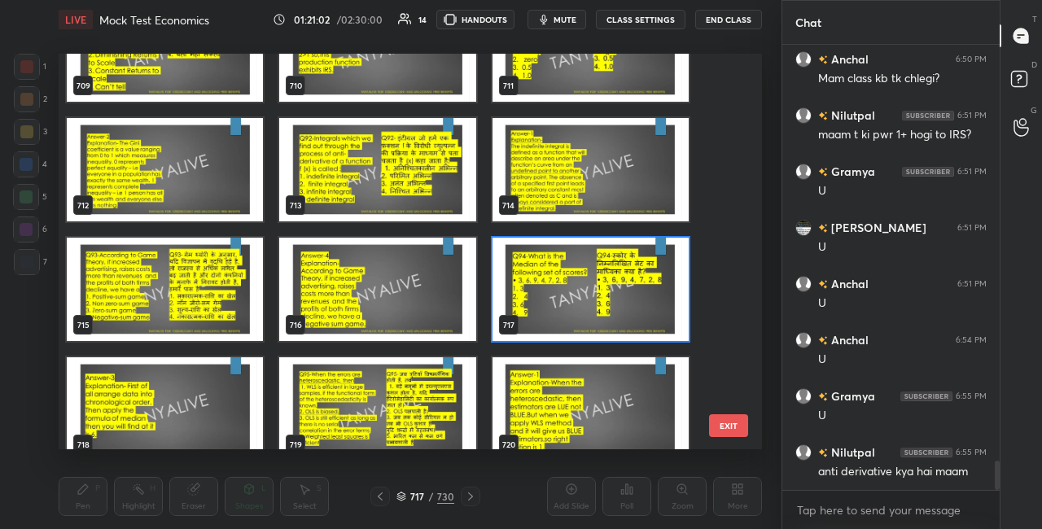
click at [658, 318] on img "grid" at bounding box center [591, 289] width 196 height 103
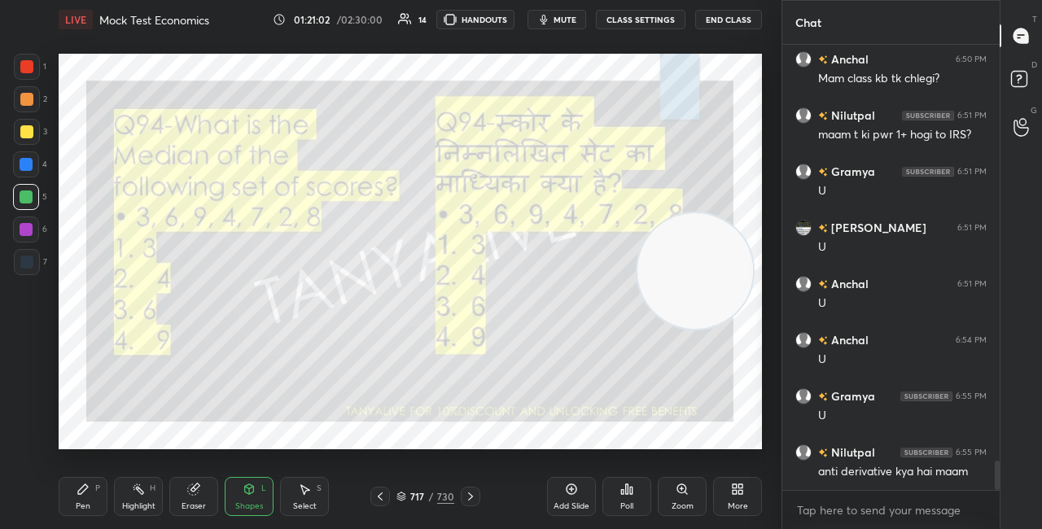
click at [658, 318] on img "grid" at bounding box center [591, 289] width 196 height 103
click at [620, 494] on div "Poll" at bounding box center [627, 496] width 49 height 39
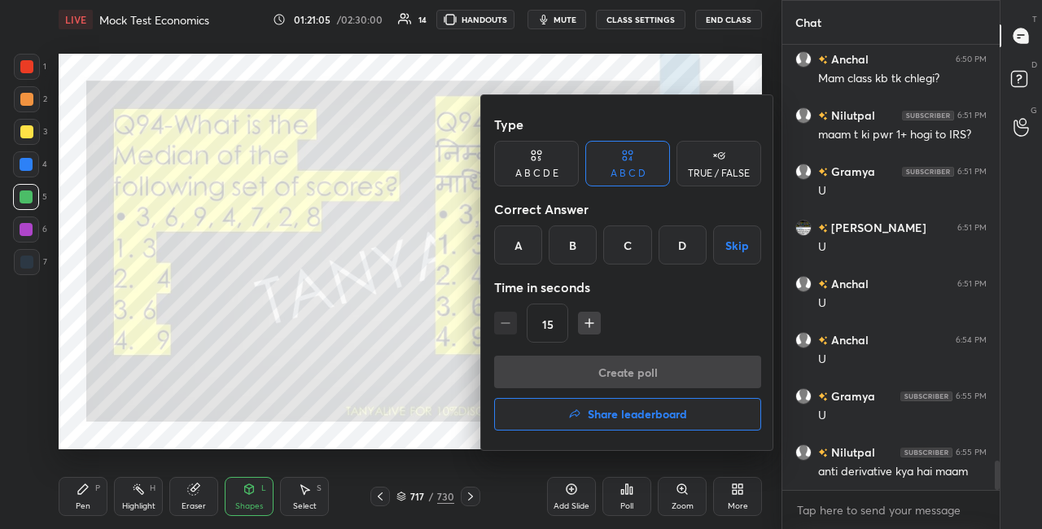
drag, startPoint x: 621, startPoint y: 253, endPoint x: 617, endPoint y: 277, distance: 24.0
click at [621, 253] on div "C" at bounding box center [627, 245] width 48 height 39
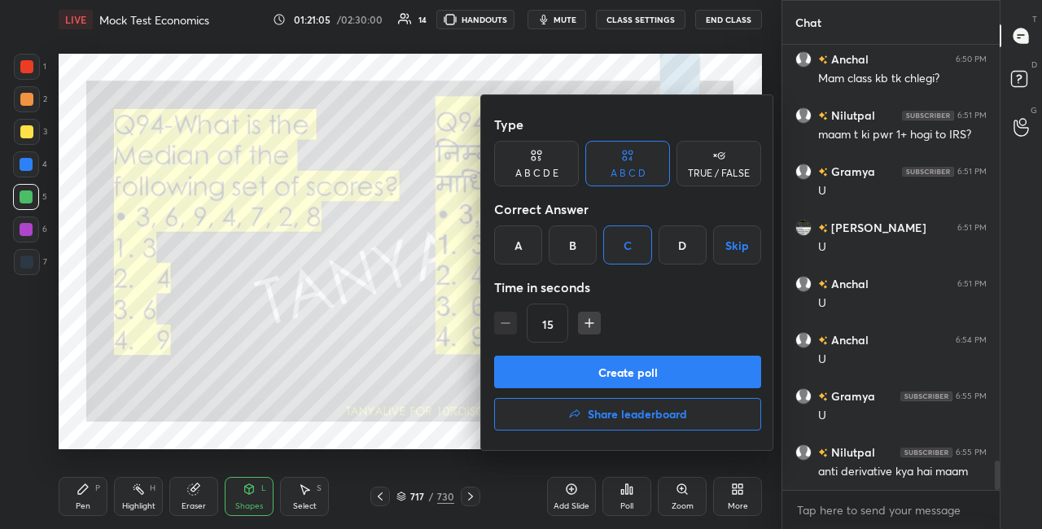
click at [616, 353] on div "Type A B C D E A B C D TRUE / FALSE Correct Answer A B C D Skip Time in seconds…" at bounding box center [627, 232] width 267 height 248
click at [619, 372] on button "Create poll" at bounding box center [627, 372] width 267 height 33
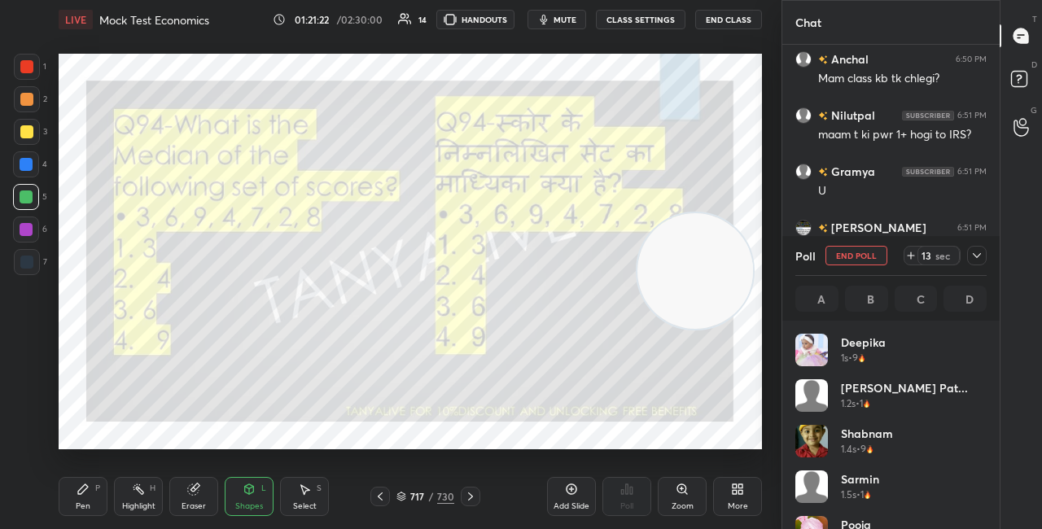
scroll to position [191, 186]
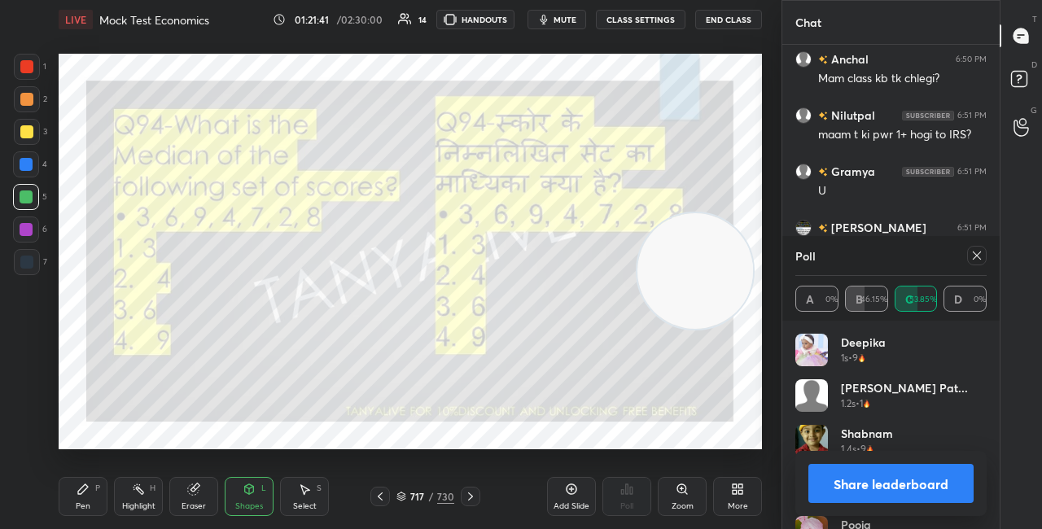
click at [86, 498] on div "Pen P" at bounding box center [83, 496] width 49 height 39
click at [26, 132] on div at bounding box center [26, 131] width 13 height 13
click at [31, 73] on div at bounding box center [27, 67] width 26 height 26
click at [828, 482] on button "Share leaderboard" at bounding box center [891, 483] width 165 height 39
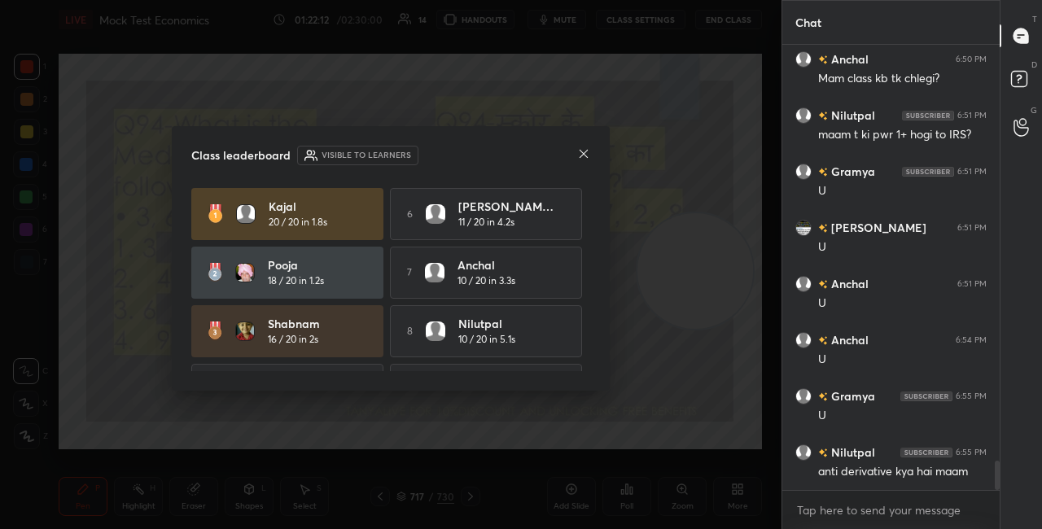
scroll to position [441, 213]
click at [581, 159] on icon at bounding box center [583, 153] width 13 height 13
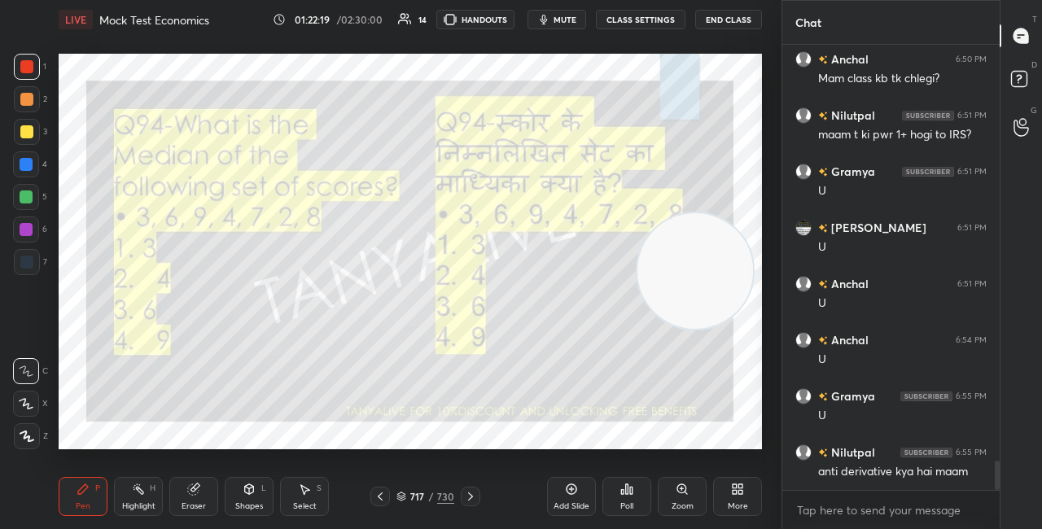
click at [31, 163] on div at bounding box center [26, 164] width 13 height 13
drag, startPoint x: 29, startPoint y: 132, endPoint x: 24, endPoint y: 121, distance: 11.7
click at [29, 131] on div at bounding box center [26, 131] width 13 height 13
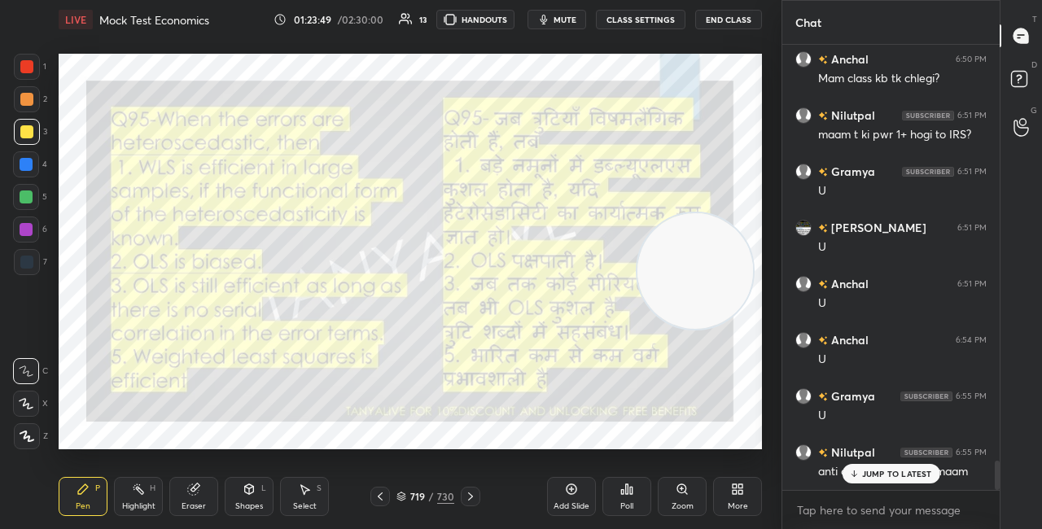
scroll to position [6415, 0]
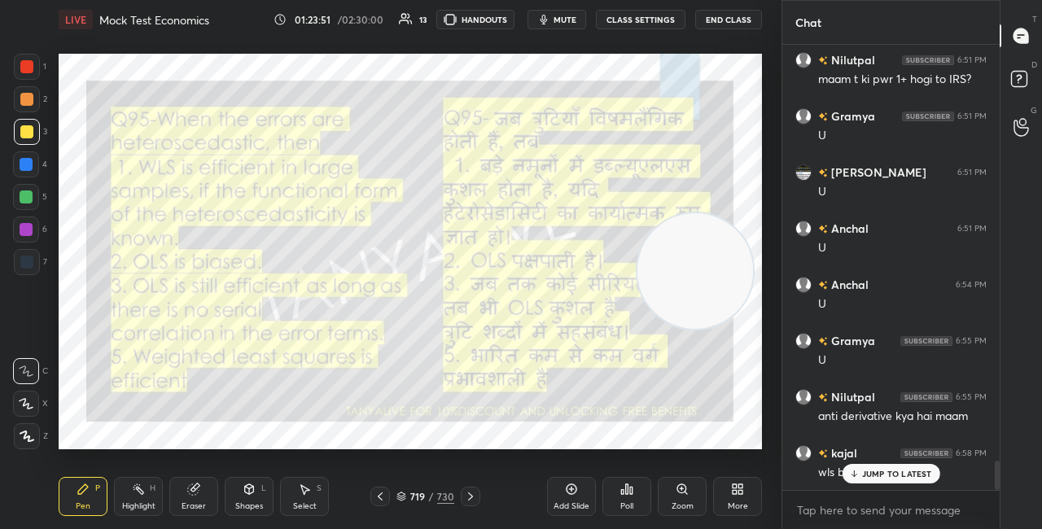
click at [855, 471] on icon at bounding box center [854, 474] width 11 height 10
click at [403, 498] on icon at bounding box center [402, 497] width 10 height 10
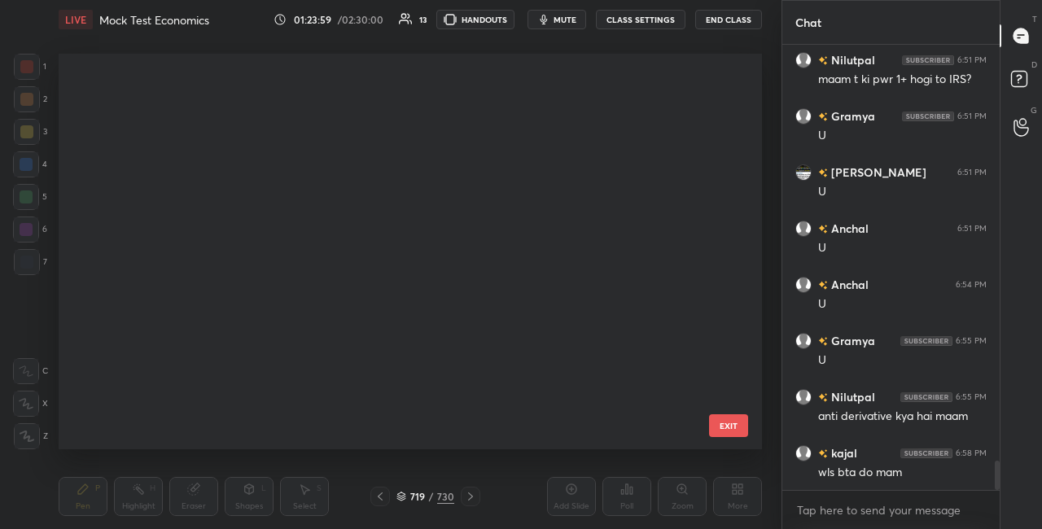
scroll to position [391, 695]
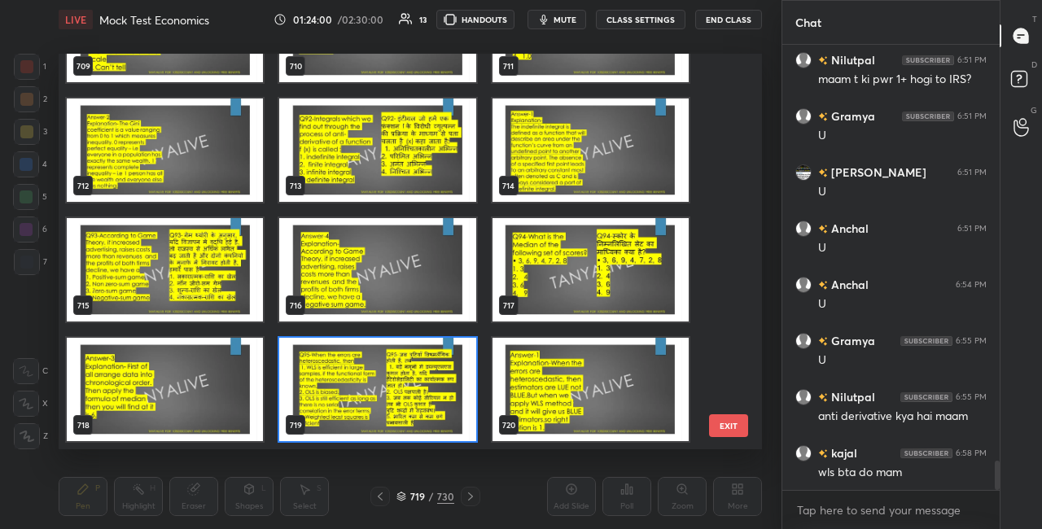
click at [401, 357] on img "grid" at bounding box center [377, 389] width 196 height 103
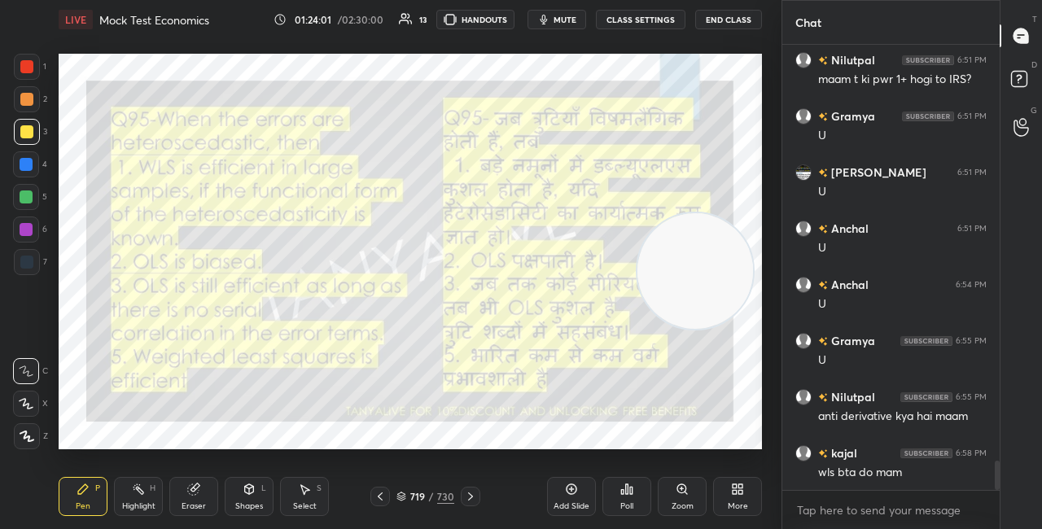
click at [401, 357] on img "grid" at bounding box center [377, 389] width 196 height 103
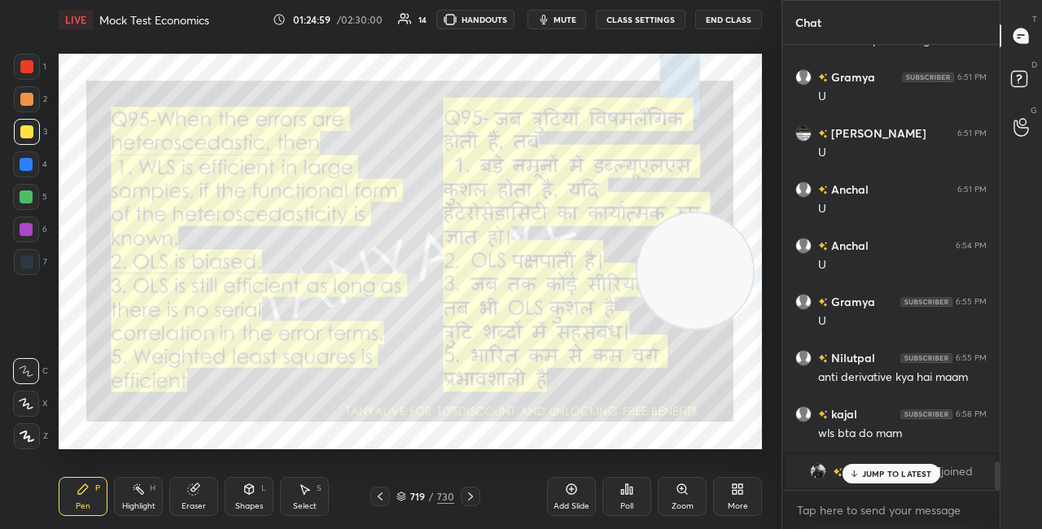
click at [884, 475] on p "JUMP TO LATEST" at bounding box center [897, 474] width 70 height 10
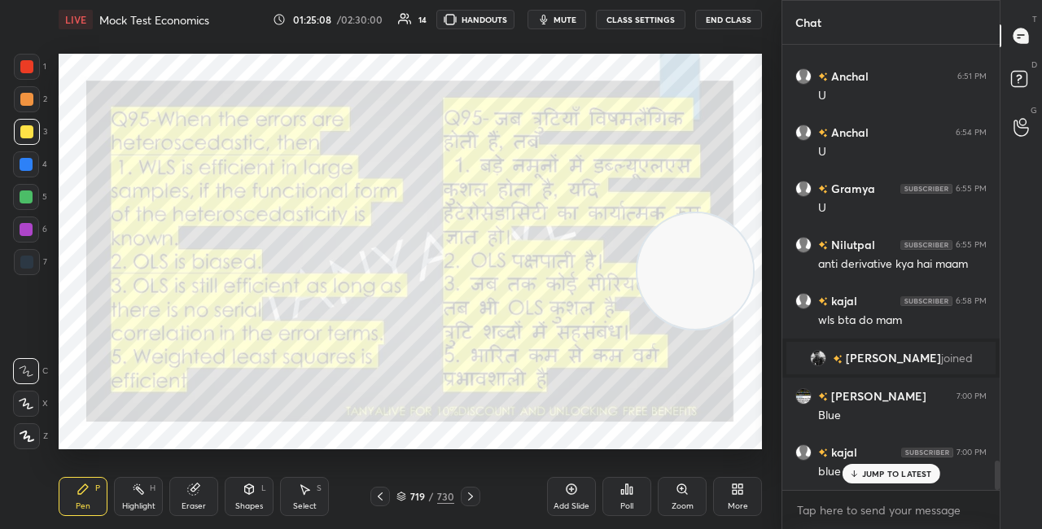
scroll to position [6409, 0]
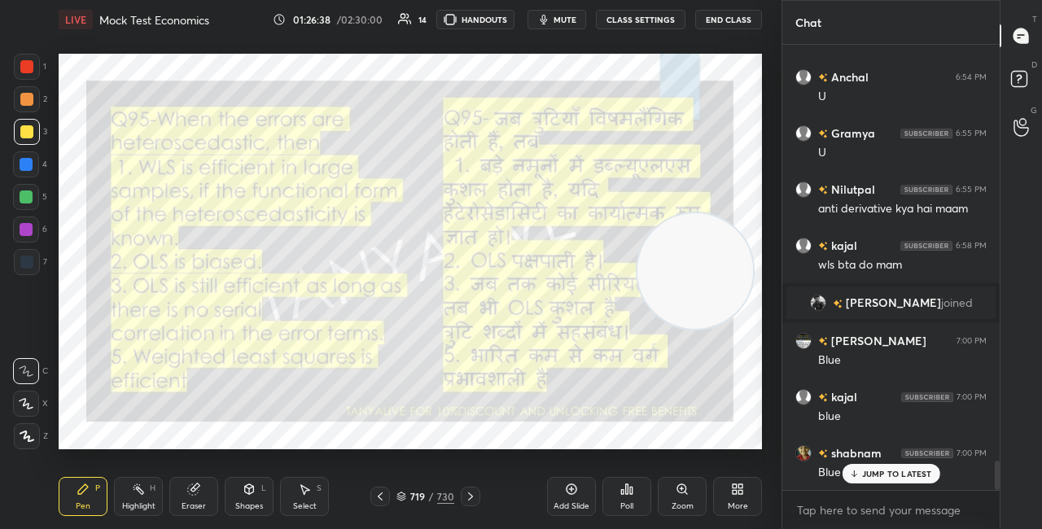
click at [407, 492] on div "719 / 730" at bounding box center [426, 496] width 58 height 15
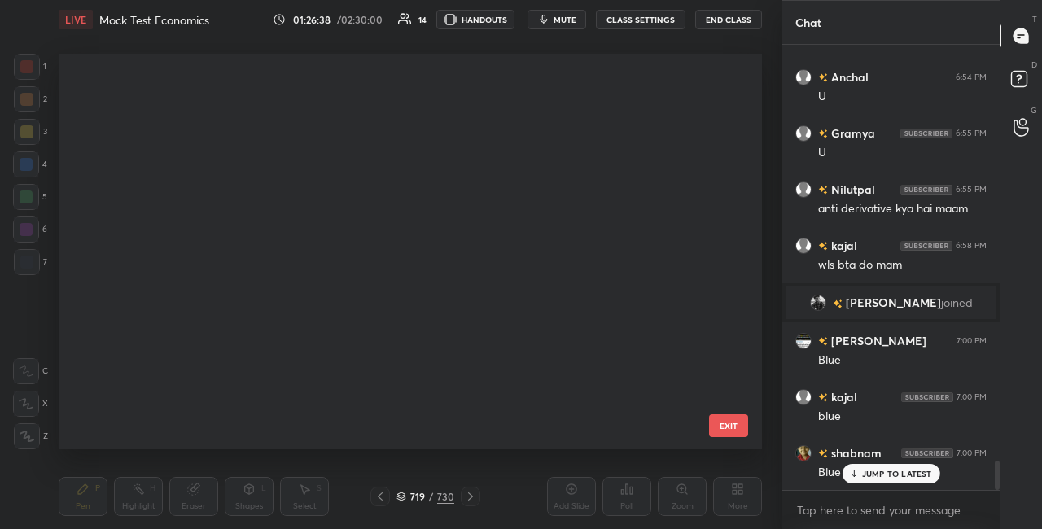
scroll to position [391, 695]
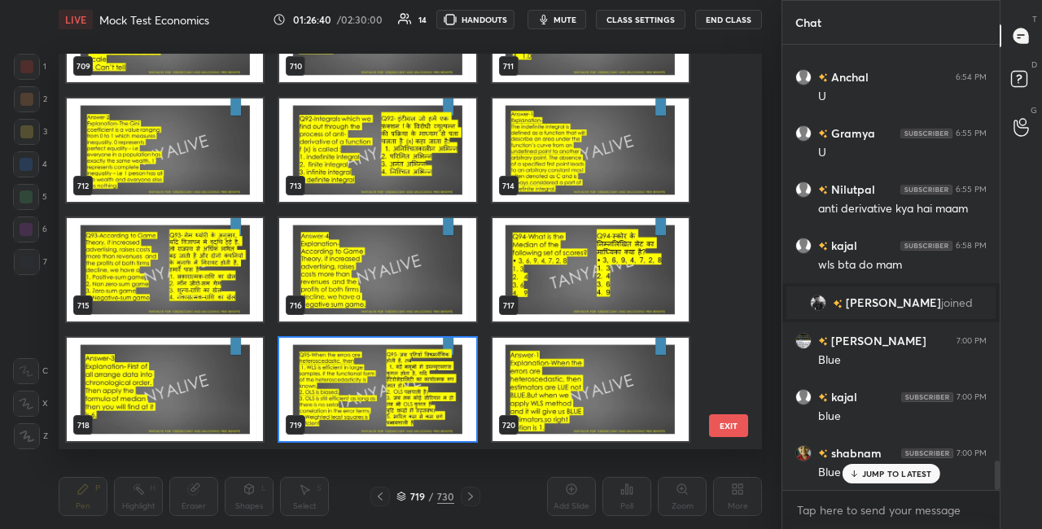
click at [406, 428] on img "grid" at bounding box center [377, 389] width 196 height 103
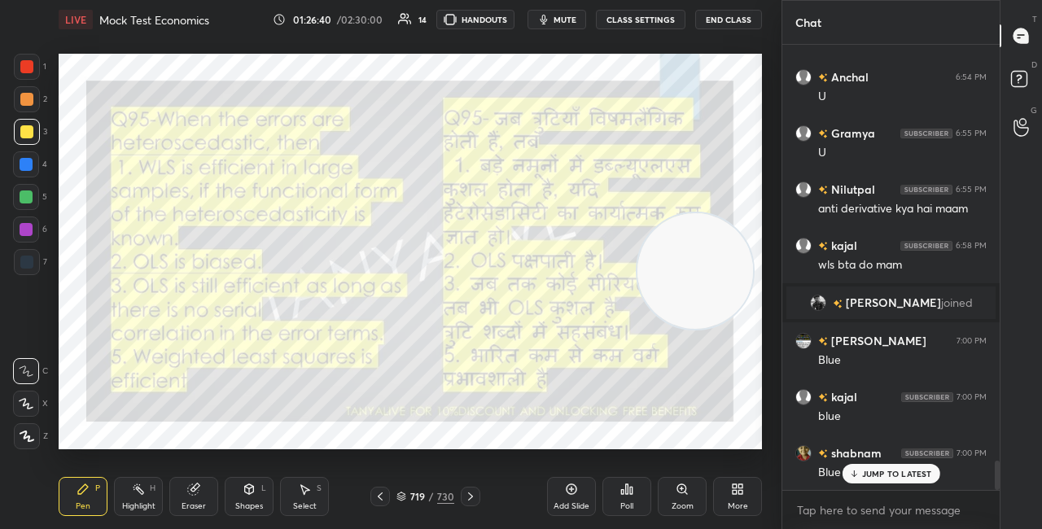
click at [406, 428] on img "grid" at bounding box center [377, 389] width 196 height 103
click at [631, 508] on div "Poll" at bounding box center [627, 506] width 13 height 8
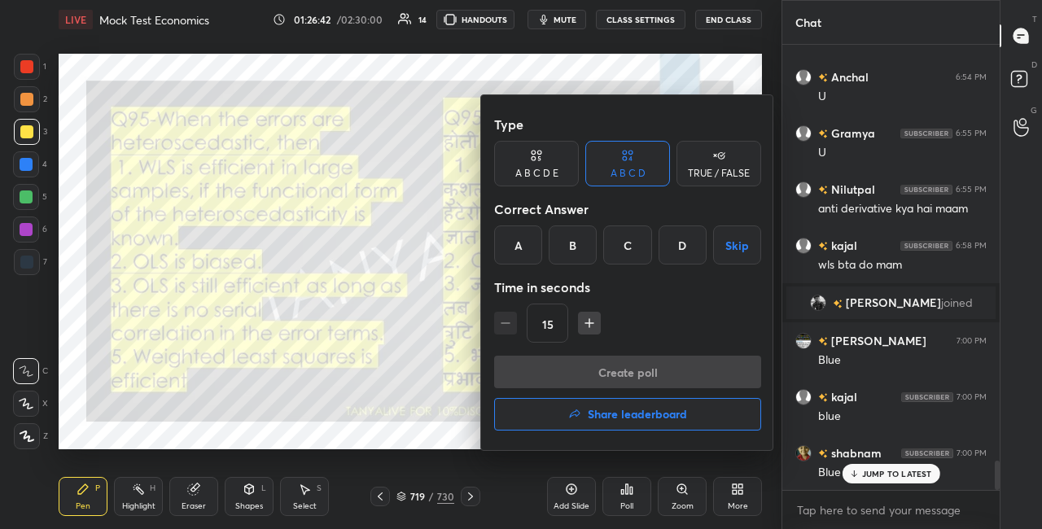
click at [533, 257] on div "A" at bounding box center [518, 245] width 48 height 39
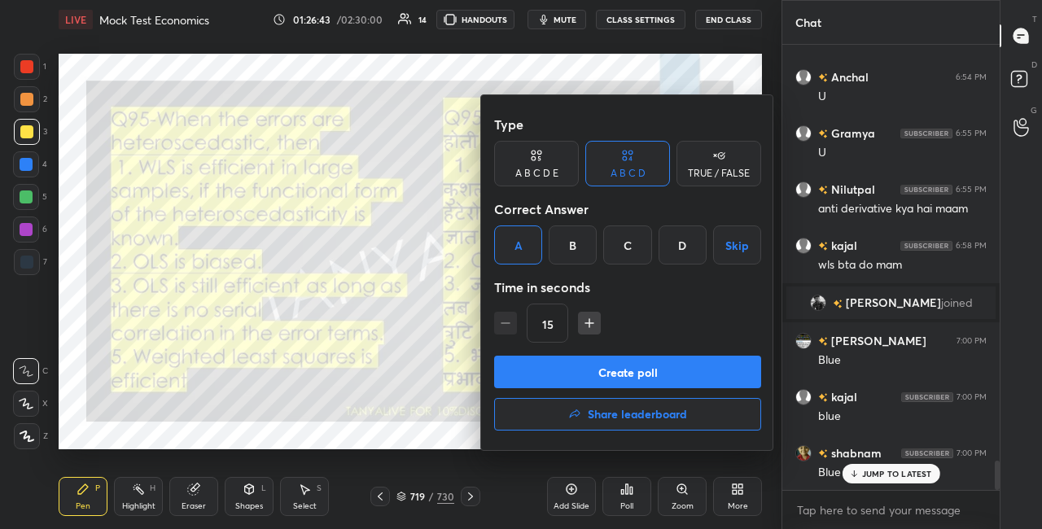
click at [543, 375] on button "Create poll" at bounding box center [627, 372] width 267 height 33
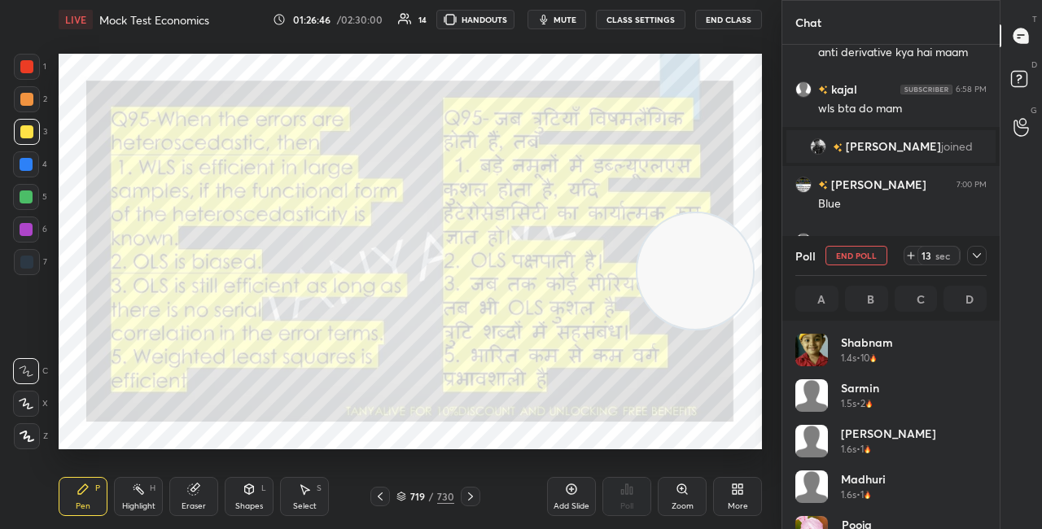
scroll to position [191, 186]
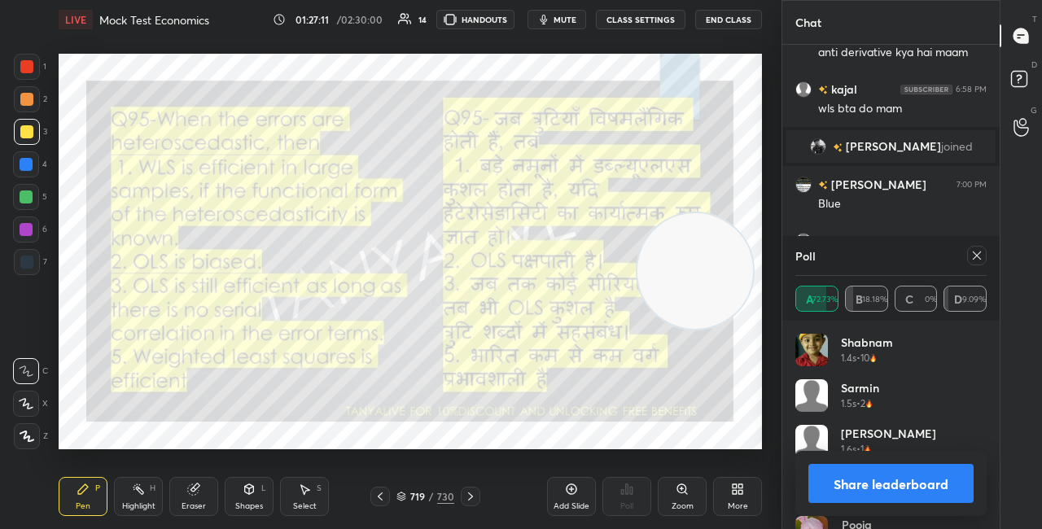
click at [248, 497] on div "Shapes L" at bounding box center [249, 496] width 49 height 39
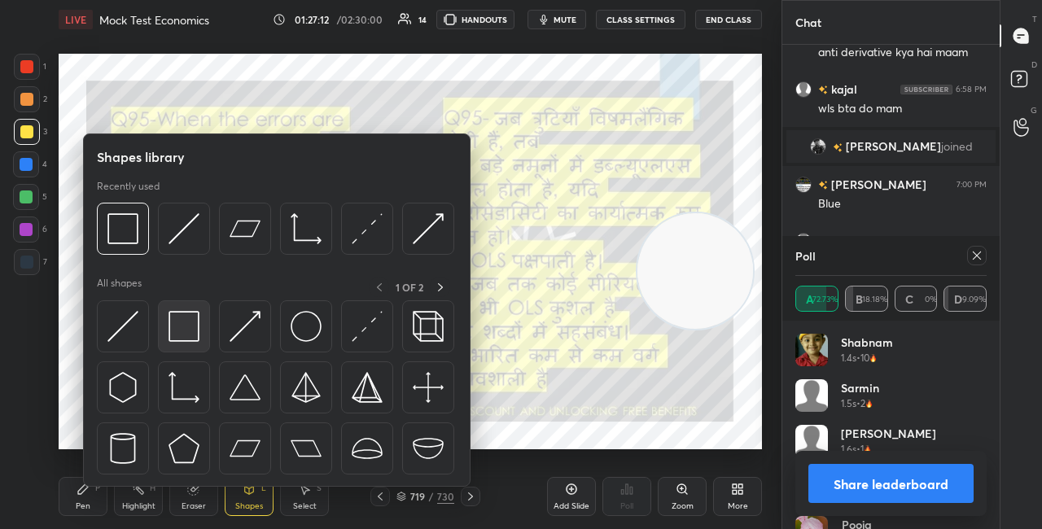
click at [191, 329] on img at bounding box center [184, 326] width 31 height 31
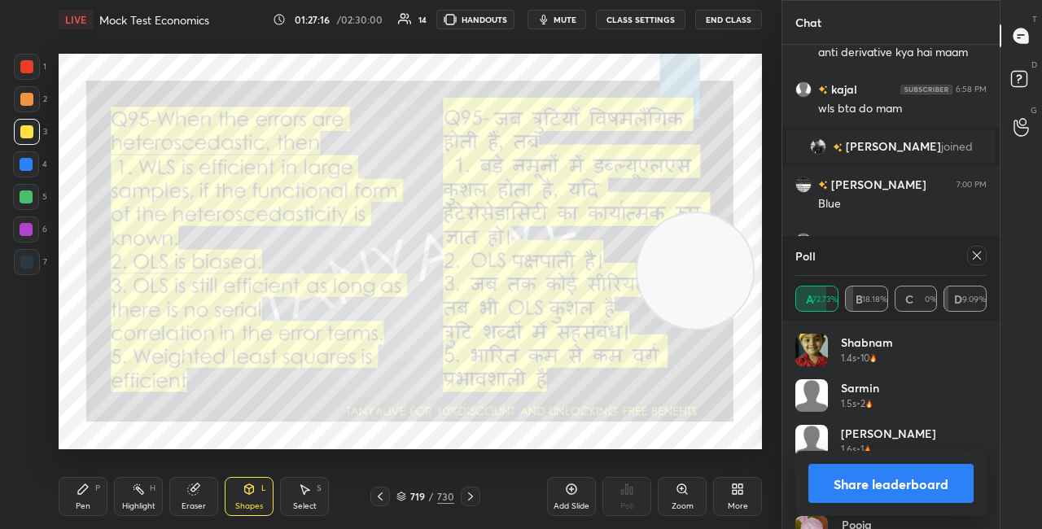
click at [37, 200] on div at bounding box center [26, 197] width 26 height 26
click at [653, 247] on div "Setting up your live class Poll for secs No correct answer Start poll" at bounding box center [411, 252] width 704 height 396
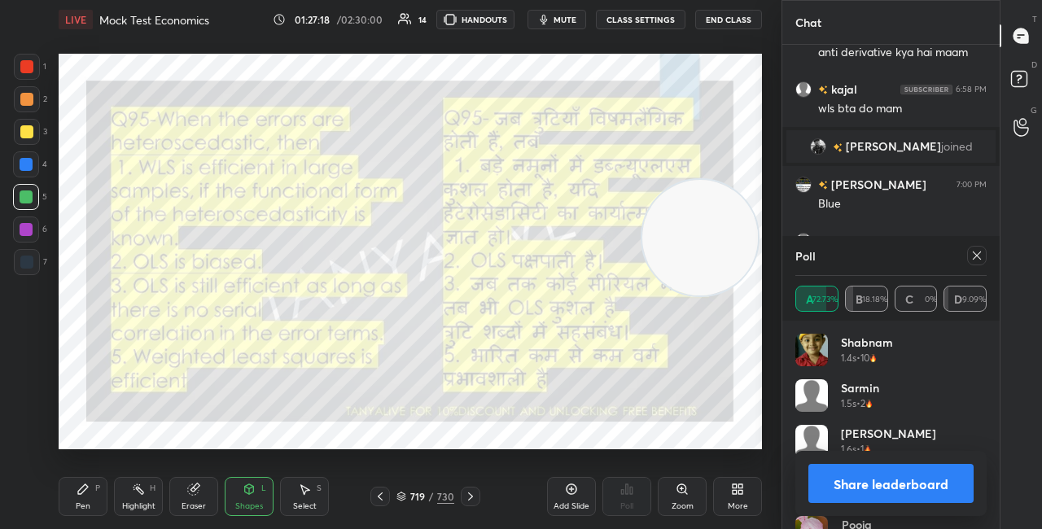
drag, startPoint x: 706, startPoint y: 289, endPoint x: 735, endPoint y: 178, distance: 115.1
click at [735, 180] on video at bounding box center [701, 238] width 116 height 116
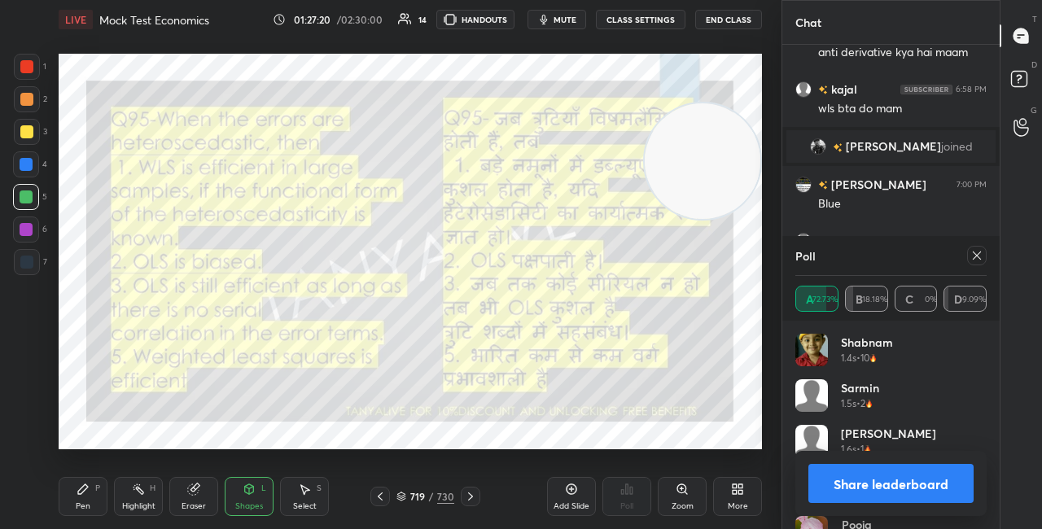
click at [834, 477] on button "Share leaderboard" at bounding box center [891, 483] width 165 height 39
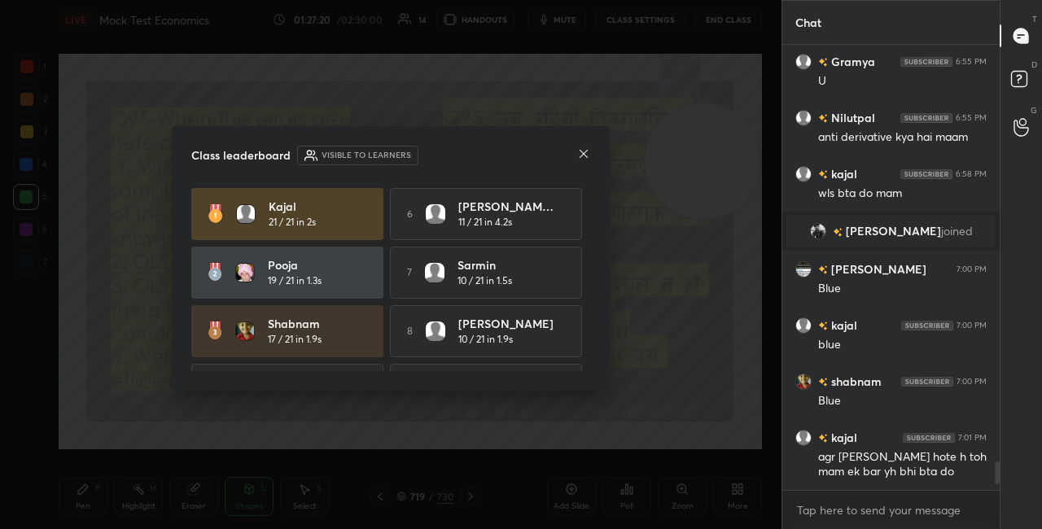
scroll to position [480, 213]
click at [583, 151] on icon at bounding box center [583, 153] width 13 height 13
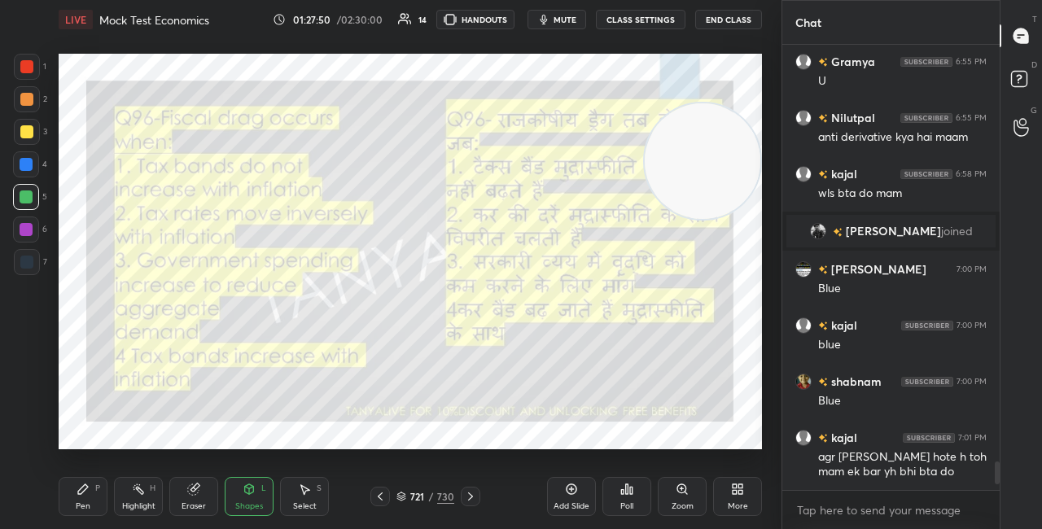
drag, startPoint x: 726, startPoint y: 186, endPoint x: 720, endPoint y: 244, distance: 58.1
click at [721, 219] on video at bounding box center [703, 161] width 116 height 116
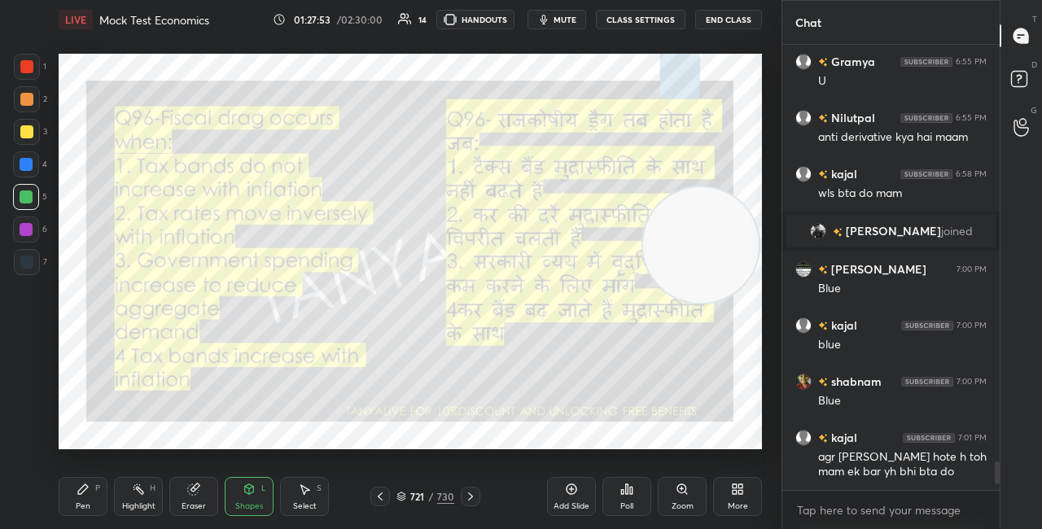
click at [24, 168] on div at bounding box center [26, 164] width 13 height 13
click at [26, 98] on div at bounding box center [26, 99] width 13 height 13
click at [90, 494] on div "Pen P" at bounding box center [83, 496] width 49 height 39
click at [401, 502] on div "721 / 730" at bounding box center [426, 496] width 58 height 15
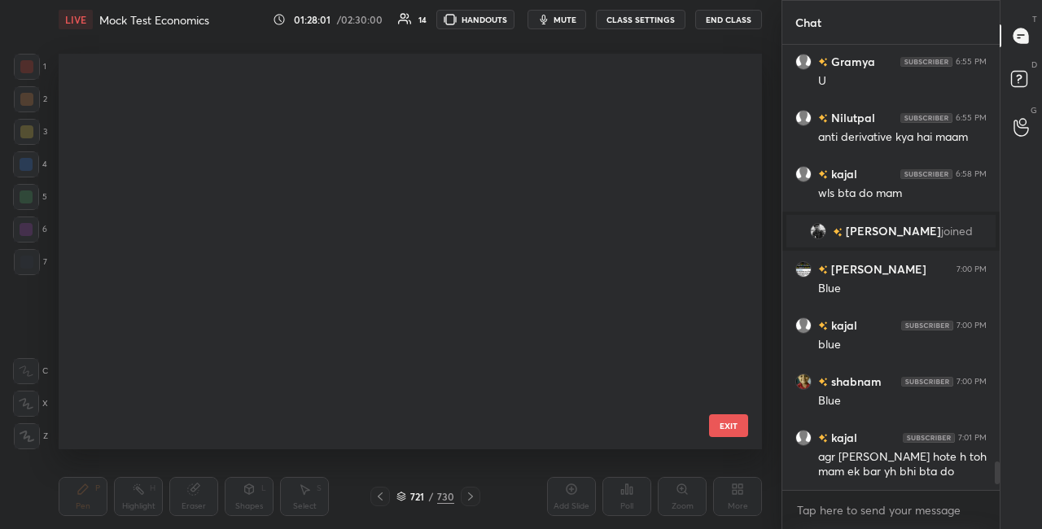
scroll to position [391, 695]
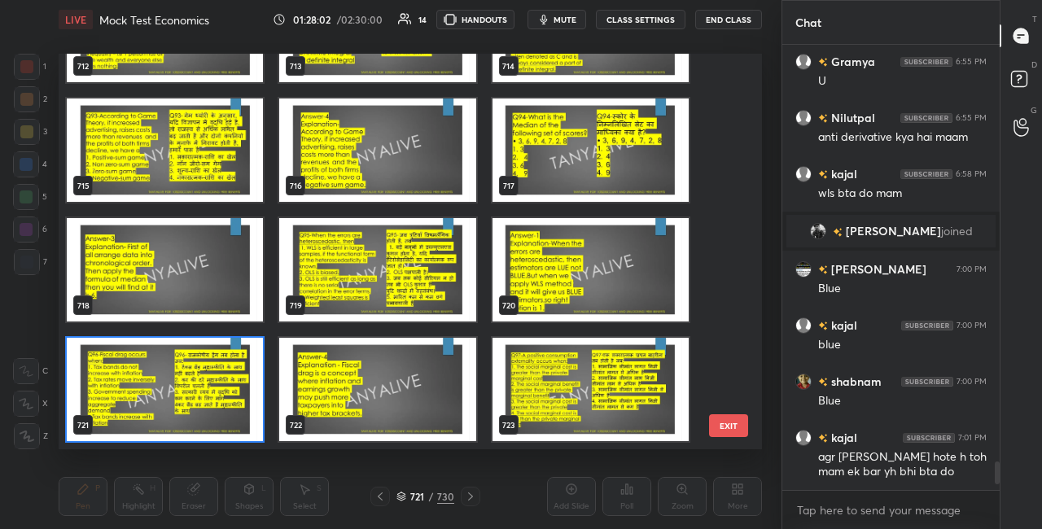
click at [228, 414] on img "grid" at bounding box center [165, 389] width 196 height 103
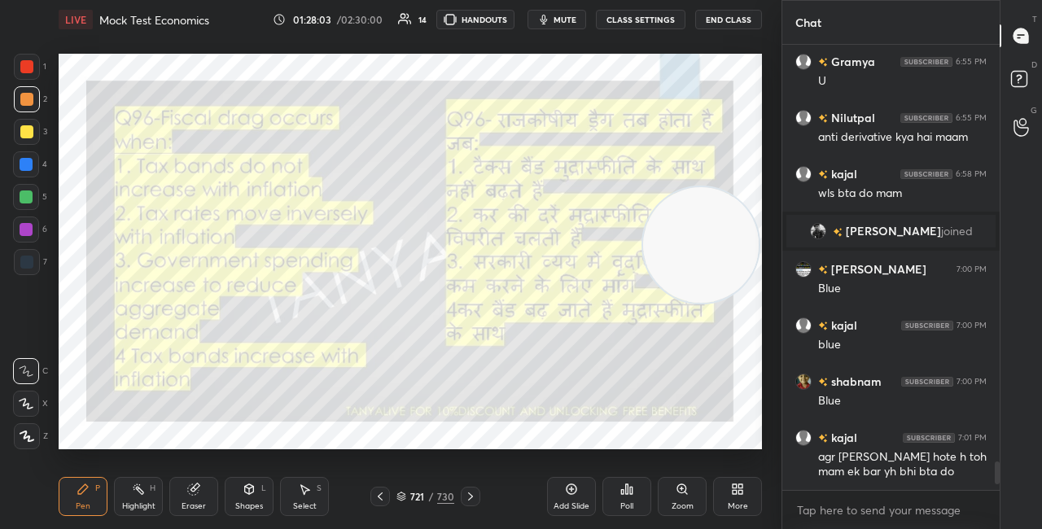
click at [228, 416] on img "grid" at bounding box center [165, 389] width 196 height 103
click at [400, 507] on div "Pen P Highlight H Eraser Shapes L Select S 721 / 730 Add Slide Poll Zoom More" at bounding box center [411, 496] width 704 height 65
click at [405, 495] on icon at bounding box center [401, 495] width 8 height 4
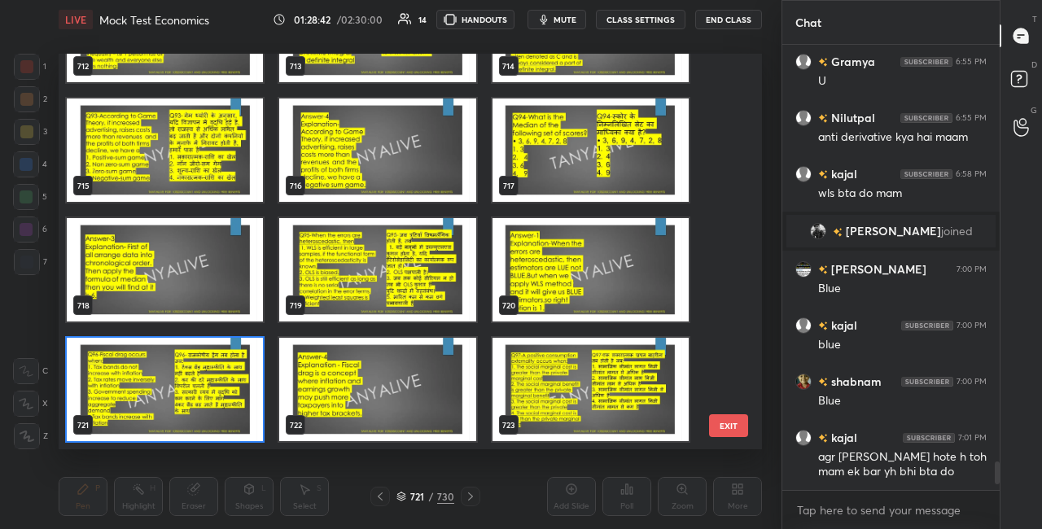
click at [230, 374] on img "grid" at bounding box center [165, 389] width 196 height 103
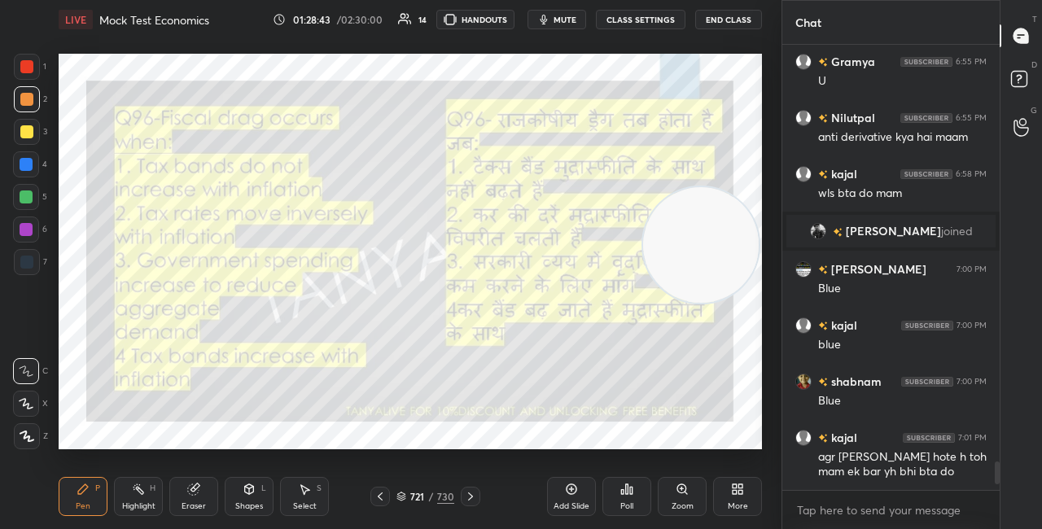
click at [230, 375] on img "grid" at bounding box center [165, 389] width 196 height 103
click at [626, 480] on div "Poll" at bounding box center [627, 496] width 49 height 39
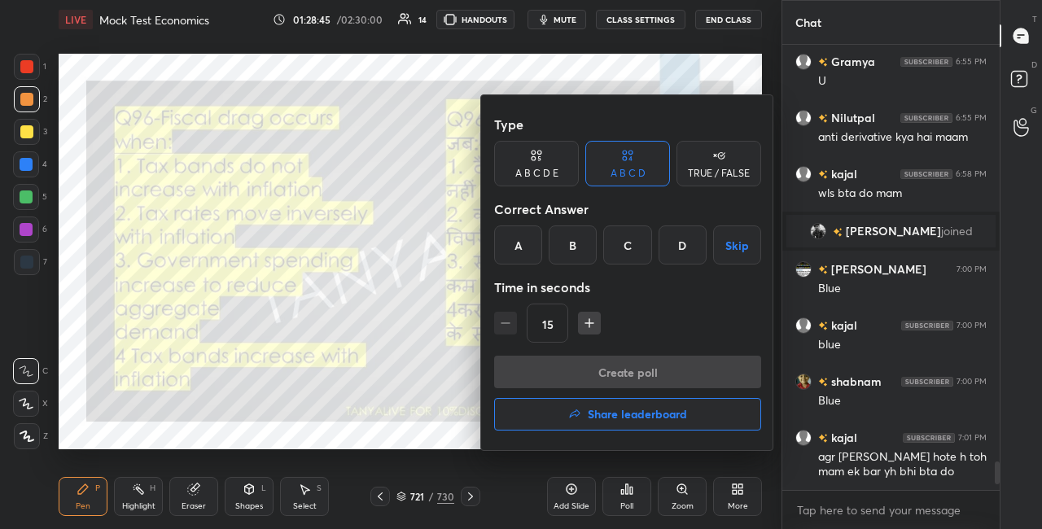
click at [682, 261] on div "D" at bounding box center [683, 245] width 48 height 39
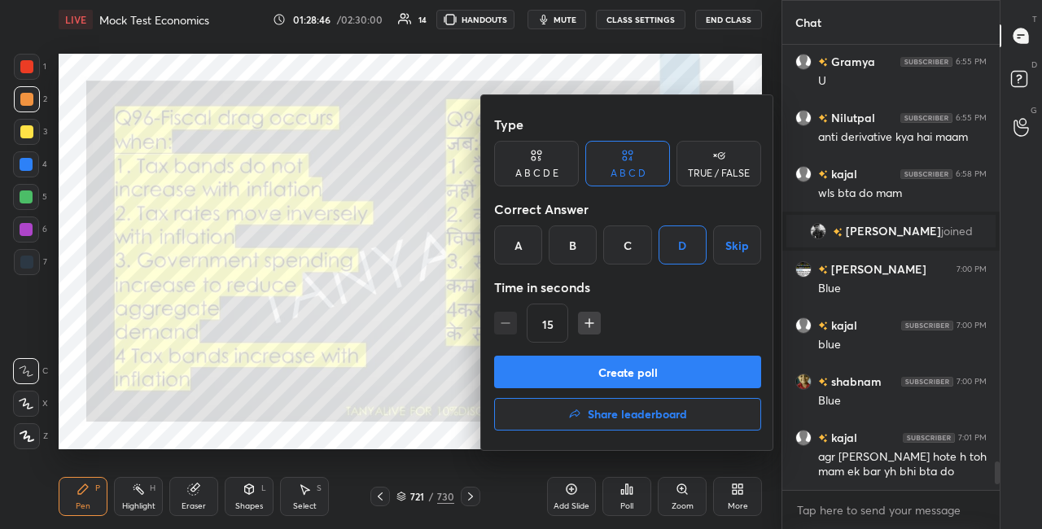
click at [595, 362] on button "Create poll" at bounding box center [627, 372] width 267 height 33
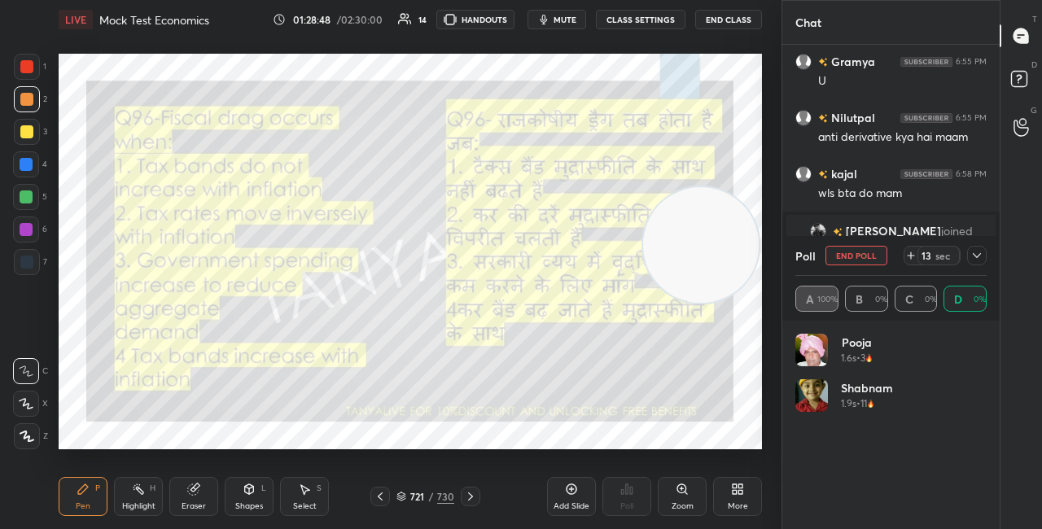
scroll to position [191, 186]
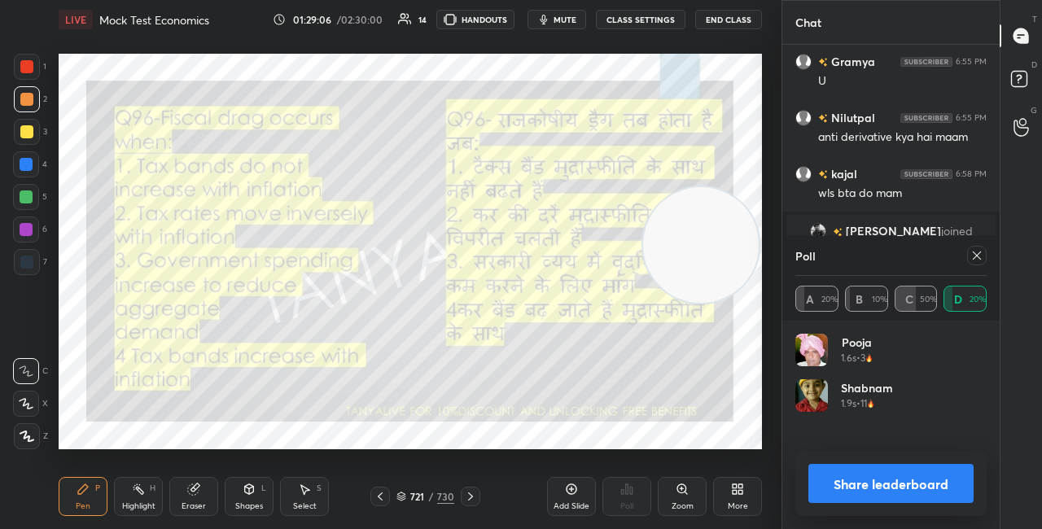
click at [841, 488] on button "Share leaderboard" at bounding box center [891, 483] width 165 height 39
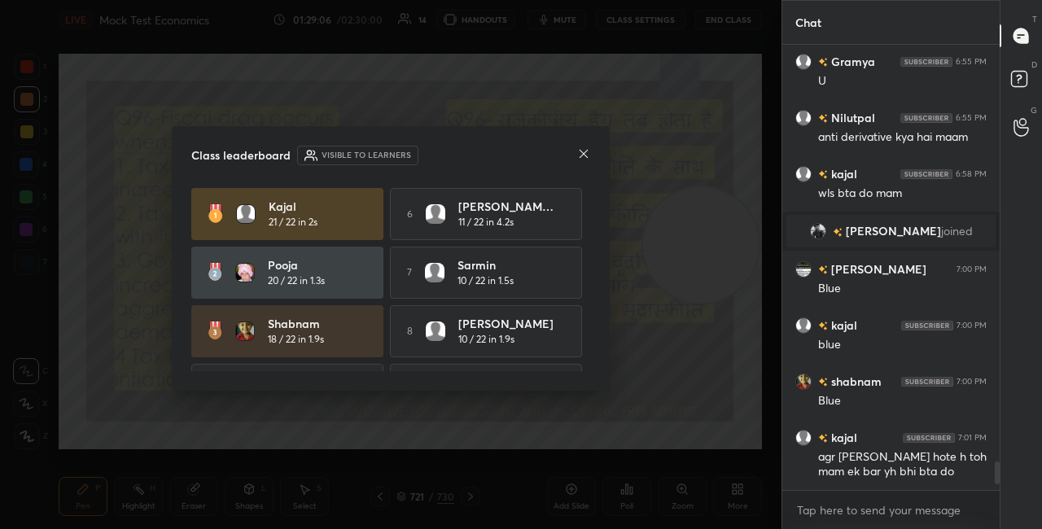
scroll to position [480, 213]
click at [584, 158] on icon at bounding box center [583, 153] width 13 height 13
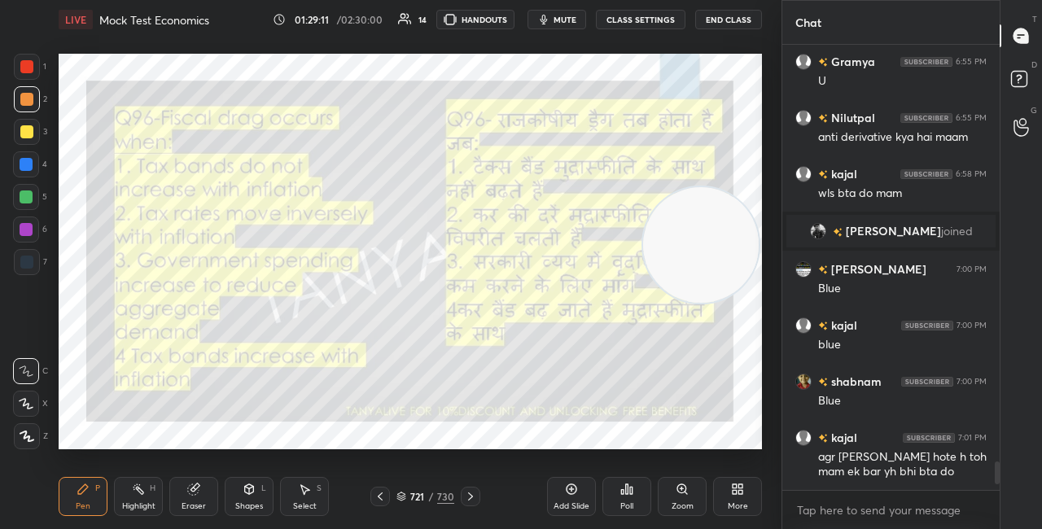
click at [244, 486] on icon at bounding box center [249, 489] width 13 height 13
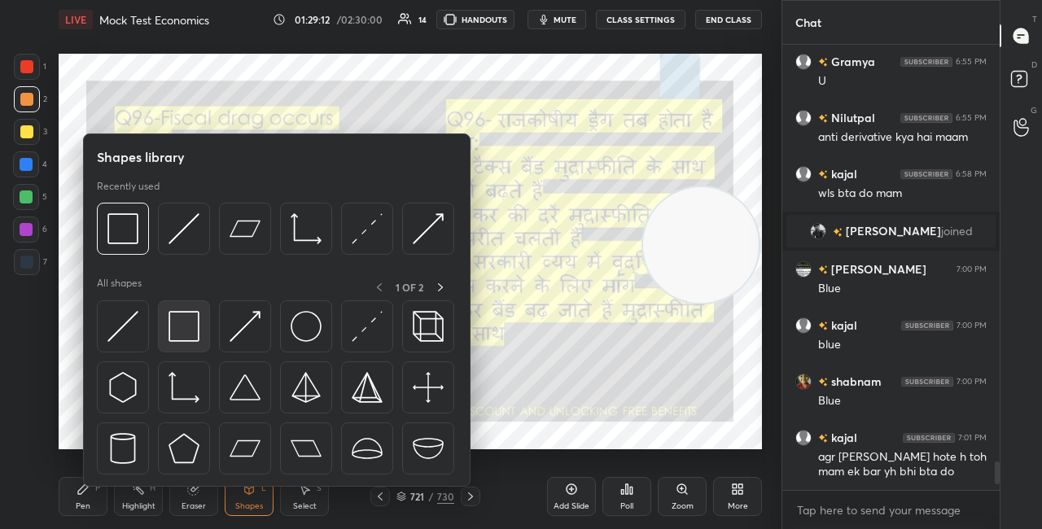
click at [188, 341] on img at bounding box center [184, 326] width 31 height 31
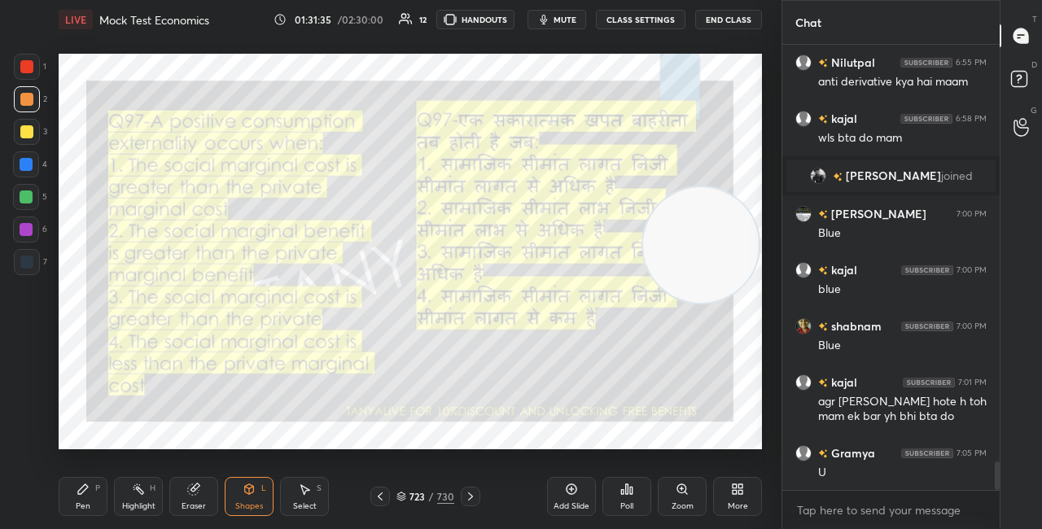
scroll to position [6593, 0]
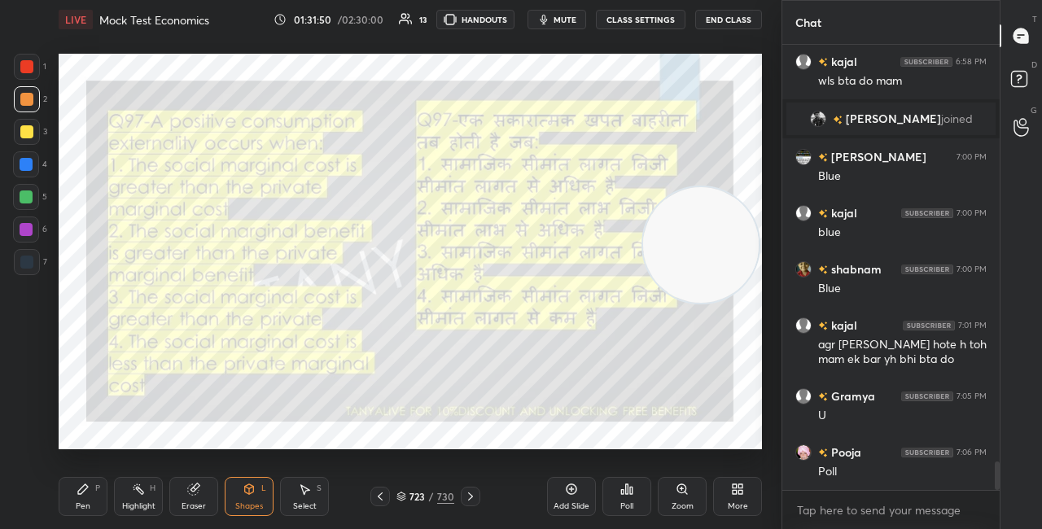
click at [254, 493] on icon at bounding box center [249, 489] width 13 height 13
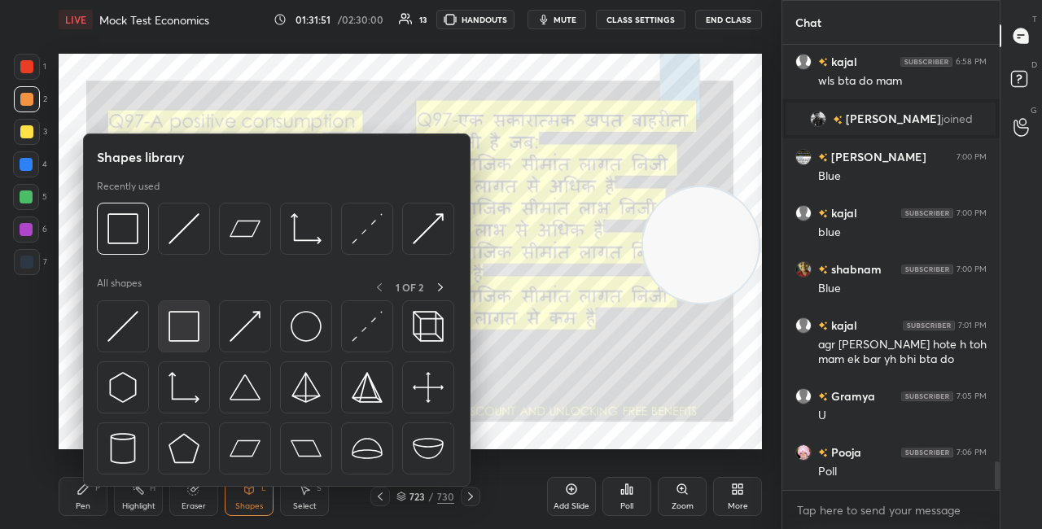
click at [179, 342] on img at bounding box center [184, 326] width 31 height 31
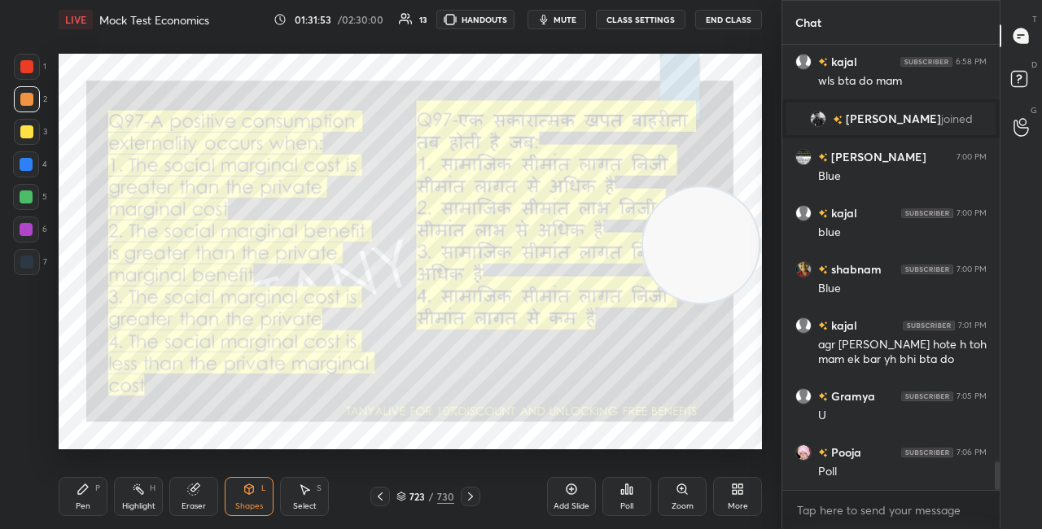
click at [401, 493] on icon at bounding box center [401, 495] width 8 height 4
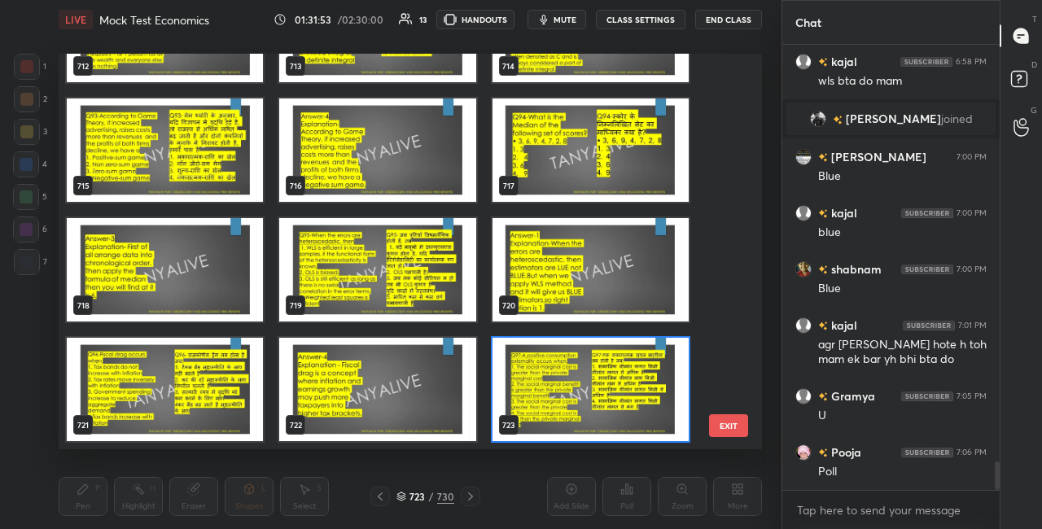
scroll to position [6632, 0]
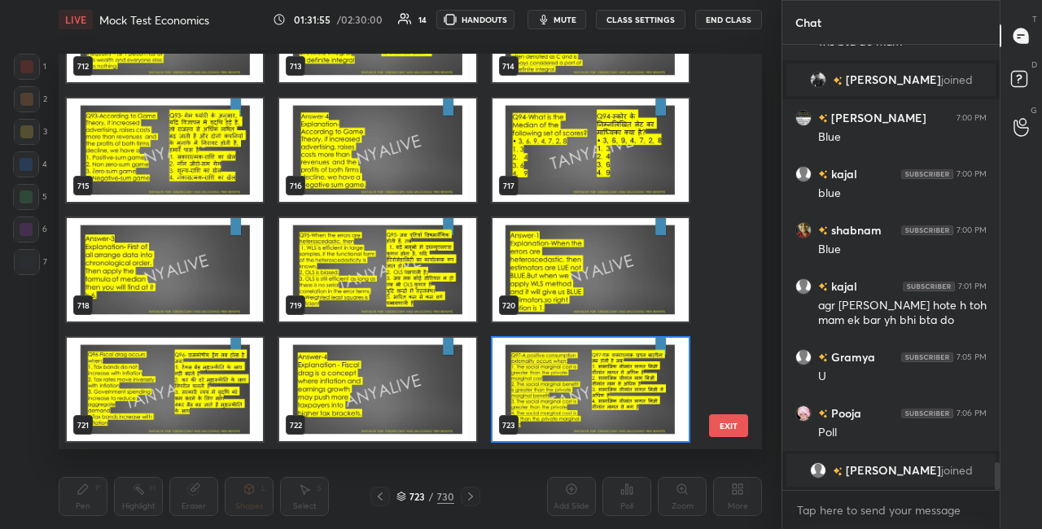
click at [218, 428] on img "grid" at bounding box center [165, 389] width 196 height 103
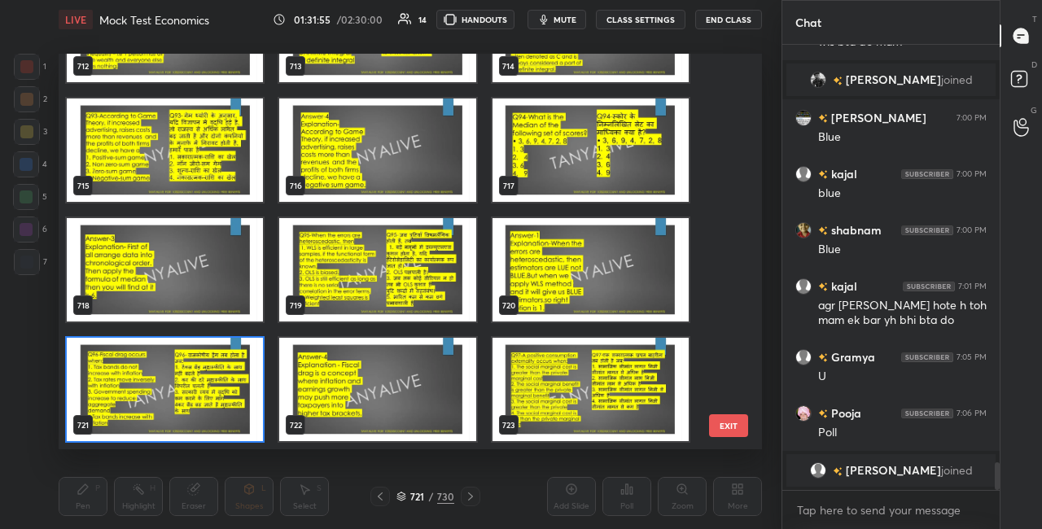
click at [217, 428] on img "grid" at bounding box center [165, 389] width 196 height 103
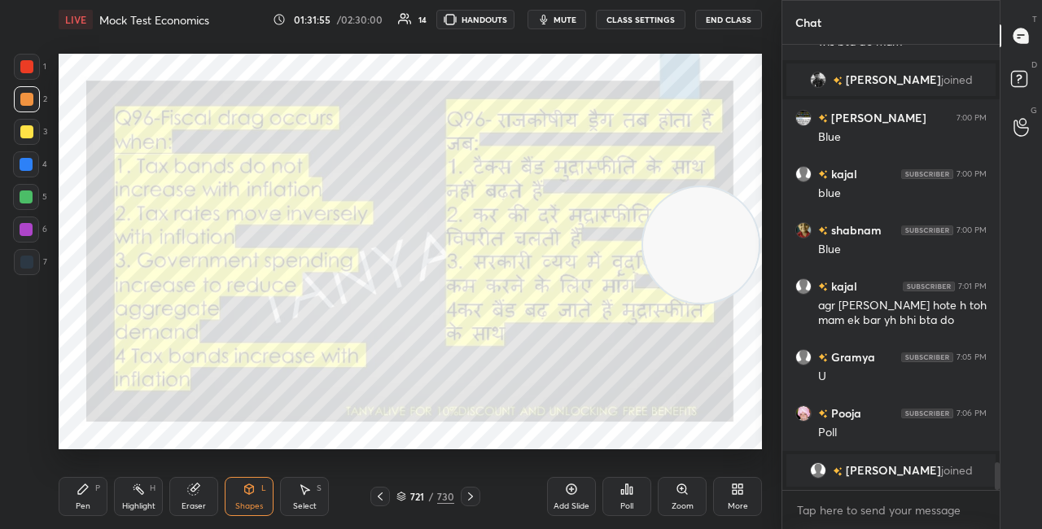
scroll to position [0, 0]
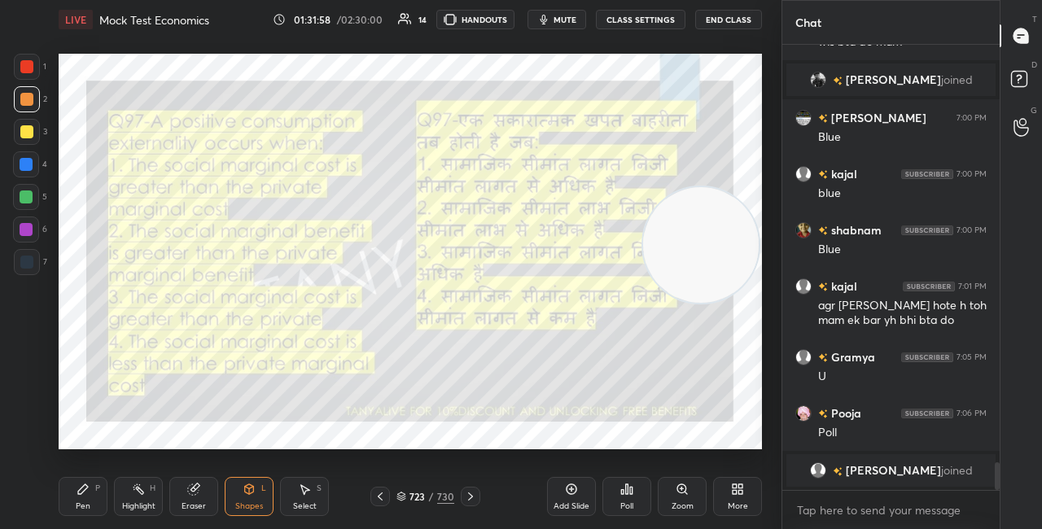
click at [405, 495] on icon at bounding box center [401, 495] width 8 height 4
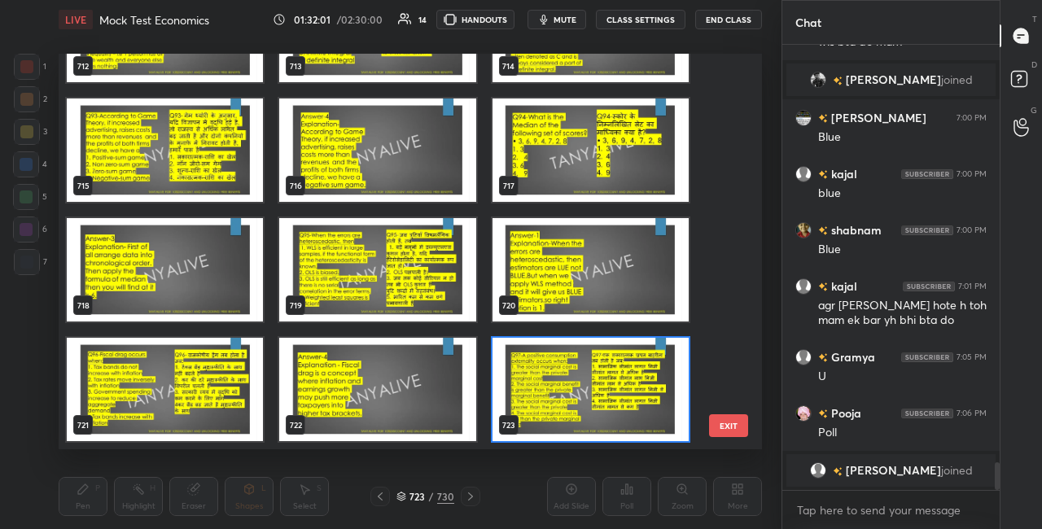
scroll to position [28552, 0]
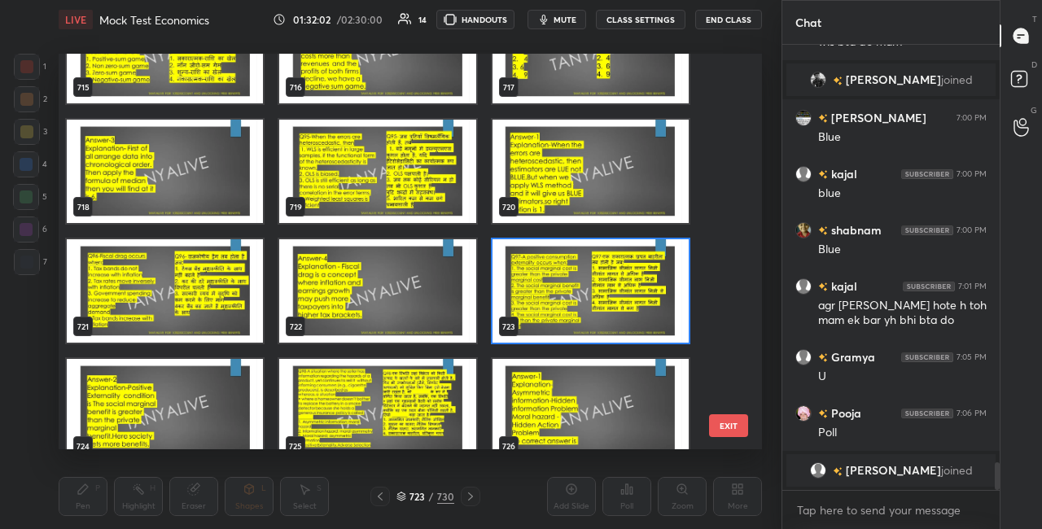
click at [659, 303] on img "grid" at bounding box center [591, 290] width 196 height 103
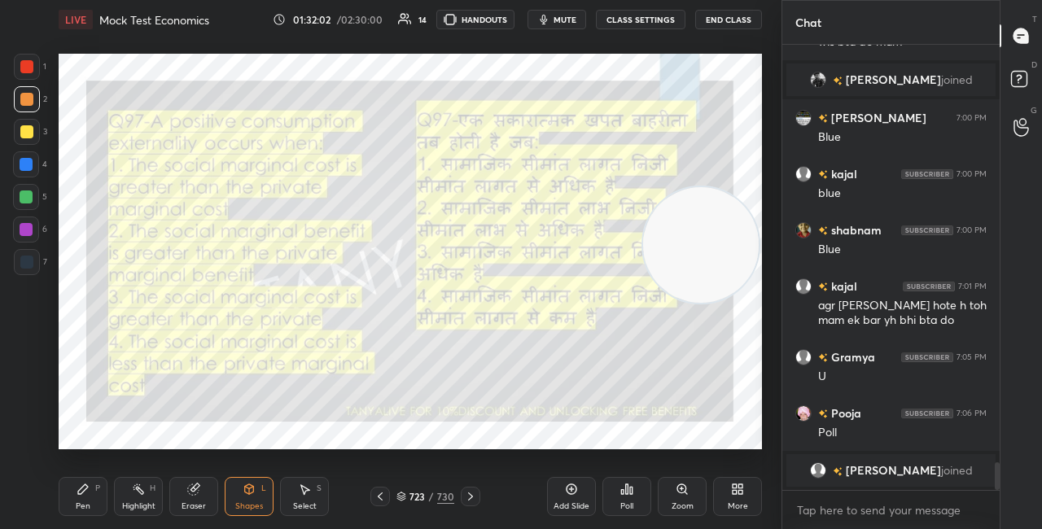
click at [659, 303] on img "grid" at bounding box center [591, 290] width 196 height 103
click at [621, 494] on icon at bounding box center [622, 492] width 2 height 4
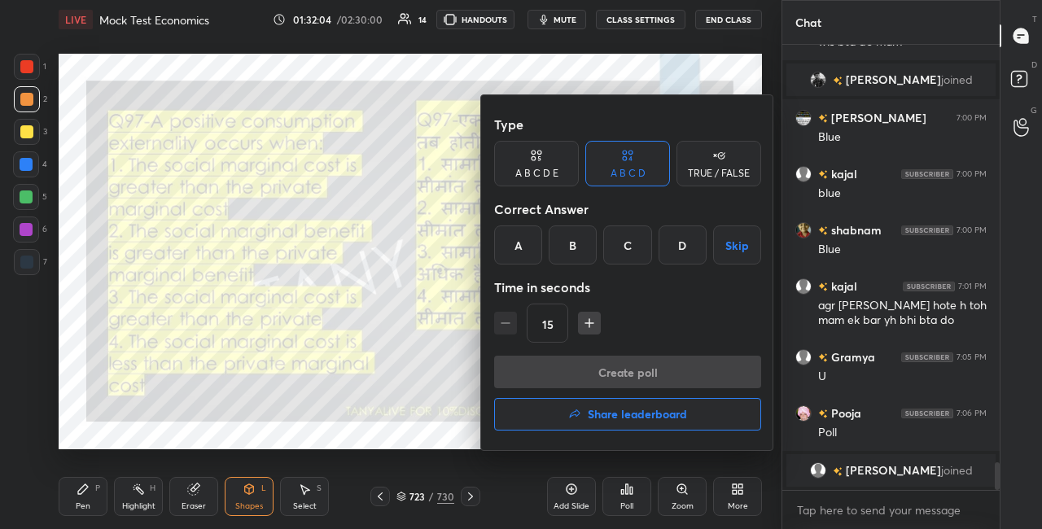
drag, startPoint x: 581, startPoint y: 243, endPoint x: 578, endPoint y: 254, distance: 10.9
click at [581, 243] on div "B" at bounding box center [573, 245] width 48 height 39
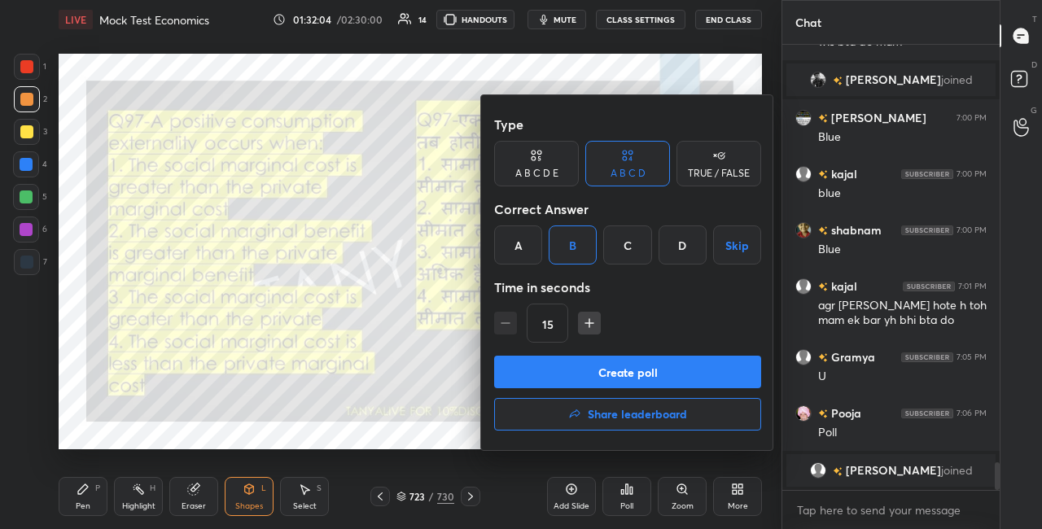
drag, startPoint x: 575, startPoint y: 371, endPoint x: 568, endPoint y: 358, distance: 13.8
click at [574, 370] on button "Create poll" at bounding box center [627, 372] width 267 height 33
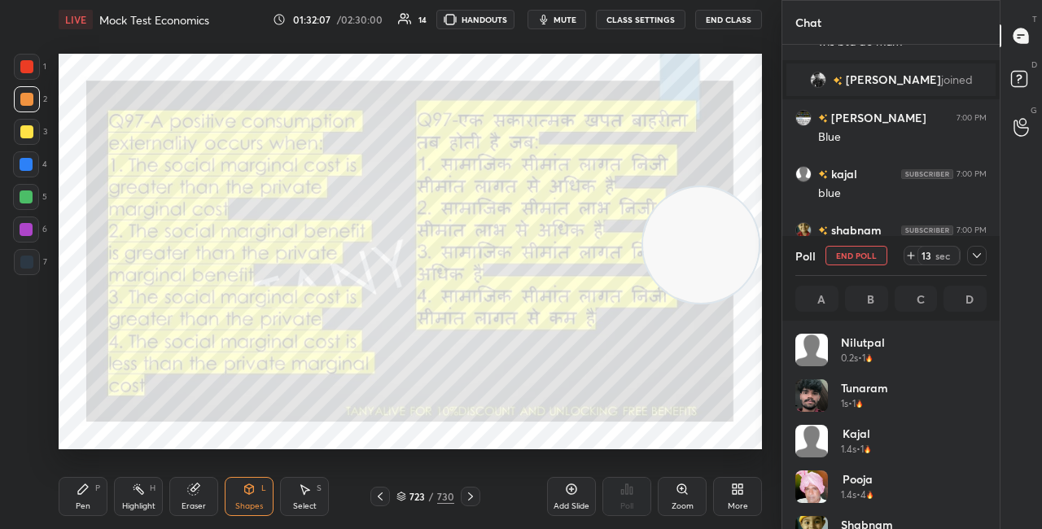
scroll to position [191, 186]
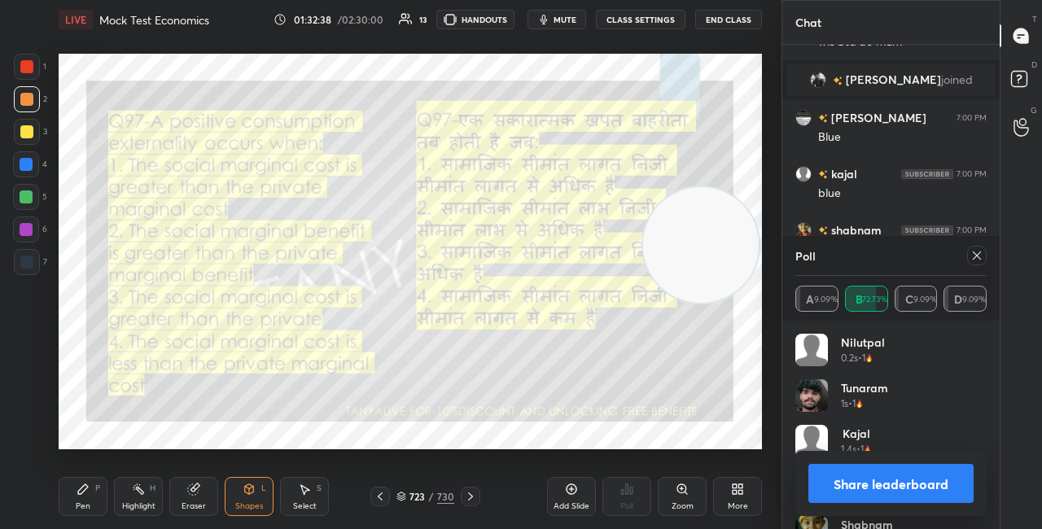
click at [270, 475] on div "Pen P Highlight H Eraser Shapes L Select S 723 / 730 Add Slide Poll Zoom More" at bounding box center [411, 496] width 704 height 65
click at [97, 489] on div "P" at bounding box center [97, 489] width 5 height 8
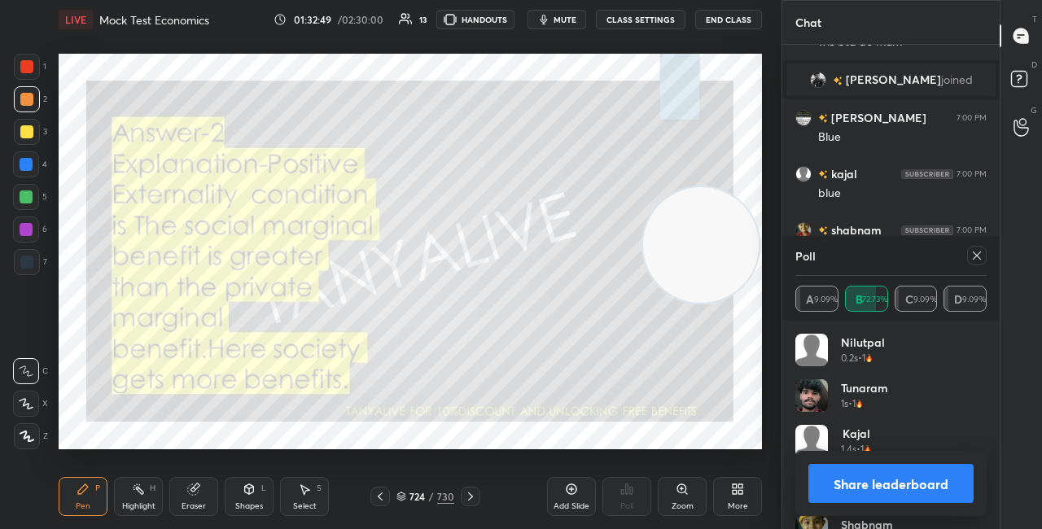
click at [831, 481] on button "Share leaderboard" at bounding box center [891, 483] width 165 height 39
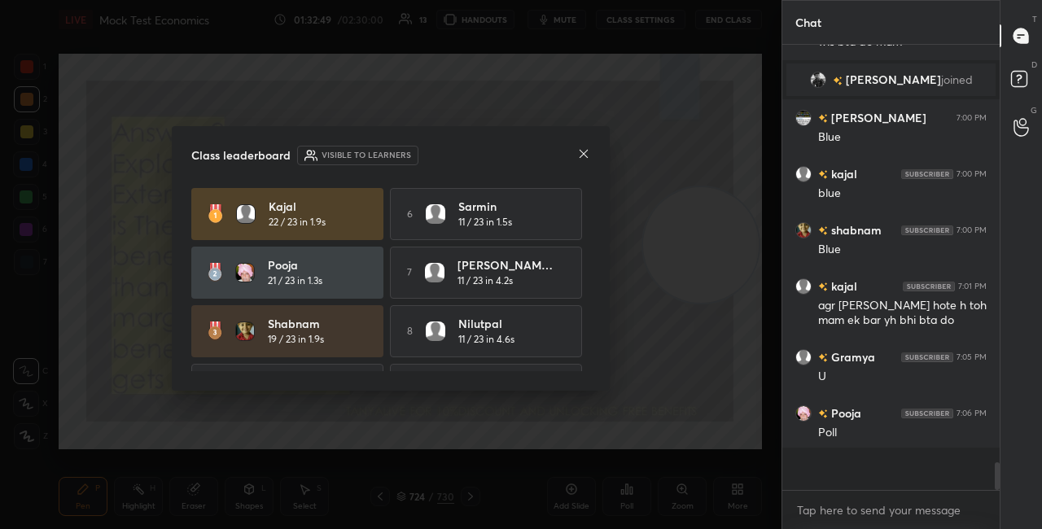
scroll to position [6, 5]
click at [571, 152] on div "Class leaderboard Visible to learners" at bounding box center [390, 156] width 399 height 20
click at [586, 158] on icon at bounding box center [583, 153] width 13 height 13
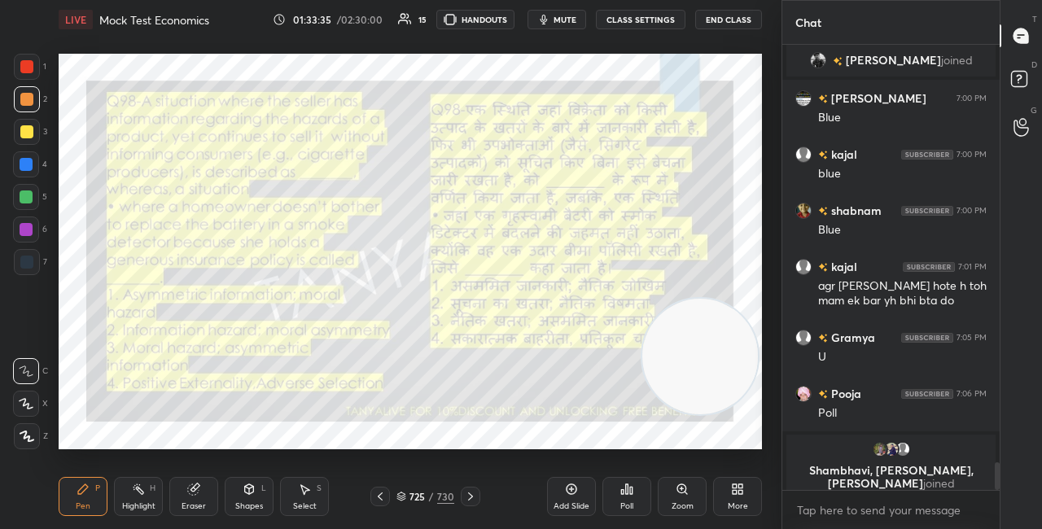
drag, startPoint x: 733, startPoint y: 298, endPoint x: 732, endPoint y: 362, distance: 63.5
click at [732, 362] on video at bounding box center [701, 357] width 116 height 116
click at [401, 496] on icon at bounding box center [402, 497] width 10 height 10
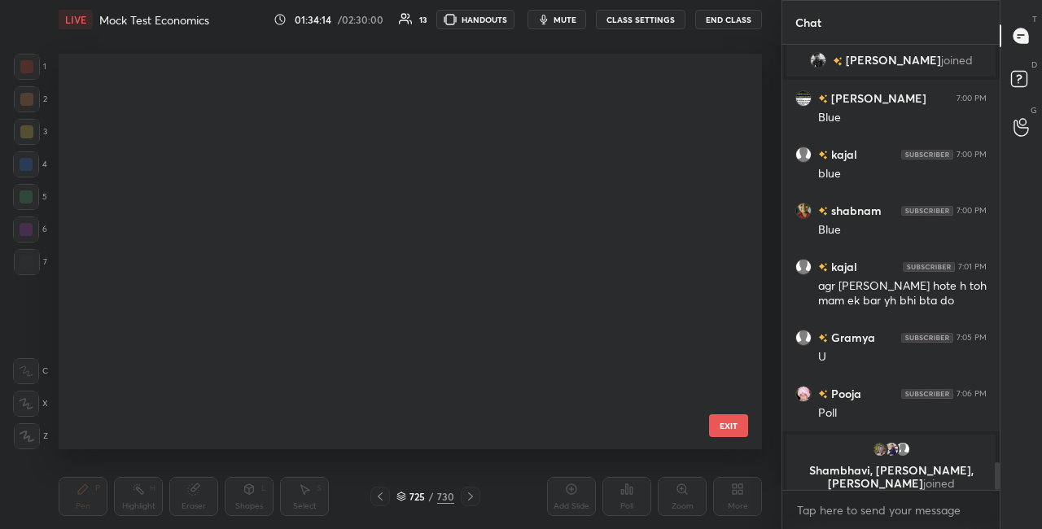
scroll to position [391, 695]
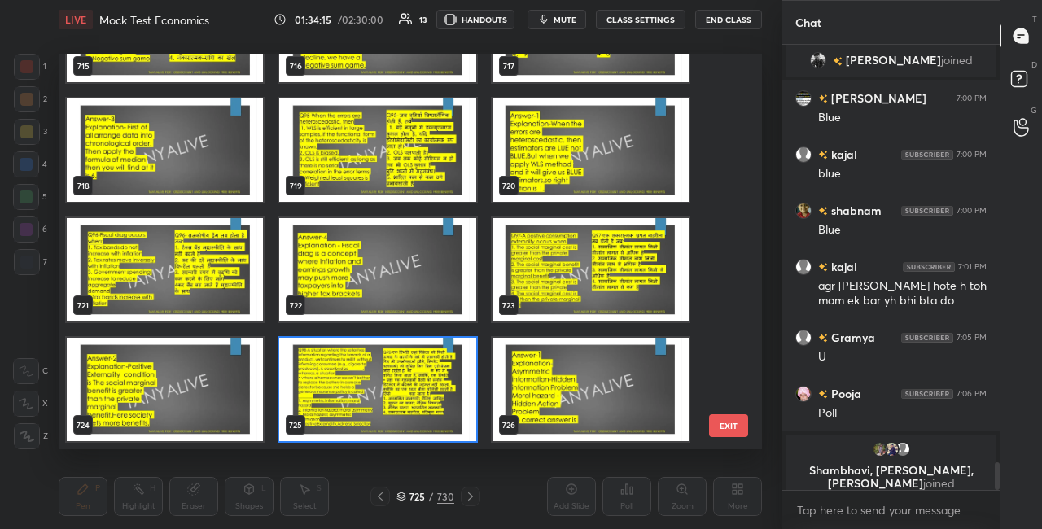
click at [385, 388] on img "grid" at bounding box center [377, 389] width 196 height 103
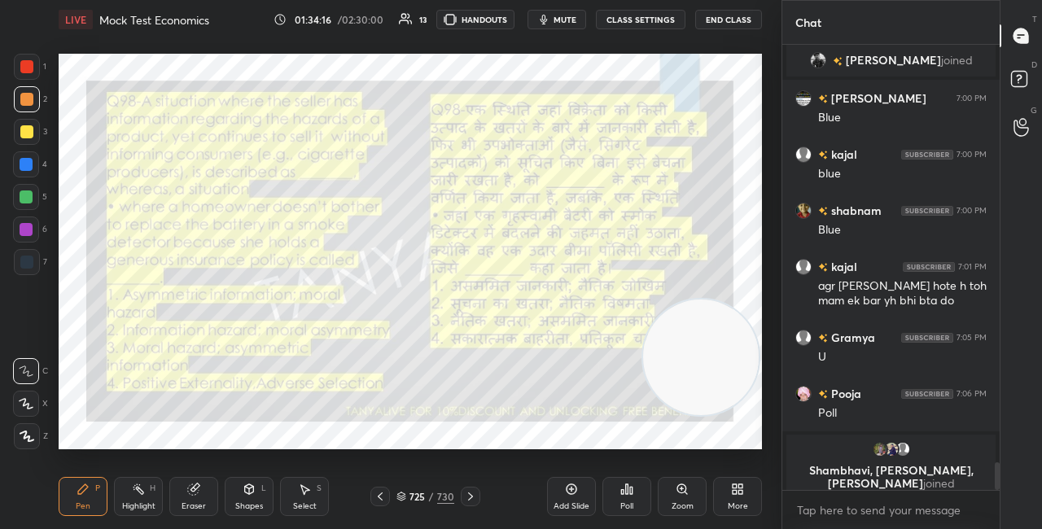
click at [386, 388] on img "grid" at bounding box center [377, 389] width 196 height 103
click at [622, 491] on icon at bounding box center [622, 492] width 2 height 4
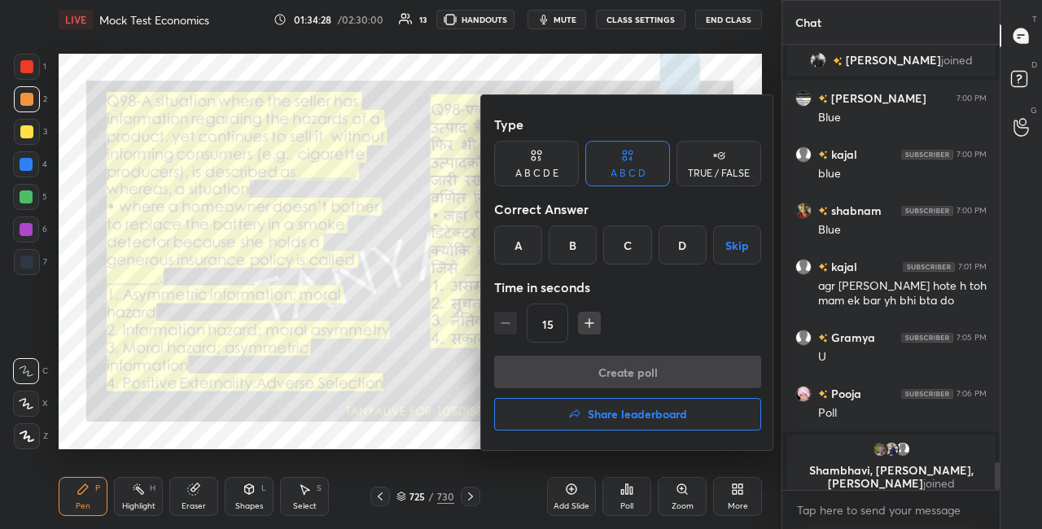
click at [520, 247] on div "A" at bounding box center [518, 245] width 48 height 39
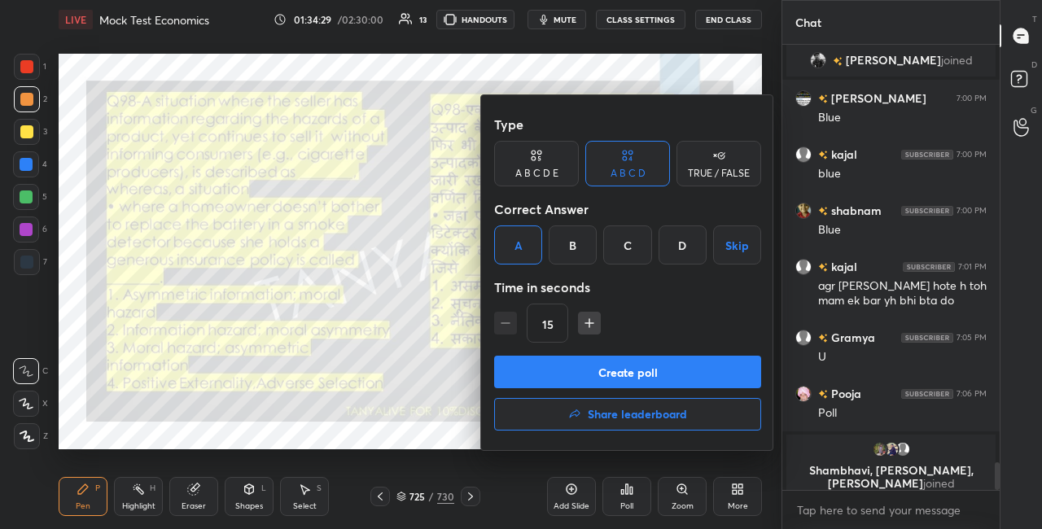
click at [547, 370] on button "Create poll" at bounding box center [627, 372] width 267 height 33
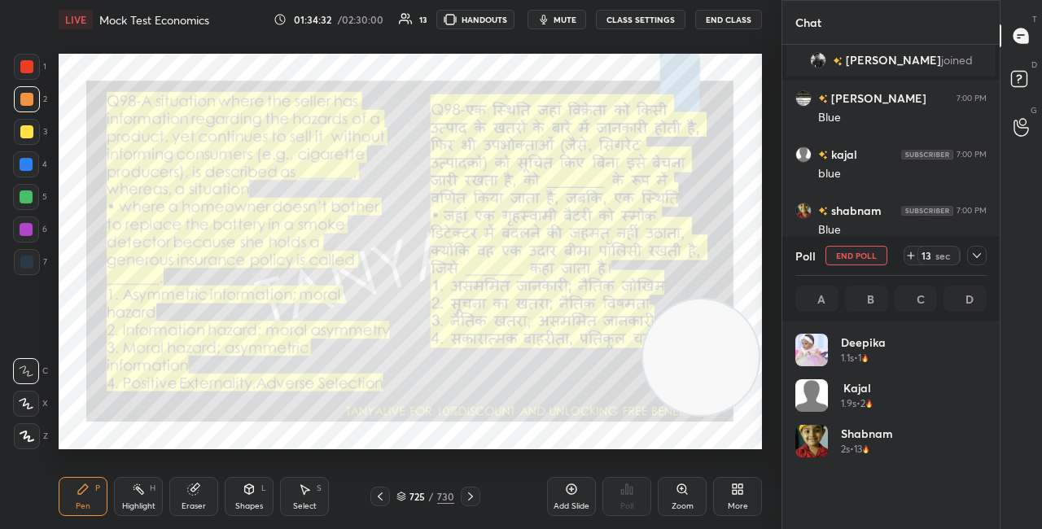
scroll to position [191, 186]
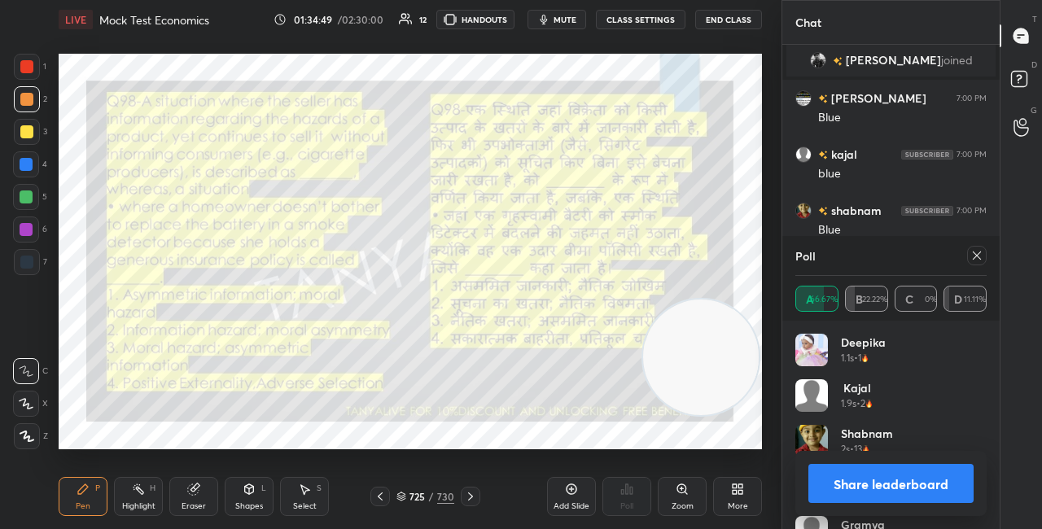
click at [239, 492] on div "Shapes L" at bounding box center [249, 496] width 49 height 39
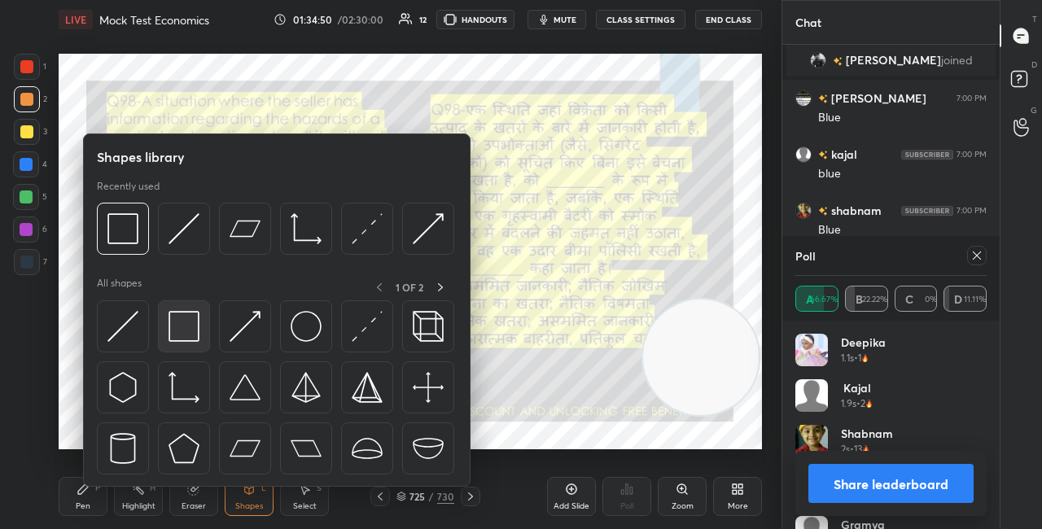
click at [191, 351] on div at bounding box center [184, 326] width 52 height 52
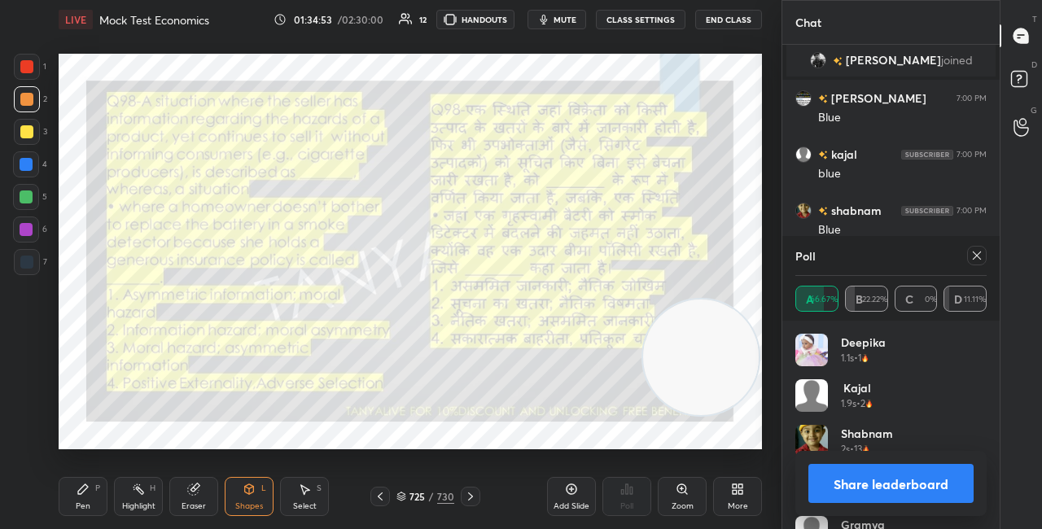
click at [75, 500] on div "Pen P" at bounding box center [83, 496] width 49 height 39
click at [472, 498] on icon at bounding box center [470, 496] width 13 height 13
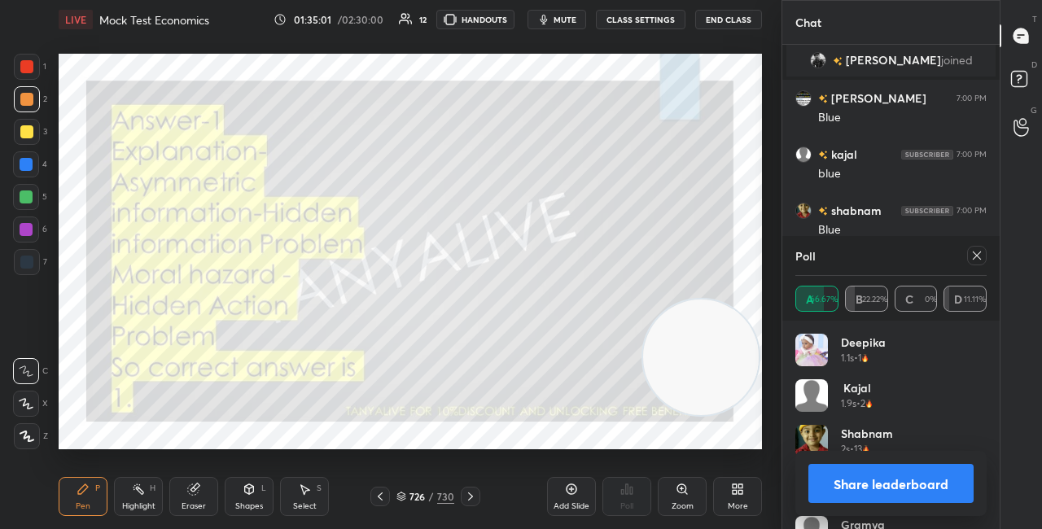
click at [891, 493] on button "Share leaderboard" at bounding box center [891, 483] width 165 height 39
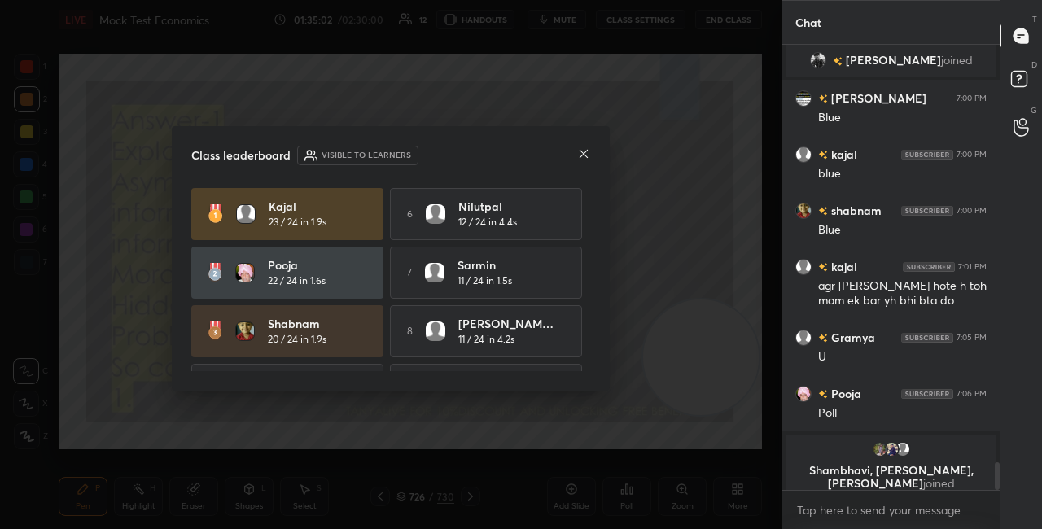
scroll to position [5, 5]
click at [581, 151] on icon at bounding box center [584, 154] width 8 height 8
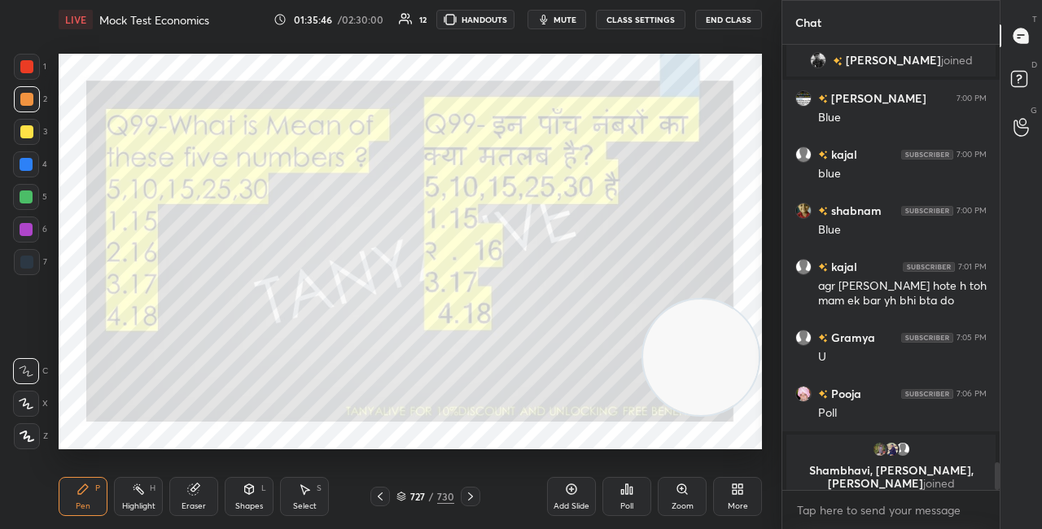
scroll to position [6599, 0]
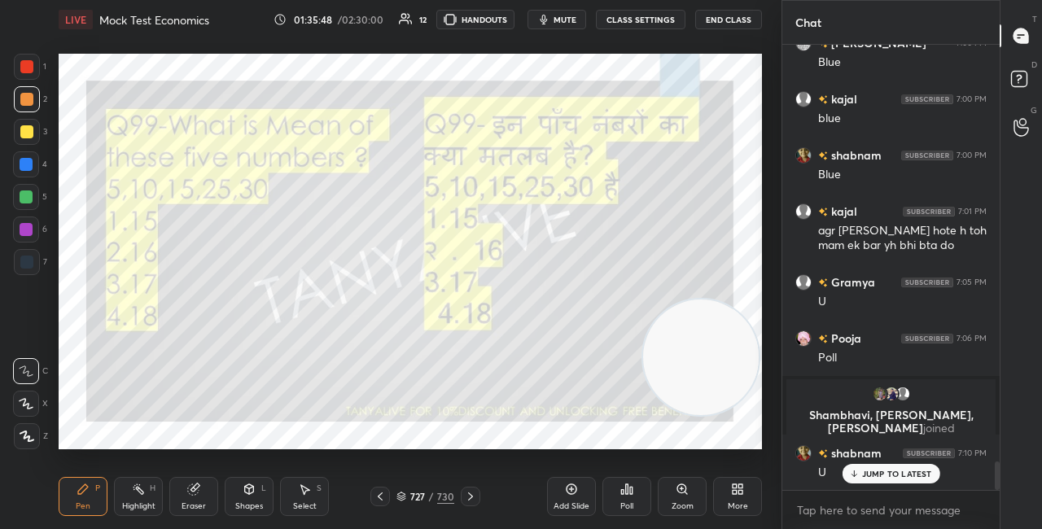
click at [404, 497] on icon at bounding box center [401, 498] width 8 height 2
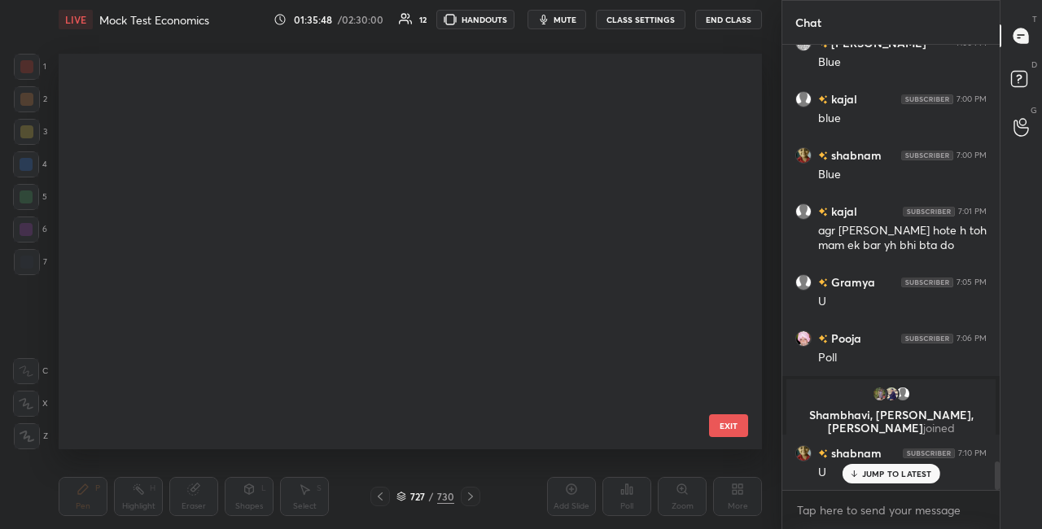
scroll to position [391, 695]
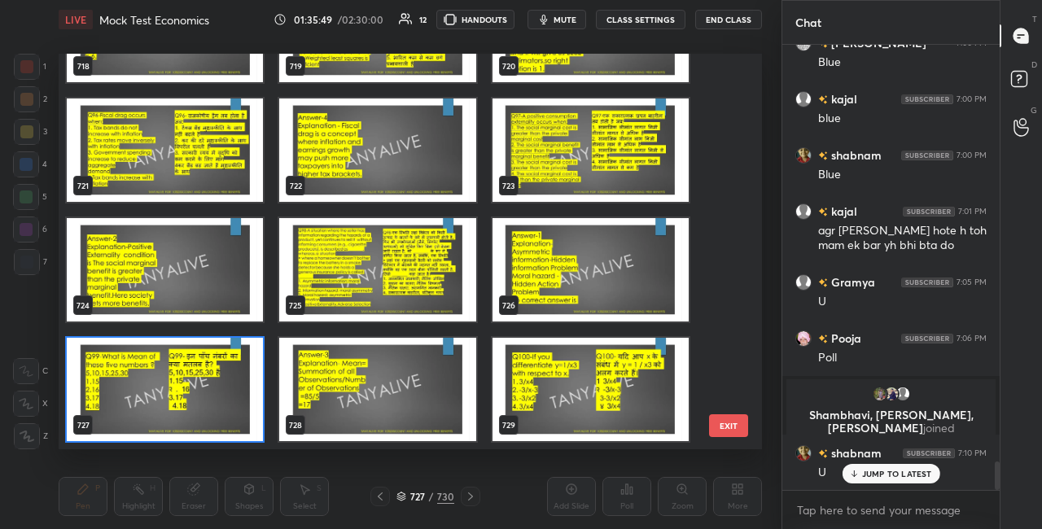
click at [226, 395] on img "grid" at bounding box center [165, 389] width 196 height 103
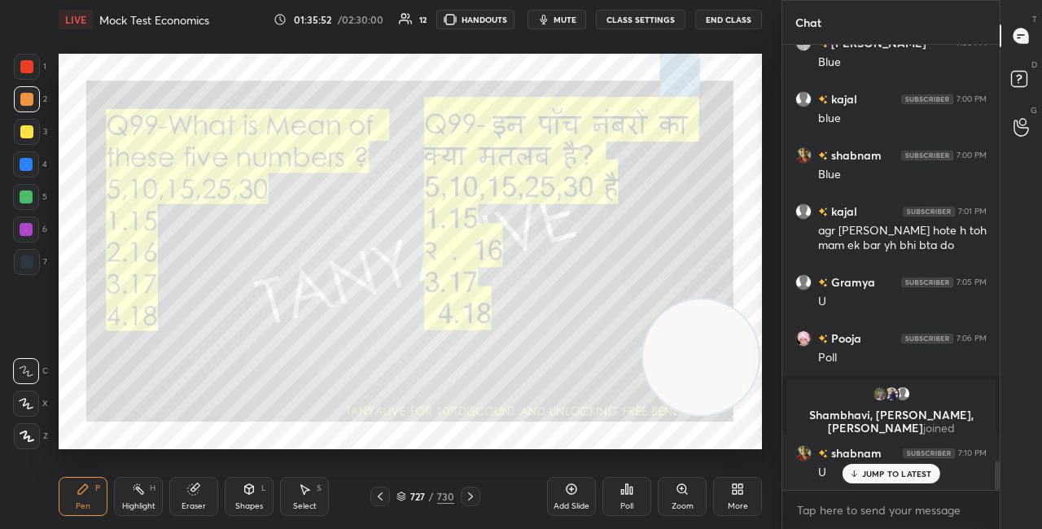
click at [242, 499] on div "Shapes L" at bounding box center [249, 496] width 49 height 39
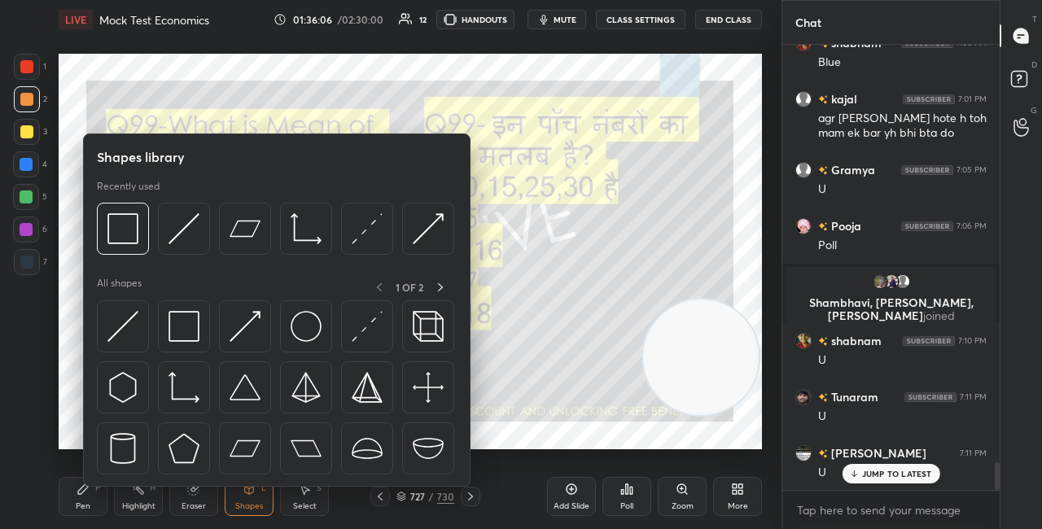
scroll to position [6751, 0]
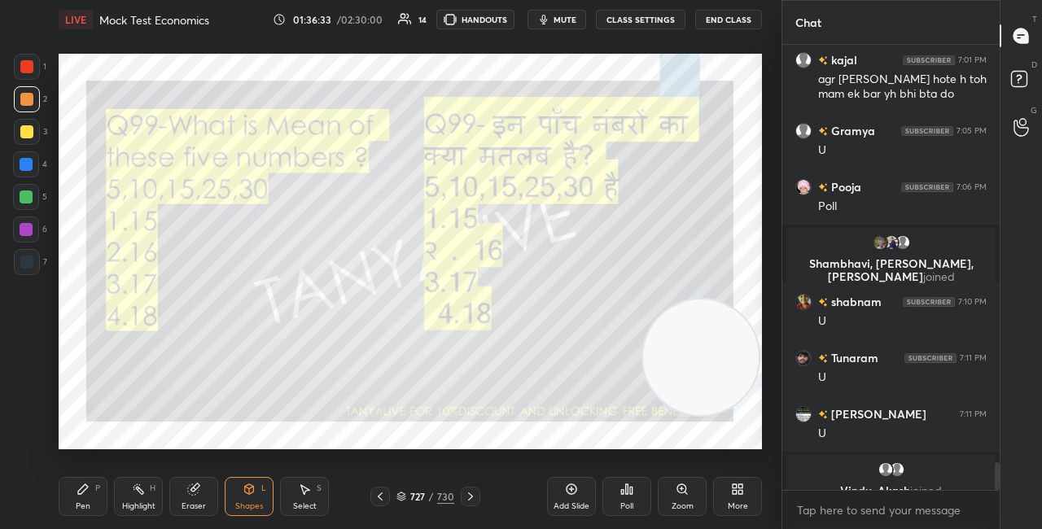
click at [888, 470] on img "grid" at bounding box center [886, 470] width 16 height 16
click at [996, 485] on div at bounding box center [997, 477] width 5 height 28
click at [400, 497] on icon at bounding box center [401, 495] width 8 height 4
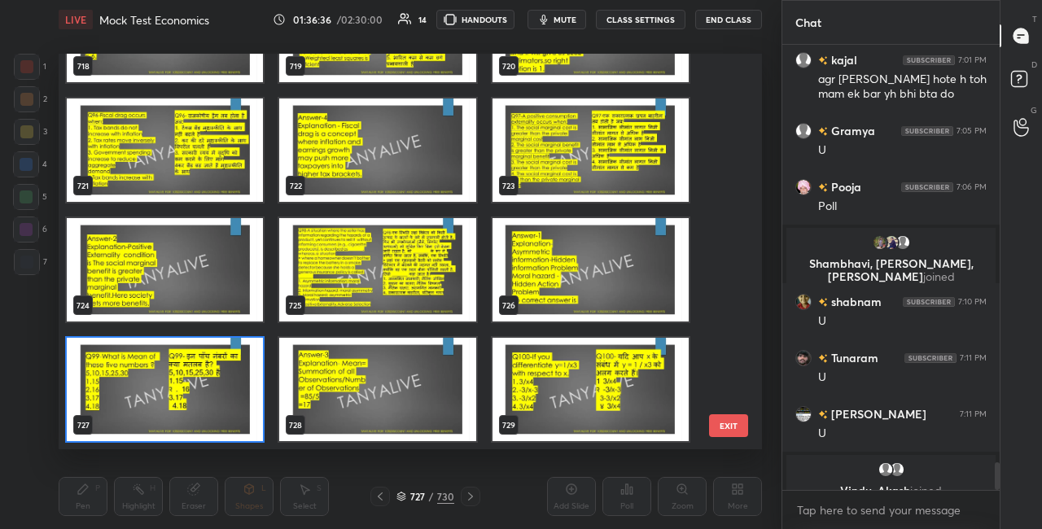
scroll to position [391, 695]
click at [229, 391] on img "grid" at bounding box center [165, 389] width 196 height 103
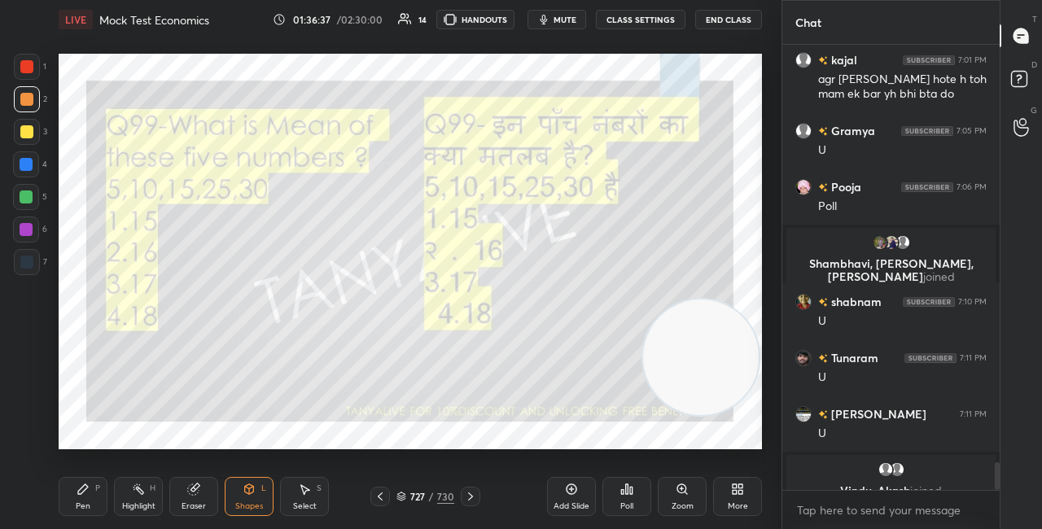
click at [229, 392] on img "grid" at bounding box center [165, 389] width 196 height 103
click at [625, 495] on icon at bounding box center [627, 489] width 13 height 13
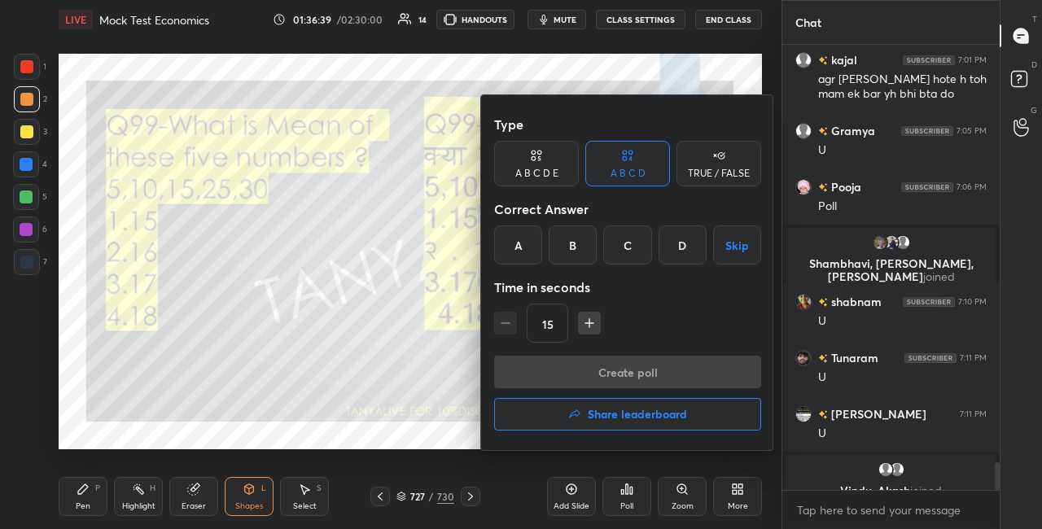
click at [626, 255] on div "C" at bounding box center [627, 245] width 48 height 39
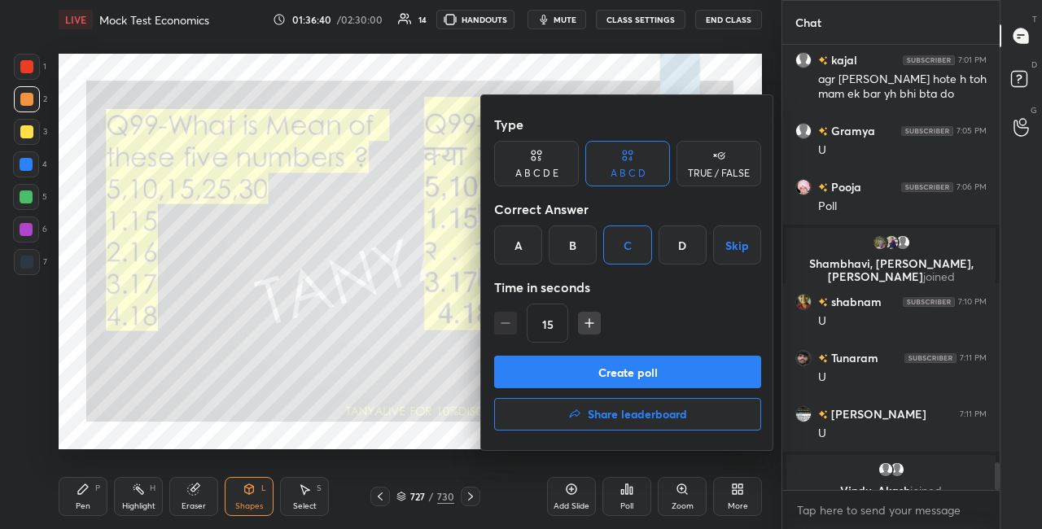
click at [600, 370] on button "Create poll" at bounding box center [627, 372] width 267 height 33
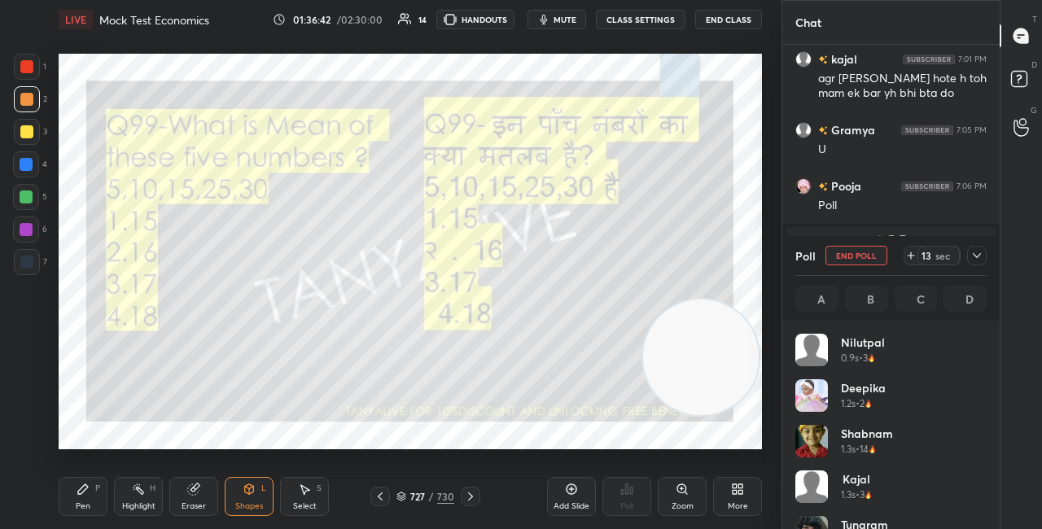
scroll to position [6, 5]
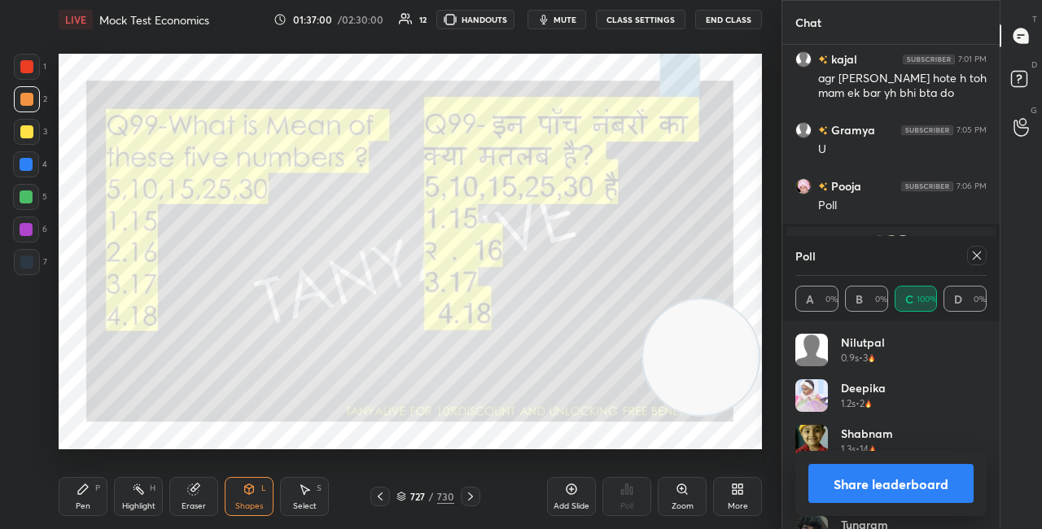
click at [253, 495] on icon at bounding box center [249, 489] width 13 height 13
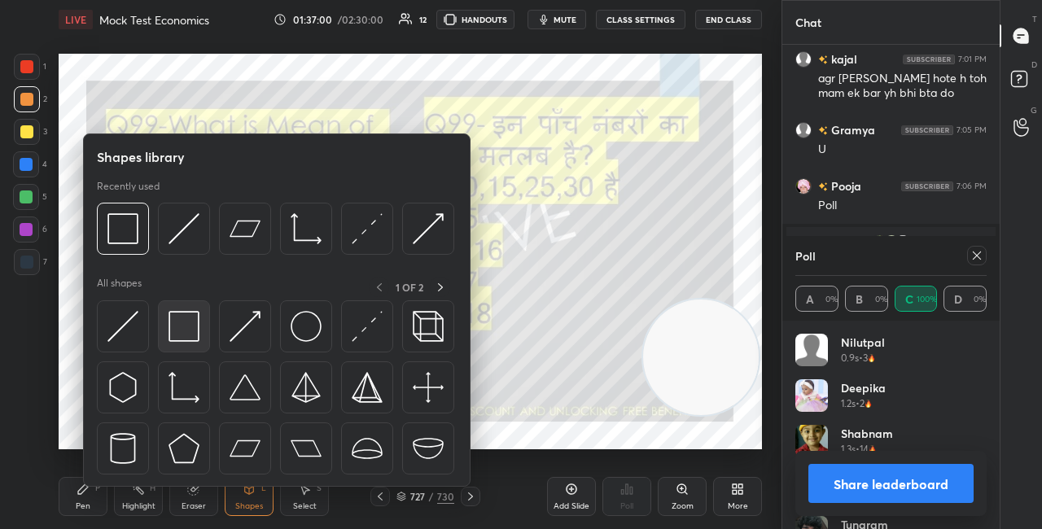
click at [186, 318] on img at bounding box center [184, 326] width 31 height 31
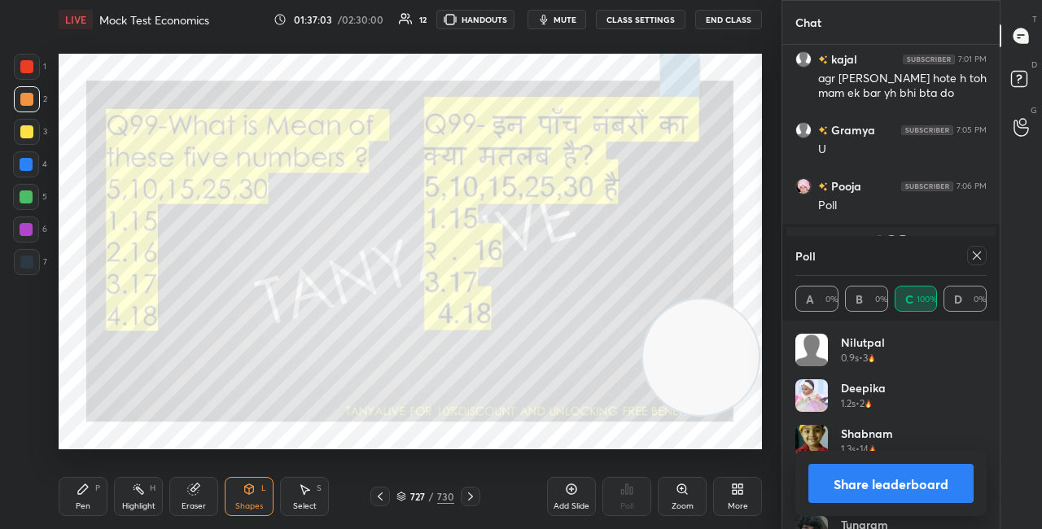
click at [827, 471] on button "Share leaderboard" at bounding box center [891, 483] width 165 height 39
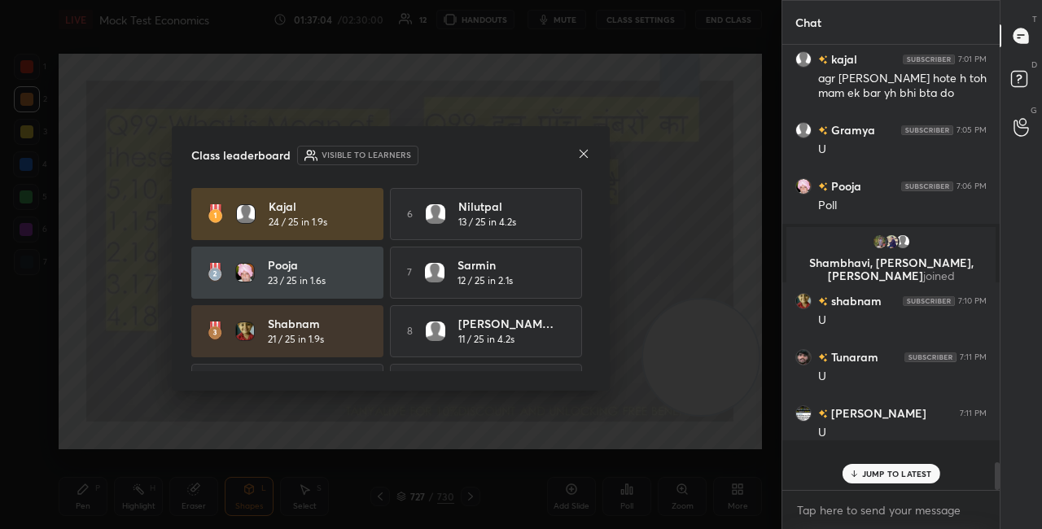
scroll to position [1, 5]
click at [583, 163] on div at bounding box center [583, 155] width 13 height 17
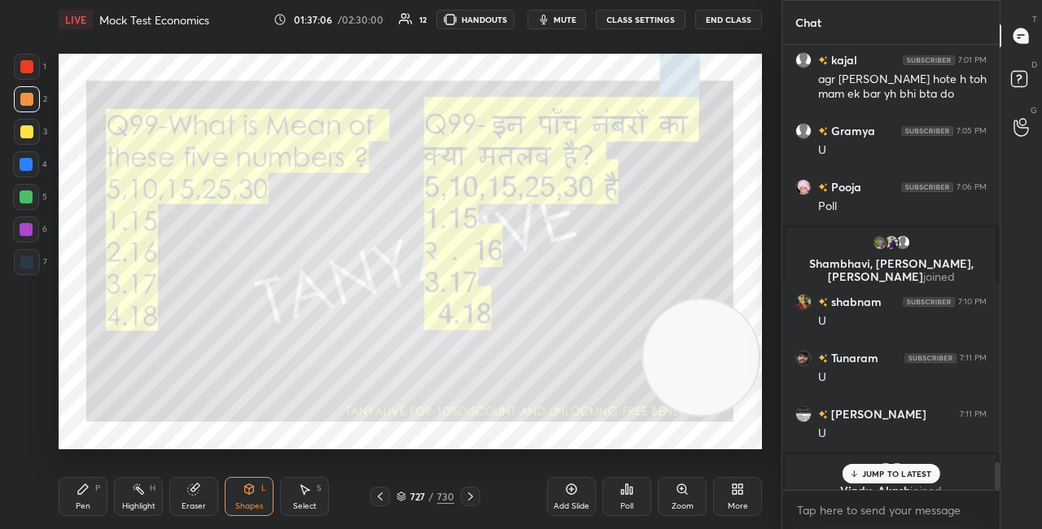
click at [96, 489] on div "P" at bounding box center [97, 489] width 5 height 8
click at [30, 163] on div at bounding box center [26, 164] width 13 height 13
click at [29, 100] on div at bounding box center [26, 99] width 13 height 13
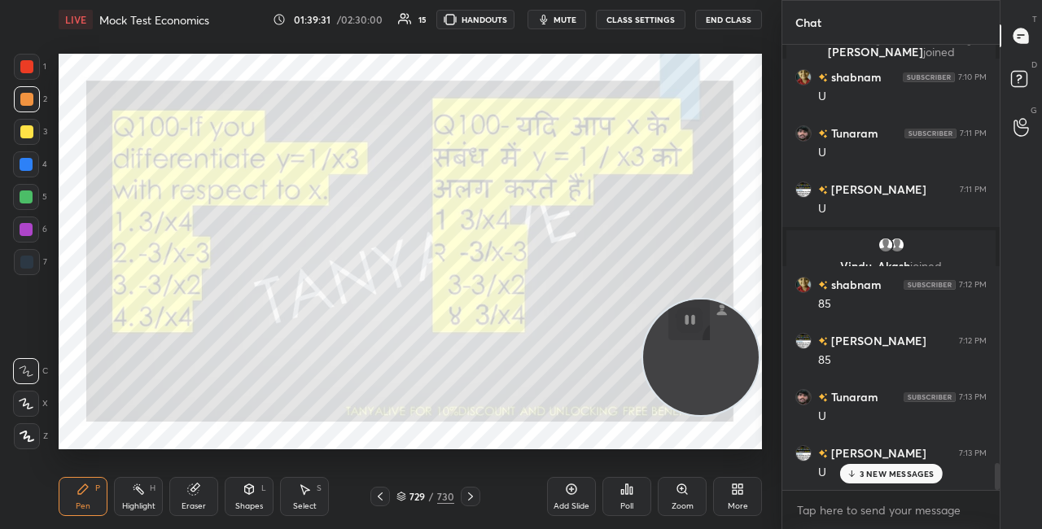
scroll to position [7127, 0]
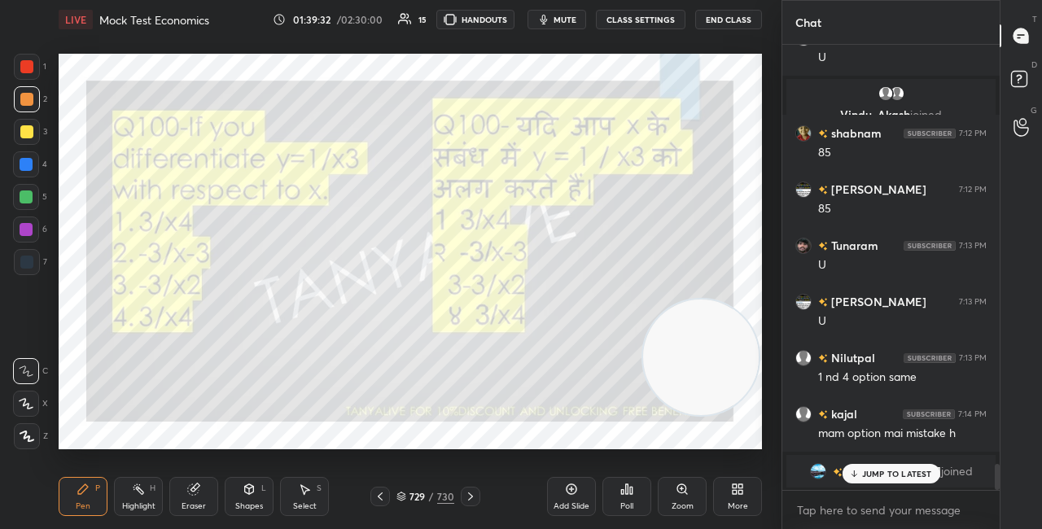
click at [872, 472] on p "JUMP TO LATEST" at bounding box center [897, 474] width 70 height 10
click at [402, 497] on icon at bounding box center [402, 497] width 10 height 10
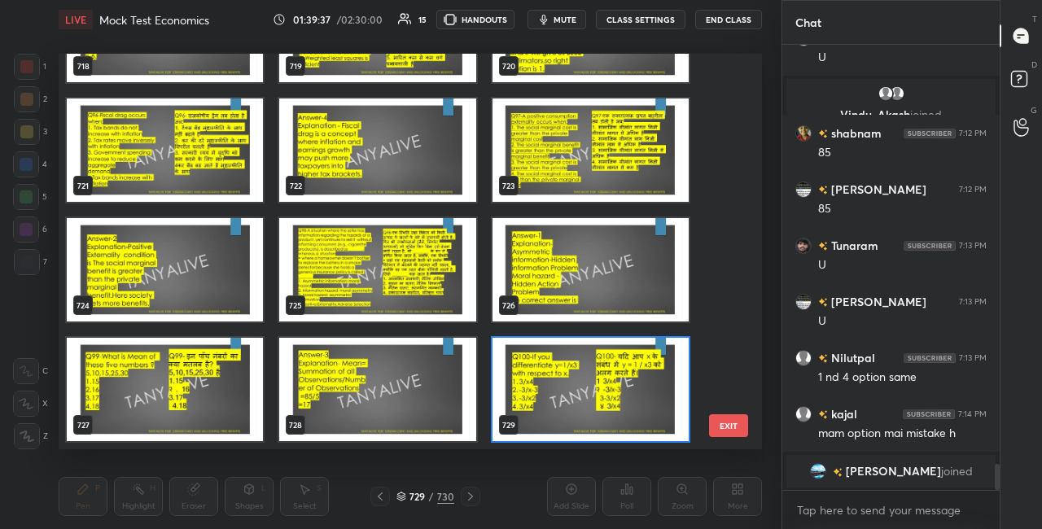
scroll to position [28813, 0]
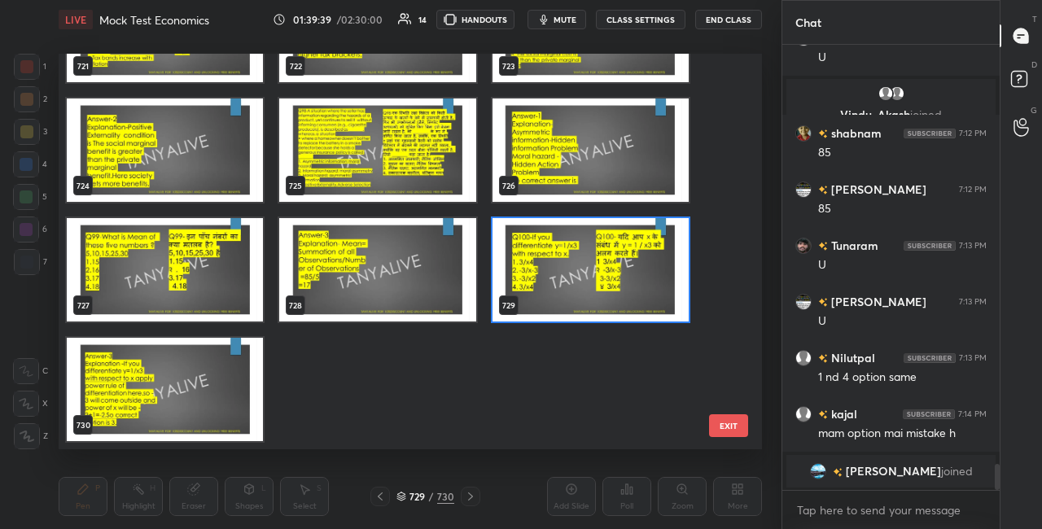
click at [656, 292] on img "grid" at bounding box center [591, 269] width 196 height 103
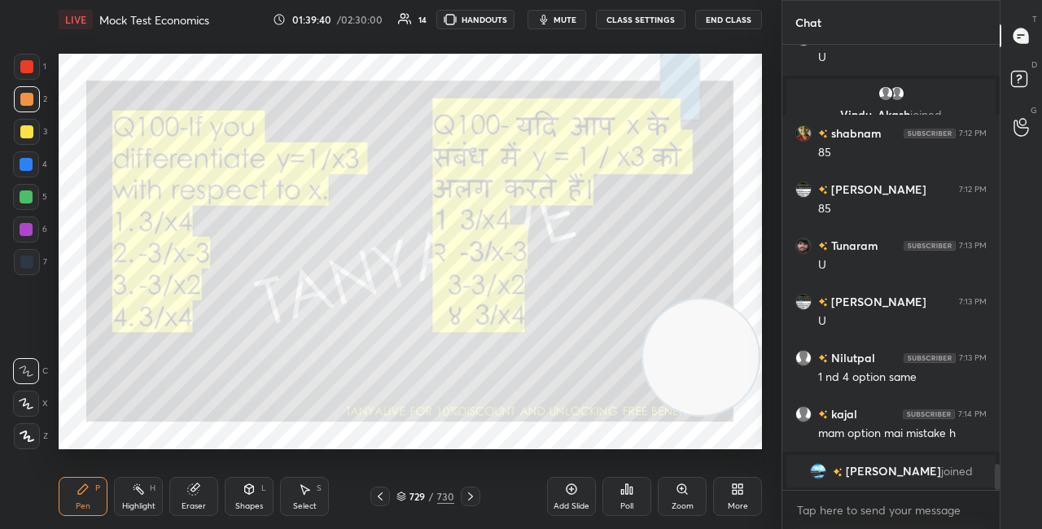
click at [632, 496] on icon at bounding box center [627, 489] width 13 height 13
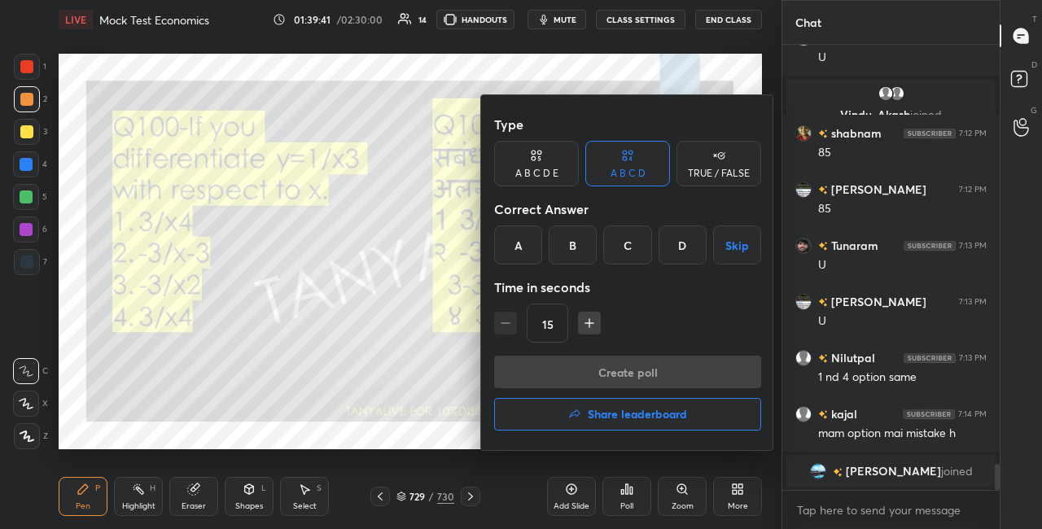
click at [625, 240] on div "C" at bounding box center [627, 245] width 48 height 39
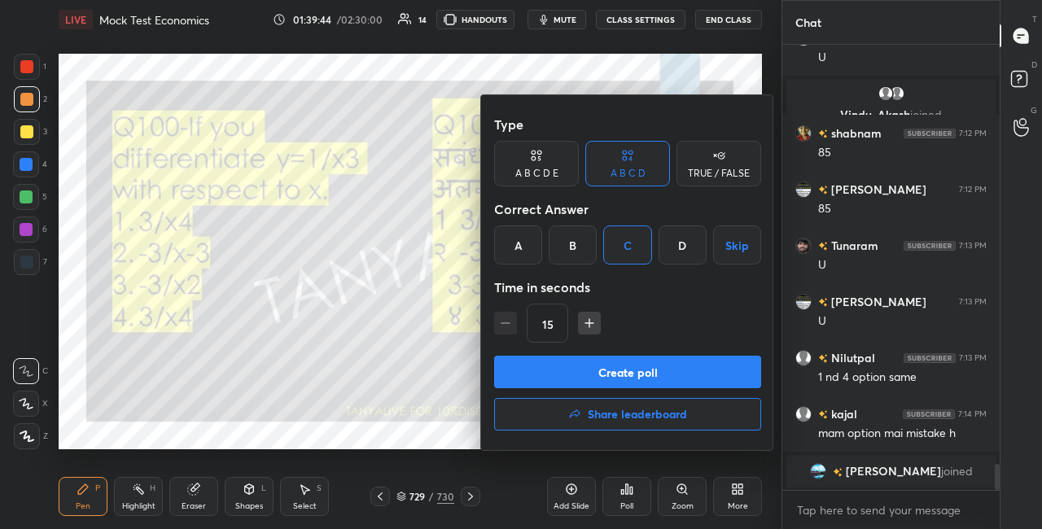
click at [433, 336] on div at bounding box center [521, 264] width 1042 height 529
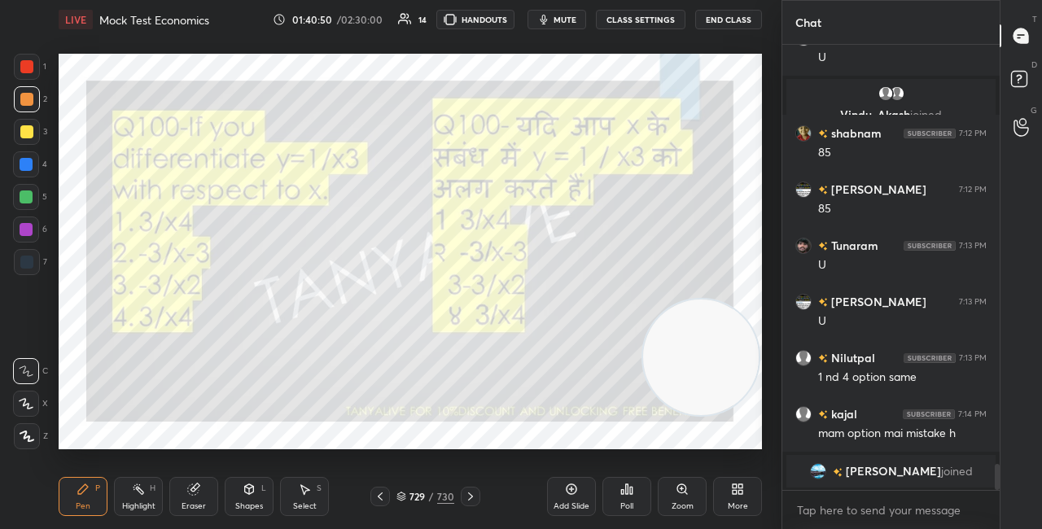
scroll to position [7184, 0]
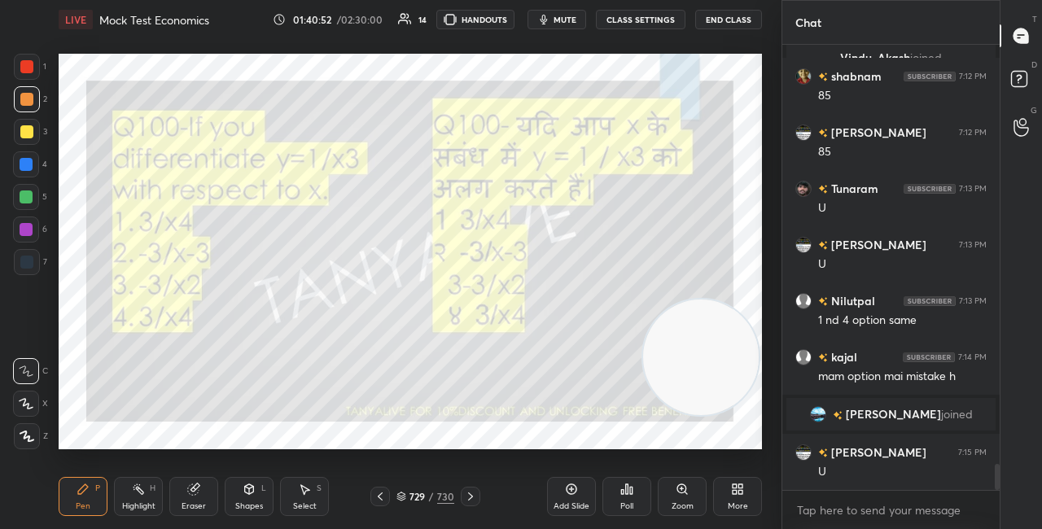
click at [408, 495] on div "729 / 730" at bounding box center [426, 496] width 58 height 15
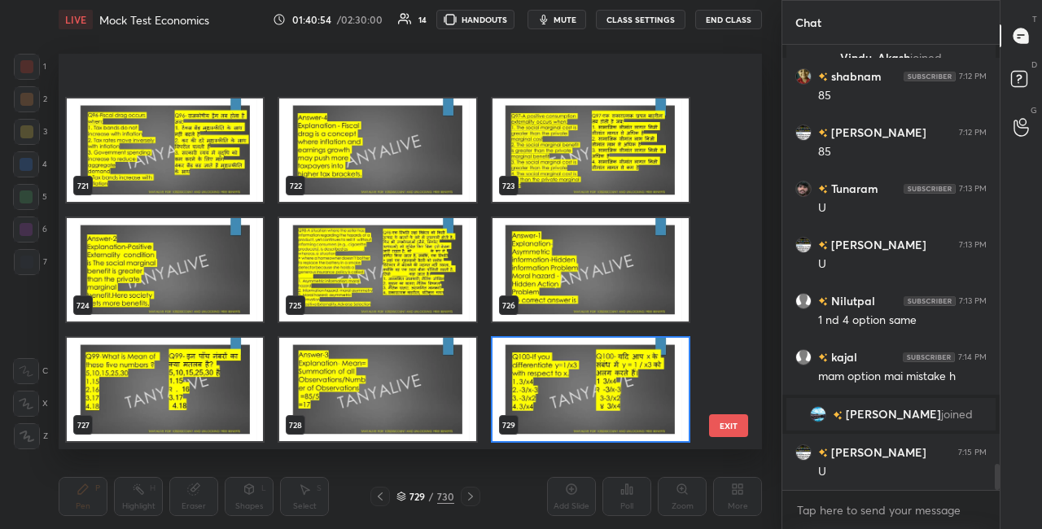
scroll to position [28813, 0]
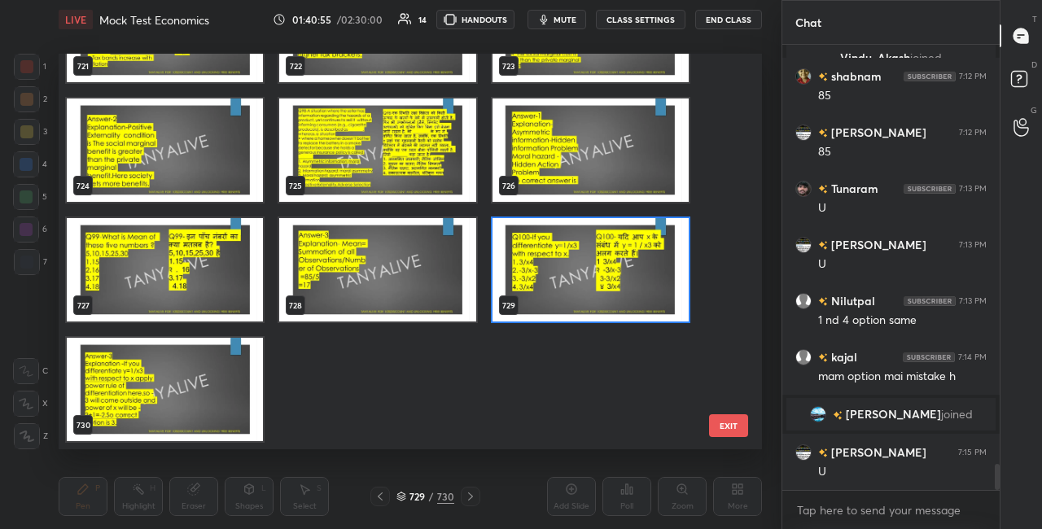
click at [656, 300] on img "grid" at bounding box center [591, 269] width 196 height 103
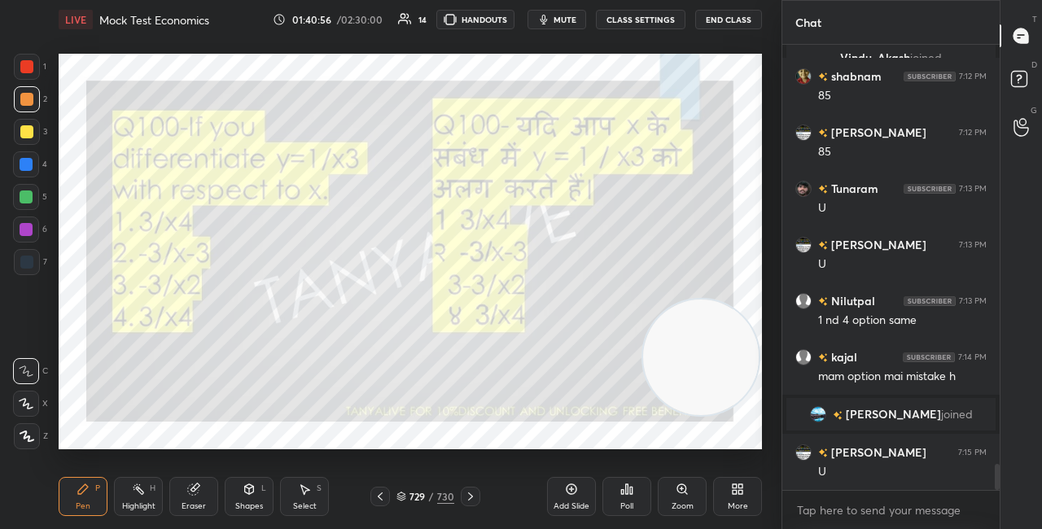
click at [637, 499] on div "Poll" at bounding box center [627, 496] width 49 height 39
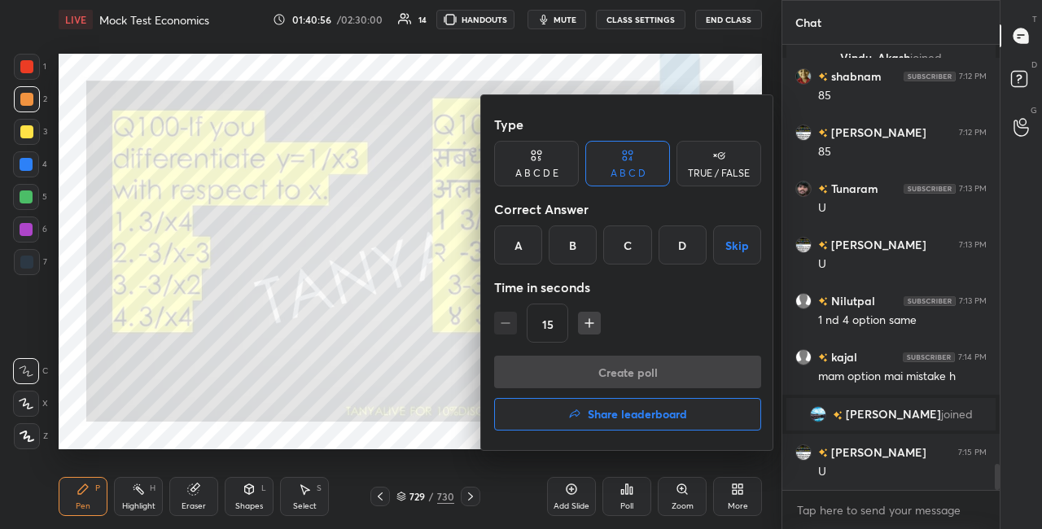
click at [633, 252] on div "C" at bounding box center [627, 245] width 48 height 39
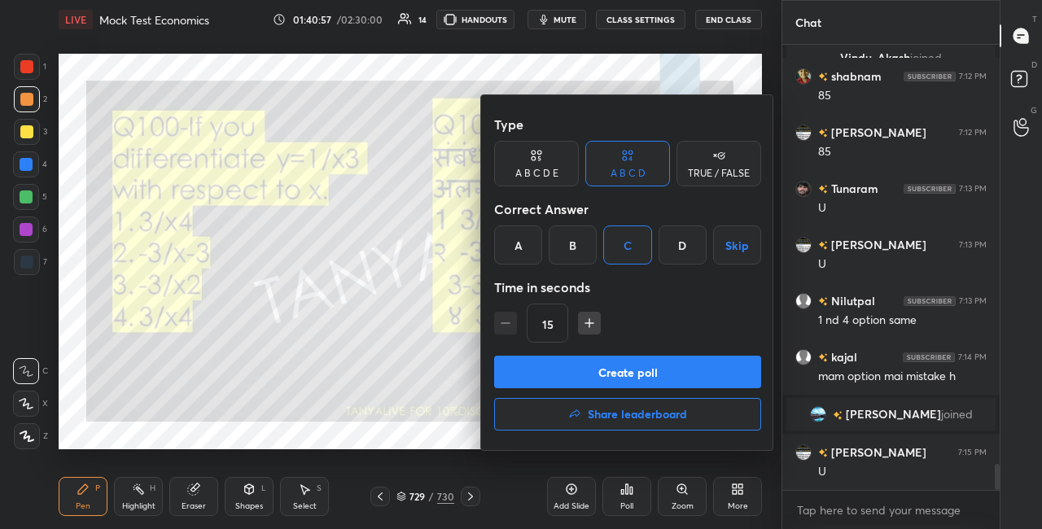
click at [622, 377] on button "Create poll" at bounding box center [627, 372] width 267 height 33
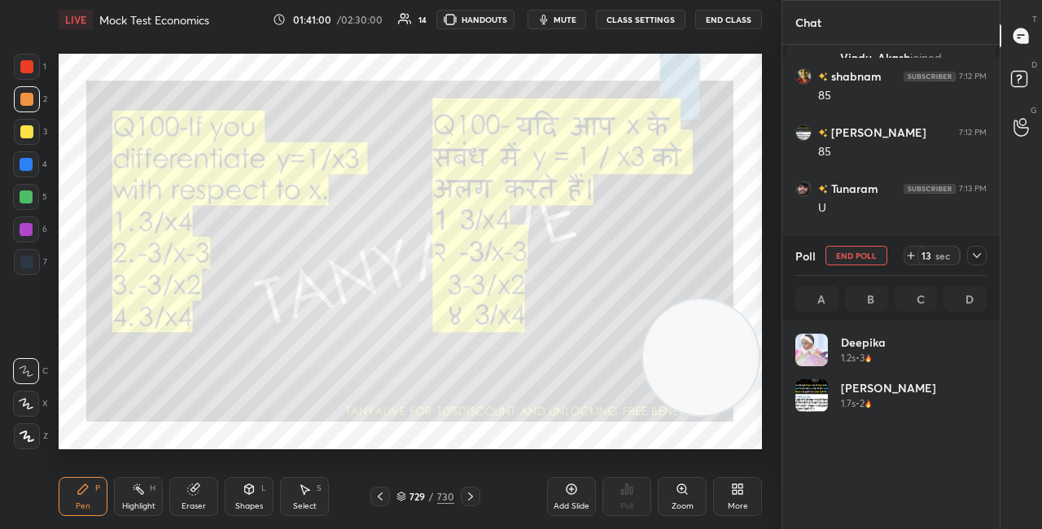
scroll to position [191, 186]
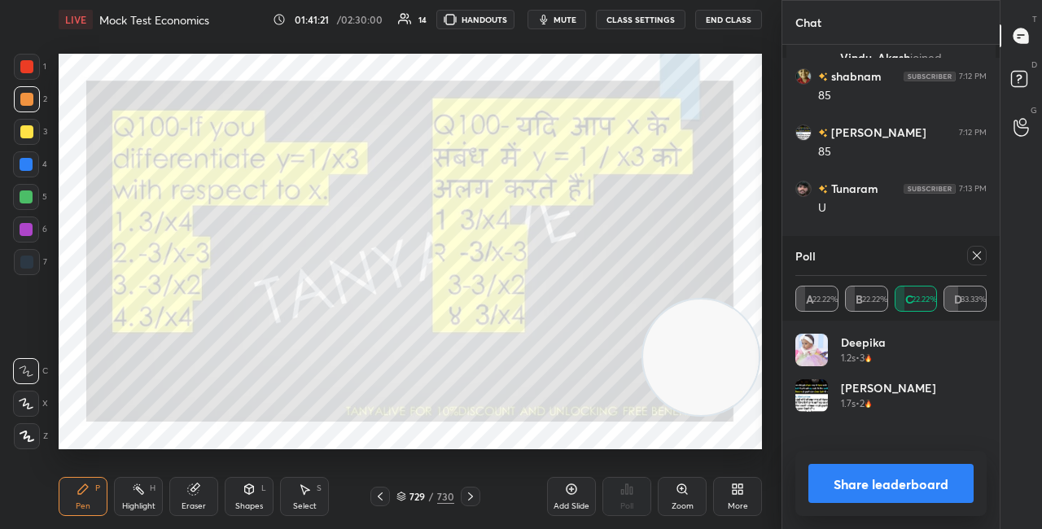
click at [34, 199] on div at bounding box center [26, 197] width 26 height 26
click at [195, 493] on icon at bounding box center [193, 490] width 11 height 11
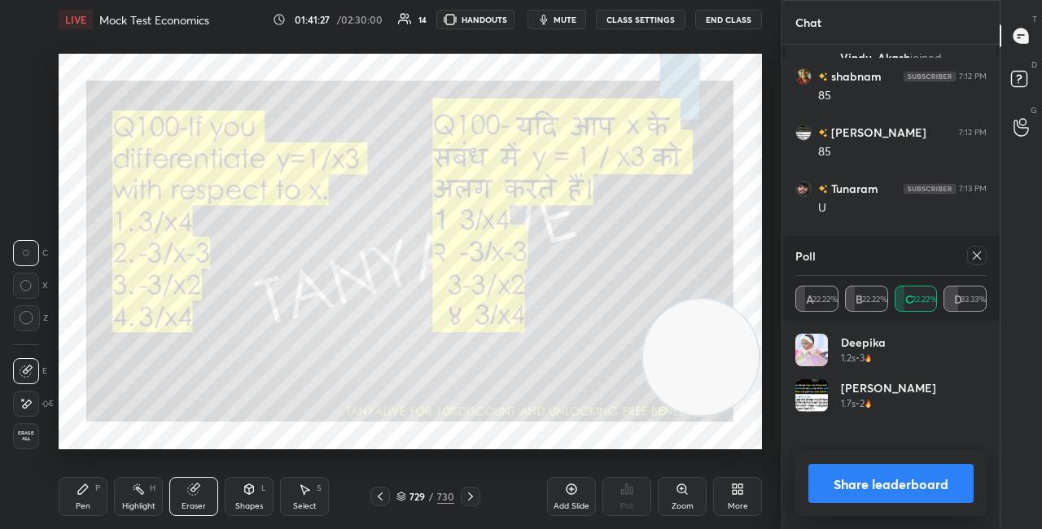
click at [84, 503] on div "Pen" at bounding box center [83, 506] width 15 height 8
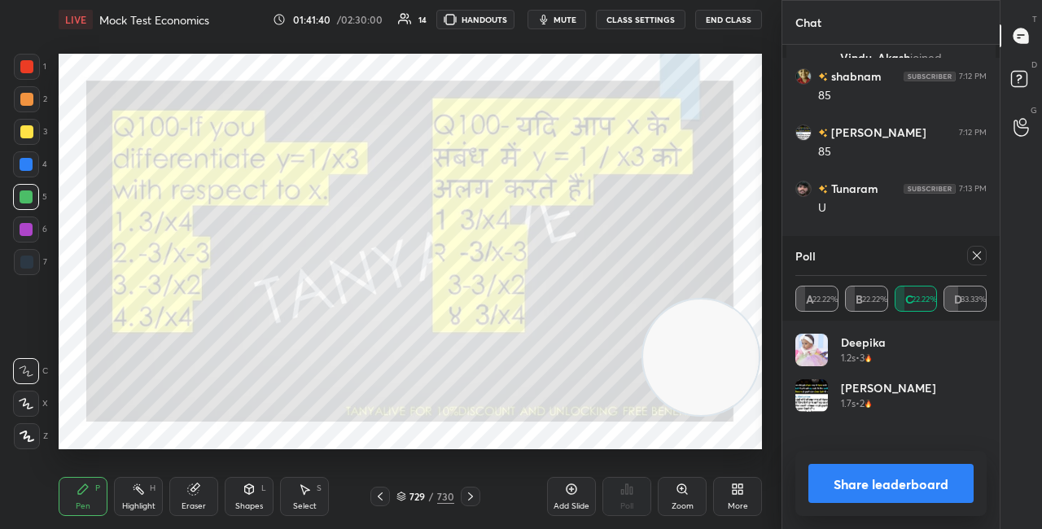
click at [884, 484] on button "Share leaderboard" at bounding box center [891, 483] width 165 height 39
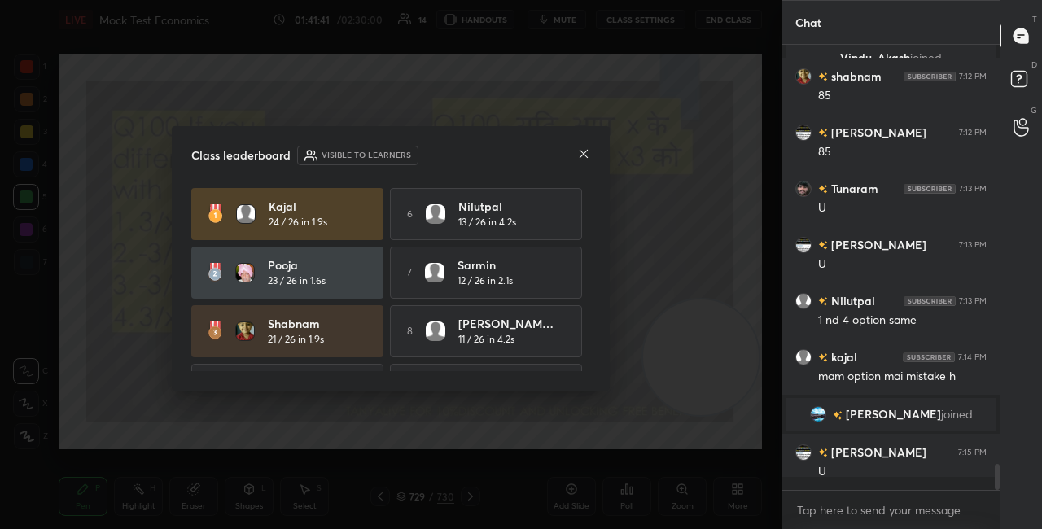
scroll to position [436, 213]
click at [583, 161] on div at bounding box center [583, 155] width 13 height 17
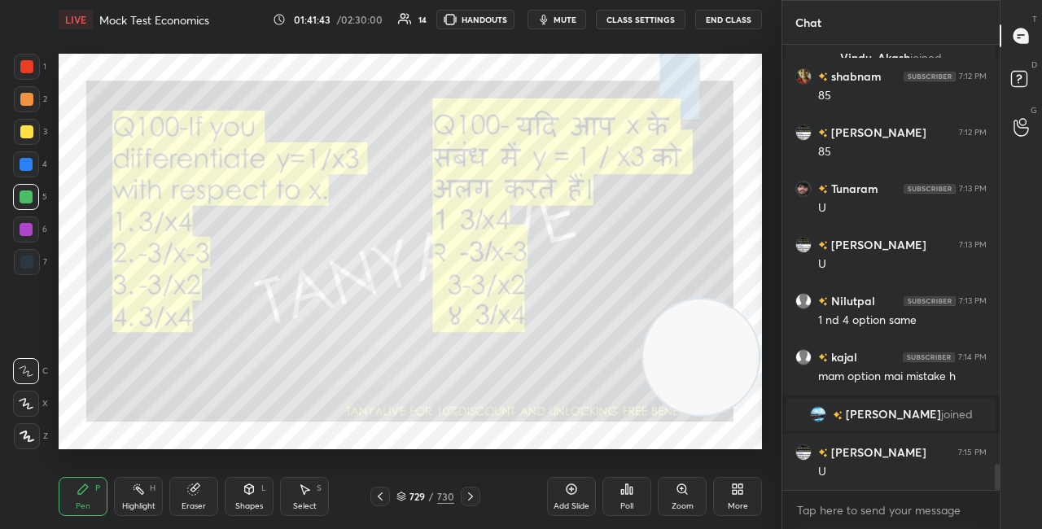
click at [403, 498] on icon at bounding box center [401, 498] width 8 height 2
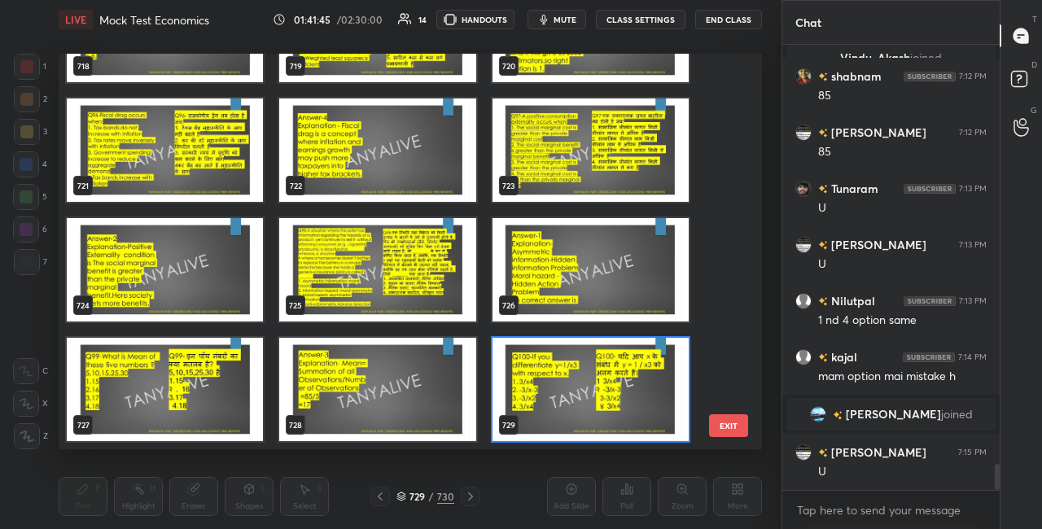
click at [593, 375] on img "grid" at bounding box center [591, 389] width 196 height 103
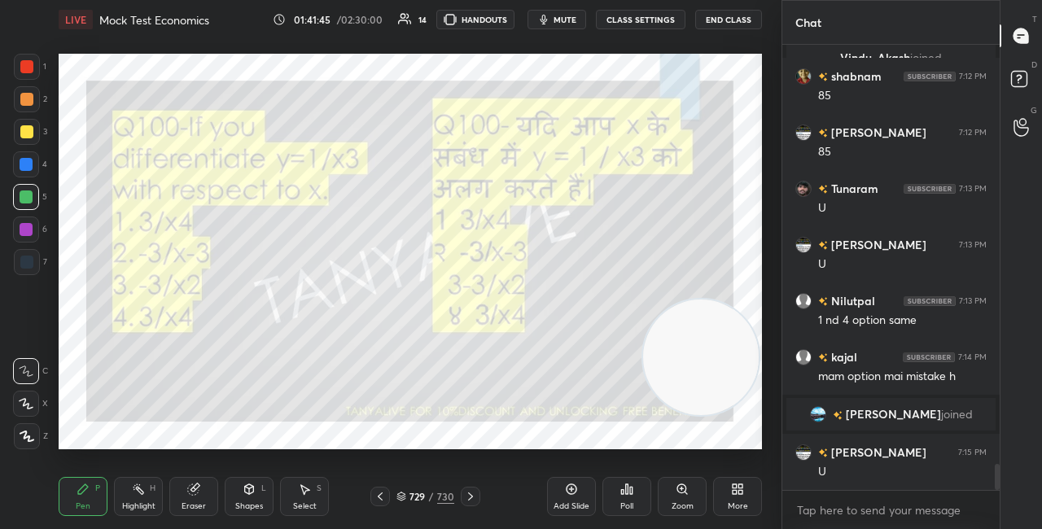
click at [592, 375] on img "grid" at bounding box center [591, 389] width 196 height 103
click at [729, 487] on div "More" at bounding box center [737, 496] width 49 height 39
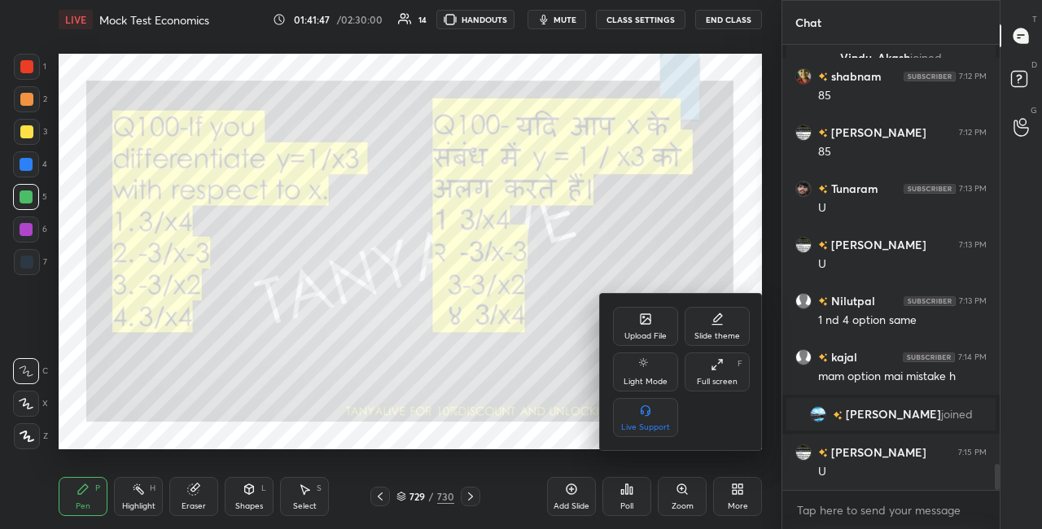
click at [643, 320] on icon at bounding box center [646, 319] width 10 height 10
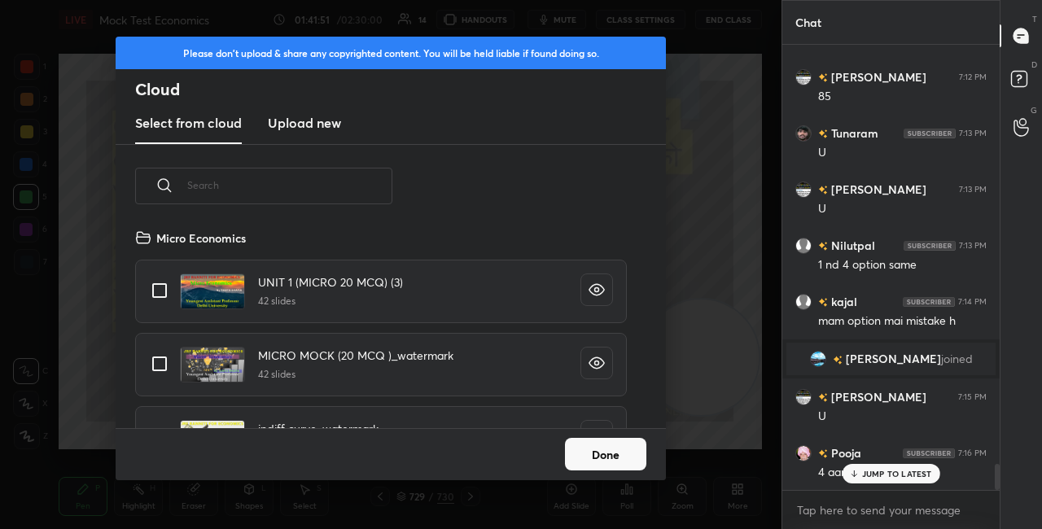
click at [309, 122] on h3 "Upload new" at bounding box center [304, 123] width 73 height 20
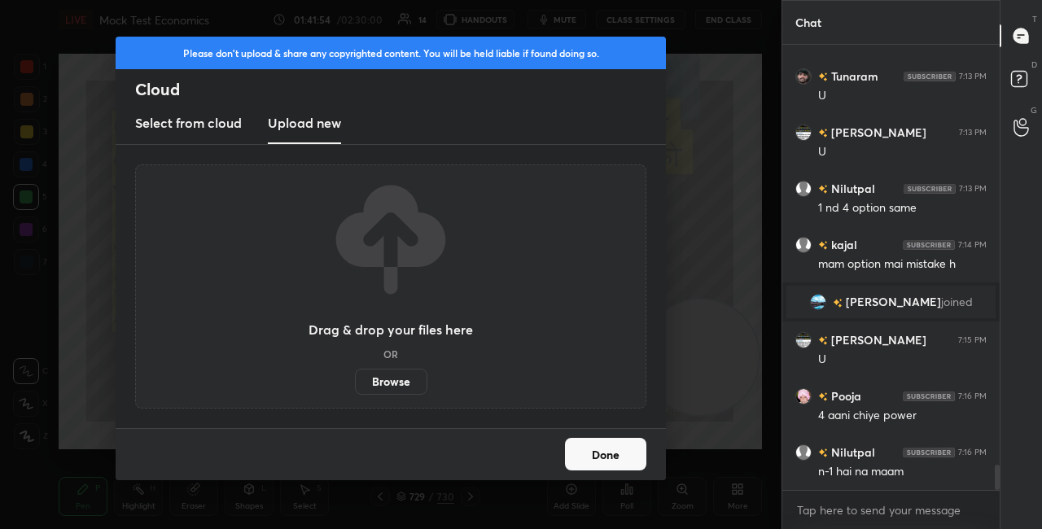
click at [611, 455] on button "Done" at bounding box center [605, 454] width 81 height 33
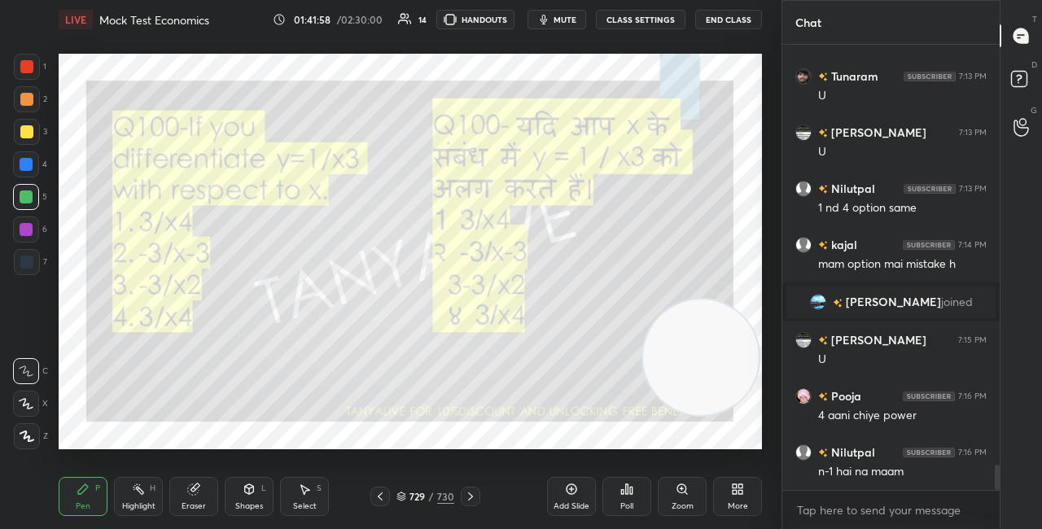
scroll to position [7336, 0]
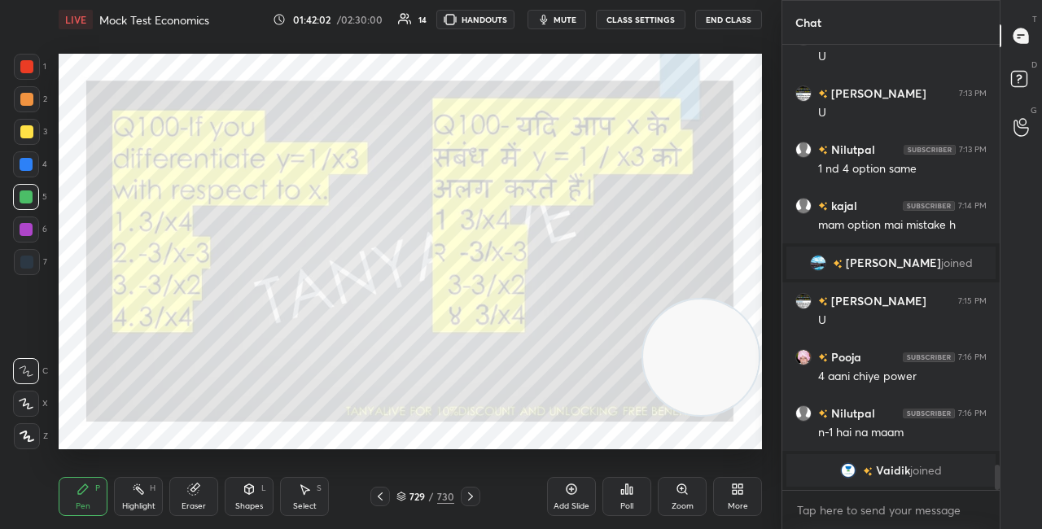
click at [404, 497] on icon at bounding box center [401, 498] width 8 height 2
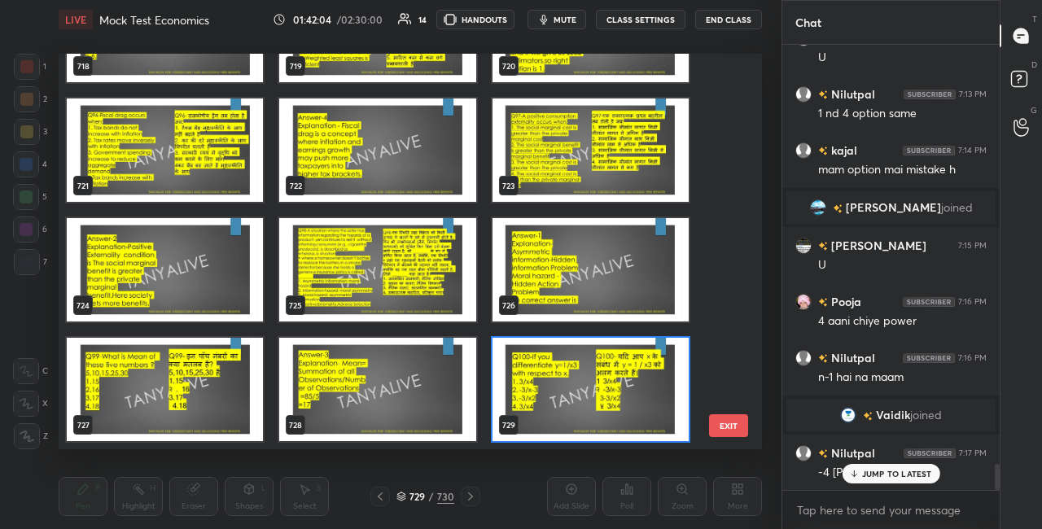
scroll to position [28813, 0]
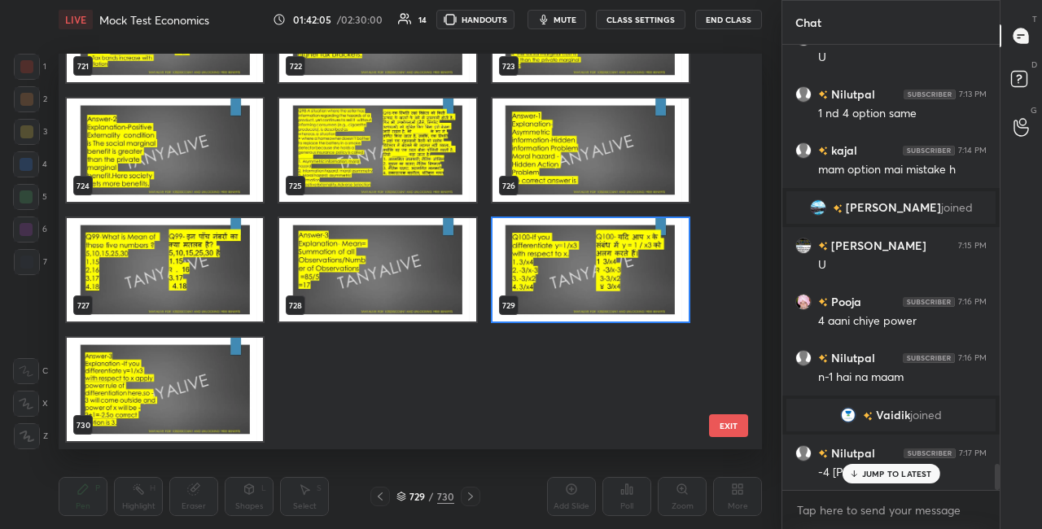
drag, startPoint x: 725, startPoint y: 390, endPoint x: 728, endPoint y: 187, distance: 202.8
click at [730, 201] on div "721 722 723 724 725 726 727 728 729 730" at bounding box center [396, 252] width 675 height 396
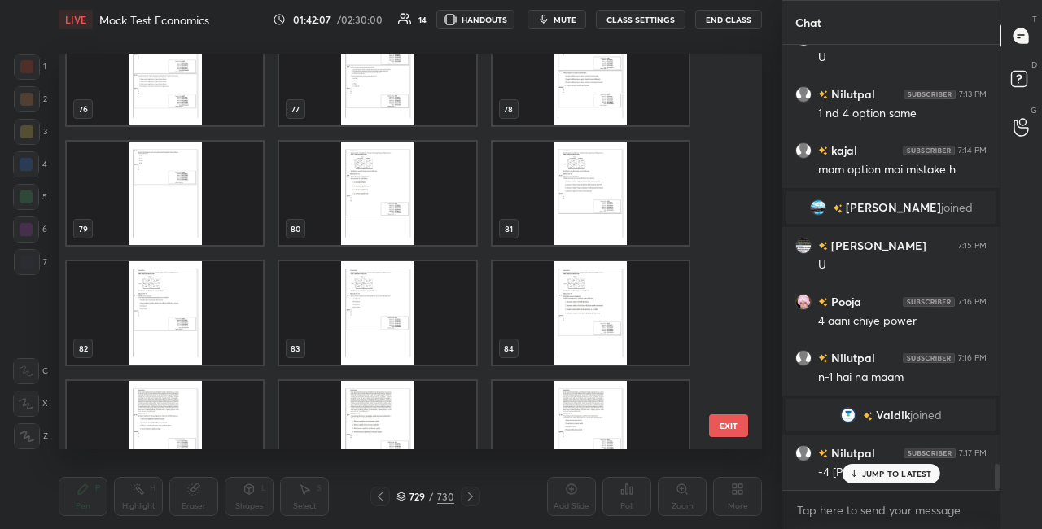
scroll to position [0, 0]
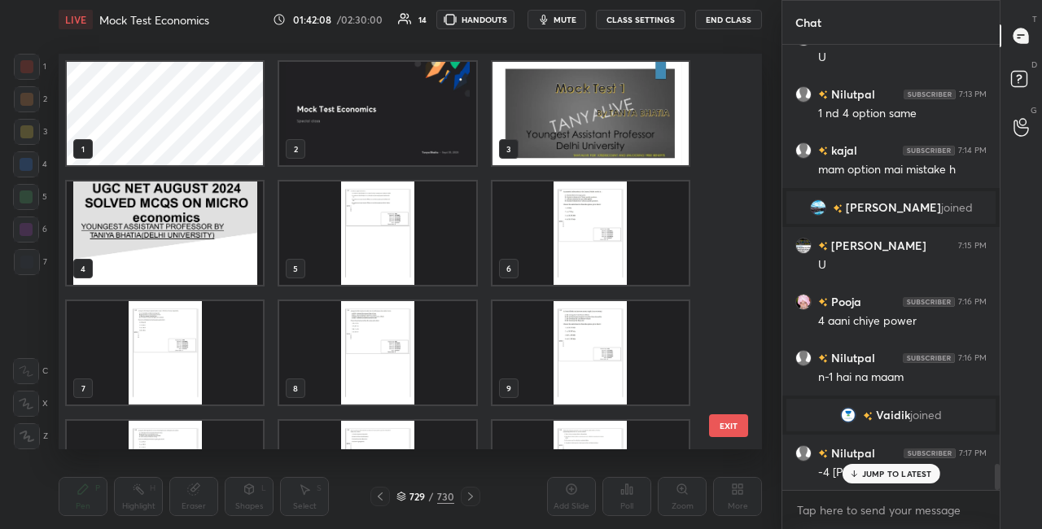
click at [594, 100] on img "grid" at bounding box center [591, 113] width 196 height 103
click at [595, 100] on img "grid" at bounding box center [591, 113] width 196 height 103
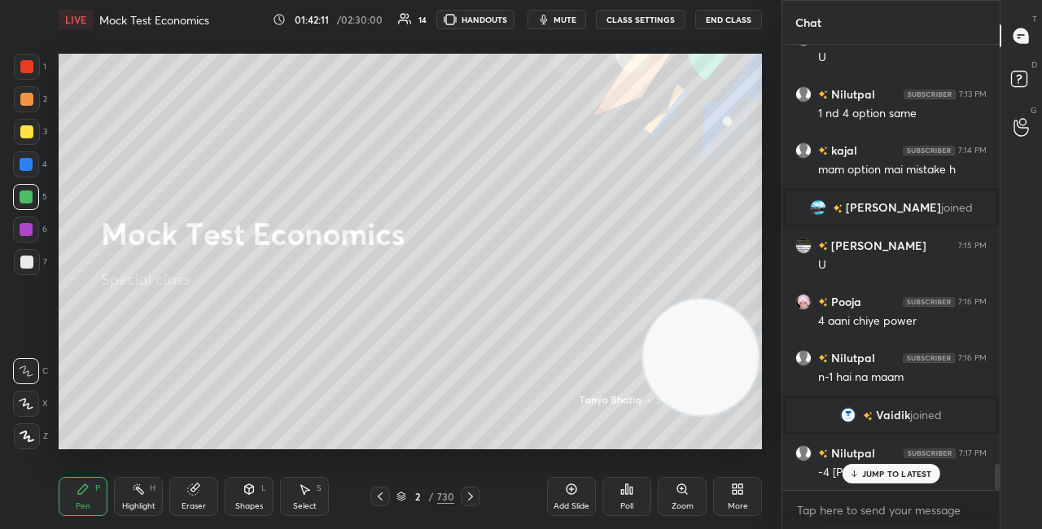
click at [405, 493] on icon at bounding box center [402, 497] width 10 height 10
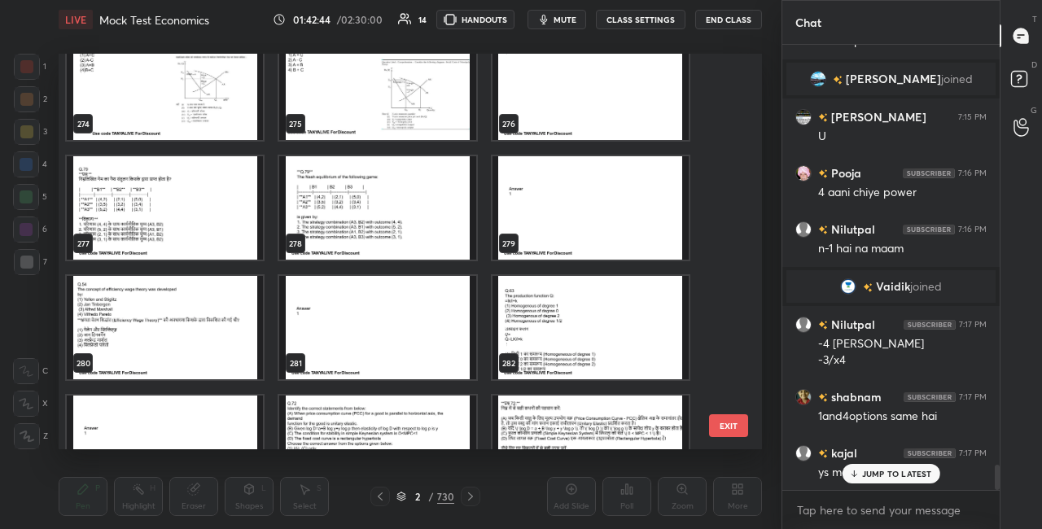
scroll to position [10940, 0]
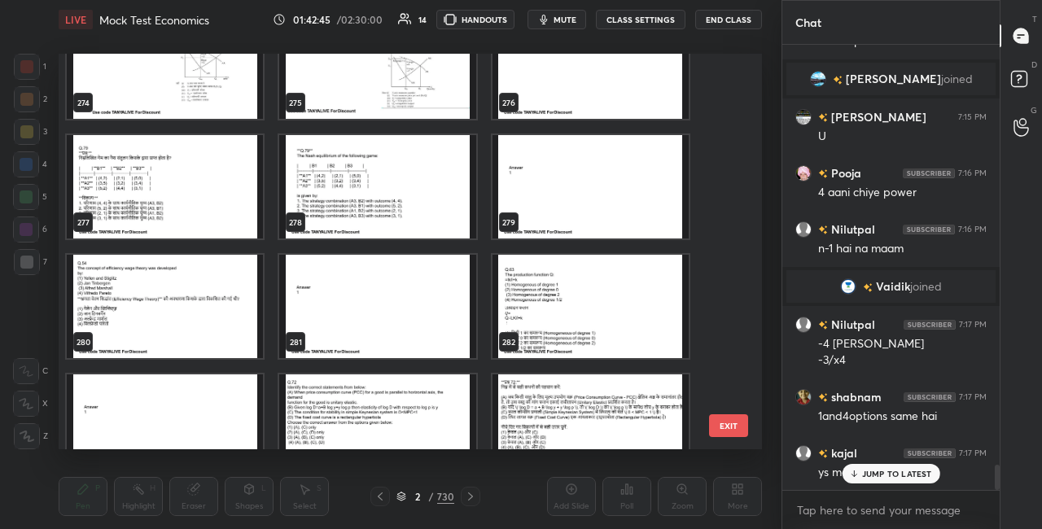
click at [593, 284] on img "grid" at bounding box center [591, 306] width 196 height 103
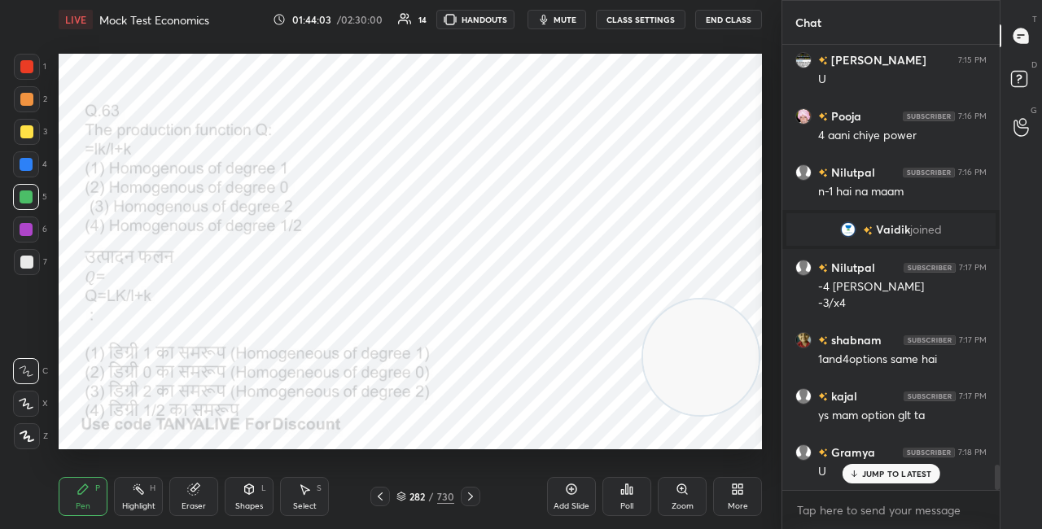
scroll to position [7450, 0]
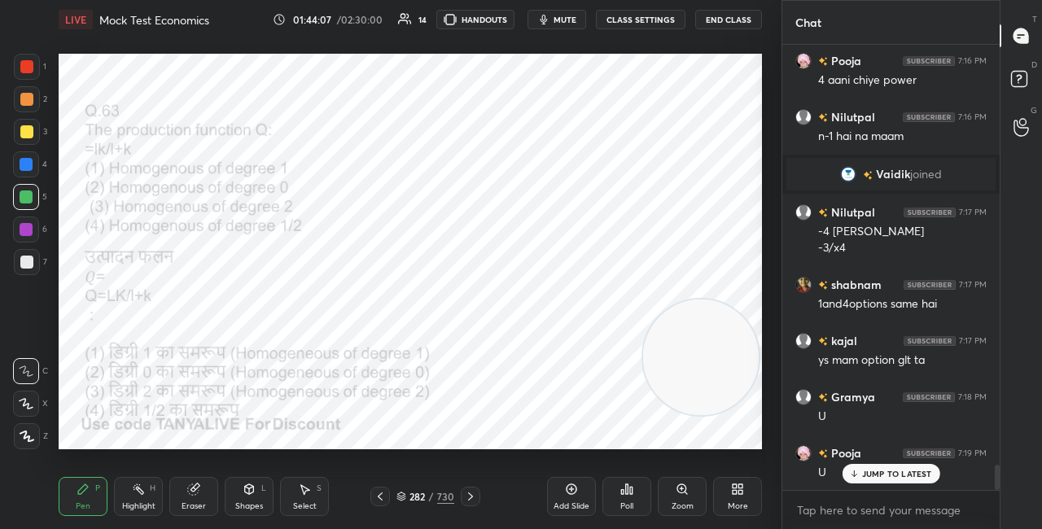
click at [399, 495] on icon at bounding box center [401, 495] width 8 height 4
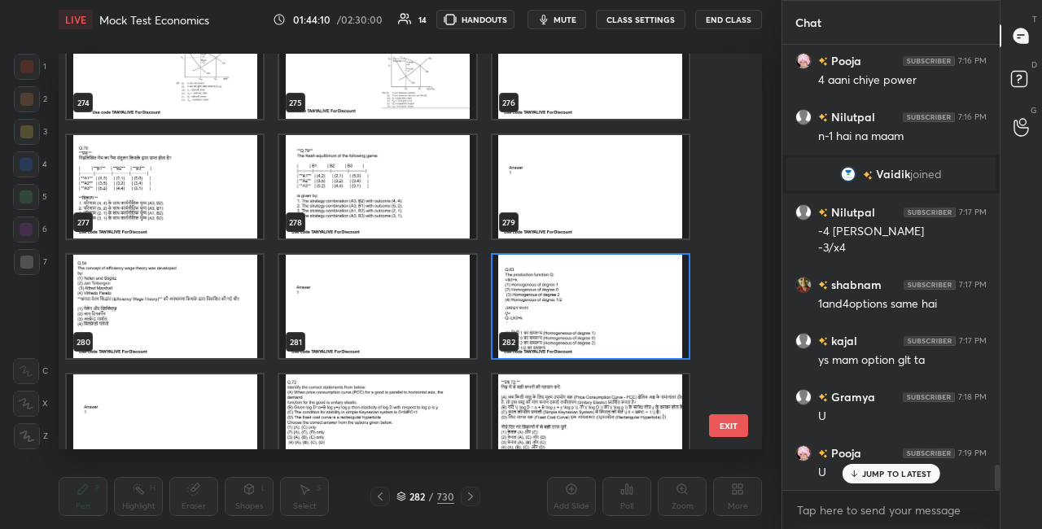
scroll to position [10983, 0]
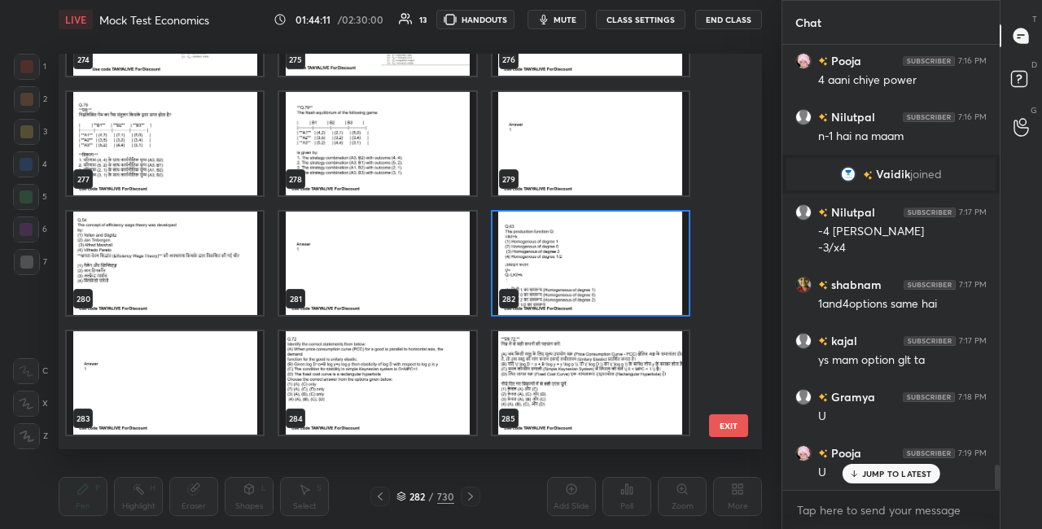
click at [676, 253] on img "grid" at bounding box center [591, 263] width 196 height 103
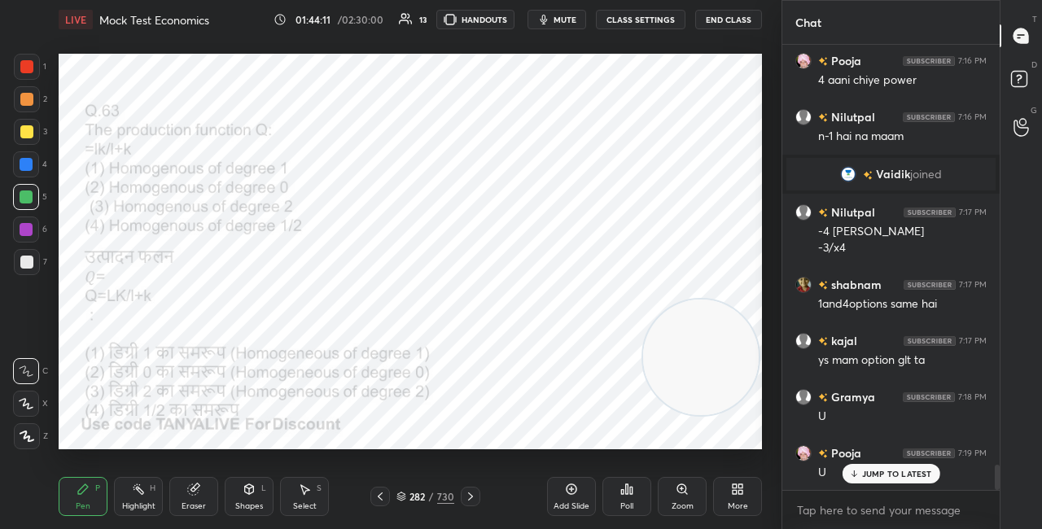
click at [677, 254] on img "grid" at bounding box center [591, 263] width 196 height 103
click at [640, 493] on div "Poll" at bounding box center [627, 496] width 49 height 39
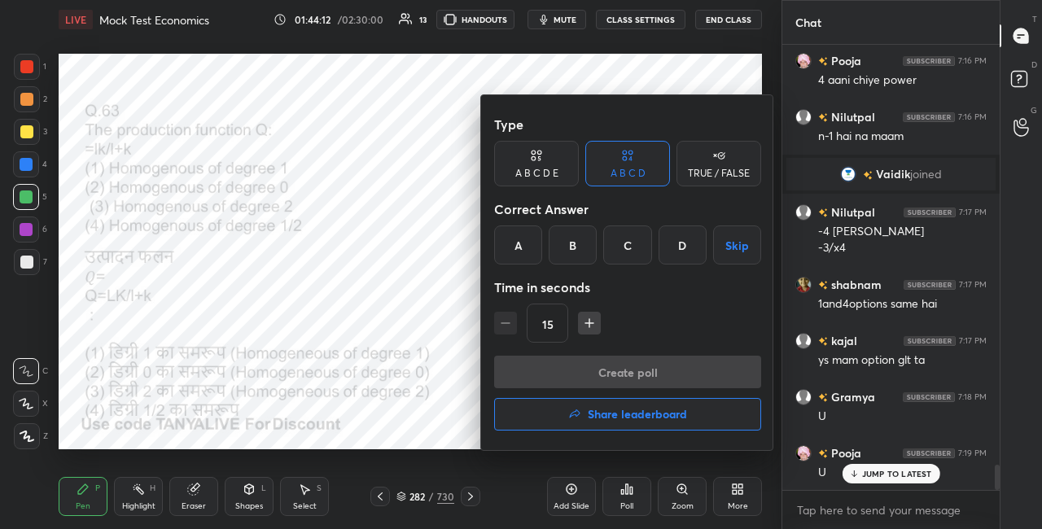
click at [532, 252] on div "A" at bounding box center [518, 245] width 48 height 39
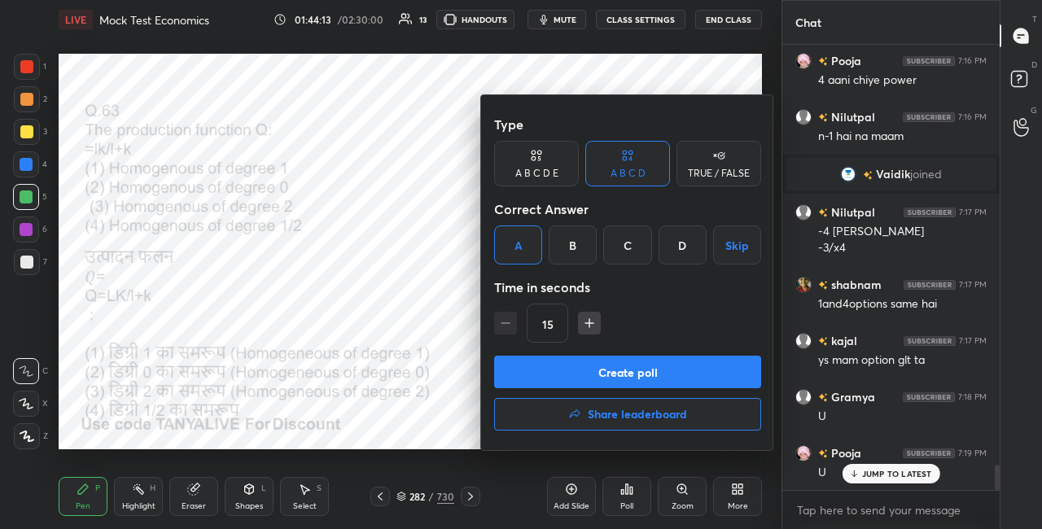
click at [547, 365] on button "Create poll" at bounding box center [627, 372] width 267 height 33
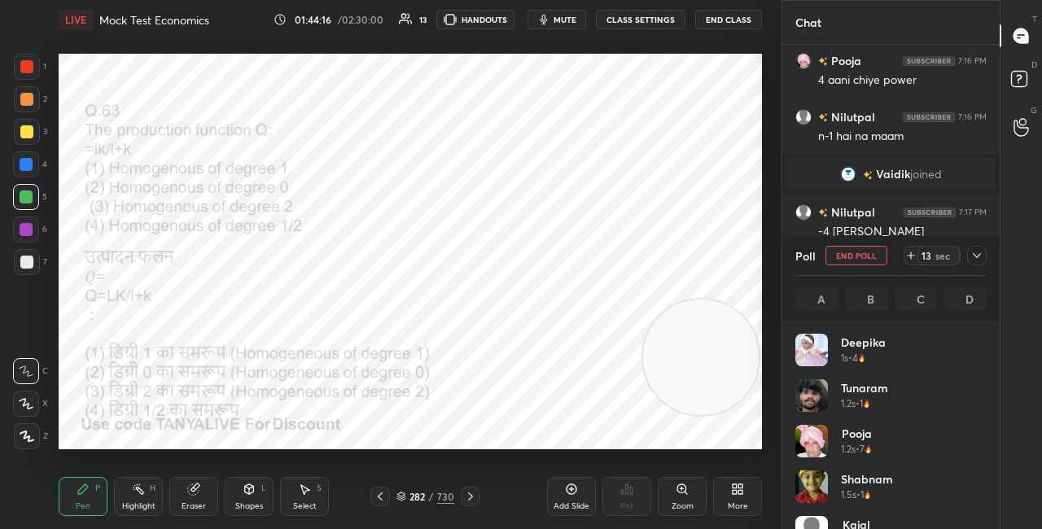
scroll to position [191, 186]
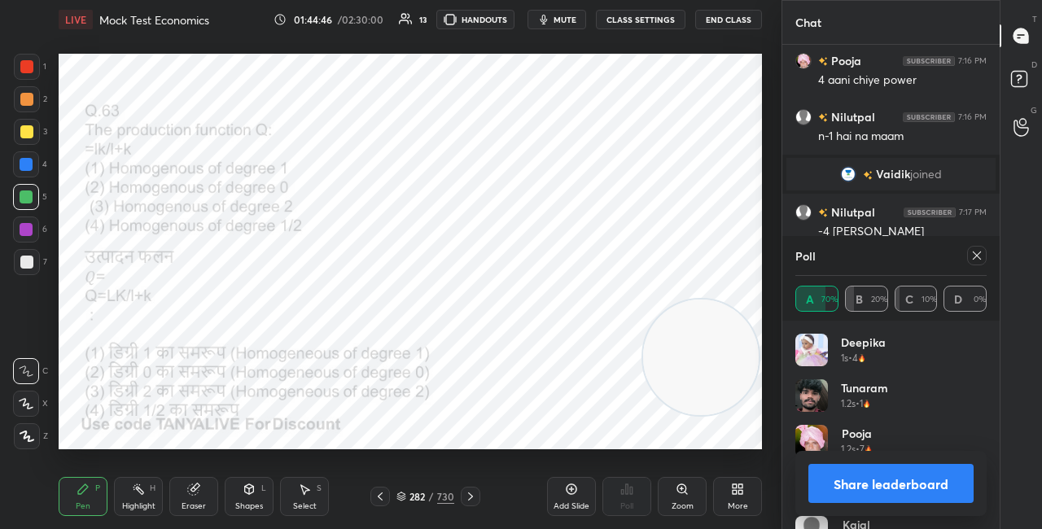
click at [819, 476] on button "Share leaderboard" at bounding box center [891, 483] width 165 height 39
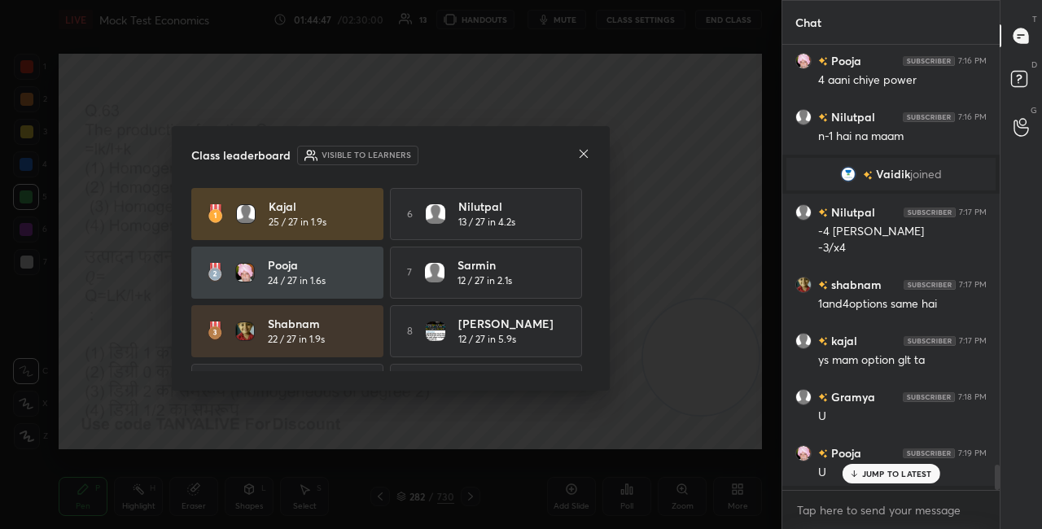
scroll to position [5, 5]
click at [585, 153] on icon at bounding box center [583, 153] width 13 height 13
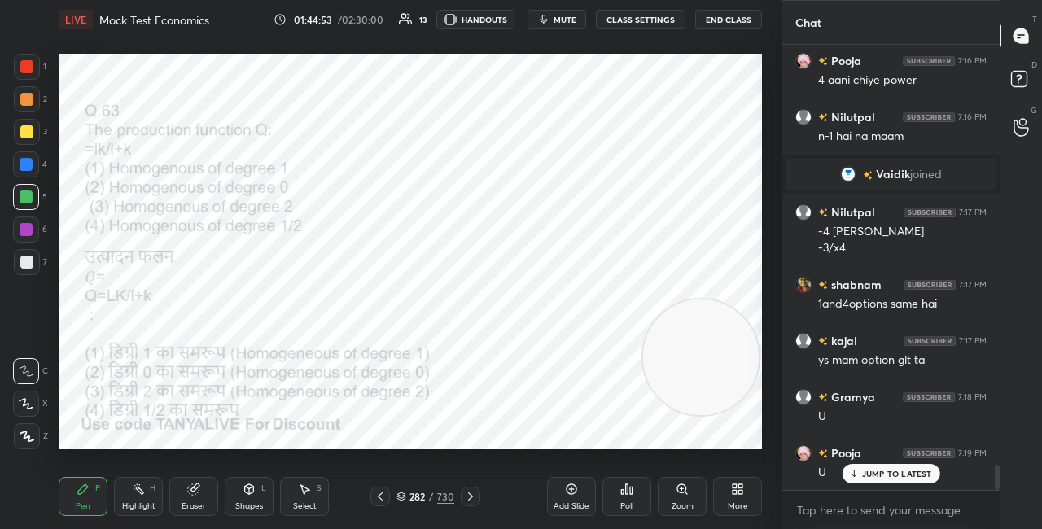
click at [406, 500] on icon at bounding box center [402, 497] width 10 height 10
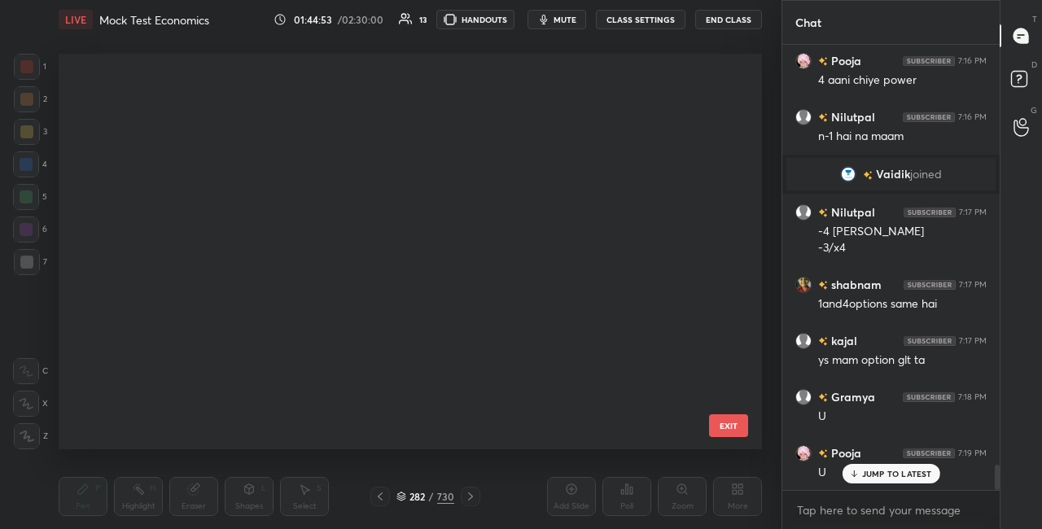
scroll to position [6, 9]
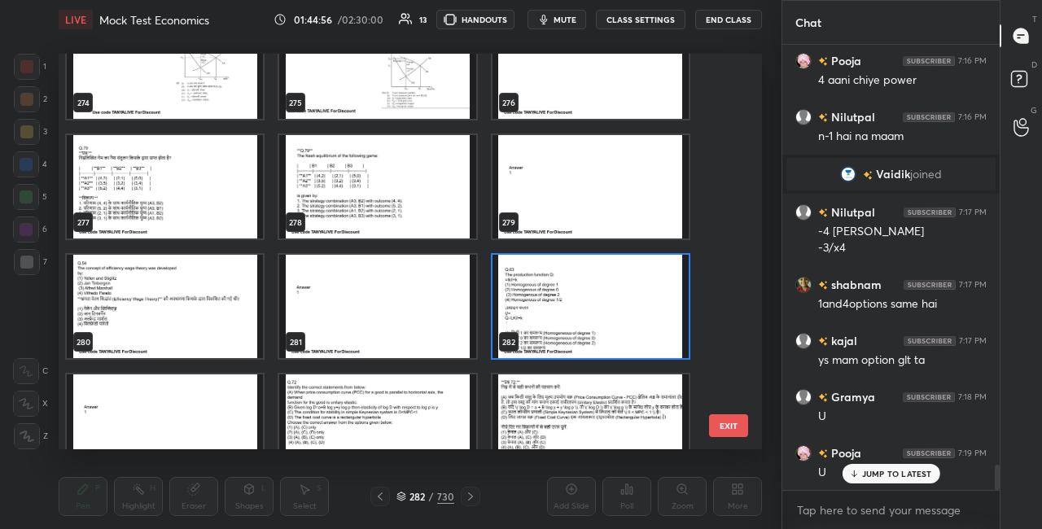
click at [606, 296] on img "grid" at bounding box center [591, 306] width 196 height 103
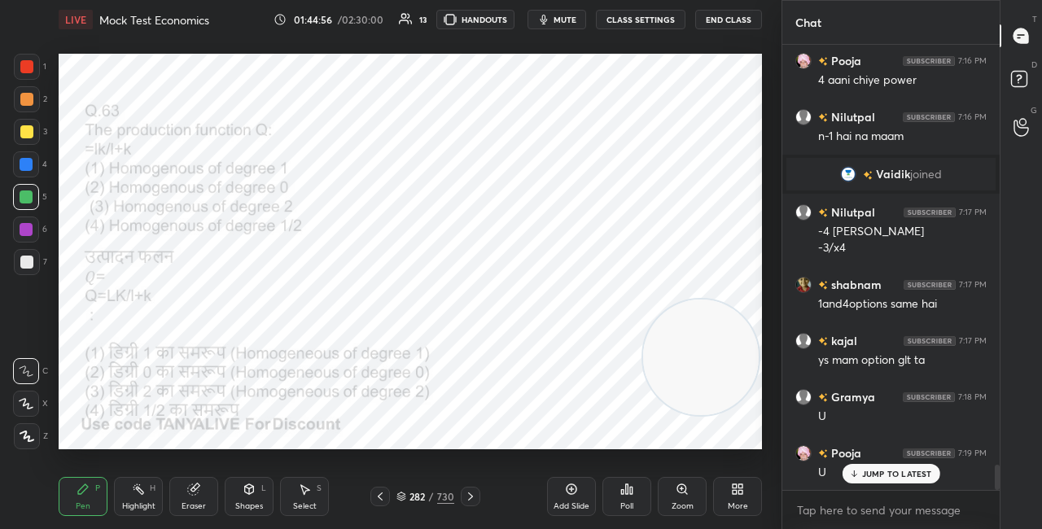
click at [606, 297] on img "grid" at bounding box center [591, 306] width 196 height 103
click at [852, 173] on img "grid" at bounding box center [848, 174] width 16 height 16
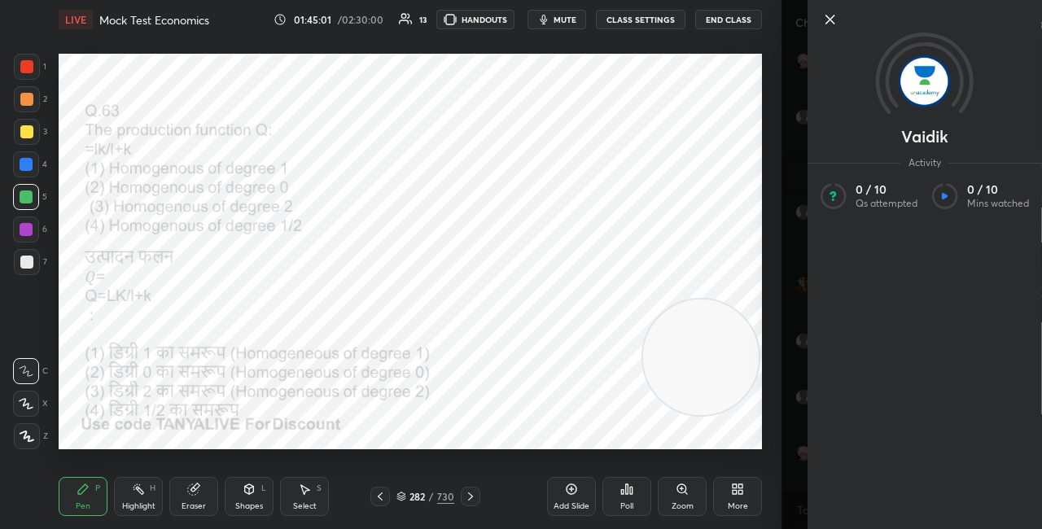
click at [827, 16] on icon at bounding box center [831, 19] width 8 height 8
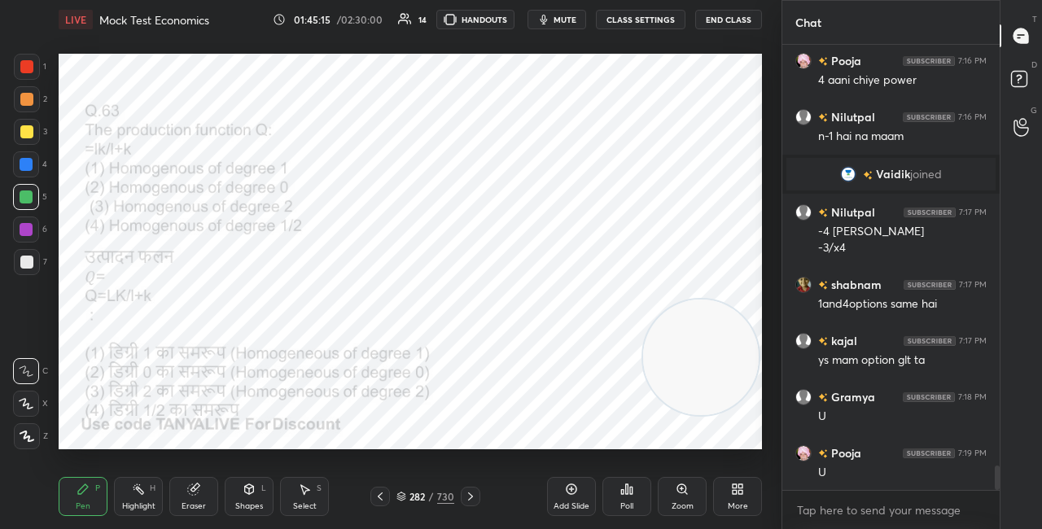
scroll to position [7546, 0]
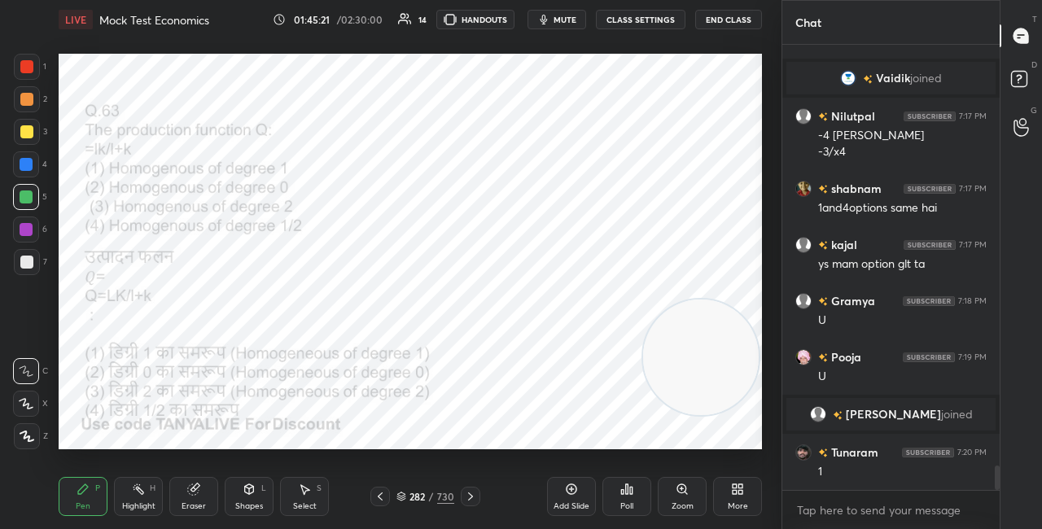
click at [410, 497] on div "282" at bounding box center [418, 497] width 16 height 10
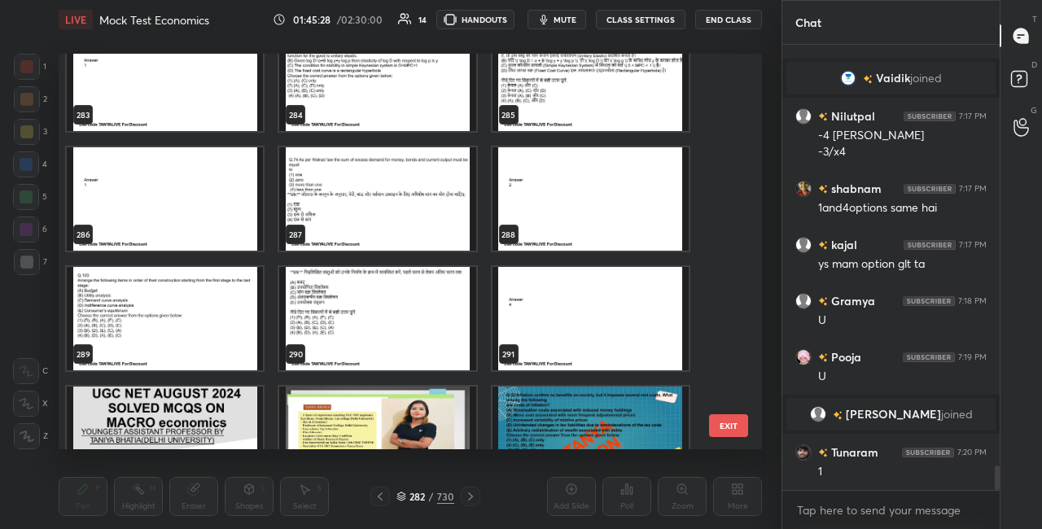
scroll to position [11243, 0]
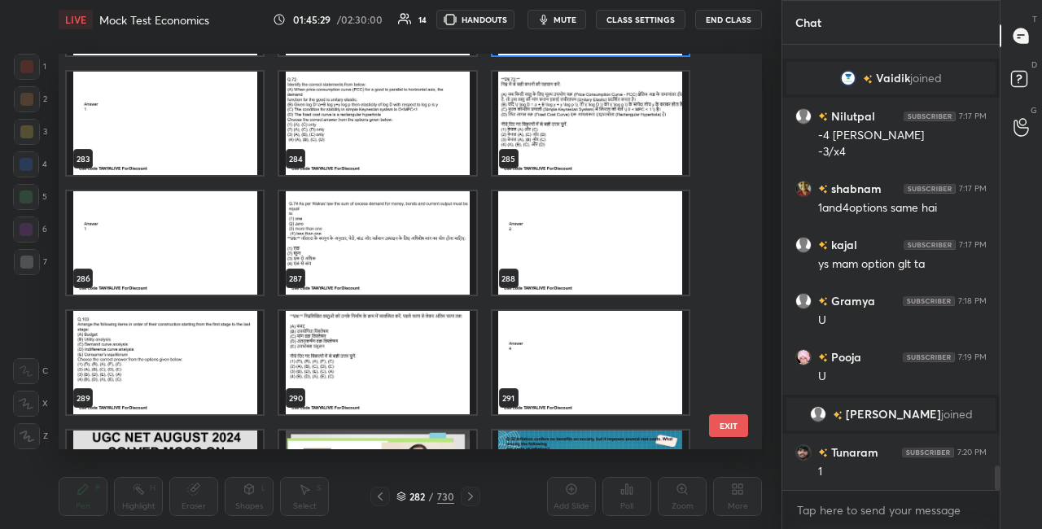
click at [242, 340] on img "grid" at bounding box center [165, 362] width 196 height 103
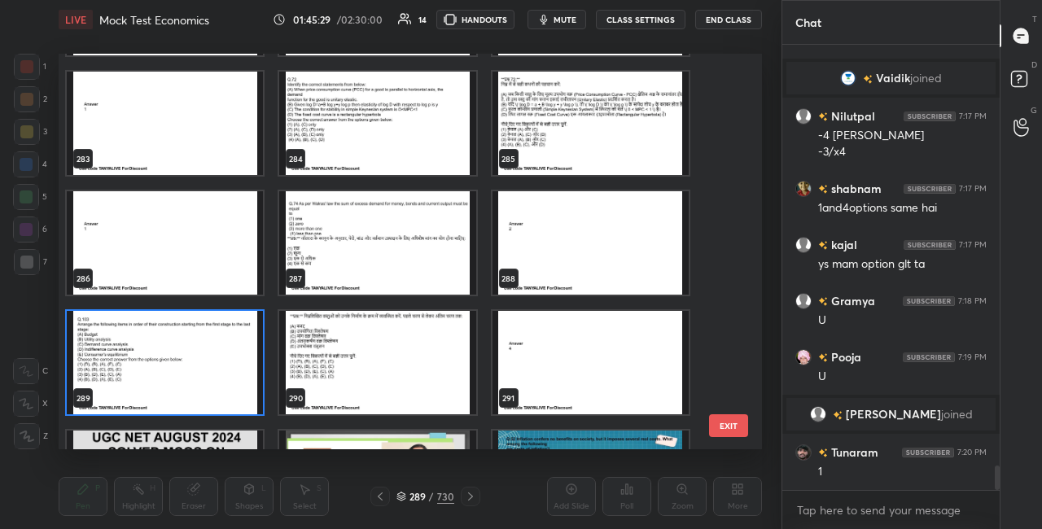
click at [242, 340] on img "grid" at bounding box center [165, 362] width 196 height 103
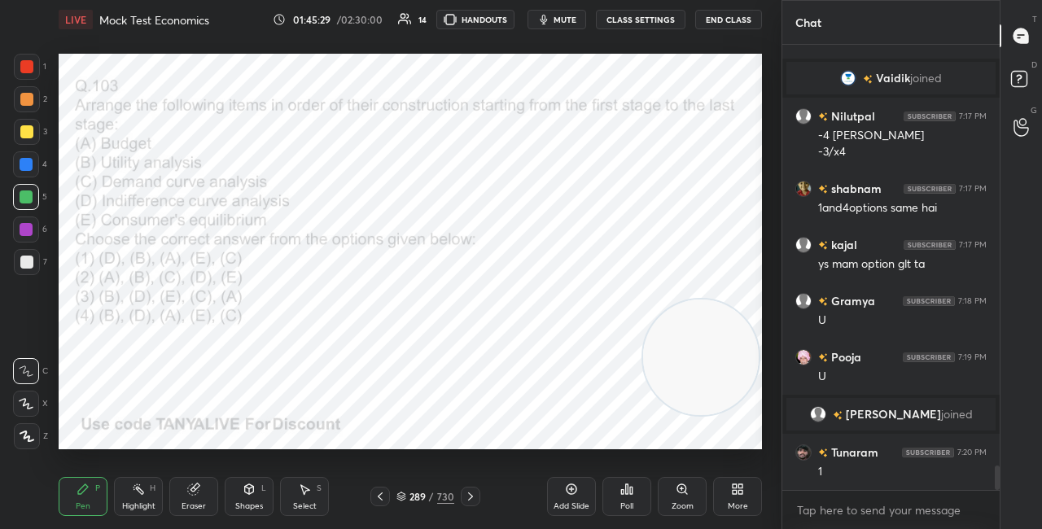
click at [241, 344] on img "grid" at bounding box center [165, 362] width 196 height 103
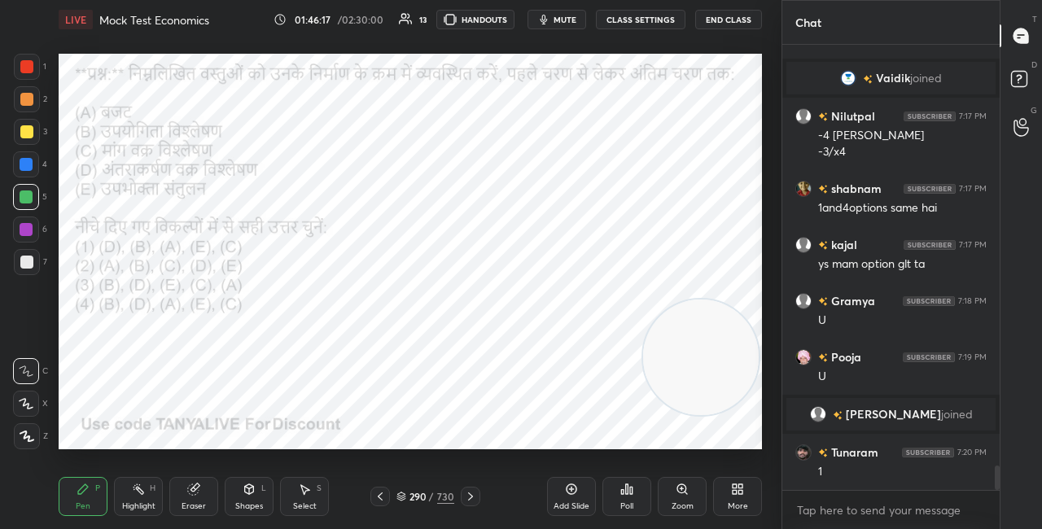
scroll to position [7601, 0]
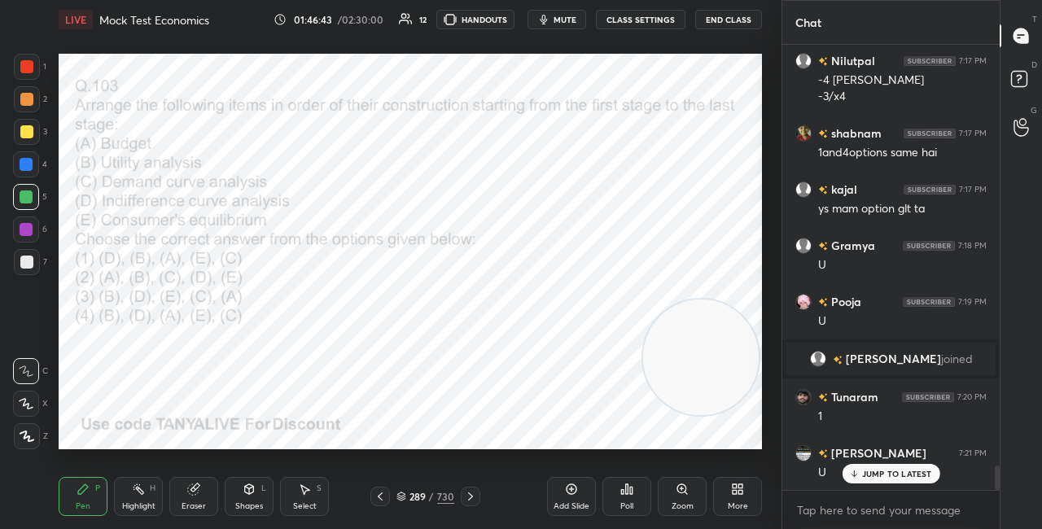
click at [249, 495] on icon at bounding box center [249, 489] width 13 height 13
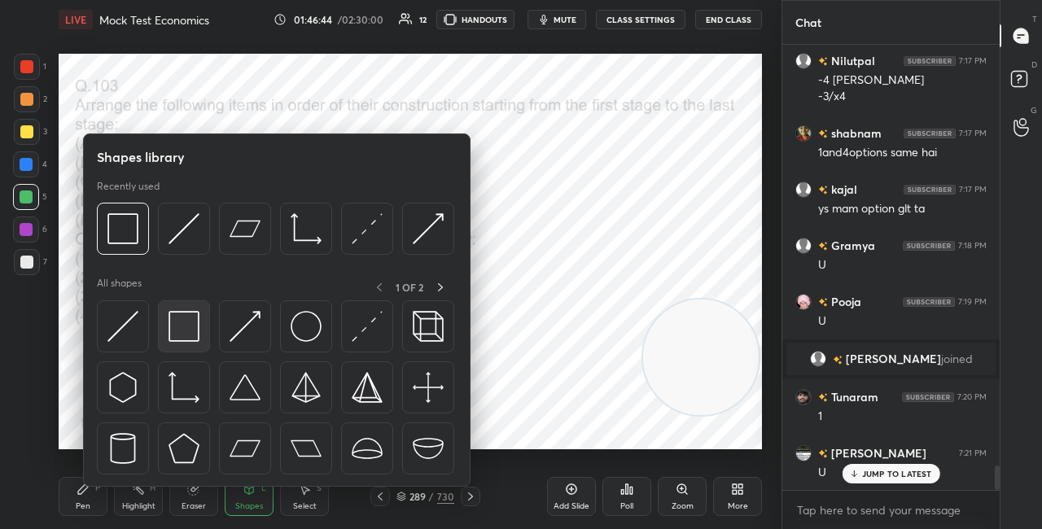
click at [188, 325] on img at bounding box center [184, 326] width 31 height 31
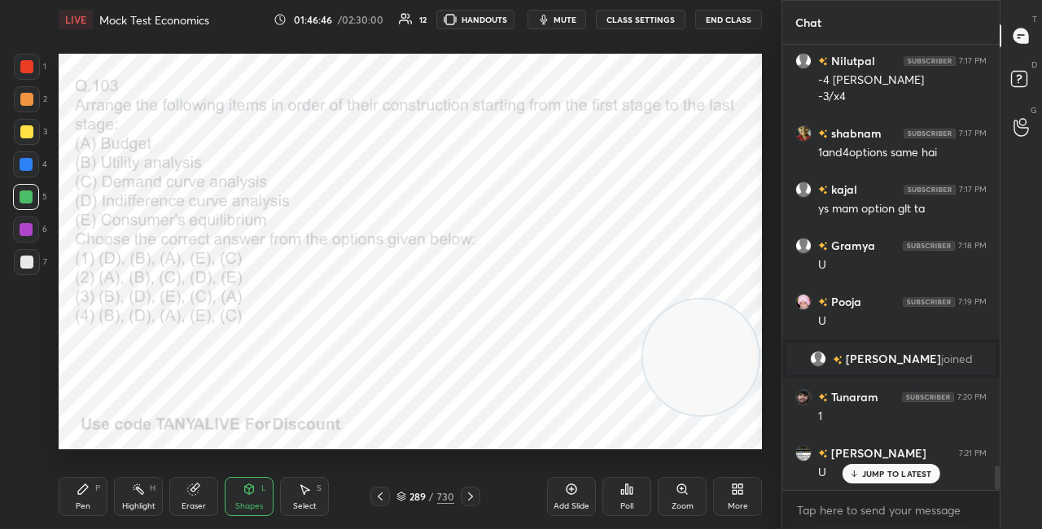
click at [403, 497] on icon at bounding box center [402, 497] width 10 height 10
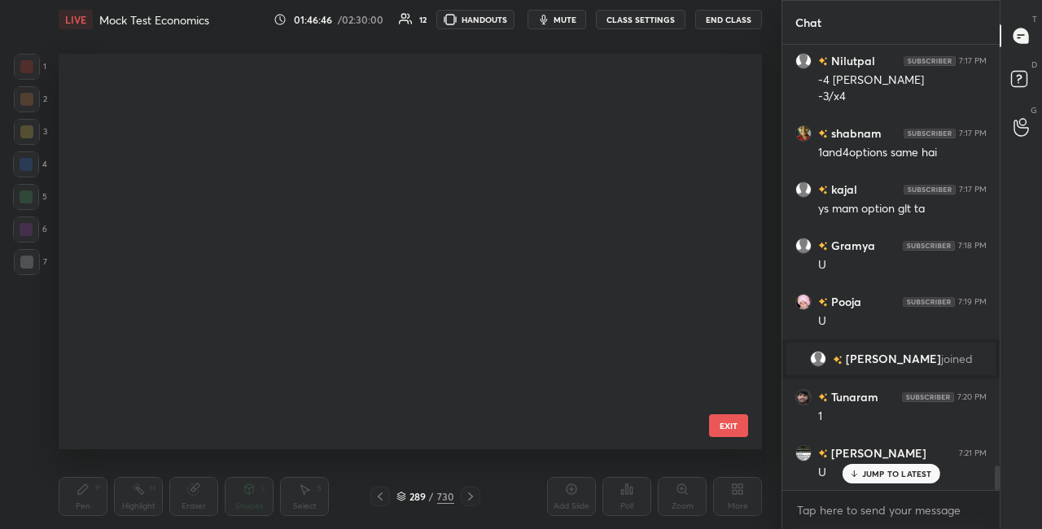
scroll to position [391, 695]
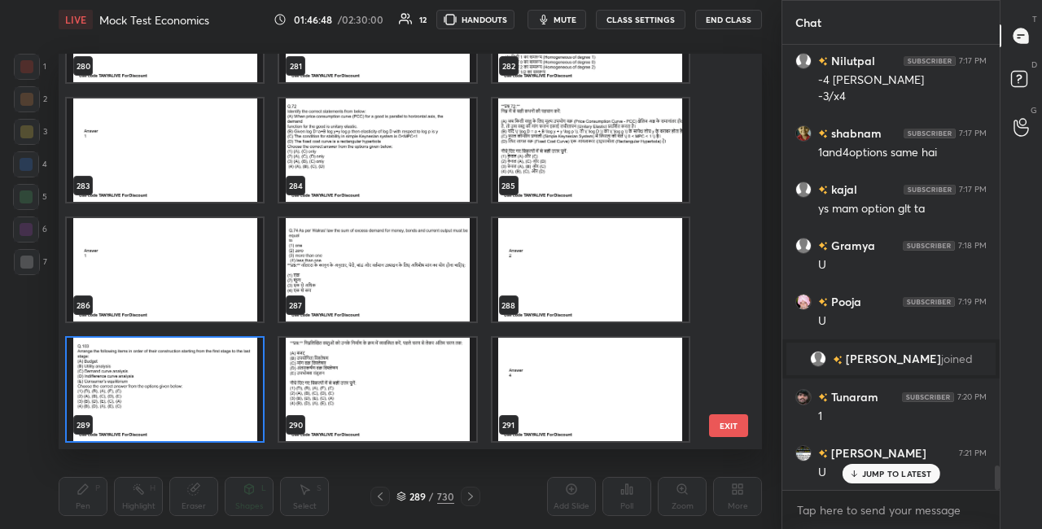
click at [217, 393] on img "grid" at bounding box center [165, 389] width 196 height 103
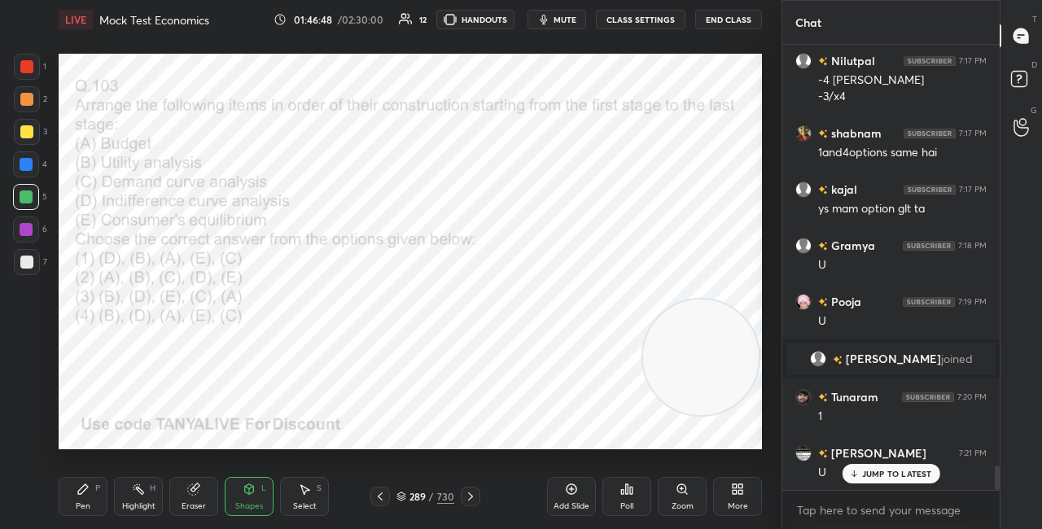
click at [216, 393] on img "grid" at bounding box center [165, 389] width 196 height 103
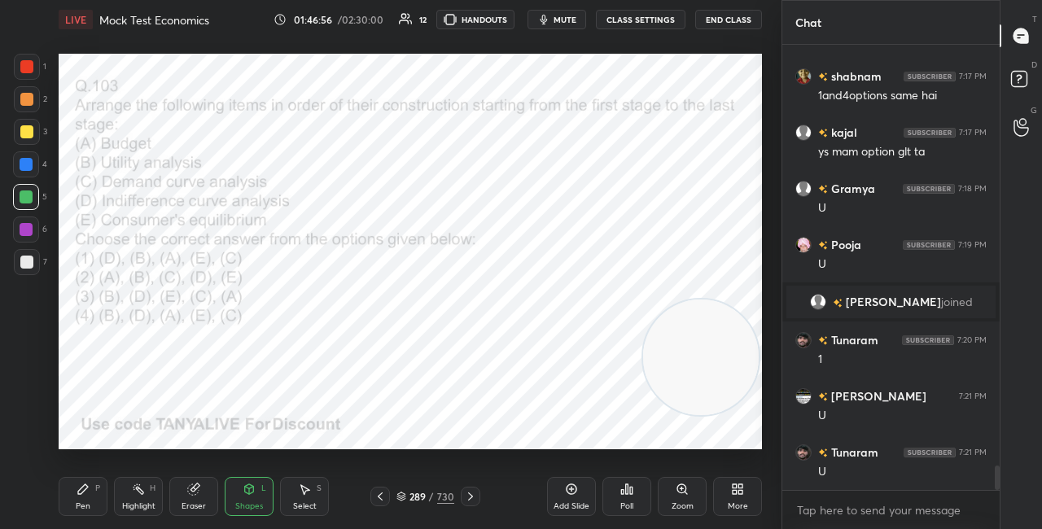
click at [401, 497] on icon at bounding box center [401, 495] width 8 height 4
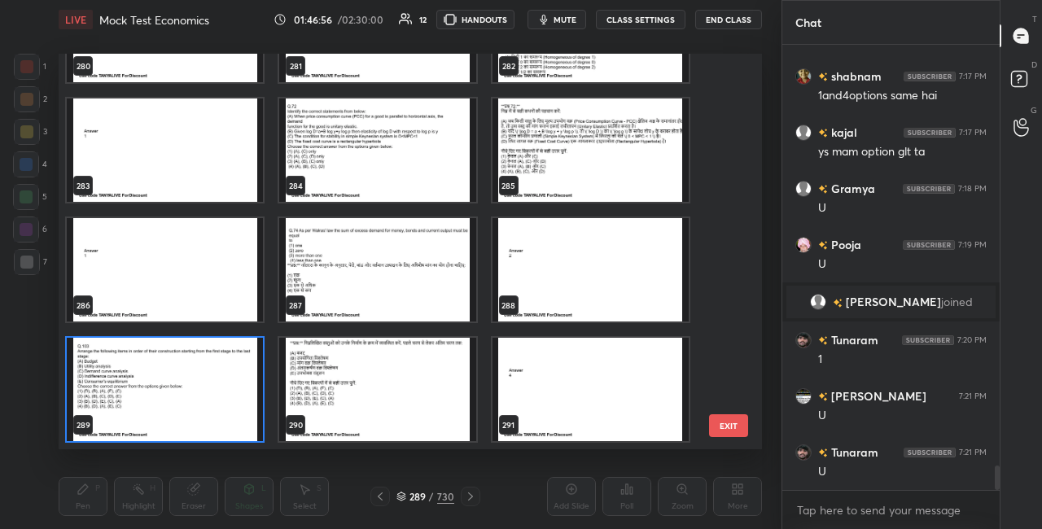
scroll to position [391, 695]
click at [217, 401] on img "grid" at bounding box center [165, 389] width 196 height 103
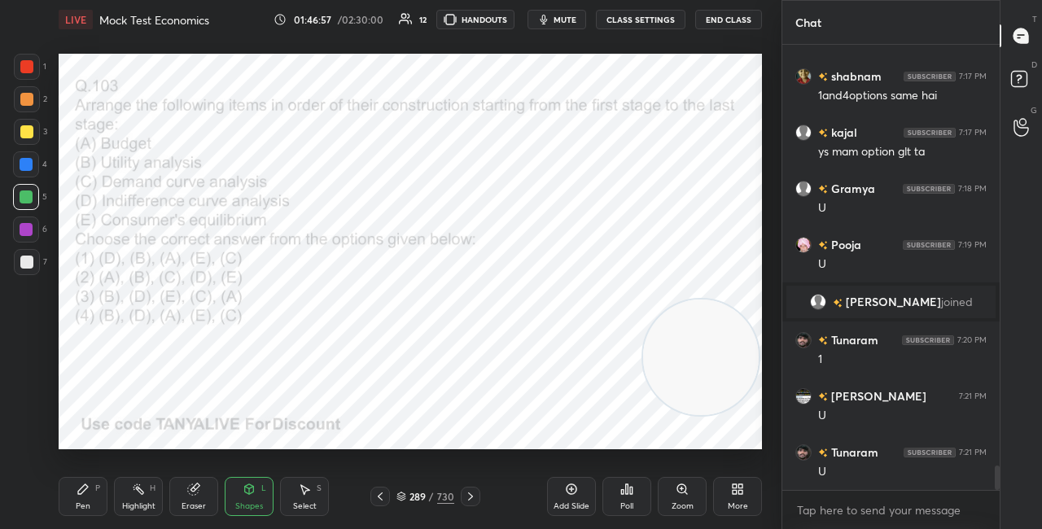
click at [217, 403] on img "grid" at bounding box center [165, 389] width 196 height 103
click at [607, 500] on div "Poll" at bounding box center [627, 496] width 49 height 39
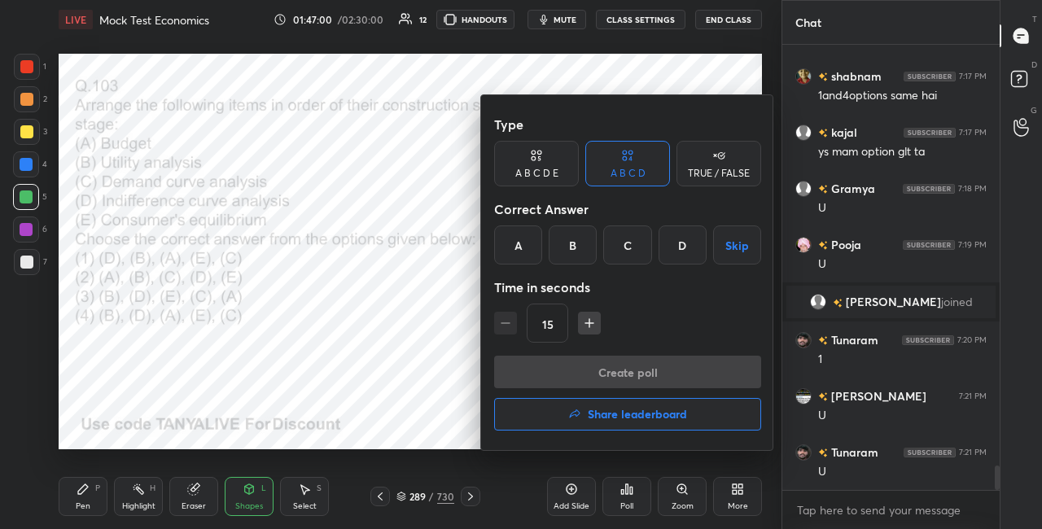
click at [665, 257] on div "D" at bounding box center [683, 245] width 48 height 39
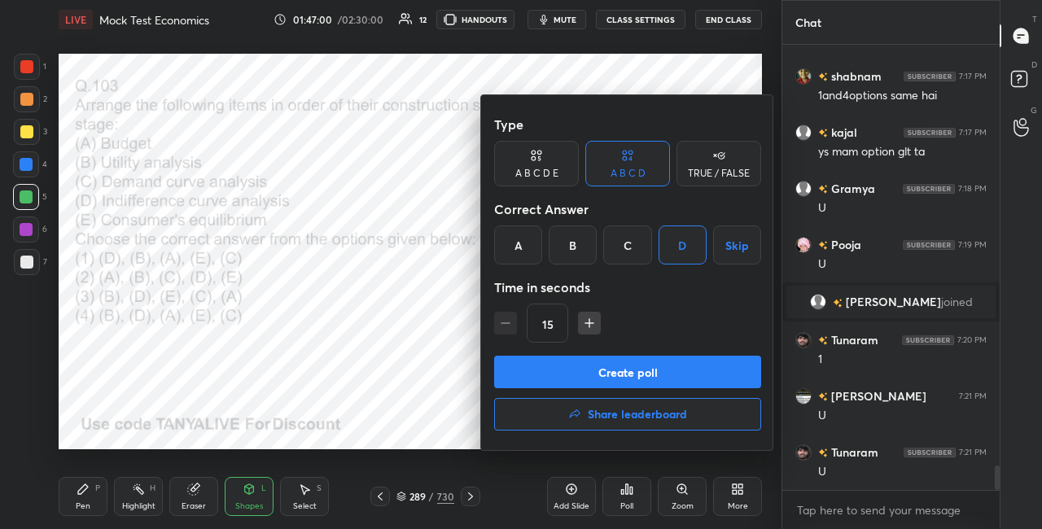
click at [642, 356] on button "Create poll" at bounding box center [627, 372] width 267 height 33
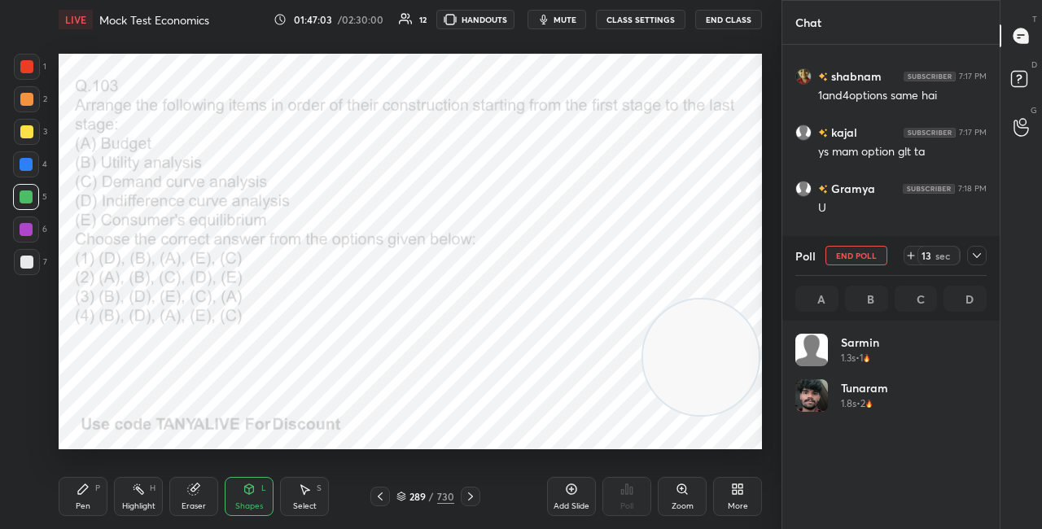
scroll to position [191, 186]
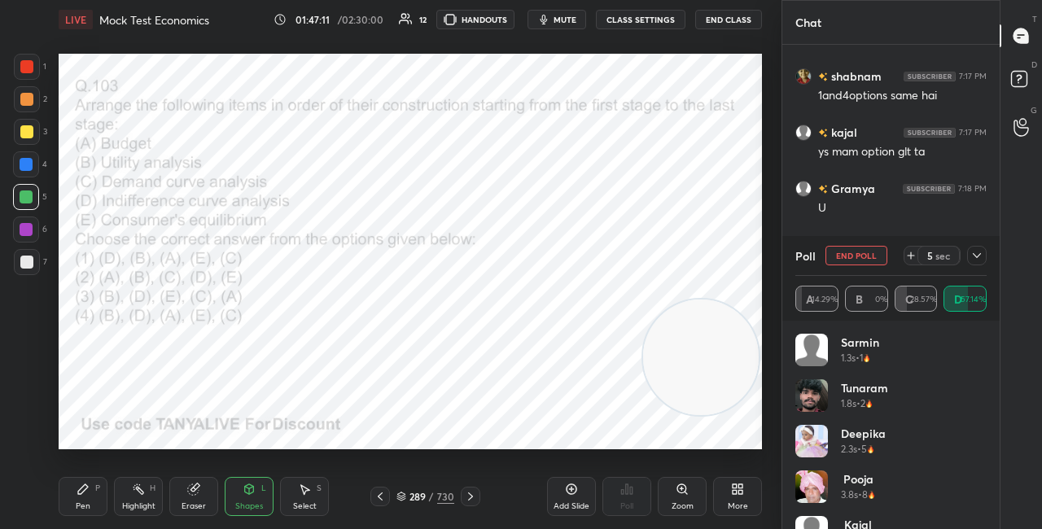
click at [254, 496] on icon at bounding box center [249, 489] width 13 height 13
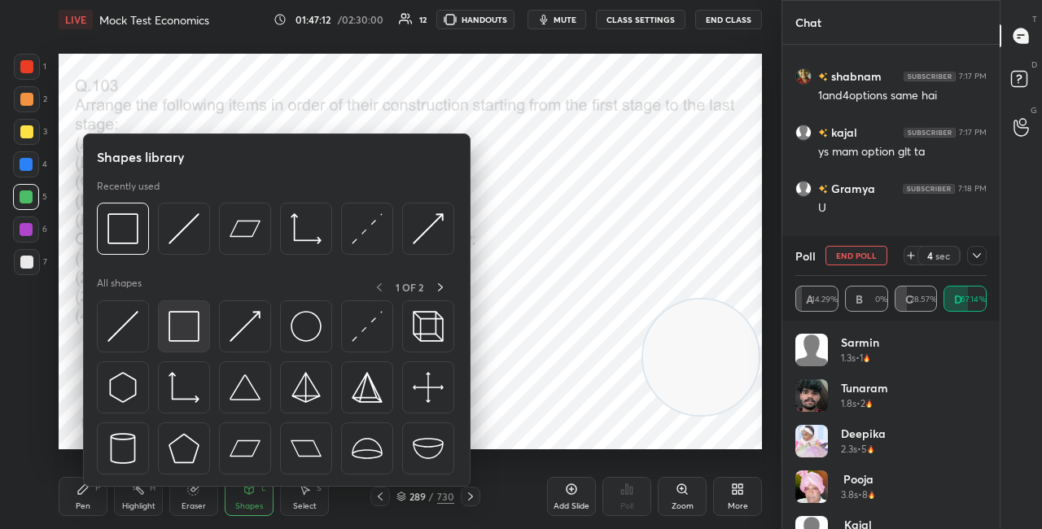
click at [200, 327] on div at bounding box center [184, 326] width 52 height 52
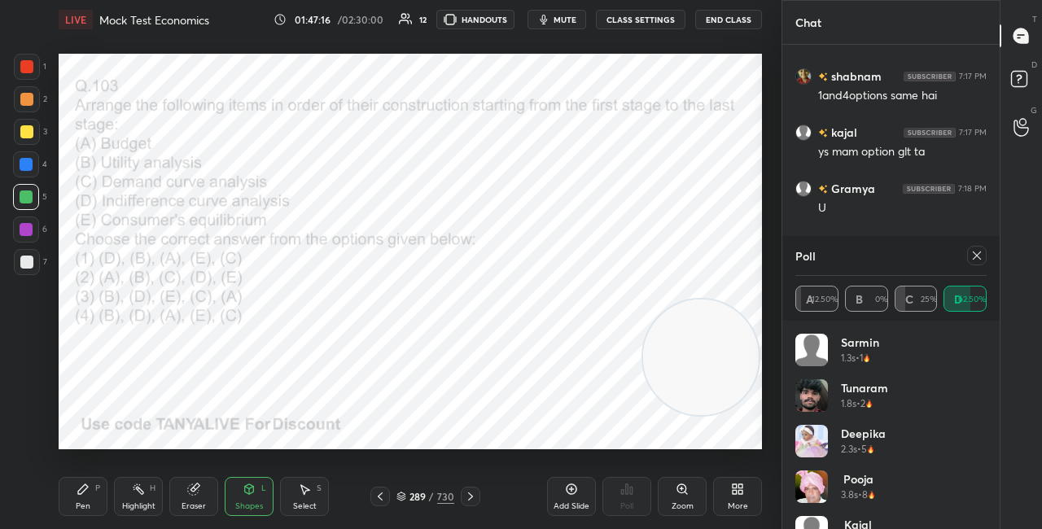
click at [76, 498] on div "Pen P" at bounding box center [83, 496] width 49 height 39
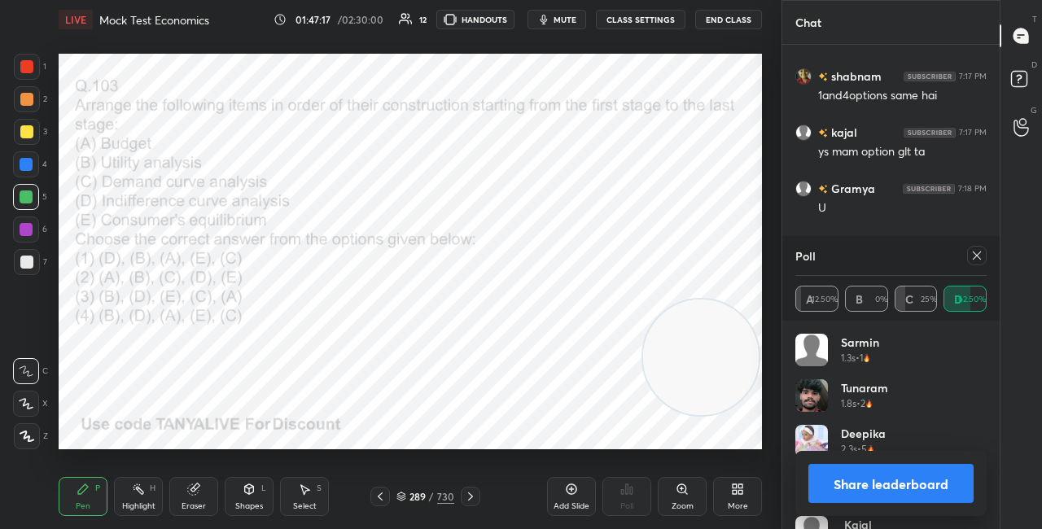
click at [838, 485] on button "Share leaderboard" at bounding box center [891, 483] width 165 height 39
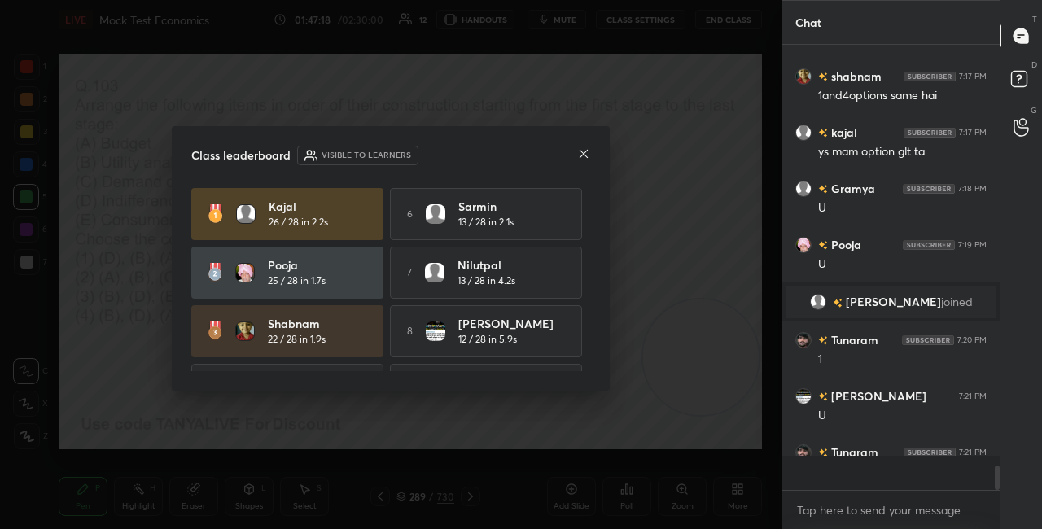
scroll to position [6, 5]
click at [585, 155] on icon at bounding box center [584, 154] width 8 height 8
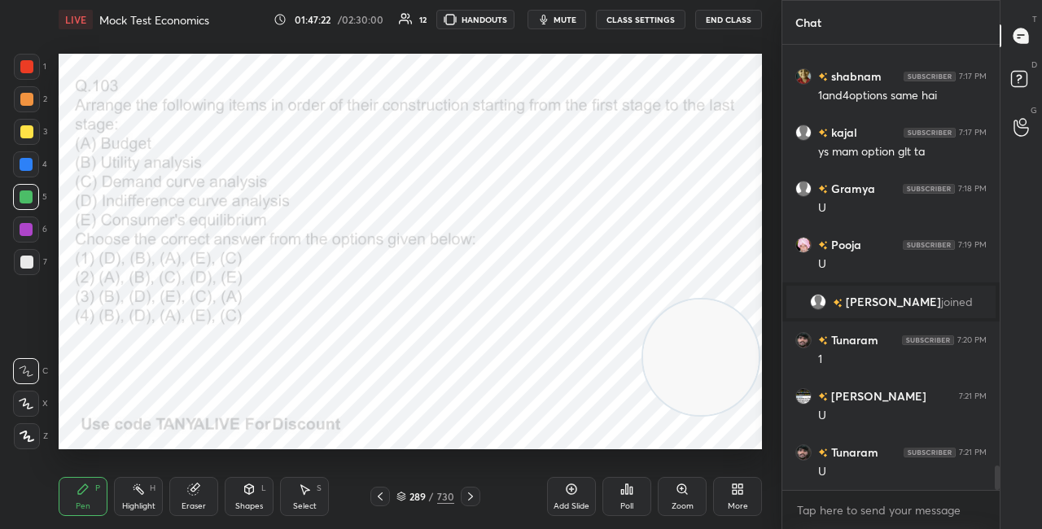
click at [33, 163] on div at bounding box center [26, 164] width 26 height 26
click at [467, 505] on div at bounding box center [471, 497] width 20 height 20
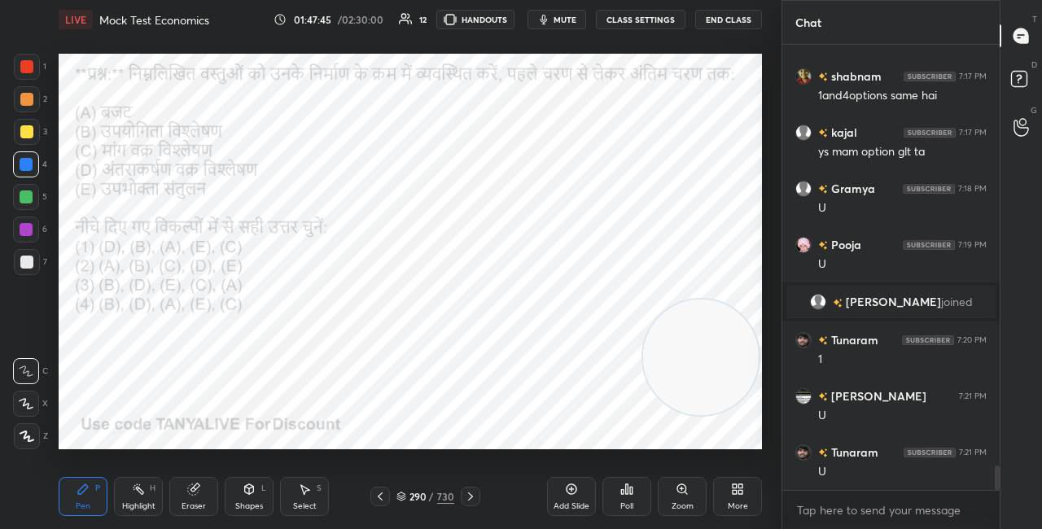
click at [471, 496] on icon at bounding box center [470, 497] width 5 height 8
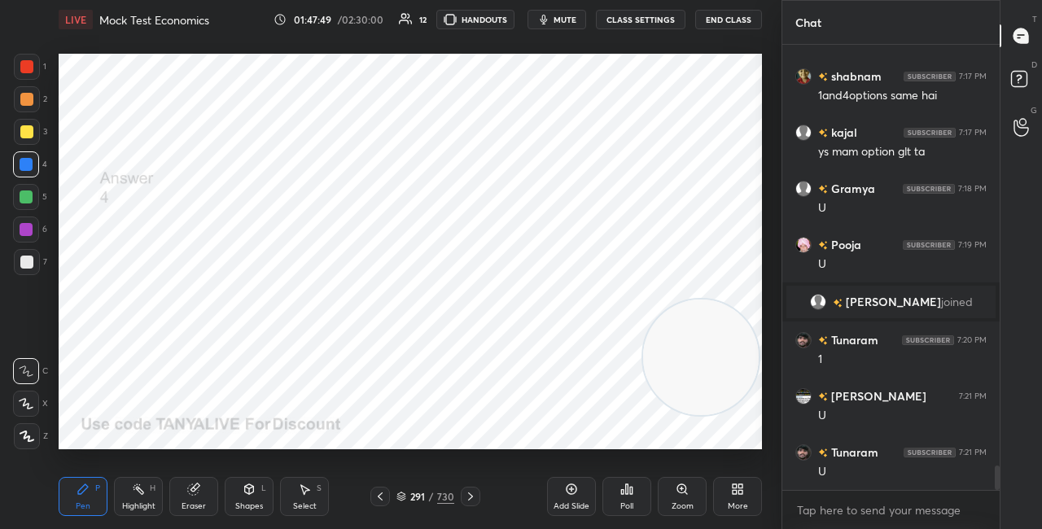
click at [406, 494] on div "291 / 730" at bounding box center [426, 496] width 58 height 15
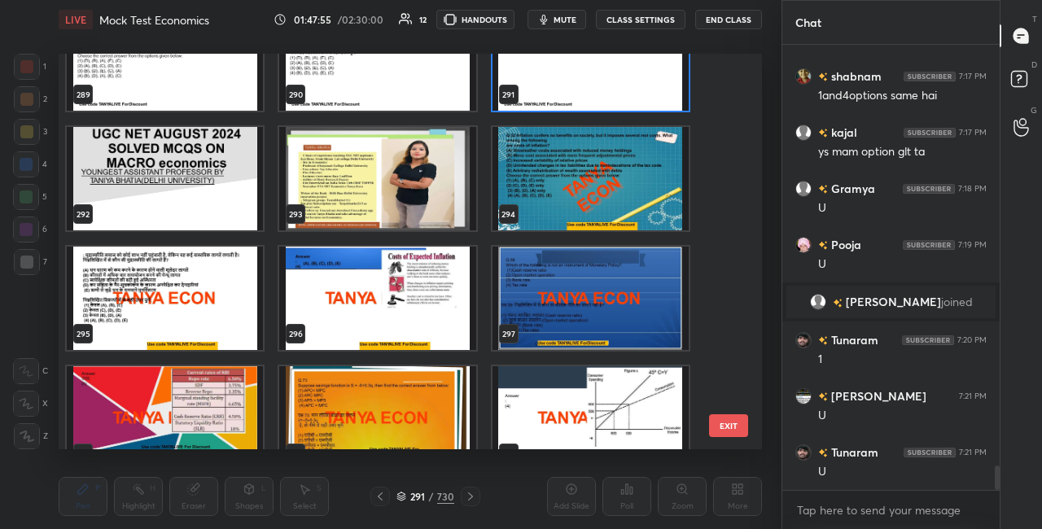
click at [590, 309] on img "grid" at bounding box center [591, 298] width 196 height 103
click at [591, 309] on img "grid" at bounding box center [591, 298] width 196 height 103
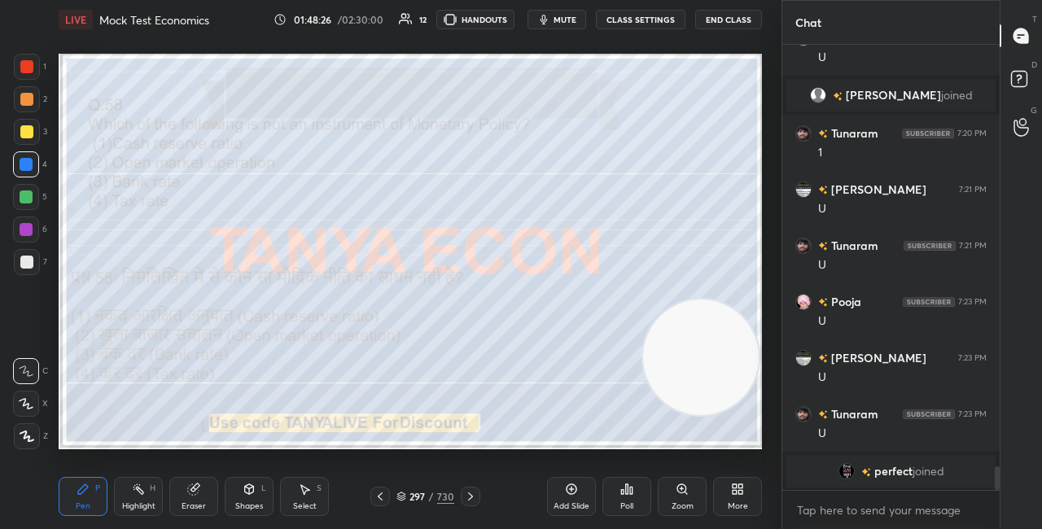
scroll to position [7922, 0]
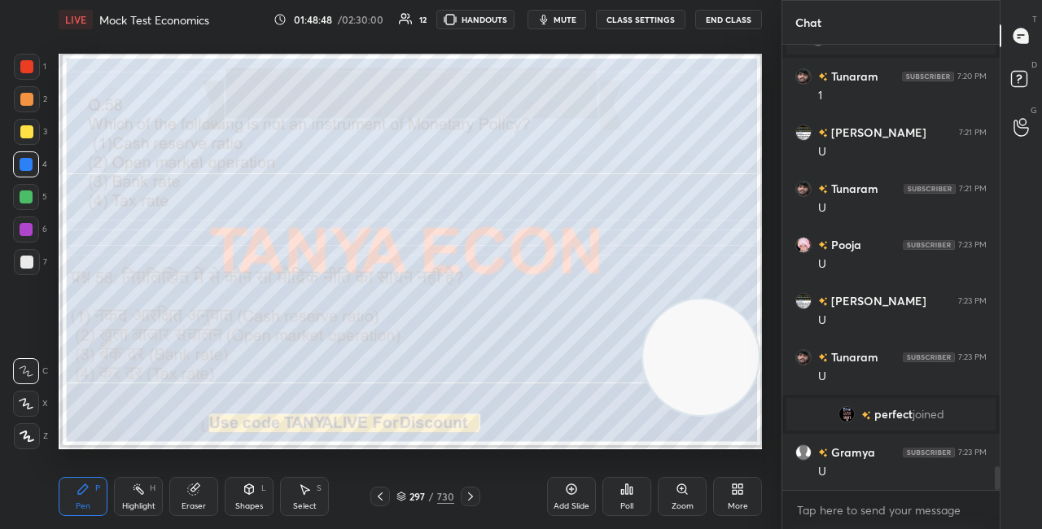
click at [850, 414] on img "grid" at bounding box center [847, 414] width 16 height 16
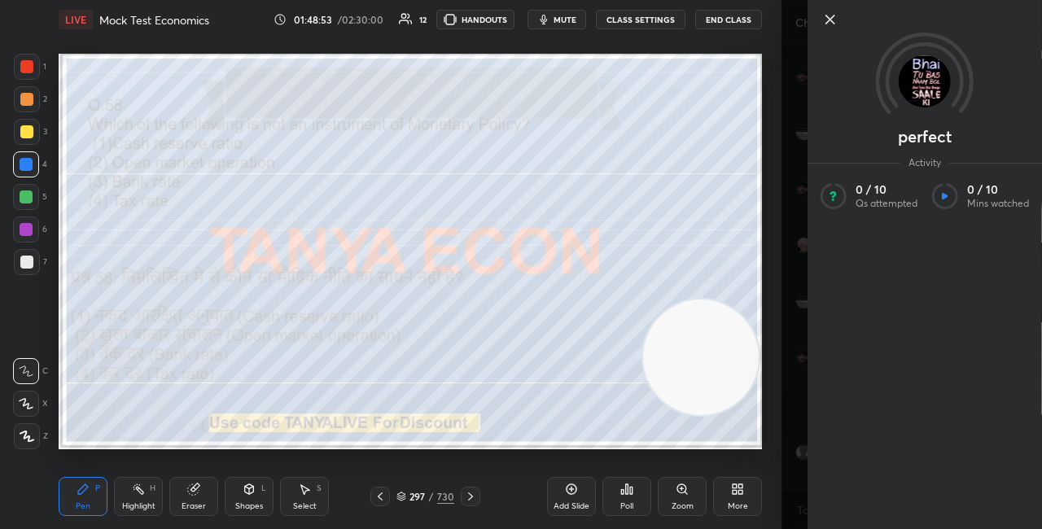
click at [836, 23] on icon at bounding box center [831, 20] width 20 height 20
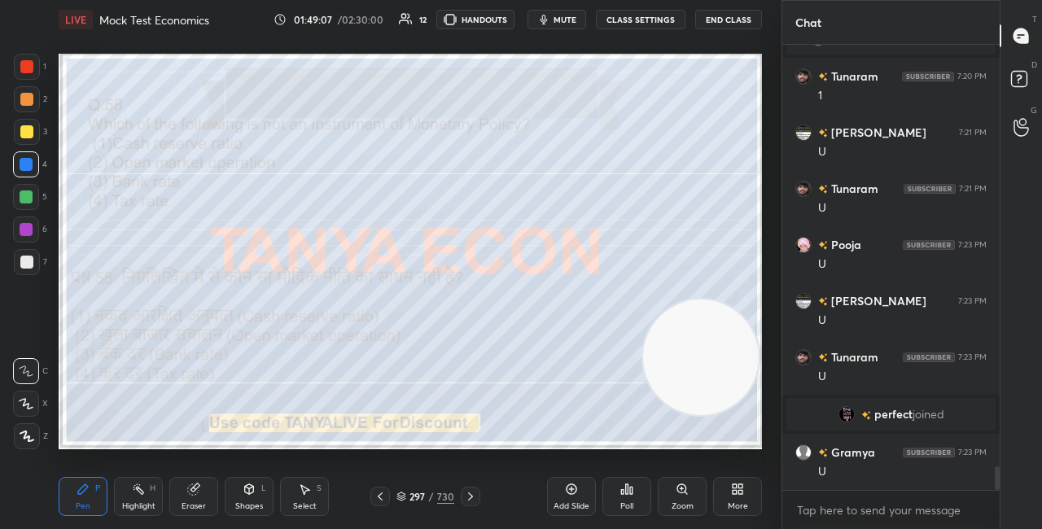
click at [729, 496] on div "More" at bounding box center [737, 496] width 49 height 39
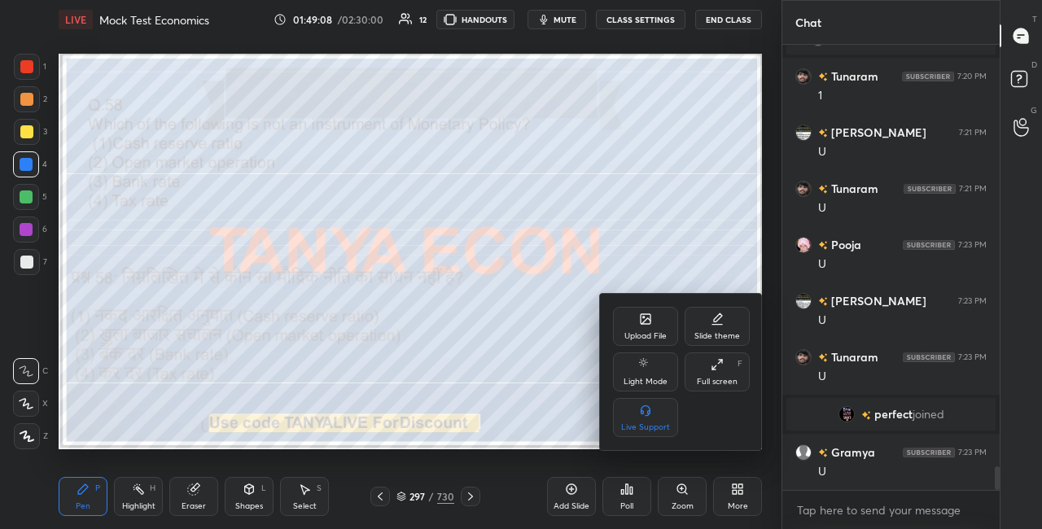
click at [653, 319] on div "Upload File" at bounding box center [645, 326] width 65 height 39
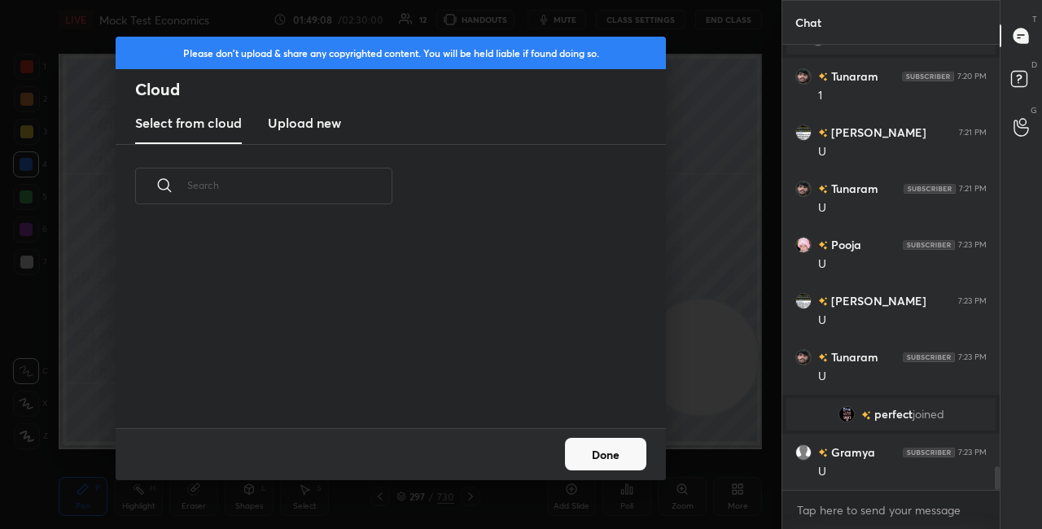
scroll to position [200, 523]
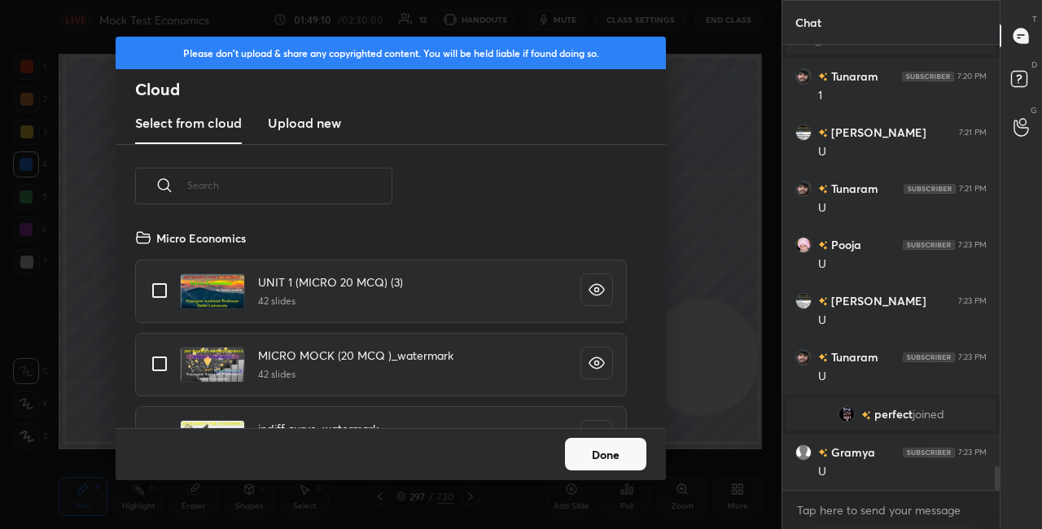
click at [300, 124] on h3 "Upload new" at bounding box center [304, 123] width 73 height 20
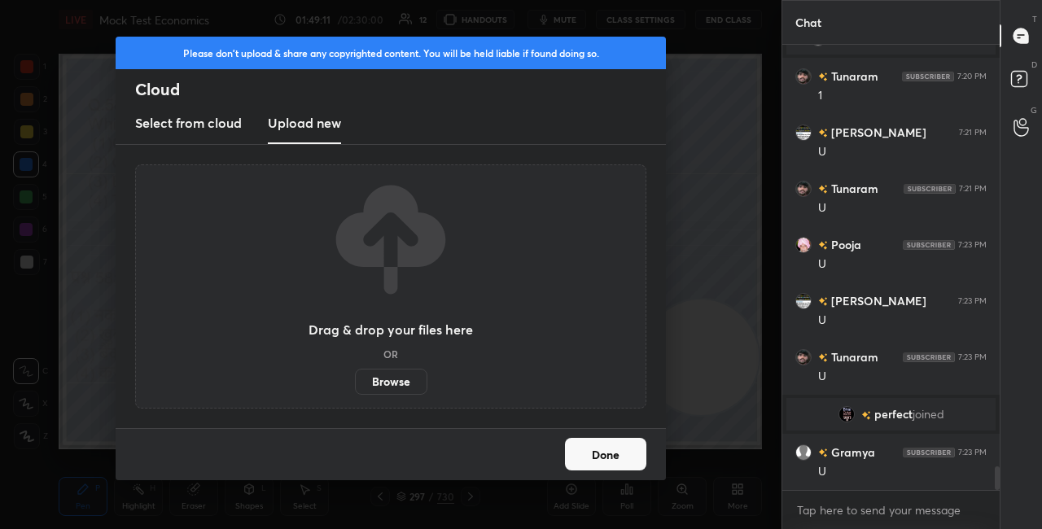
click at [384, 388] on label "Browse" at bounding box center [391, 382] width 72 height 26
click at [355, 388] on input "Browse" at bounding box center [355, 382] width 0 height 26
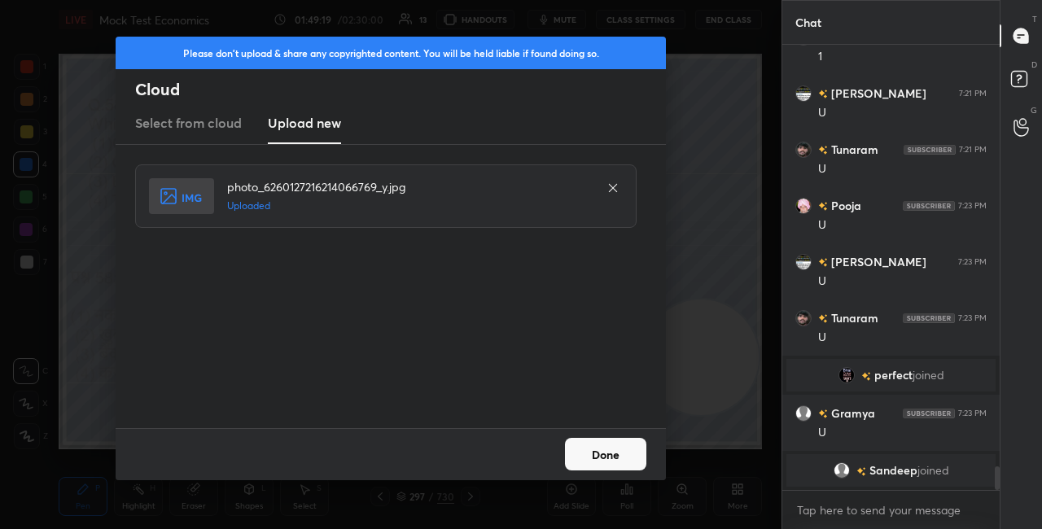
click at [616, 466] on button "Done" at bounding box center [605, 454] width 81 height 33
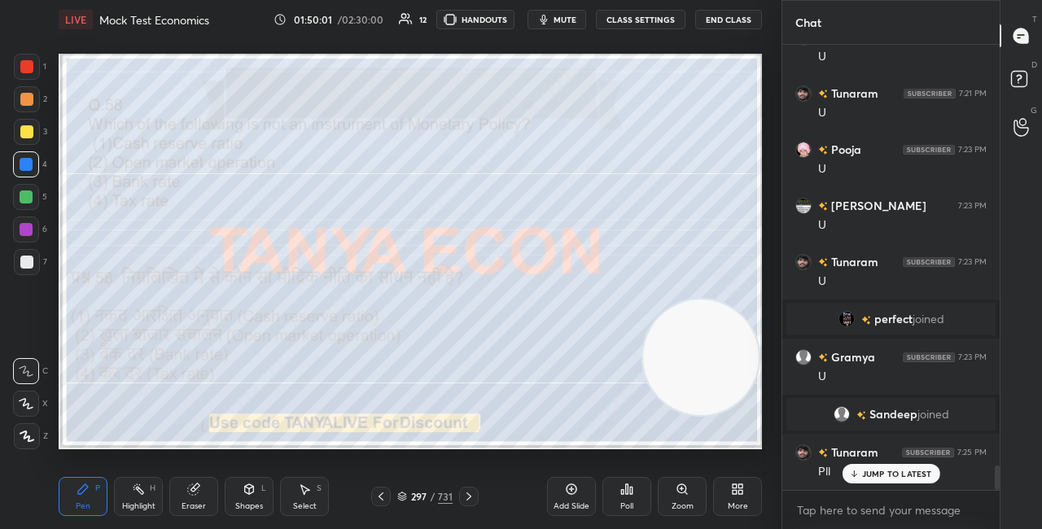
scroll to position [7749, 0]
click at [400, 502] on div "297 / 731" at bounding box center [424, 496] width 55 height 15
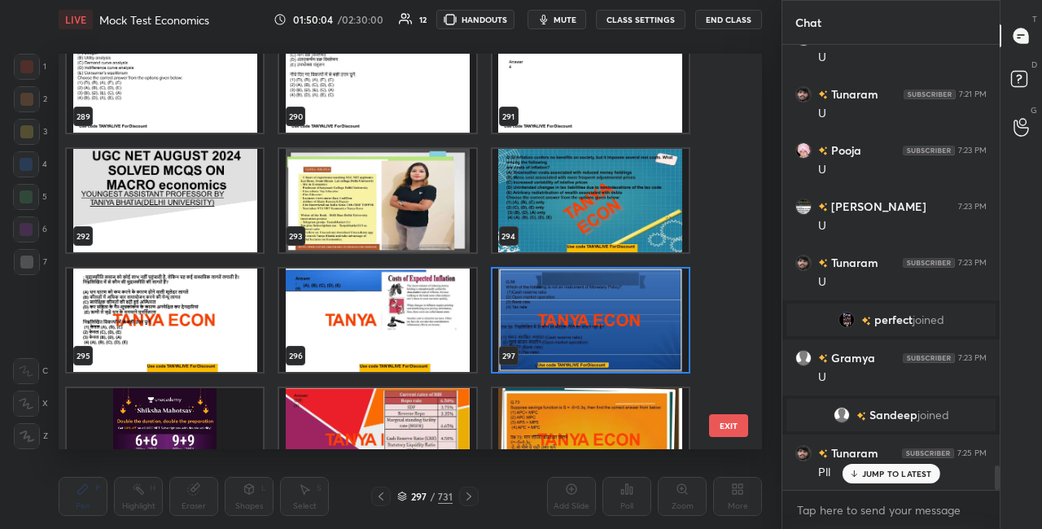
scroll to position [11568, 0]
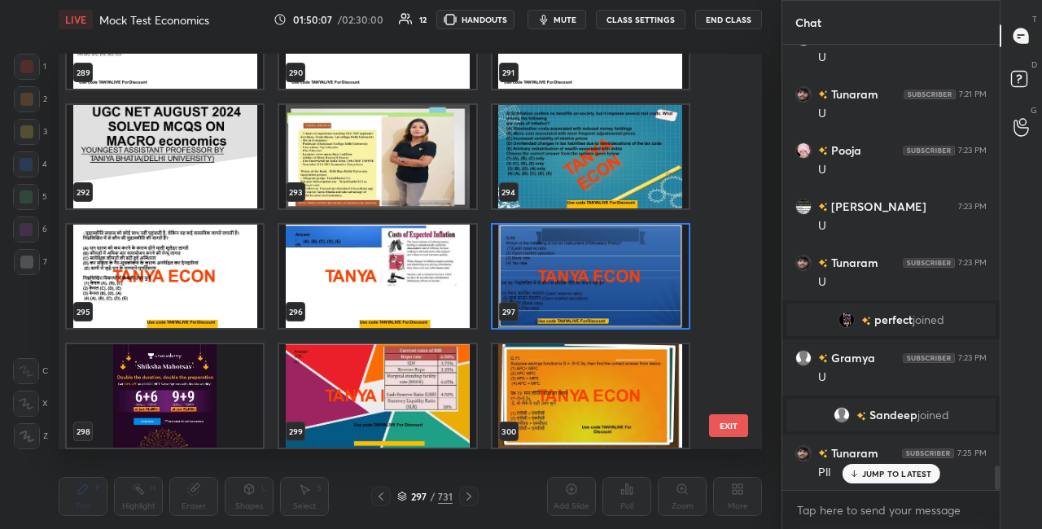
click at [655, 261] on img "grid" at bounding box center [591, 276] width 196 height 103
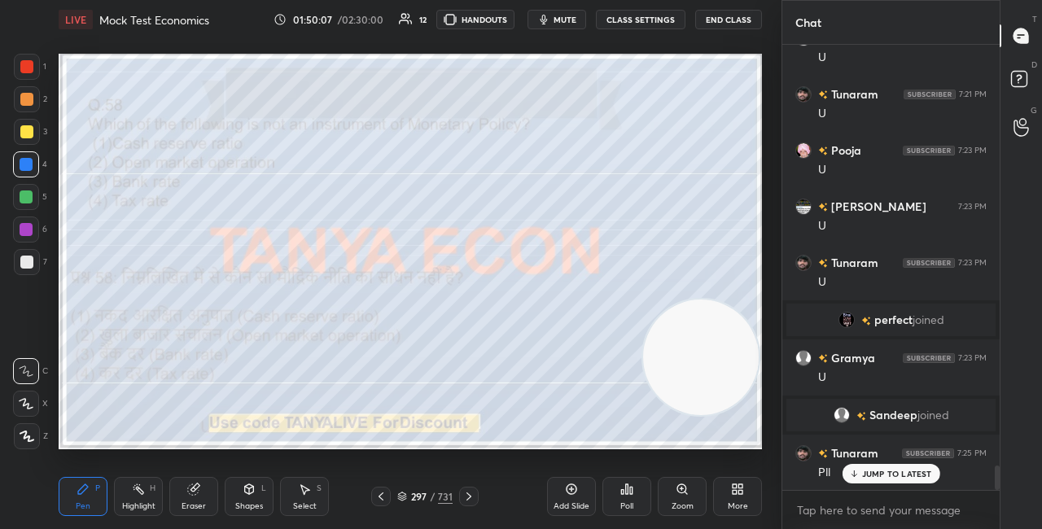
click at [655, 261] on img "grid" at bounding box center [591, 276] width 196 height 103
click at [612, 494] on div "Poll" at bounding box center [627, 496] width 49 height 39
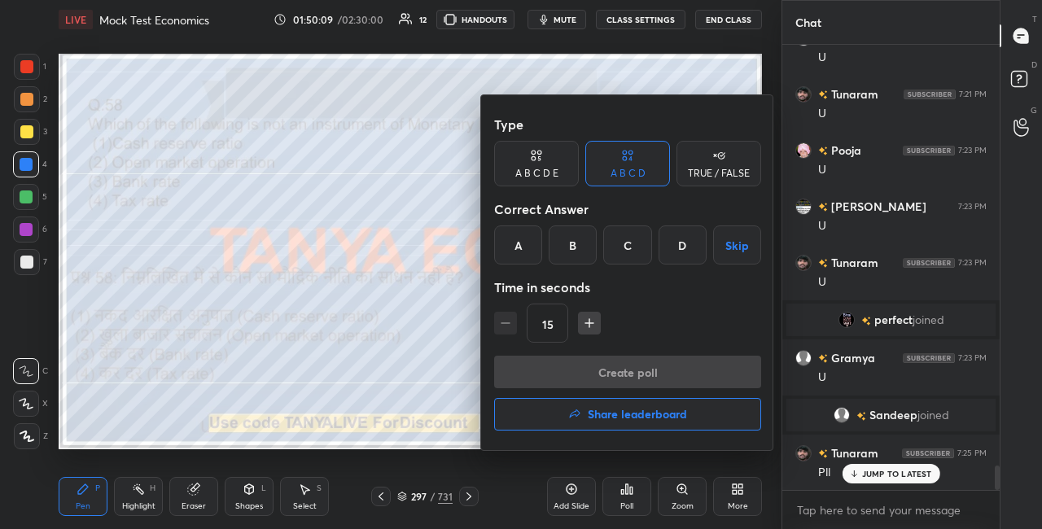
click at [676, 257] on div "D" at bounding box center [683, 245] width 48 height 39
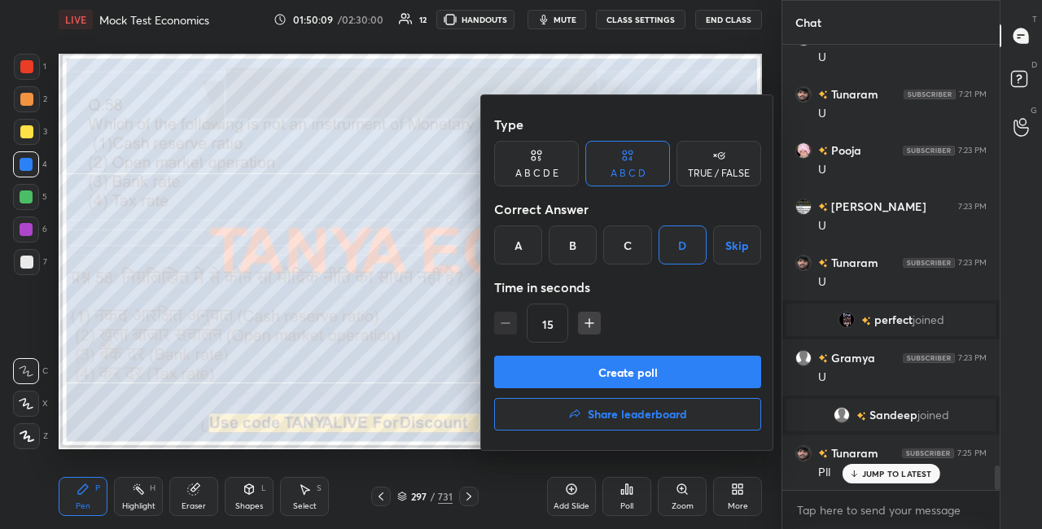
click at [623, 368] on button "Create poll" at bounding box center [627, 372] width 267 height 33
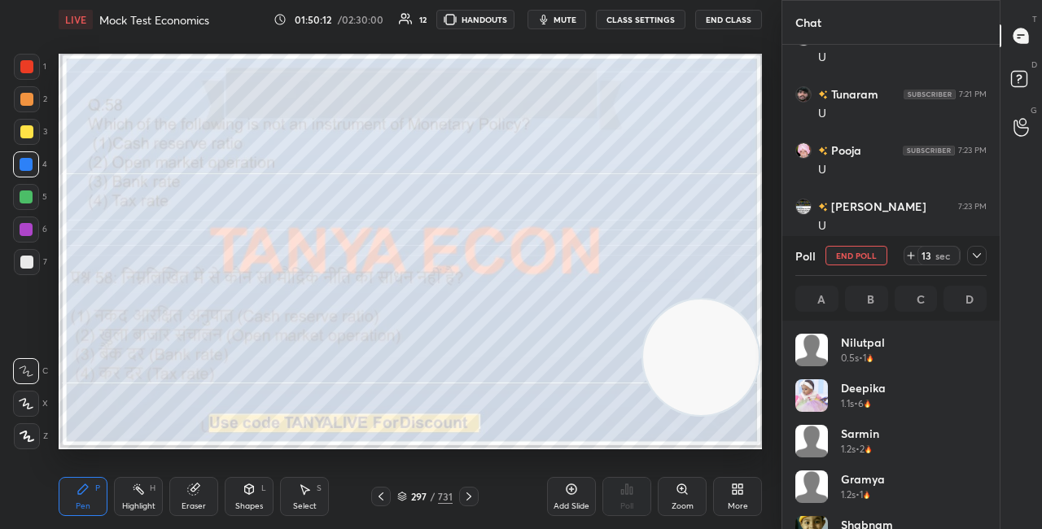
scroll to position [6, 5]
click at [976, 261] on icon at bounding box center [977, 255] width 13 height 13
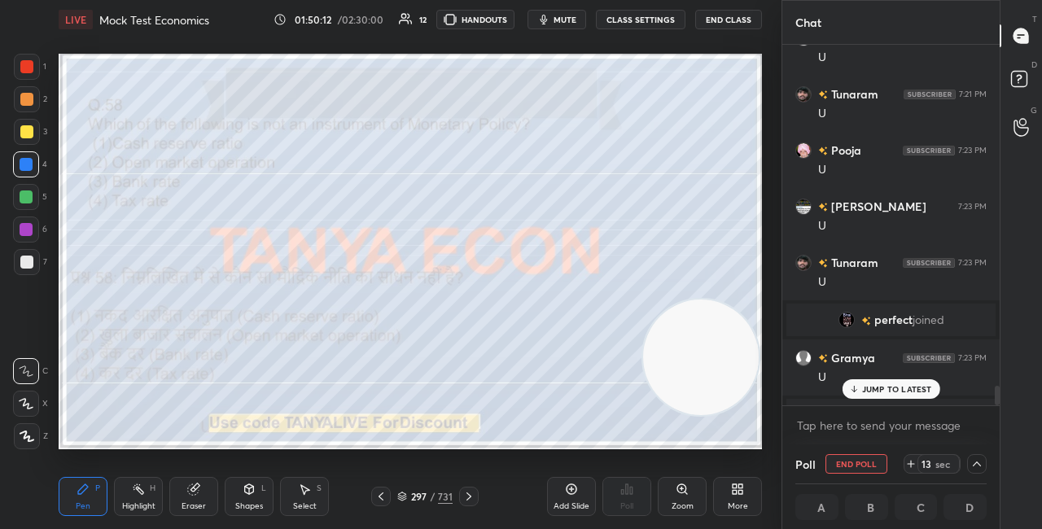
scroll to position [1, 5]
click at [901, 384] on p "JUMP TO LATEST" at bounding box center [897, 389] width 70 height 10
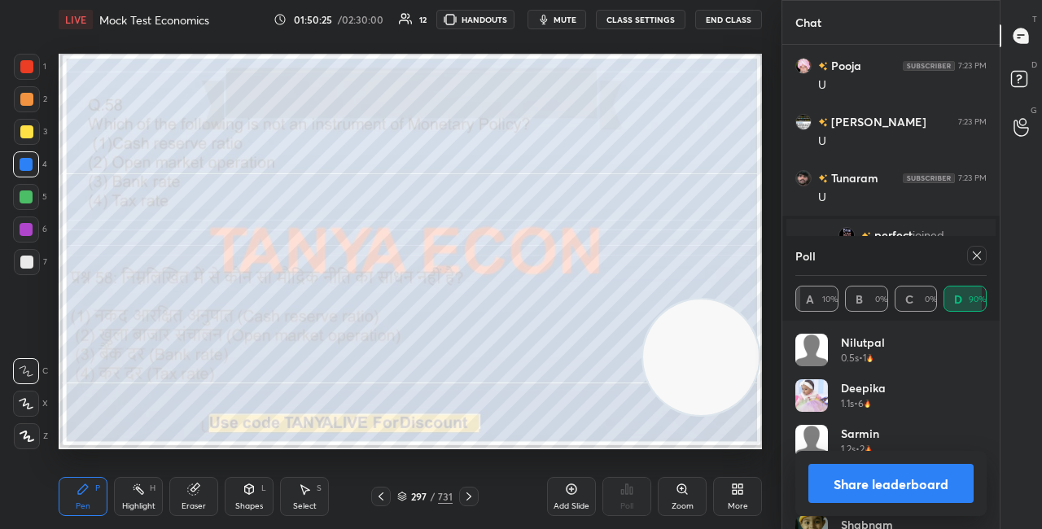
scroll to position [191, 186]
click at [253, 491] on icon at bounding box center [249, 490] width 9 height 10
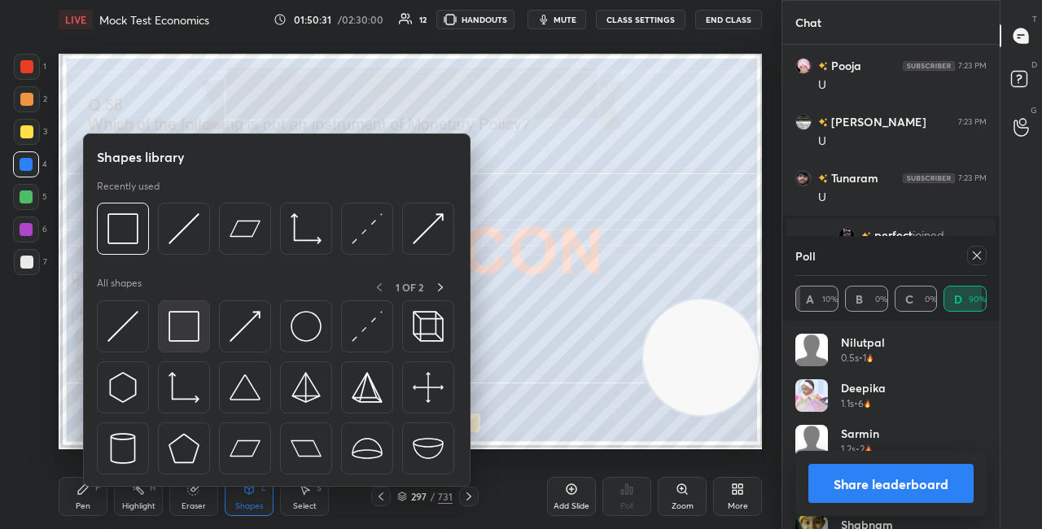
click at [199, 328] on img at bounding box center [184, 326] width 31 height 31
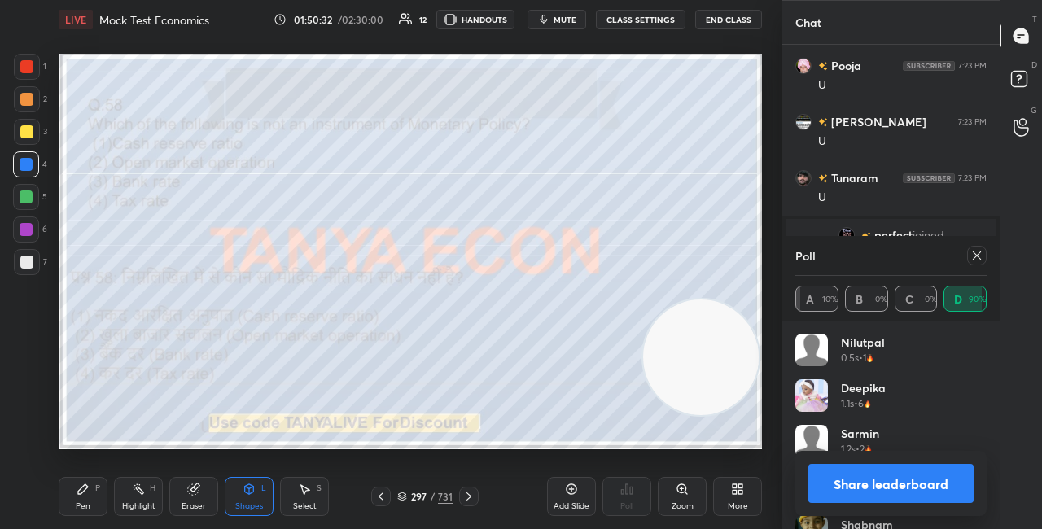
click at [28, 258] on div at bounding box center [26, 262] width 13 height 13
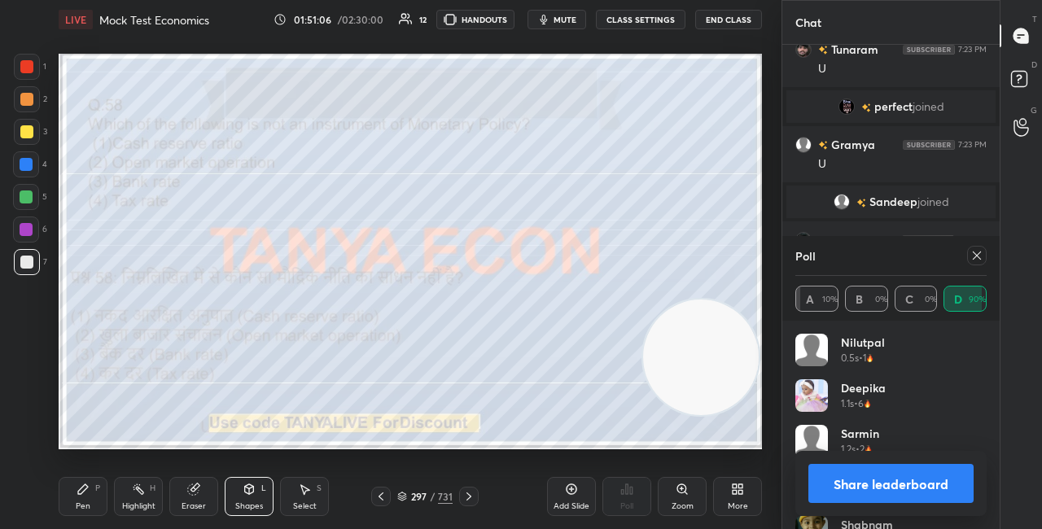
scroll to position [8020, 0]
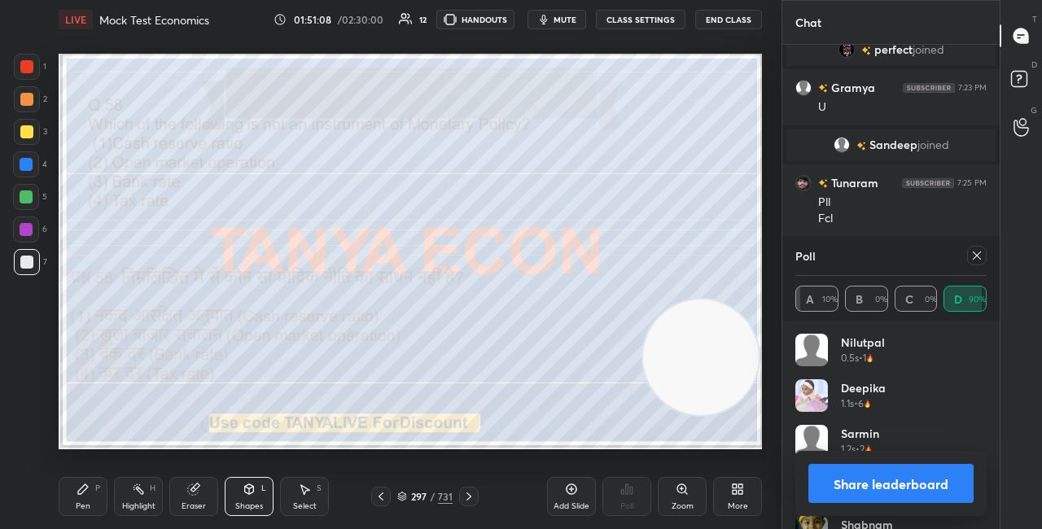
click at [831, 489] on button "Share leaderboard" at bounding box center [891, 483] width 165 height 39
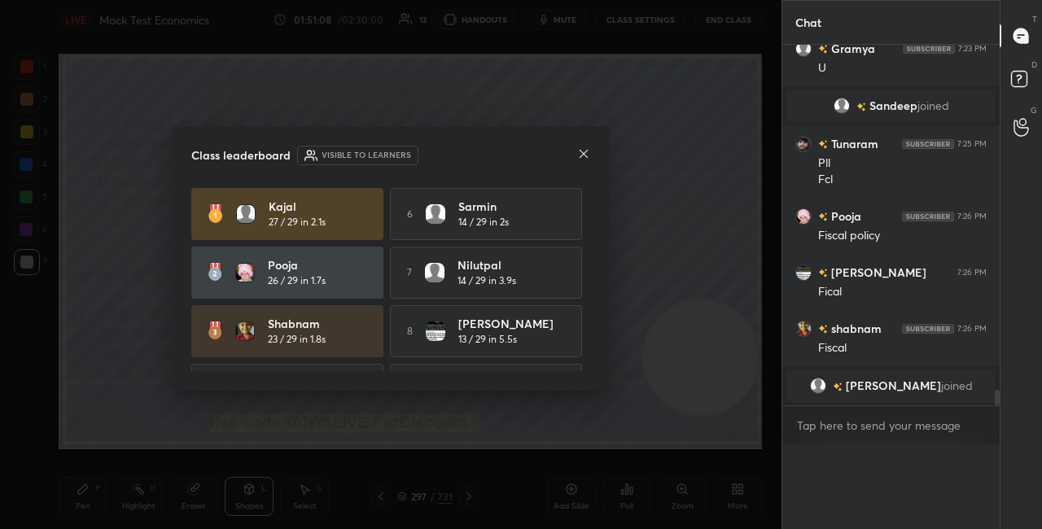
scroll to position [5, 5]
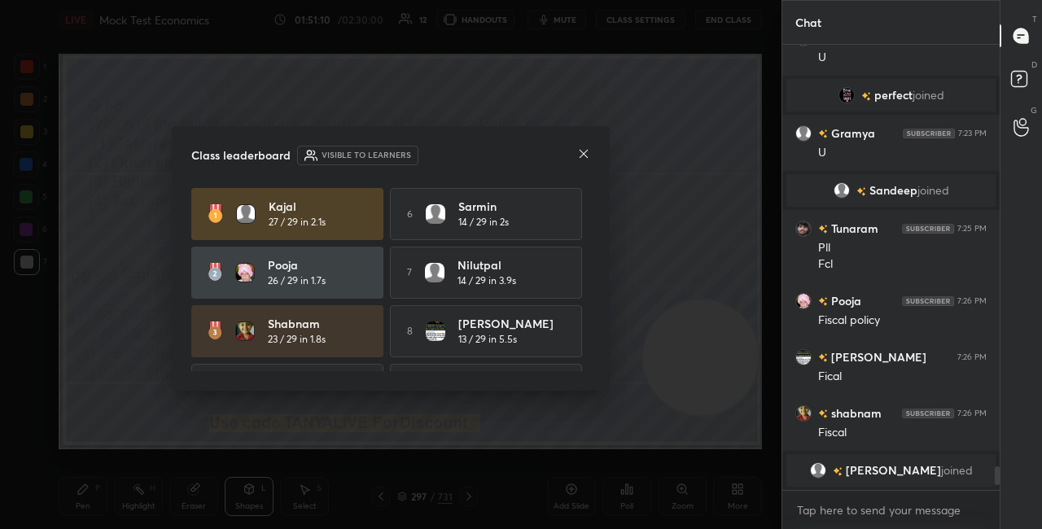
click at [585, 153] on icon at bounding box center [583, 153] width 13 height 13
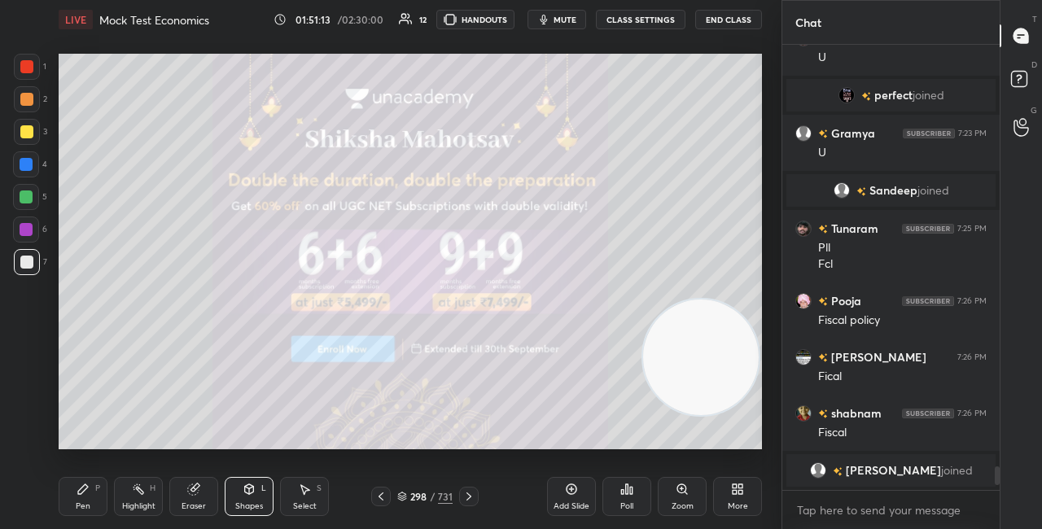
click at [401, 498] on icon at bounding box center [402, 497] width 10 height 10
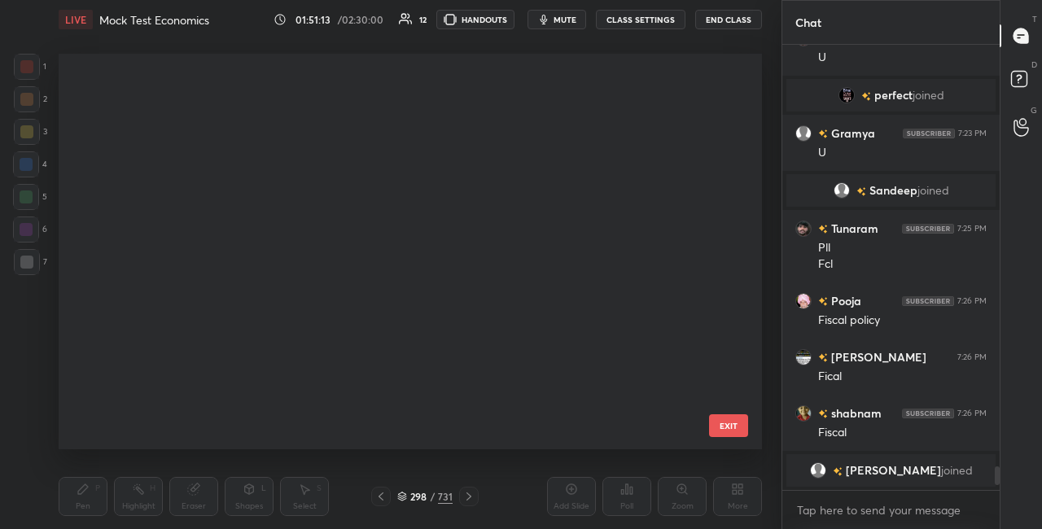
scroll to position [11575, 0]
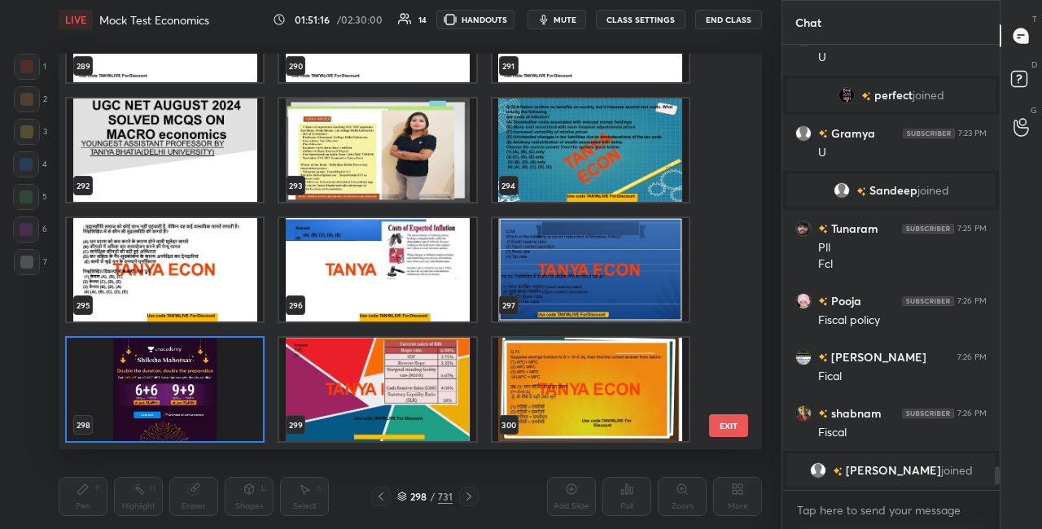
click at [509, 397] on img "grid" at bounding box center [591, 389] width 196 height 103
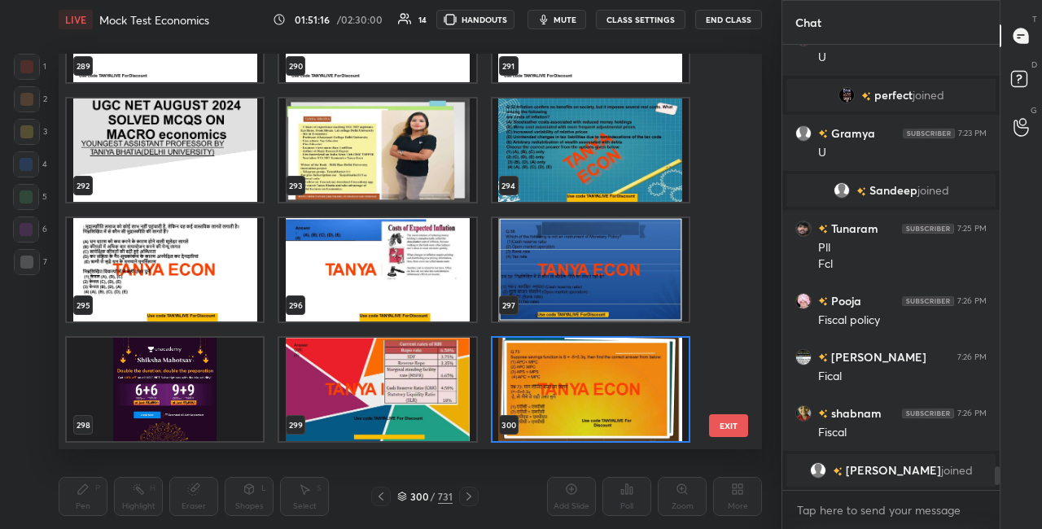
click at [561, 389] on img "grid" at bounding box center [591, 389] width 196 height 103
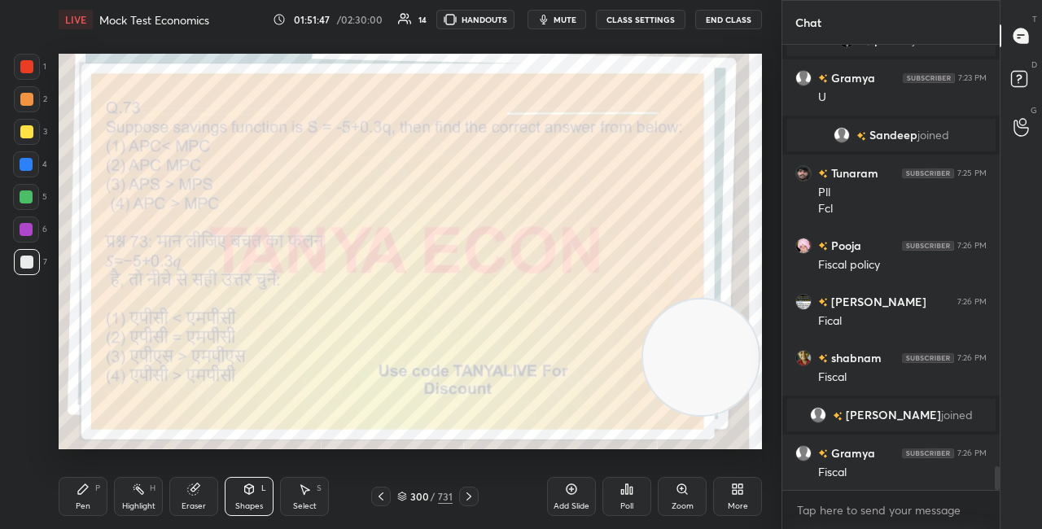
scroll to position [7993, 0]
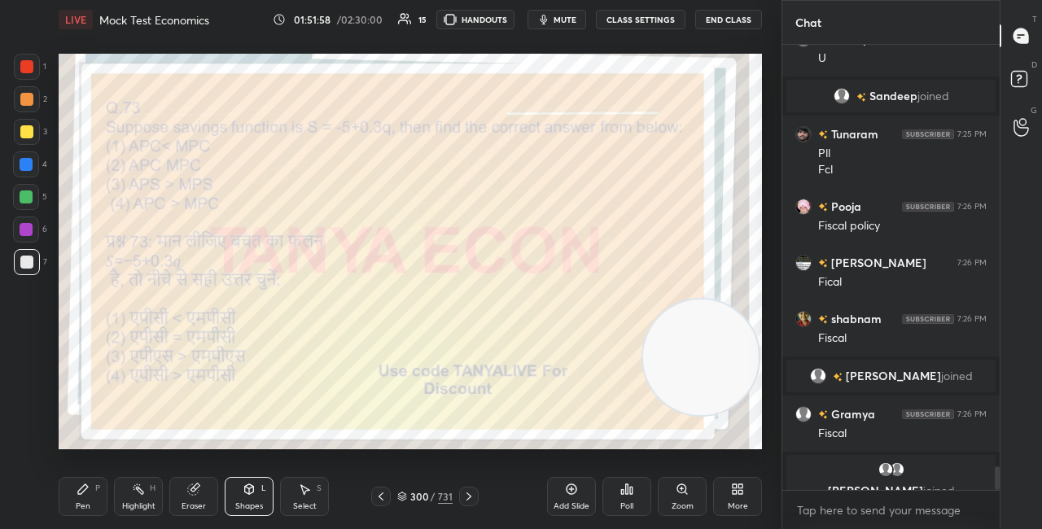
click at [88, 492] on icon at bounding box center [83, 489] width 13 height 13
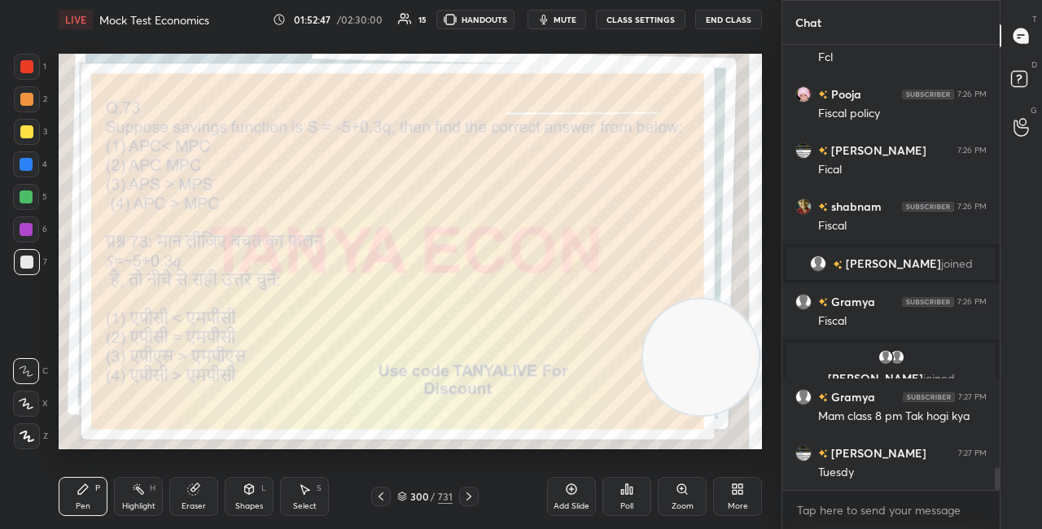
scroll to position [8163, 0]
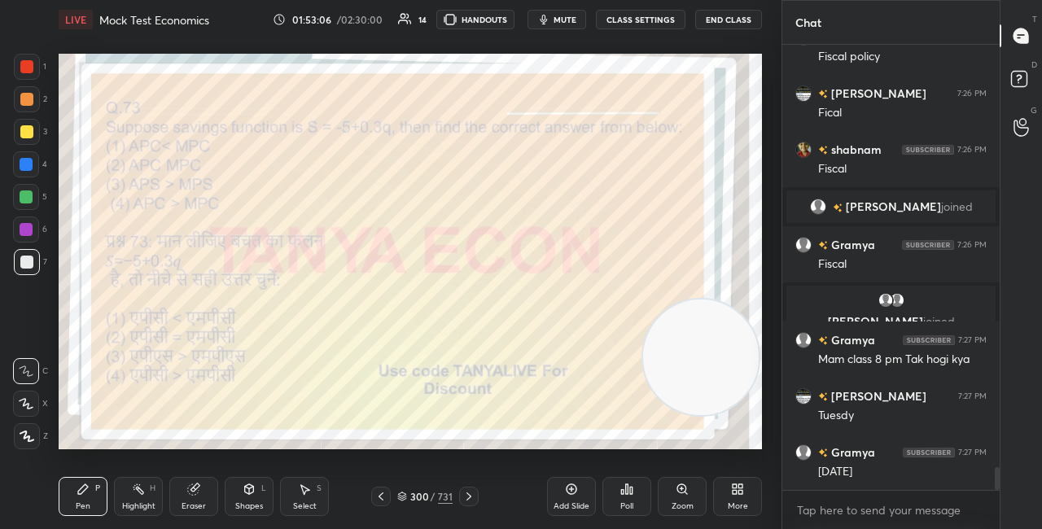
click at [406, 498] on icon at bounding box center [402, 497] width 10 height 10
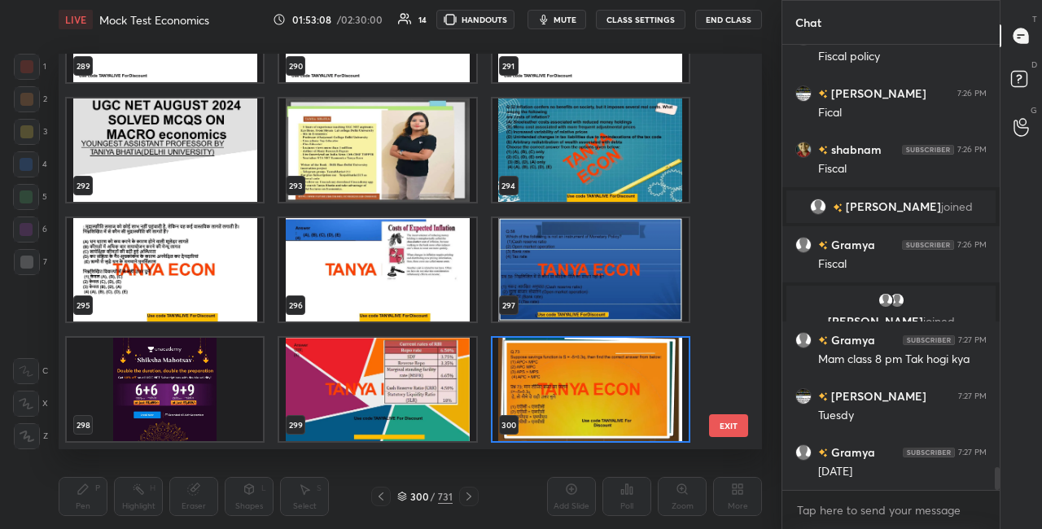
scroll to position [11676, 0]
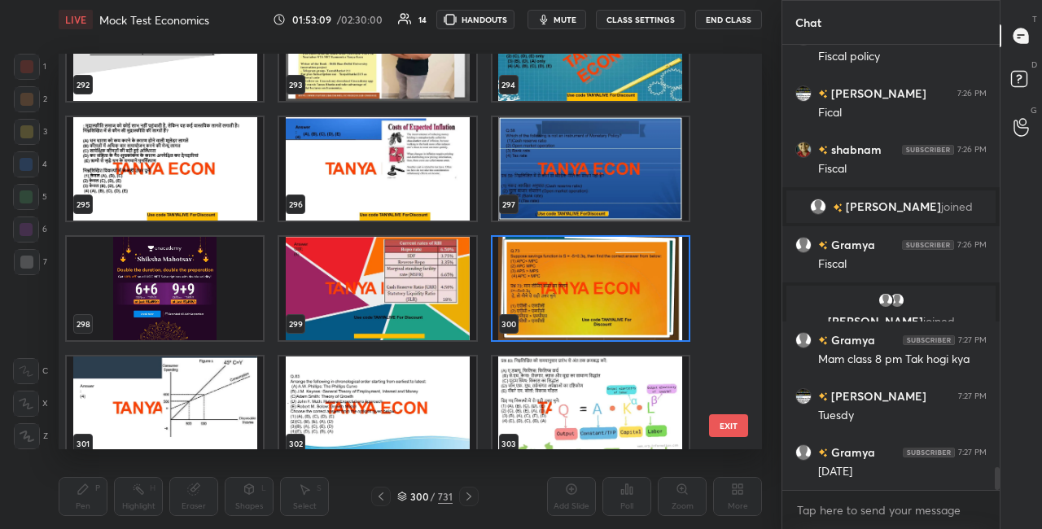
click at [646, 261] on img "grid" at bounding box center [591, 288] width 196 height 103
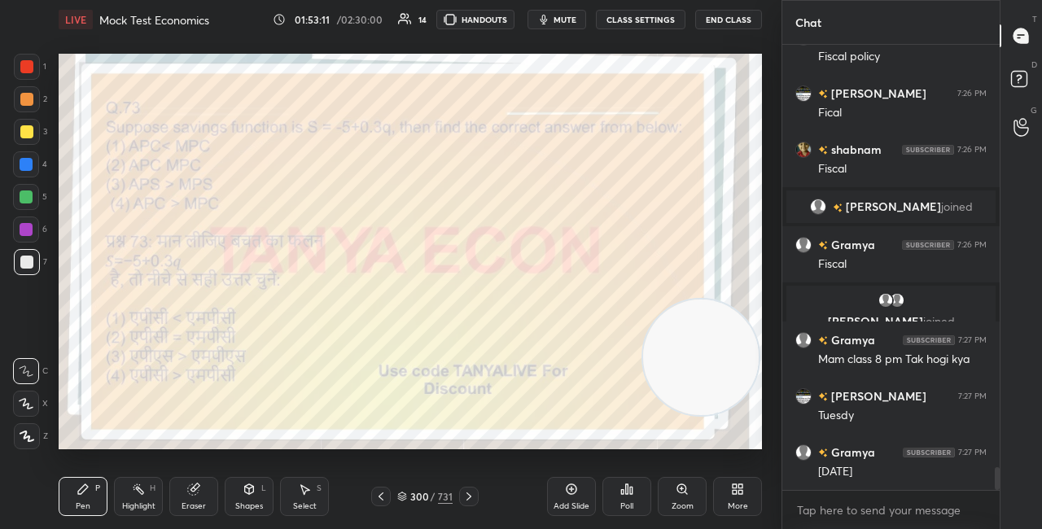
click at [630, 489] on icon at bounding box center [631, 490] width 2 height 7
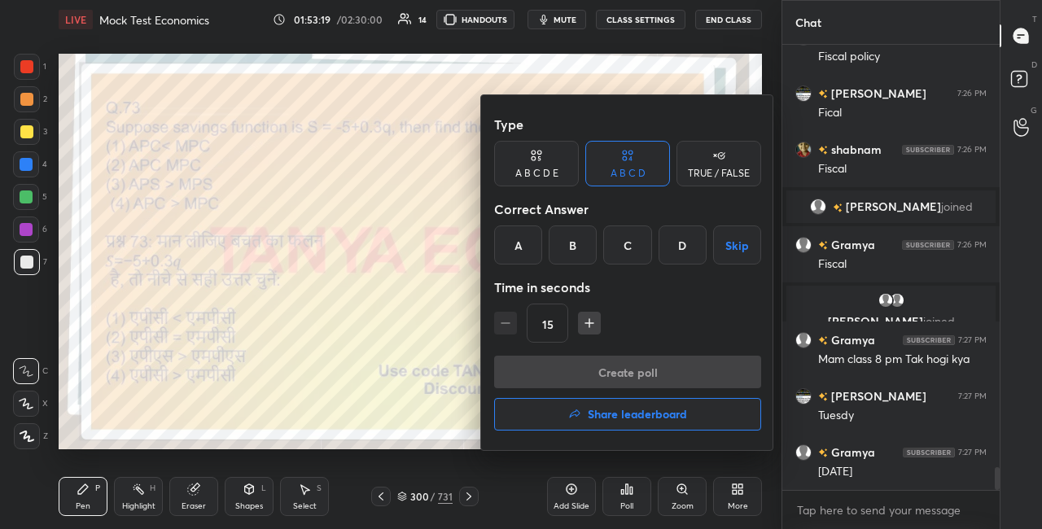
click at [451, 360] on div at bounding box center [521, 264] width 1042 height 529
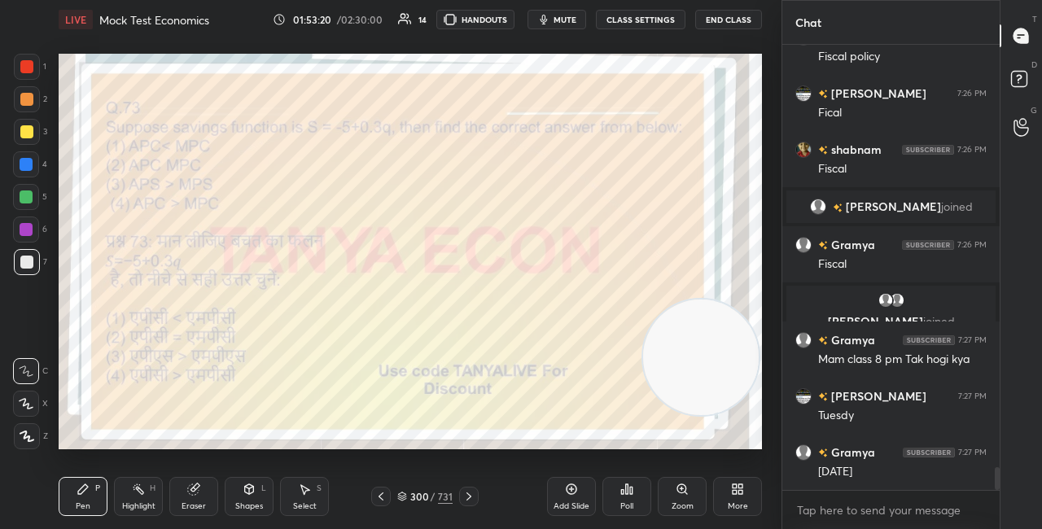
click at [619, 498] on div "Poll" at bounding box center [627, 496] width 49 height 39
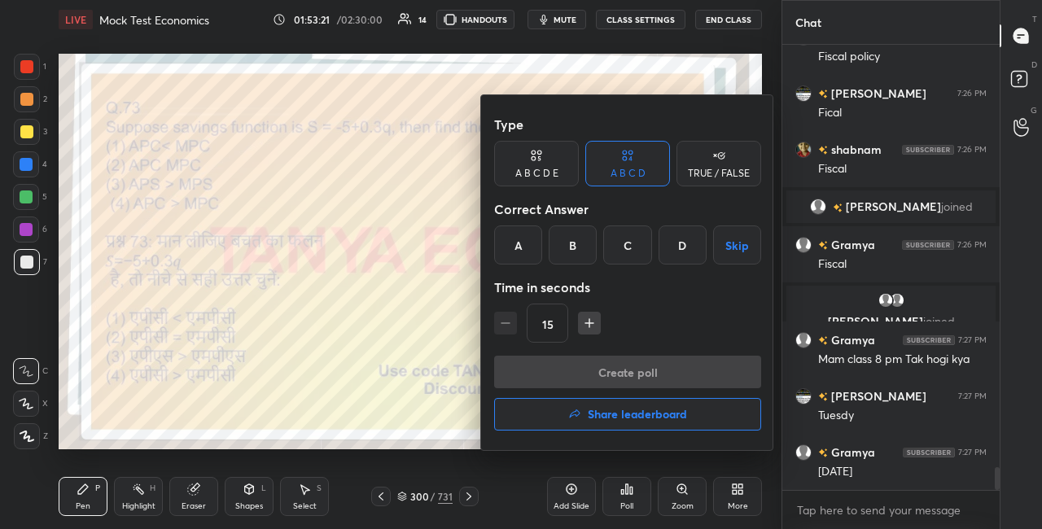
click at [678, 246] on div "D" at bounding box center [683, 245] width 48 height 39
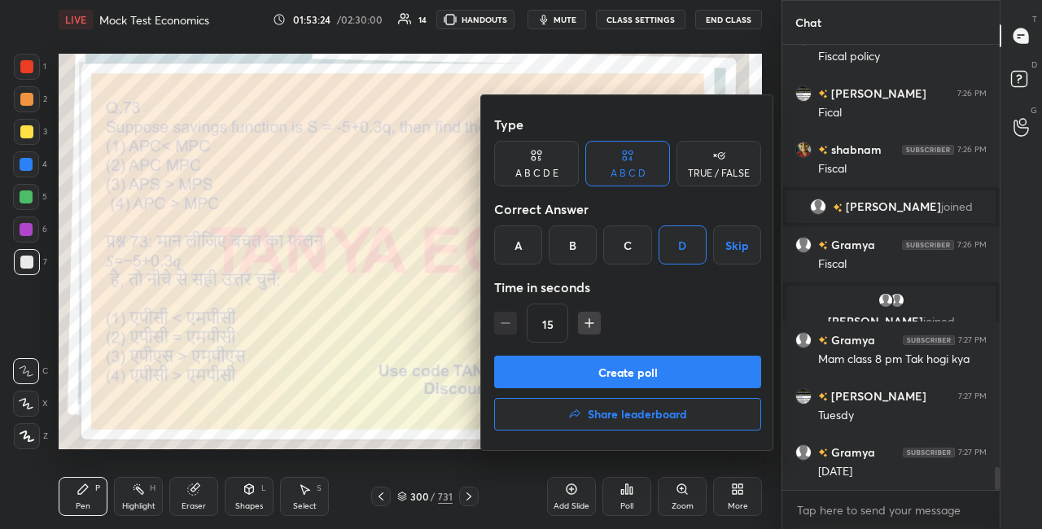
click at [638, 379] on button "Create poll" at bounding box center [627, 372] width 267 height 33
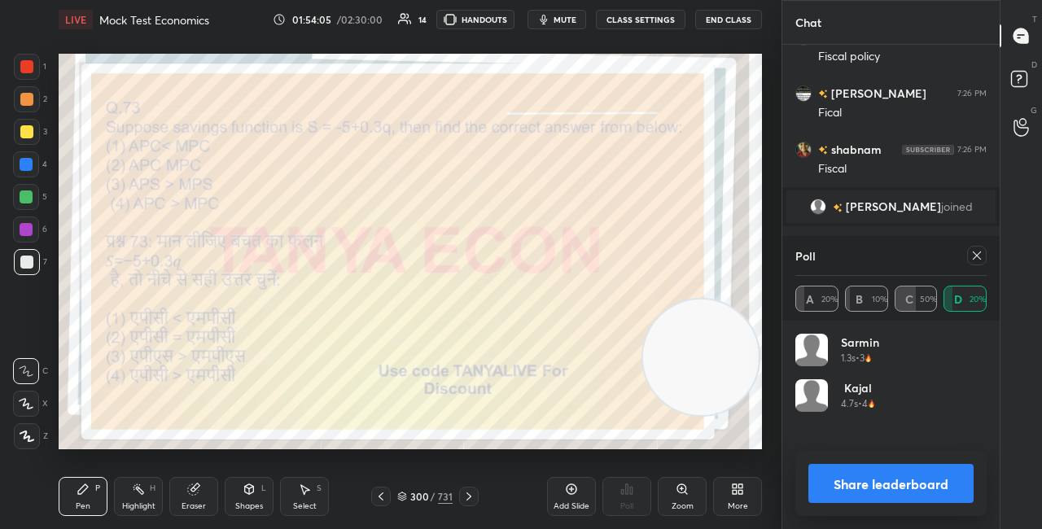
scroll to position [8303, 0]
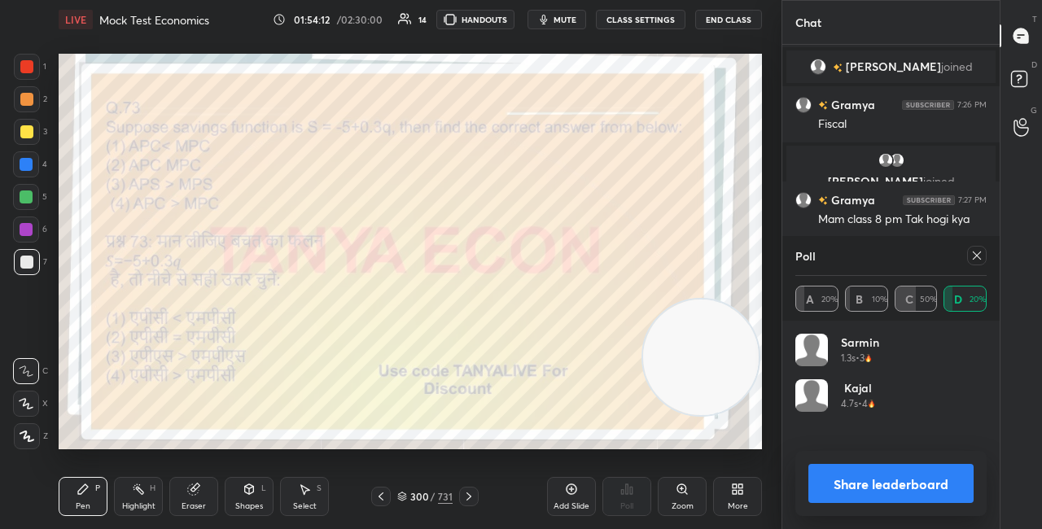
click at [843, 476] on button "Share leaderboard" at bounding box center [891, 483] width 165 height 39
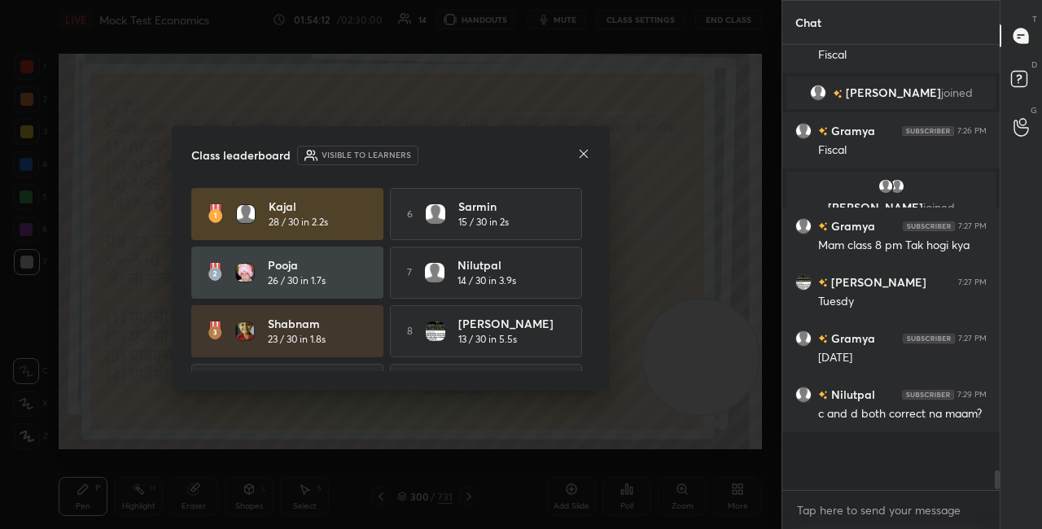
scroll to position [432, 213]
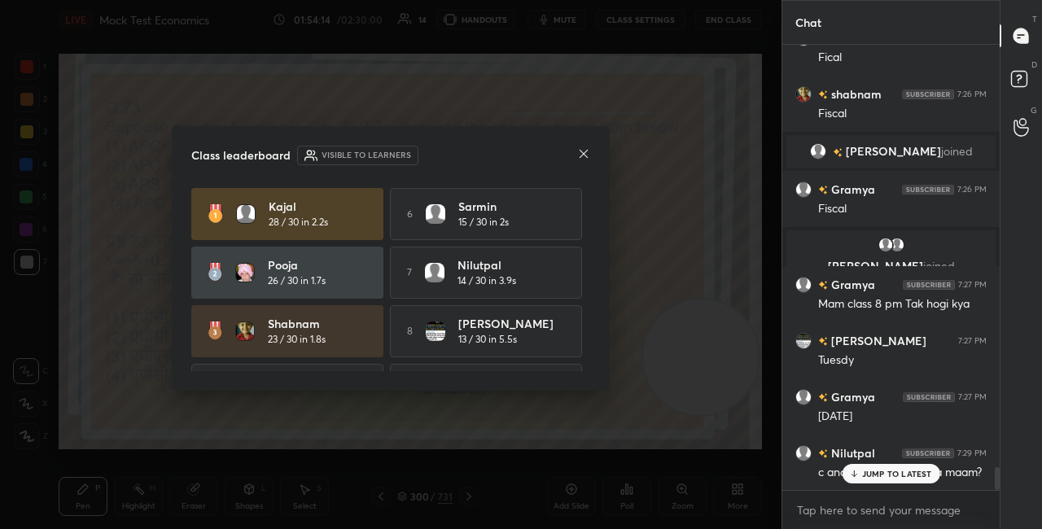
click at [586, 150] on icon at bounding box center [584, 154] width 8 height 8
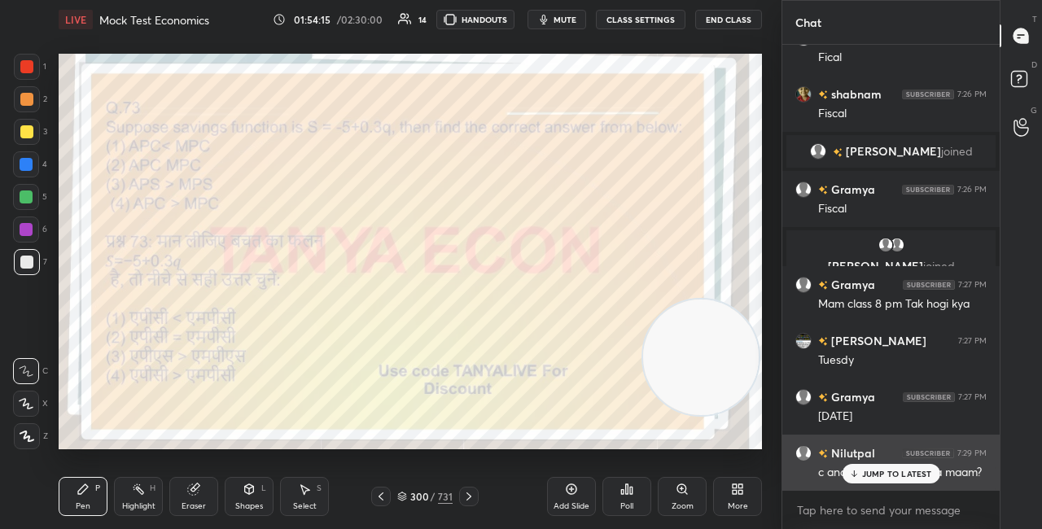
click at [852, 475] on icon at bounding box center [854, 474] width 11 height 10
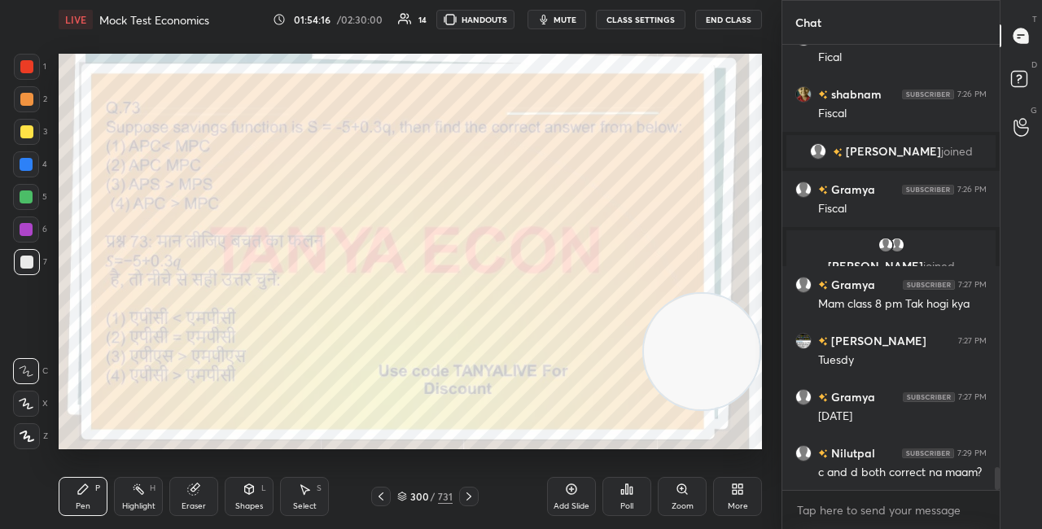
drag, startPoint x: 700, startPoint y: 367, endPoint x: 720, endPoint y: 173, distance: 195.7
click at [719, 294] on video at bounding box center [702, 352] width 116 height 116
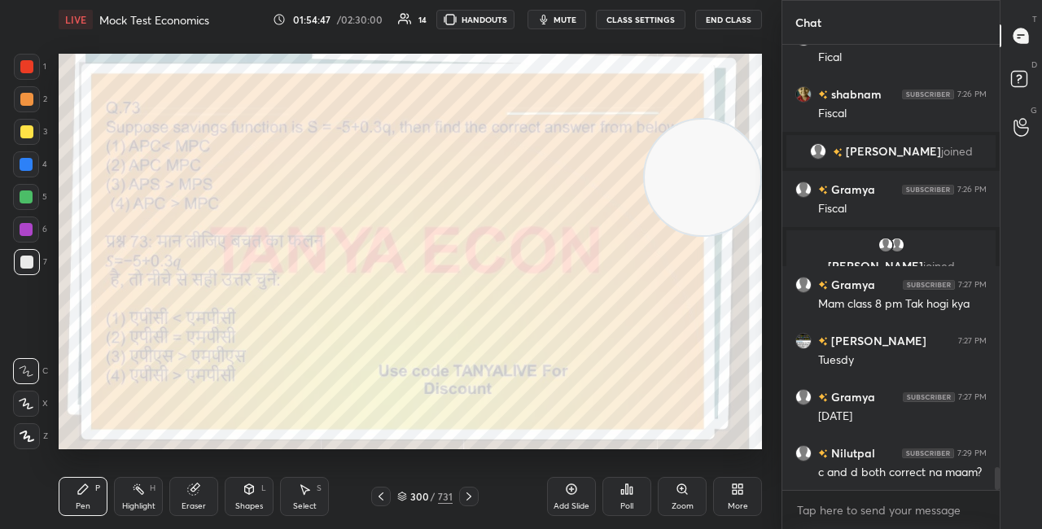
scroll to position [8277, 0]
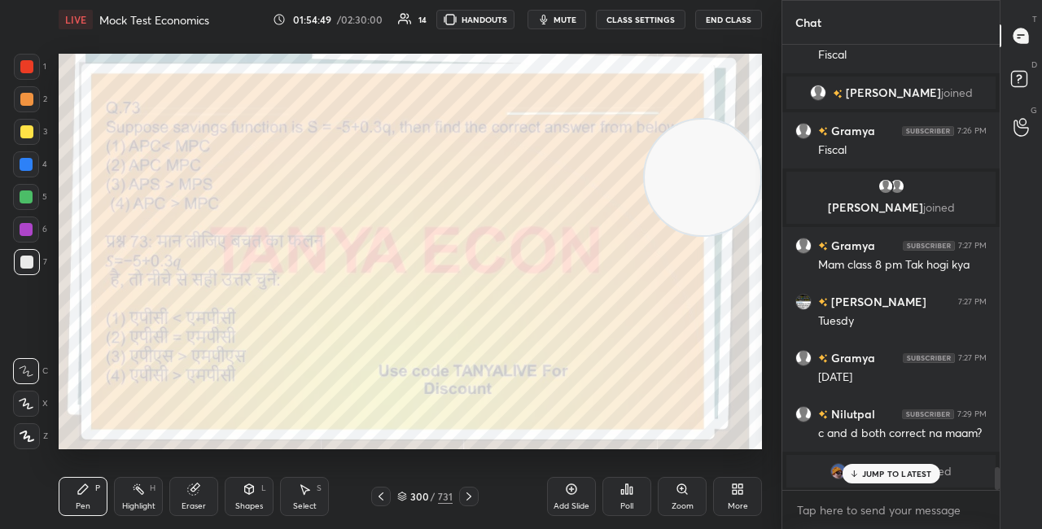
click at [873, 472] on p "JUMP TO LATEST" at bounding box center [897, 474] width 70 height 10
click at [406, 494] on icon at bounding box center [402, 495] width 8 height 4
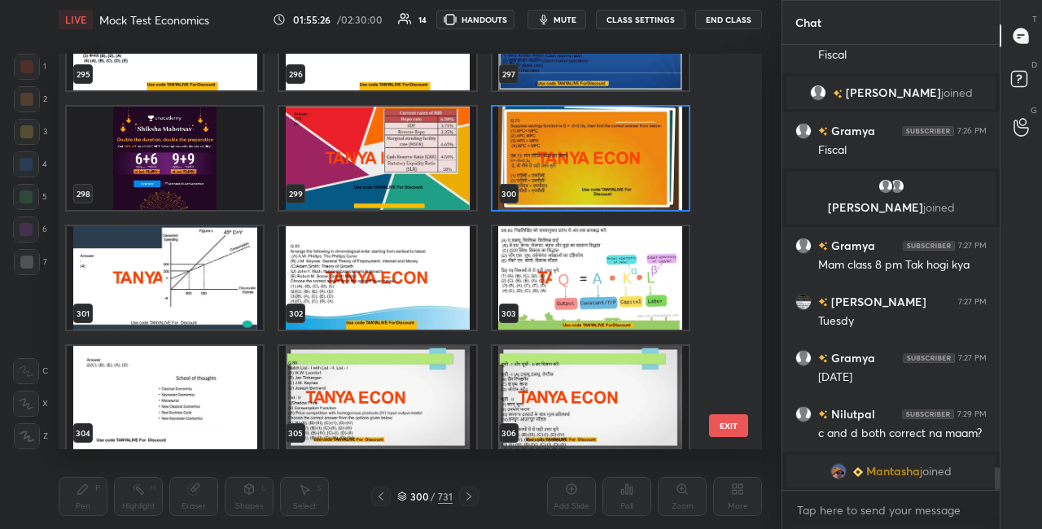
scroll to position [11828, 0]
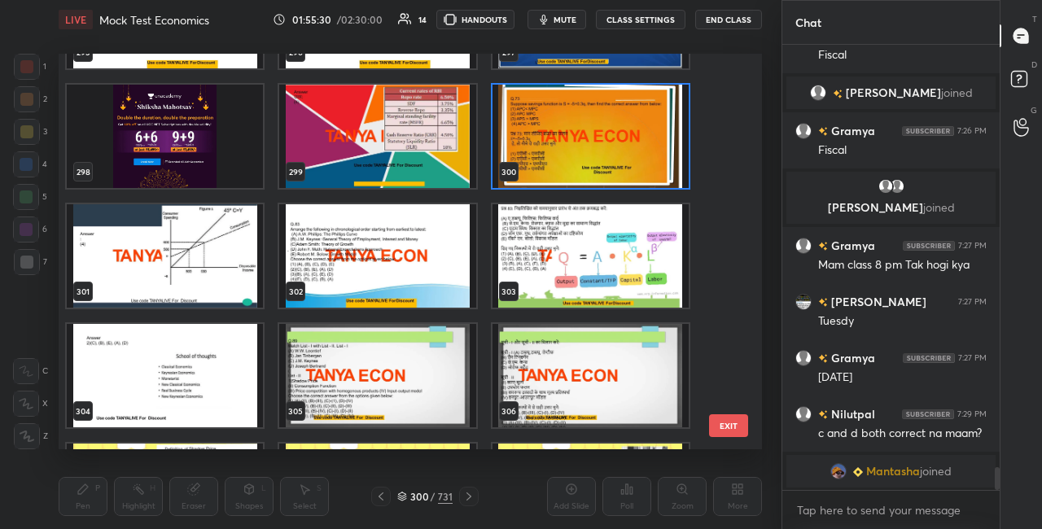
click at [451, 268] on img "grid" at bounding box center [377, 255] width 196 height 103
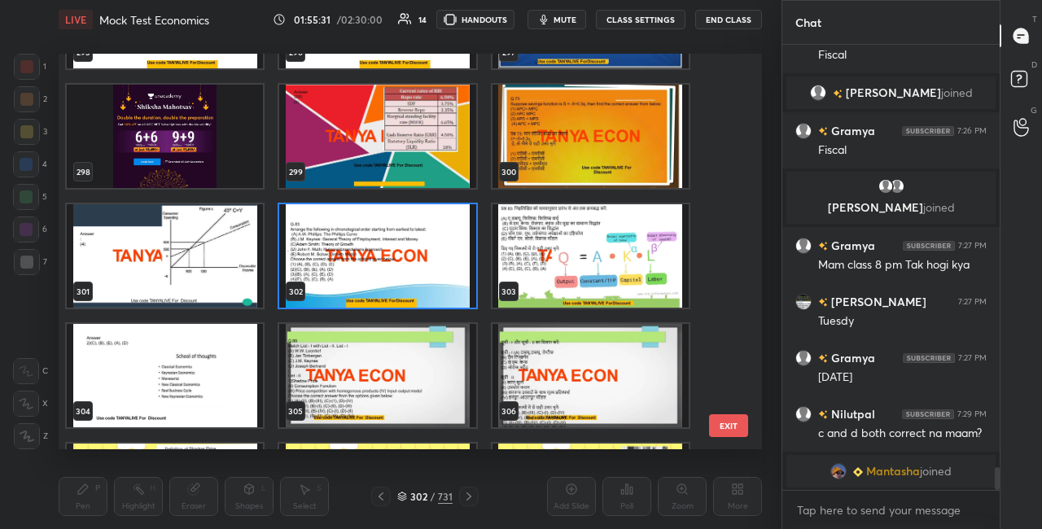
click at [451, 268] on img "grid" at bounding box center [377, 255] width 196 height 103
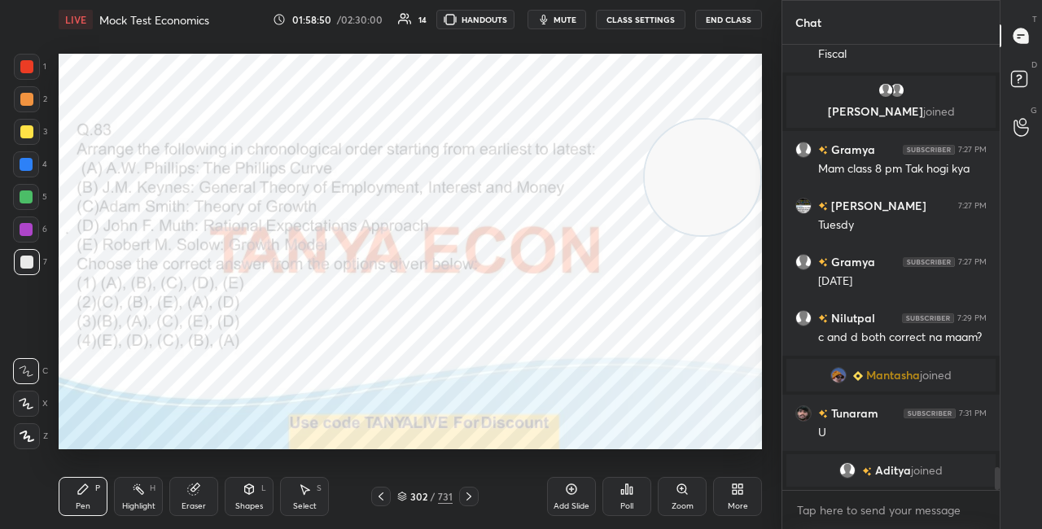
scroll to position [8322, 0]
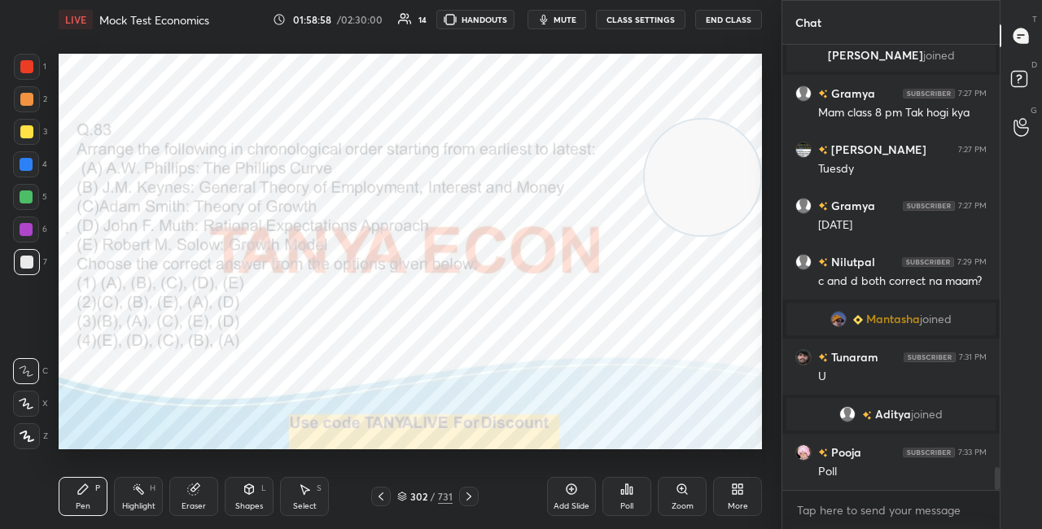
click at [633, 493] on icon at bounding box center [627, 489] width 13 height 13
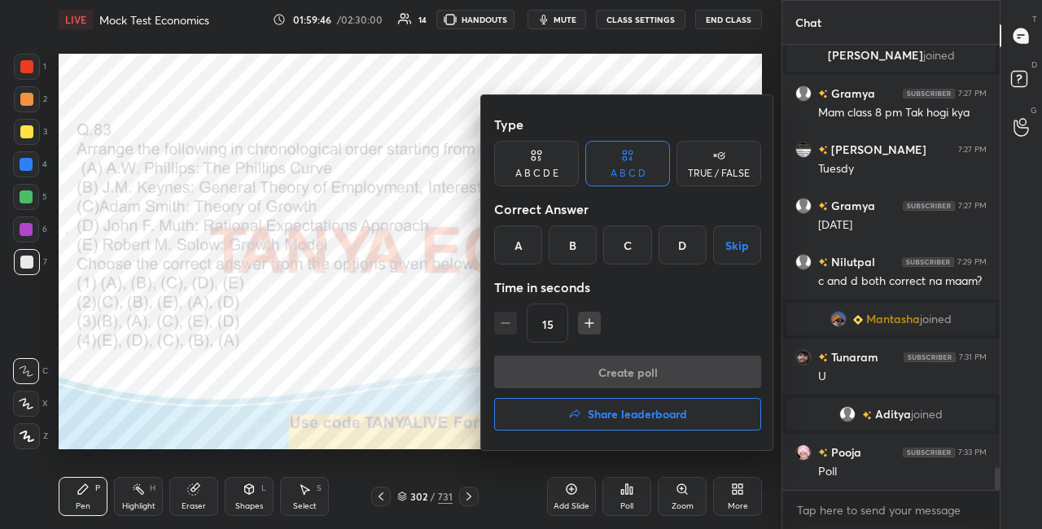
click at [414, 353] on div at bounding box center [521, 264] width 1042 height 529
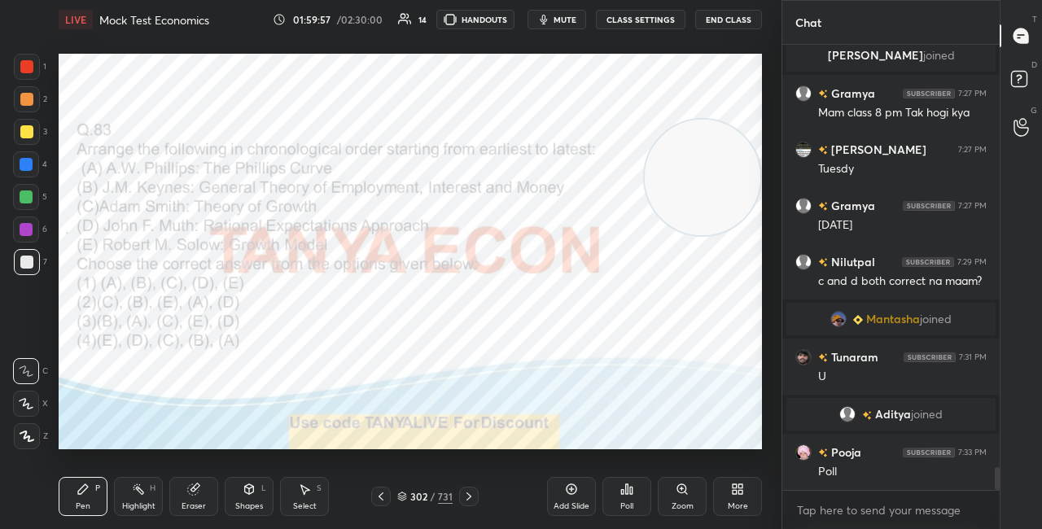
click at [630, 496] on div "Poll" at bounding box center [627, 496] width 49 height 39
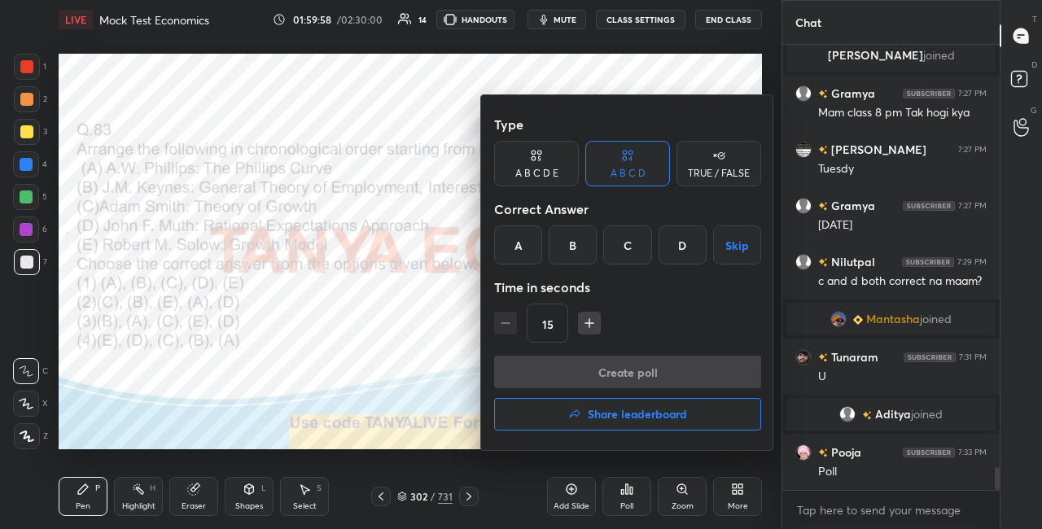
click at [636, 257] on div "C" at bounding box center [627, 245] width 48 height 39
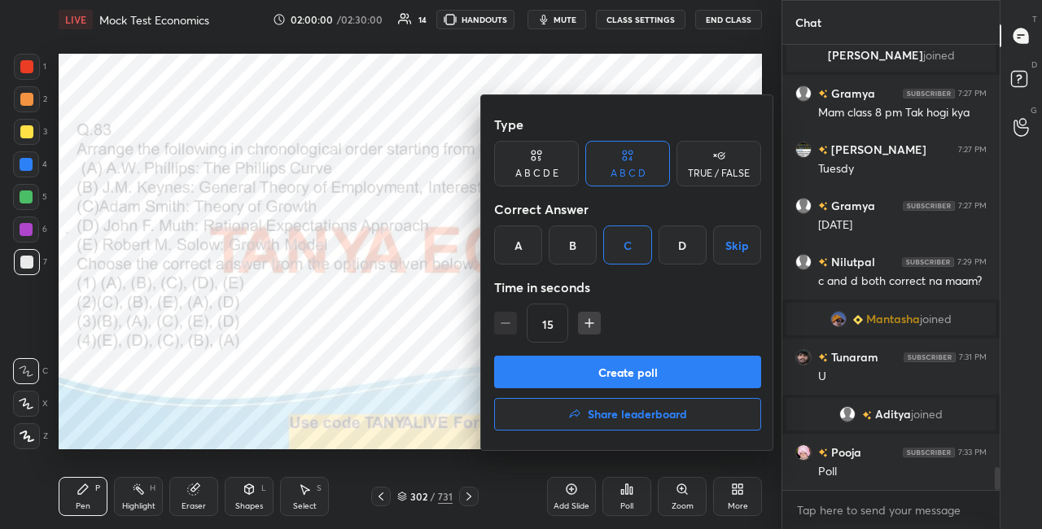
click at [587, 378] on button "Create poll" at bounding box center [627, 372] width 267 height 33
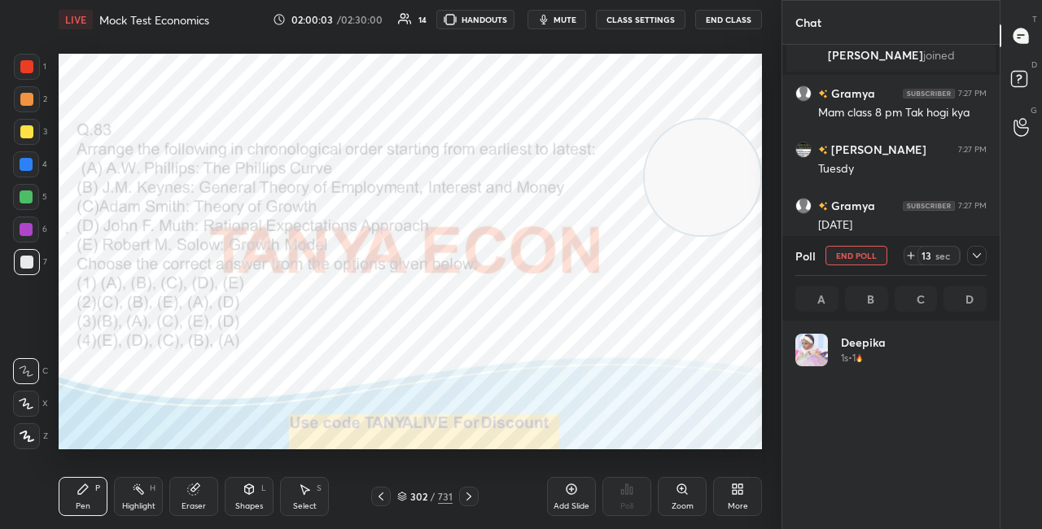
scroll to position [191, 186]
click at [836, 256] on button "End Poll" at bounding box center [857, 256] width 62 height 20
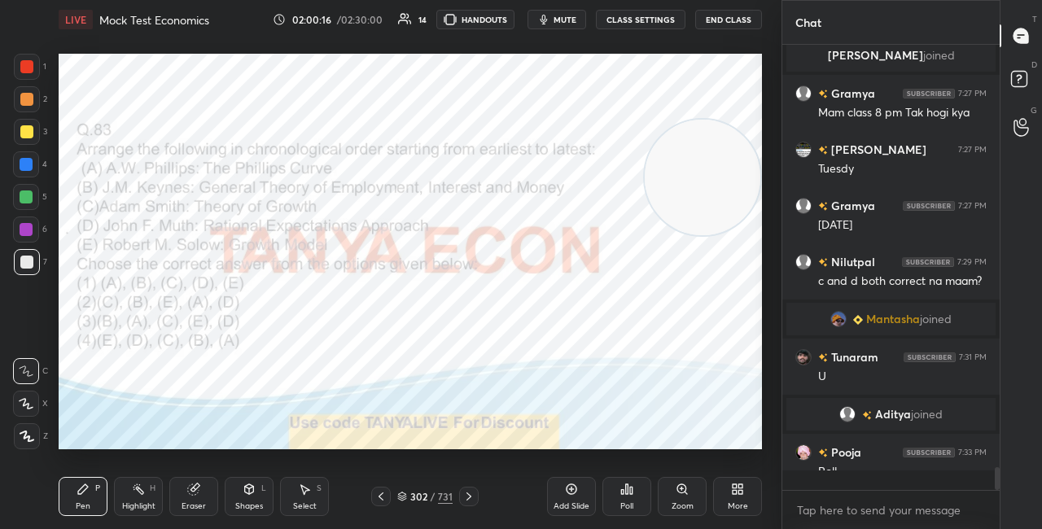
scroll to position [475, 213]
click at [637, 494] on div "Poll" at bounding box center [627, 496] width 49 height 39
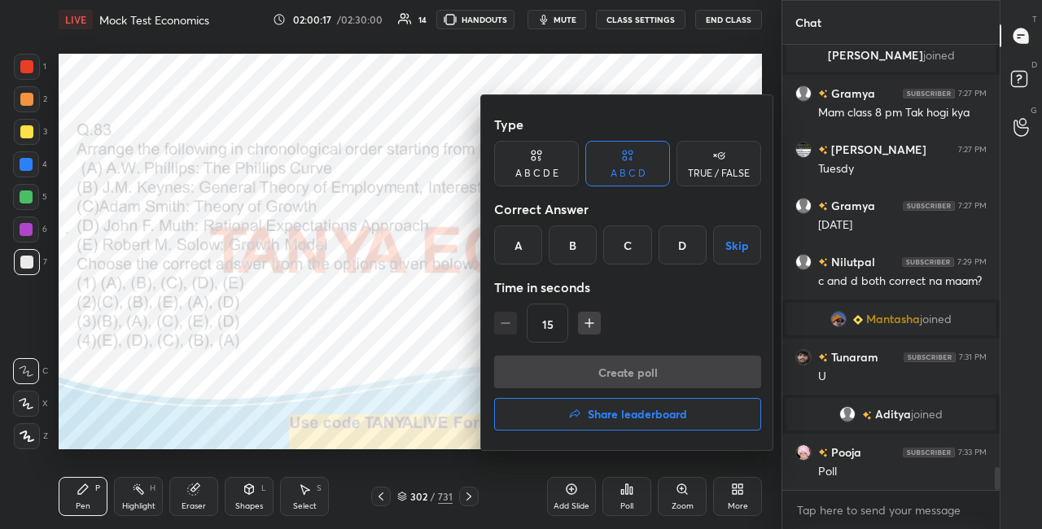
click at [575, 248] on div "B" at bounding box center [573, 245] width 48 height 39
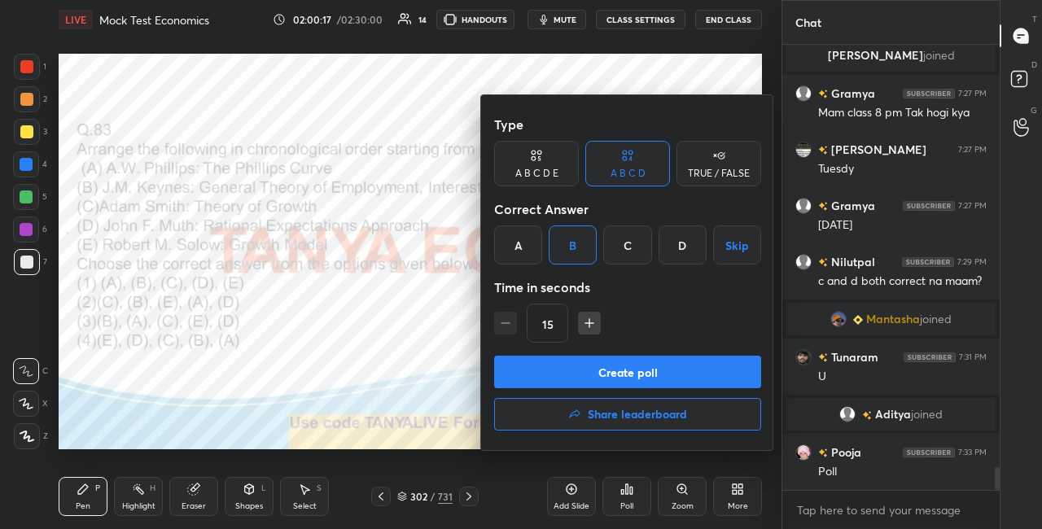
click at [568, 381] on button "Create poll" at bounding box center [627, 372] width 267 height 33
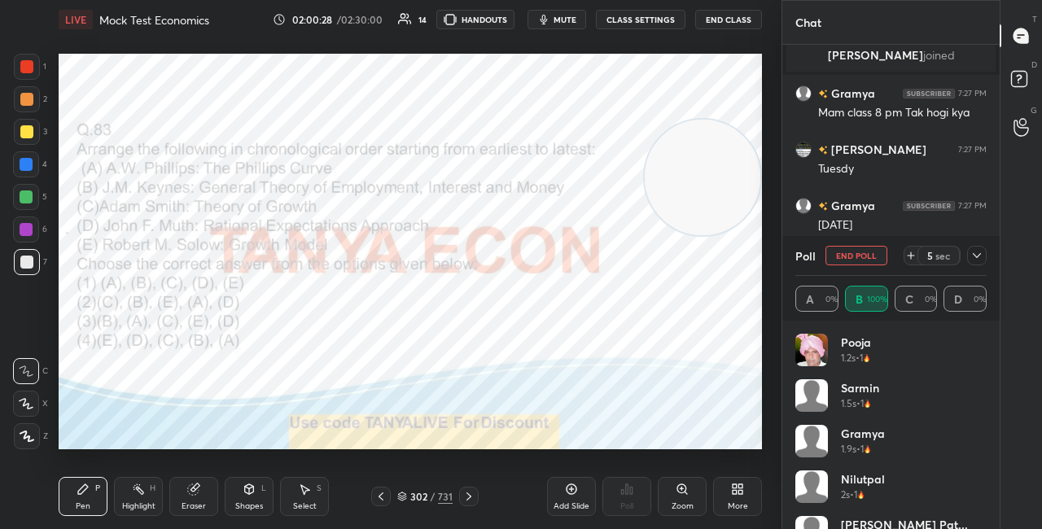
click at [35, 68] on div at bounding box center [27, 67] width 26 height 26
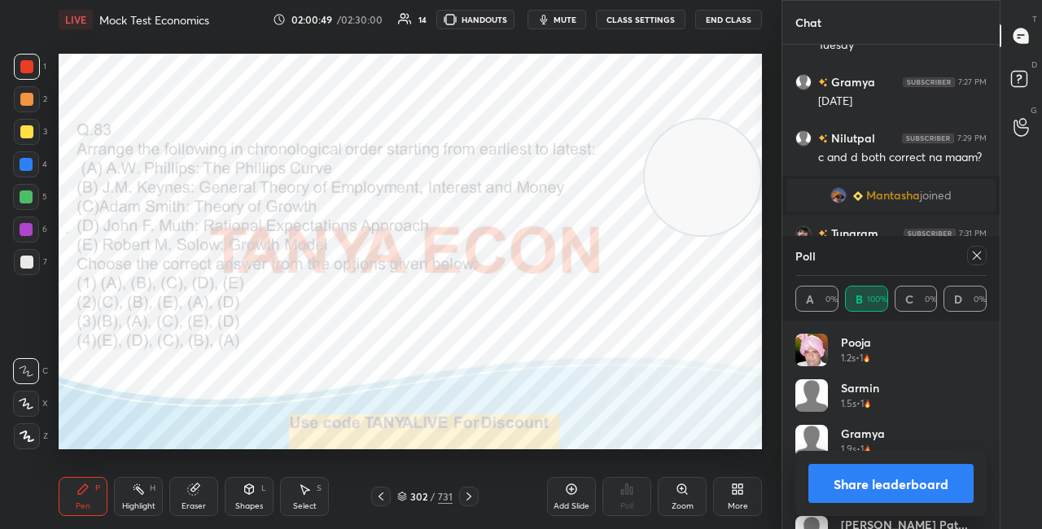
click at [840, 483] on button "Share leaderboard" at bounding box center [891, 483] width 165 height 39
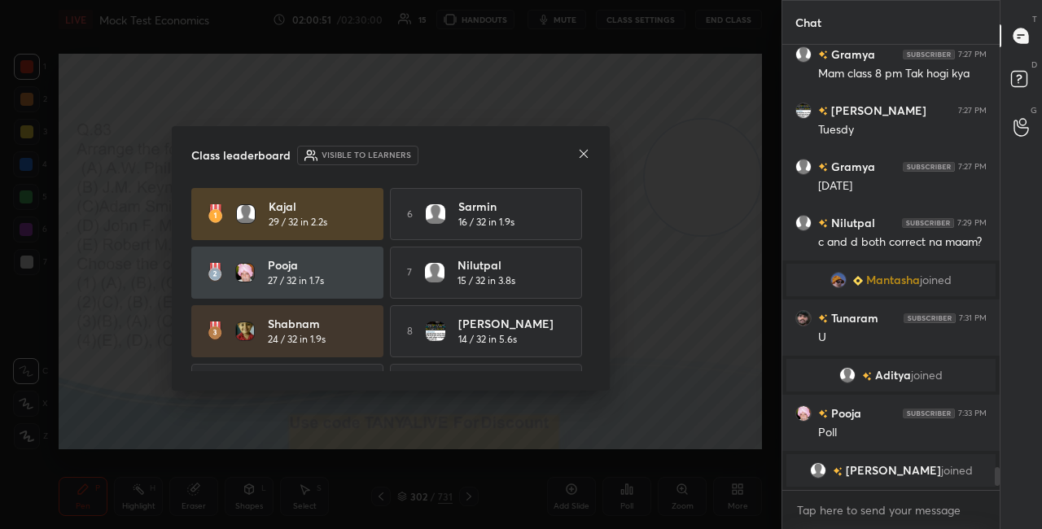
click at [586, 152] on icon at bounding box center [583, 153] width 13 height 13
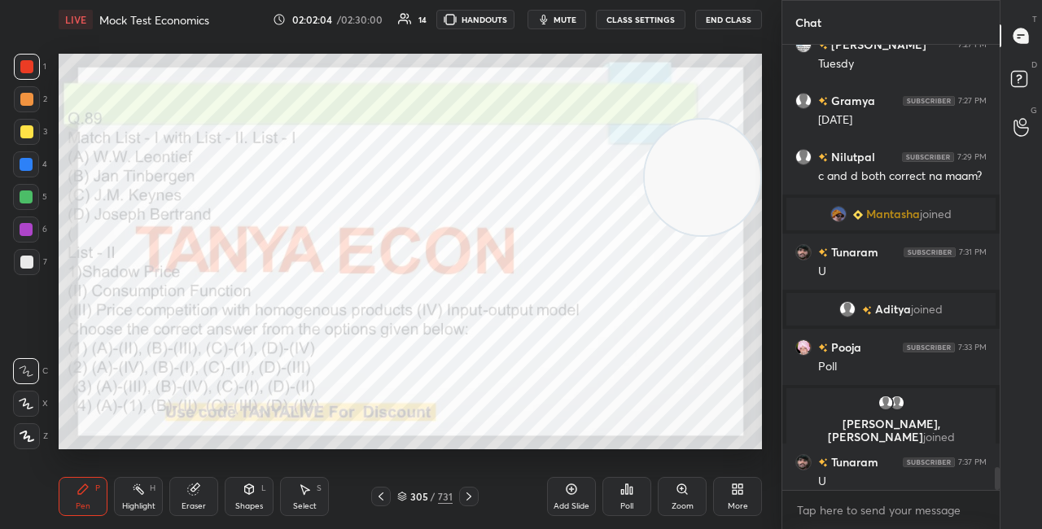
scroll to position [8391, 0]
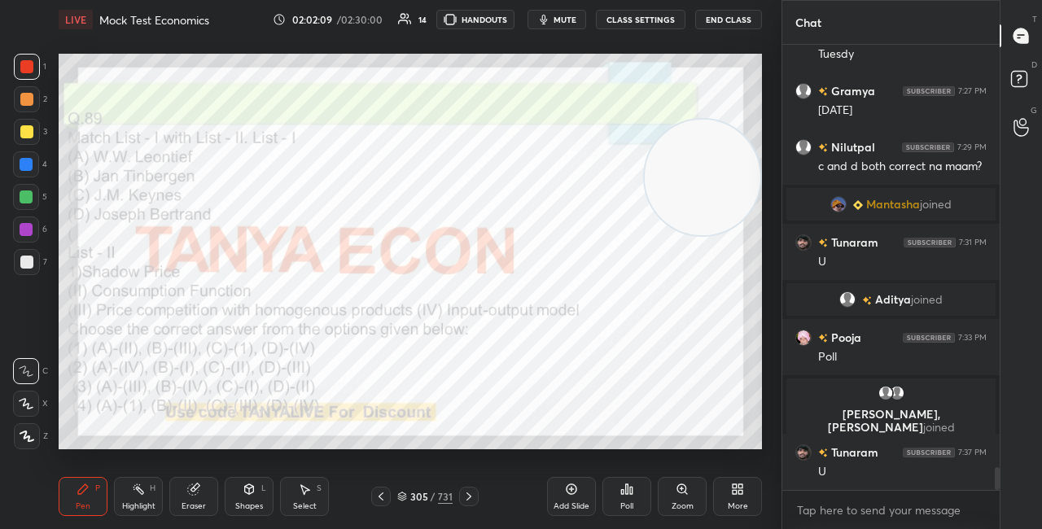
click at [402, 500] on icon at bounding box center [402, 497] width 10 height 10
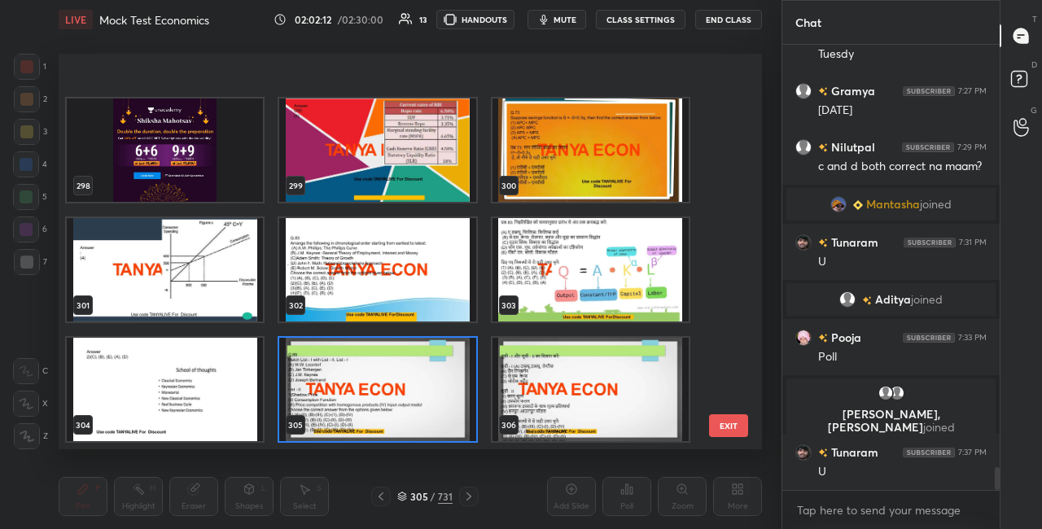
scroll to position [11871, 0]
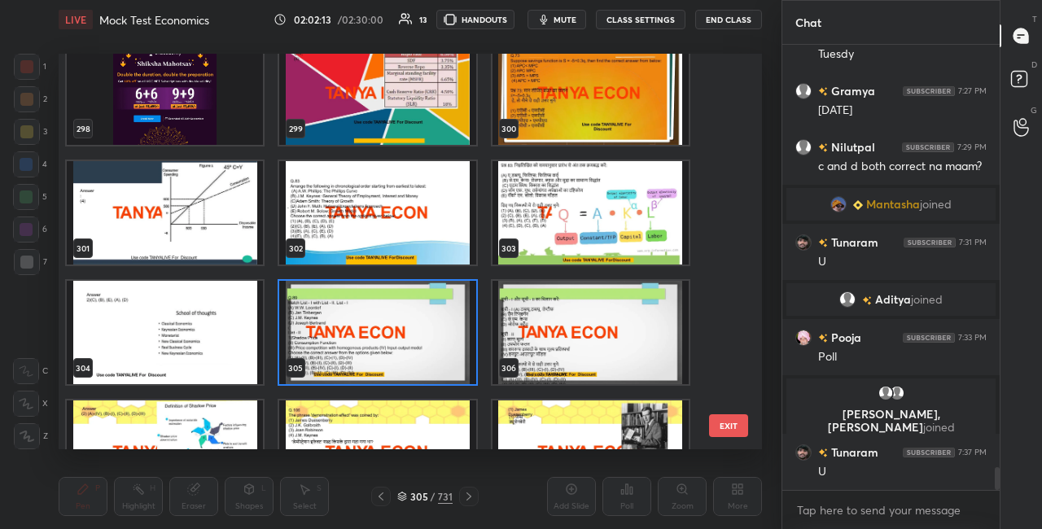
click at [588, 358] on img "grid" at bounding box center [591, 332] width 196 height 103
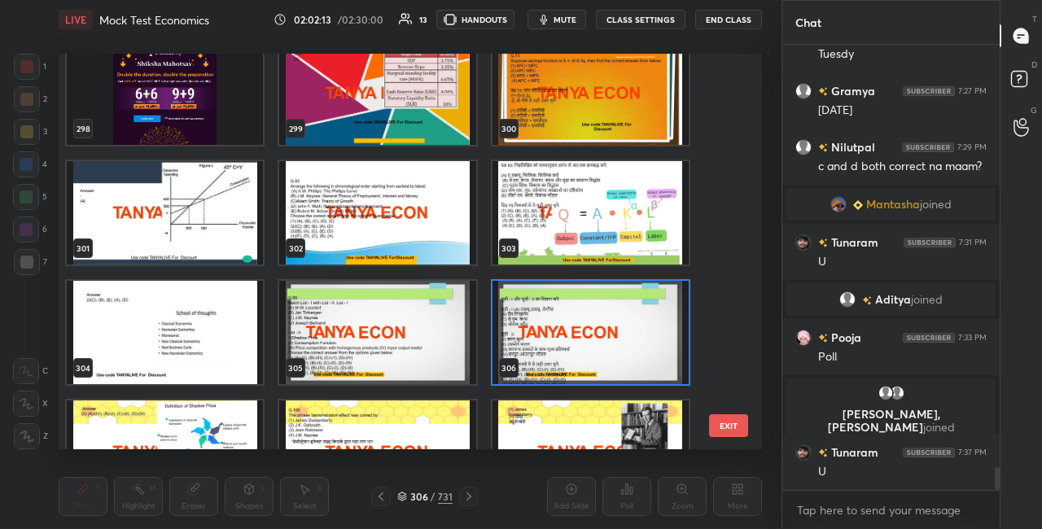
click at [587, 358] on img "grid" at bounding box center [591, 332] width 196 height 103
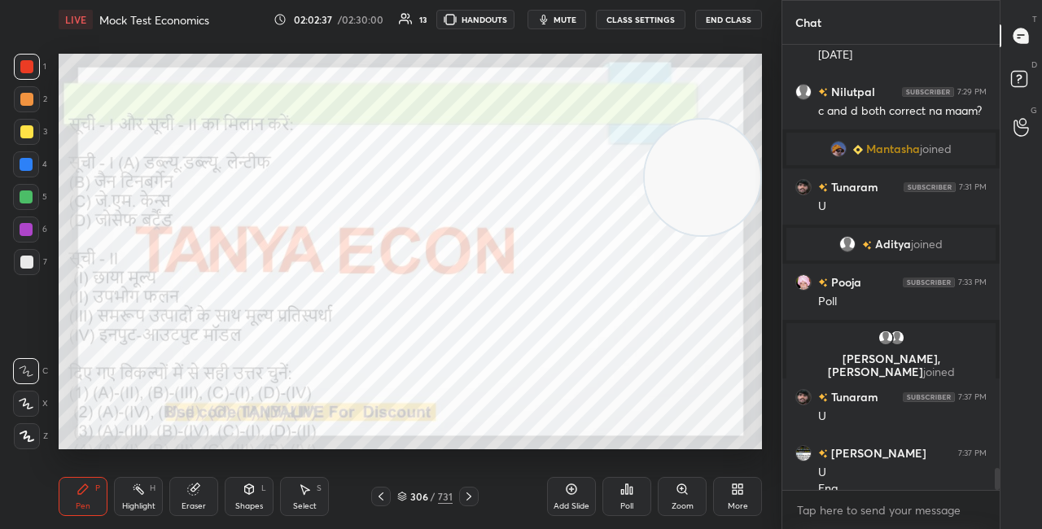
scroll to position [8463, 0]
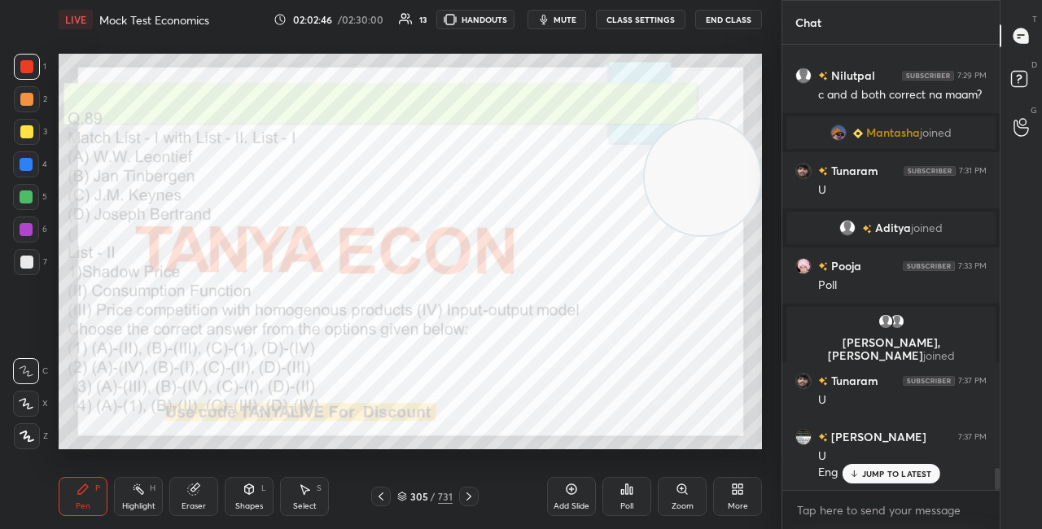
click at [405, 500] on icon at bounding box center [402, 497] width 10 height 10
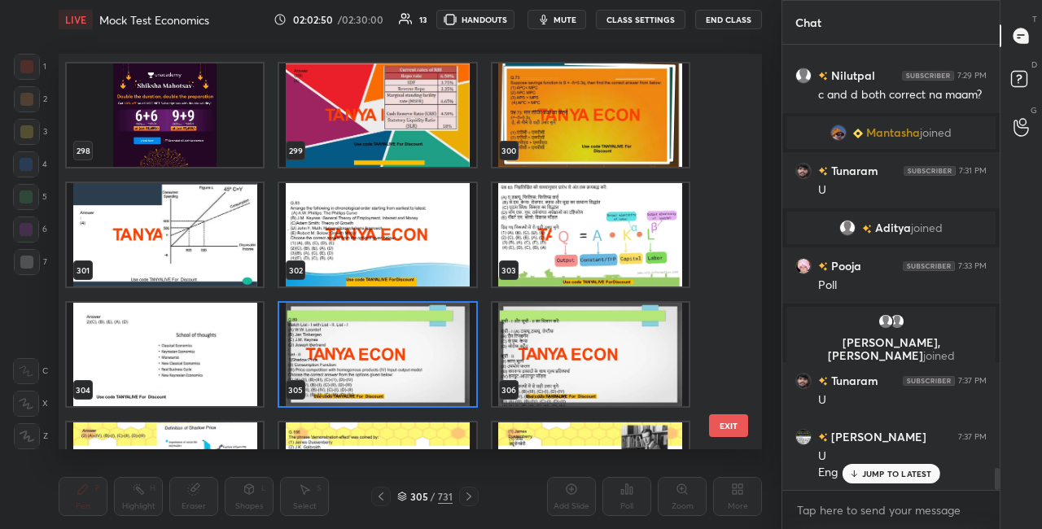
scroll to position [11871, 0]
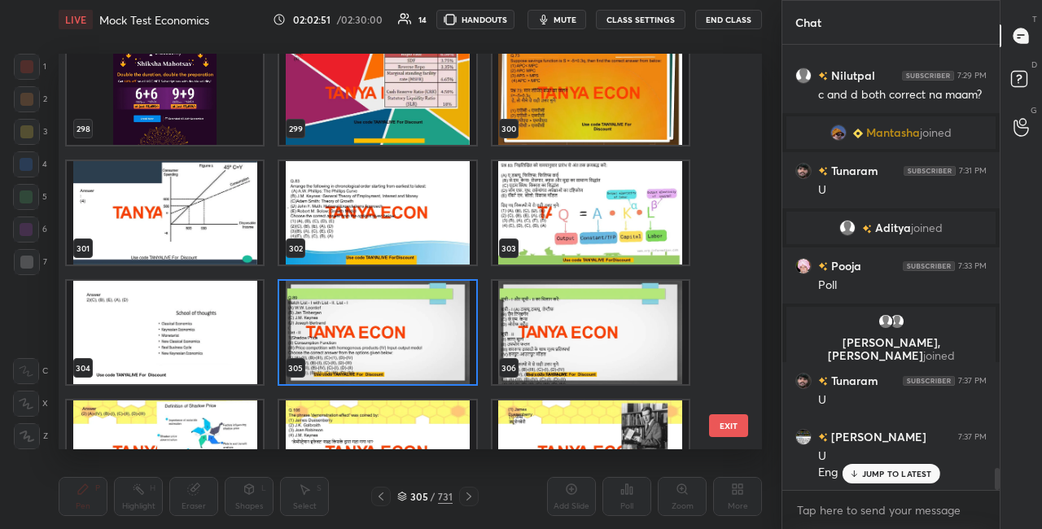
click at [441, 321] on img "grid" at bounding box center [377, 332] width 196 height 103
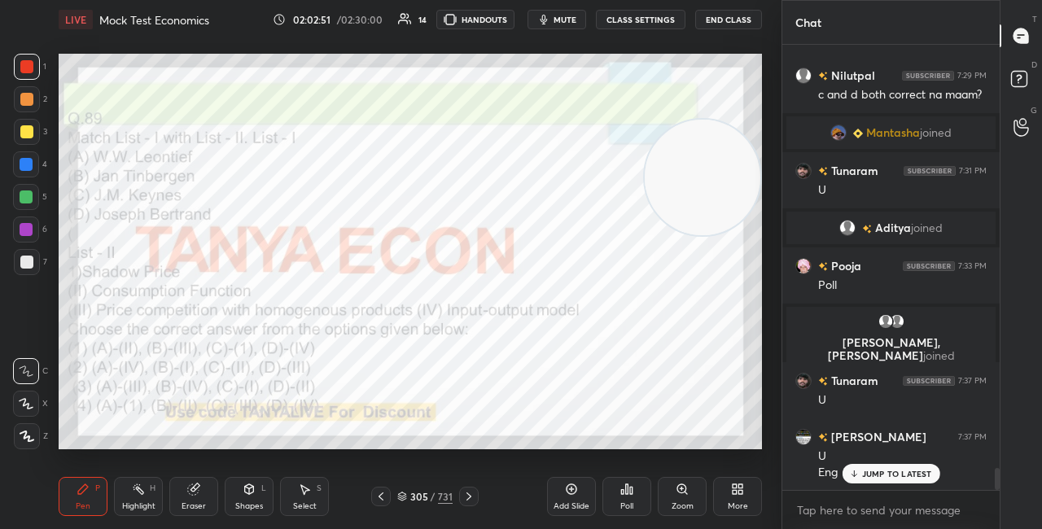
click at [442, 320] on img "grid" at bounding box center [377, 332] width 196 height 103
click at [624, 503] on div "Poll" at bounding box center [627, 506] width 13 height 8
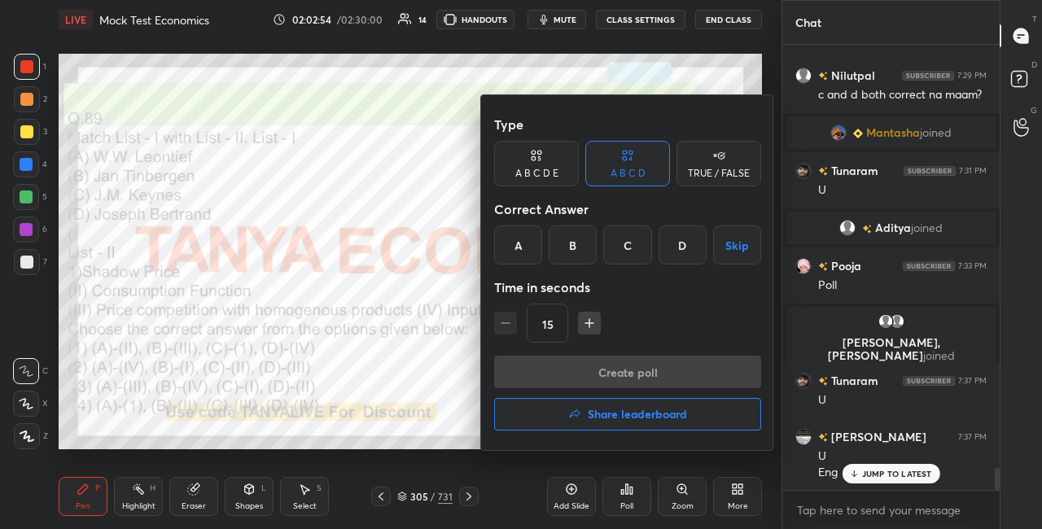
click at [582, 248] on div "B" at bounding box center [573, 245] width 48 height 39
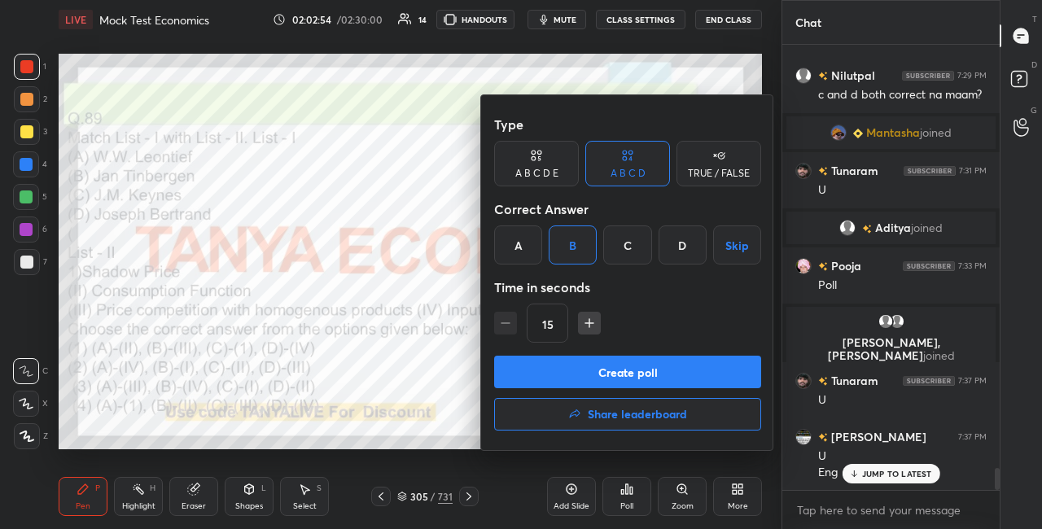
click at [598, 375] on button "Create poll" at bounding box center [627, 372] width 267 height 33
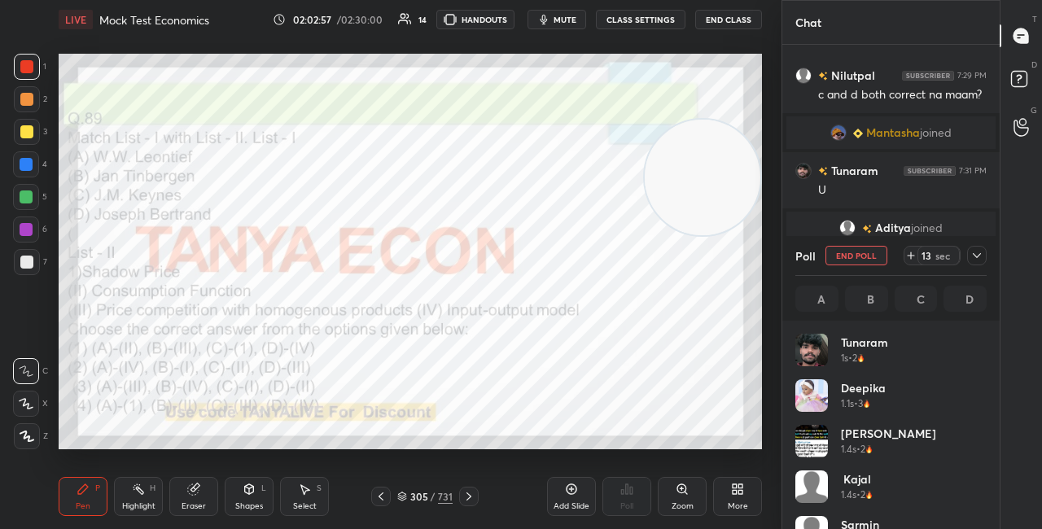
scroll to position [191, 186]
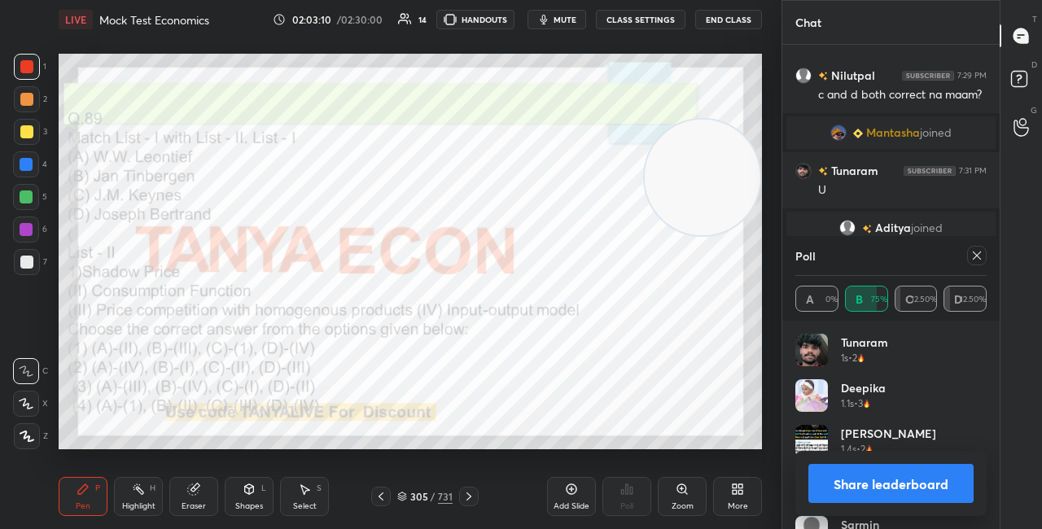
click at [255, 484] on icon at bounding box center [249, 489] width 13 height 13
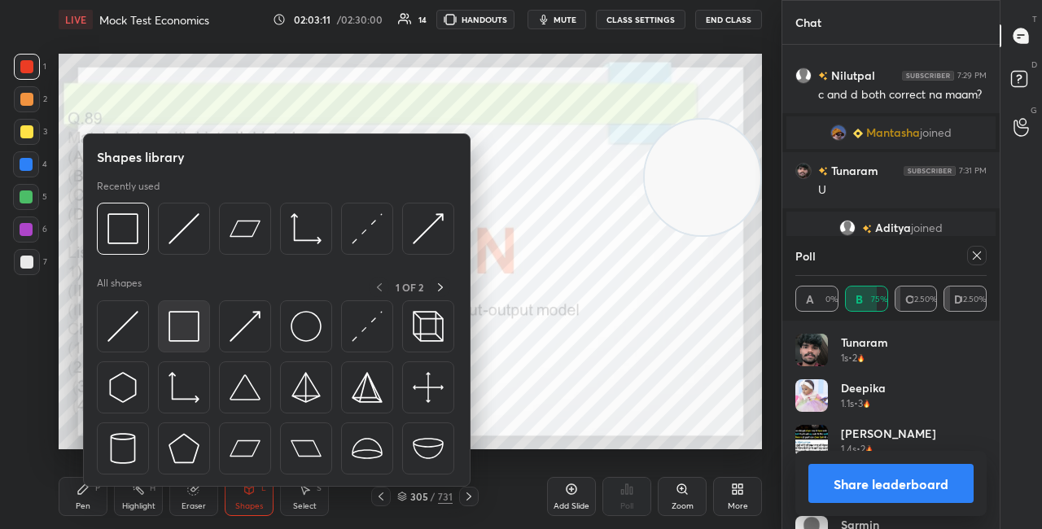
click at [200, 330] on div at bounding box center [184, 326] width 52 height 52
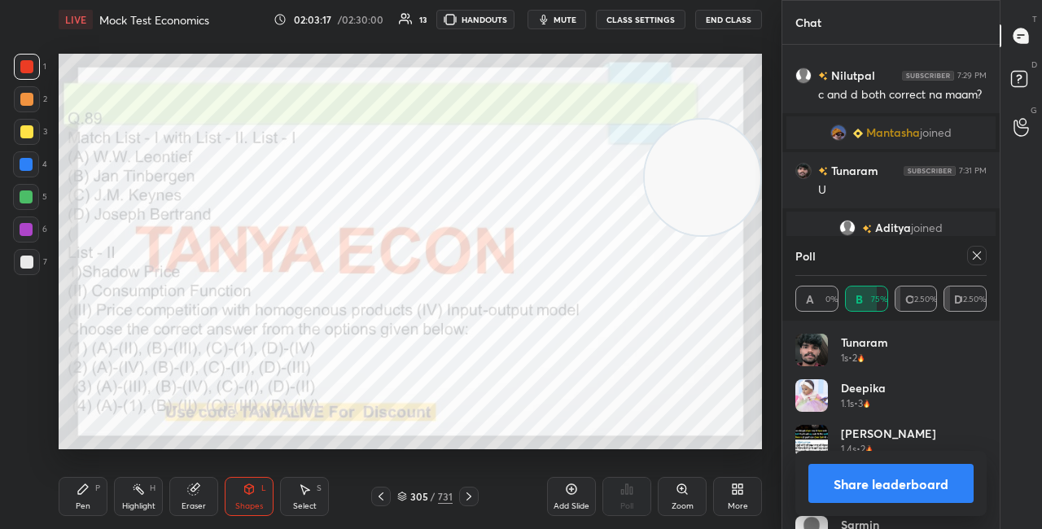
drag, startPoint x: 96, startPoint y: 489, endPoint x: 98, endPoint y: 480, distance: 9.9
click at [97, 489] on div "P" at bounding box center [97, 489] width 5 height 8
click at [831, 468] on button "Share leaderboard" at bounding box center [891, 483] width 165 height 39
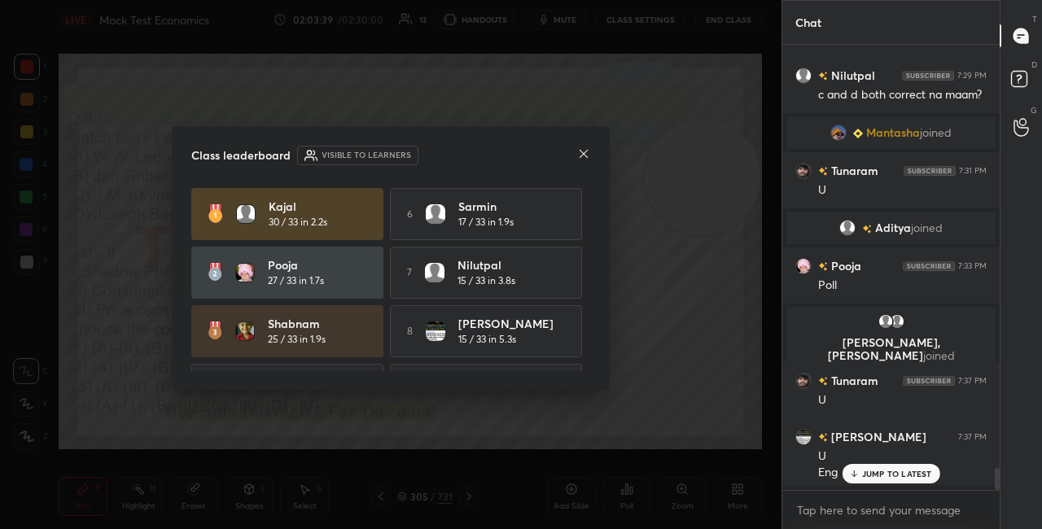
scroll to position [5, 5]
click at [585, 162] on div at bounding box center [583, 155] width 13 height 17
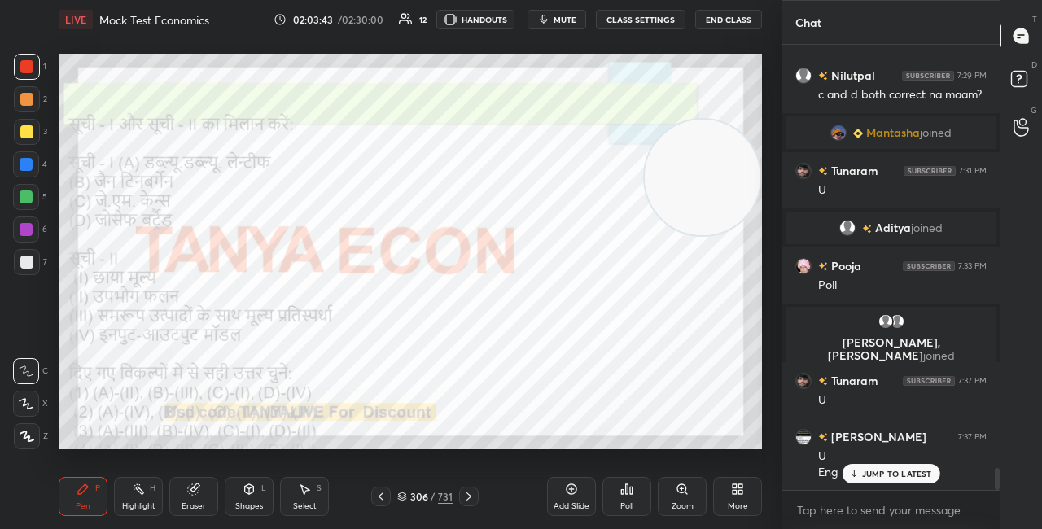
click at [405, 493] on icon at bounding box center [402, 497] width 10 height 10
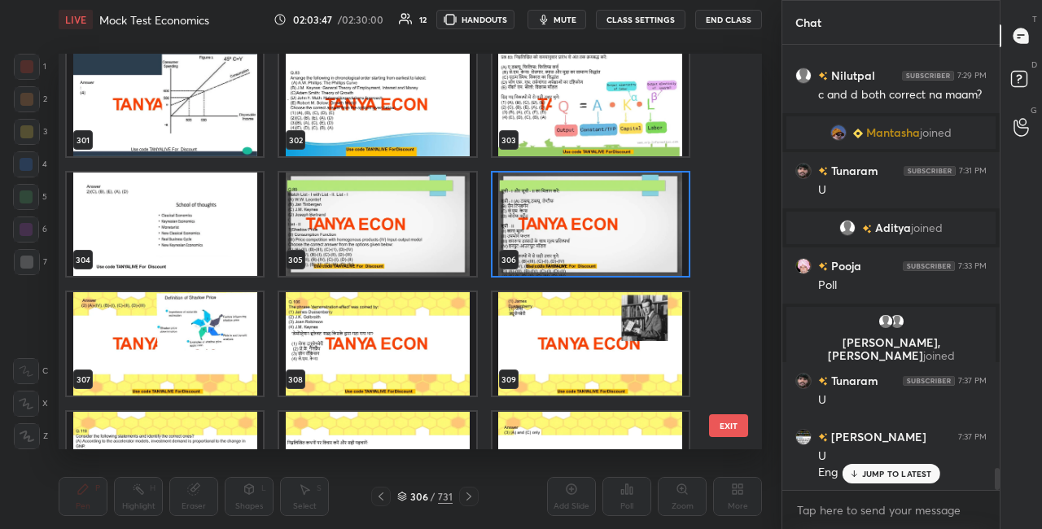
click at [381, 348] on img "grid" at bounding box center [377, 343] width 196 height 103
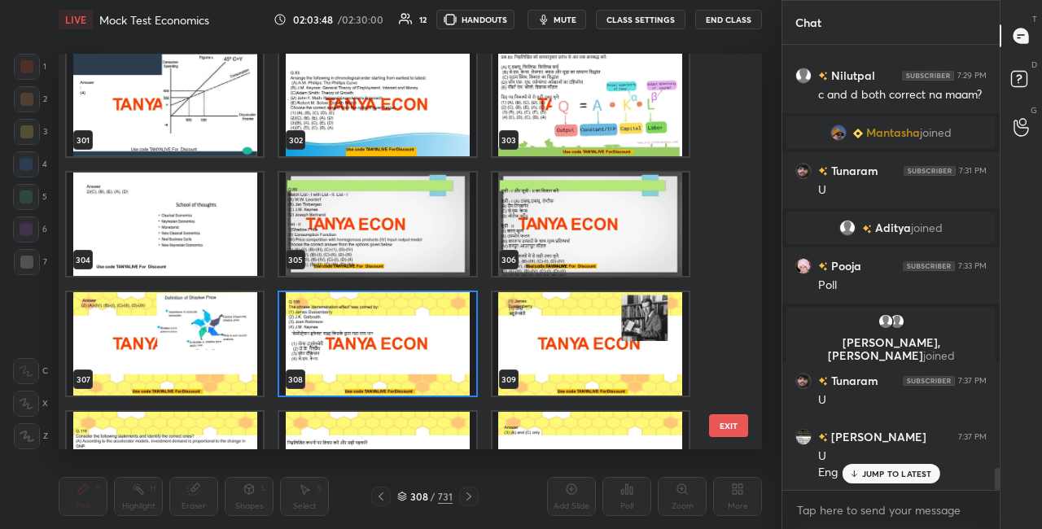
click at [382, 347] on img "grid" at bounding box center [377, 343] width 196 height 103
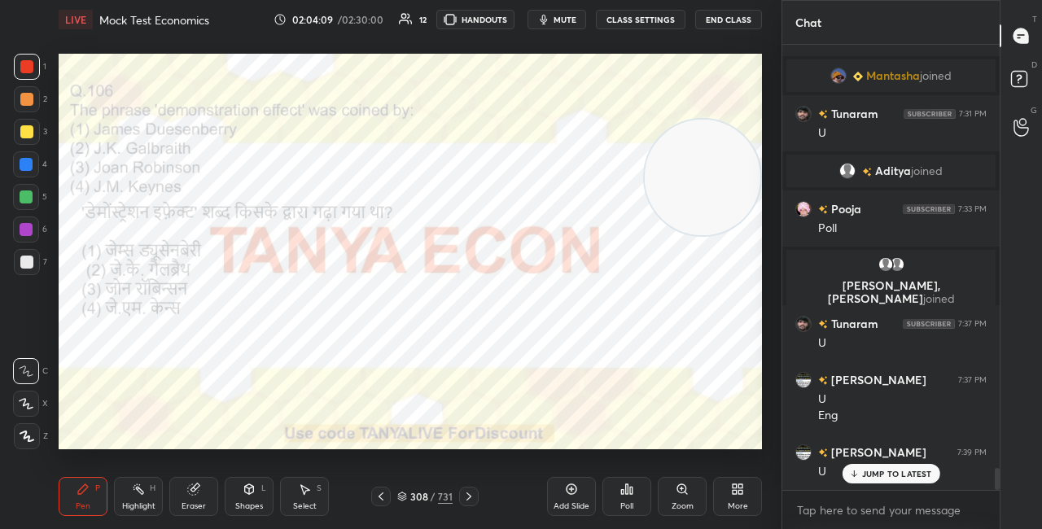
scroll to position [8575, 0]
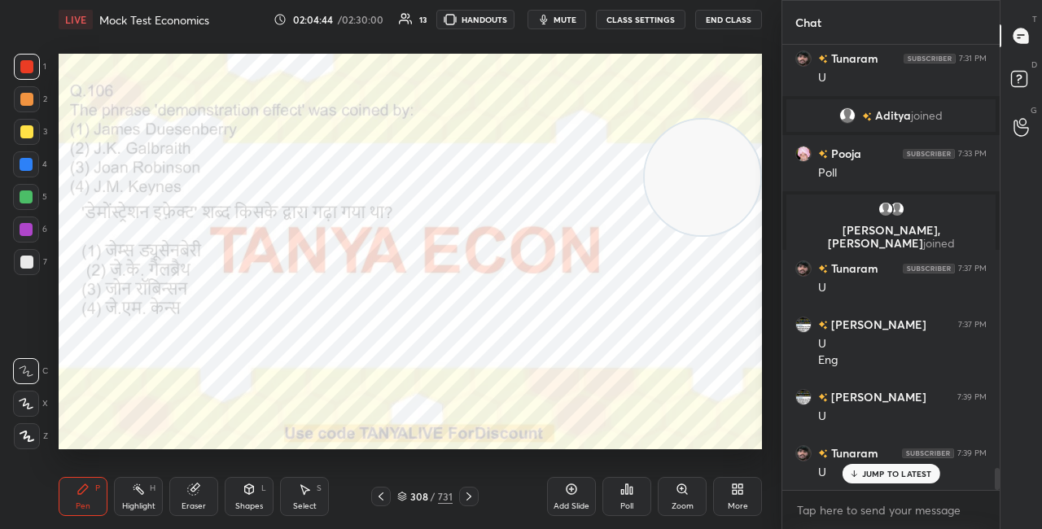
click at [625, 507] on div "Poll" at bounding box center [627, 506] width 13 height 8
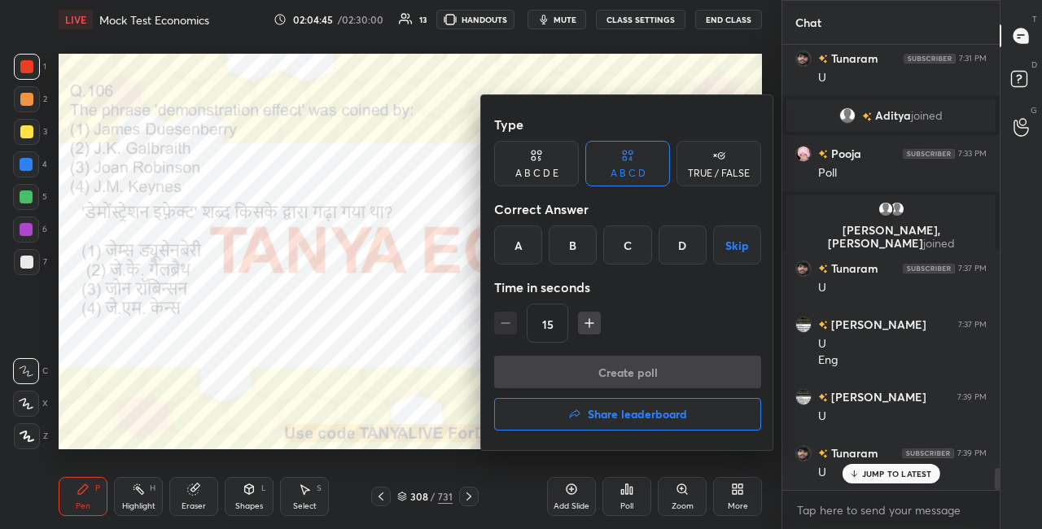
click at [525, 261] on div "A" at bounding box center [518, 245] width 48 height 39
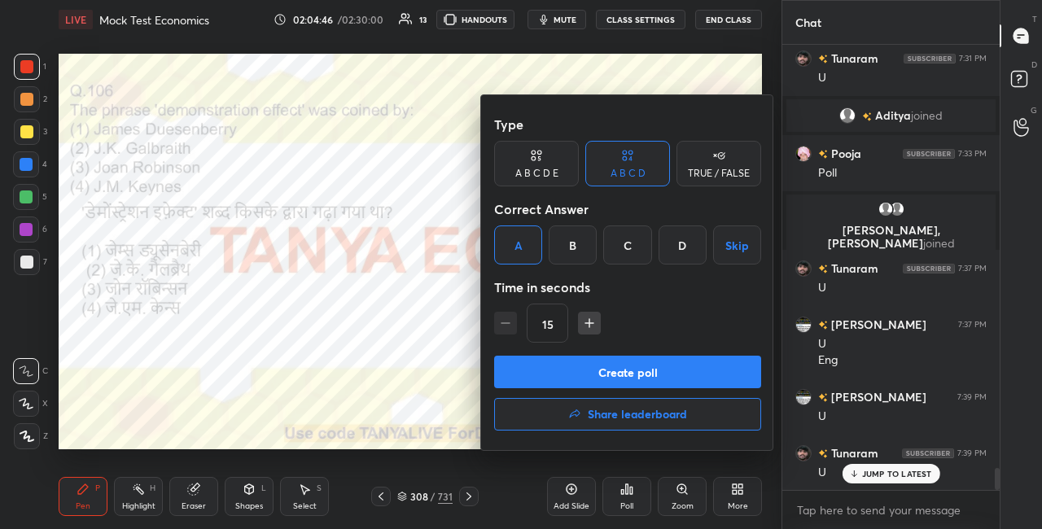
click at [536, 366] on button "Create poll" at bounding box center [627, 372] width 267 height 33
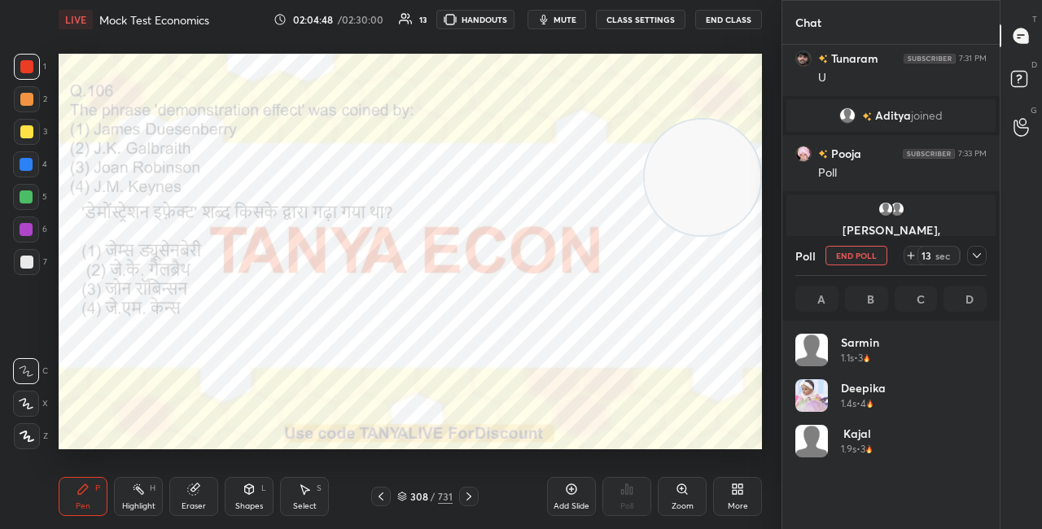
scroll to position [191, 186]
click at [241, 493] on div "Shapes L" at bounding box center [249, 496] width 49 height 39
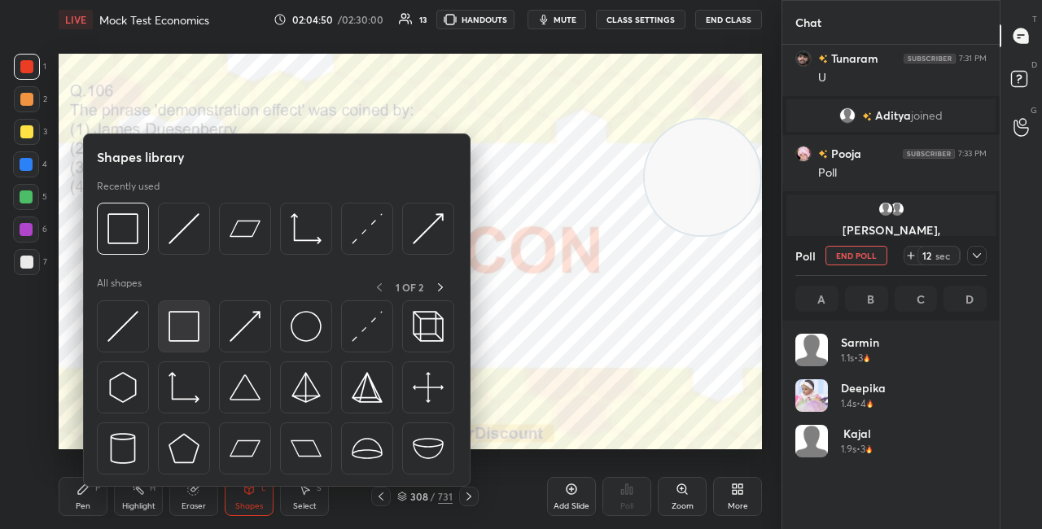
click at [189, 315] on img at bounding box center [184, 326] width 31 height 31
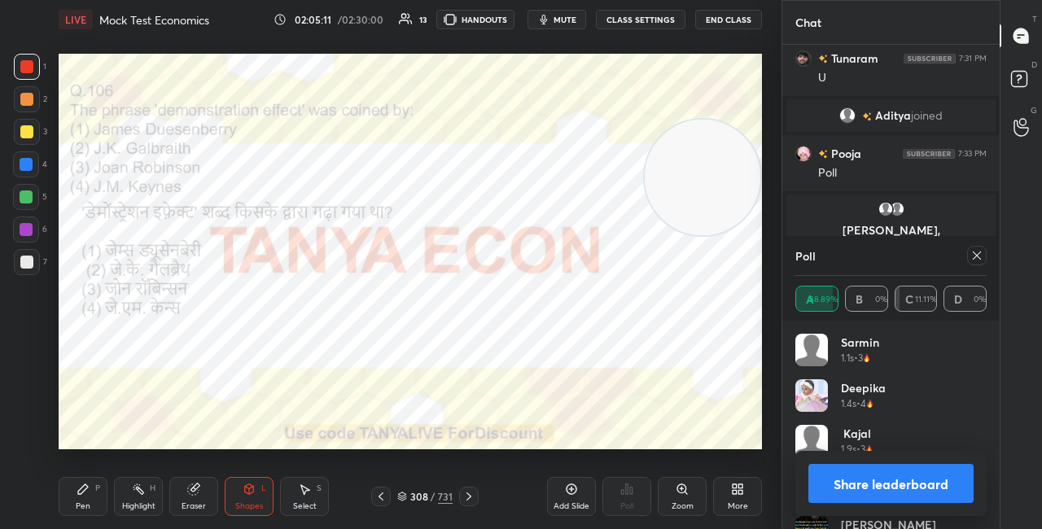
scroll to position [8717, 0]
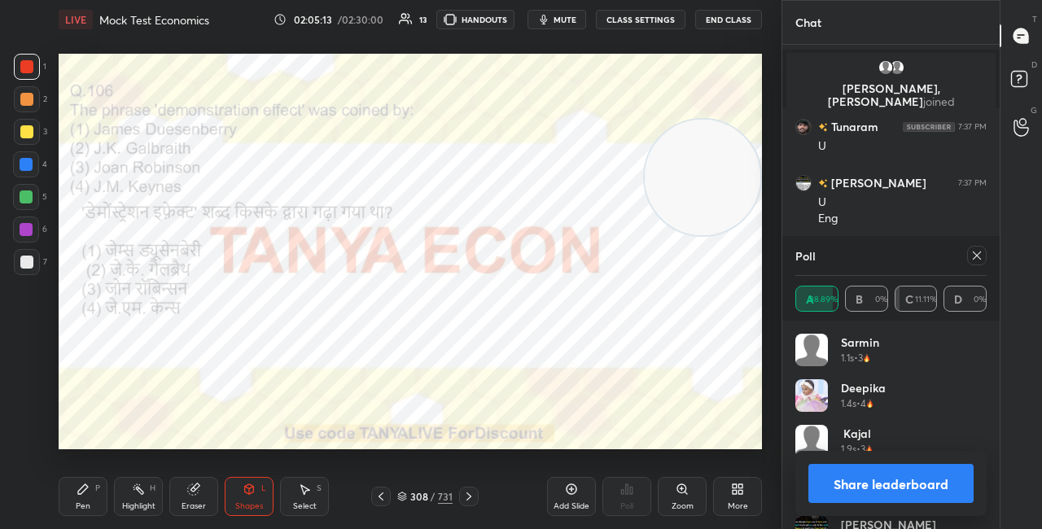
click at [980, 257] on icon at bounding box center [977, 255] width 13 height 13
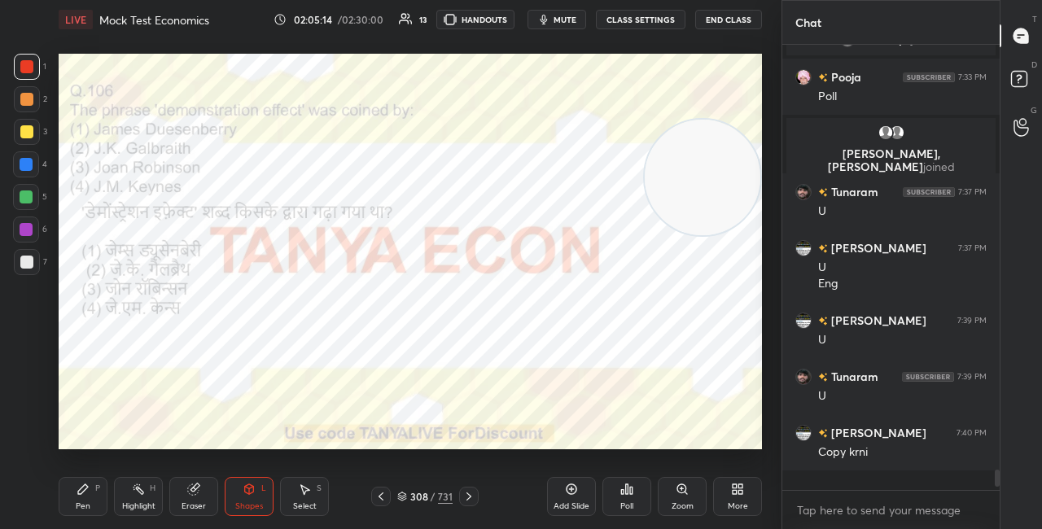
scroll to position [441, 213]
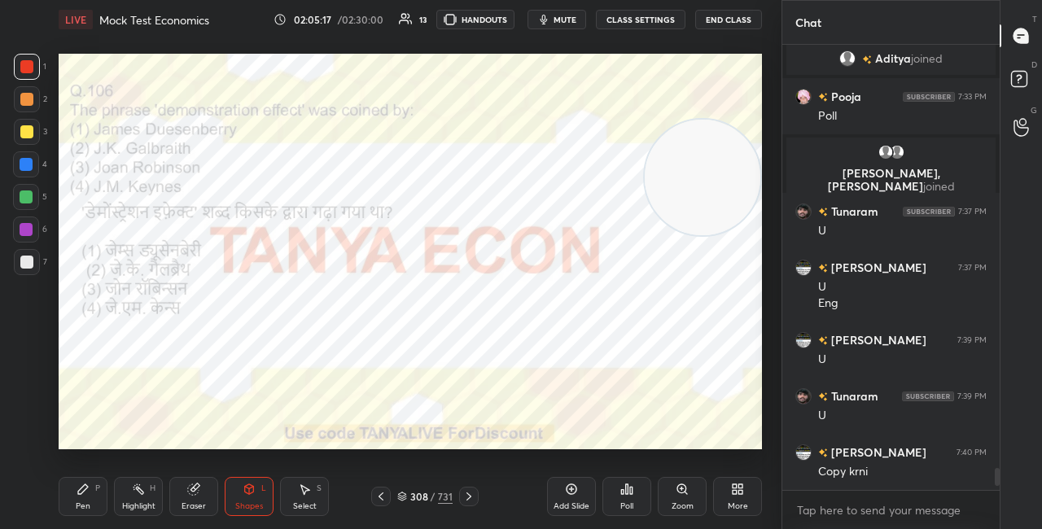
click at [245, 491] on icon at bounding box center [249, 490] width 9 height 10
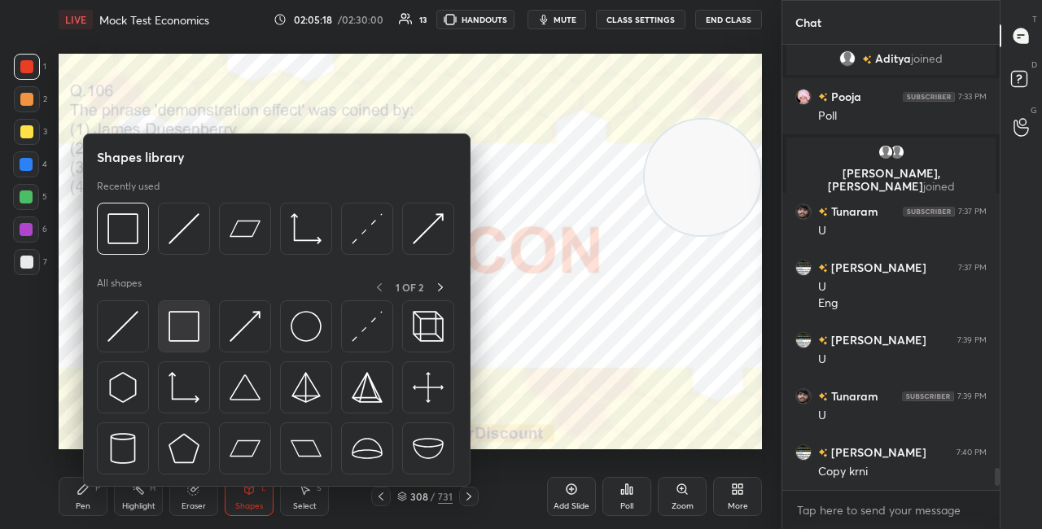
click at [197, 328] on img at bounding box center [184, 326] width 31 height 31
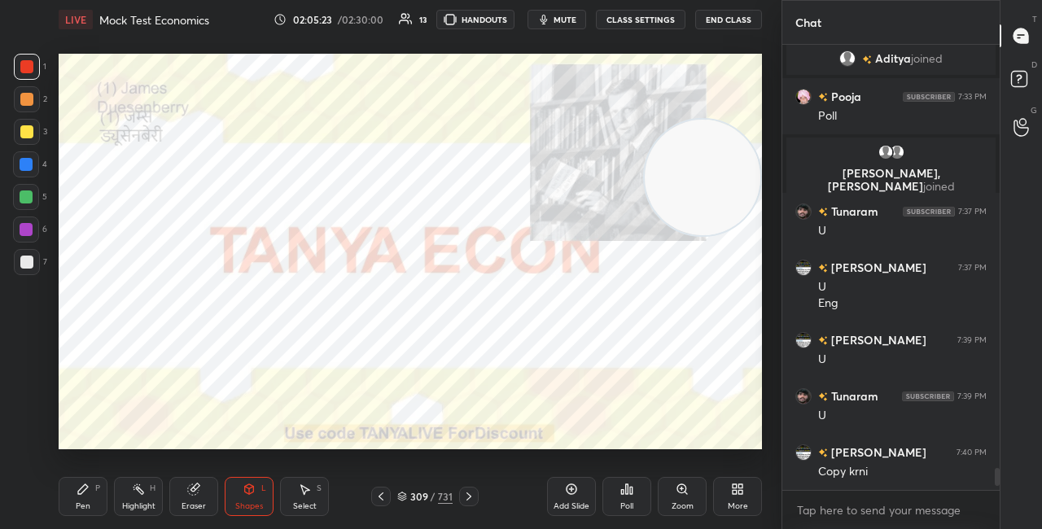
click at [397, 498] on icon at bounding box center [402, 497] width 10 height 10
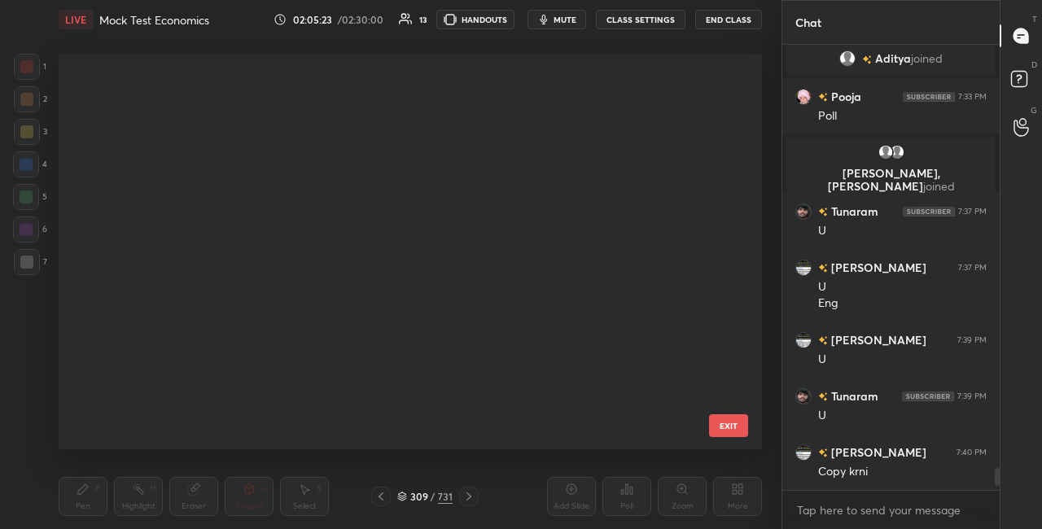
scroll to position [11934, 0]
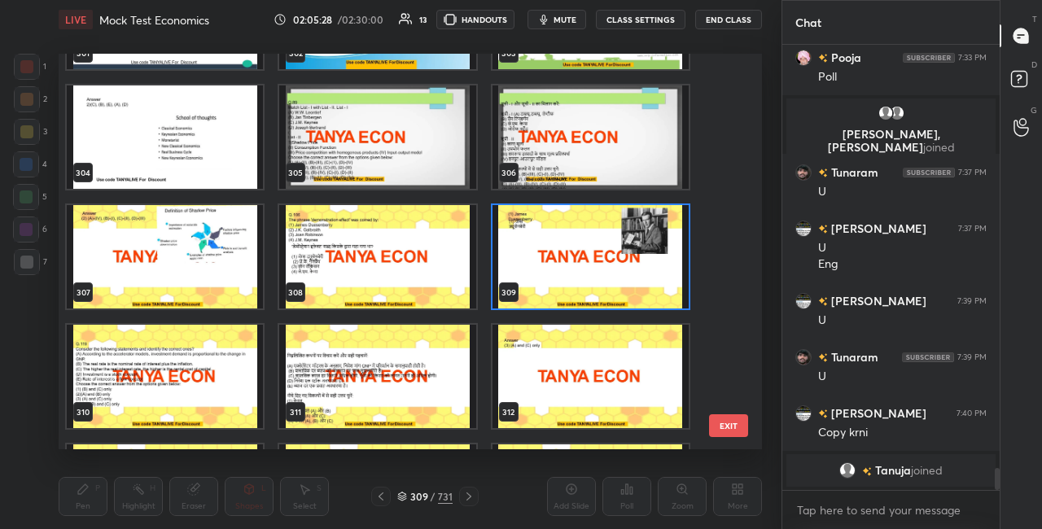
click at [266, 389] on div "310" at bounding box center [165, 377] width 213 height 120
click at [262, 390] on img "grid" at bounding box center [165, 376] width 196 height 103
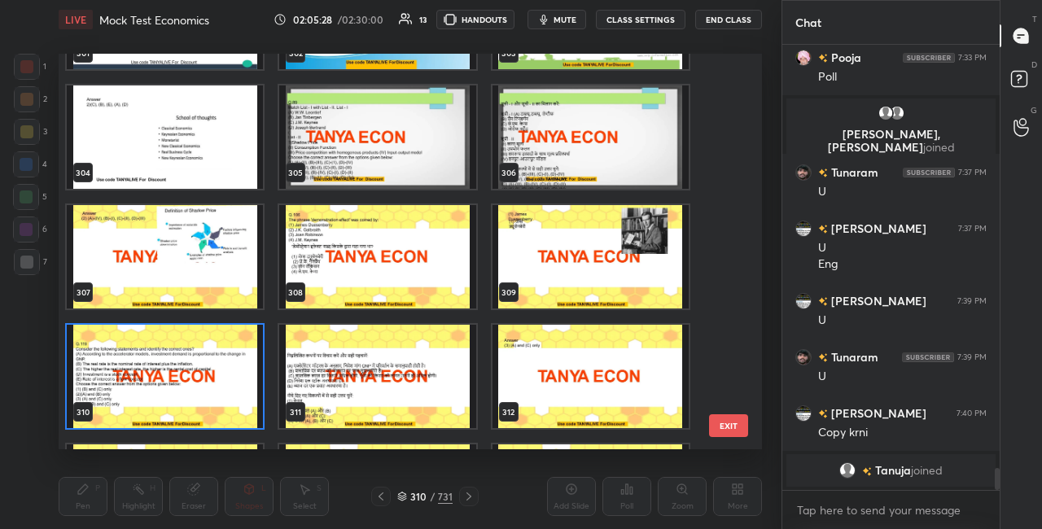
click at [261, 390] on img "grid" at bounding box center [165, 376] width 196 height 103
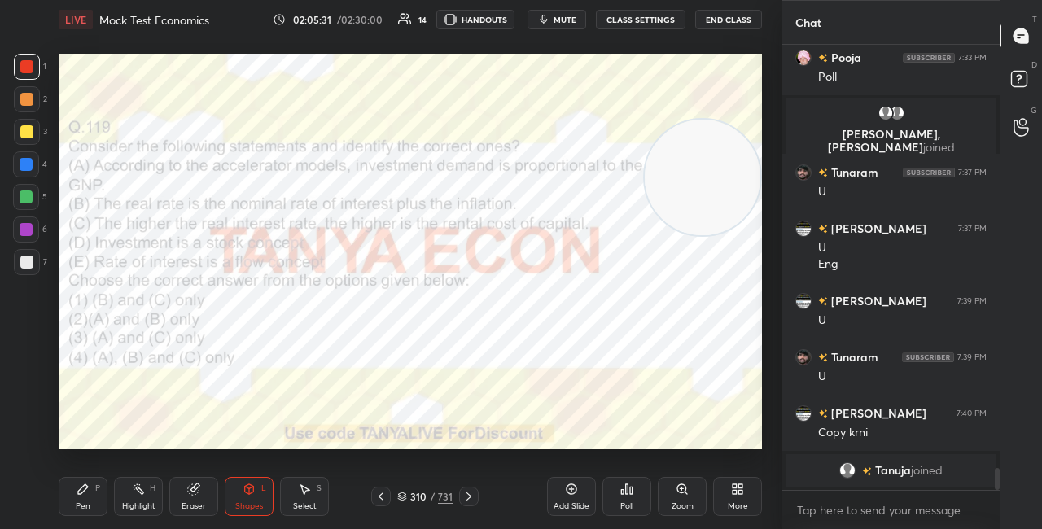
click at [82, 498] on div "Pen P" at bounding box center [83, 496] width 49 height 39
click at [303, 49] on div "Setting up your live class Poll for secs No correct answer Start poll" at bounding box center [410, 251] width 717 height 425
click at [365, 143] on div "Setting up your live class Poll for secs No correct answer Start poll" at bounding box center [410, 251] width 717 height 425
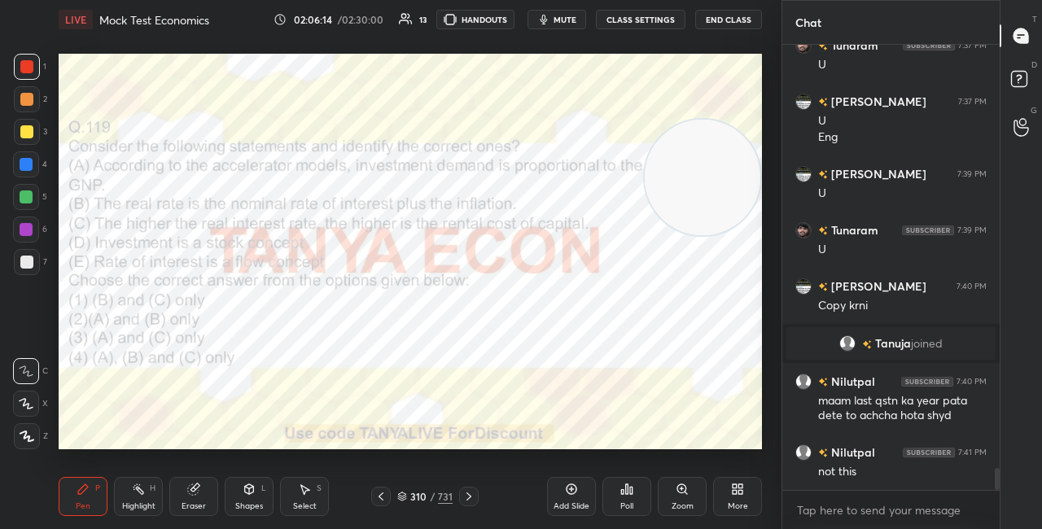
scroll to position [8739, 0]
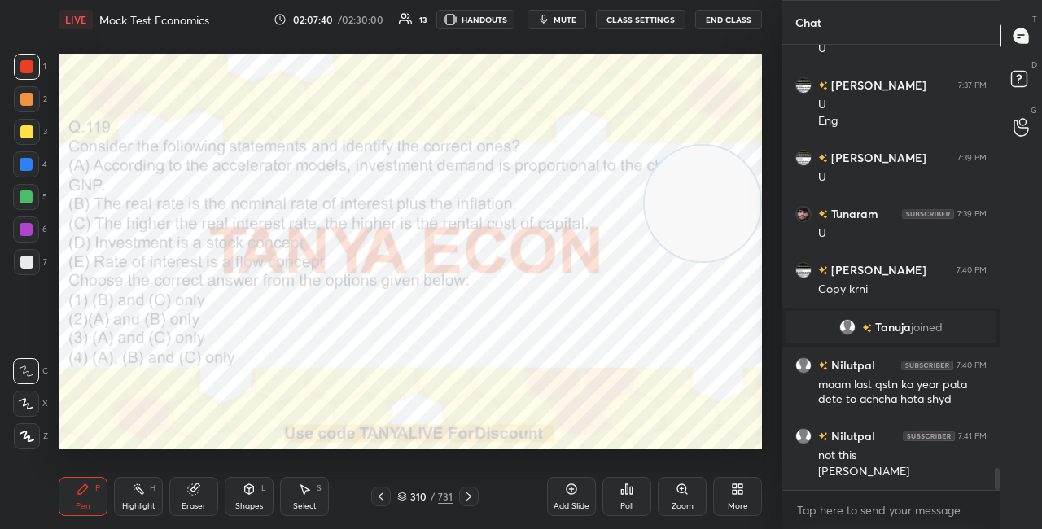
drag, startPoint x: 736, startPoint y: 173, endPoint x: 743, endPoint y: 211, distance: 38.0
click at [742, 205] on video at bounding box center [703, 204] width 116 height 116
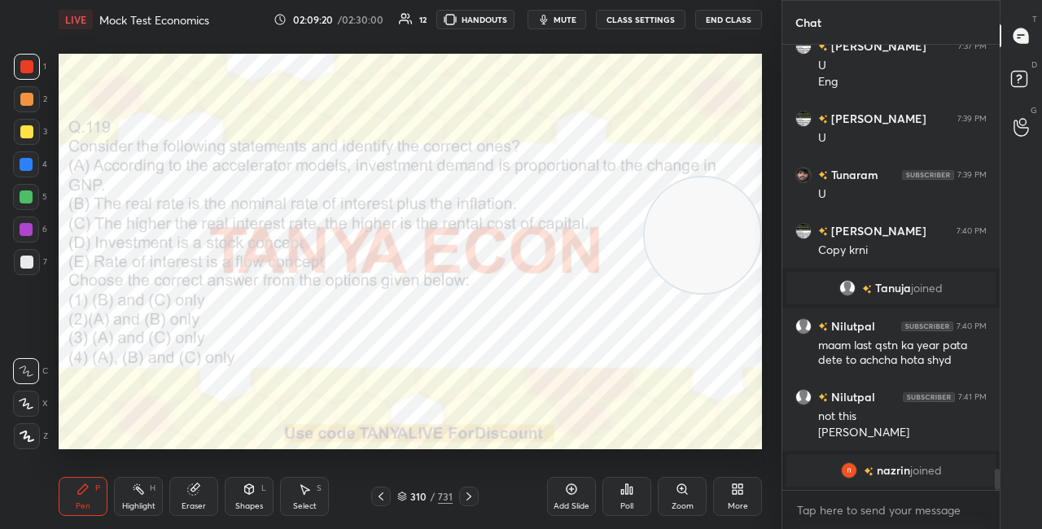
scroll to position [8805, 0]
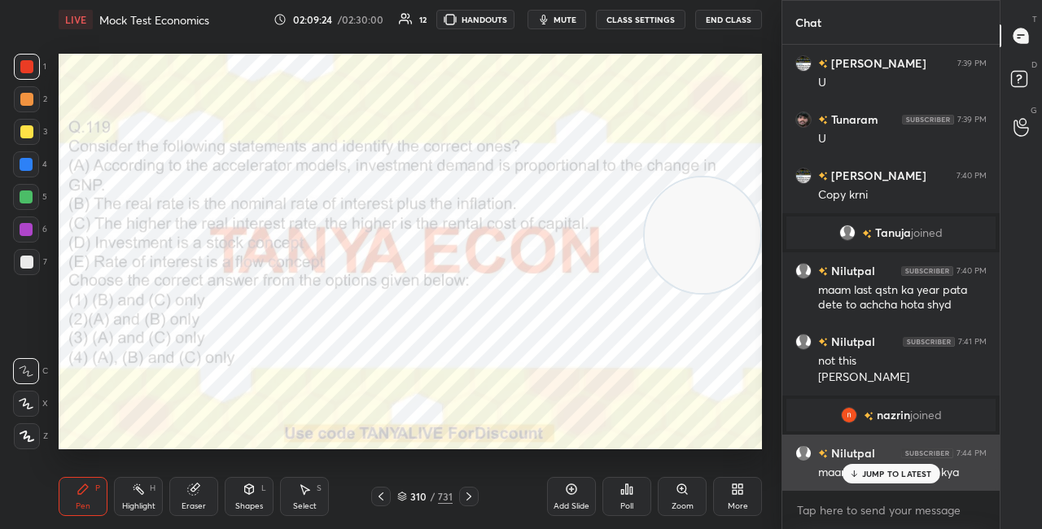
click at [872, 467] on div "JUMP TO LATEST" at bounding box center [891, 474] width 98 height 20
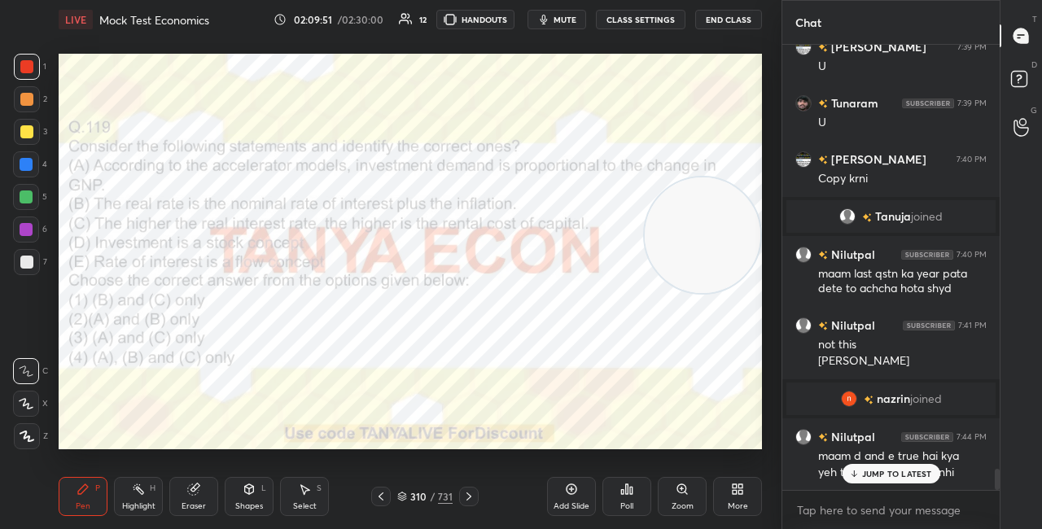
scroll to position [8860, 0]
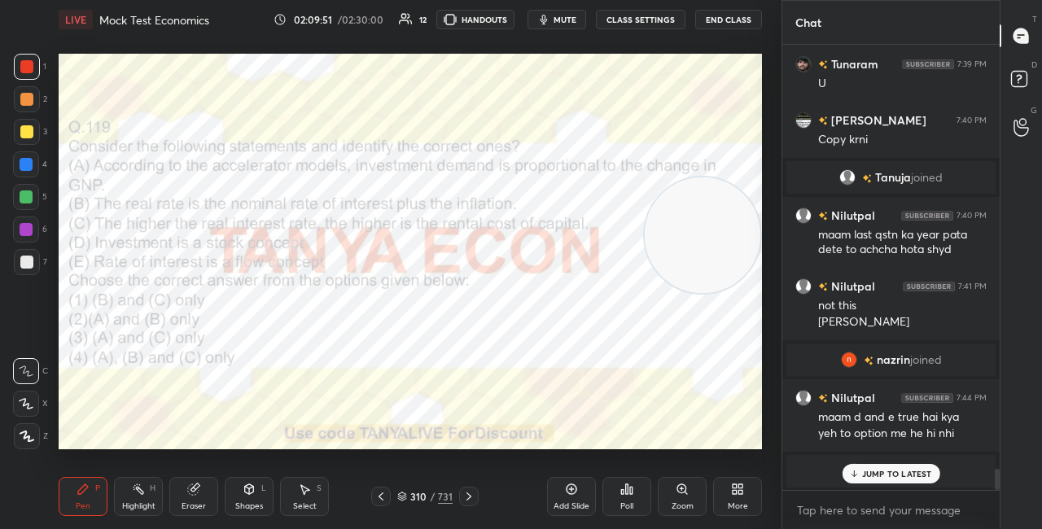
click at [879, 477] on p "JUMP TO LATEST" at bounding box center [897, 474] width 70 height 10
click at [753, 235] on video at bounding box center [703, 236] width 116 height 116
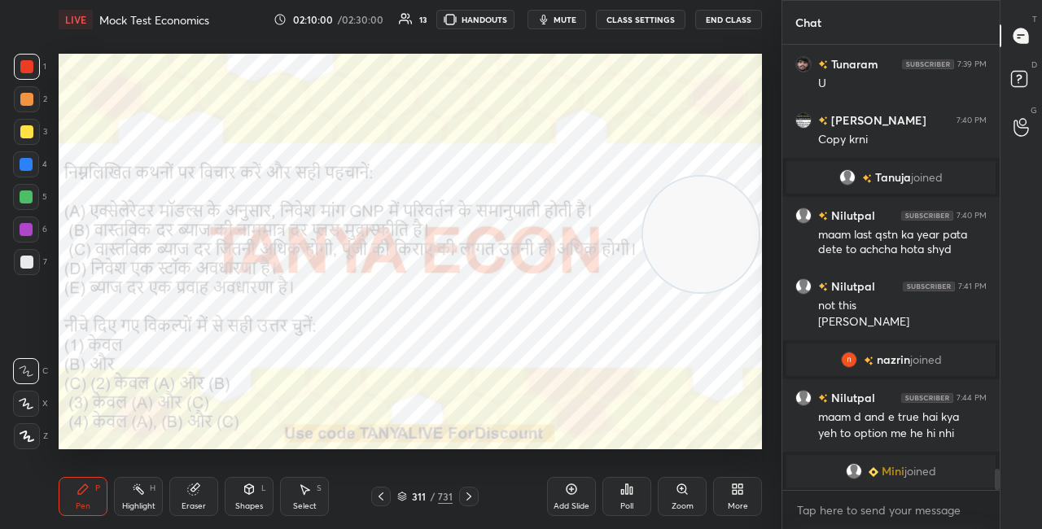
click at [409, 497] on div "311 / 731" at bounding box center [424, 496] width 55 height 15
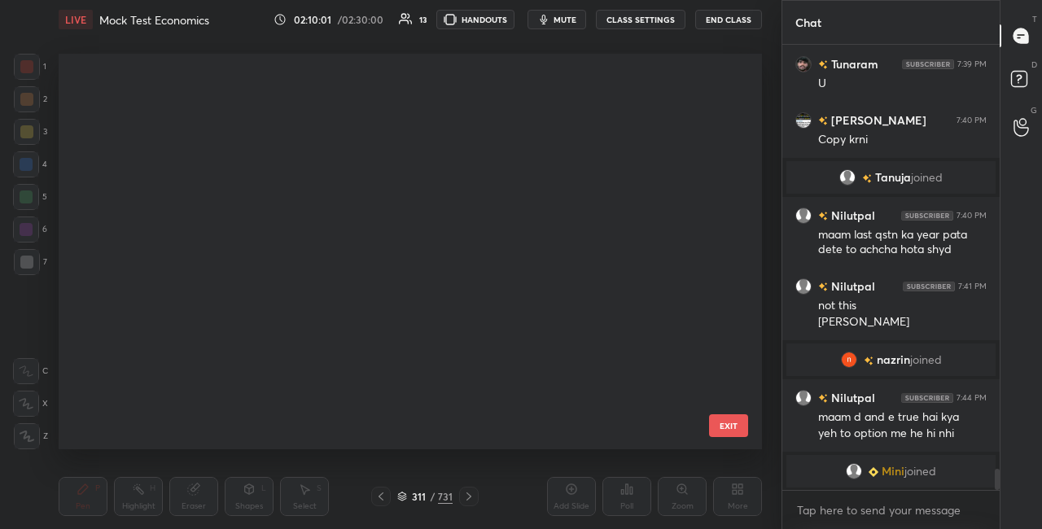
scroll to position [391, 695]
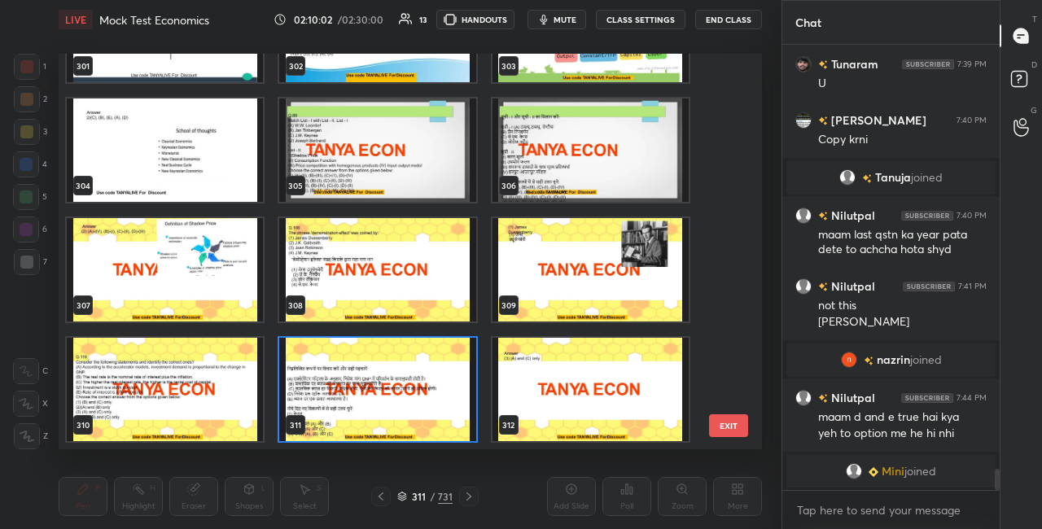
click at [438, 374] on img "grid" at bounding box center [377, 389] width 196 height 103
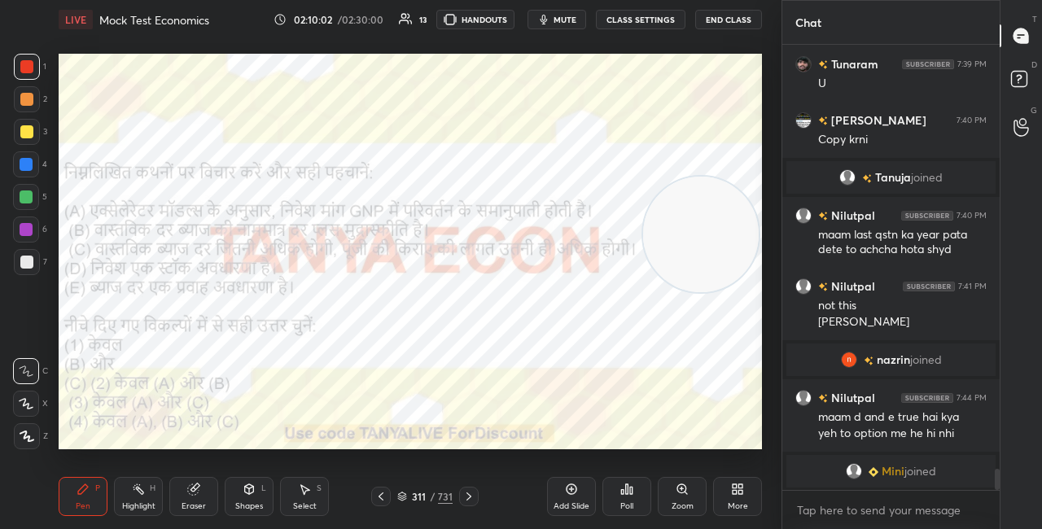
click at [439, 374] on img "grid" at bounding box center [377, 389] width 196 height 103
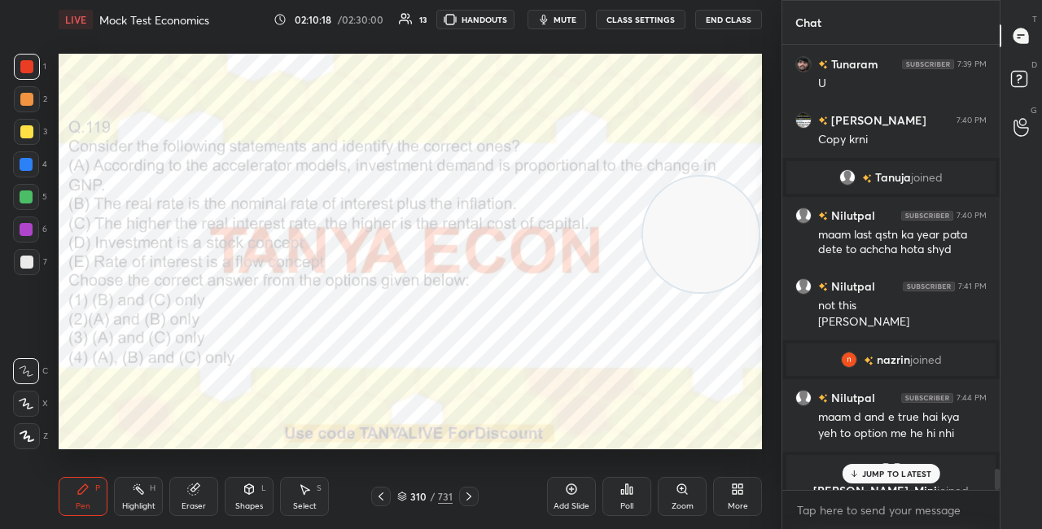
scroll to position [8879, 0]
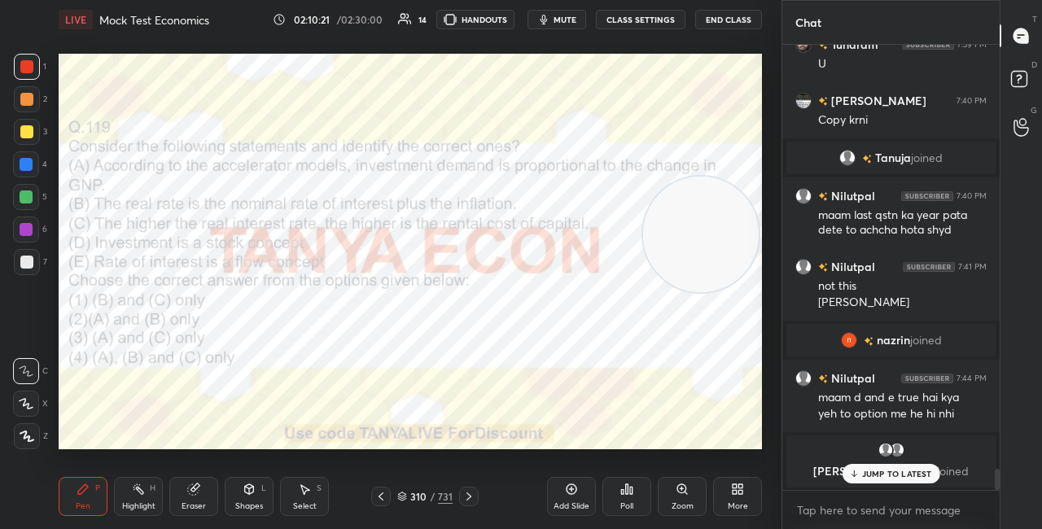
click at [867, 478] on p "JUMP TO LATEST" at bounding box center [897, 474] width 70 height 10
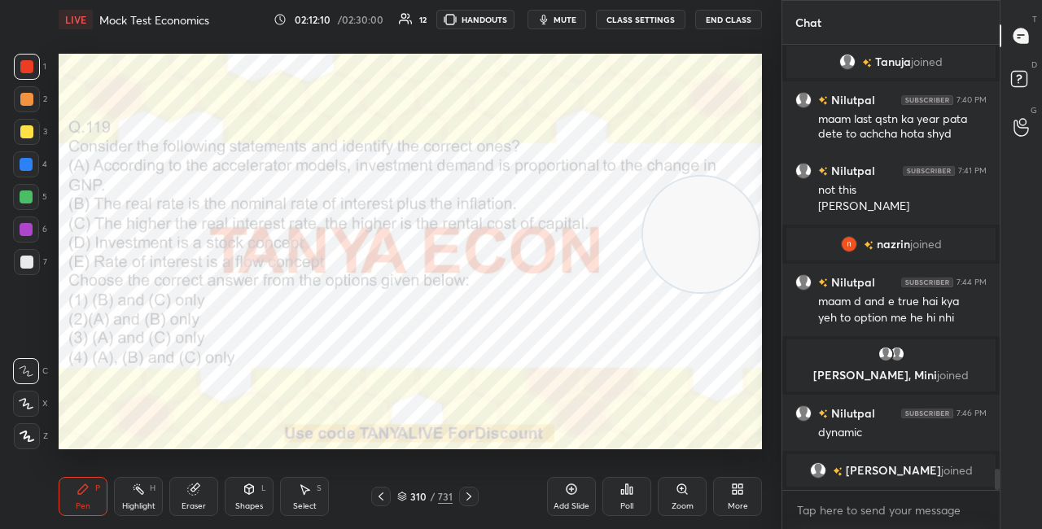
scroll to position [8946, 0]
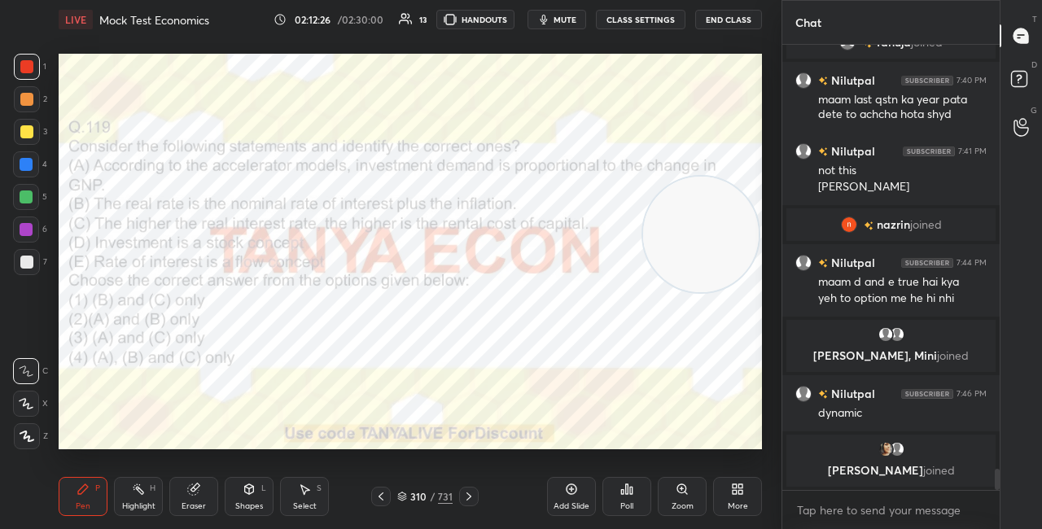
click at [469, 498] on icon at bounding box center [469, 497] width 5 height 8
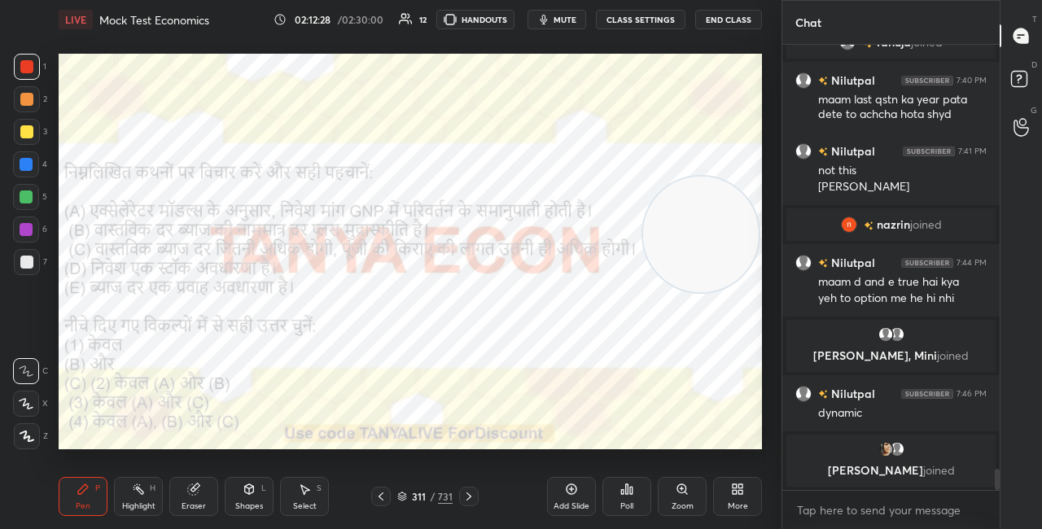
click at [401, 493] on icon at bounding box center [402, 495] width 8 height 4
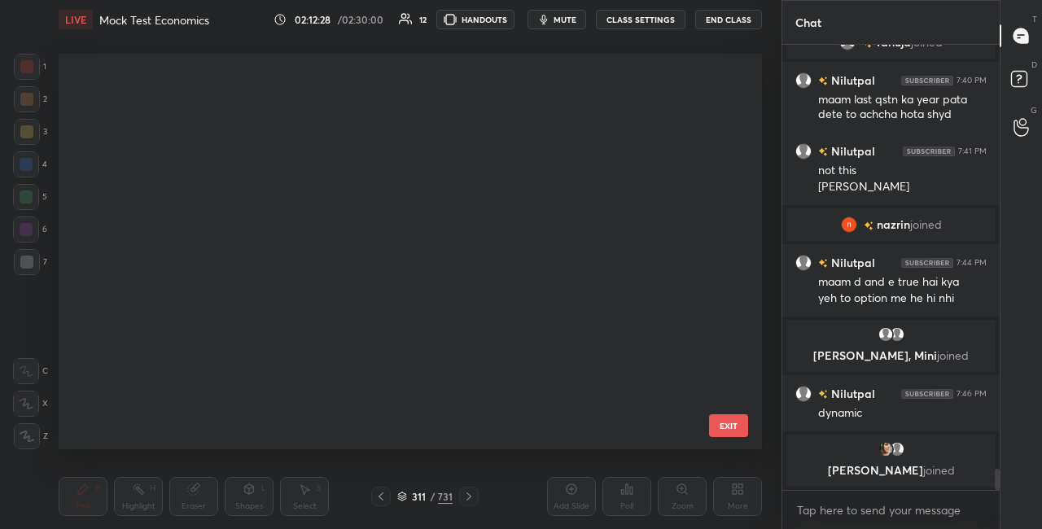
scroll to position [391, 695]
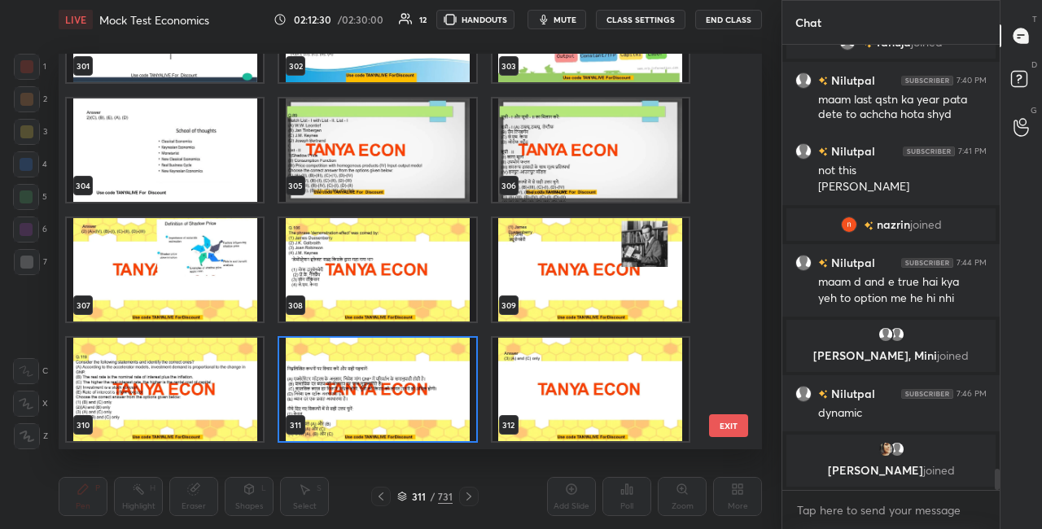
click at [433, 369] on img "grid" at bounding box center [377, 389] width 196 height 103
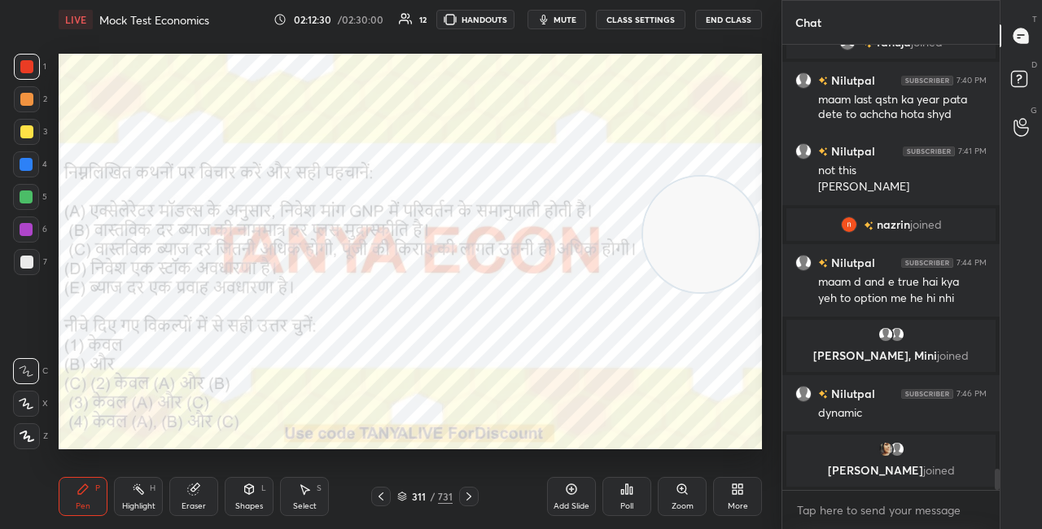
click at [433, 368] on img "grid" at bounding box center [377, 389] width 196 height 103
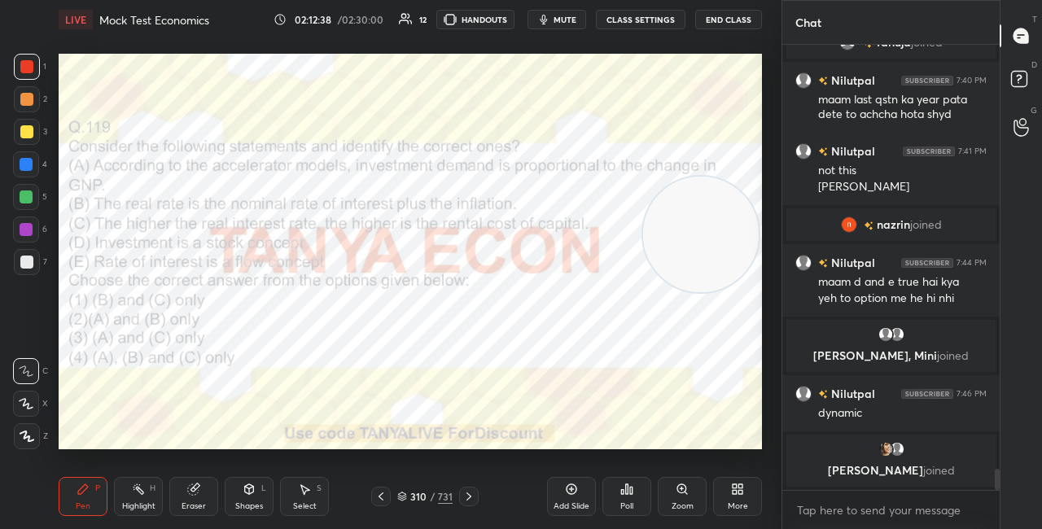
click at [629, 503] on div "Poll" at bounding box center [627, 506] width 13 height 8
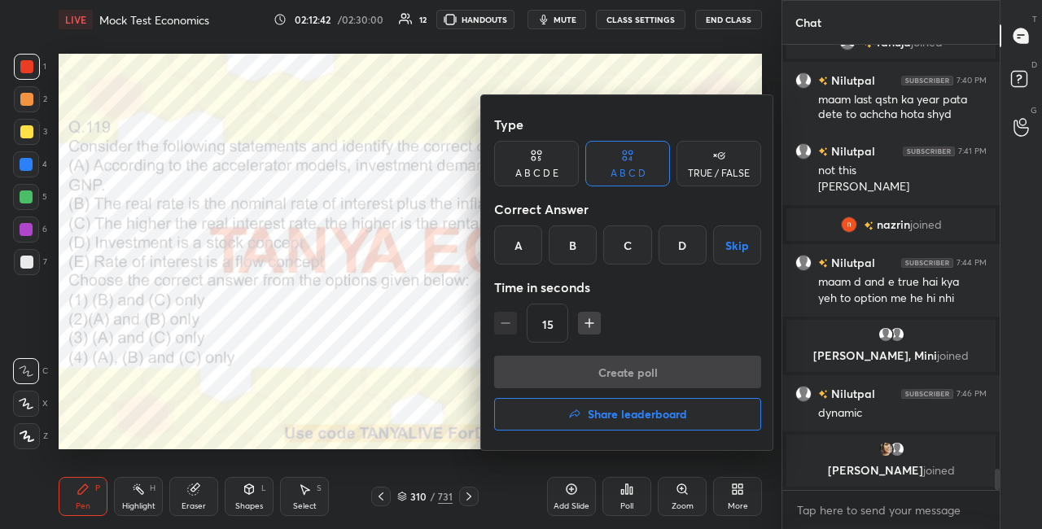
click at [639, 257] on div "C" at bounding box center [627, 245] width 48 height 39
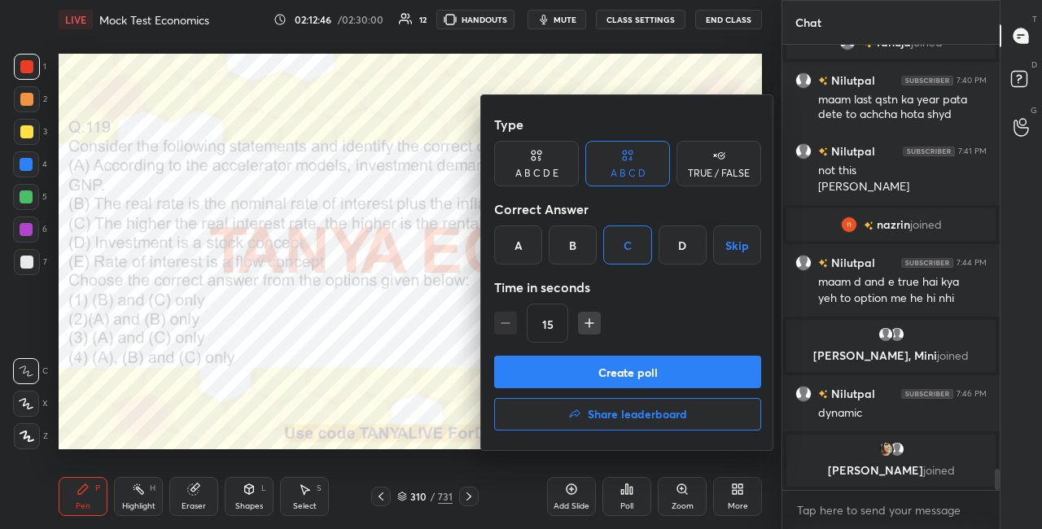
click at [591, 366] on button "Create poll" at bounding box center [627, 372] width 267 height 33
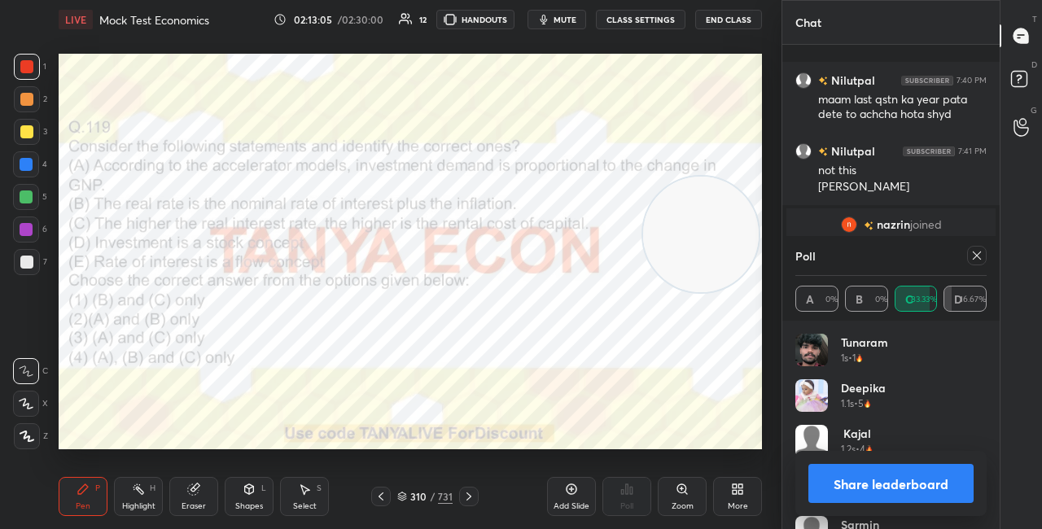
scroll to position [9044, 0]
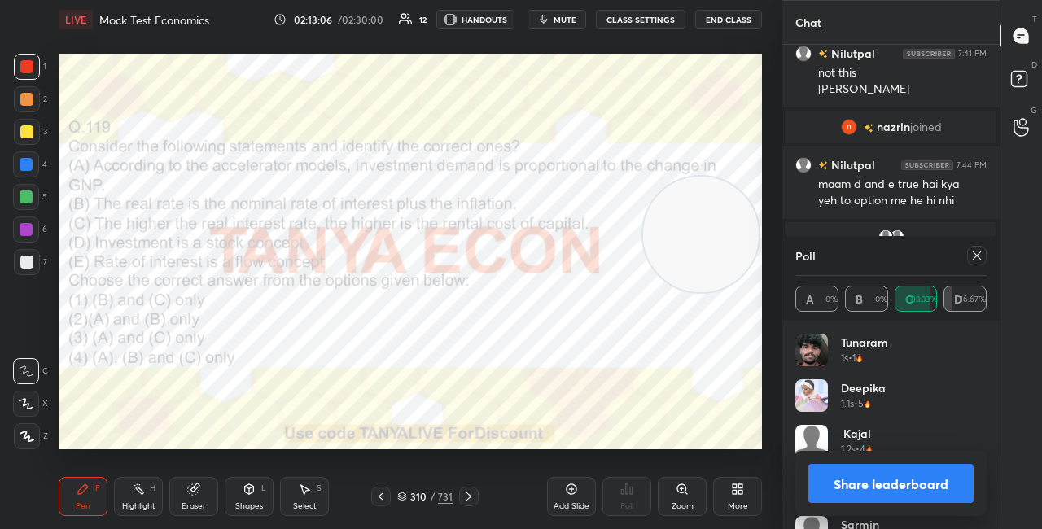
click at [827, 496] on button "Share leaderboard" at bounding box center [891, 483] width 165 height 39
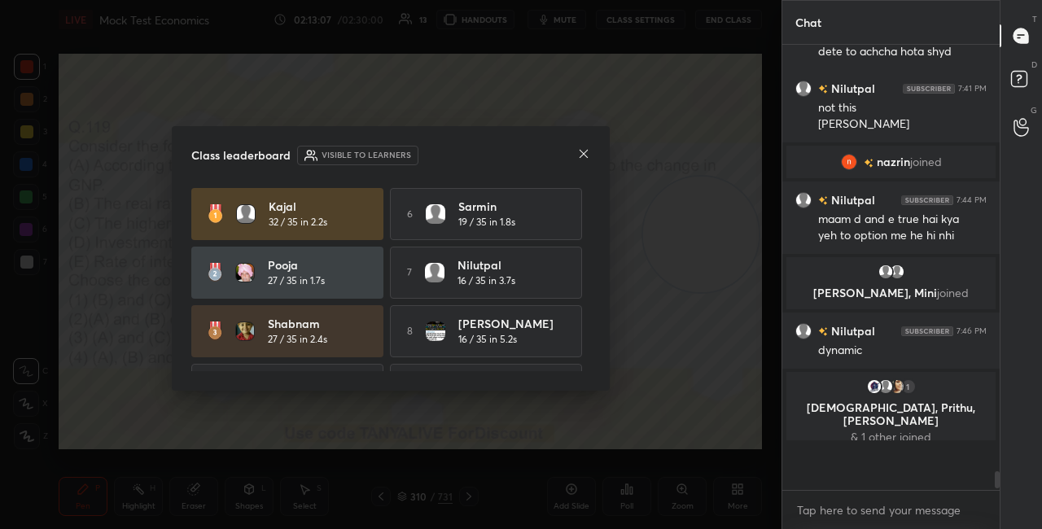
scroll to position [471, 213]
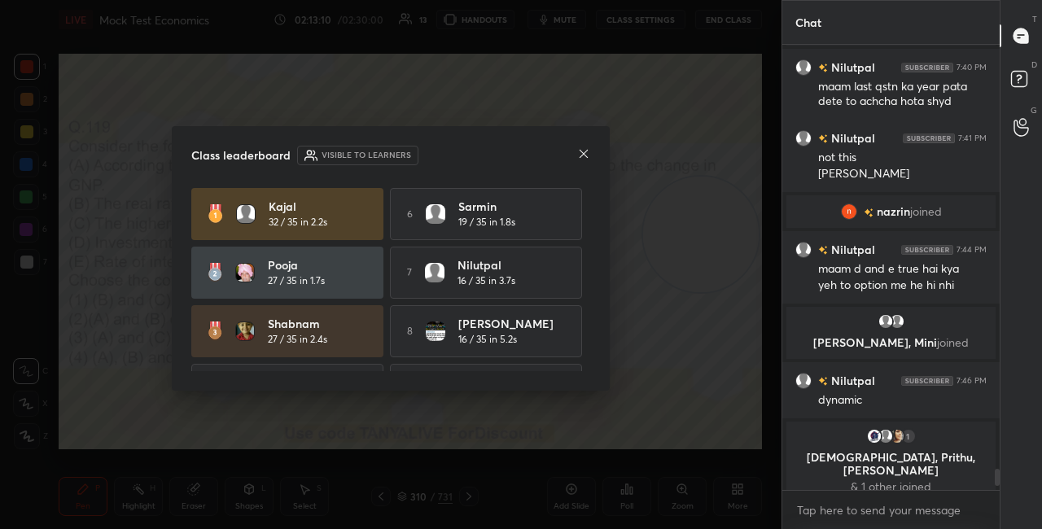
click at [583, 160] on div at bounding box center [583, 155] width 13 height 17
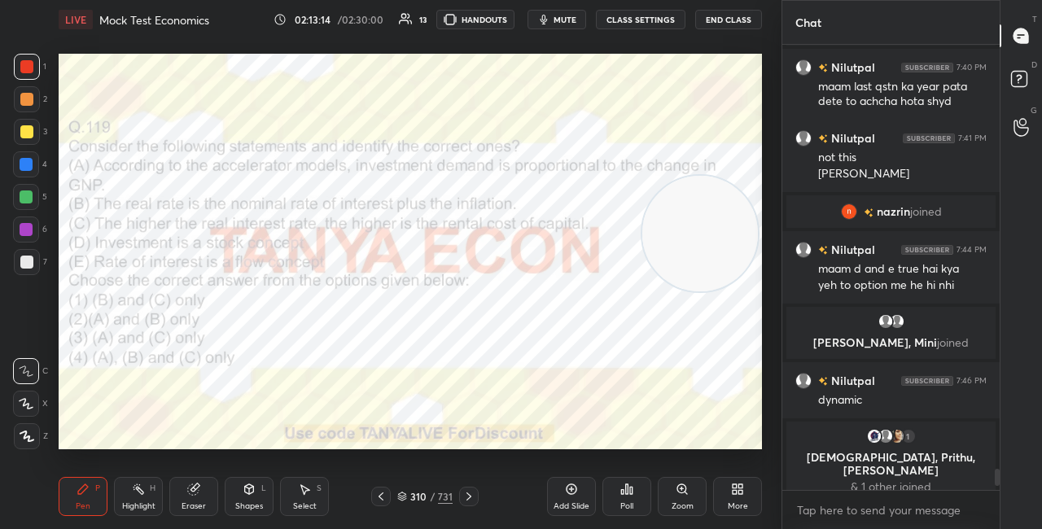
drag, startPoint x: 685, startPoint y: 235, endPoint x: 682, endPoint y: 293, distance: 58.7
click at [689, 292] on video at bounding box center [701, 234] width 116 height 116
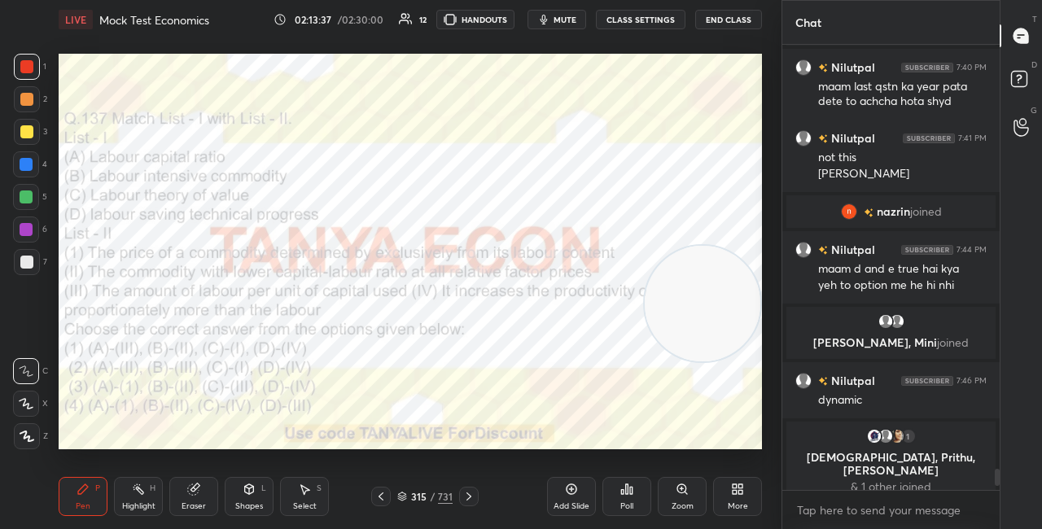
click at [406, 493] on icon at bounding box center [402, 497] width 10 height 10
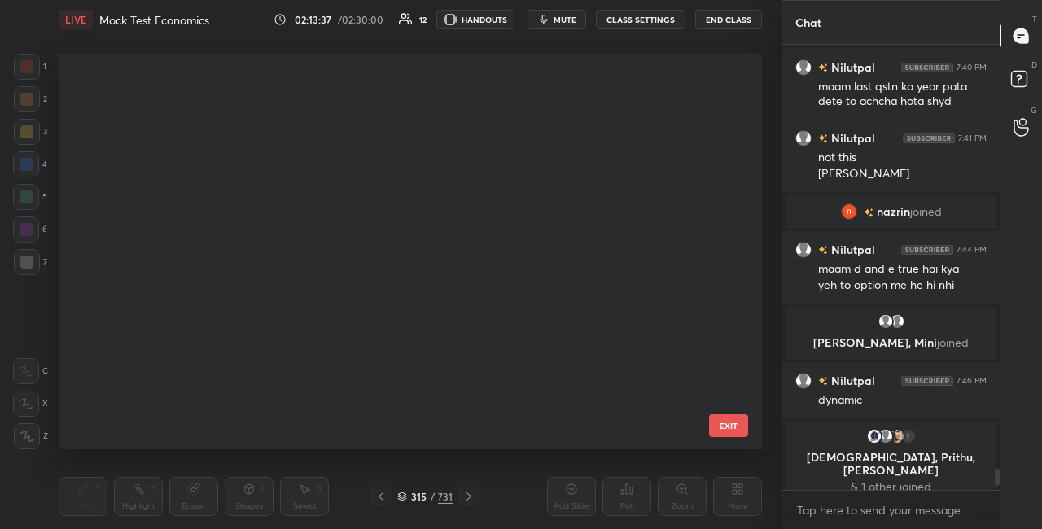
scroll to position [12173, 0]
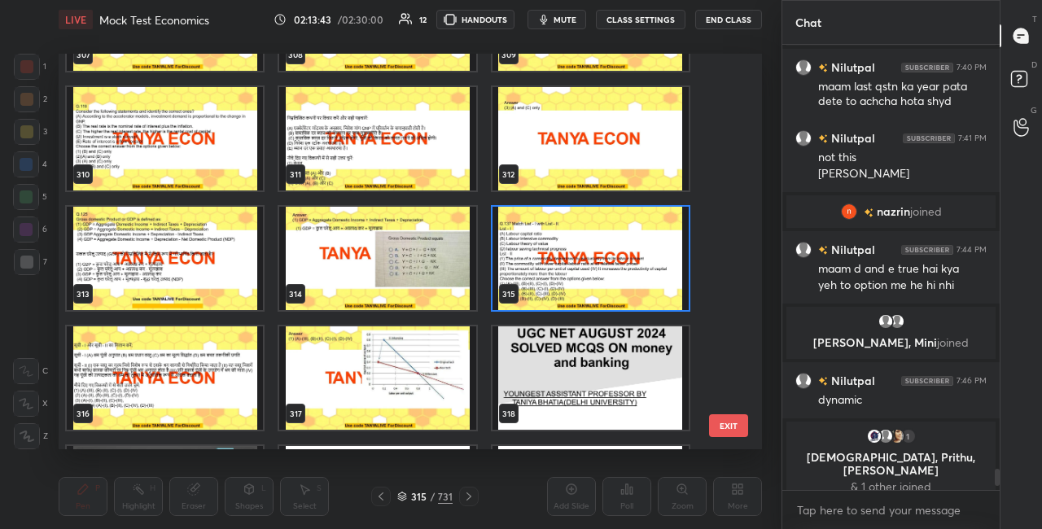
click at [640, 262] on img "grid" at bounding box center [591, 258] width 196 height 103
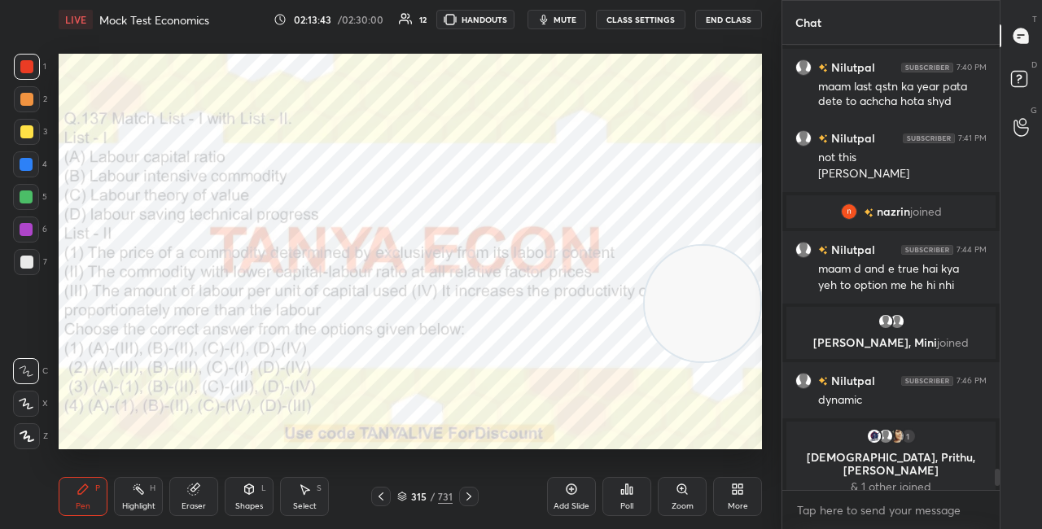
click at [640, 262] on img "grid" at bounding box center [591, 258] width 196 height 103
drag, startPoint x: 712, startPoint y: 283, endPoint x: 738, endPoint y: 135, distance: 150.5
click at [748, 211] on video at bounding box center [701, 269] width 116 height 116
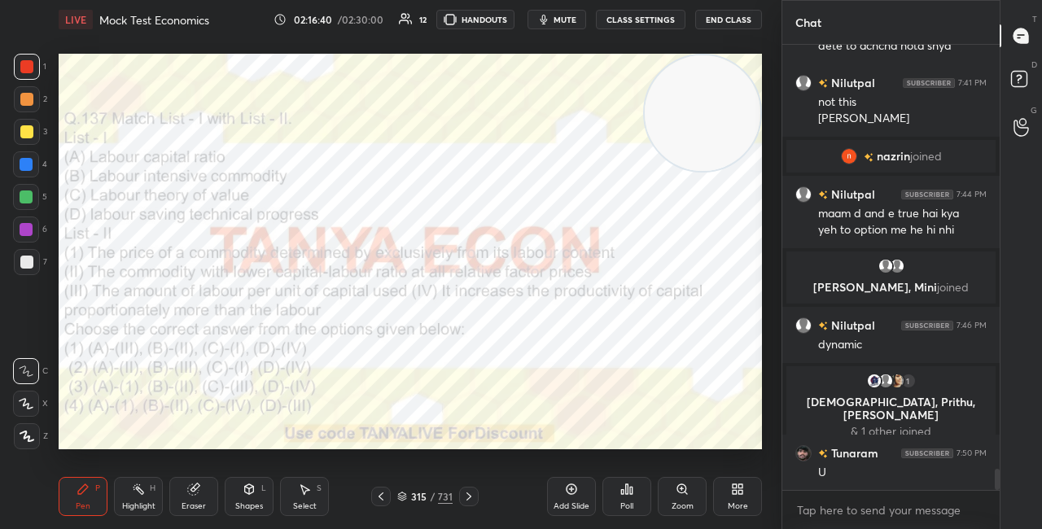
scroll to position [9041, 0]
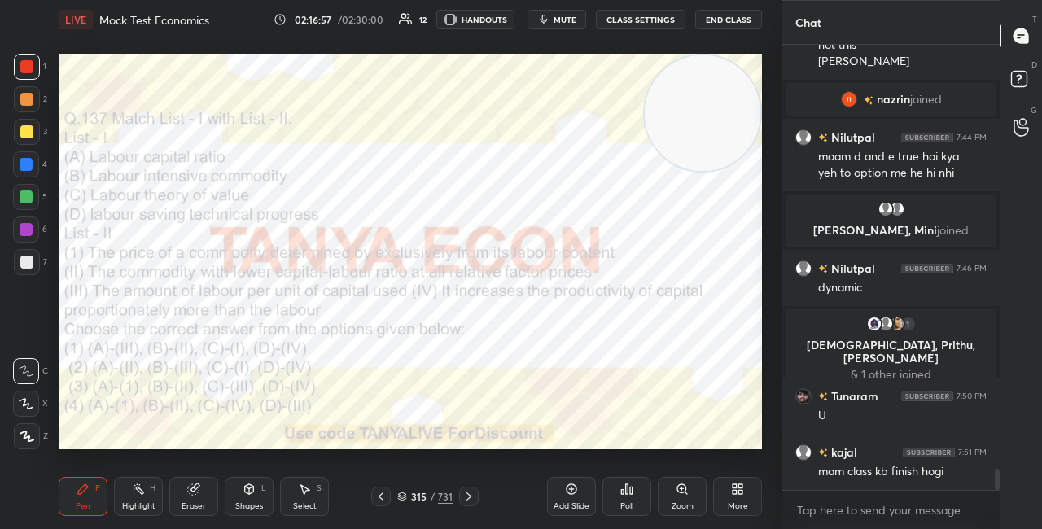
click at [406, 498] on icon at bounding box center [402, 497] width 10 height 10
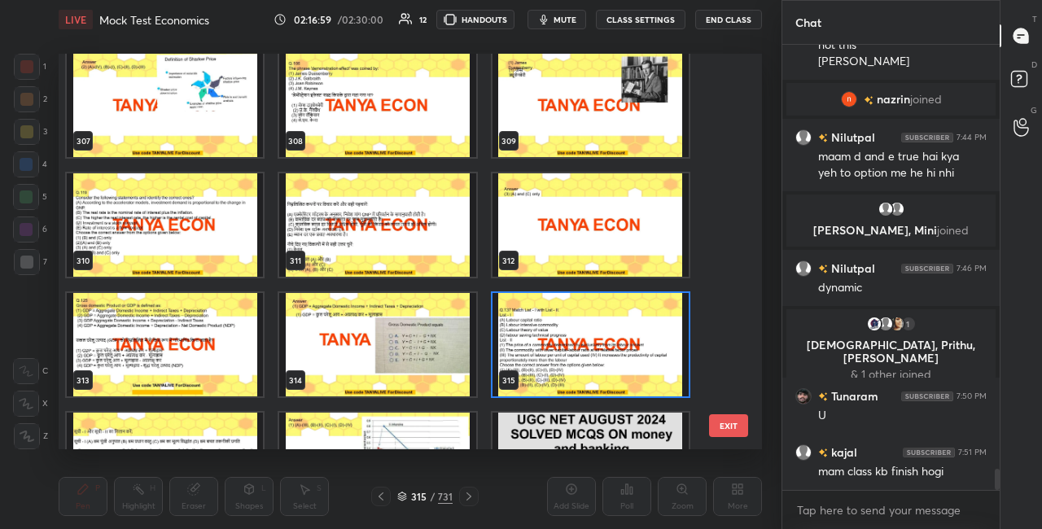
scroll to position [12239, 0]
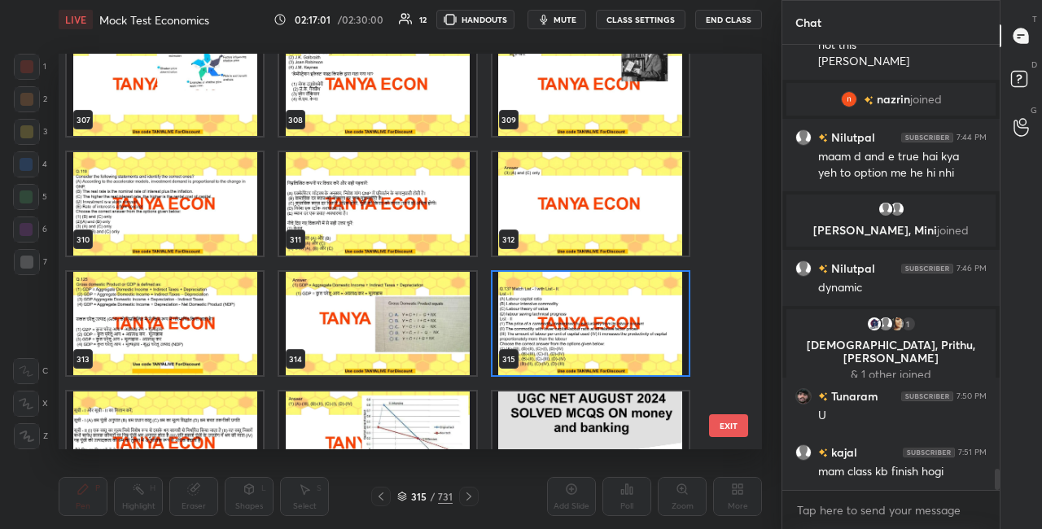
click at [614, 304] on img "grid" at bounding box center [591, 323] width 196 height 103
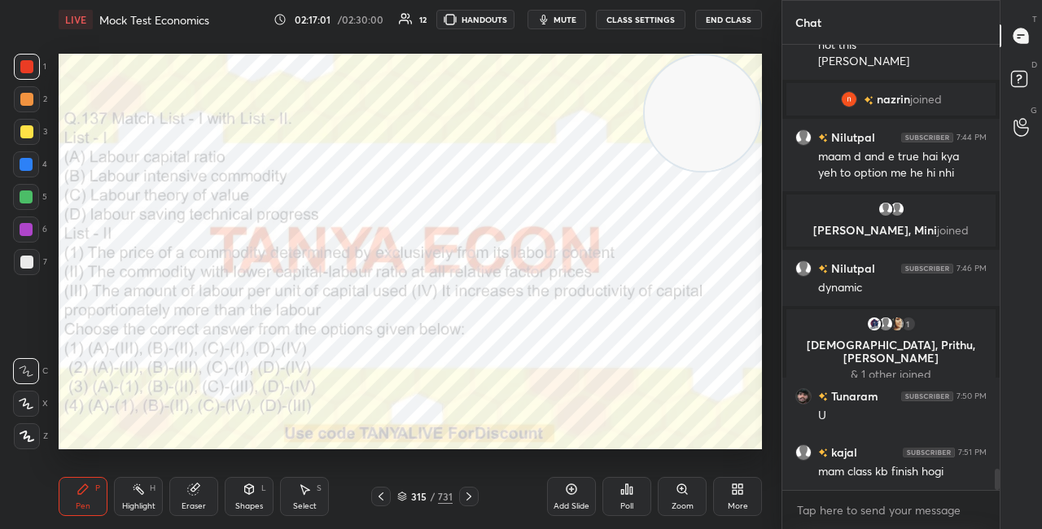
click at [613, 304] on img "grid" at bounding box center [591, 323] width 196 height 103
click at [622, 490] on icon at bounding box center [622, 492] width 2 height 4
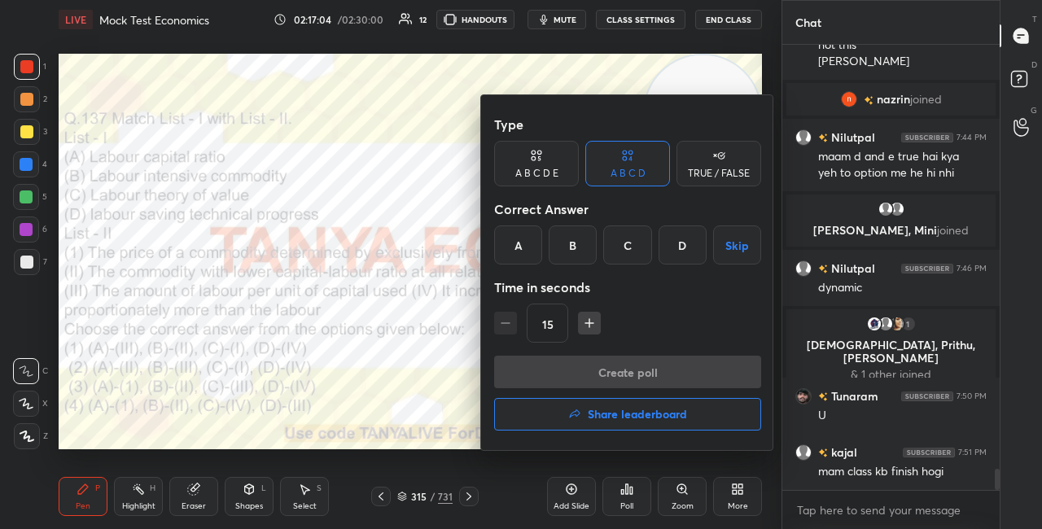
click at [523, 232] on div "A" at bounding box center [518, 245] width 48 height 39
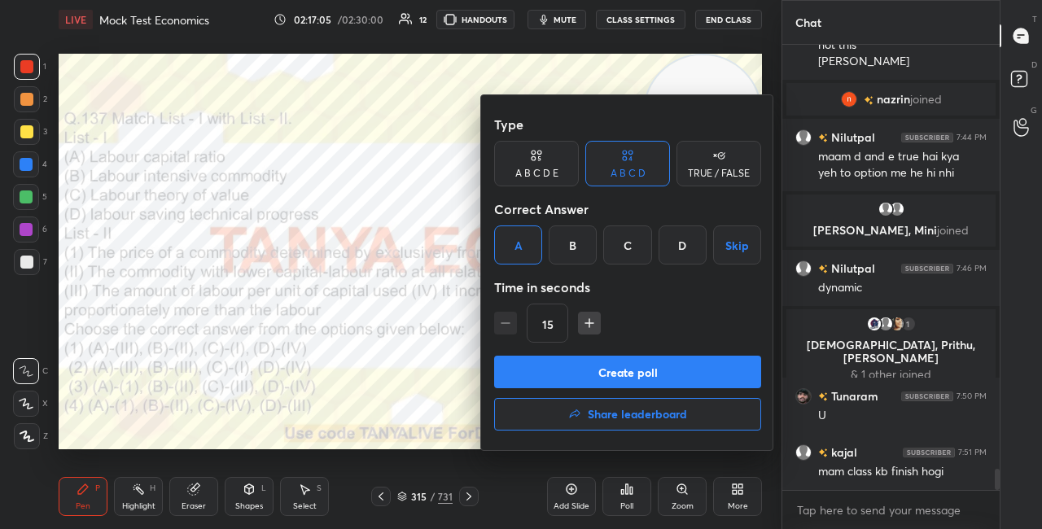
click at [532, 369] on button "Create poll" at bounding box center [627, 372] width 267 height 33
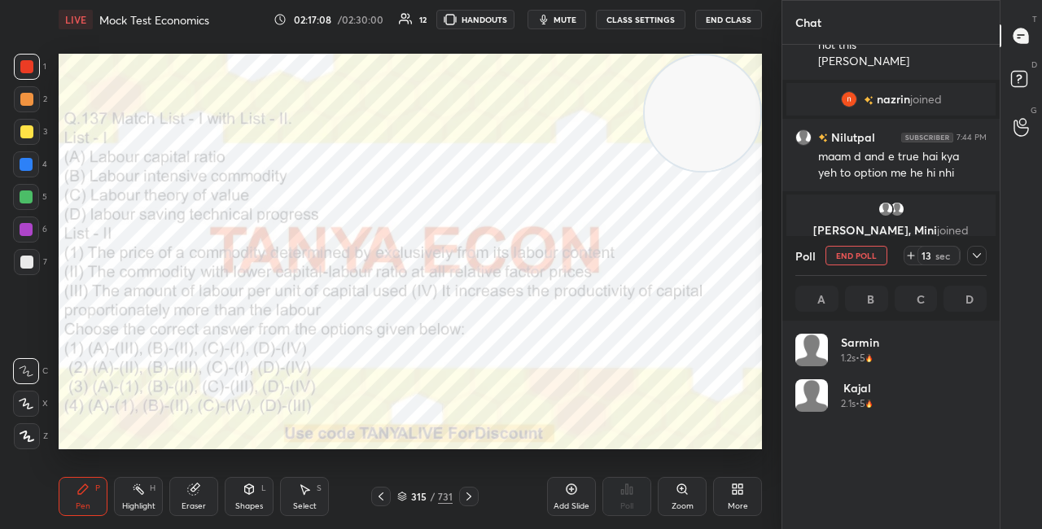
scroll to position [191, 186]
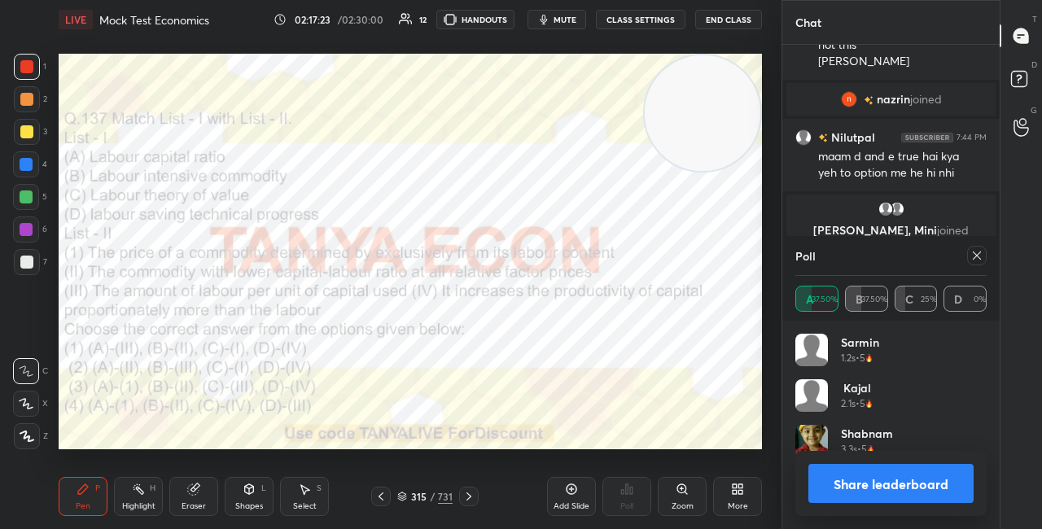
click at [222, 501] on div "Pen P Highlight H Eraser Shapes L Select S" at bounding box center [181, 496] width 244 height 39
click at [255, 490] on icon at bounding box center [249, 489] width 13 height 13
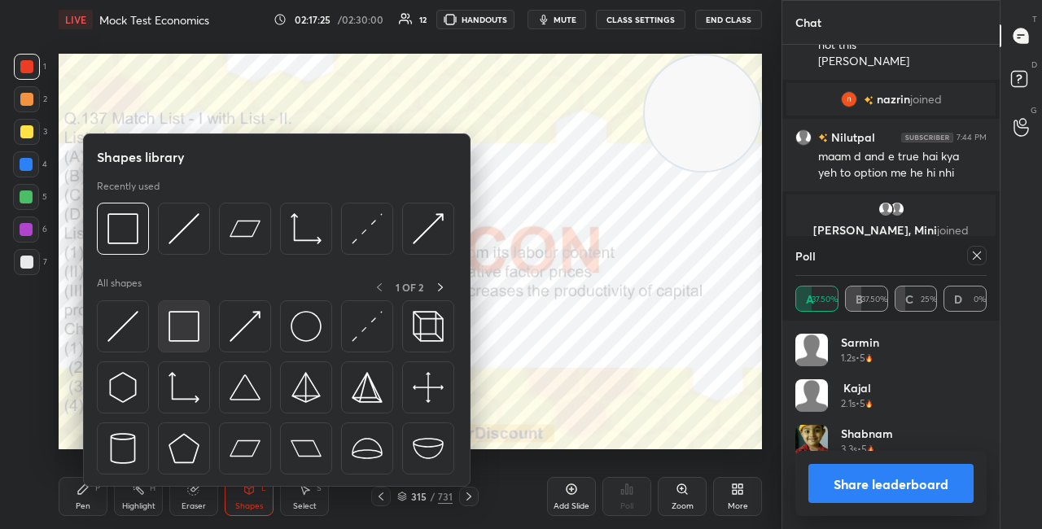
click at [199, 331] on img at bounding box center [184, 326] width 31 height 31
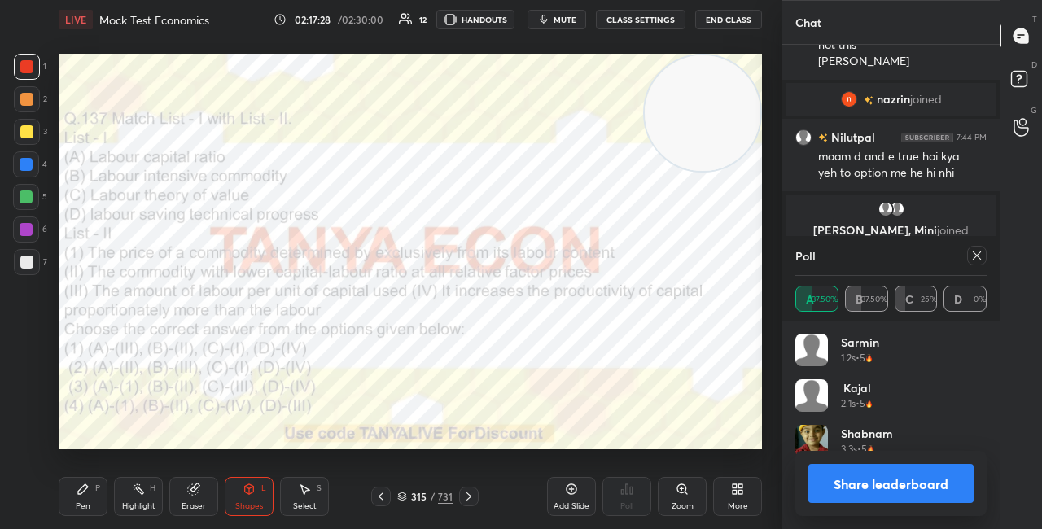
click at [80, 491] on icon at bounding box center [83, 490] width 10 height 10
click at [834, 471] on button "Share leaderboard" at bounding box center [891, 483] width 165 height 39
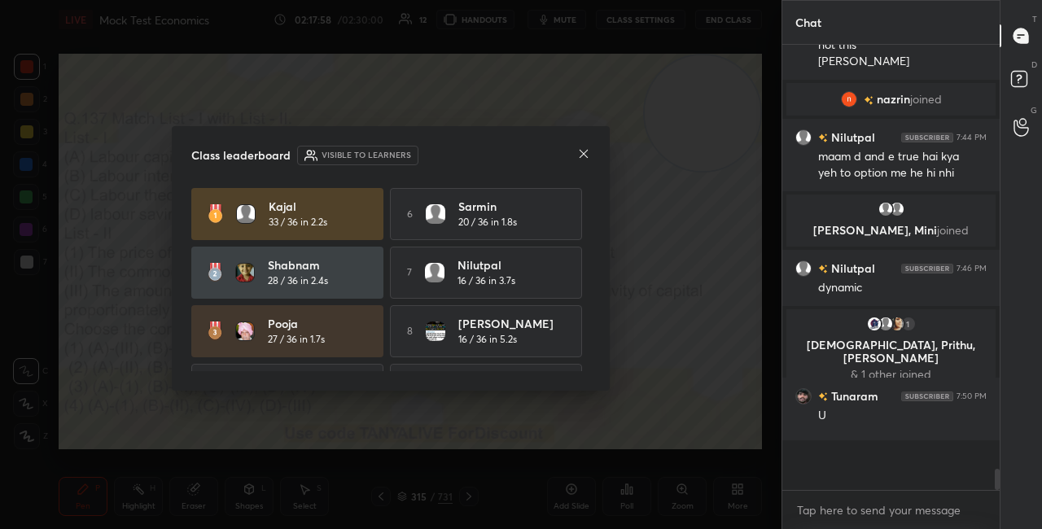
scroll to position [6, 5]
click at [581, 159] on icon at bounding box center [583, 153] width 13 height 13
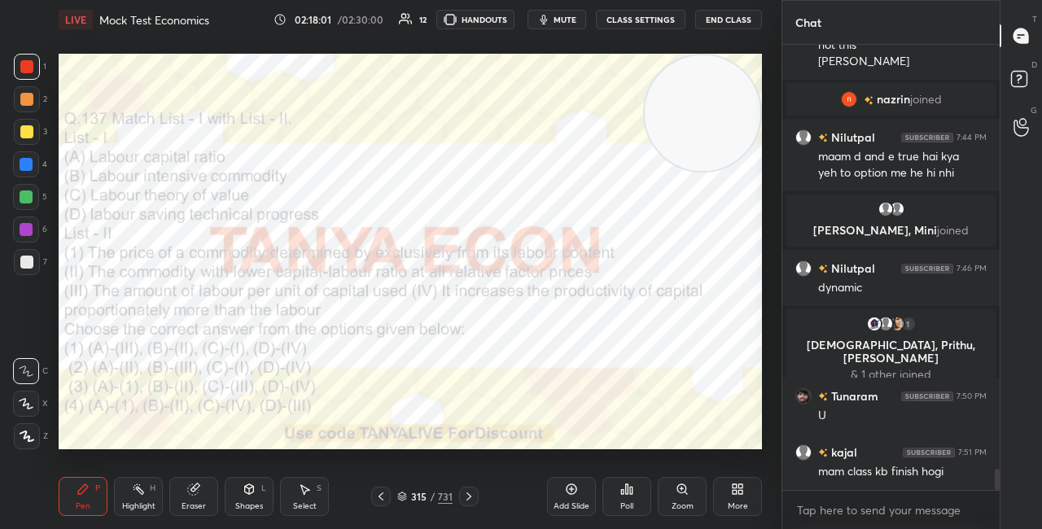
click at [403, 489] on div "315 / 731" at bounding box center [424, 496] width 55 height 15
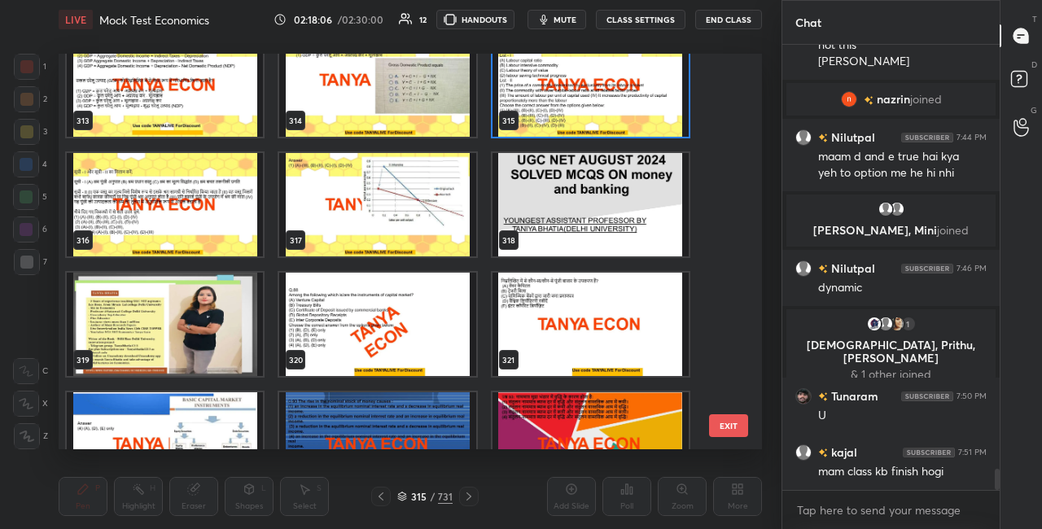
scroll to position [12521, 0]
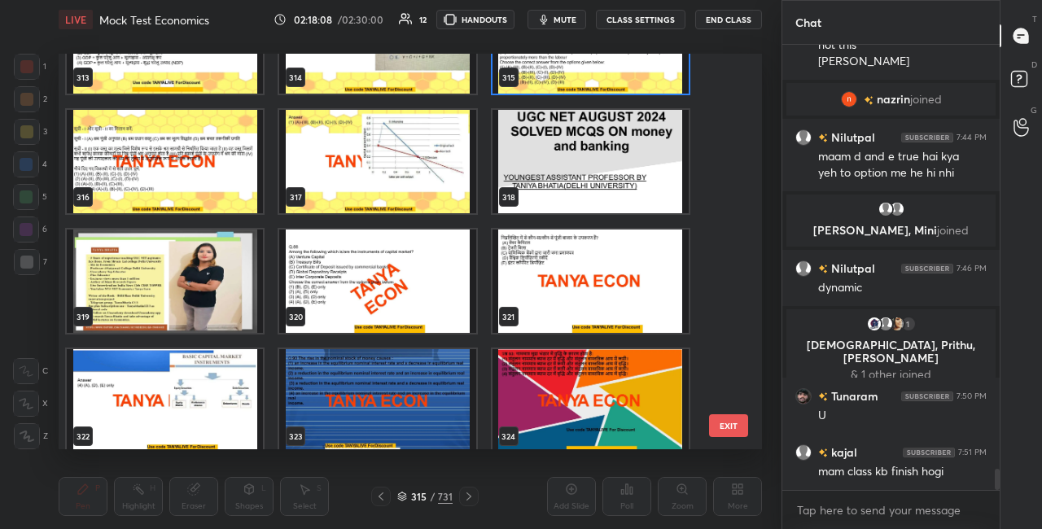
click at [443, 302] on img "grid" at bounding box center [377, 281] width 196 height 103
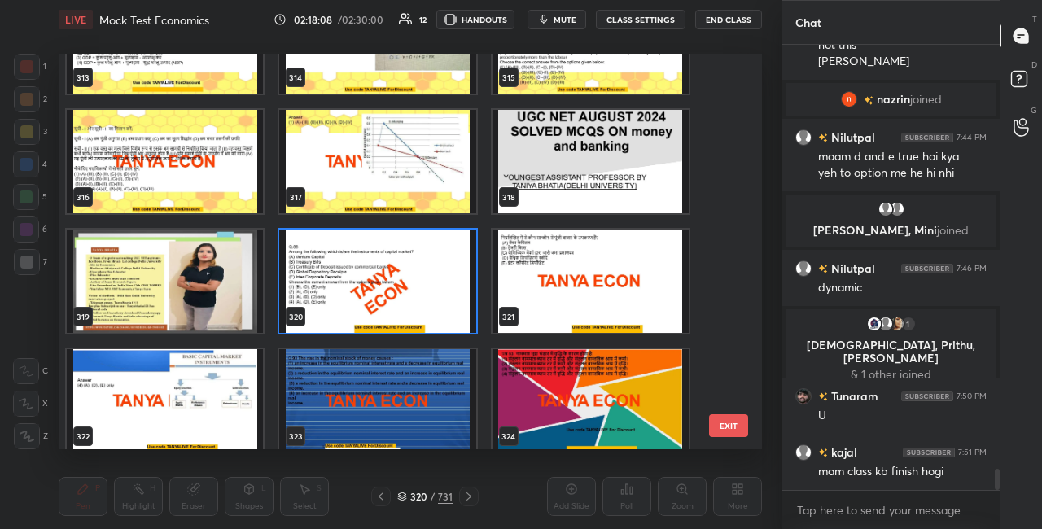
click at [444, 303] on img "grid" at bounding box center [377, 281] width 196 height 103
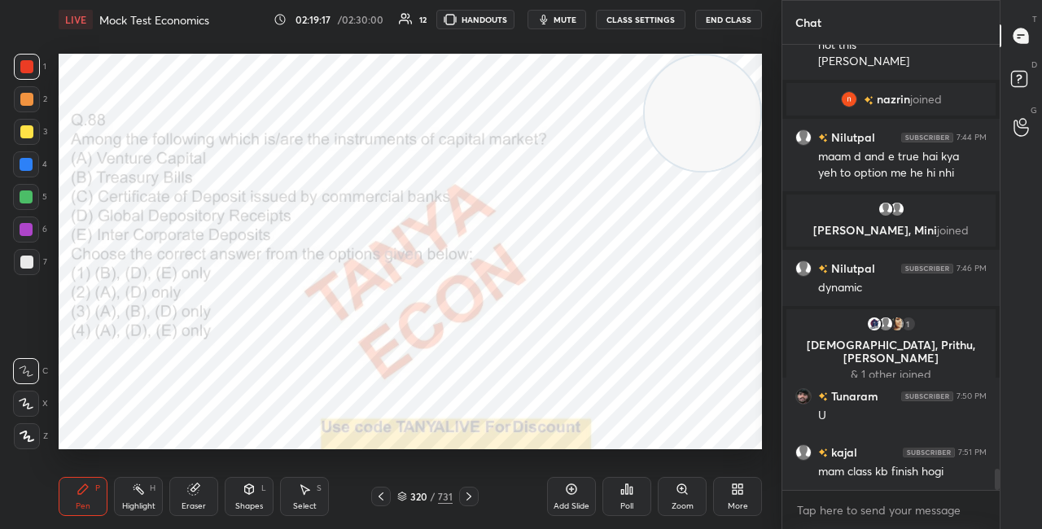
click at [409, 494] on div "320 / 731" at bounding box center [424, 496] width 55 height 15
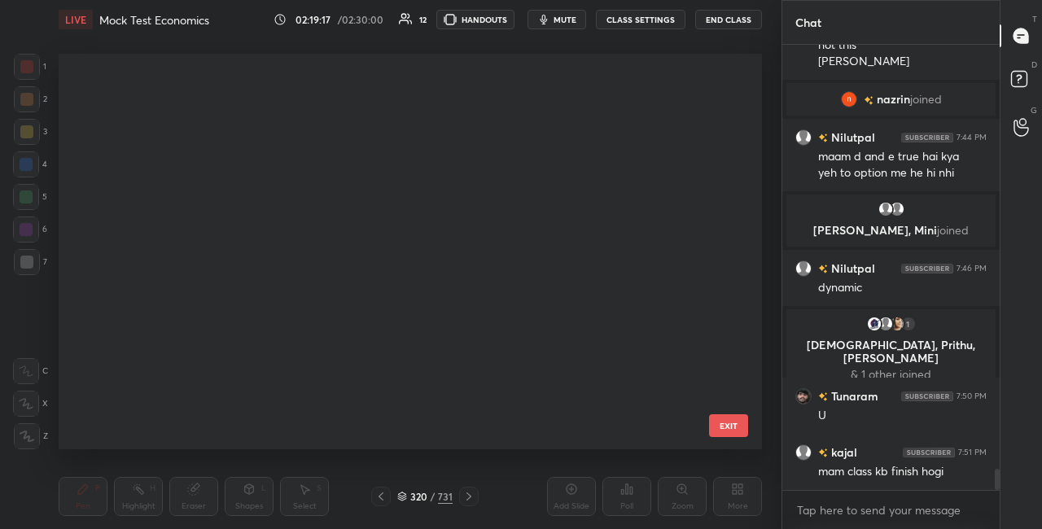
scroll to position [391, 695]
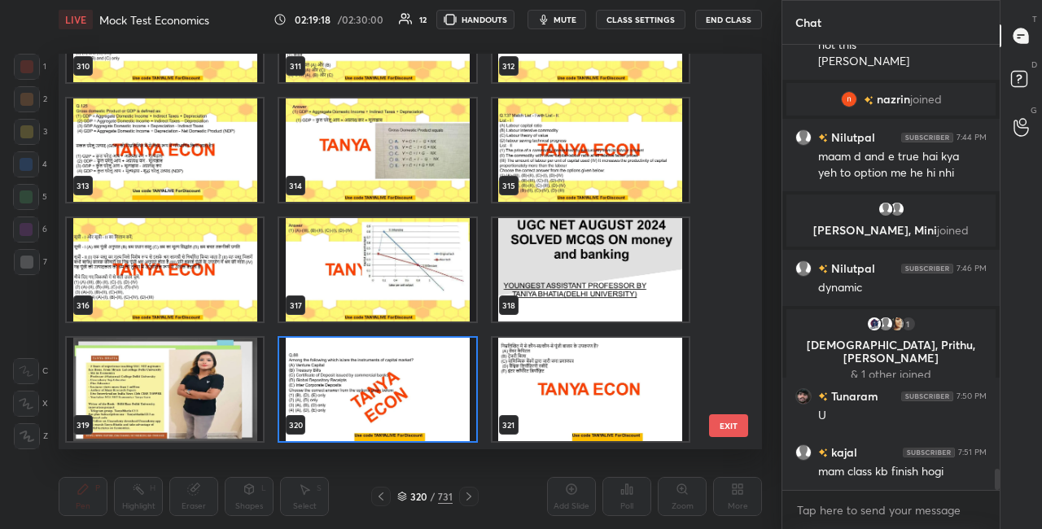
click at [368, 413] on img "grid" at bounding box center [377, 389] width 196 height 103
click at [369, 414] on img "grid" at bounding box center [377, 389] width 196 height 103
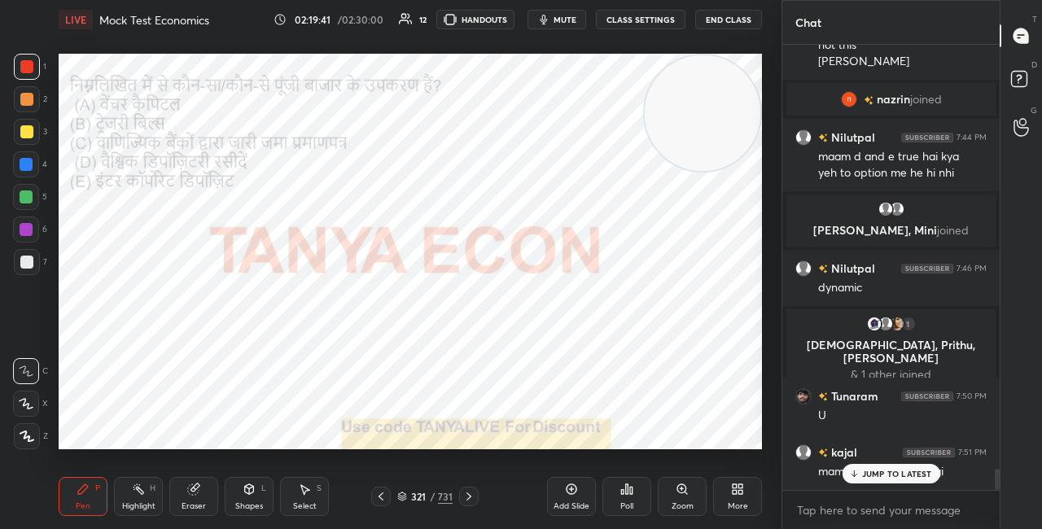
scroll to position [9096, 0]
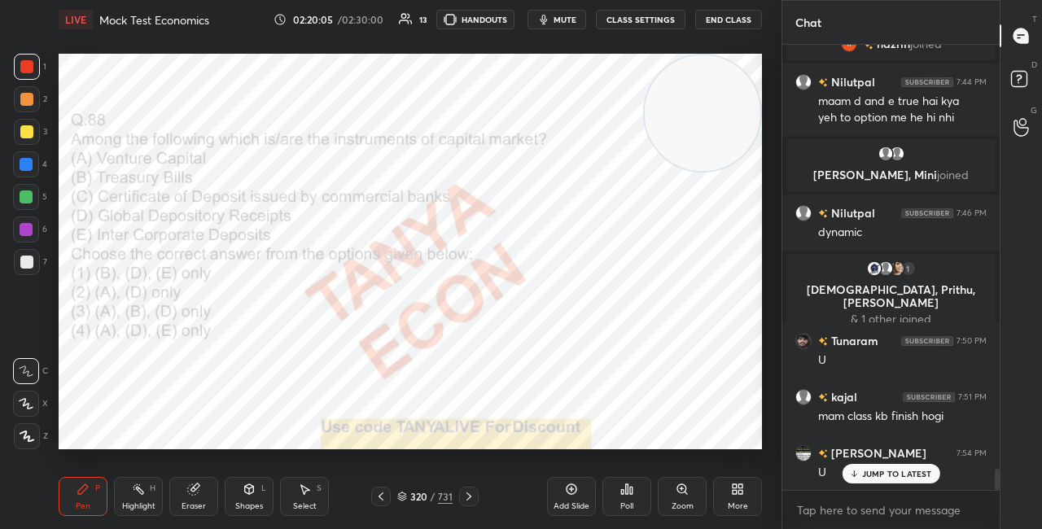
click at [410, 494] on div "320 / 731" at bounding box center [424, 496] width 55 height 15
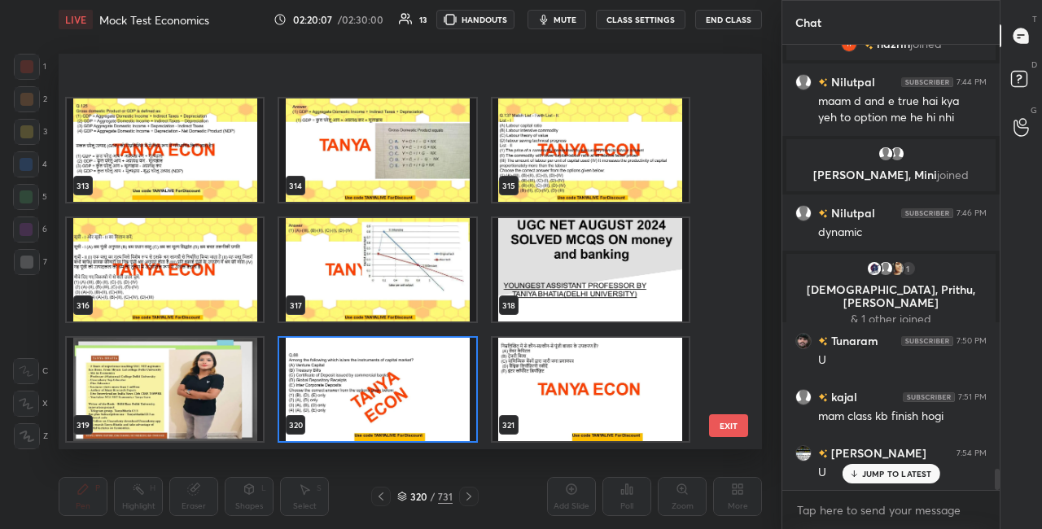
scroll to position [12478, 0]
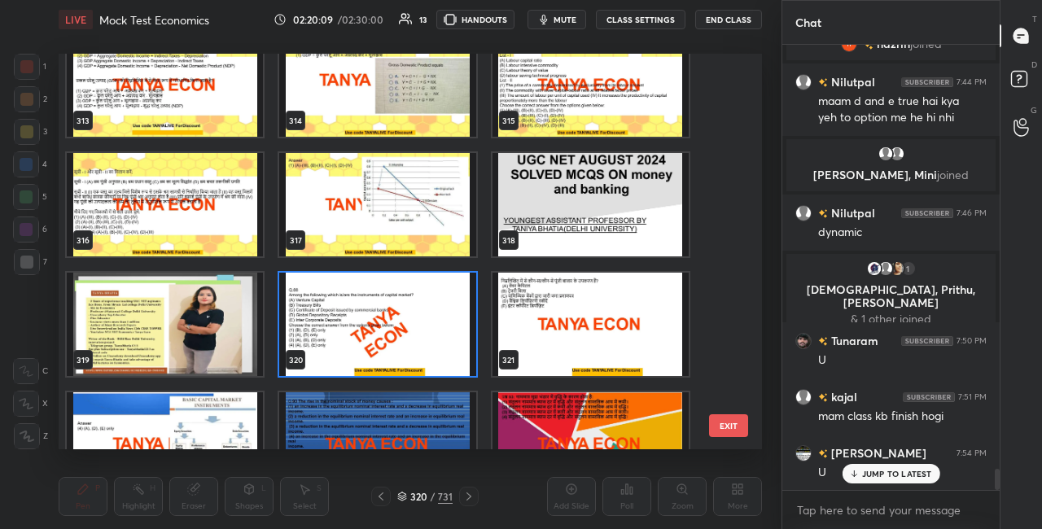
click at [406, 360] on img "grid" at bounding box center [377, 324] width 196 height 103
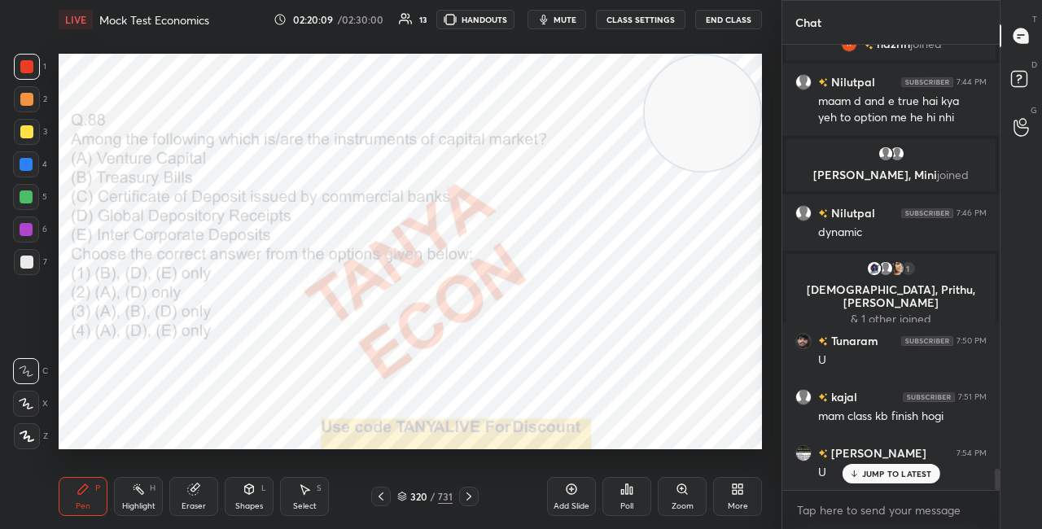
click at [406, 360] on img "grid" at bounding box center [377, 324] width 196 height 103
click at [403, 495] on icon at bounding box center [402, 497] width 10 height 10
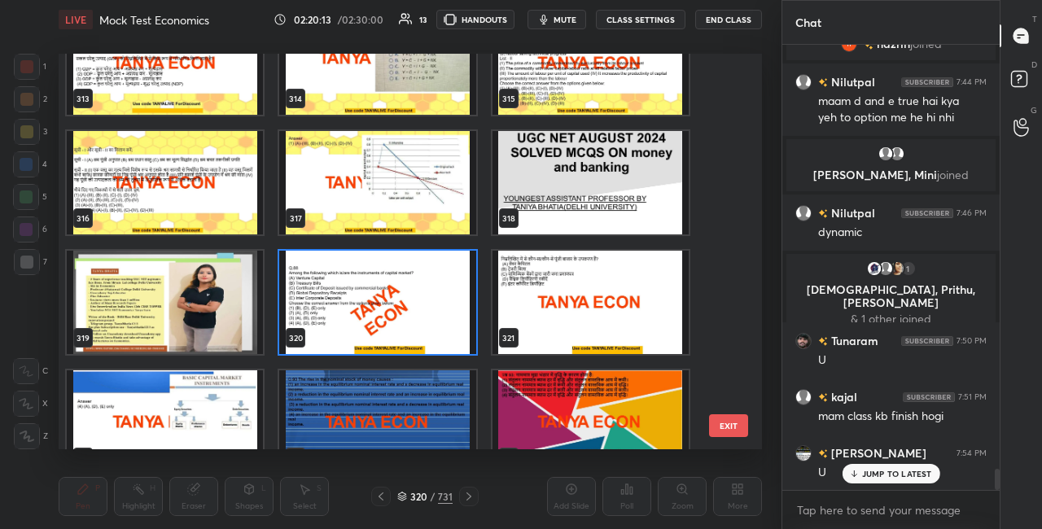
scroll to position [12521, 0]
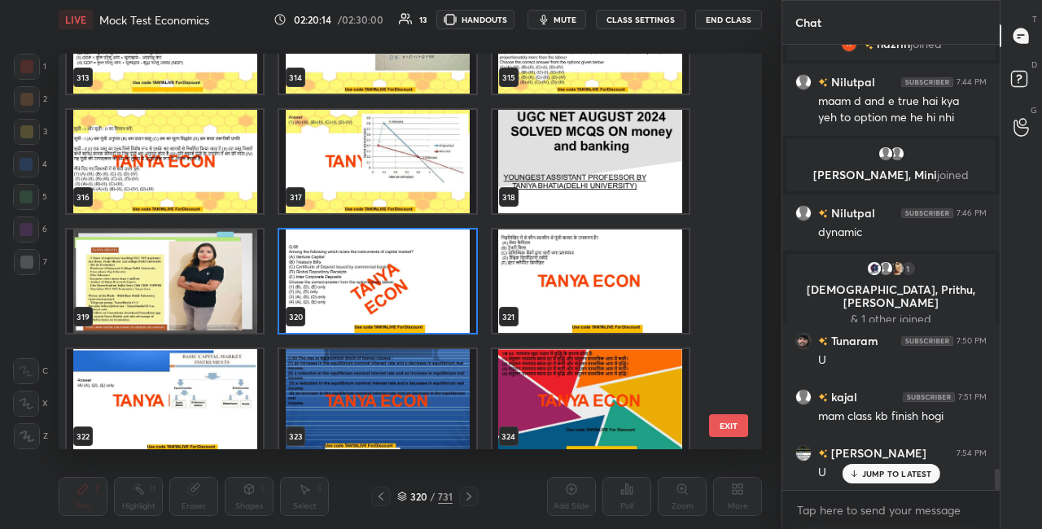
click at [380, 301] on img "grid" at bounding box center [377, 281] width 196 height 103
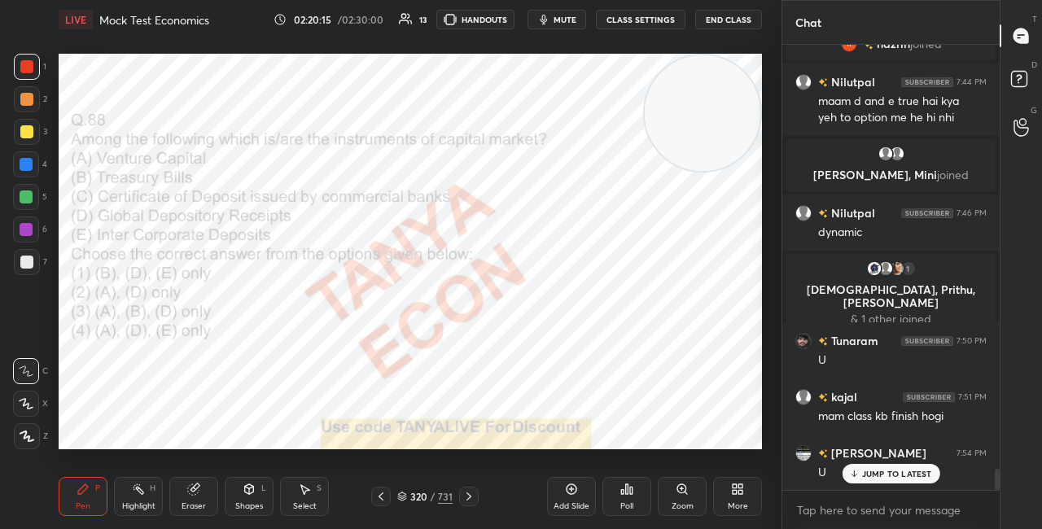
click at [380, 302] on img "grid" at bounding box center [377, 281] width 196 height 103
click at [628, 502] on div "Poll" at bounding box center [627, 506] width 13 height 8
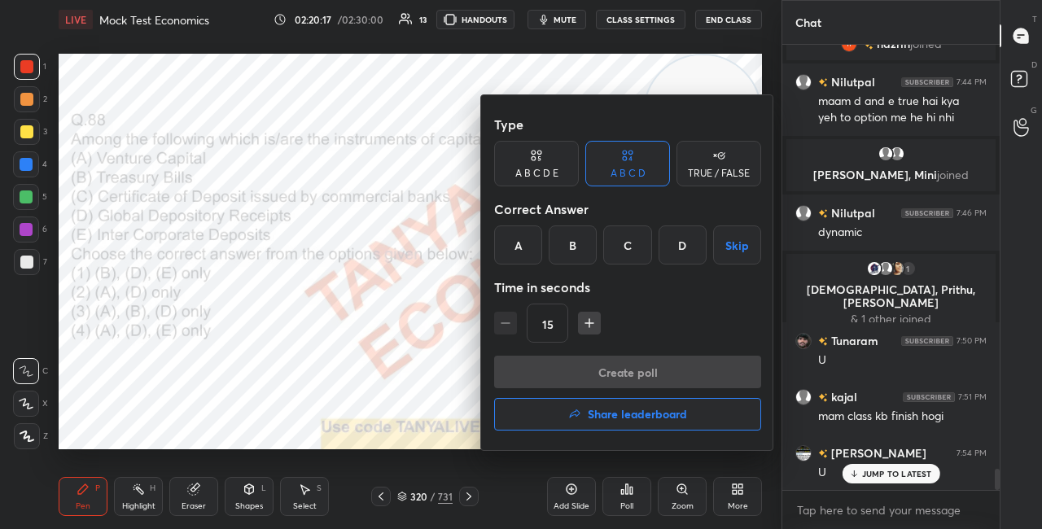
click at [686, 241] on div "D" at bounding box center [683, 245] width 48 height 39
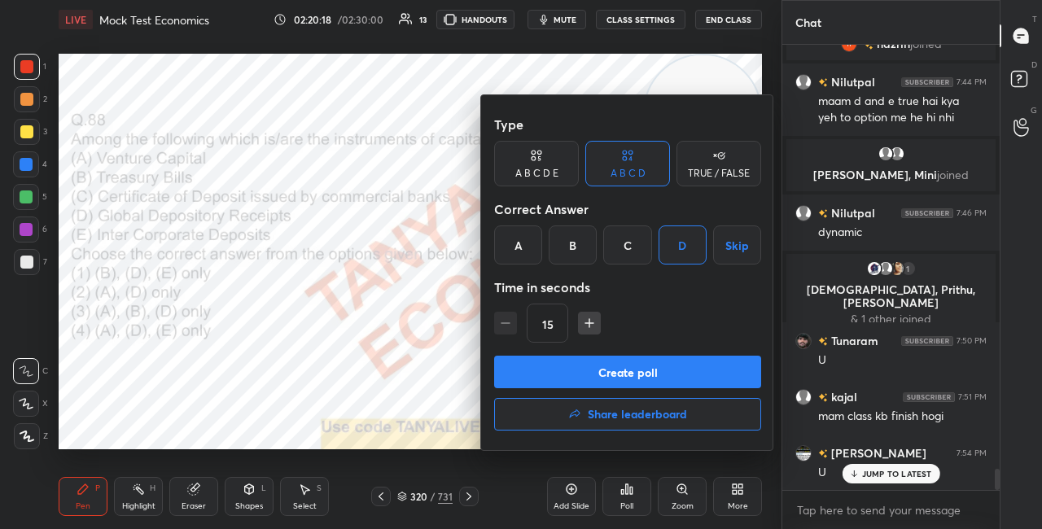
click at [629, 370] on button "Create poll" at bounding box center [627, 372] width 267 height 33
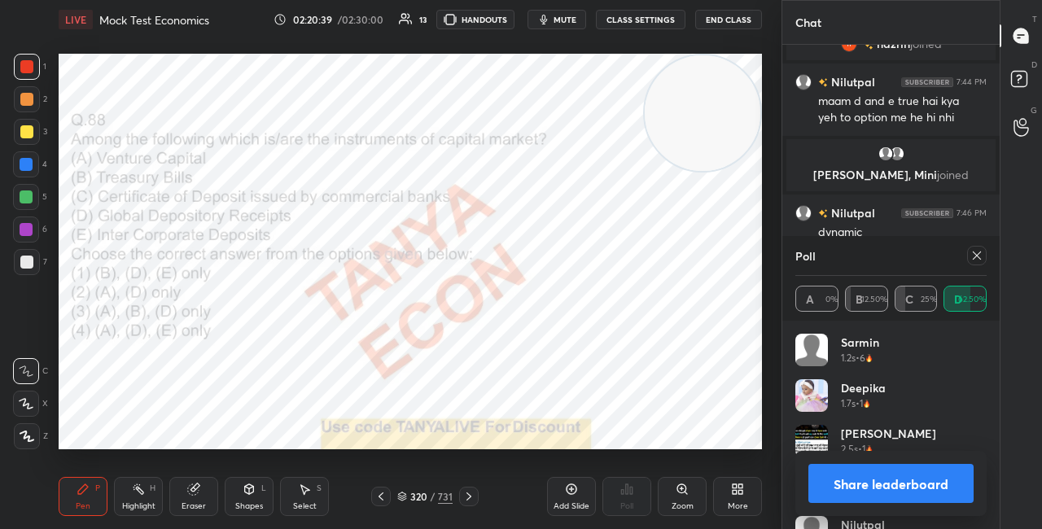
scroll to position [9220, 0]
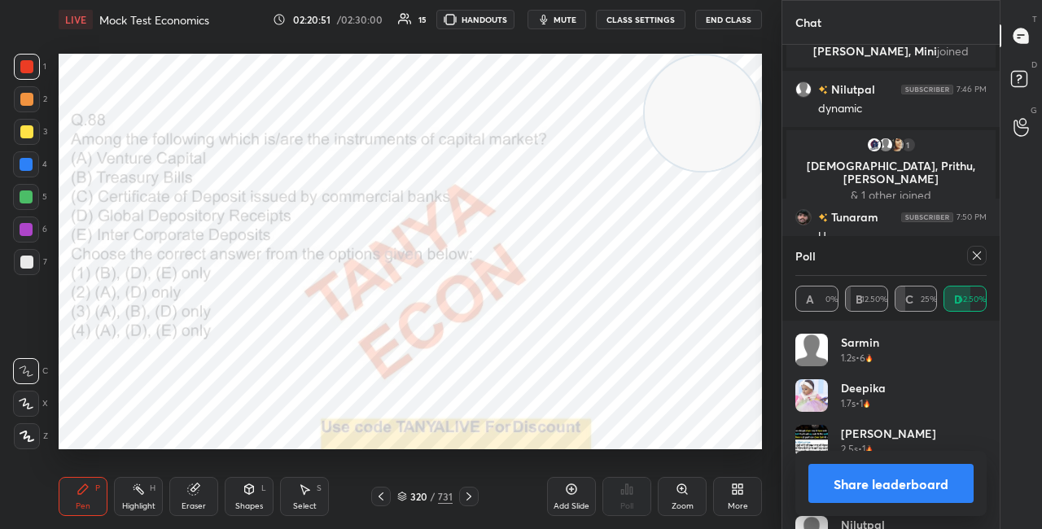
click at [853, 482] on button "Share leaderboard" at bounding box center [891, 483] width 165 height 39
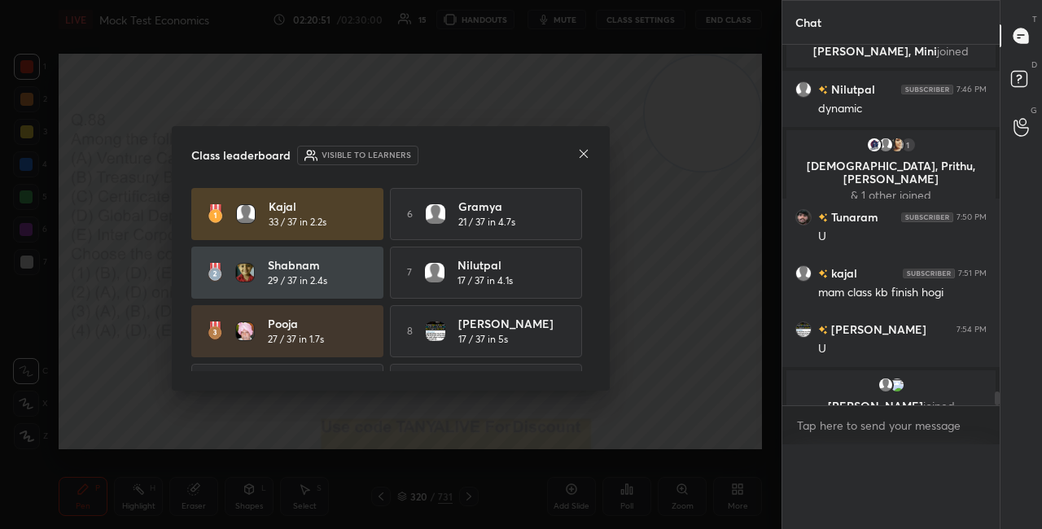
scroll to position [383, 213]
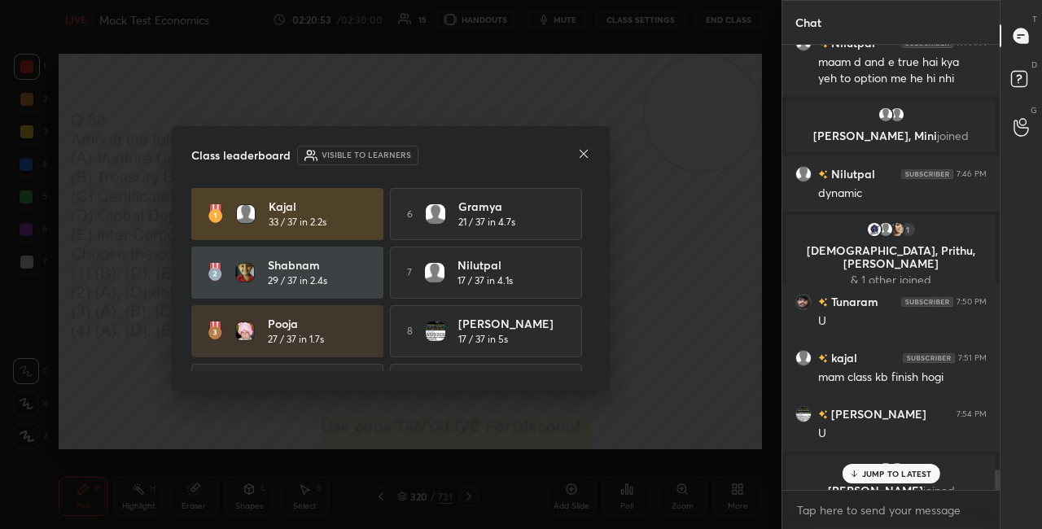
click at [594, 156] on div "Class leaderboard Visible to learners kajal 33 / 37 in 2.2s 6 Gramya 21 / 37 in…" at bounding box center [391, 258] width 438 height 265
click at [853, 474] on icon at bounding box center [854, 474] width 11 height 10
click at [583, 154] on icon at bounding box center [584, 154] width 8 height 8
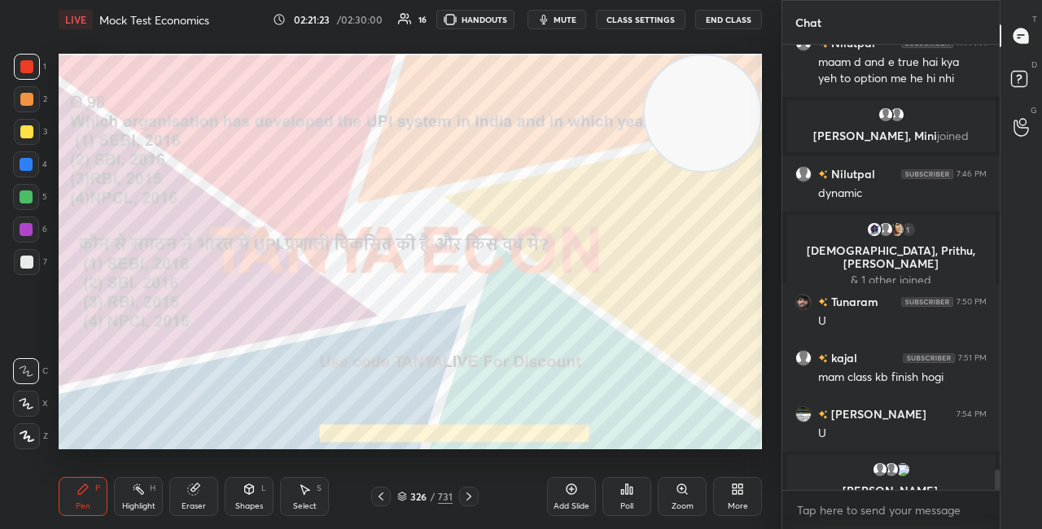
click at [37, 132] on div at bounding box center [27, 132] width 26 height 26
drag, startPoint x: 689, startPoint y: 156, endPoint x: 659, endPoint y: 311, distance: 158.4
click at [663, 171] on video at bounding box center [703, 113] width 116 height 116
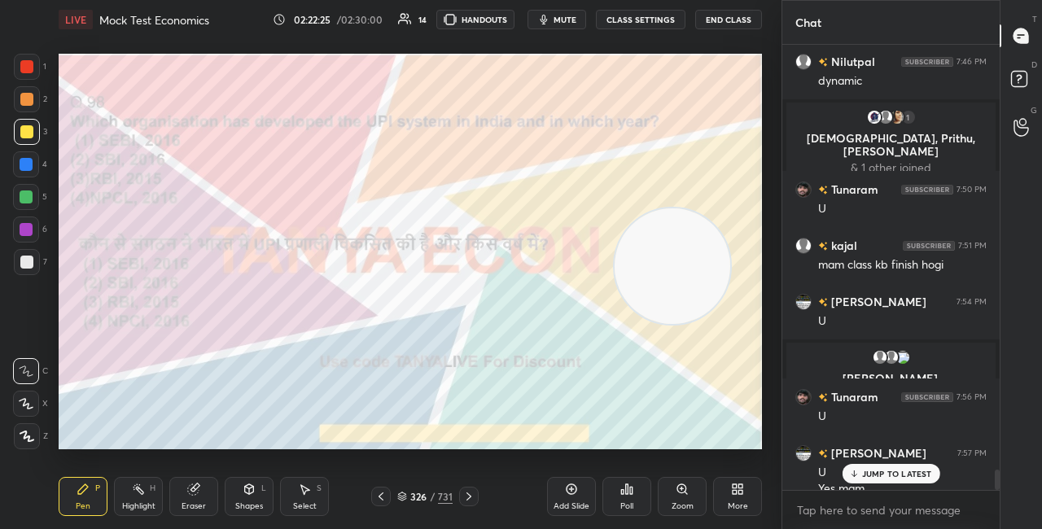
scroll to position [9264, 0]
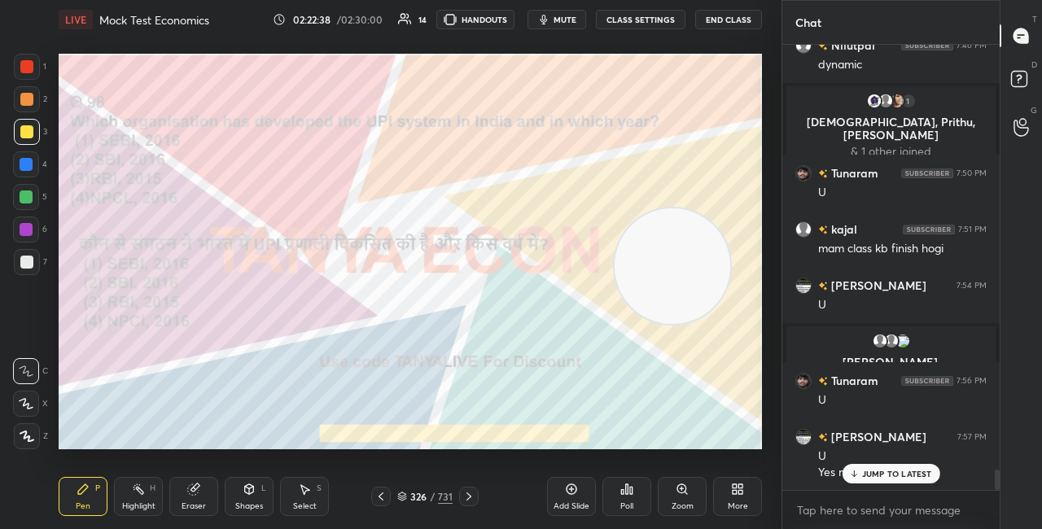
click at [407, 493] on icon at bounding box center [402, 497] width 10 height 10
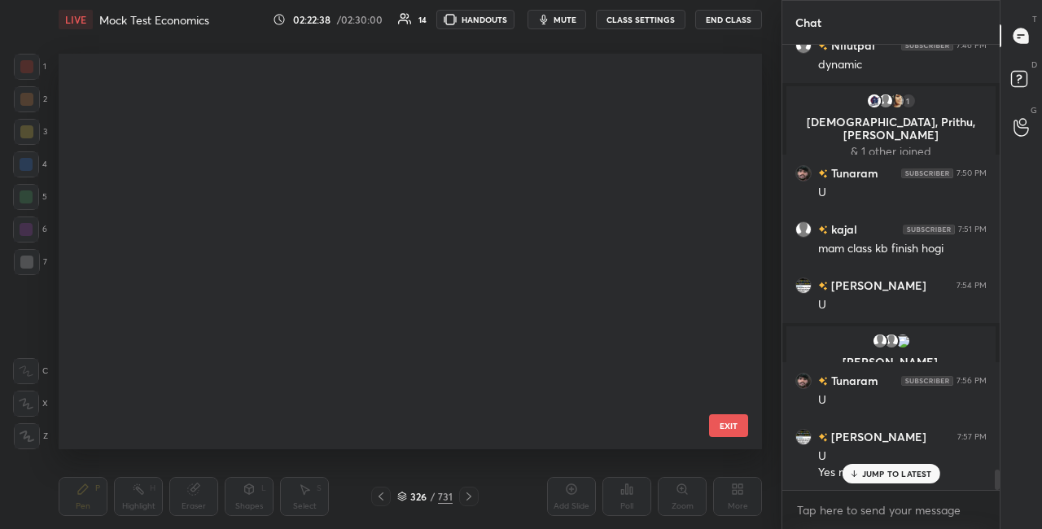
scroll to position [391, 695]
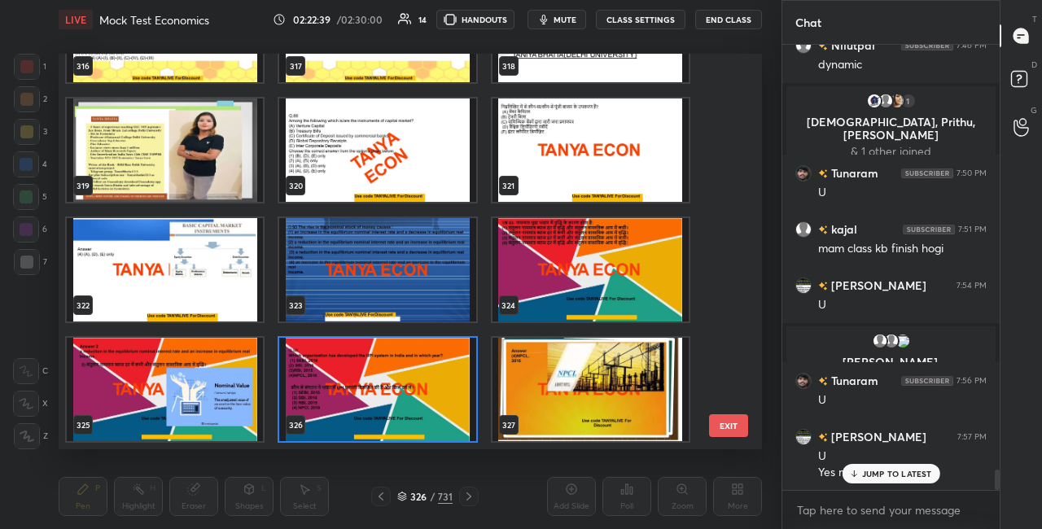
click at [410, 433] on img "grid" at bounding box center [377, 389] width 196 height 103
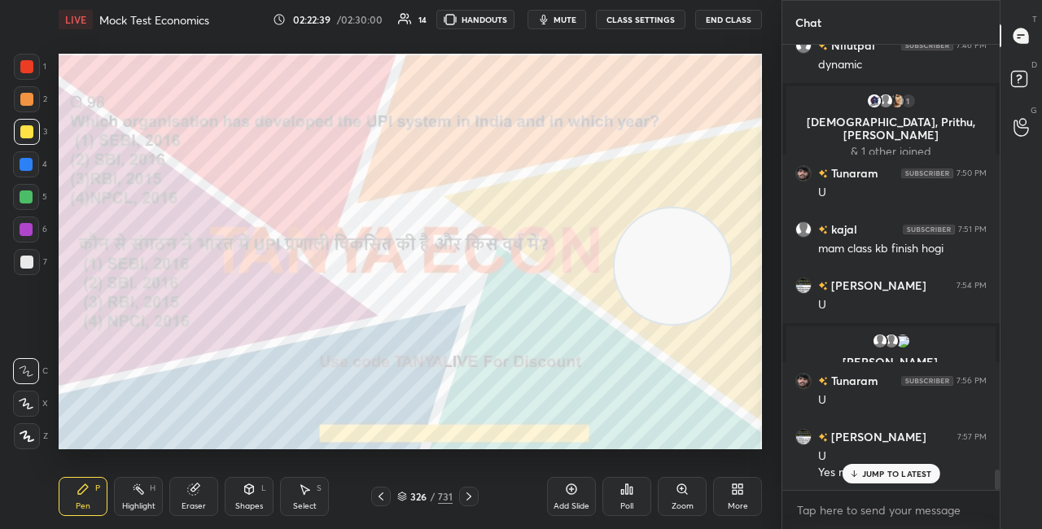
click at [410, 432] on img "grid" at bounding box center [377, 389] width 196 height 103
click at [642, 502] on div "Poll" at bounding box center [627, 496] width 49 height 39
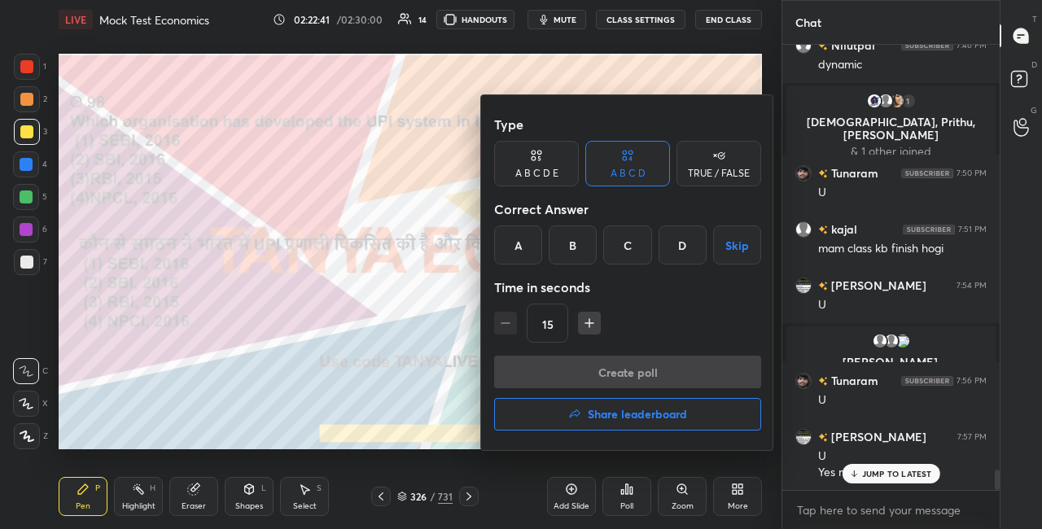
click at [672, 248] on div "D" at bounding box center [683, 245] width 48 height 39
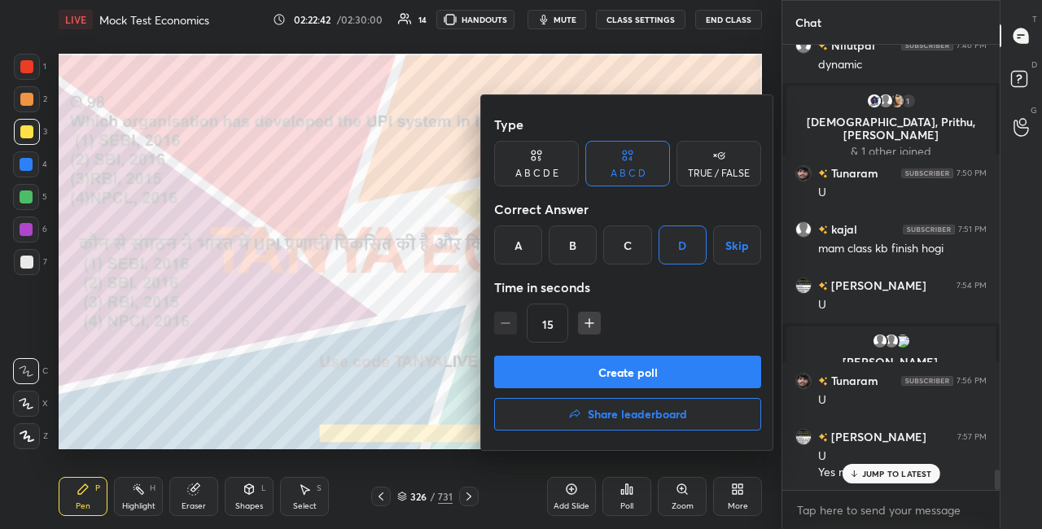
click at [590, 376] on button "Create poll" at bounding box center [627, 372] width 267 height 33
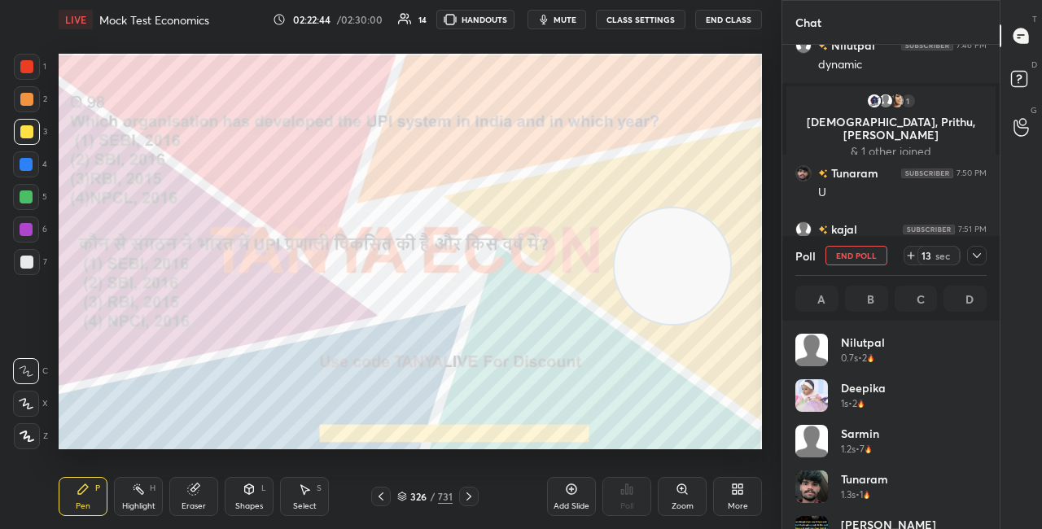
scroll to position [191, 186]
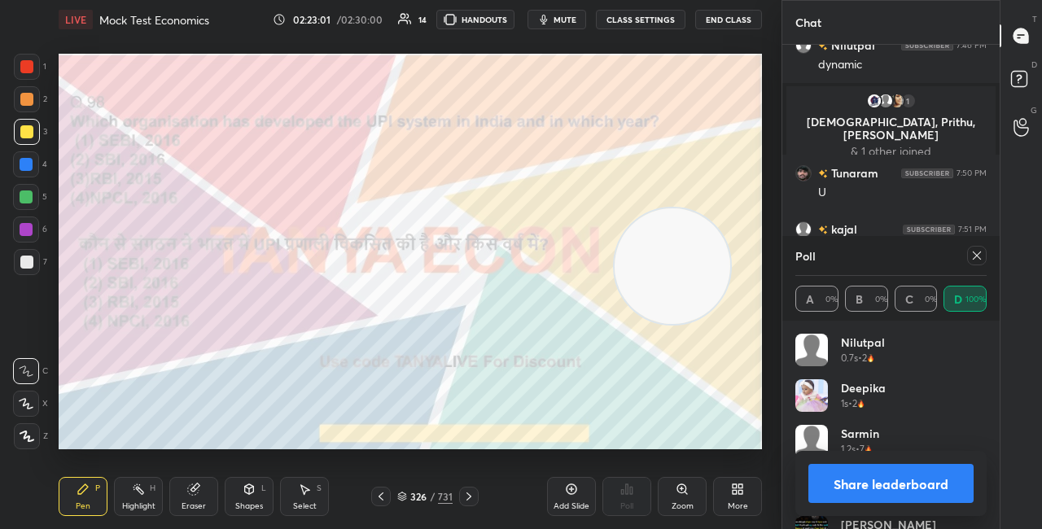
click at [245, 499] on div "Shapes L" at bounding box center [249, 496] width 49 height 39
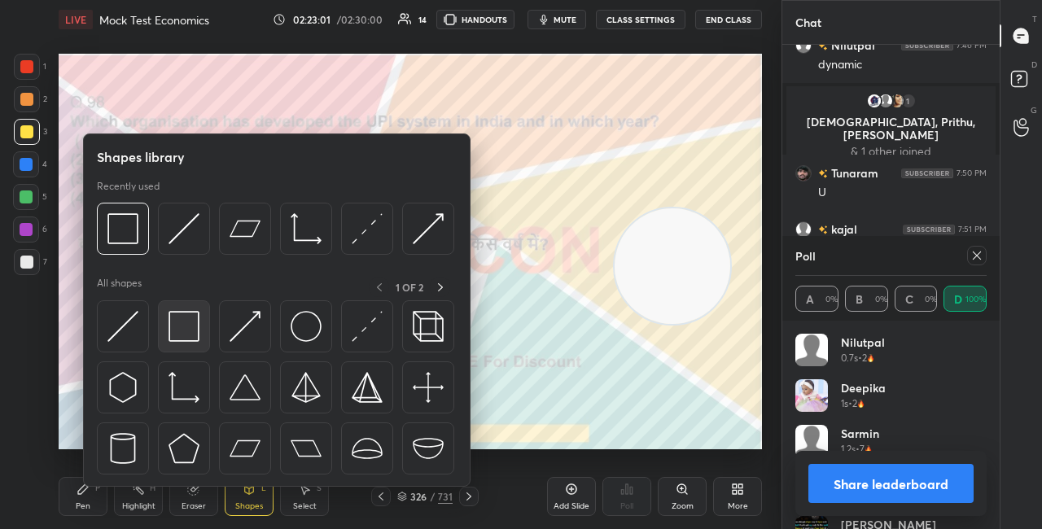
click at [186, 326] on img at bounding box center [184, 326] width 31 height 31
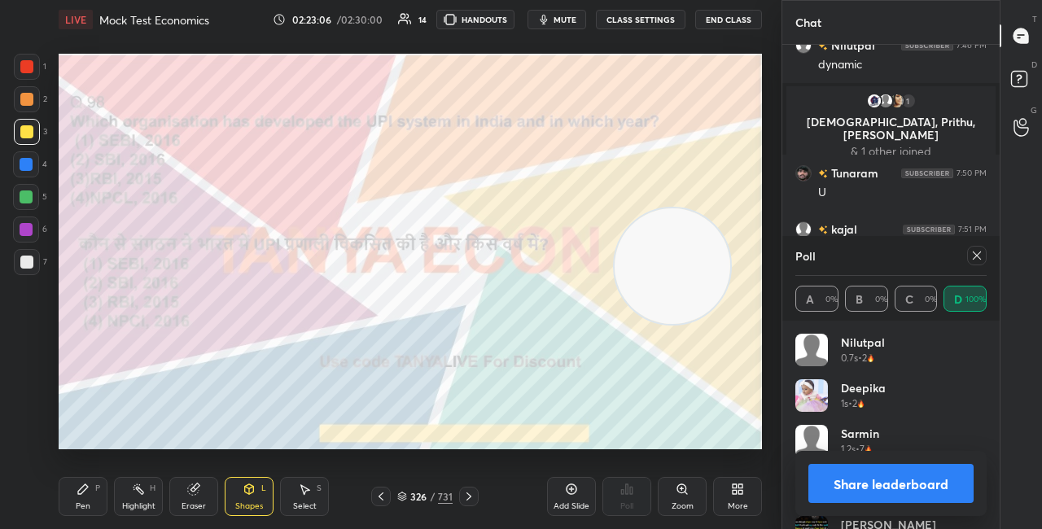
click at [870, 489] on button "Share leaderboard" at bounding box center [891, 483] width 165 height 39
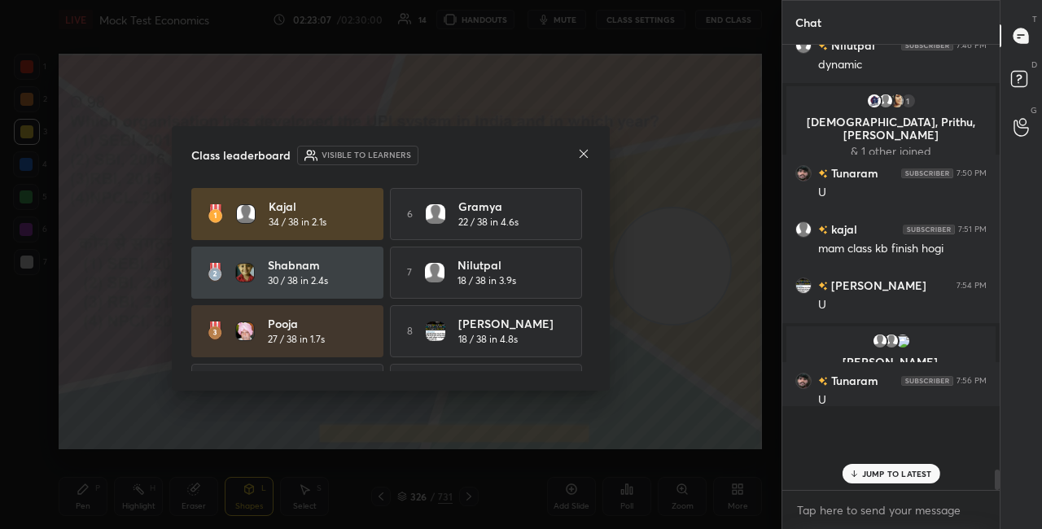
scroll to position [471, 213]
click at [581, 157] on icon at bounding box center [583, 153] width 13 height 13
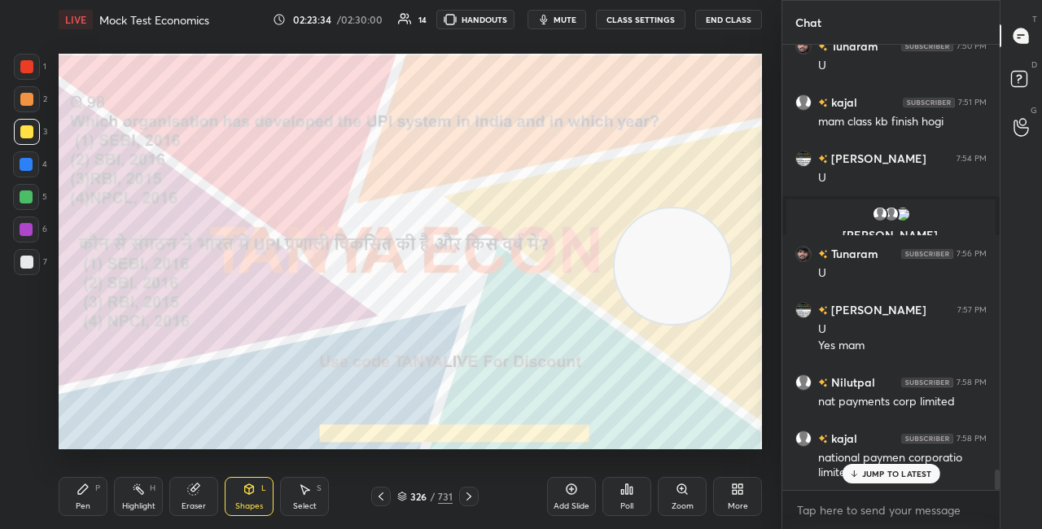
click at [404, 500] on icon at bounding box center [402, 499] width 8 height 2
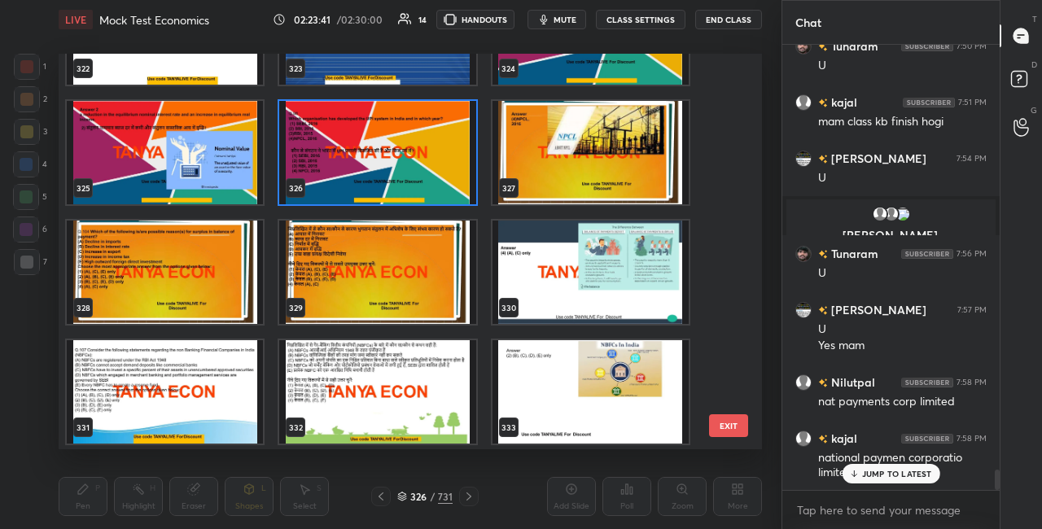
click at [231, 270] on img "grid" at bounding box center [165, 272] width 196 height 103
click at [232, 270] on img "grid" at bounding box center [165, 272] width 196 height 103
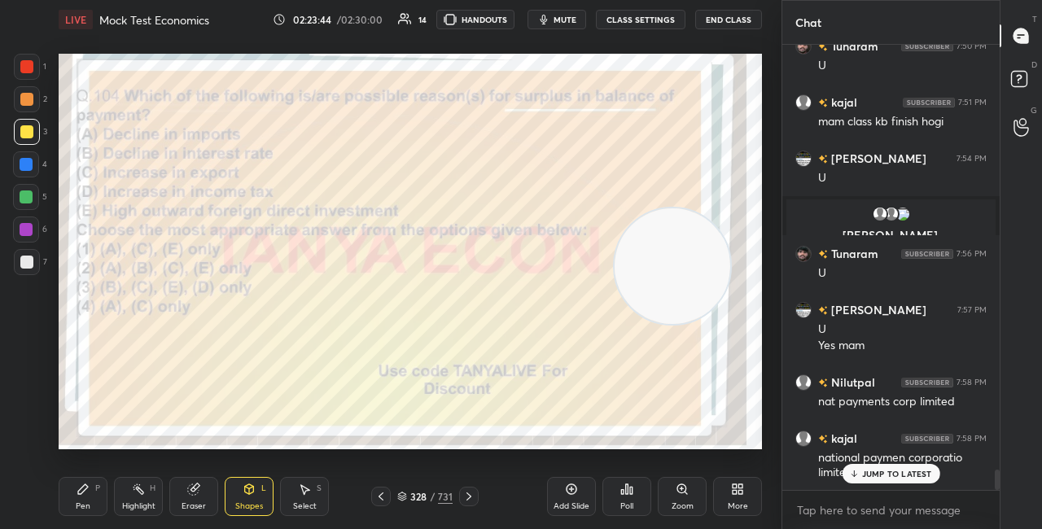
click at [36, 264] on div at bounding box center [27, 262] width 26 height 26
click at [86, 493] on icon at bounding box center [83, 489] width 13 height 13
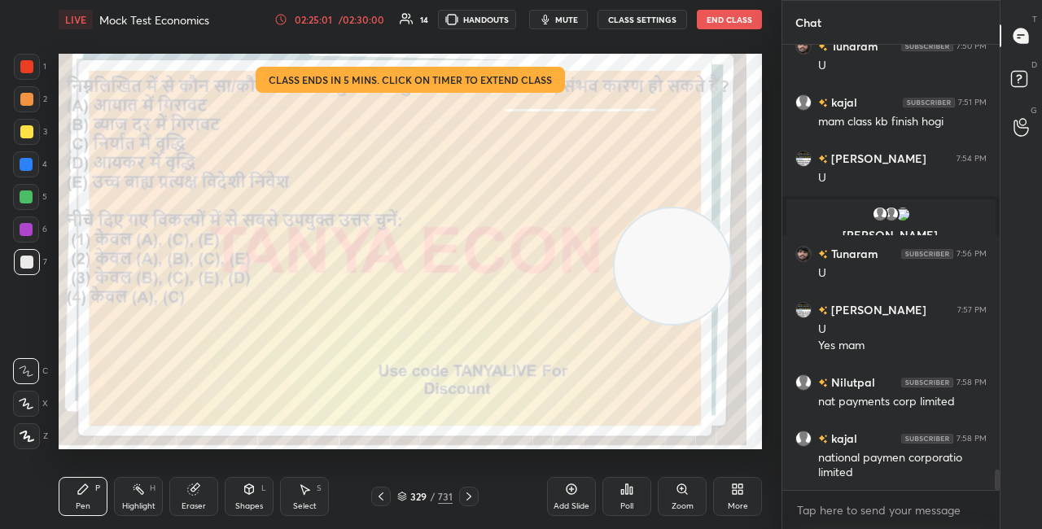
scroll to position [9448, 0]
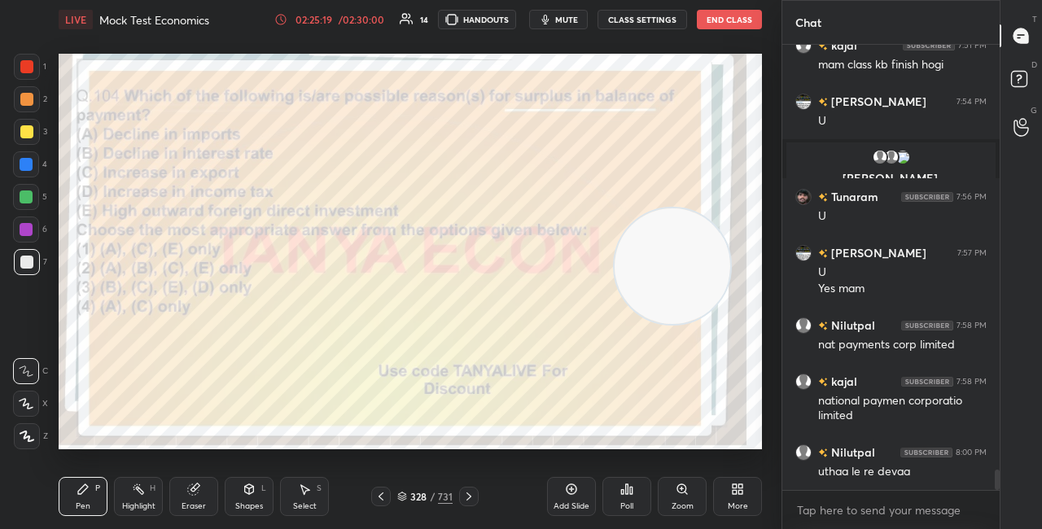
click at [410, 492] on div "328 / 731" at bounding box center [424, 496] width 55 height 15
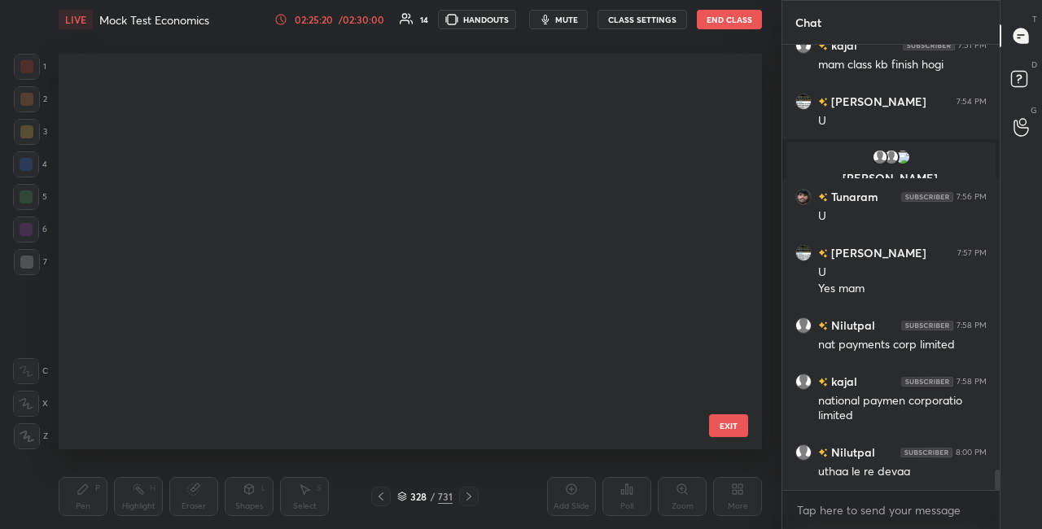
scroll to position [391, 695]
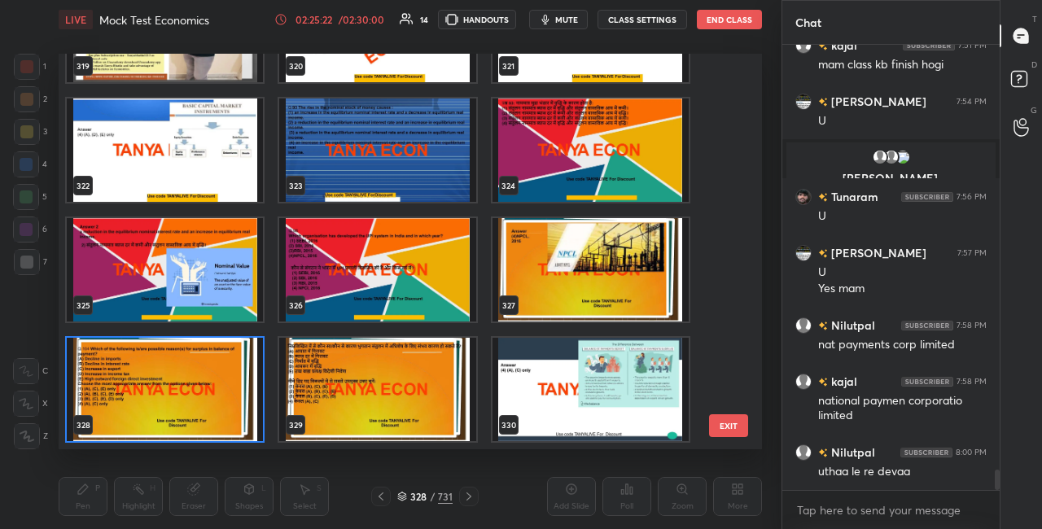
click at [223, 371] on img "grid" at bounding box center [165, 389] width 196 height 103
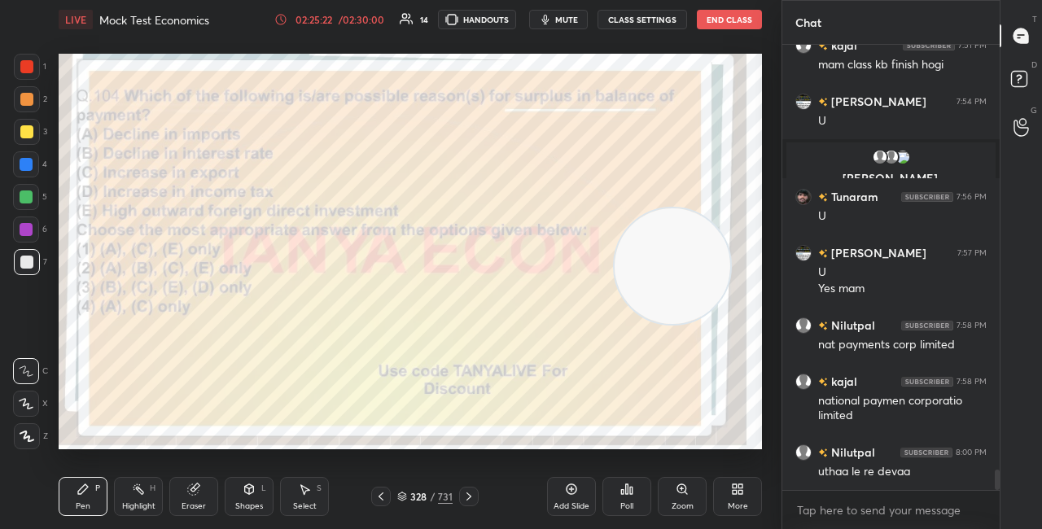
click at [224, 371] on img "grid" at bounding box center [165, 389] width 196 height 103
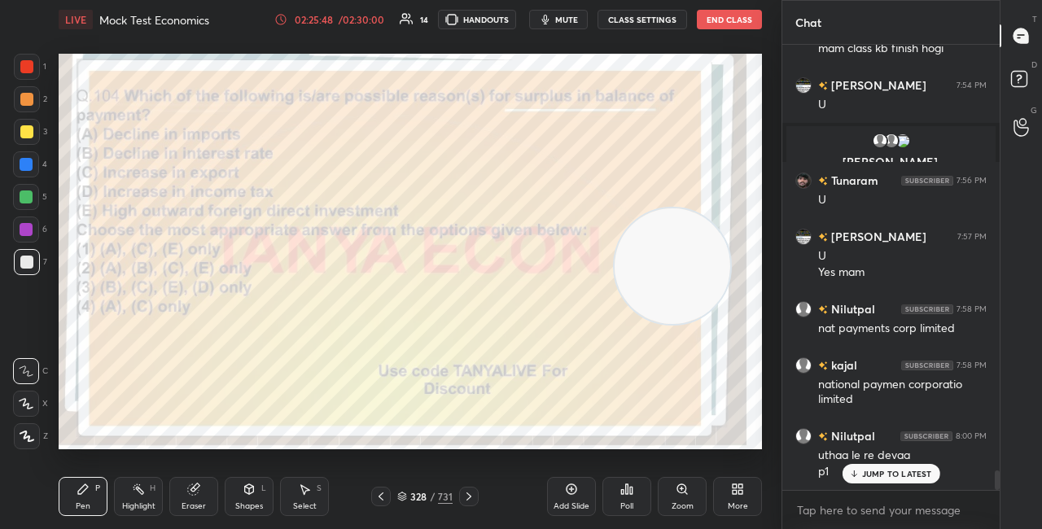
scroll to position [9520, 0]
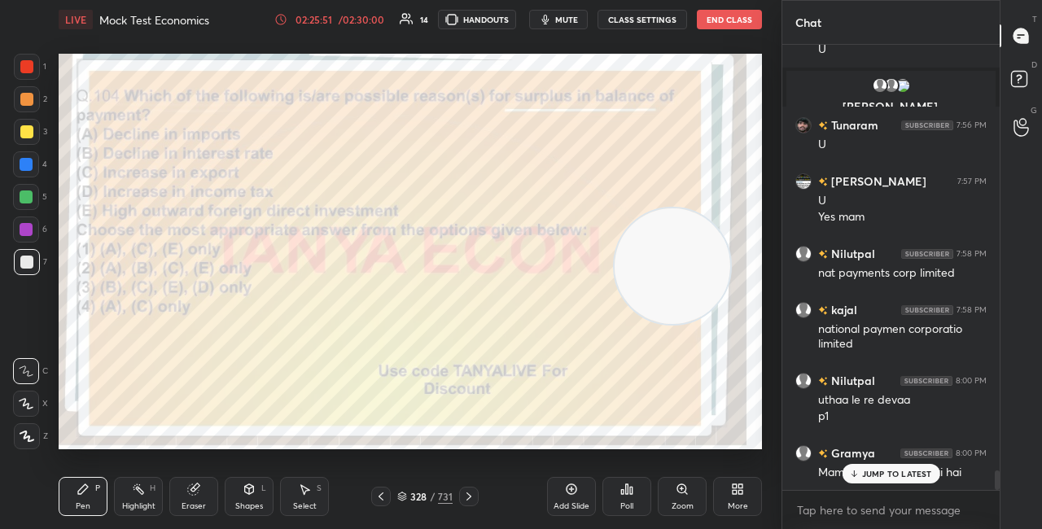
click at [844, 470] on div "JUMP TO LATEST" at bounding box center [891, 474] width 98 height 20
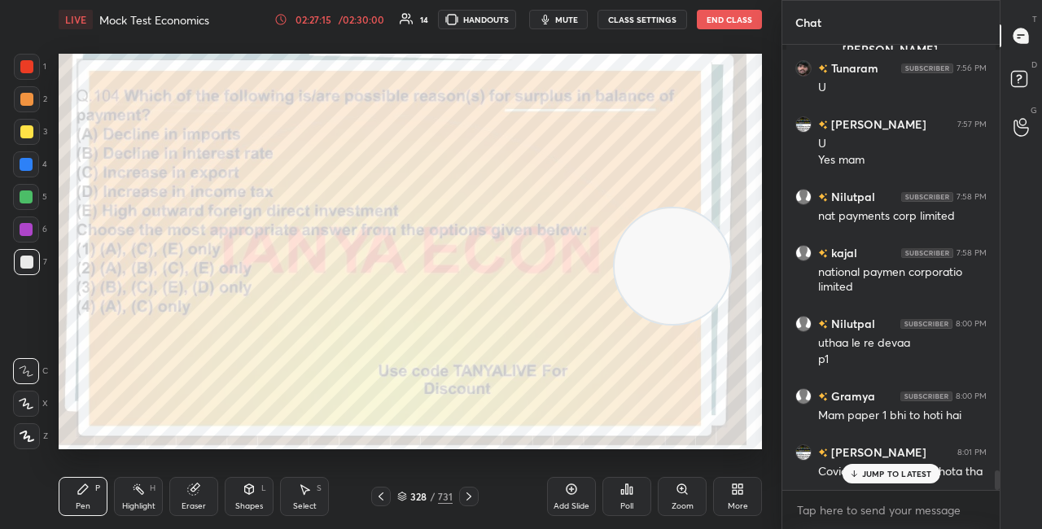
scroll to position [9632, 0]
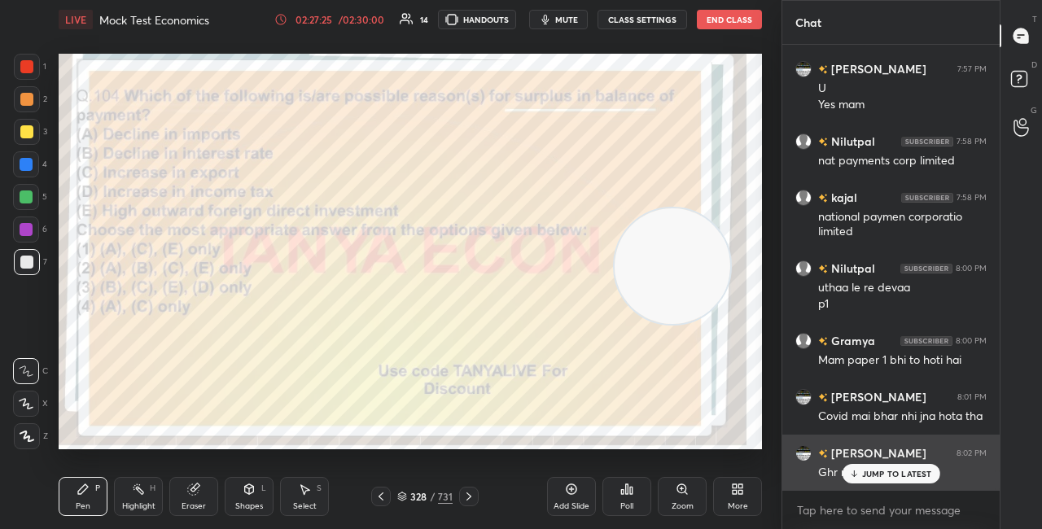
click at [913, 480] on div "JUMP TO LATEST" at bounding box center [891, 474] width 98 height 20
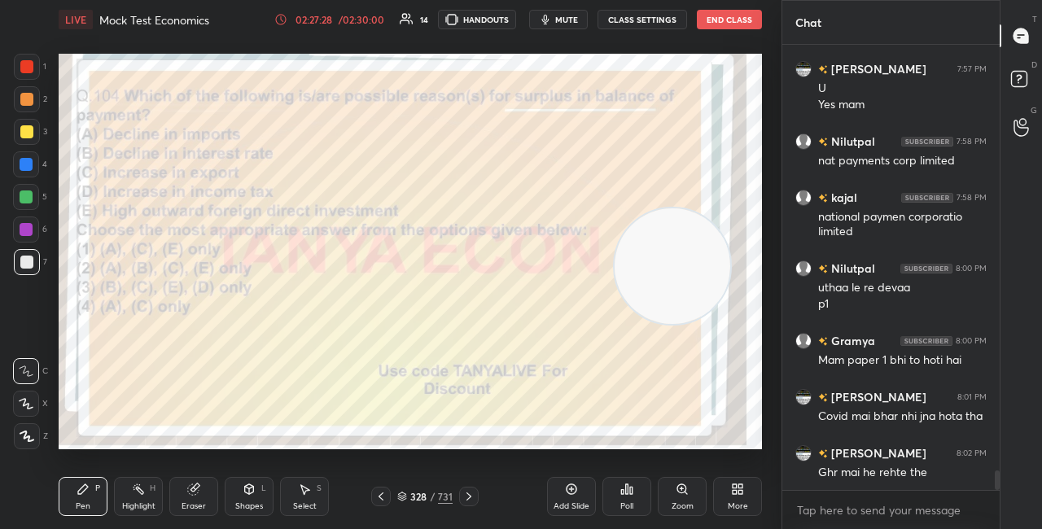
scroll to position [9633, 0]
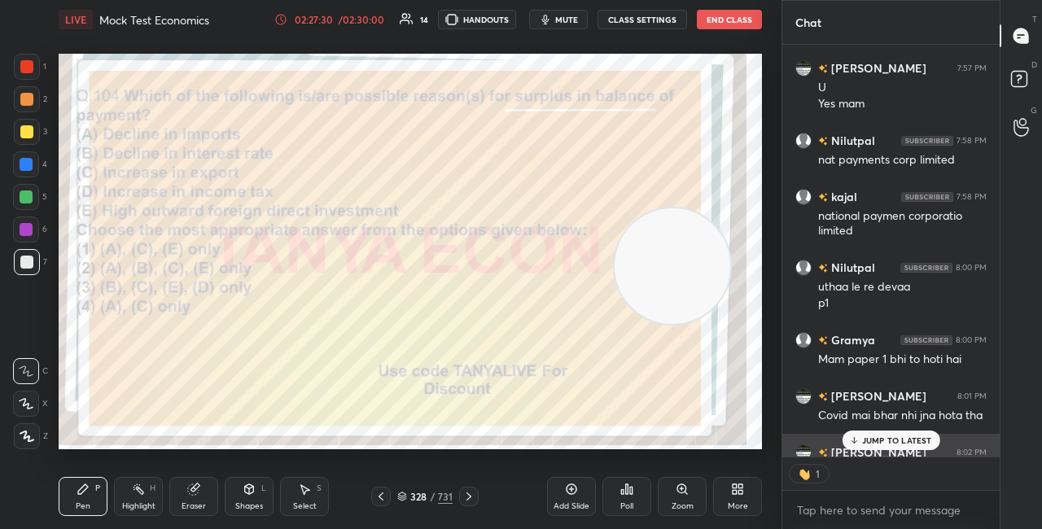
click at [853, 439] on icon at bounding box center [854, 441] width 11 height 10
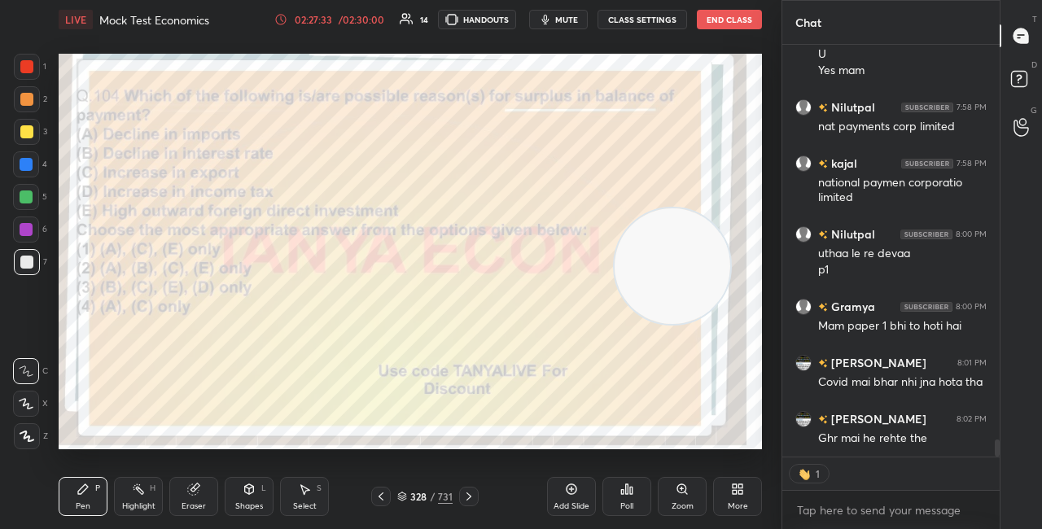
click at [402, 497] on icon at bounding box center [402, 495] width 8 height 4
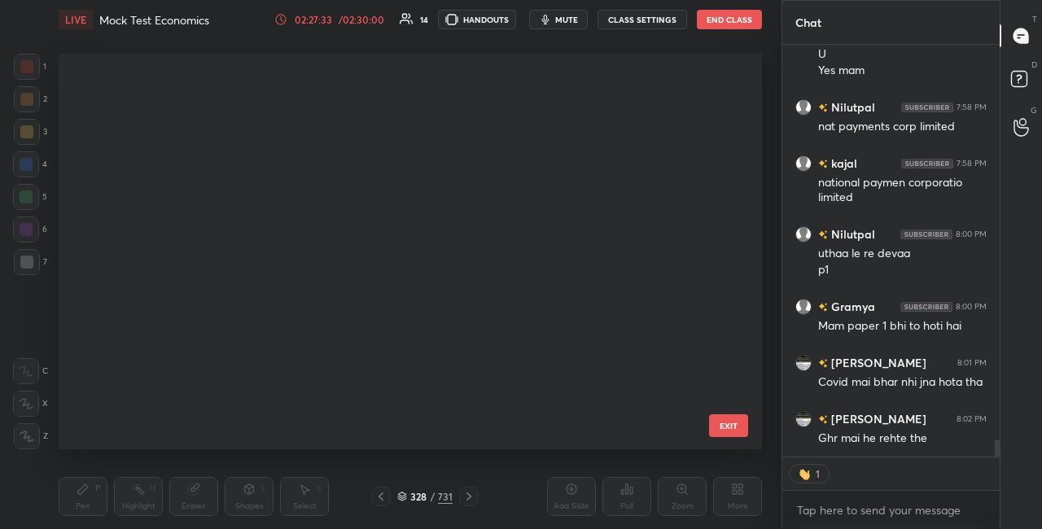
scroll to position [391, 695]
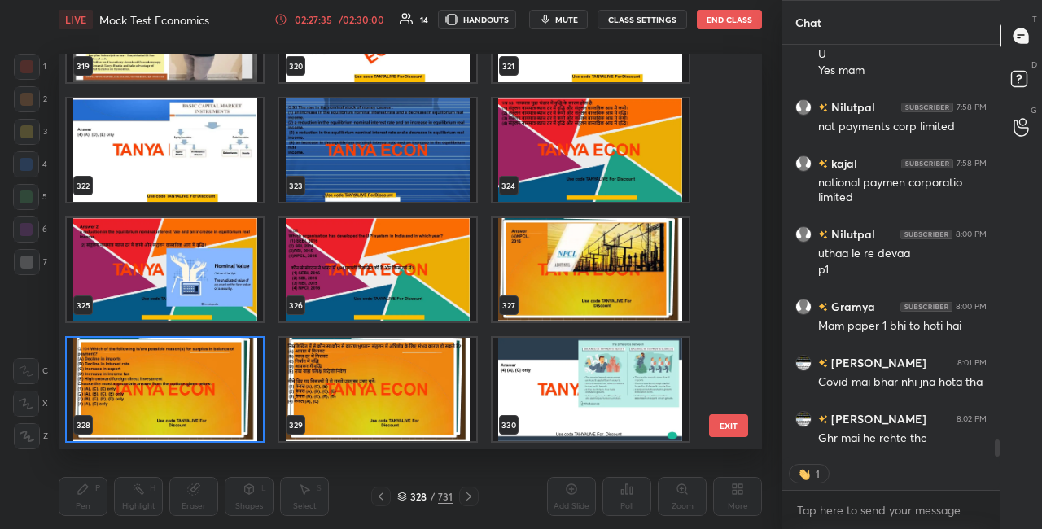
click at [388, 437] on img "grid" at bounding box center [377, 389] width 196 height 103
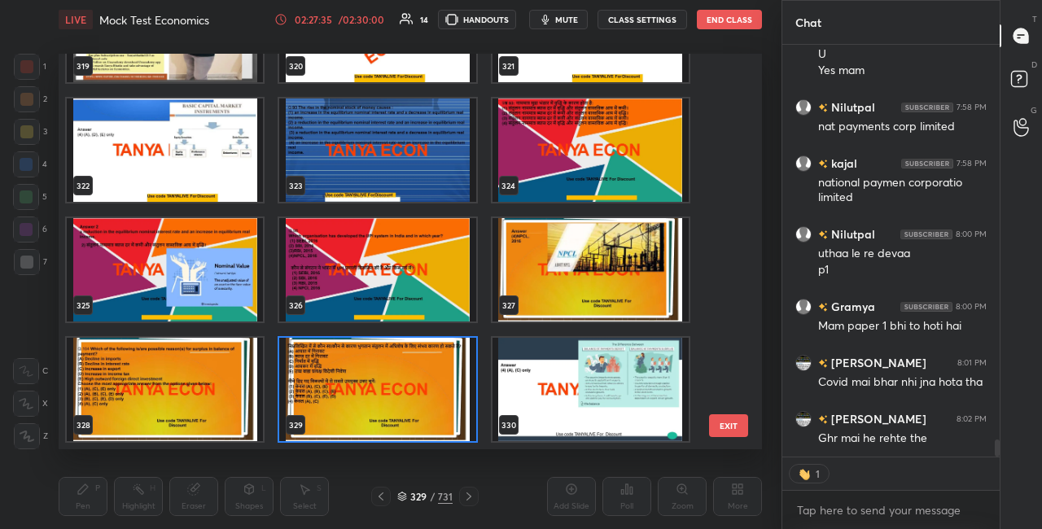
click at [388, 437] on img "grid" at bounding box center [377, 389] width 196 height 103
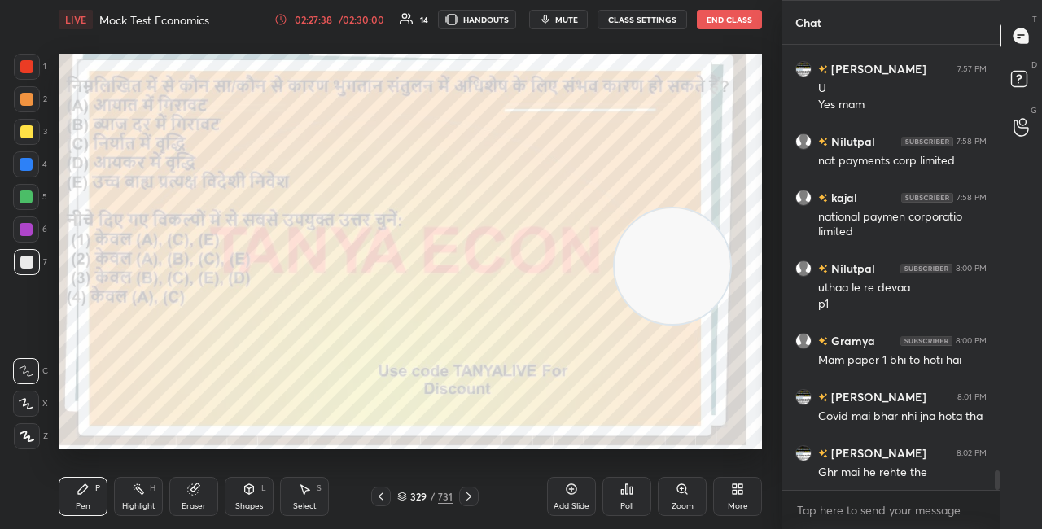
scroll to position [9632, 0]
click at [409, 496] on div "329 / 731" at bounding box center [424, 496] width 55 height 15
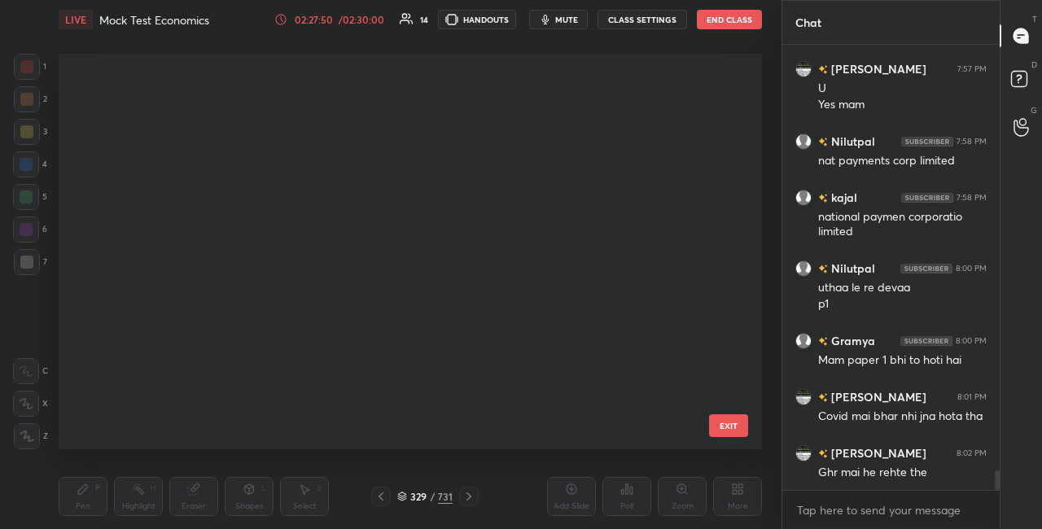
scroll to position [391, 695]
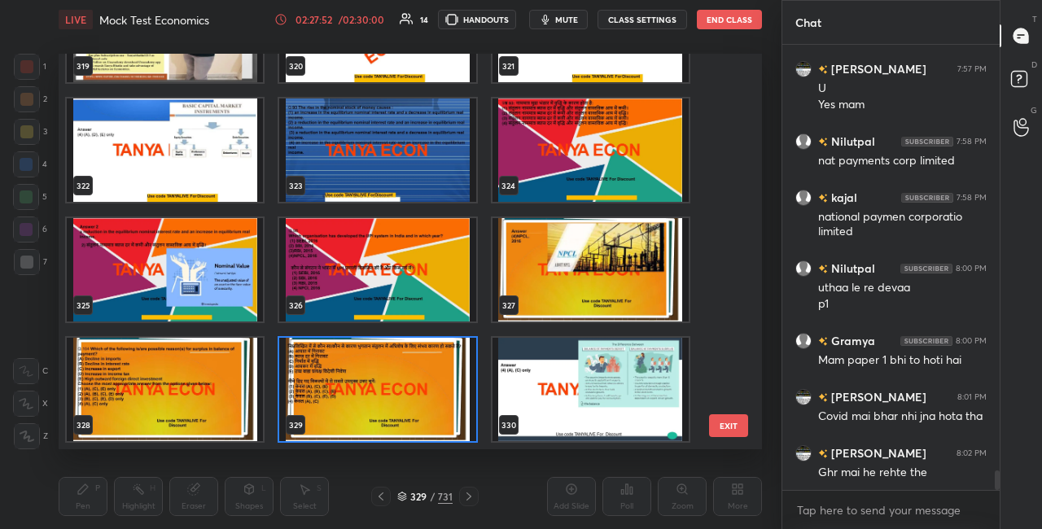
click at [230, 407] on img "grid" at bounding box center [165, 389] width 196 height 103
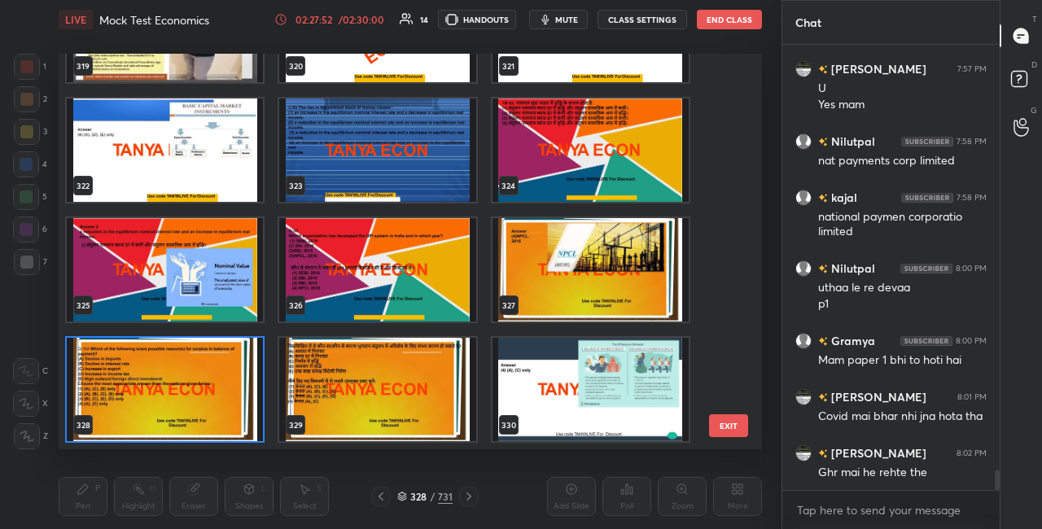
click at [230, 408] on img "grid" at bounding box center [165, 389] width 196 height 103
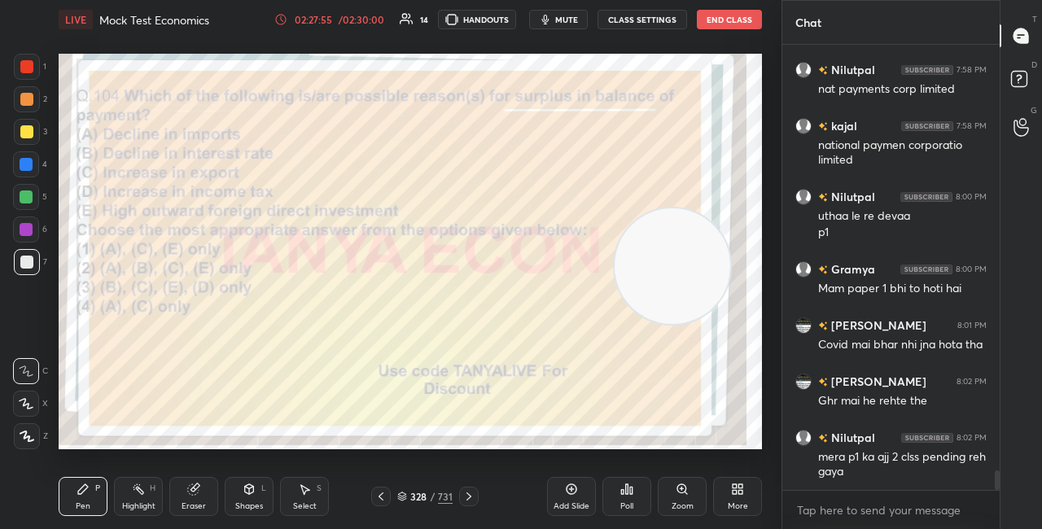
click at [406, 494] on icon at bounding box center [402, 495] width 8 height 4
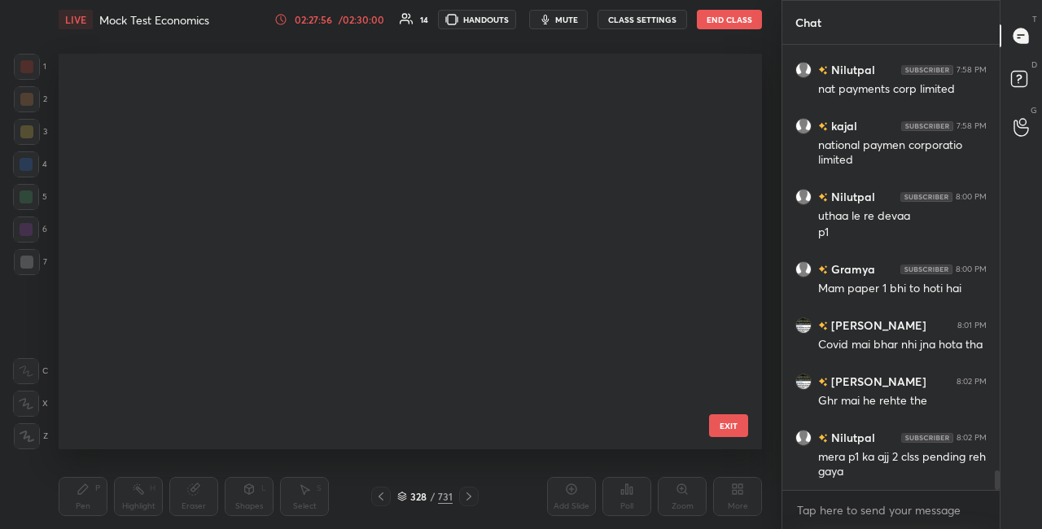
scroll to position [391, 695]
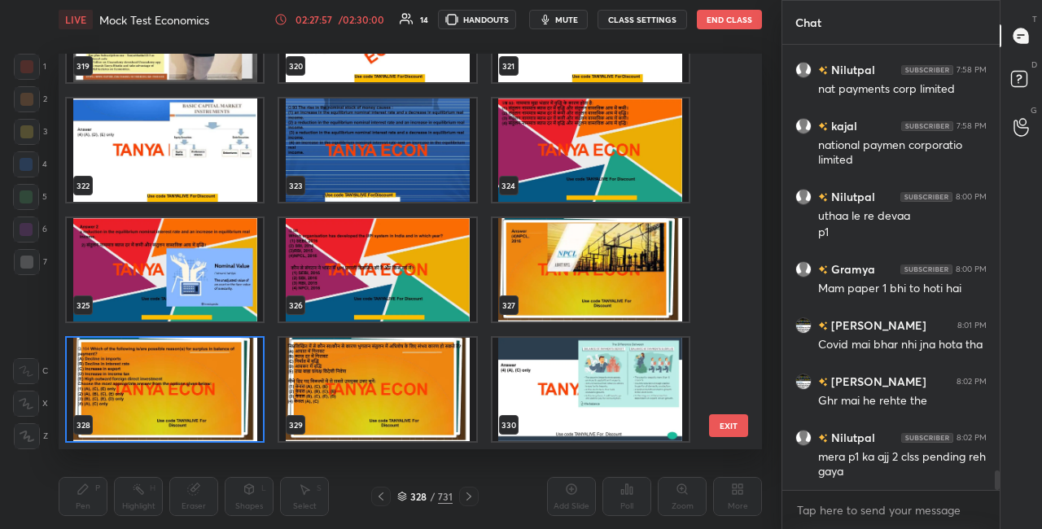
click at [239, 413] on img "grid" at bounding box center [165, 389] width 196 height 103
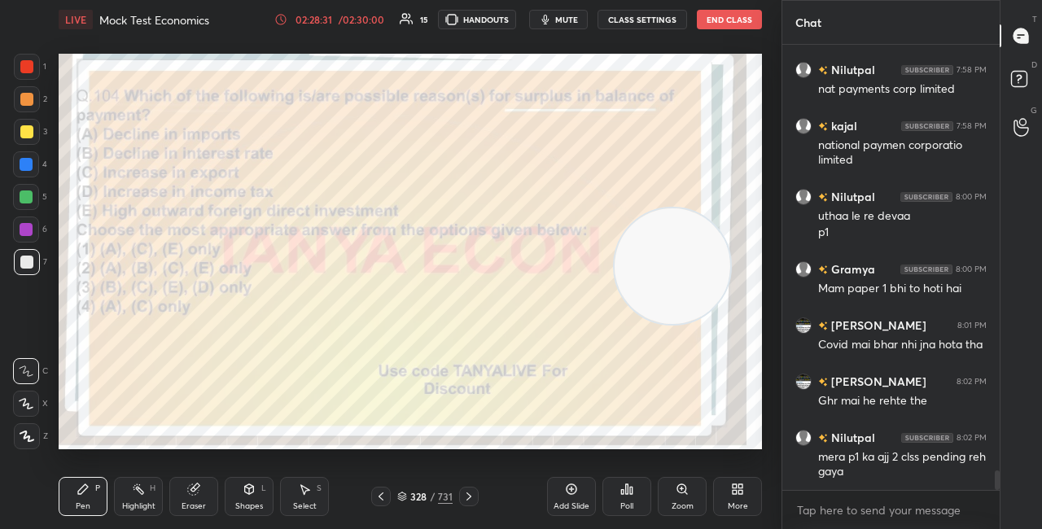
click at [621, 494] on icon at bounding box center [627, 489] width 13 height 13
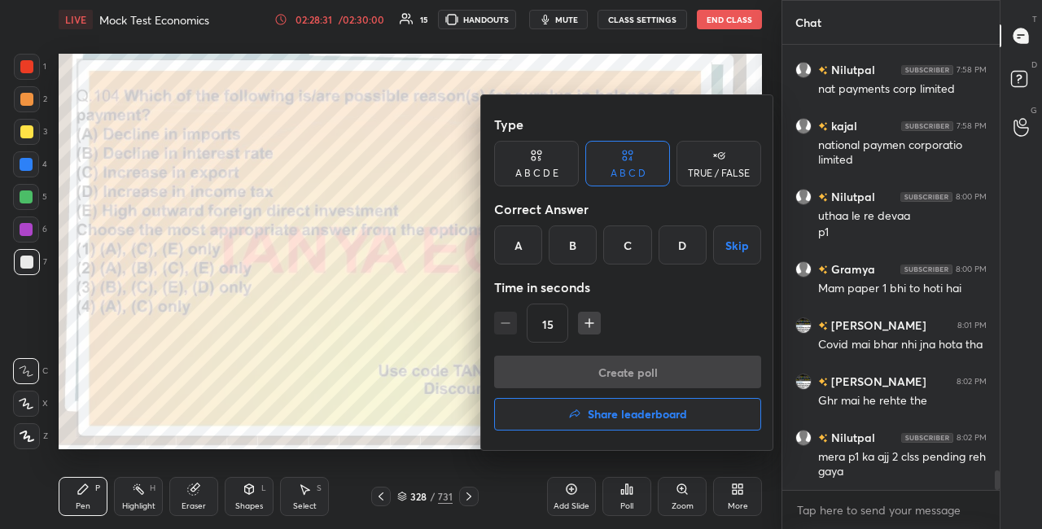
click at [606, 422] on button "Share leaderboard" at bounding box center [627, 414] width 267 height 33
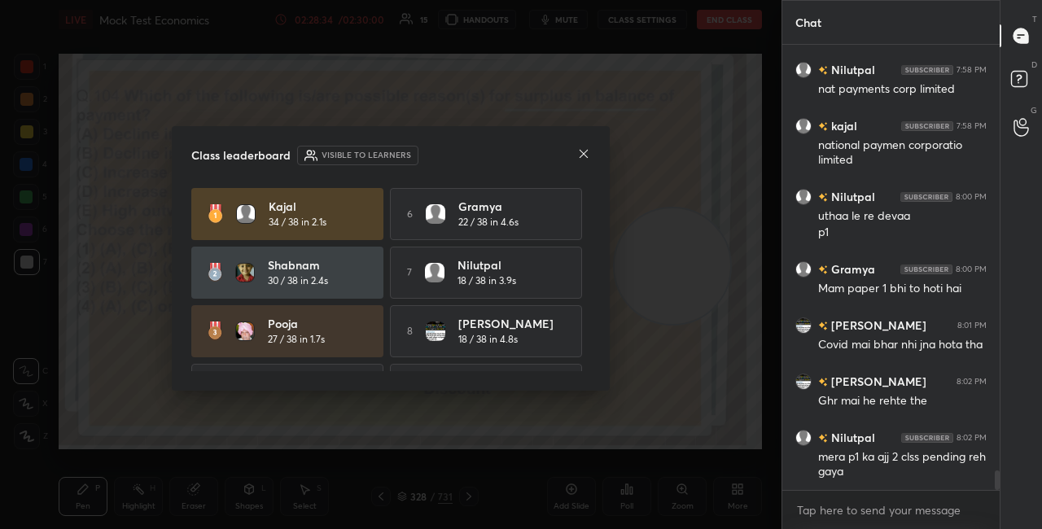
click at [587, 154] on icon at bounding box center [583, 153] width 13 height 13
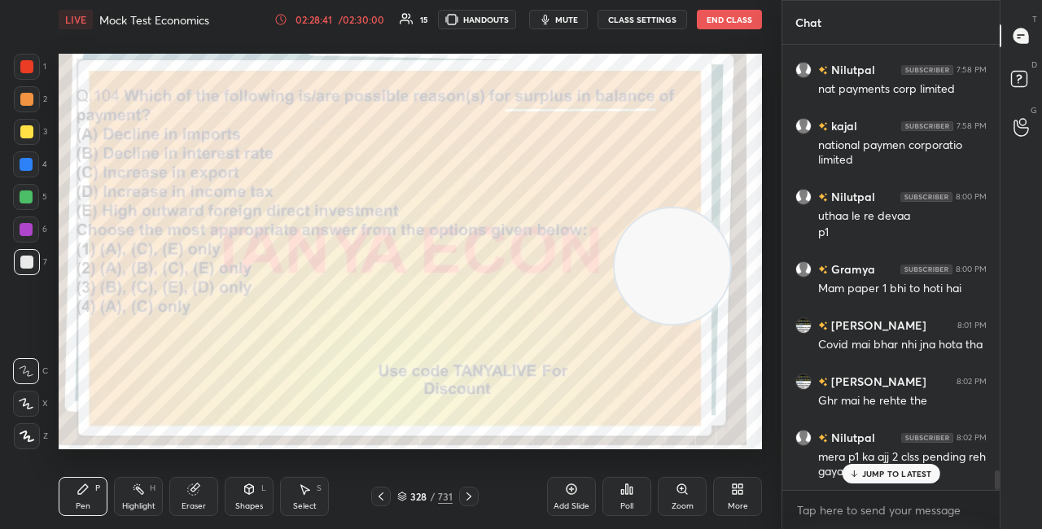
scroll to position [9759, 0]
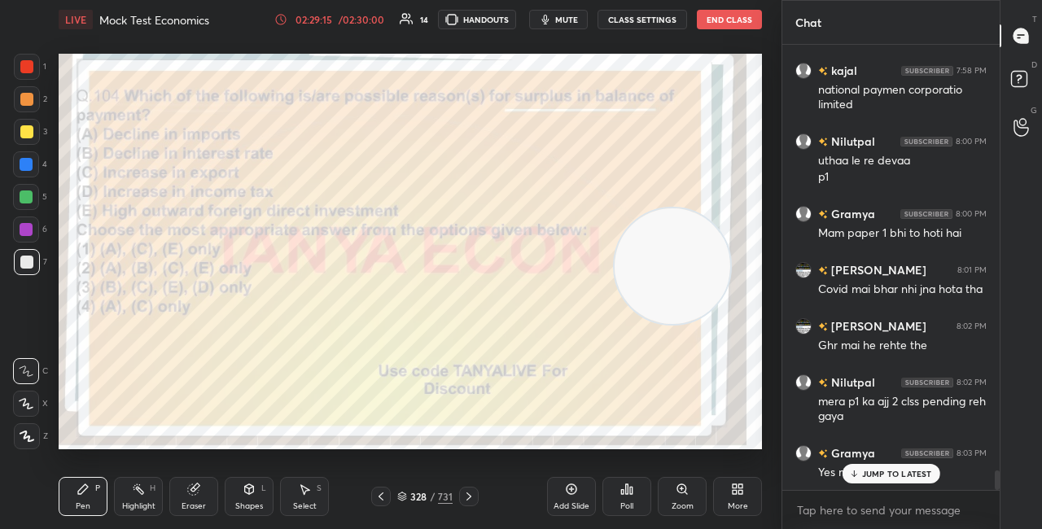
click at [399, 494] on icon at bounding box center [402, 495] width 8 height 4
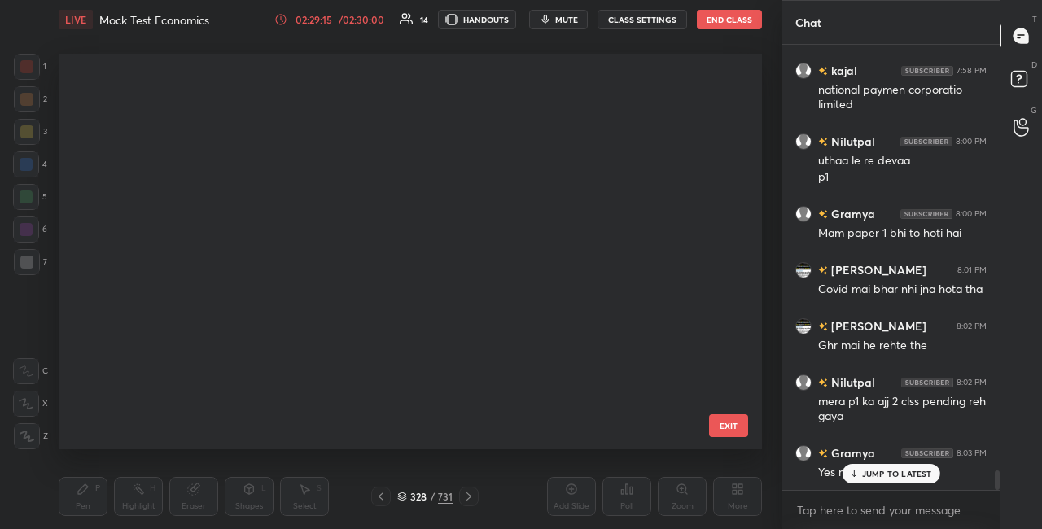
scroll to position [391, 695]
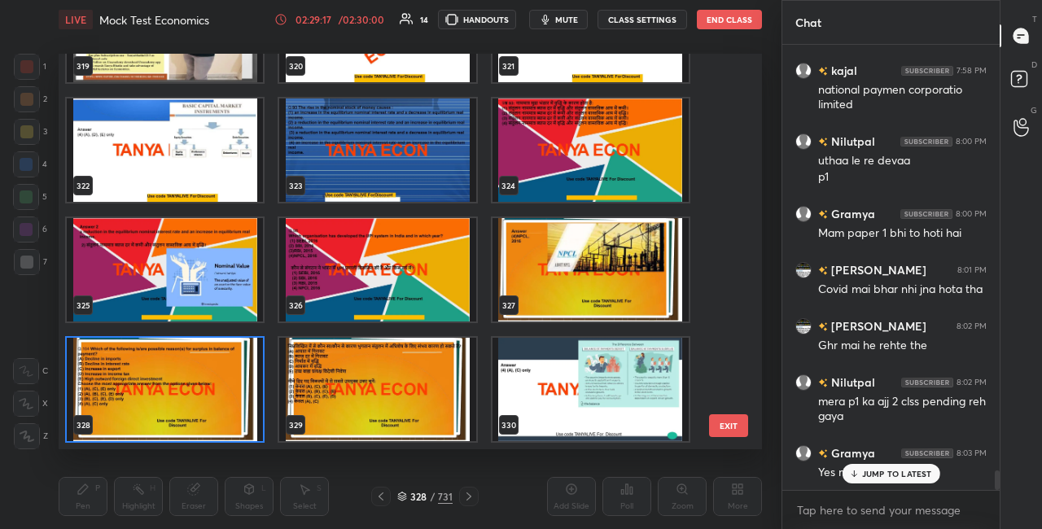
click at [226, 390] on img "grid" at bounding box center [165, 389] width 196 height 103
click at [226, 391] on img "grid" at bounding box center [165, 389] width 196 height 103
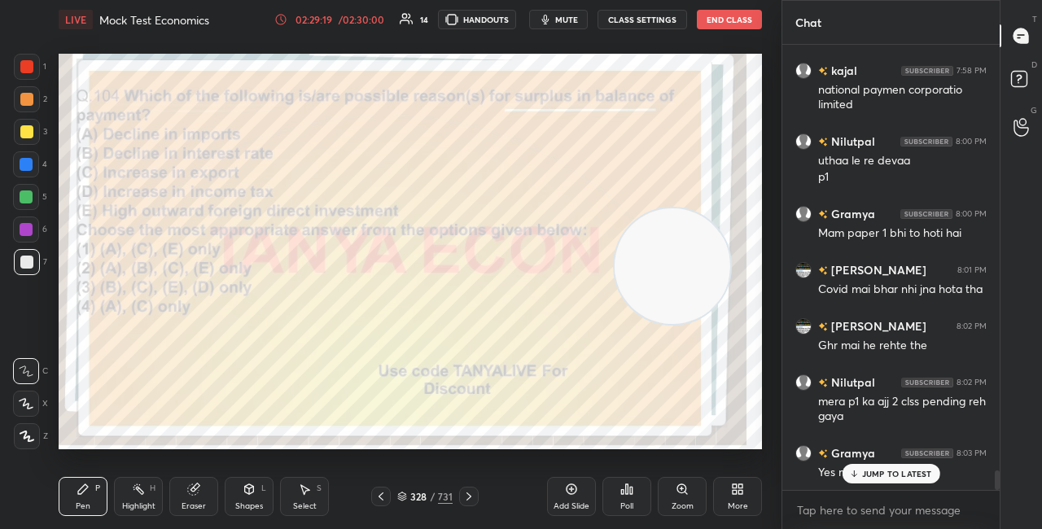
click at [631, 498] on div "Poll" at bounding box center [627, 496] width 49 height 39
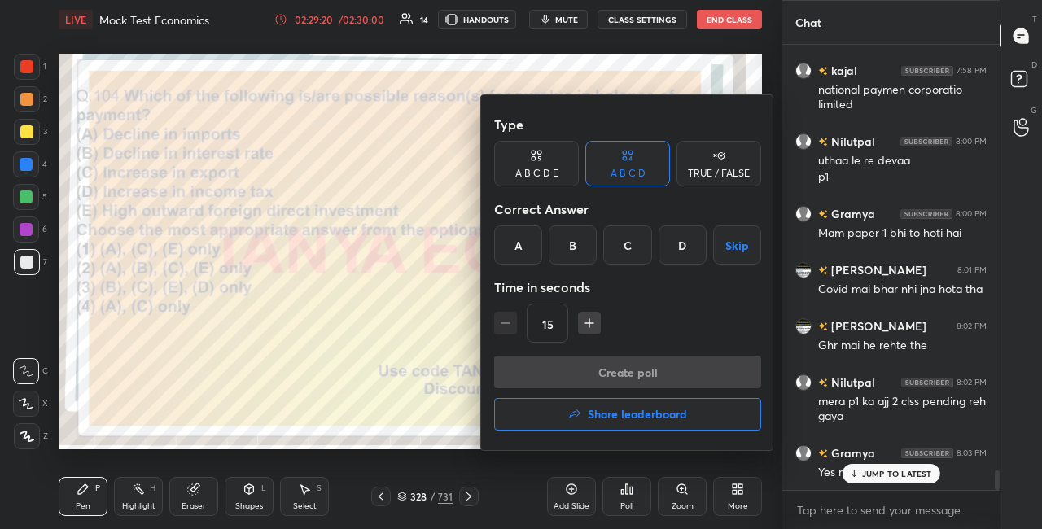
click at [697, 243] on div "D" at bounding box center [683, 245] width 48 height 39
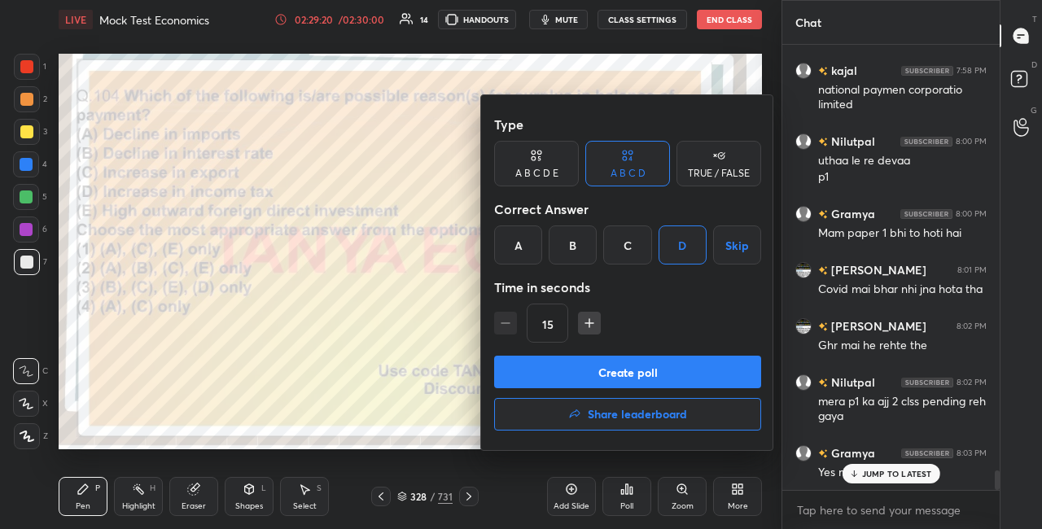
click at [619, 378] on button "Create poll" at bounding box center [627, 372] width 267 height 33
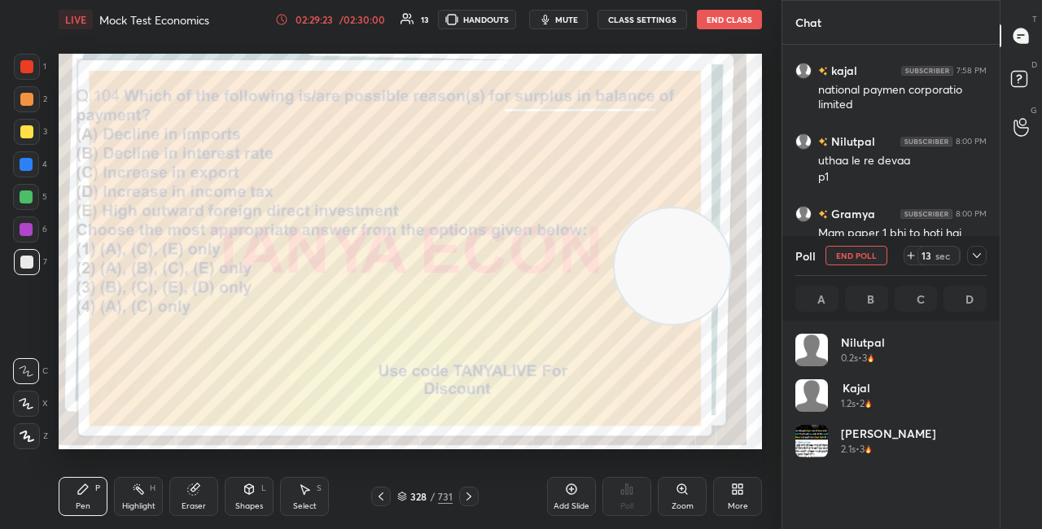
scroll to position [191, 186]
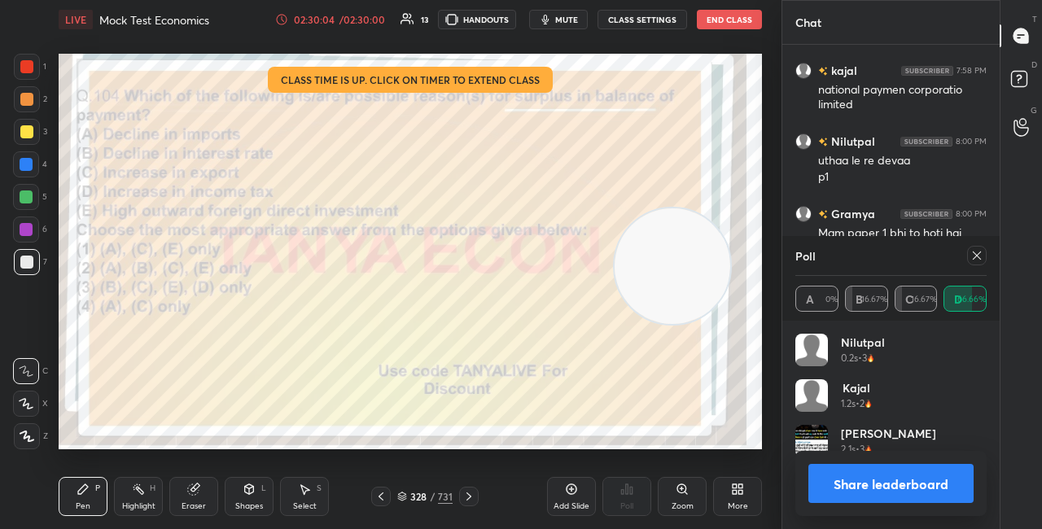
click at [851, 473] on button "Share leaderboard" at bounding box center [891, 483] width 165 height 39
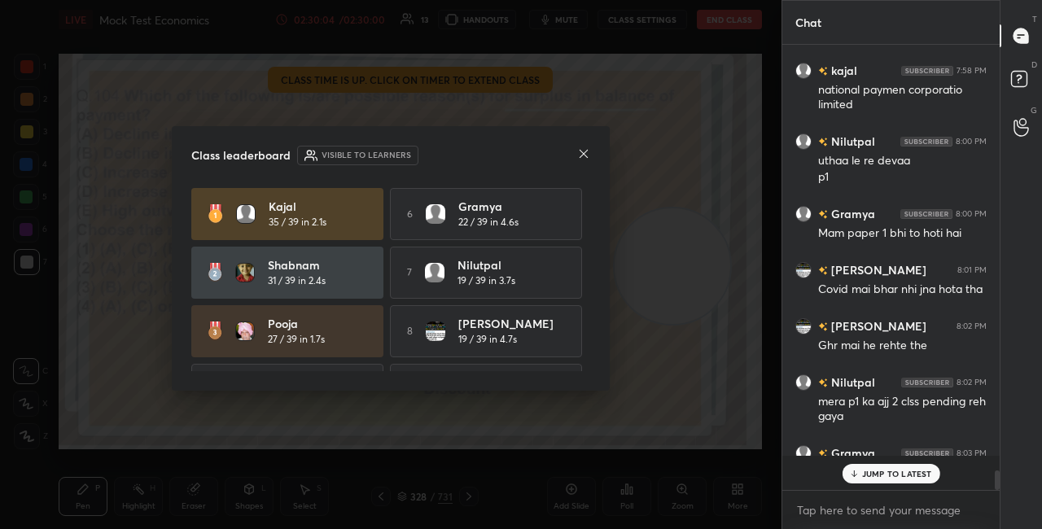
scroll to position [0, 0]
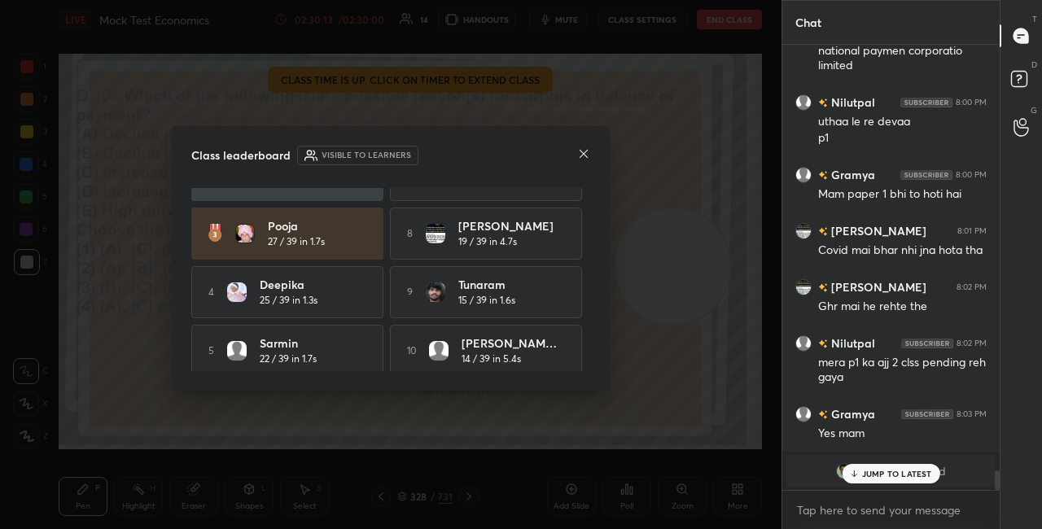
click at [582, 157] on icon at bounding box center [583, 153] width 13 height 13
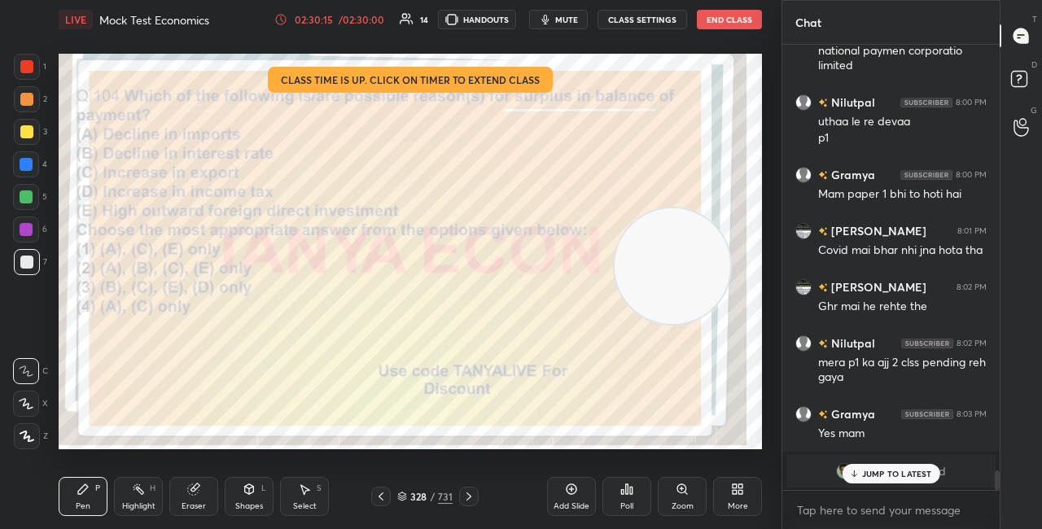
click at [883, 472] on p "JUMP TO LATEST" at bounding box center [897, 474] width 70 height 10
click at [844, 472] on img "grid" at bounding box center [844, 471] width 16 height 16
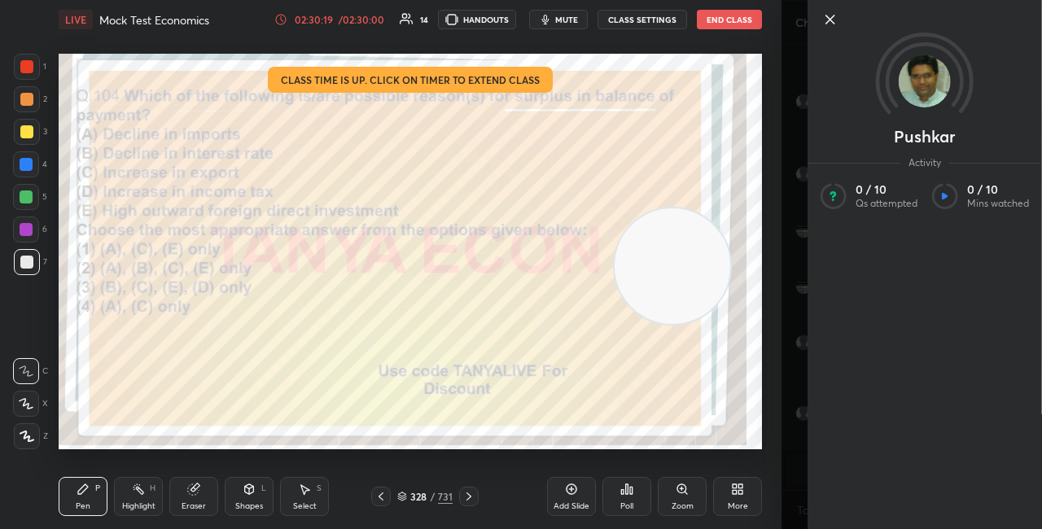
click at [831, 24] on icon at bounding box center [831, 20] width 20 height 20
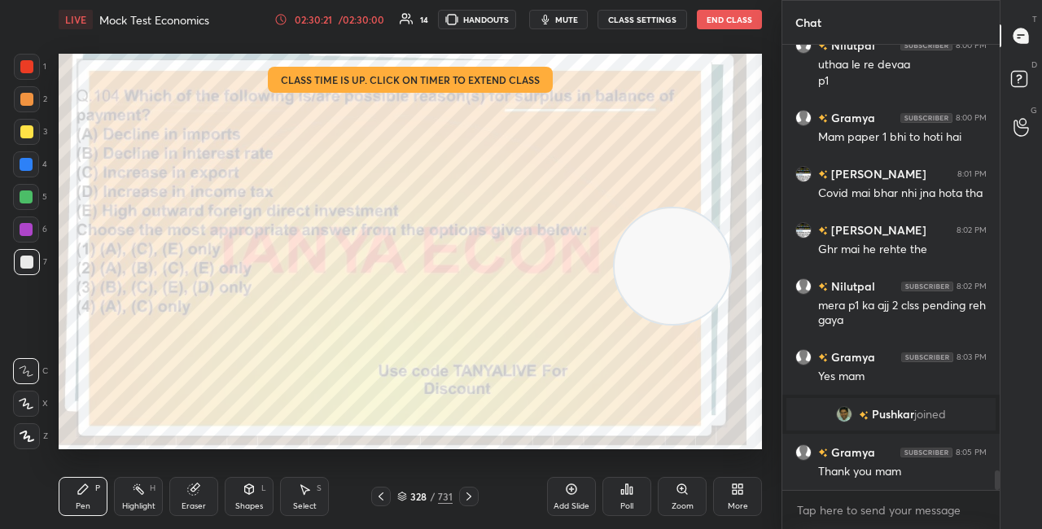
click at [400, 496] on icon at bounding box center [402, 497] width 10 height 10
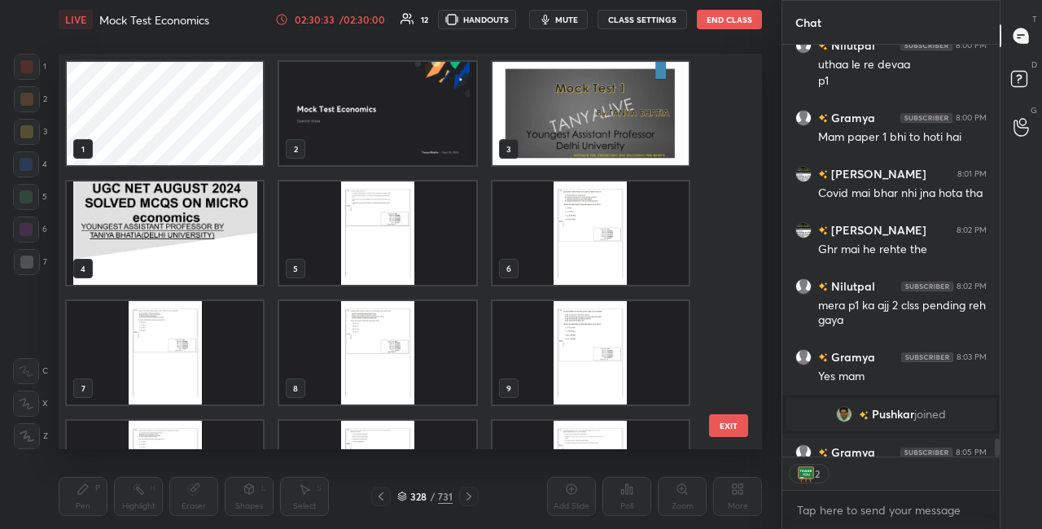
click at [434, 138] on img "grid" at bounding box center [377, 113] width 196 height 103
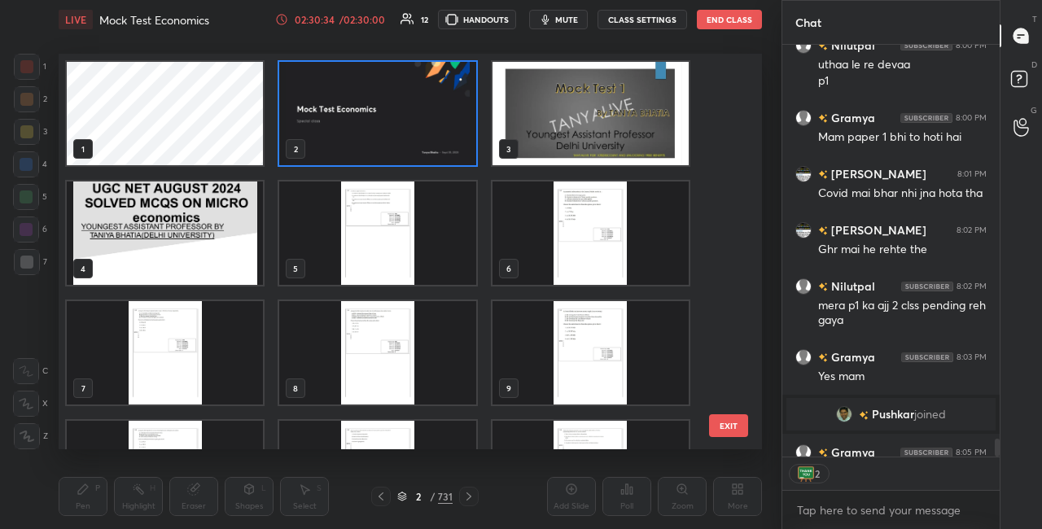
click at [434, 139] on img "grid" at bounding box center [377, 113] width 196 height 103
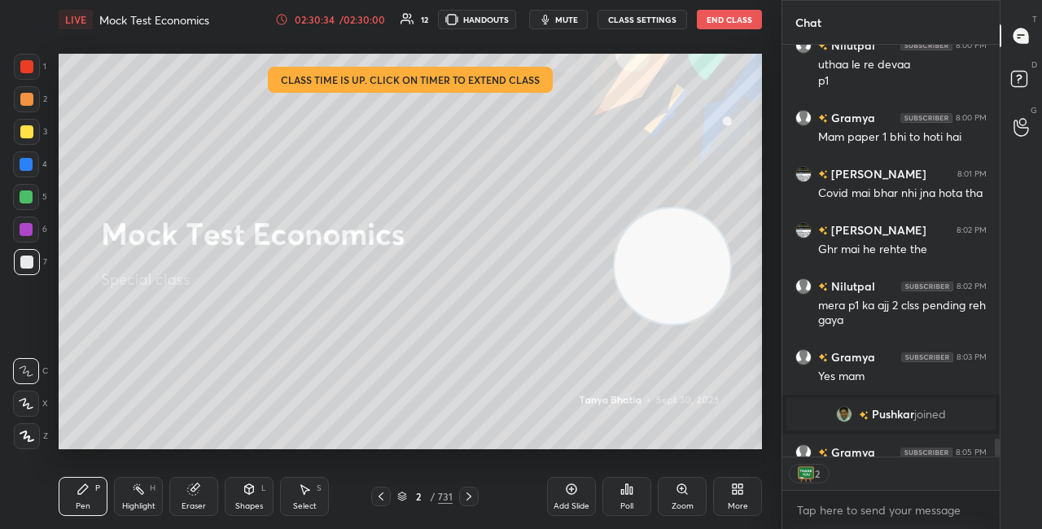
click at [434, 139] on img "grid" at bounding box center [377, 113] width 196 height 103
click at [739, 24] on button "End Class" at bounding box center [729, 20] width 65 height 20
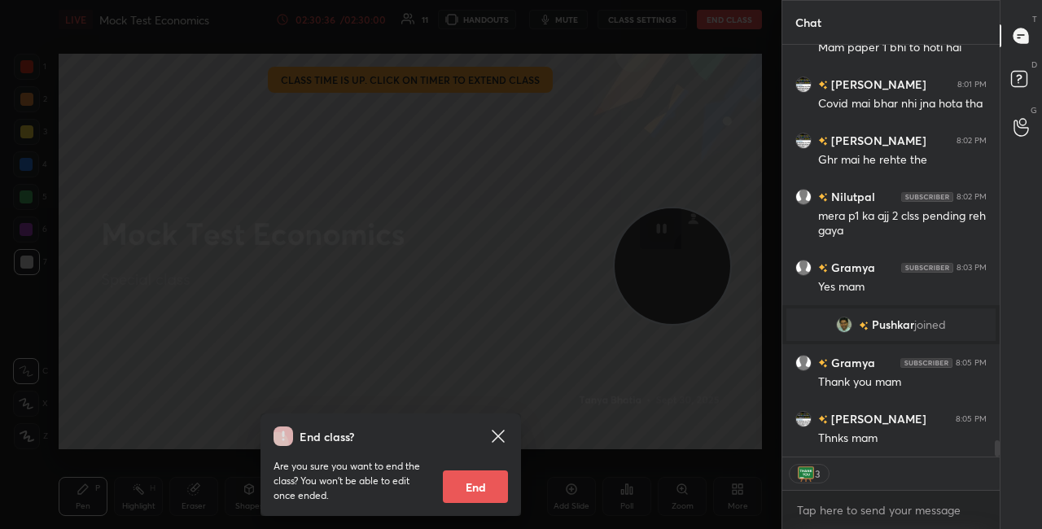
click at [476, 485] on button "End" at bounding box center [475, 487] width 65 height 33
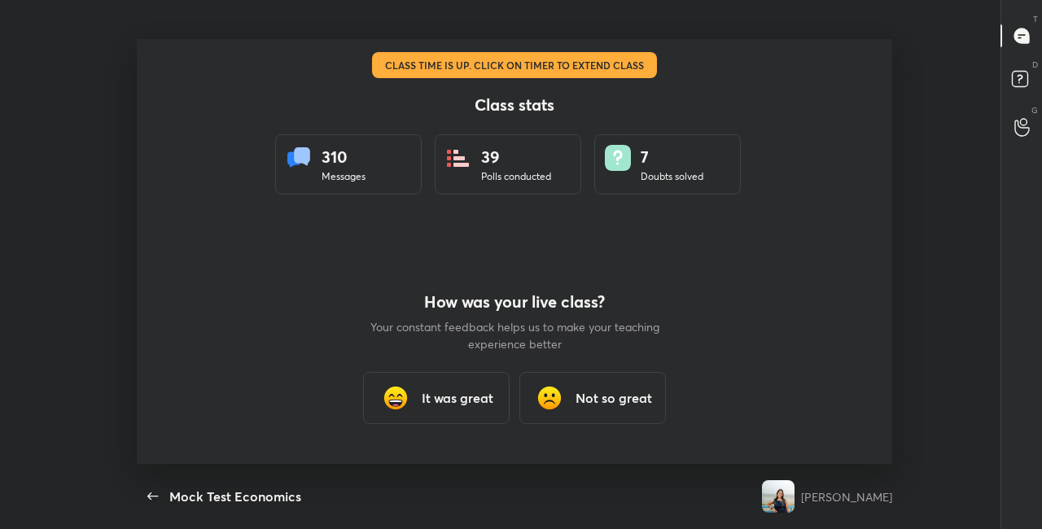
type textarea "x"
